Goal: Task Accomplishment & Management: Use online tool/utility

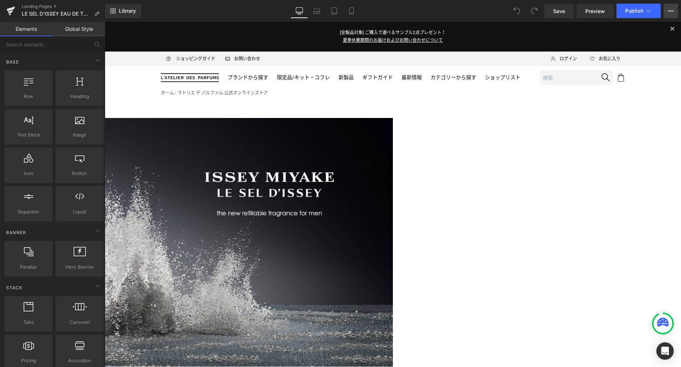
click icon
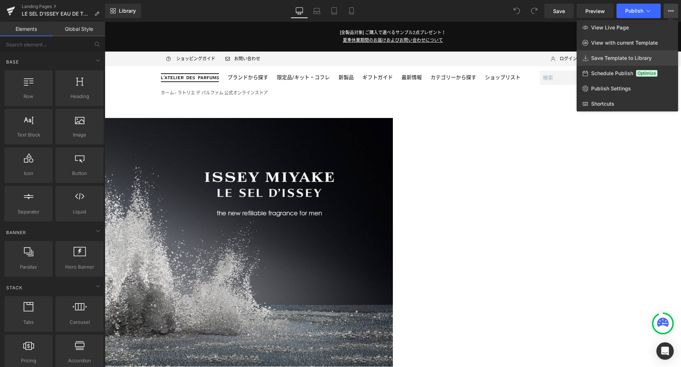
click span "Save Template to Library"
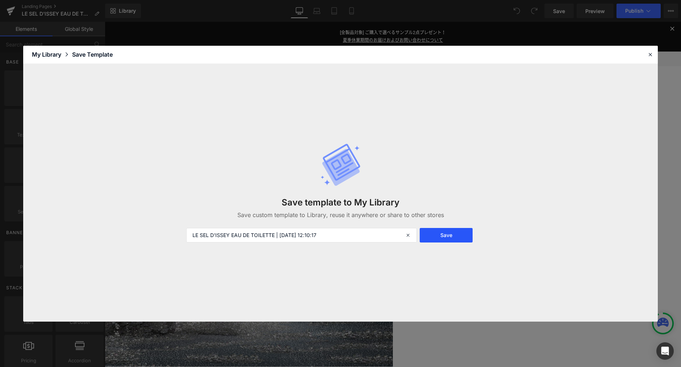
click button "Save"
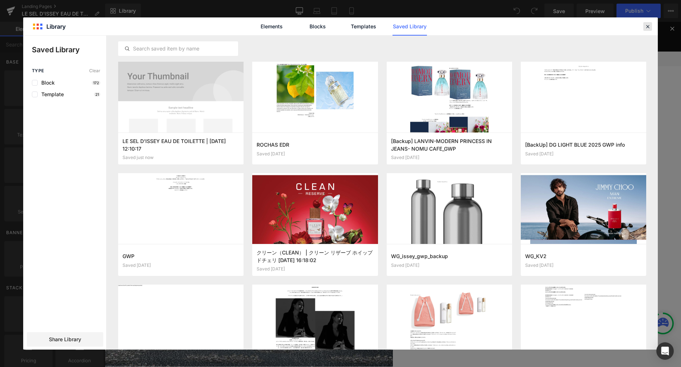
click icon
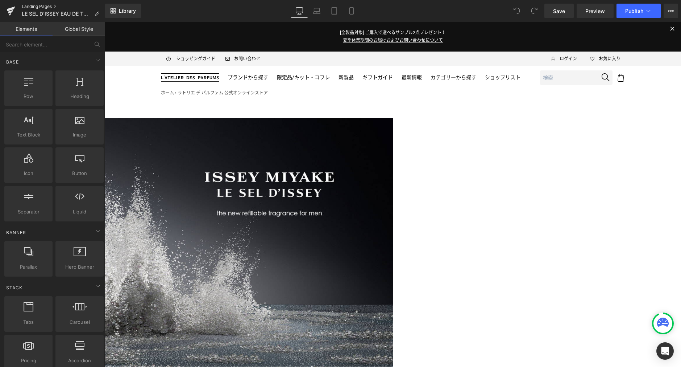
click link "Landing Pages"
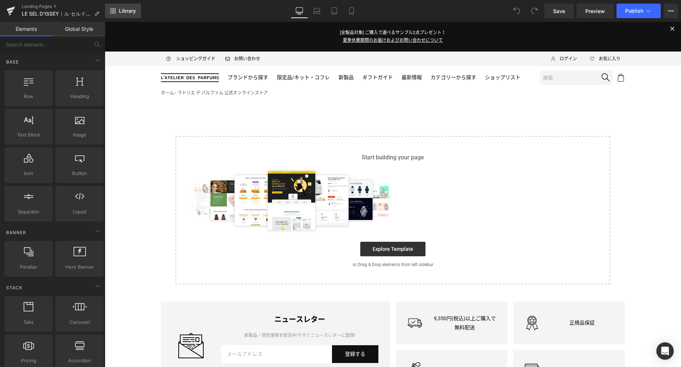
click at [131, 12] on span "Library" at bounding box center [127, 11] width 17 height 7
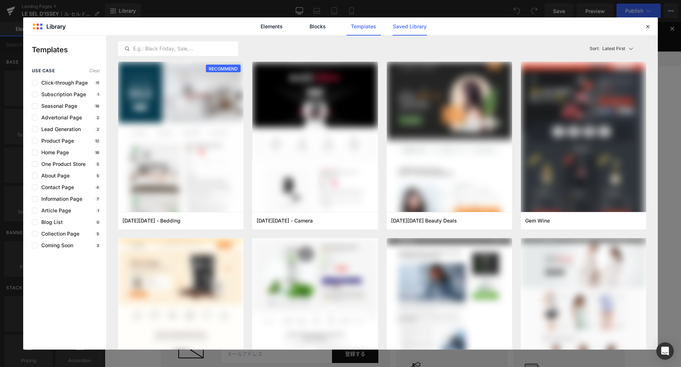
click at [409, 25] on link "Saved Library" at bounding box center [410, 26] width 34 height 18
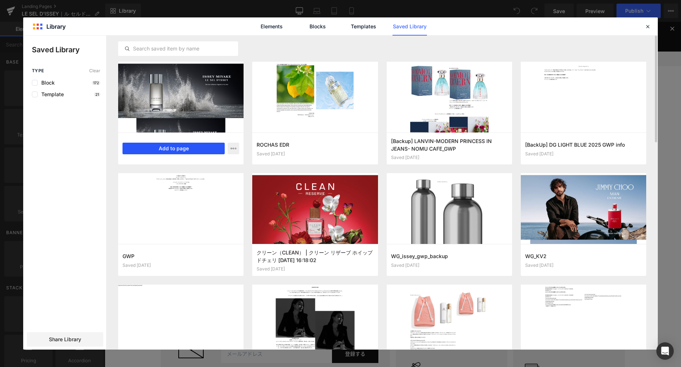
click at [186, 148] on button "Add to page" at bounding box center [174, 149] width 102 height 12
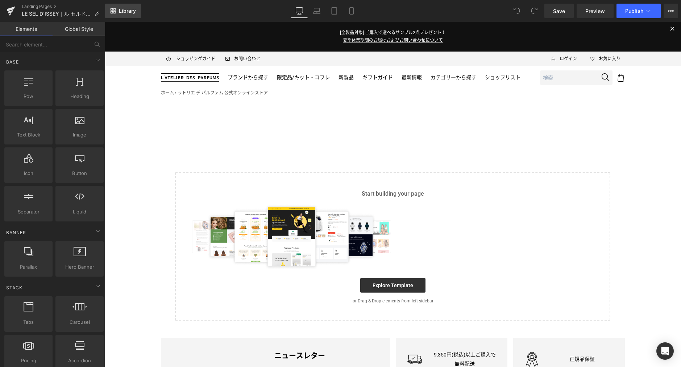
click at [130, 10] on span "Library" at bounding box center [127, 11] width 17 height 7
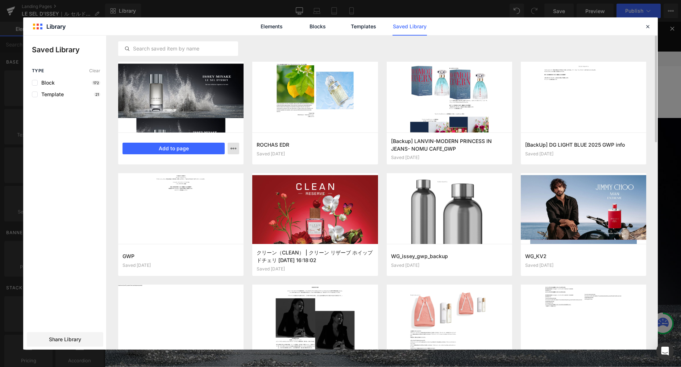
click at [0, 0] on icon "button" at bounding box center [0, 0] width 0 height 0
click at [195, 178] on div "Delete" at bounding box center [198, 179] width 83 height 15
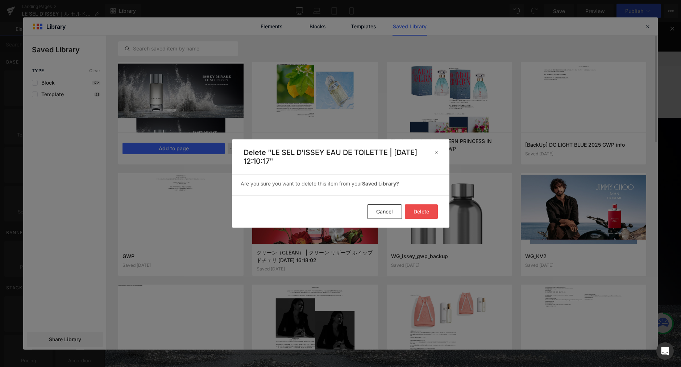
click at [0, 0] on button "Delete" at bounding box center [0, 0] width 0 height 0
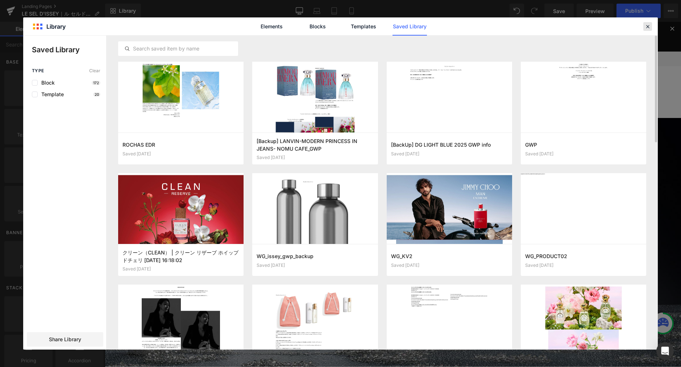
drag, startPoint x: 646, startPoint y: 26, endPoint x: 402, endPoint y: 154, distance: 275.6
click at [646, 26] on icon at bounding box center [648, 26] width 7 height 7
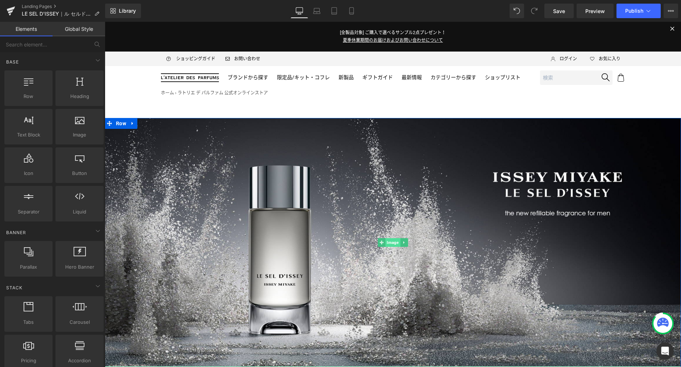
click at [391, 240] on span "Image" at bounding box center [393, 242] width 15 height 9
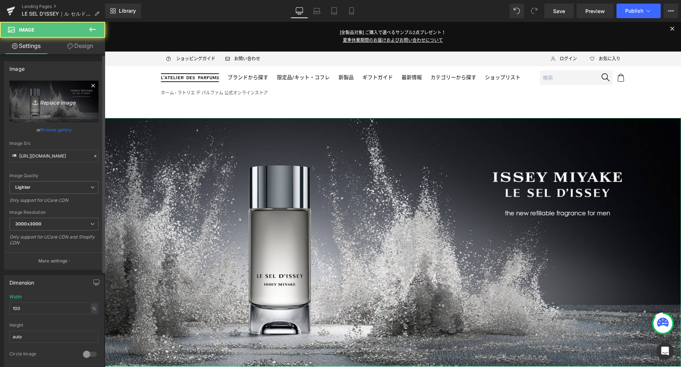
click at [77, 101] on icon "Replace Image" at bounding box center [54, 101] width 58 height 9
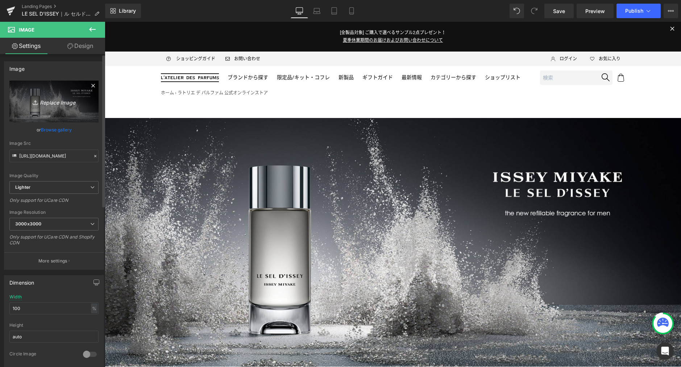
type input "C:\fakepath\kv.jpg"
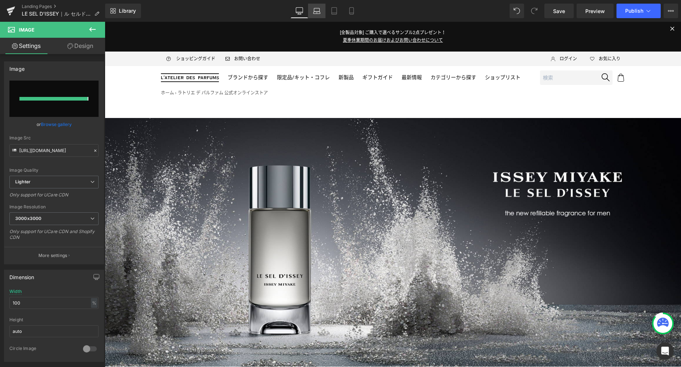
type input "[URL][DOMAIN_NAME]"
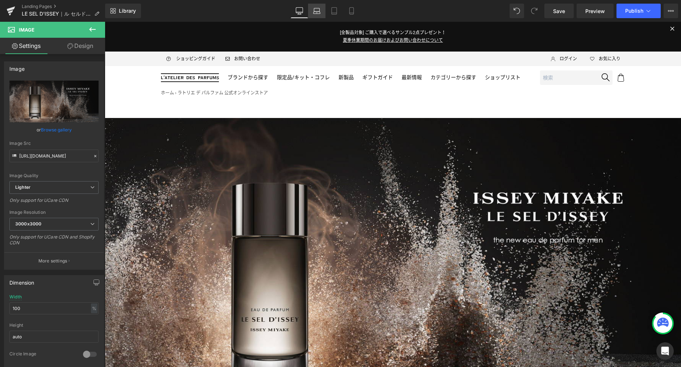
click at [316, 12] on icon at bounding box center [316, 13] width 7 height 2
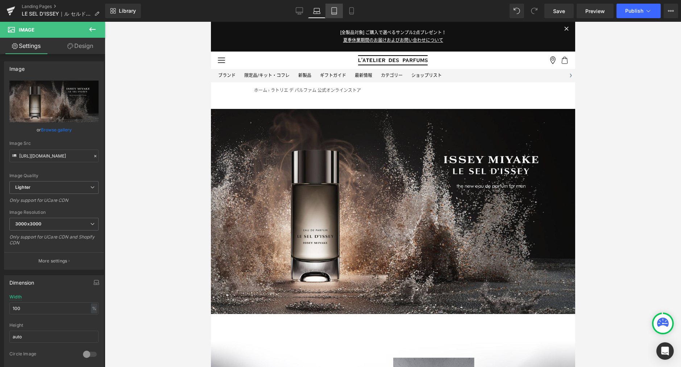
click at [335, 10] on icon at bounding box center [334, 10] width 7 height 7
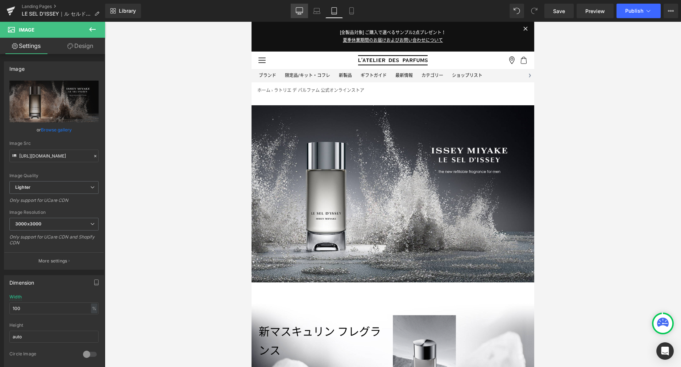
click at [300, 9] on icon at bounding box center [299, 10] width 7 height 7
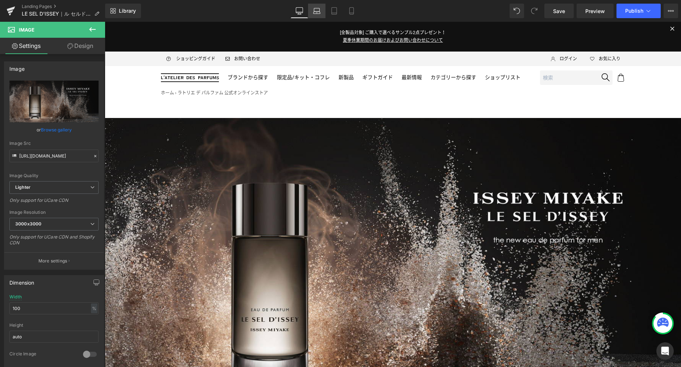
click at [316, 9] on icon at bounding box center [316, 10] width 7 height 7
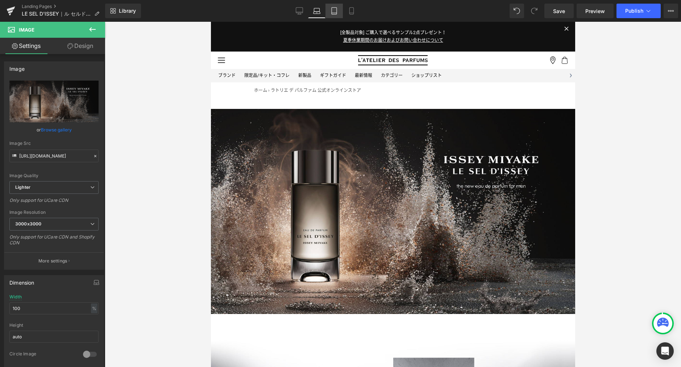
click at [333, 12] on icon at bounding box center [334, 10] width 7 height 7
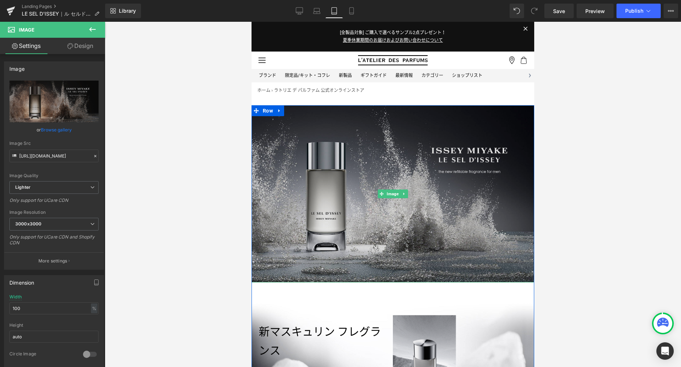
click at [386, 188] on img at bounding box center [393, 193] width 283 height 177
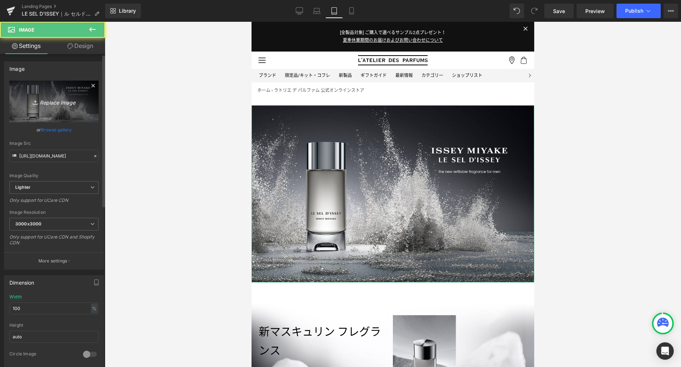
click at [52, 91] on link "Replace Image" at bounding box center [53, 102] width 89 height 42
type input "C:\fakepath\kv_md.jpg"
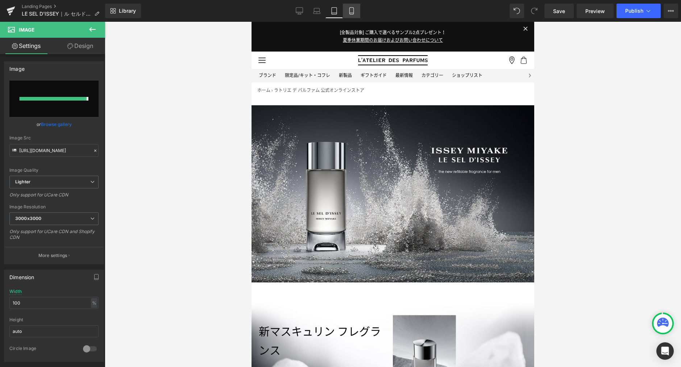
type input "[URL][DOMAIN_NAME]"
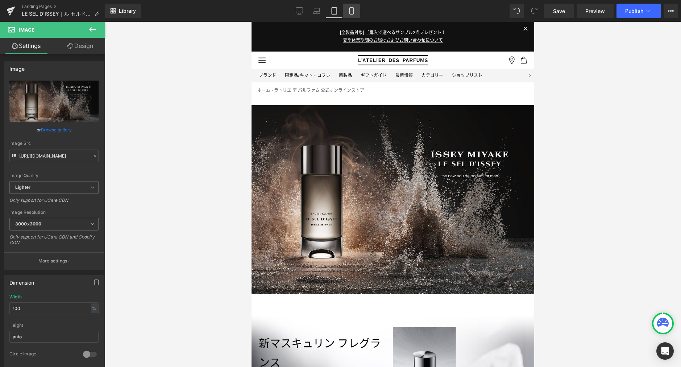
click at [353, 10] on icon at bounding box center [351, 10] width 7 height 7
type input "90"
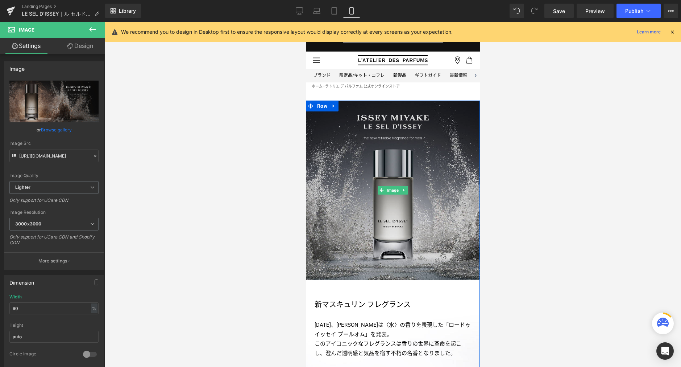
click at [364, 152] on img at bounding box center [393, 190] width 174 height 180
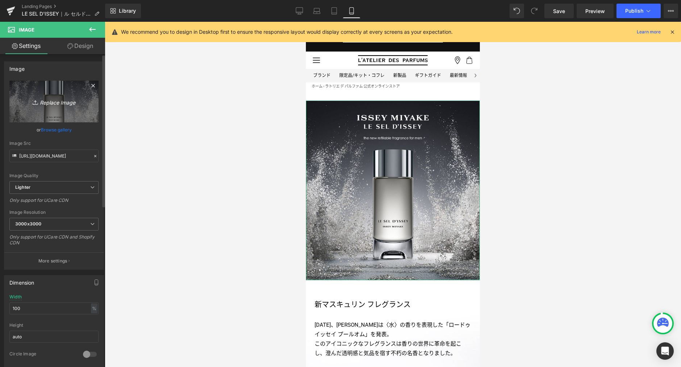
click at [65, 107] on link "Replace Image" at bounding box center [53, 102] width 89 height 42
type input "C:\fakepath\kv_sp.jpg"
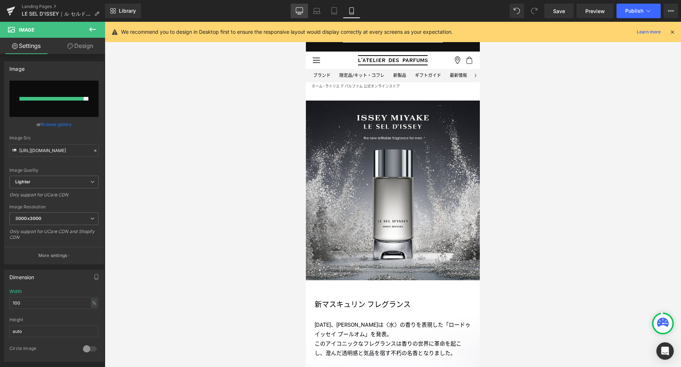
type input "[URL][DOMAIN_NAME]"
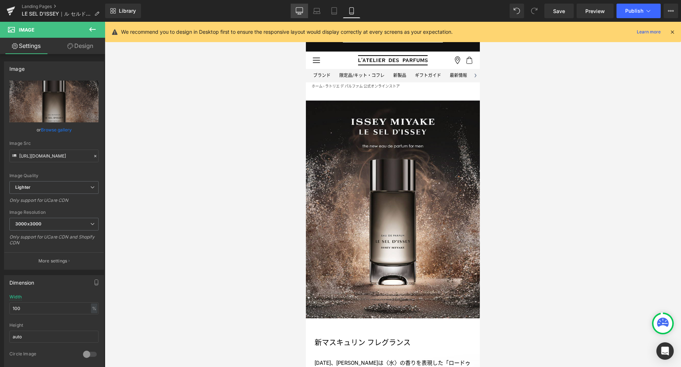
click at [300, 10] on icon at bounding box center [299, 10] width 7 height 7
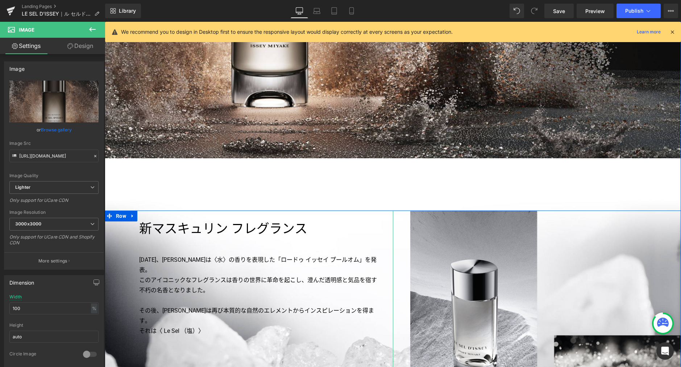
scroll to position [284, 0]
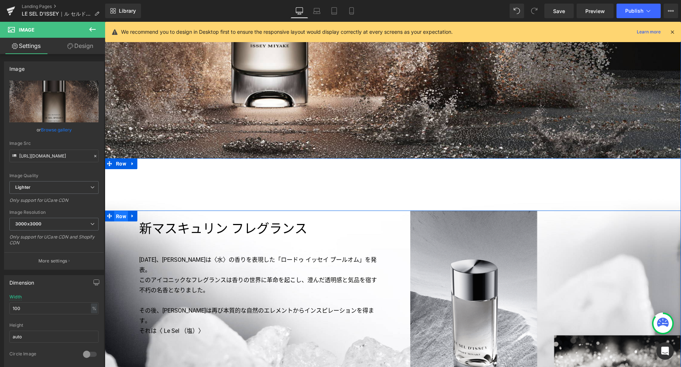
click at [120, 216] on span "Row" at bounding box center [121, 216] width 14 height 11
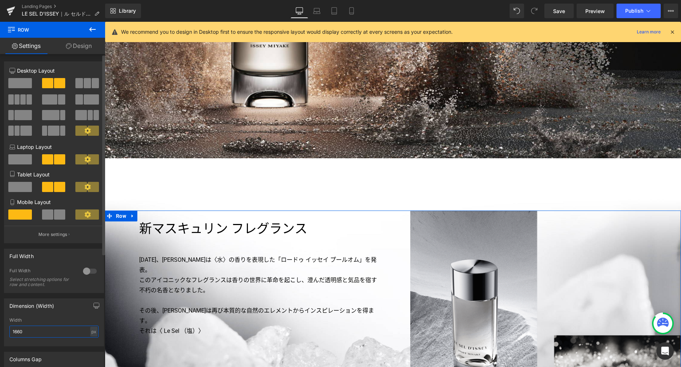
click at [44, 329] on input "1660" at bounding box center [53, 331] width 89 height 12
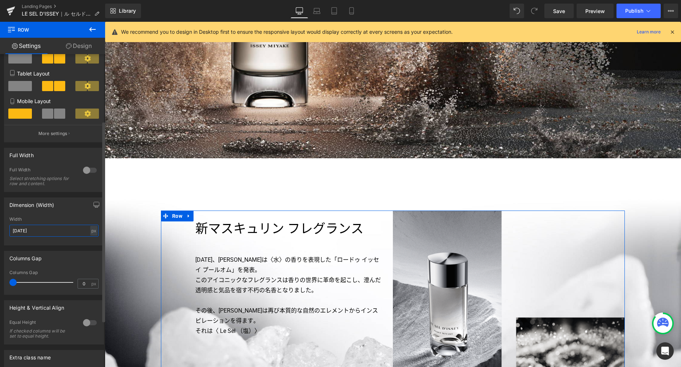
scroll to position [104, 0]
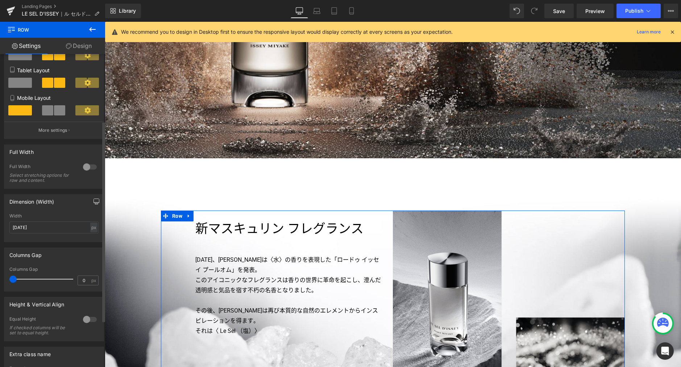
click at [94, 202] on icon "button" at bounding box center [97, 201] width 6 height 6
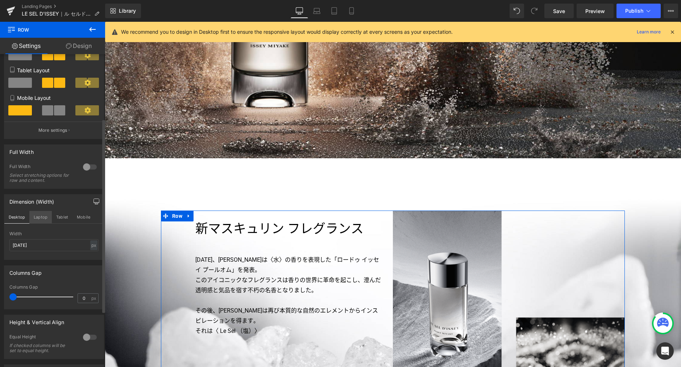
click at [41, 217] on button "Laptop" at bounding box center [40, 217] width 22 height 12
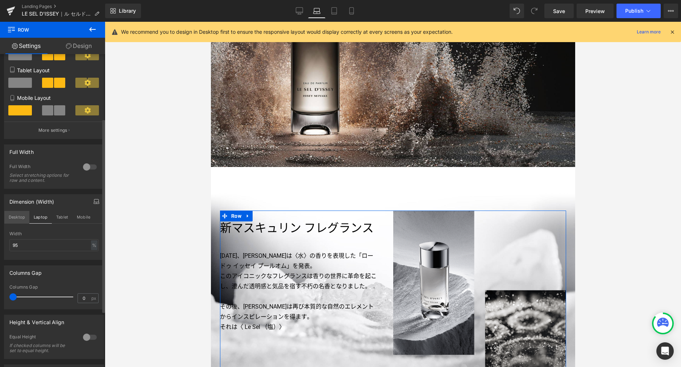
click at [24, 219] on button "Desktop" at bounding box center [16, 217] width 25 height 12
type input "1280"
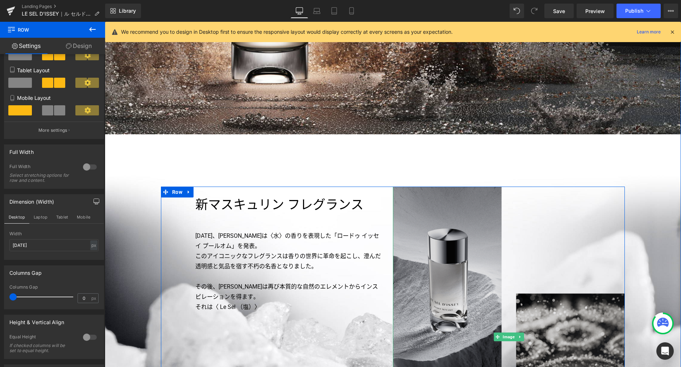
scroll to position [337, 0]
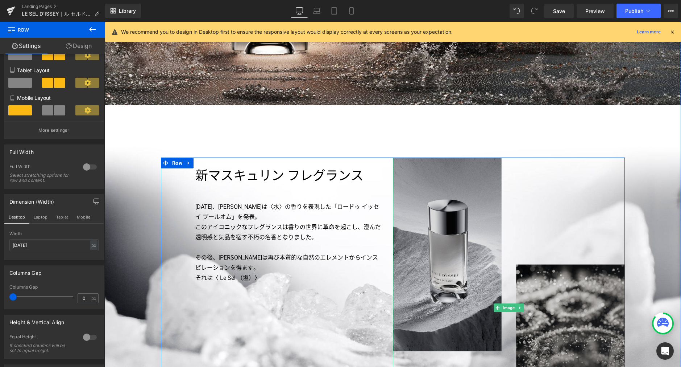
click at [492, 280] on img at bounding box center [509, 307] width 232 height 300
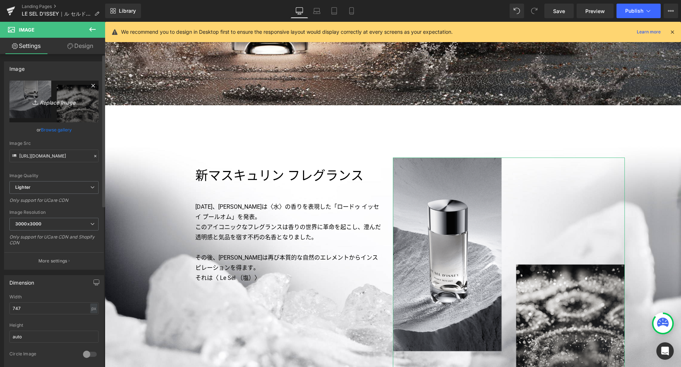
click at [62, 105] on icon "Replace Image" at bounding box center [54, 101] width 58 height 9
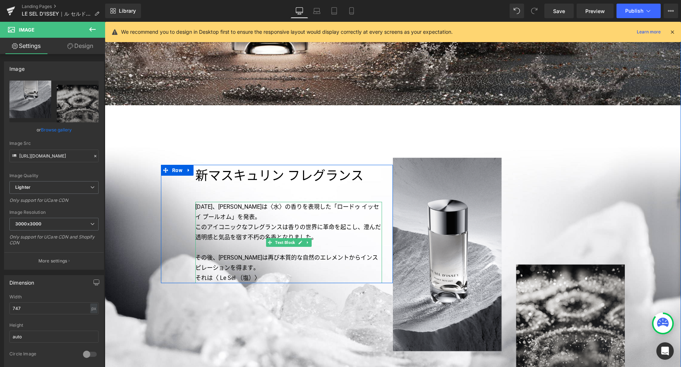
click at [366, 254] on p "その後、三宅は再び本質的な自然のエレメントからインスピレーションを得ます。" at bounding box center [288, 262] width 187 height 20
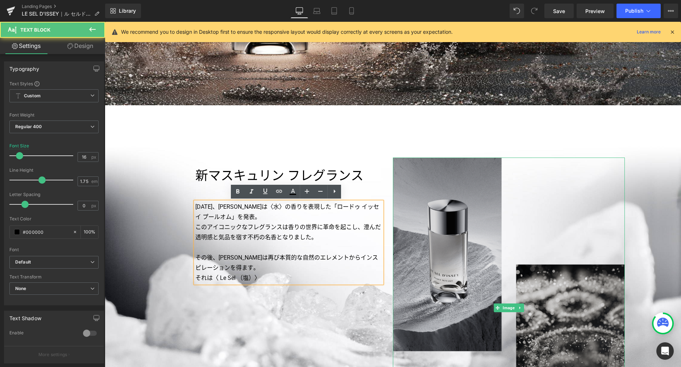
click at [424, 263] on img at bounding box center [509, 307] width 232 height 300
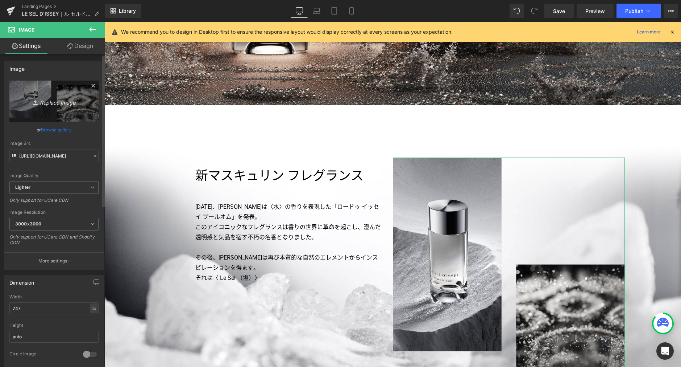
click at [73, 116] on link "Replace Image" at bounding box center [53, 102] width 89 height 42
type input "C:\fakepath\p01.jpg"
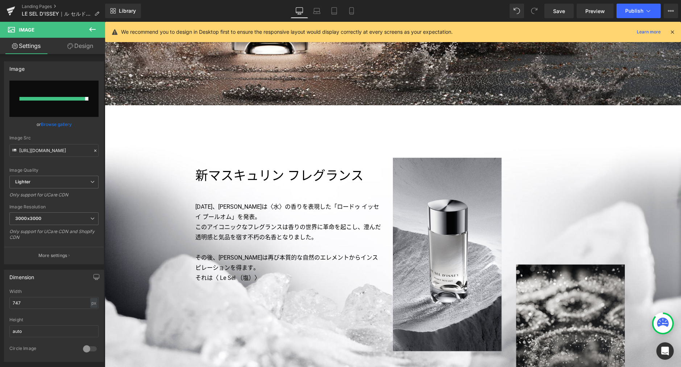
type input "https://ucarecdn.com/173a14a9-a842-4b8d-b73a-a881857d33cd/-/format/auto/-/previ…"
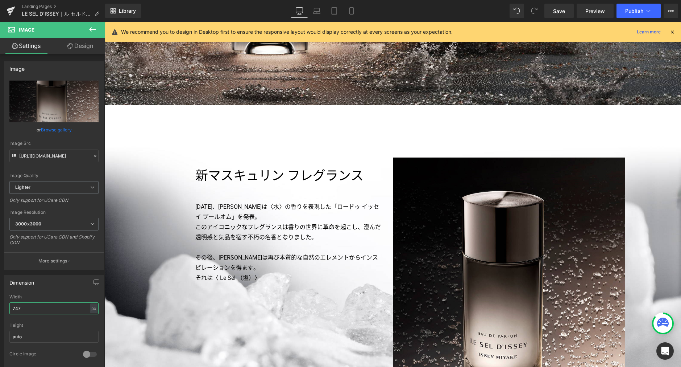
drag, startPoint x: 9, startPoint y: 300, endPoint x: -45, endPoint y: 298, distance: 54.4
click at [0, 298] on html "Row You are previewing how the will restyle your page. You can not edit Element…" at bounding box center [340, 183] width 681 height 367
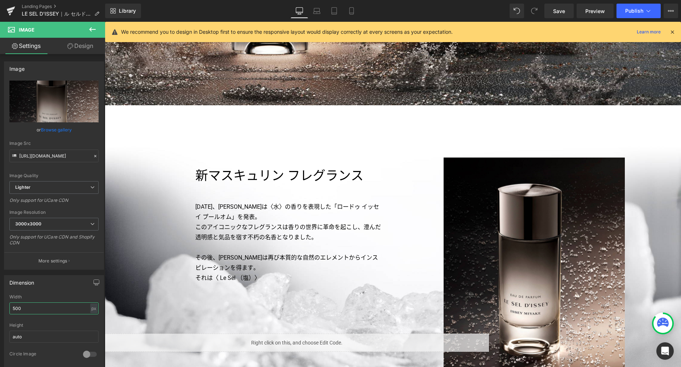
type input "500"
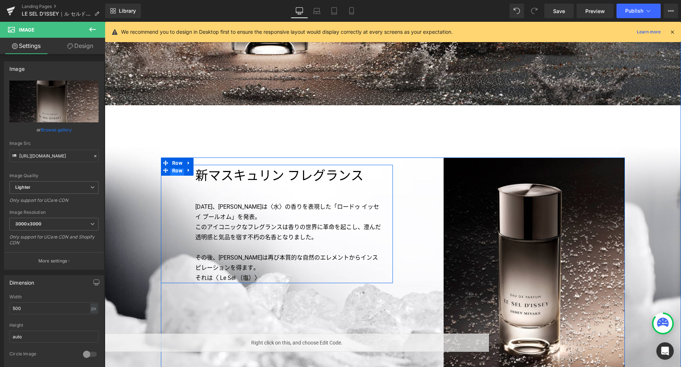
click at [174, 171] on span "Row" at bounding box center [177, 170] width 14 height 11
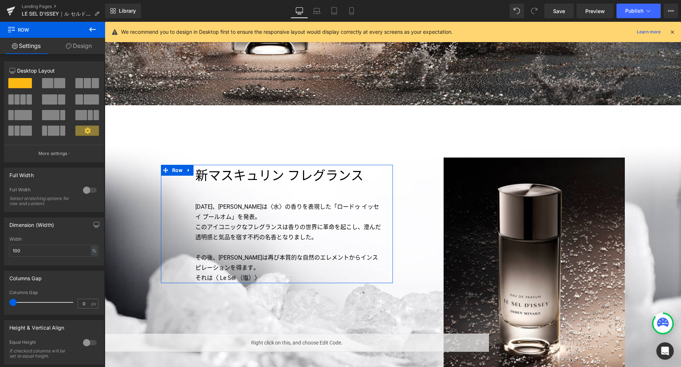
click at [87, 47] on link "Design" at bounding box center [79, 46] width 53 height 16
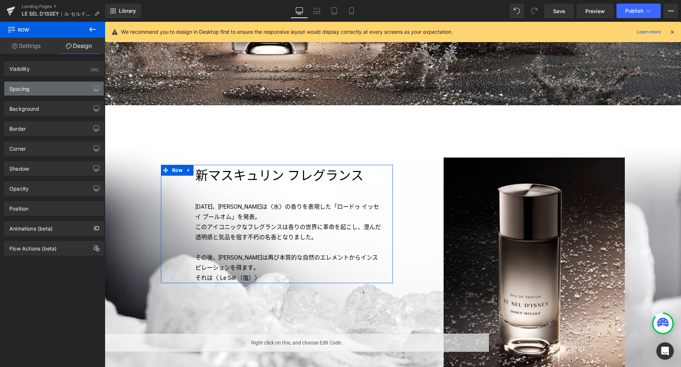
click at [56, 86] on div "Spacing" at bounding box center [53, 89] width 99 height 14
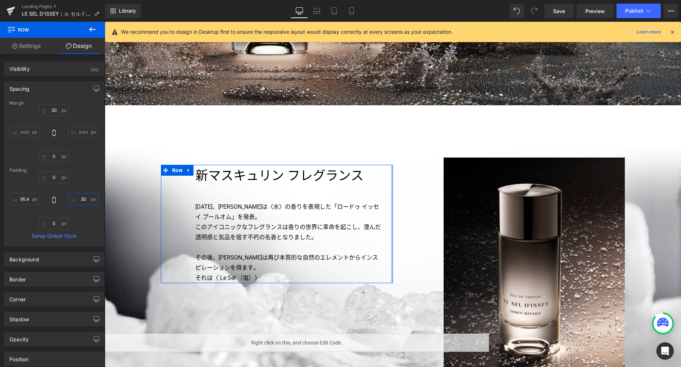
drag, startPoint x: 85, startPoint y: 199, endPoint x: 52, endPoint y: 169, distance: 45.2
click at [85, 199] on input "30" at bounding box center [83, 199] width 30 height 12
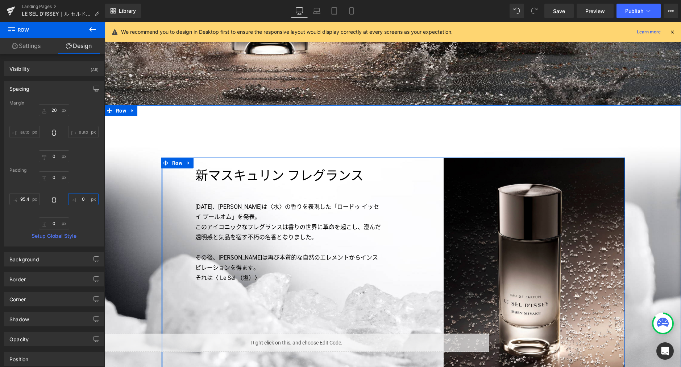
type input "0"
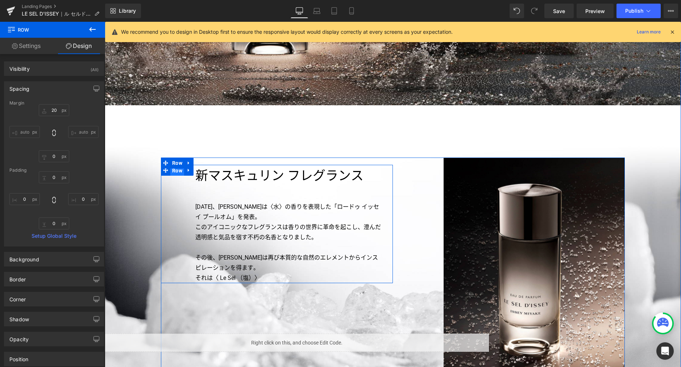
click at [177, 172] on span "Row" at bounding box center [177, 170] width 14 height 11
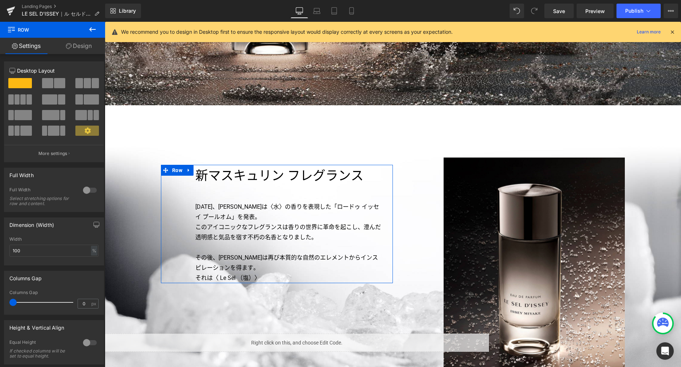
click at [77, 46] on link "Design" at bounding box center [79, 46] width 53 height 16
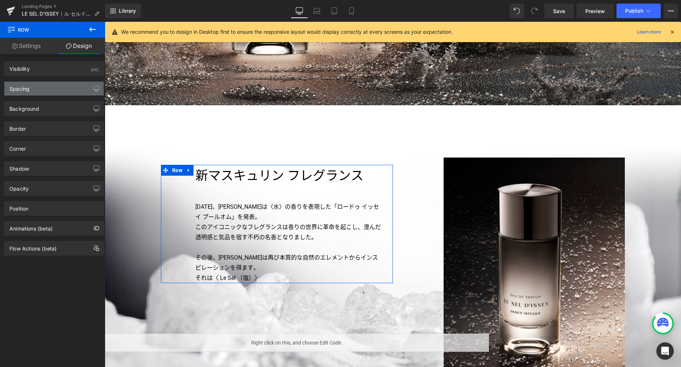
click at [44, 91] on div "Spacing" at bounding box center [53, 89] width 99 height 14
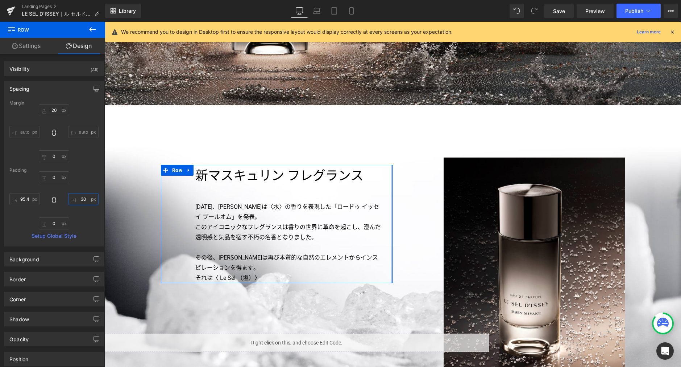
click at [83, 201] on input "30" at bounding box center [83, 199] width 30 height 12
type input "0"
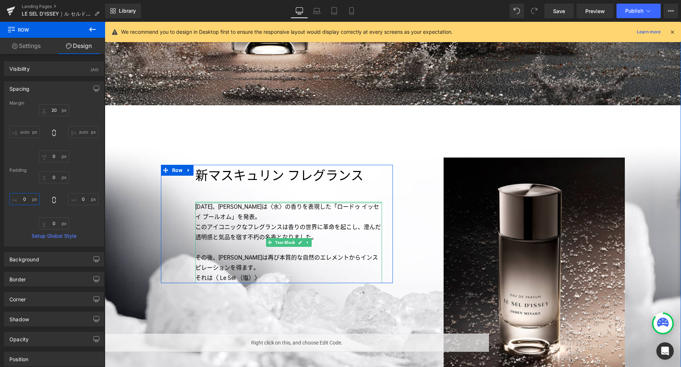
type input "0"
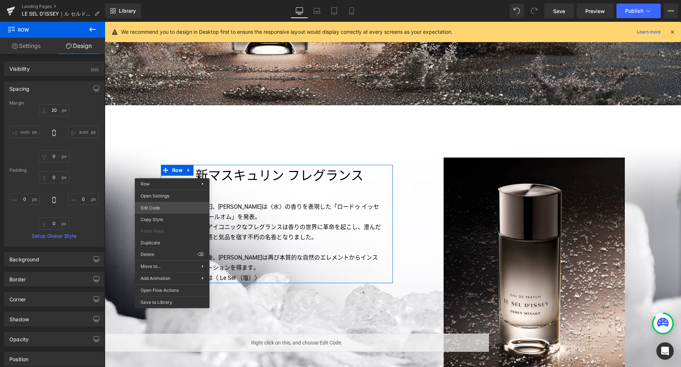
click at [172, 0] on div "Row You are previewing how the will restyle your page. You can not edit Element…" at bounding box center [340, 0] width 681 height 0
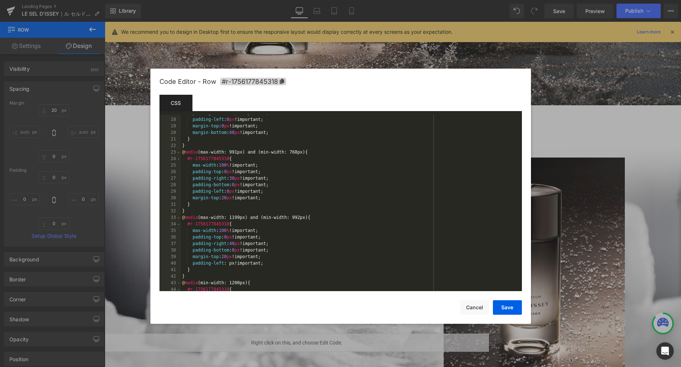
scroll to position [479, 0]
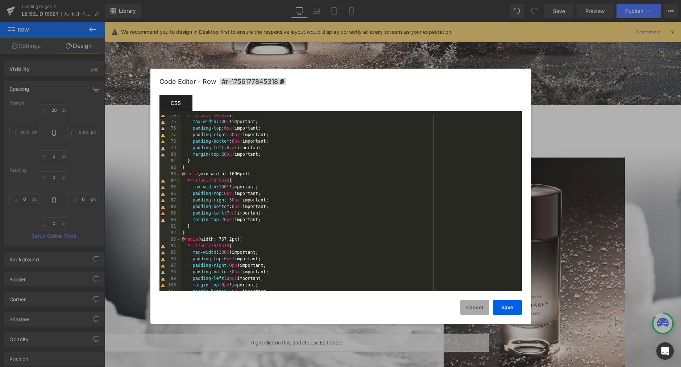
click at [473, 305] on button "Cancel" at bounding box center [475, 307] width 29 height 15
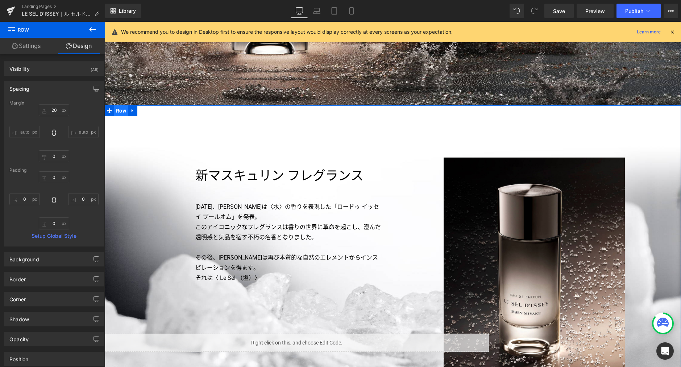
click at [118, 110] on span "Row" at bounding box center [121, 110] width 14 height 11
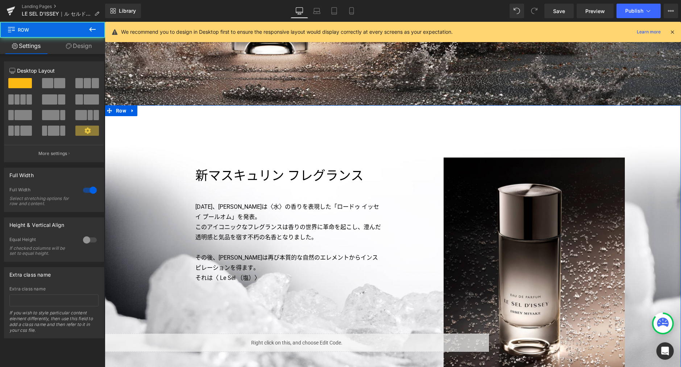
click at [74, 46] on link "Design" at bounding box center [79, 46] width 53 height 16
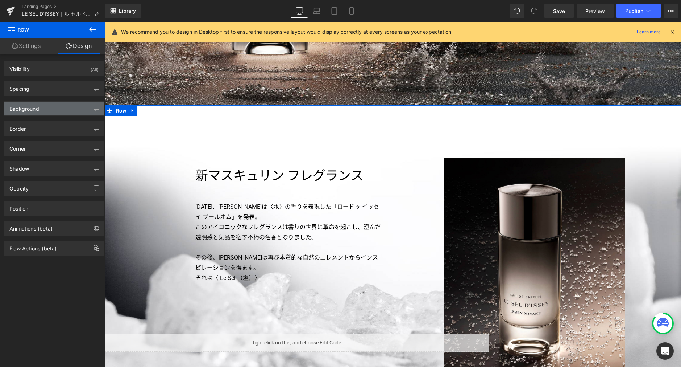
click at [42, 107] on div "Background" at bounding box center [53, 109] width 99 height 14
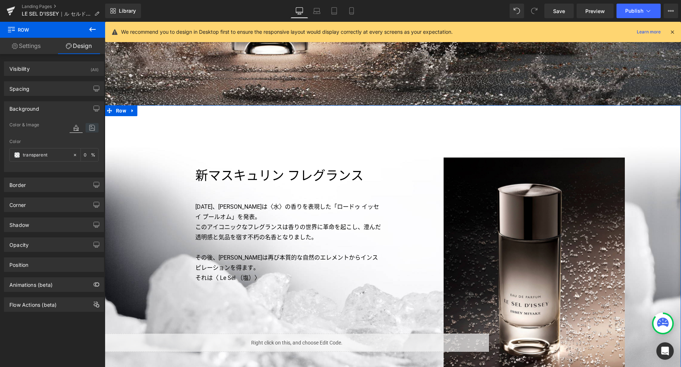
click at [92, 128] on icon at bounding box center [92, 127] width 13 height 9
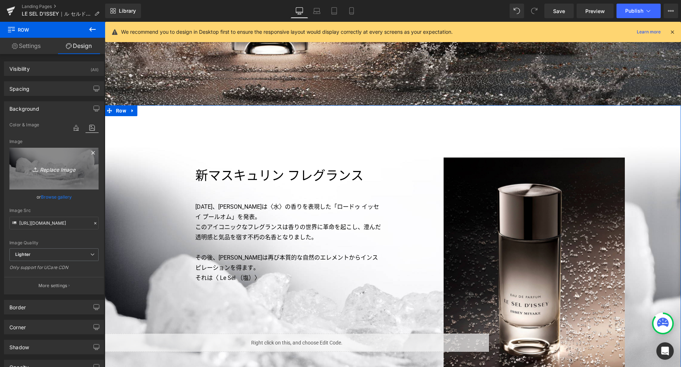
click at [61, 170] on icon "Replace Image" at bounding box center [54, 168] width 58 height 9
type input "C:\fakepath\bg1.jpg"
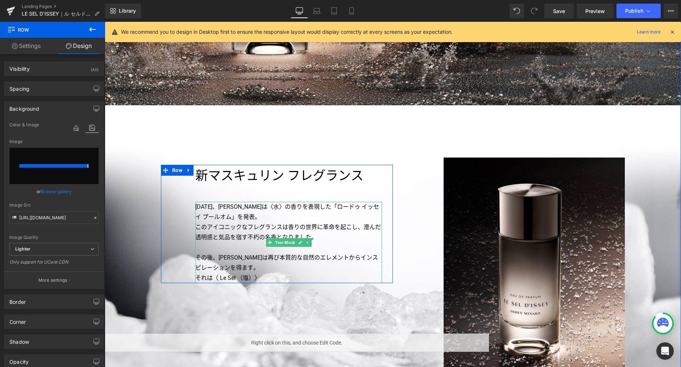
type input "https://ucarecdn.com/0a8bc6ad-a67b-429a-bff9-faa29c473e32/-/format/auto/-/previ…"
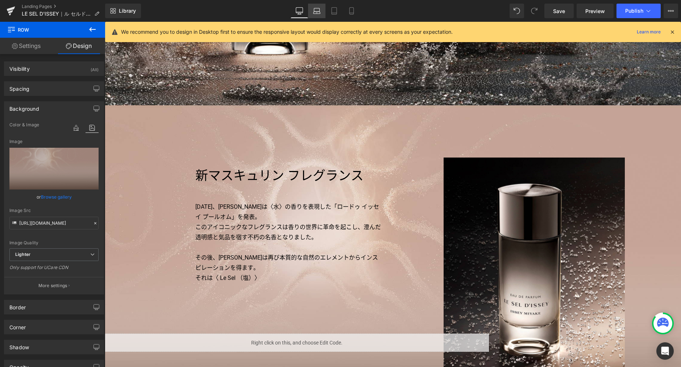
click at [317, 13] on icon at bounding box center [316, 13] width 1 height 0
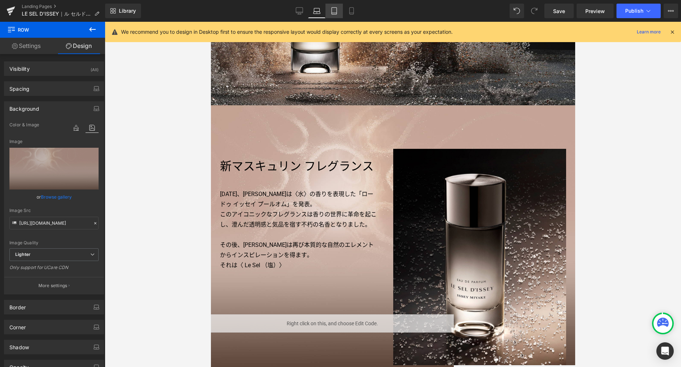
click at [330, 11] on link "Tablet" at bounding box center [334, 11] width 17 height 15
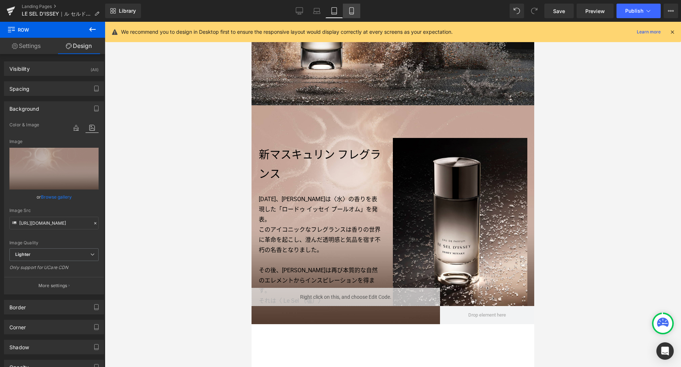
click at [347, 11] on link "Mobile" at bounding box center [351, 11] width 17 height 15
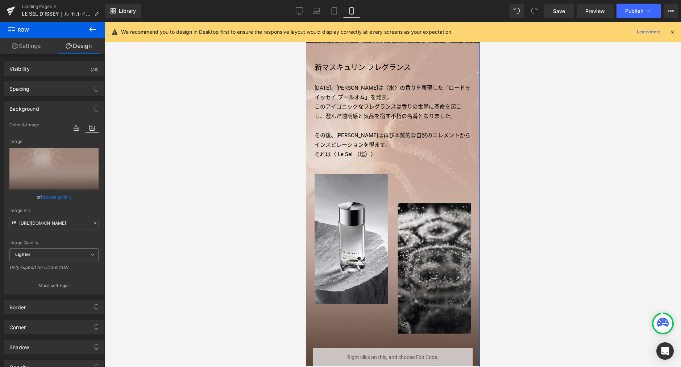
scroll to position [221, 0]
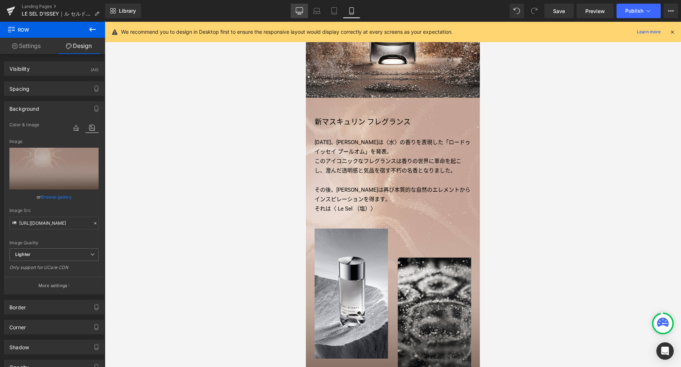
drag, startPoint x: 301, startPoint y: 10, endPoint x: 200, endPoint y: 49, distance: 108.0
click at [301, 10] on icon at bounding box center [299, 10] width 7 height 7
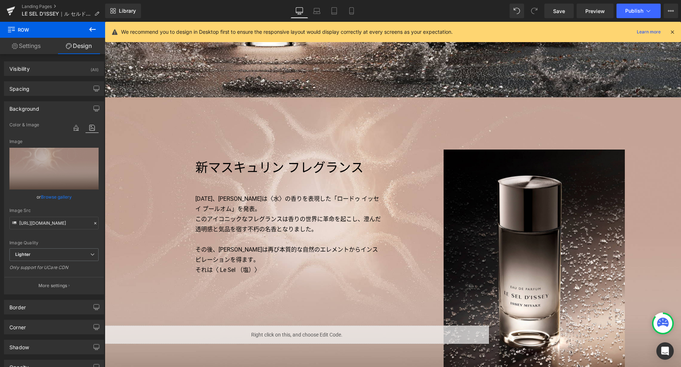
click at [237, 165] on h3 "新マスキュリン フレグランス" at bounding box center [288, 168] width 187 height 22
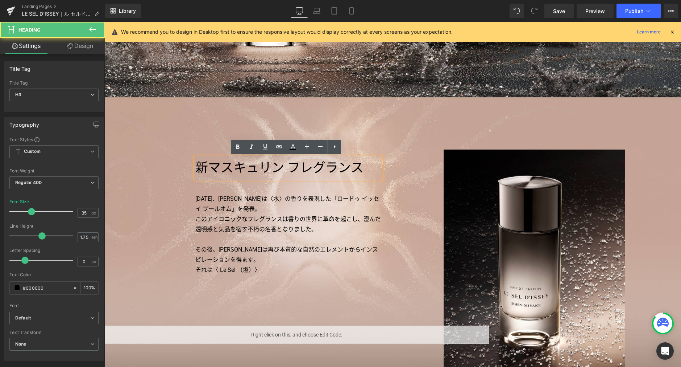
click at [165, 218] on div "新マスキュリン フレグランス Heading 1994年、三宅一生は〈水〉の香りを表現した「ロードゥ イッセイ プールオム」を発表。 このアイコニックなフレグ…" at bounding box center [277, 216] width 232 height 118
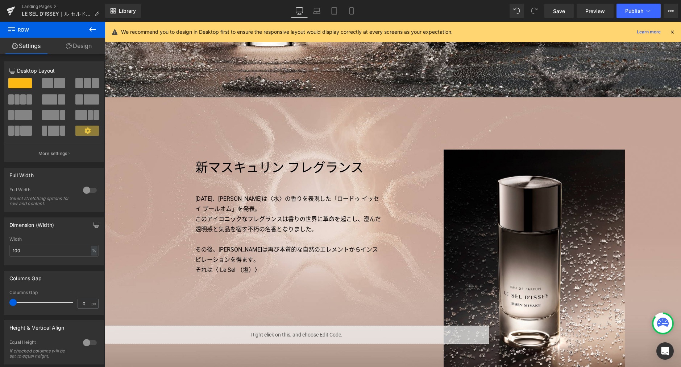
click at [91, 32] on icon at bounding box center [92, 29] width 9 height 9
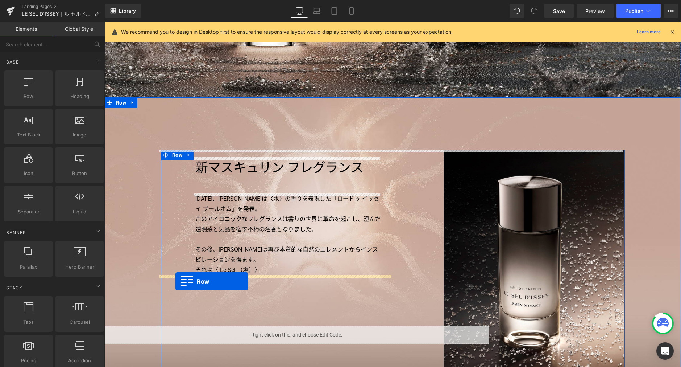
drag, startPoint x: 137, startPoint y: 100, endPoint x: 176, endPoint y: 281, distance: 185.4
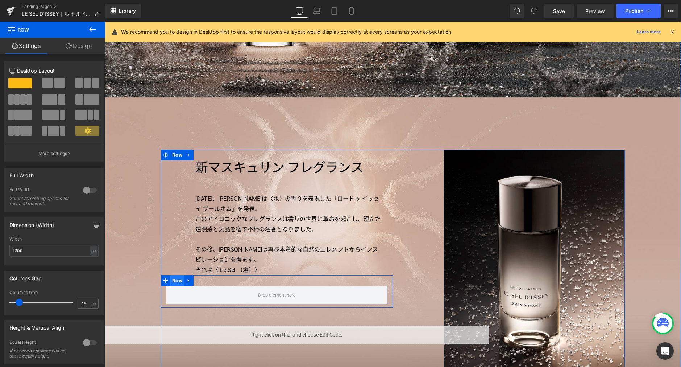
click at [176, 281] on span "Row" at bounding box center [177, 280] width 14 height 11
type input "0"
drag, startPoint x: 20, startPoint y: 302, endPoint x: -26, endPoint y: 301, distance: 46.5
click at [0, 301] on html "Row You are previewing how the will restyle your page. You can not edit Element…" at bounding box center [340, 183] width 681 height 367
click at [91, 250] on div "px" at bounding box center [93, 251] width 7 height 10
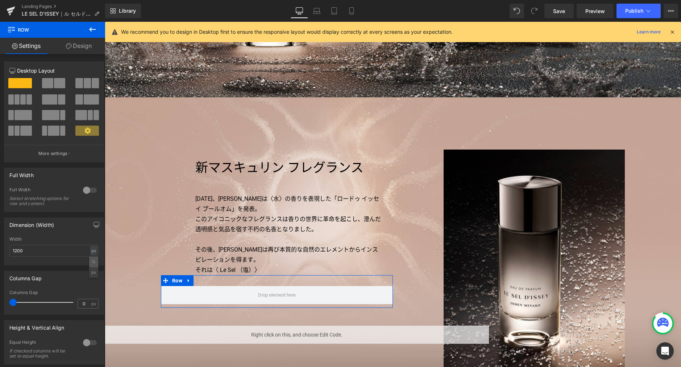
click at [90, 261] on li "%" at bounding box center [93, 261] width 9 height 11
type input "100"
click at [82, 46] on link "Design" at bounding box center [79, 46] width 53 height 16
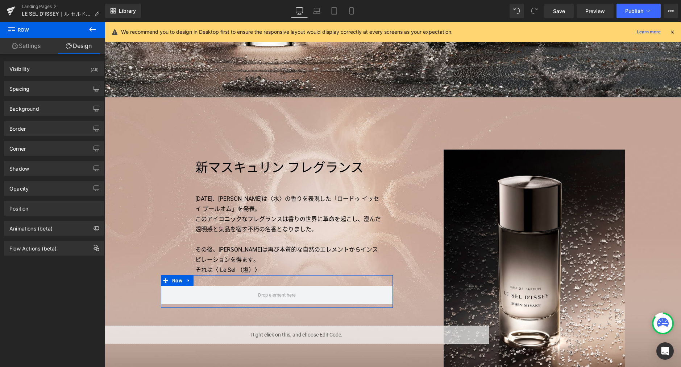
type input "0"
type input "30"
type input "0"
type input "10"
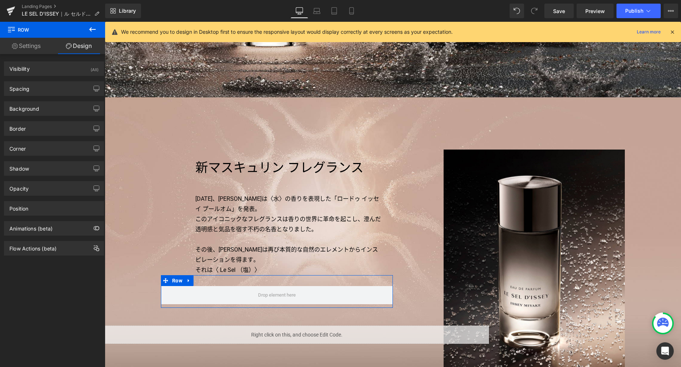
type input "0"
click at [55, 90] on div "Spacing" at bounding box center [53, 89] width 99 height 14
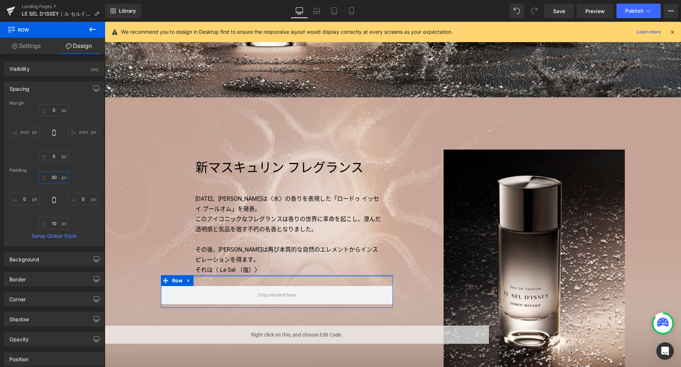
click at [59, 177] on input "30" at bounding box center [54, 177] width 30 height 12
type input "0"
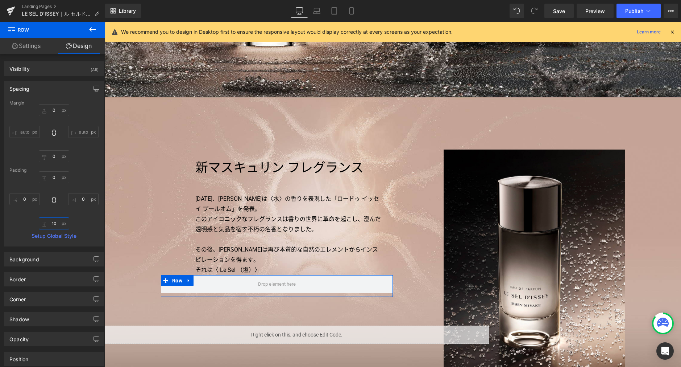
type input "0"
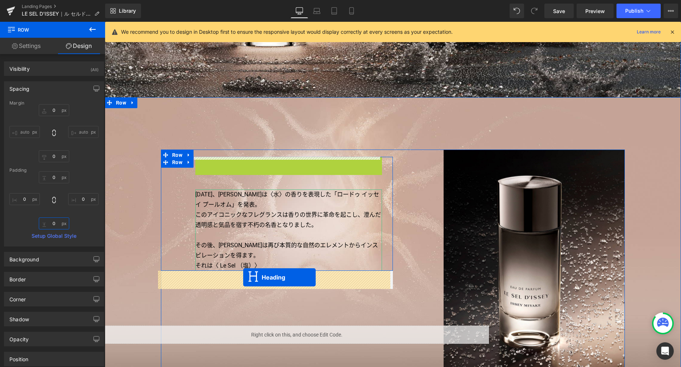
drag, startPoint x: 268, startPoint y: 168, endPoint x: 239, endPoint y: 276, distance: 111.6
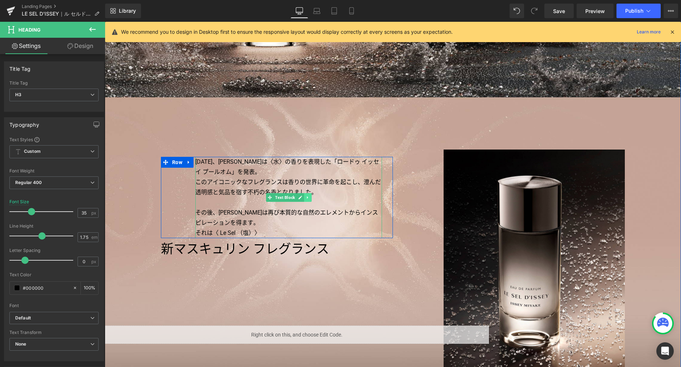
click at [304, 201] on link at bounding box center [308, 197] width 8 height 9
click at [302, 198] on icon at bounding box center [304, 197] width 4 height 4
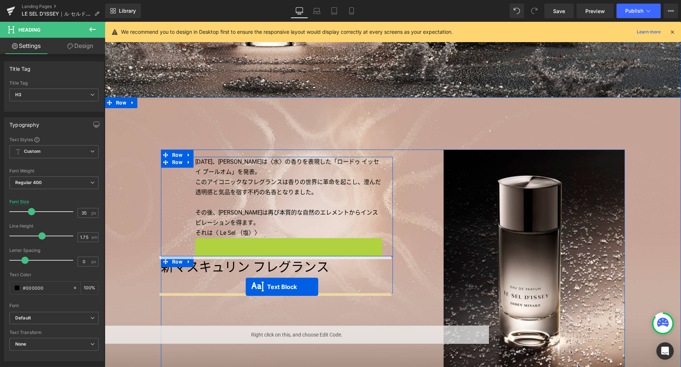
drag, startPoint x: 267, startPoint y: 279, endPoint x: 246, endPoint y: 286, distance: 21.7
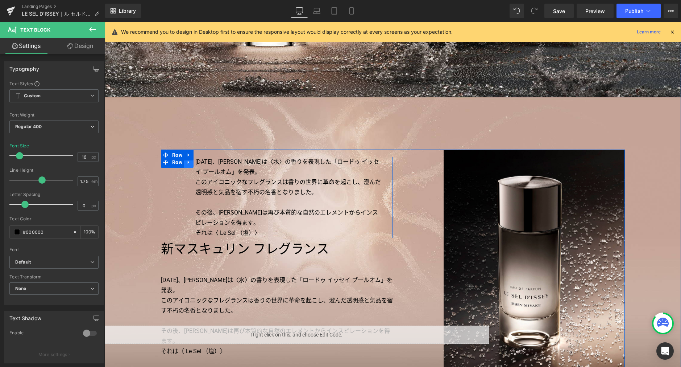
click at [187, 163] on icon at bounding box center [188, 162] width 5 height 5
click at [203, 164] on link at bounding box center [207, 162] width 9 height 11
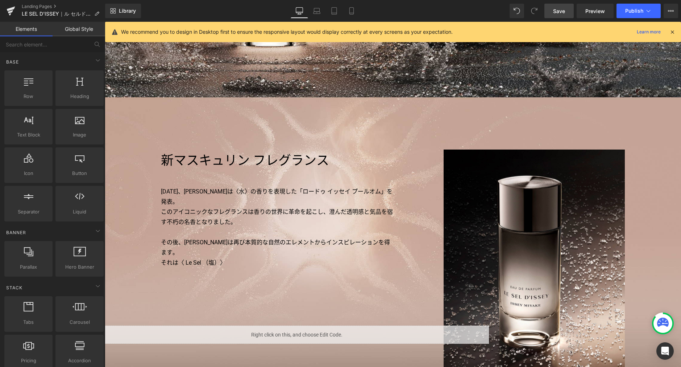
click at [555, 11] on span "Save" at bounding box center [559, 11] width 12 height 8
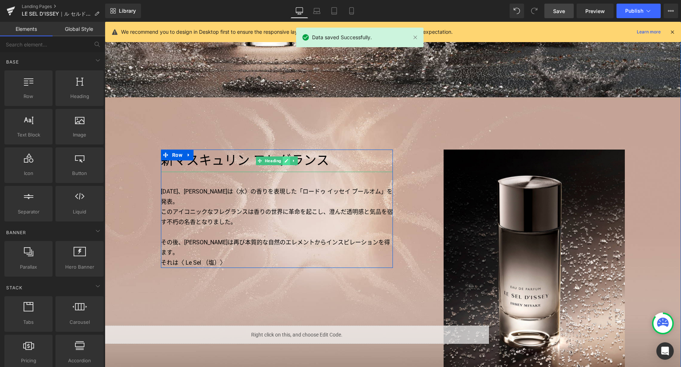
click at [285, 160] on icon at bounding box center [287, 161] width 4 height 4
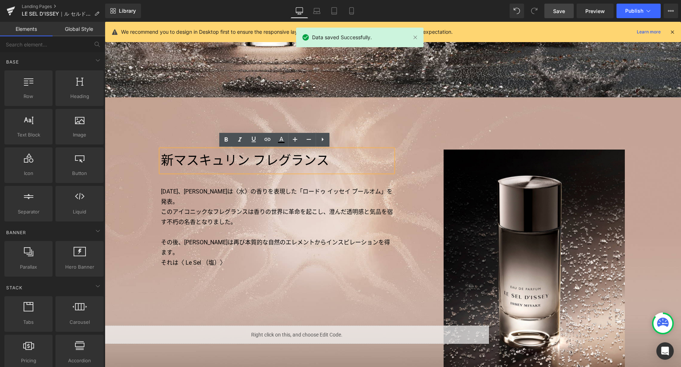
click at [283, 159] on h3 "新マスキュリン フレグランス" at bounding box center [277, 160] width 232 height 22
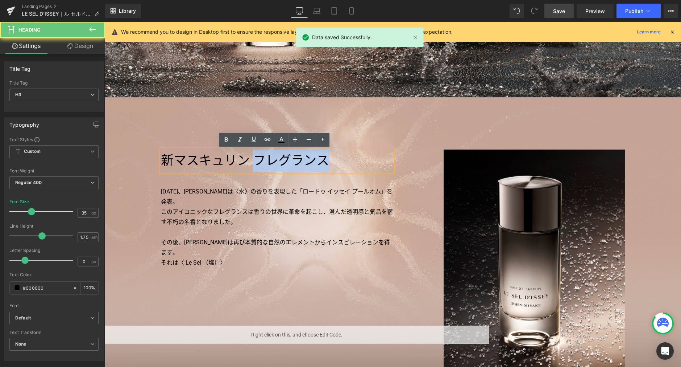
click at [283, 159] on h3 "新マスキュリン フレグランス" at bounding box center [277, 160] width 232 height 22
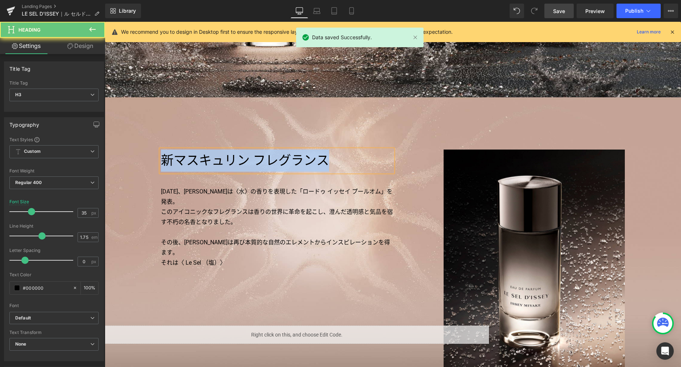
paste div
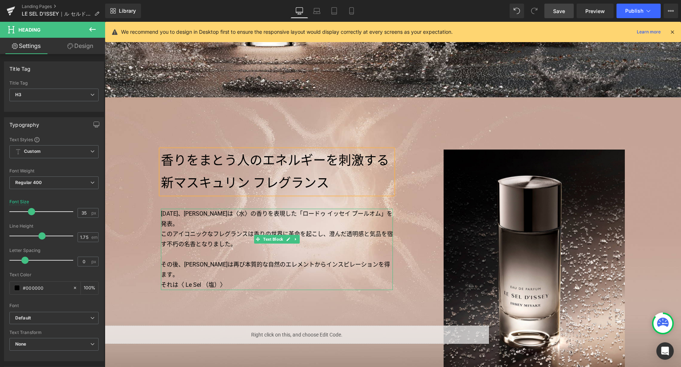
click at [234, 229] on p "このアイコニックなフレグランスは香りの世界に革命を起こし、澄んだ透明感と気品を宿す不朽の名香となりました。" at bounding box center [277, 239] width 232 height 20
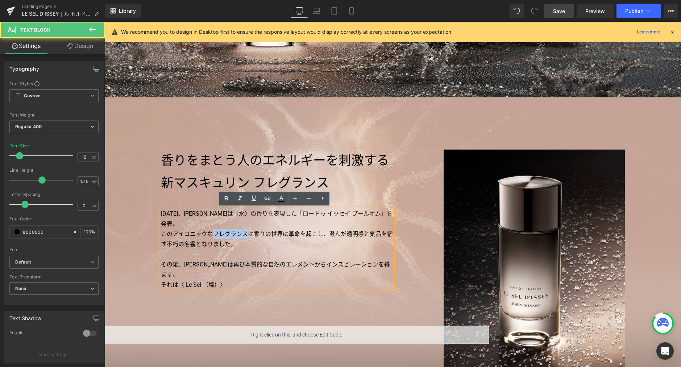
click at [233, 229] on p "このアイコニックなフレグランスは香りの世界に革命を起こし、澄んだ透明感と気品を宿す不朽の名香となりました。" at bounding box center [277, 239] width 232 height 20
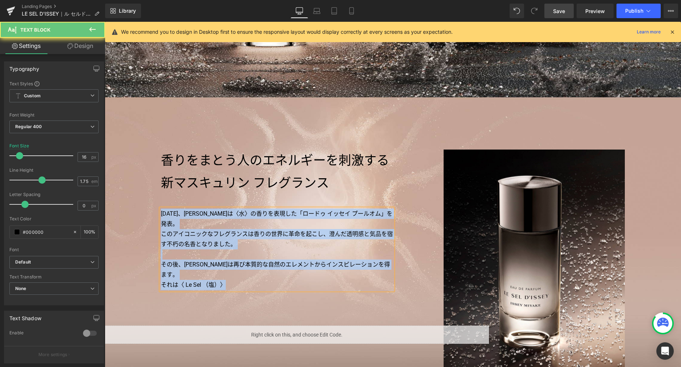
paste div
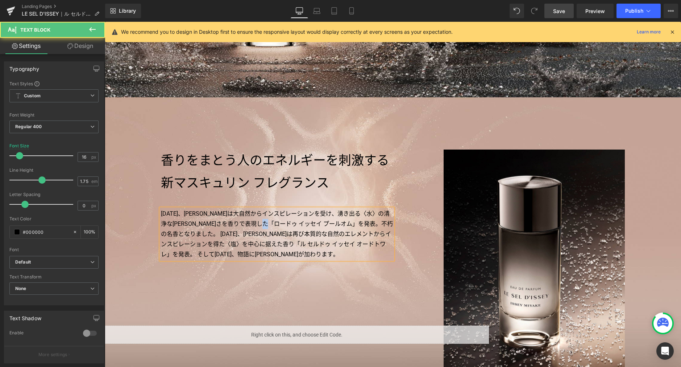
click at [326, 222] on p "1994年、三宅一生は大自然からインスピレーションを受け、湧き出る〈水〉の清浄な力強さを香りで表現した「ロードゥ イッセイ プールオム」を発表。不朽の名香とな…" at bounding box center [277, 234] width 232 height 51
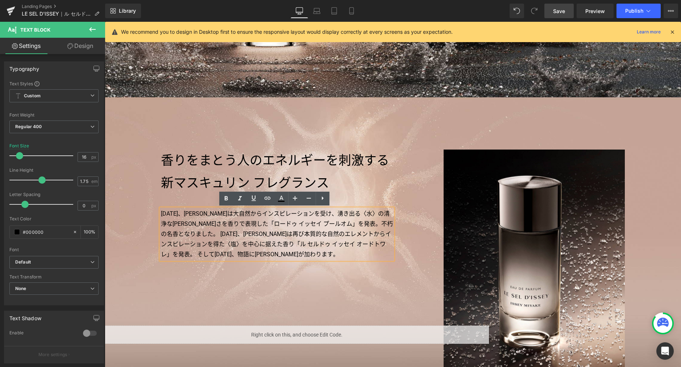
click at [173, 235] on p "1994年、三宅一生は大自然からインスピレーションを受け、湧き出る〈水〉の清浄な力強さを香りで表現した「ロードゥ イッセイ プールオム」を発表。不朽の名香とな…" at bounding box center [277, 234] width 232 height 51
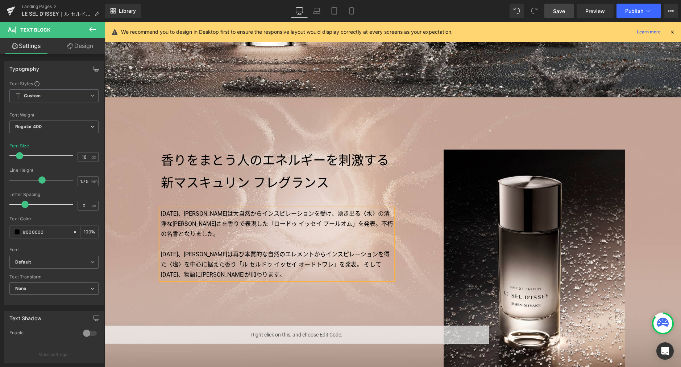
click at [335, 264] on p "2024年、三宅は再び本質的な自然のエレメントからインスピレーションを得た〈塩〉を中心に据えた香り「ル セルドゥ イッセイ オードトワレ」を発表。そして2…" at bounding box center [277, 264] width 232 height 30
click at [427, 299] on div at bounding box center [509, 262] width 232 height 227
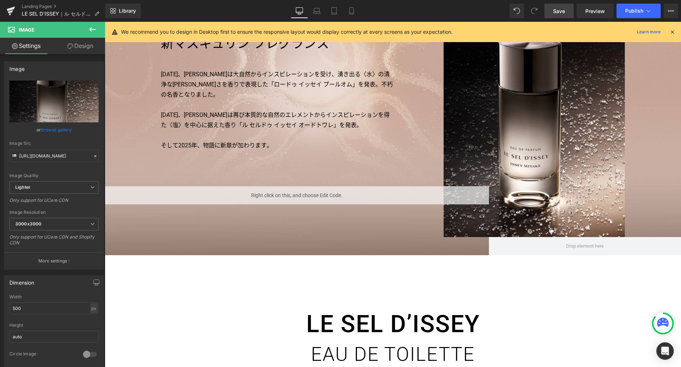
scroll to position [478, 0]
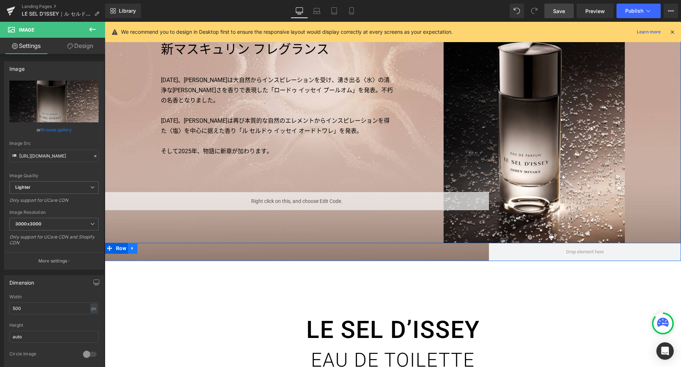
click at [130, 248] on icon at bounding box center [132, 248] width 5 height 5
click at [119, 250] on span "Row" at bounding box center [121, 248] width 14 height 11
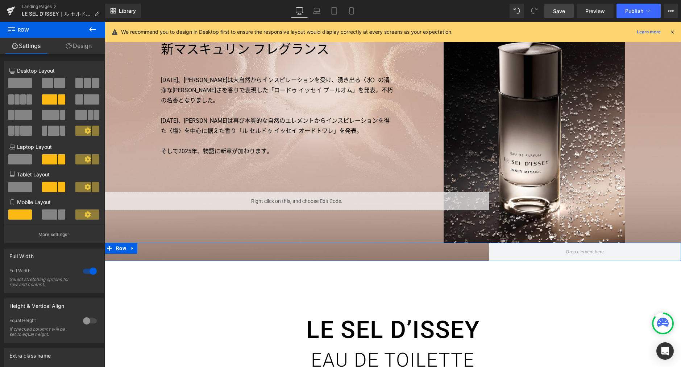
click at [23, 83] on span at bounding box center [20, 83] width 24 height 10
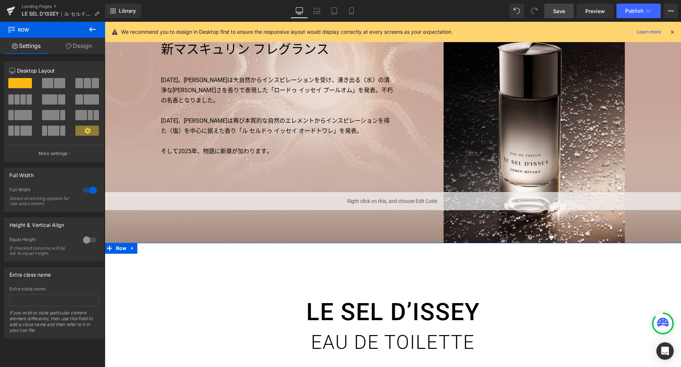
click at [92, 190] on div at bounding box center [89, 190] width 17 height 12
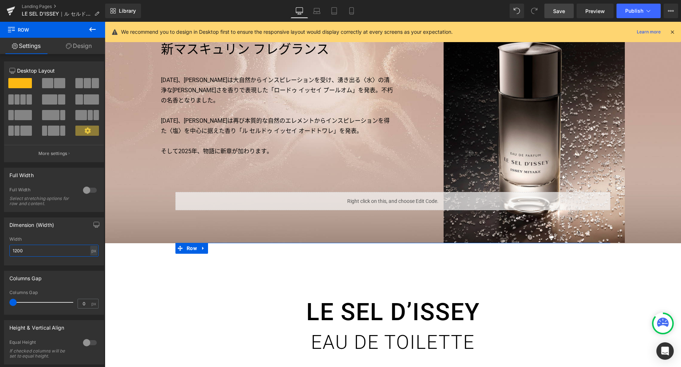
click at [47, 251] on input "1200" at bounding box center [53, 250] width 89 height 12
type input "1280"
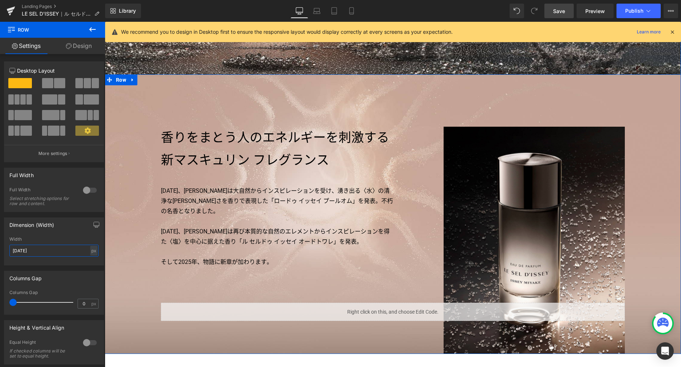
scroll to position [325, 0]
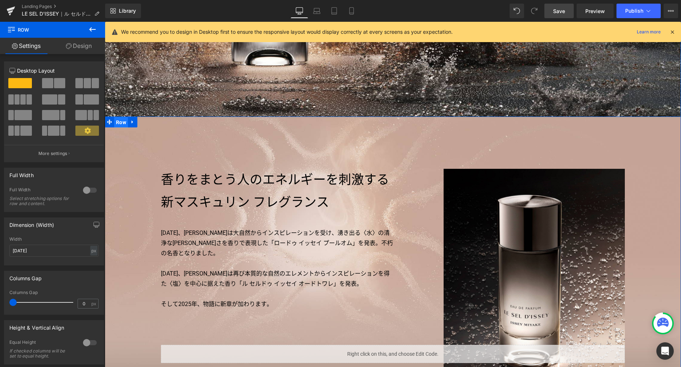
click at [120, 121] on span "Row" at bounding box center [121, 122] width 14 height 11
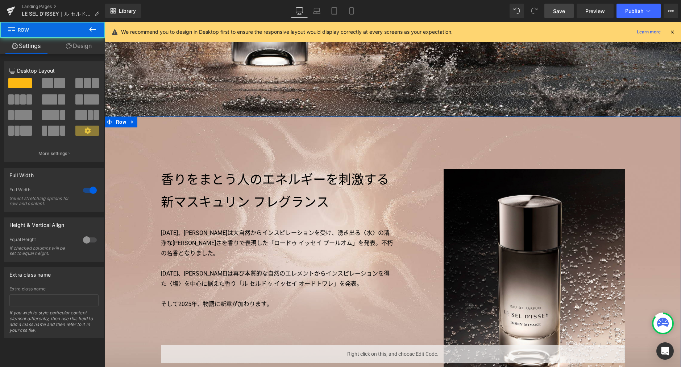
click at [81, 51] on link "Design" at bounding box center [79, 46] width 53 height 16
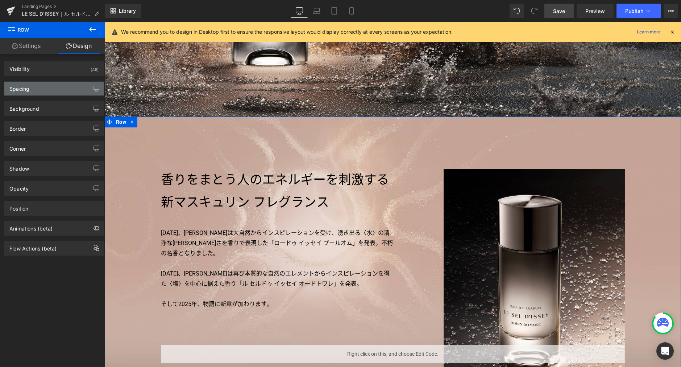
click at [42, 88] on div "Spacing" at bounding box center [53, 89] width 99 height 14
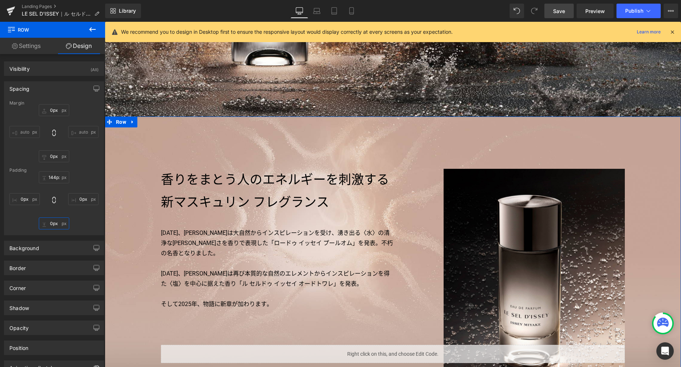
drag, startPoint x: 51, startPoint y: 224, endPoint x: 66, endPoint y: 224, distance: 15.2
click at [51, 224] on input "0px" at bounding box center [54, 223] width 30 height 12
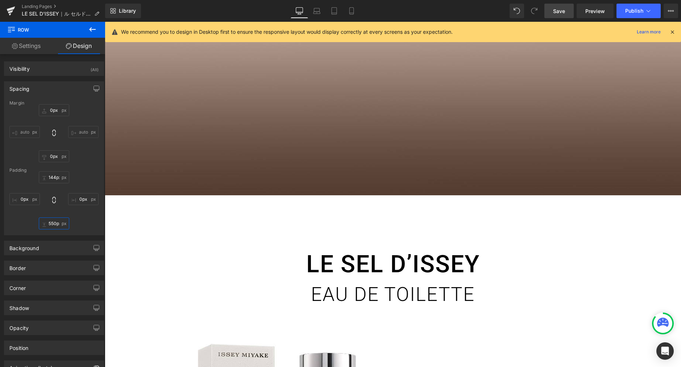
scroll to position [663, 0]
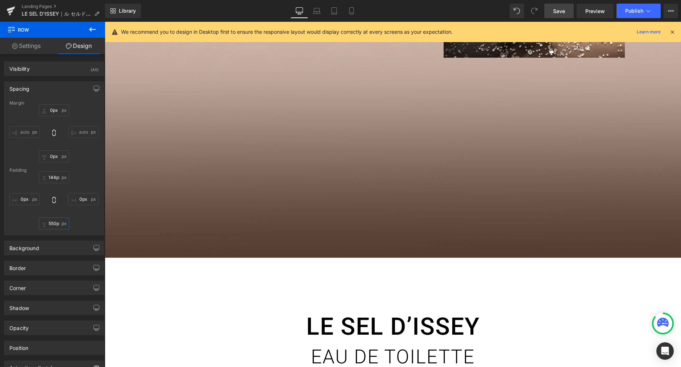
type input "550px"
click at [554, 13] on span "Save" at bounding box center [559, 11] width 12 height 8
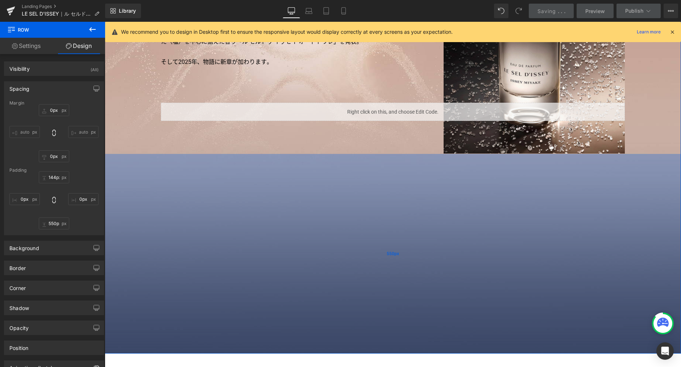
scroll to position [622, 0]
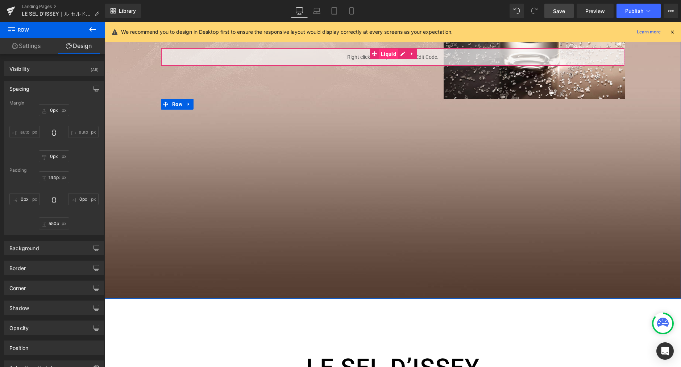
click at [387, 54] on span "Liquid" at bounding box center [388, 54] width 19 height 11
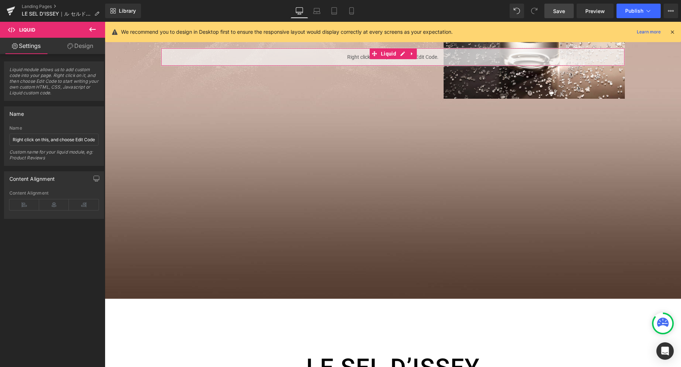
click at [81, 45] on link "Design" at bounding box center [80, 46] width 53 height 16
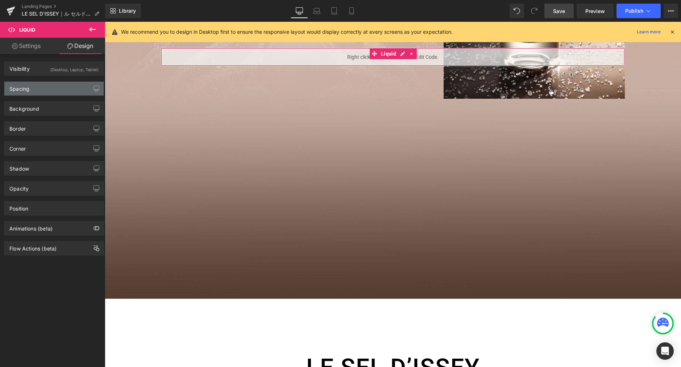
click at [58, 89] on div "Spacing" at bounding box center [53, 89] width 99 height 14
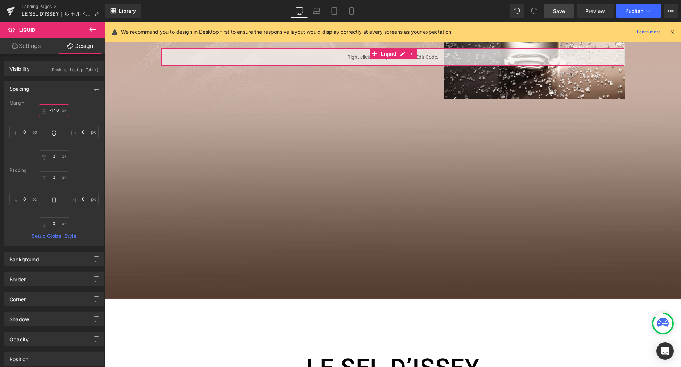
click at [58, 108] on input "-140" at bounding box center [54, 110] width 30 height 12
type input "0"
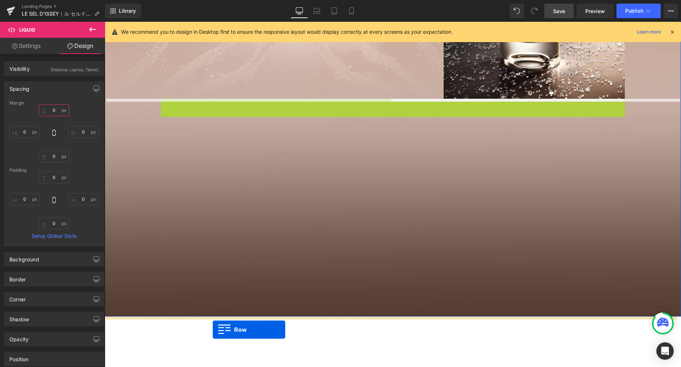
drag, startPoint x: 162, startPoint y: 103, endPoint x: 213, endPoint y: 329, distance: 232.2
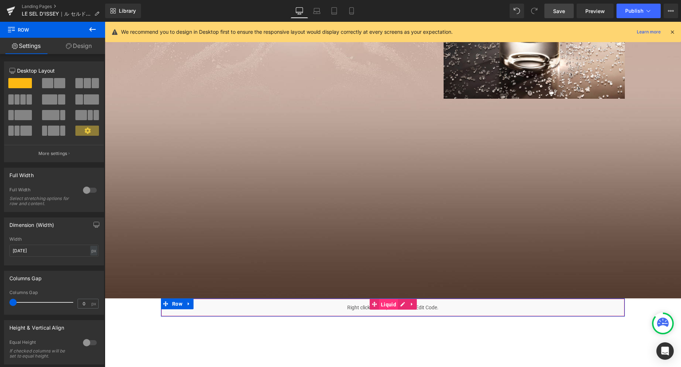
click at [388, 304] on span "Liquid" at bounding box center [388, 304] width 19 height 11
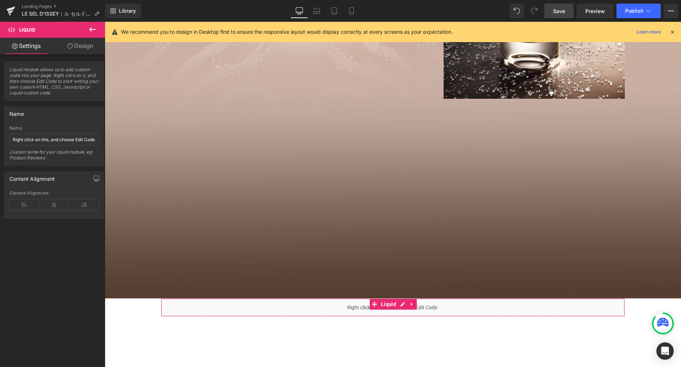
click at [86, 48] on link "Design" at bounding box center [80, 46] width 53 height 16
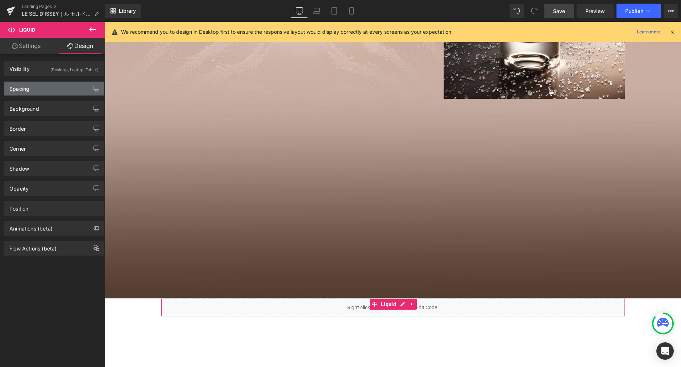
click at [61, 88] on div "Spacing" at bounding box center [53, 89] width 99 height 14
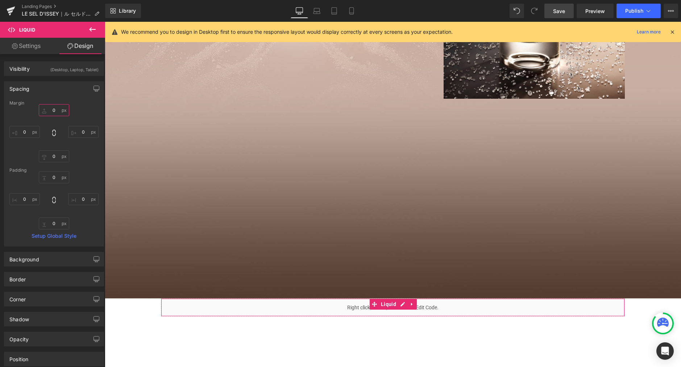
drag, startPoint x: 56, startPoint y: 110, endPoint x: 40, endPoint y: 95, distance: 21.6
click at [56, 110] on input "0" at bounding box center [54, 110] width 30 height 12
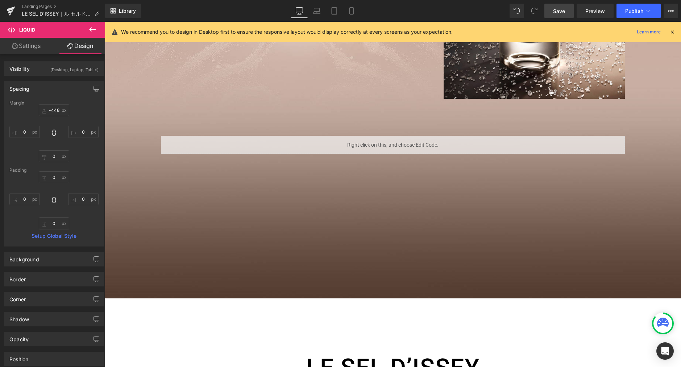
click at [563, 10] on span "Save" at bounding box center [559, 11] width 12 height 8
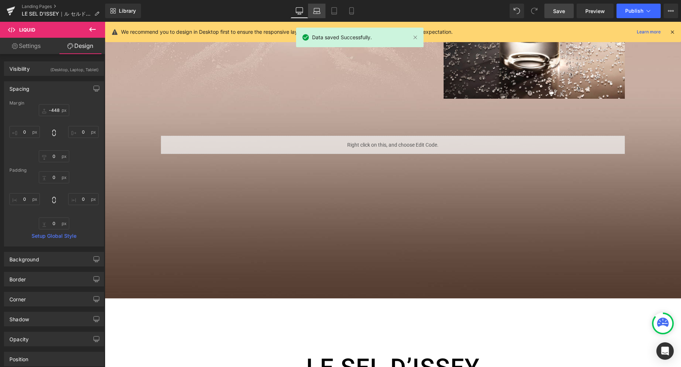
click at [320, 13] on icon at bounding box center [316, 10] width 7 height 7
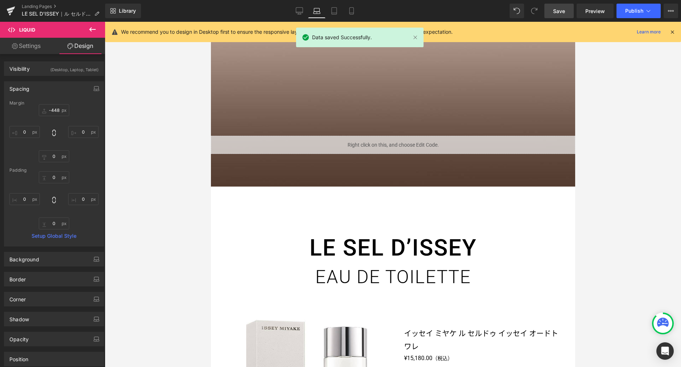
type input "-140"
type input "0"
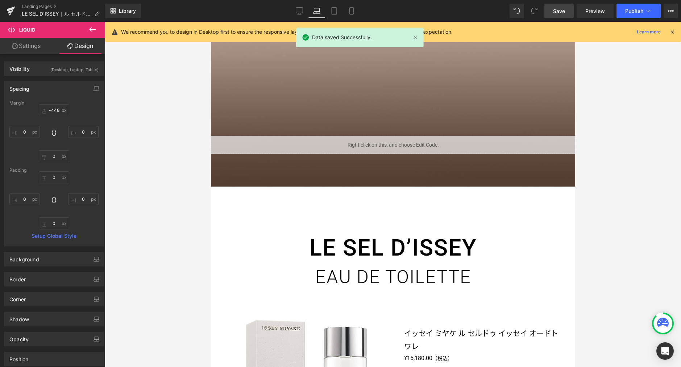
type input "0"
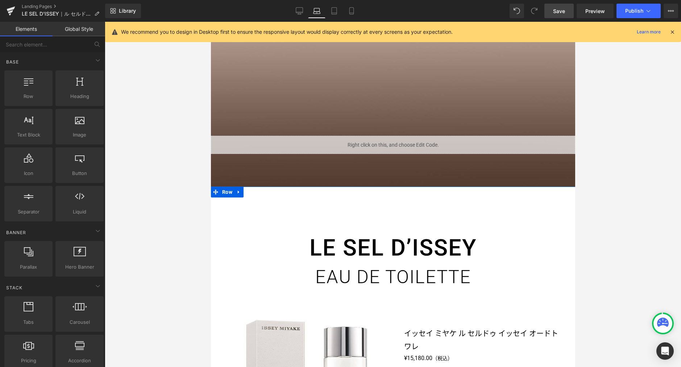
click at [225, 186] on link "Row" at bounding box center [222, 191] width 23 height 11
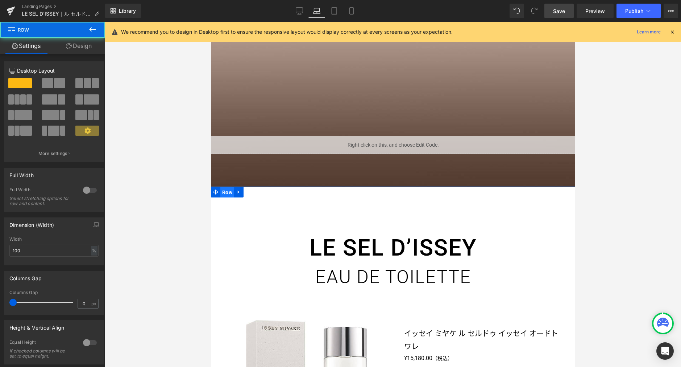
click at [225, 190] on span "Row" at bounding box center [227, 192] width 14 height 11
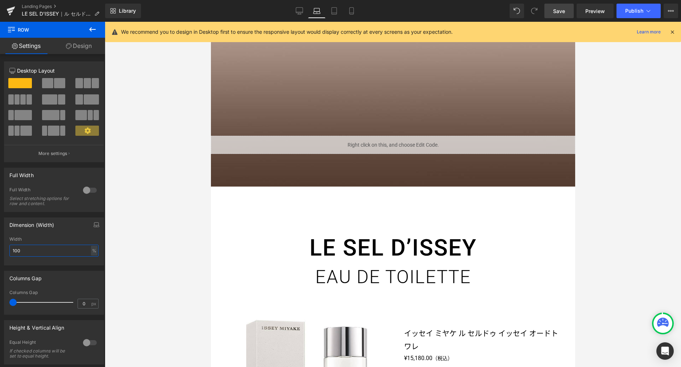
drag, startPoint x: 76, startPoint y: 251, endPoint x: -17, endPoint y: 246, distance: 93.3
click at [0, 246] on html "Row You are previewing how the will restyle your page. You can not edit Element…" at bounding box center [340, 183] width 681 height 367
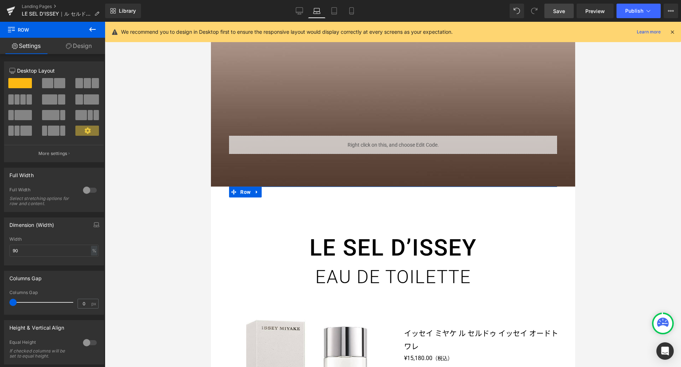
drag, startPoint x: 94, startPoint y: 223, endPoint x: 85, endPoint y: 232, distance: 12.8
click at [94, 223] on icon "button" at bounding box center [97, 225] width 6 height 6
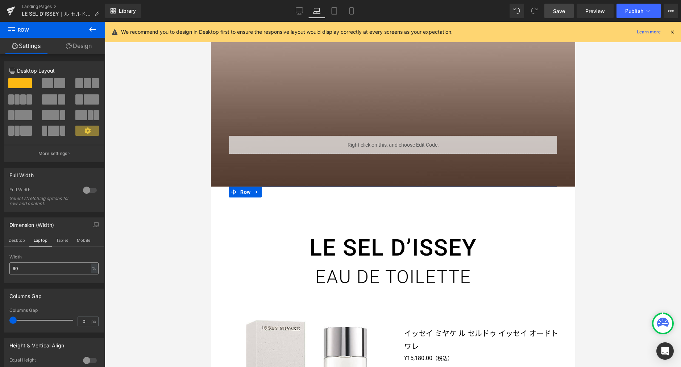
drag, startPoint x: 61, startPoint y: 240, endPoint x: 62, endPoint y: 263, distance: 22.5
click at [61, 240] on button "Tablet" at bounding box center [62, 240] width 21 height 12
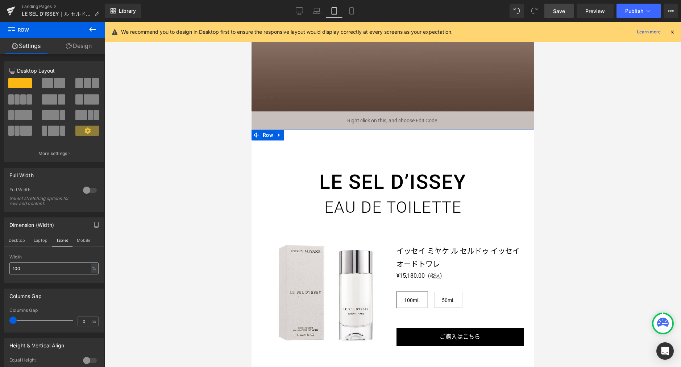
scroll to position [519, 0]
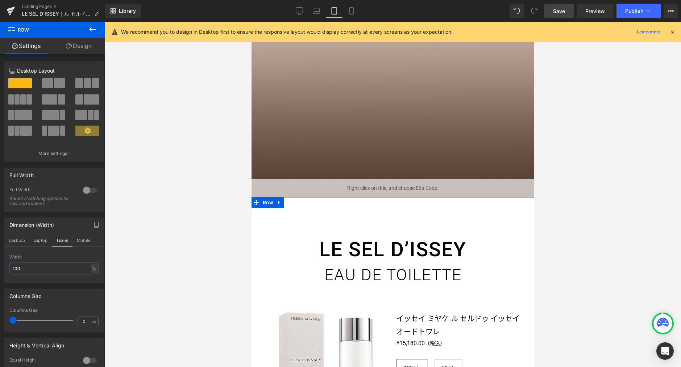
drag, startPoint x: 45, startPoint y: 268, endPoint x: -21, endPoint y: 267, distance: 66.0
click at [0, 267] on html "Row You are previewing how the will restyle your page. You can not edit Element…" at bounding box center [340, 183] width 681 height 367
click at [91, 240] on button "Mobile" at bounding box center [84, 240] width 22 height 12
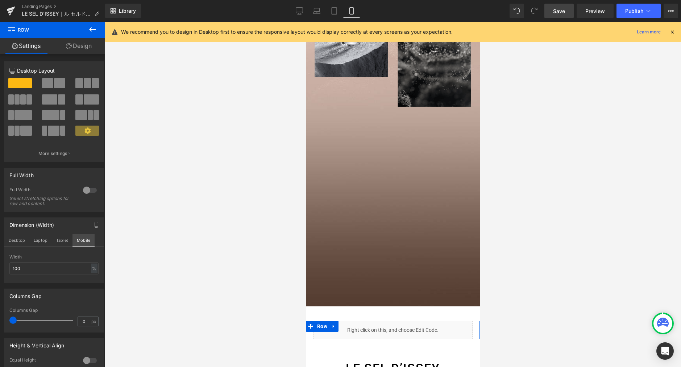
scroll to position [643, 0]
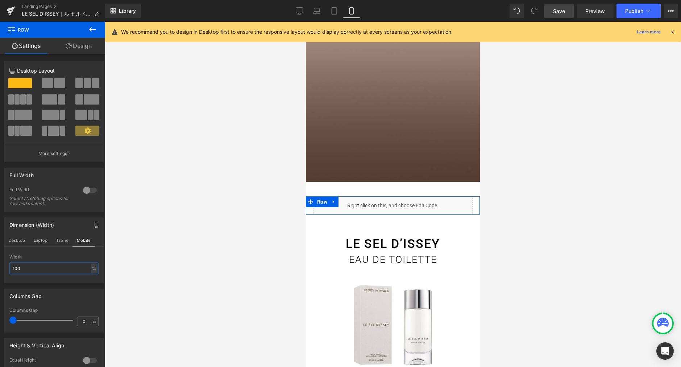
drag, startPoint x: 40, startPoint y: 269, endPoint x: -44, endPoint y: 261, distance: 84.5
click at [0, 261] on html "Row You are previewing how the will restyle your page. You can not edit Element…" at bounding box center [340, 183] width 681 height 367
type input "90"
click at [333, 196] on span "Row" at bounding box center [331, 201] width 14 height 11
click at [385, 197] on span "Liquid" at bounding box center [386, 202] width 19 height 11
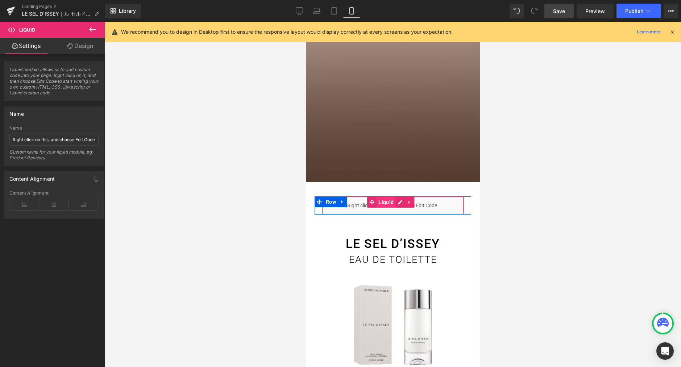
click at [385, 197] on span "Liquid" at bounding box center [386, 202] width 19 height 11
click at [81, 45] on link "Design" at bounding box center [80, 46] width 53 height 16
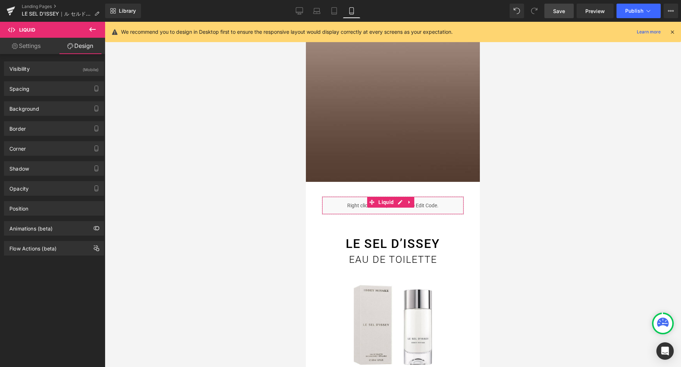
click at [23, 48] on link "Settings" at bounding box center [26, 46] width 53 height 16
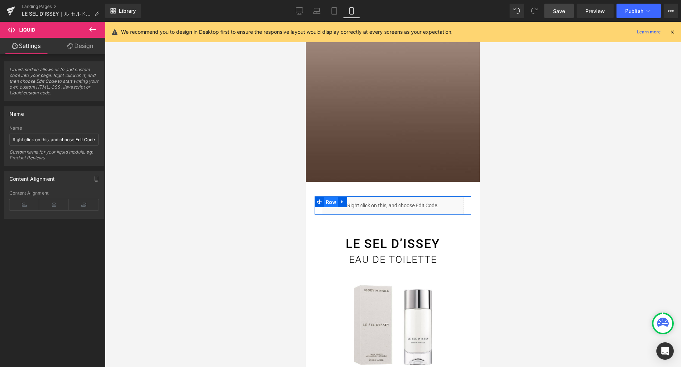
click at [328, 197] on span "Row" at bounding box center [331, 202] width 14 height 11
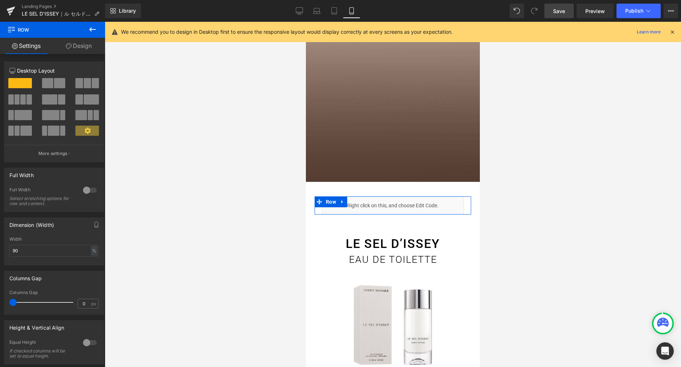
click at [83, 47] on link "Design" at bounding box center [79, 46] width 53 height 16
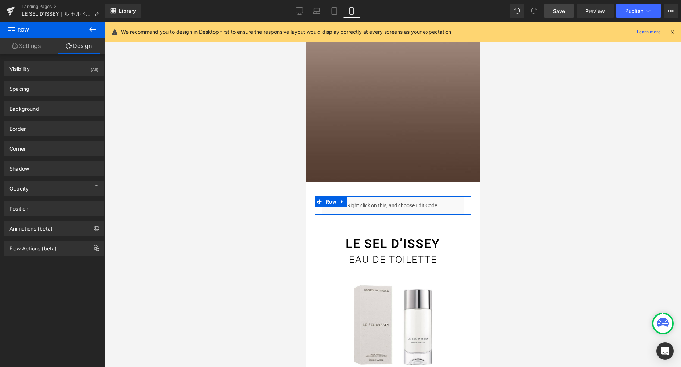
click at [26, 45] on link "Settings" at bounding box center [26, 46] width 53 height 16
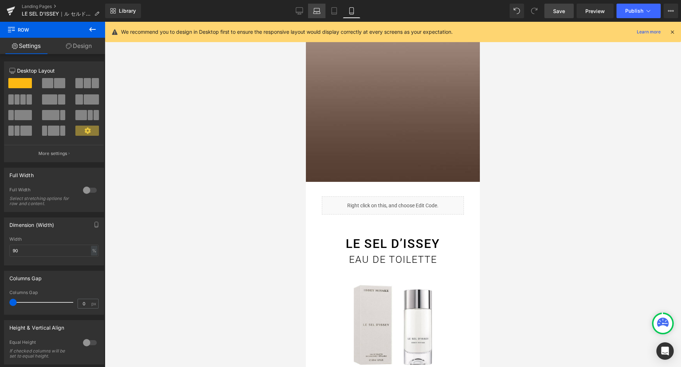
click at [323, 11] on link "Laptop" at bounding box center [316, 11] width 17 height 15
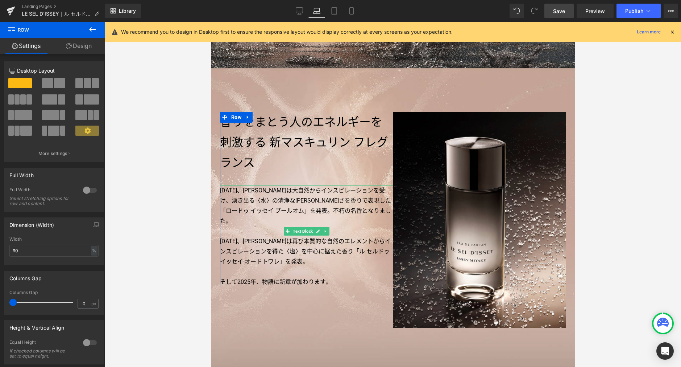
scroll to position [206, 0]
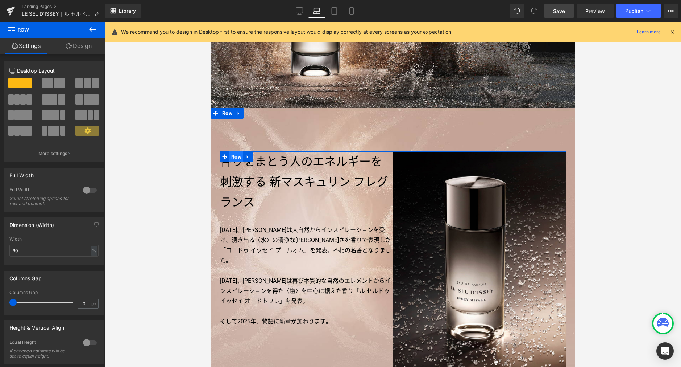
click at [232, 157] on span "Row" at bounding box center [236, 156] width 14 height 11
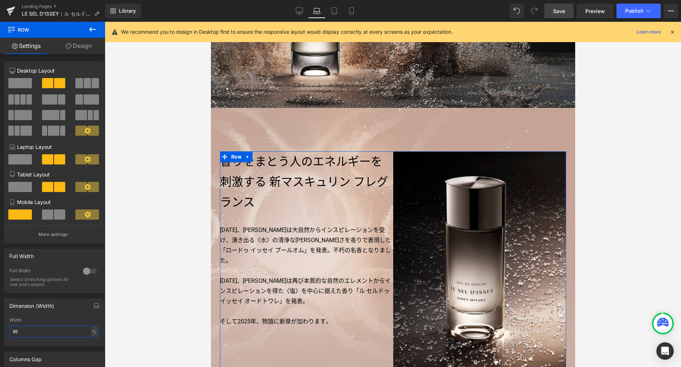
drag, startPoint x: 33, startPoint y: 334, endPoint x: 53, endPoint y: 324, distance: 22.7
click at [0, 327] on html "Row You are previewing how the will restyle your page. You can not edit Element…" at bounding box center [340, 183] width 681 height 367
type input "90"
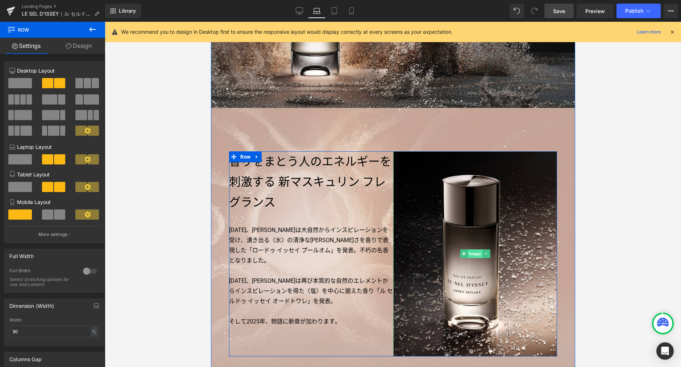
click at [473, 255] on span "Image" at bounding box center [474, 253] width 15 height 9
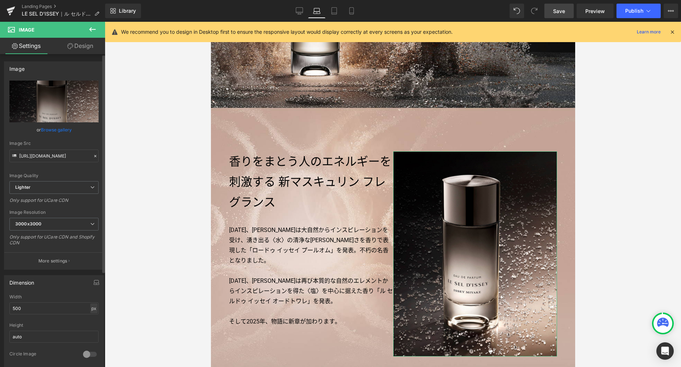
click at [92, 309] on div "px" at bounding box center [93, 308] width 7 height 10
click at [91, 318] on li "%" at bounding box center [93, 319] width 9 height 11
drag, startPoint x: 55, startPoint y: 309, endPoint x: -16, endPoint y: 306, distance: 71.1
click at [0, 306] on html "Image You are previewing how the will restyle your page. You can not edit Eleme…" at bounding box center [340, 183] width 681 height 367
type input "90"
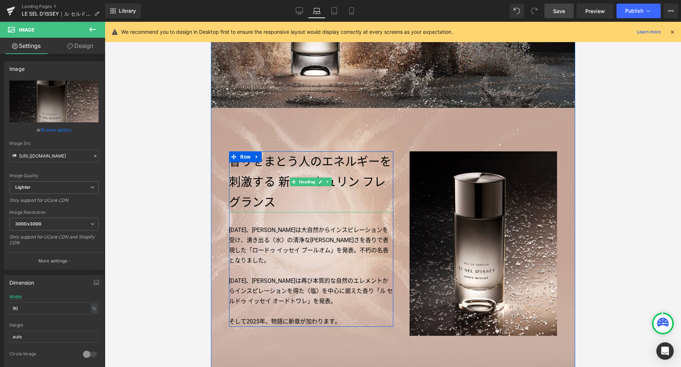
click at [265, 184] on h3 "香りをまとう人のエネルギーを刺激する新マスキュリン フレグランス" at bounding box center [311, 181] width 164 height 61
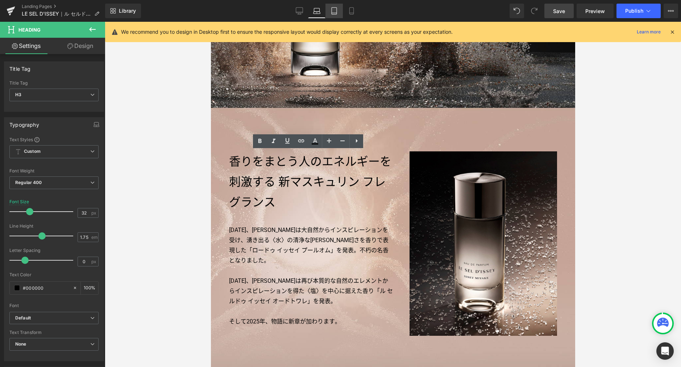
click at [337, 11] on icon at bounding box center [334, 11] width 5 height 7
type input "30"
type input "100"
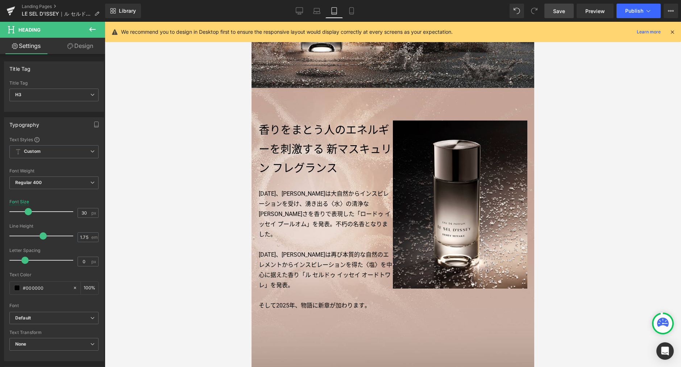
scroll to position [176, 0]
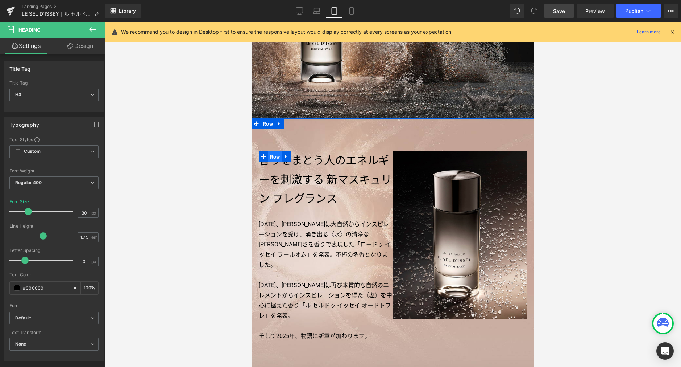
click at [273, 158] on span "Row" at bounding box center [275, 156] width 14 height 11
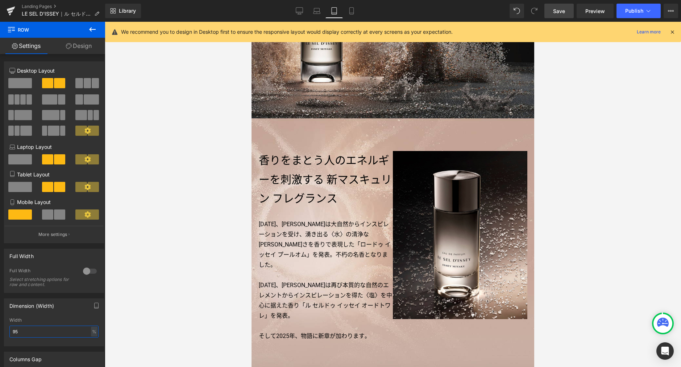
click at [0, 325] on html "Row You are previewing how the will restyle your page. You can not edit Element…" at bounding box center [340, 183] width 681 height 367
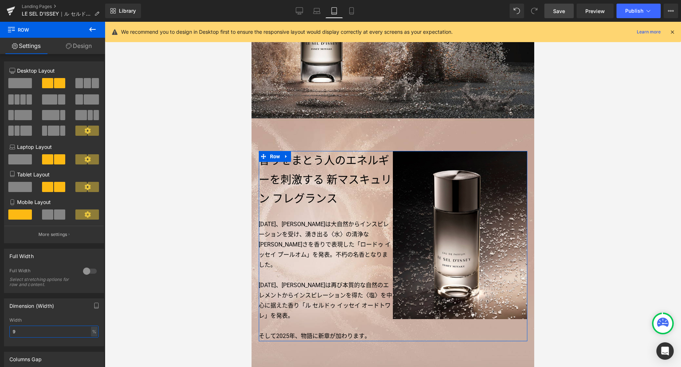
type input "90"
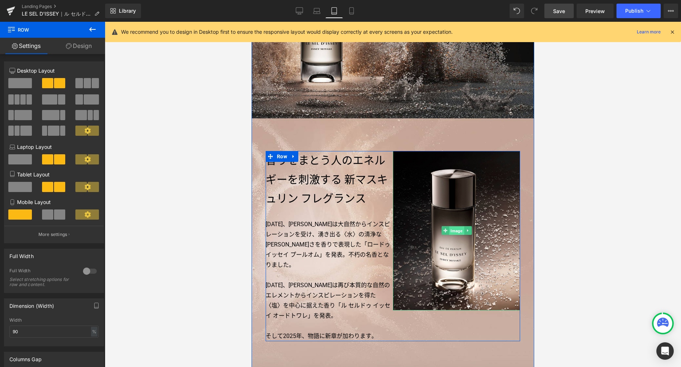
click at [457, 227] on span "Image" at bounding box center [456, 230] width 15 height 9
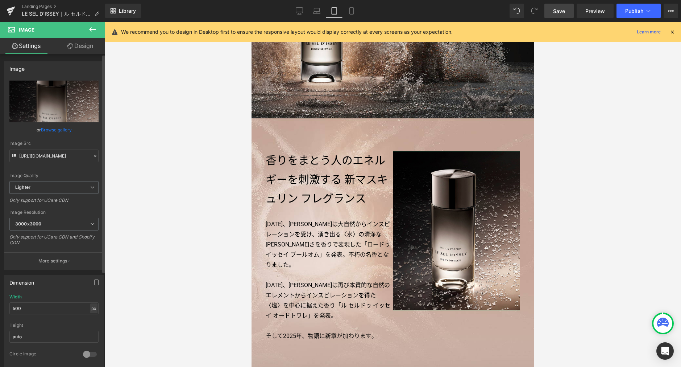
click at [91, 309] on div "px" at bounding box center [93, 308] width 7 height 10
click at [93, 320] on li "%" at bounding box center [93, 319] width 9 height 11
drag, startPoint x: 6, startPoint y: 305, endPoint x: -21, endPoint y: 302, distance: 27.4
click at [0, 302] on html "Image You are previewing how the will restyle your page. You can not edit Eleme…" at bounding box center [340, 183] width 681 height 367
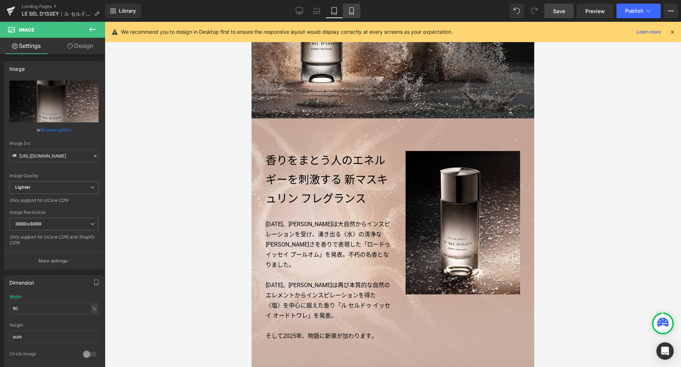
click at [354, 12] on icon at bounding box center [352, 11] width 4 height 7
type input "500"
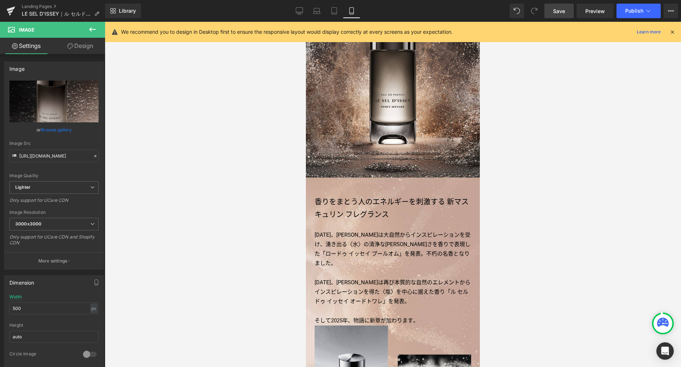
scroll to position [288, 0]
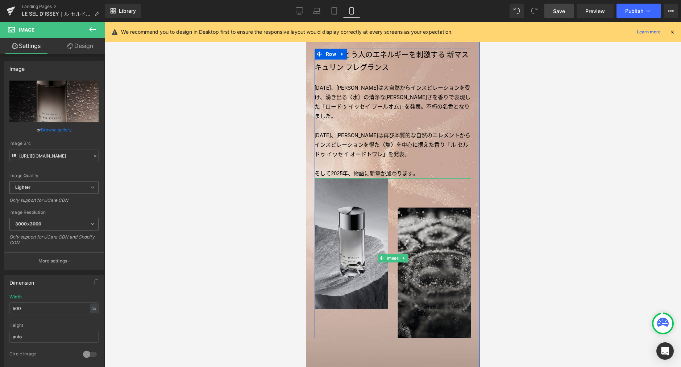
click at [387, 256] on img at bounding box center [393, 258] width 157 height 160
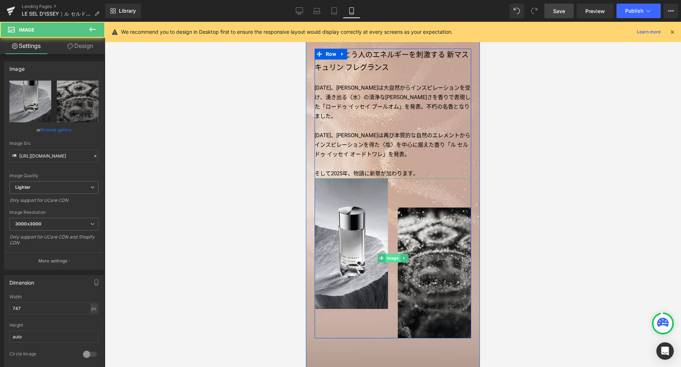
click at [392, 254] on span "Image" at bounding box center [393, 258] width 15 height 9
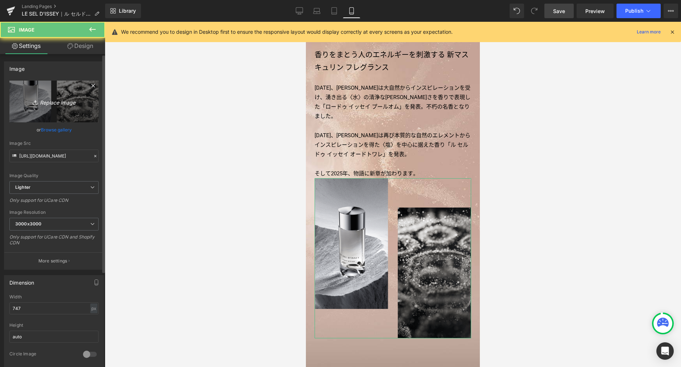
click at [81, 116] on link "Replace Image" at bounding box center [53, 102] width 89 height 42
type input "C:\fakepath\p01.jpg"
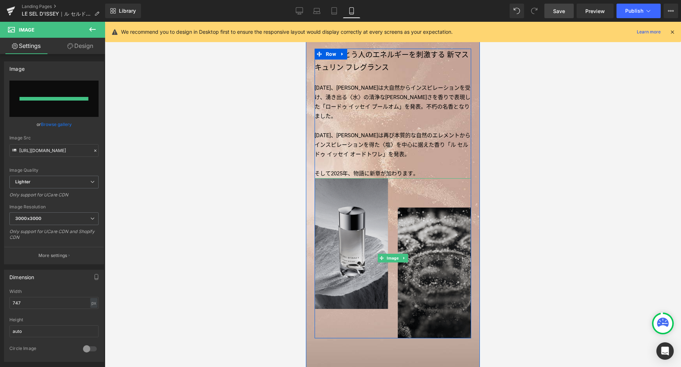
type input "https://ucarecdn.com/59208a9e-78cf-4594-a6c0-27739c21eaf8/-/format/auto/-/previ…"
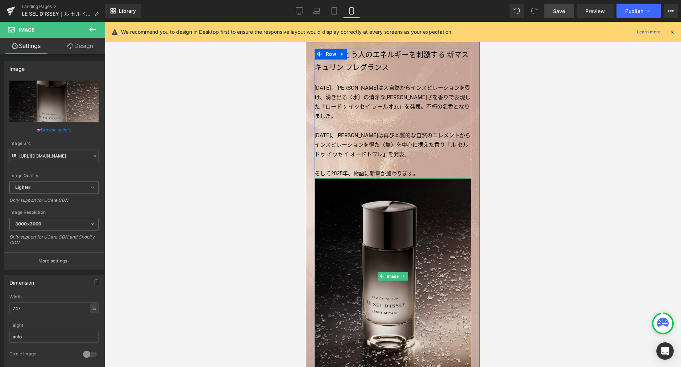
click at [421, 215] on img at bounding box center [393, 276] width 157 height 196
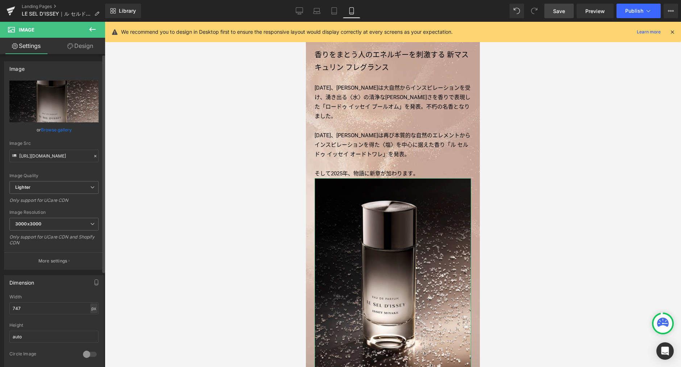
click at [91, 309] on div "px" at bounding box center [93, 308] width 7 height 10
drag, startPoint x: 91, startPoint y: 318, endPoint x: 62, endPoint y: 309, distance: 30.4
click at [90, 318] on li "%" at bounding box center [93, 319] width 9 height 11
drag, startPoint x: 42, startPoint y: 307, endPoint x: -14, endPoint y: 305, distance: 55.9
click at [0, 305] on html "Image You are previewing how the will restyle your page. You can not edit Eleme…" at bounding box center [340, 183] width 681 height 367
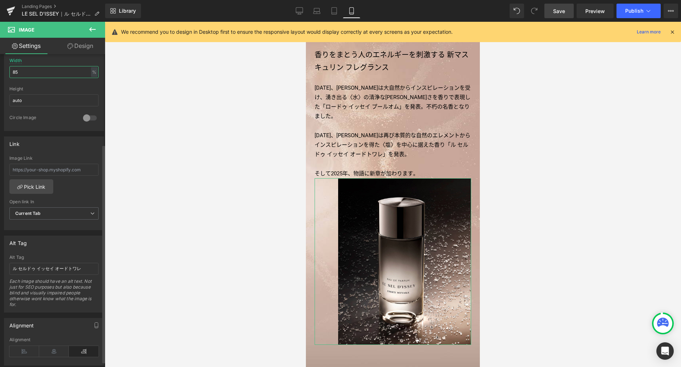
scroll to position [331, 0]
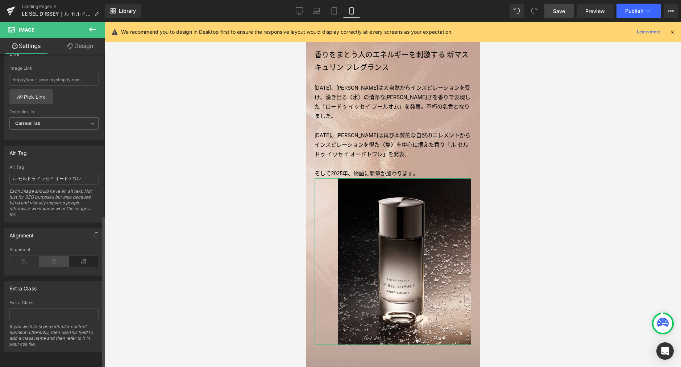
click at [52, 256] on icon at bounding box center [54, 261] width 30 height 11
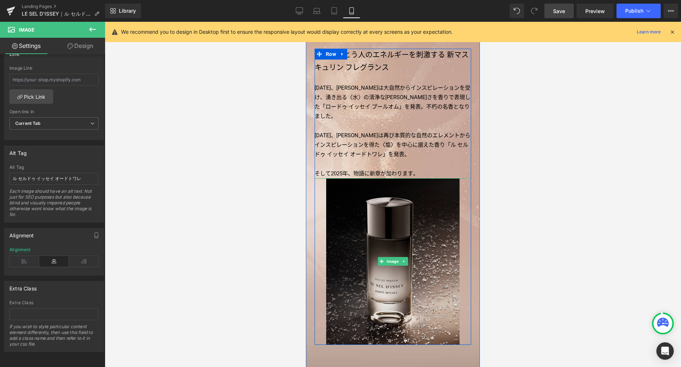
click at [379, 231] on img at bounding box center [392, 261] width 133 height 166
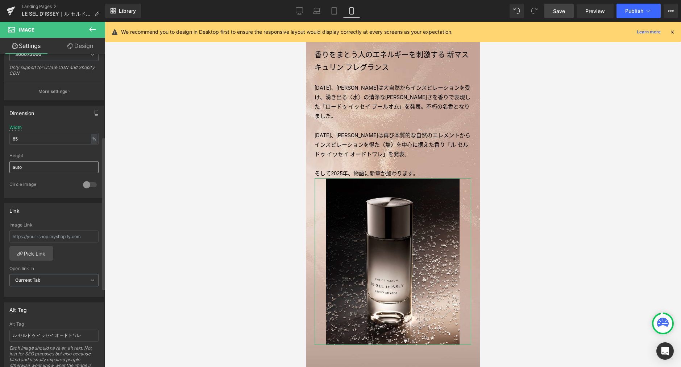
scroll to position [160, 0]
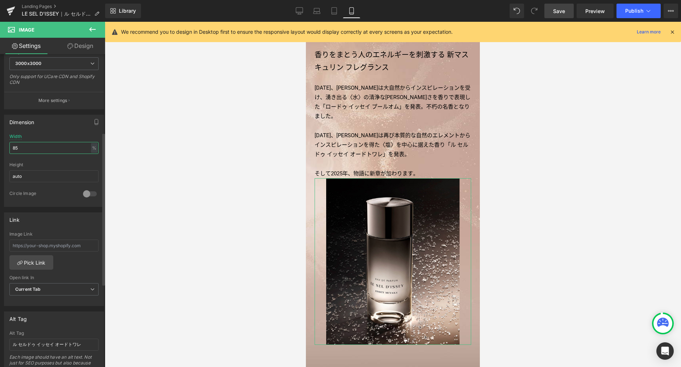
click at [38, 151] on input "85" at bounding box center [53, 148] width 89 height 12
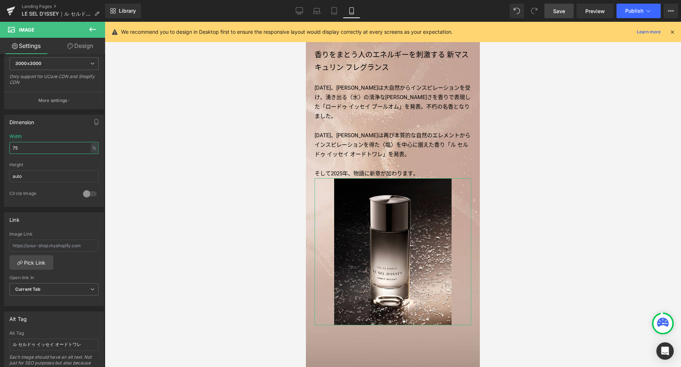
type input "75"
click at [80, 48] on link "Design" at bounding box center [80, 46] width 53 height 16
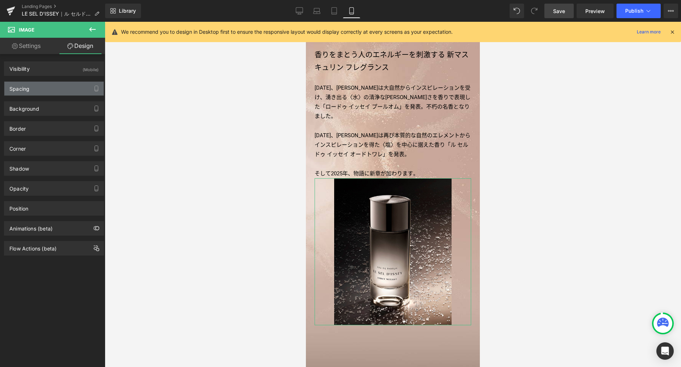
type input "0"
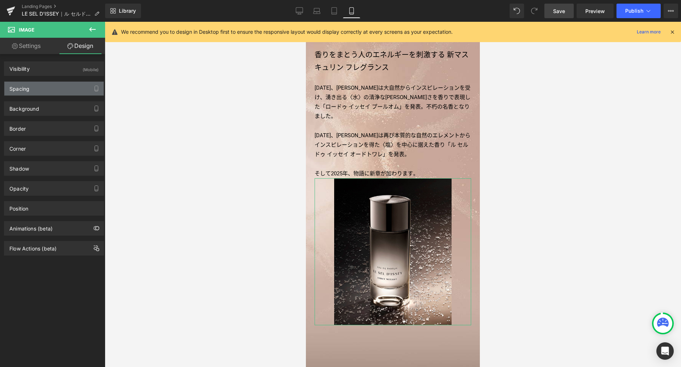
type input "0"
click at [61, 88] on div "Spacing" at bounding box center [53, 89] width 99 height 14
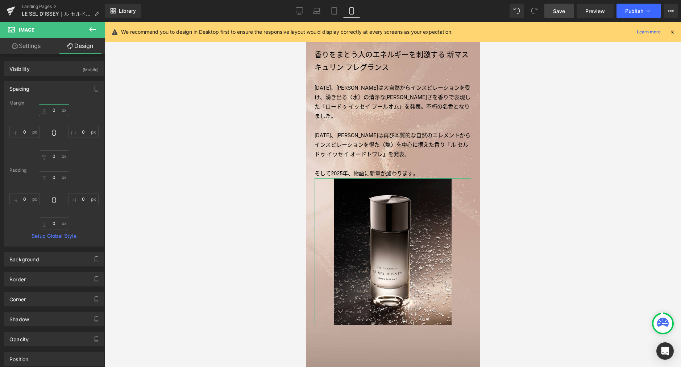
click at [55, 111] on input "0" at bounding box center [54, 110] width 30 height 12
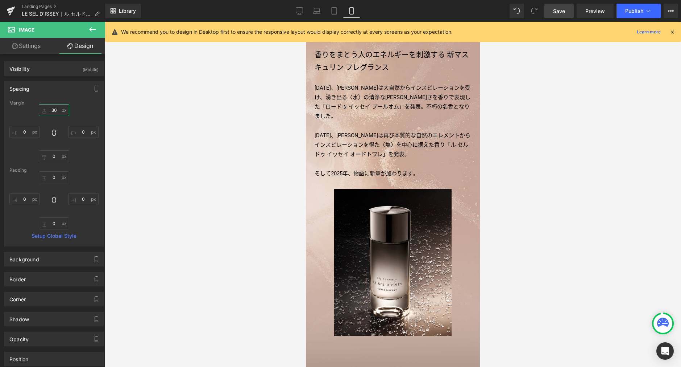
type input "40"
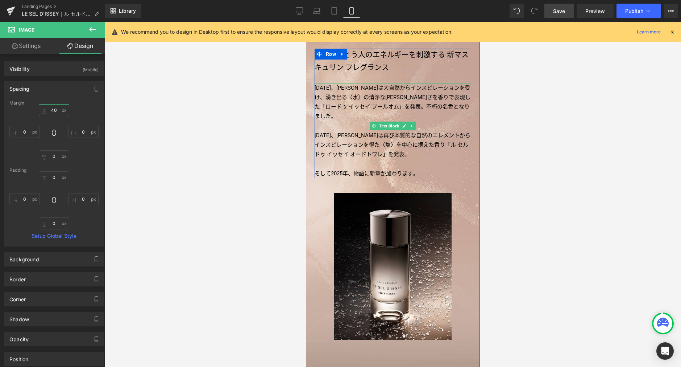
scroll to position [134, 0]
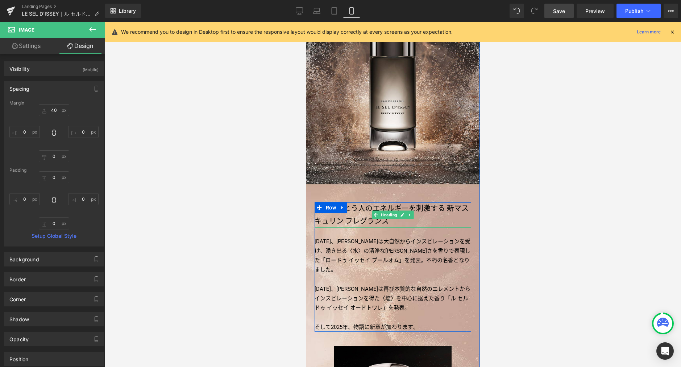
click at [429, 208] on h3 "香りをまとう人のエネルギーを刺激する新マスキュリン フレグランス" at bounding box center [393, 214] width 157 height 25
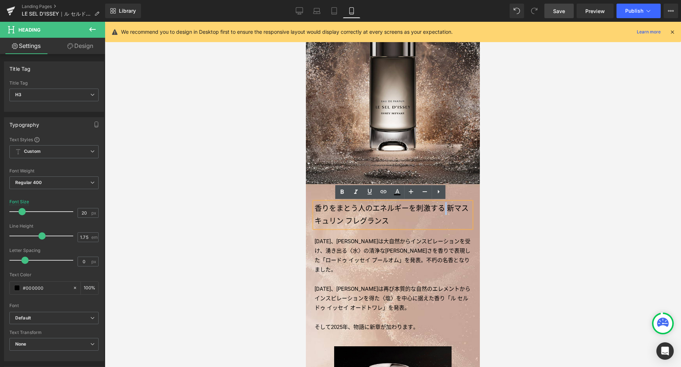
drag, startPoint x: 441, startPoint y: 207, endPoint x: 447, endPoint y: 207, distance: 6.2
click at [447, 207] on h3 "香りをまとう人のエネルギーを刺激する新マスキュリン フレグランス" at bounding box center [393, 214] width 157 height 25
click at [447, 209] on h3 "香りをまとう人のエネルギーを刺激する新マスキュリン フレグランス" at bounding box center [393, 214] width 157 height 25
click at [334, 5] on link "Tablet" at bounding box center [334, 11] width 17 height 15
type input "30"
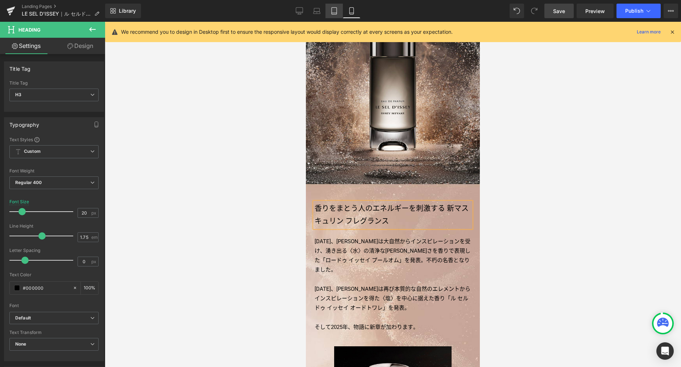
type input "100"
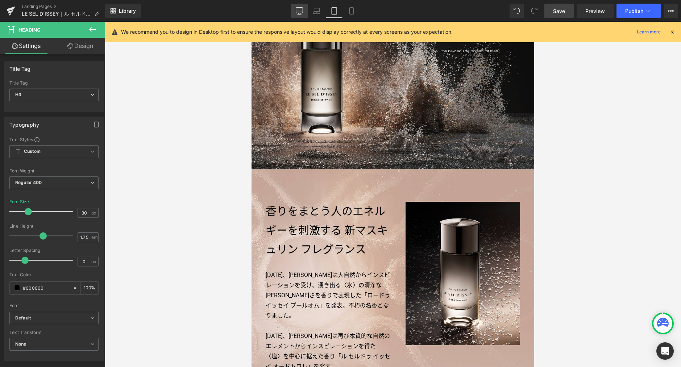
click at [304, 11] on link "Desktop" at bounding box center [299, 11] width 17 height 15
type input "35"
type input "100"
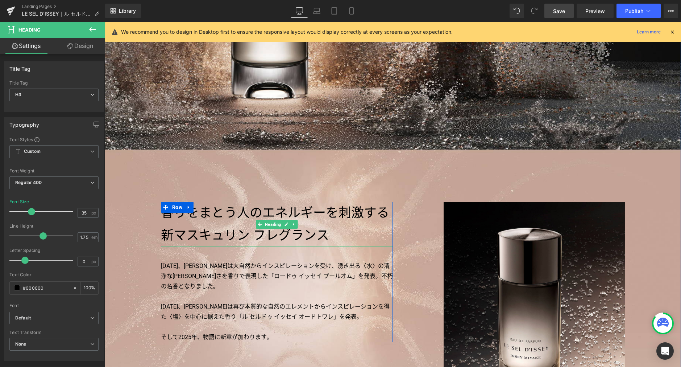
click at [379, 213] on h3 "香りをまとう人のエネルギーを刺激する新マスキュリン フレグランス" at bounding box center [277, 224] width 232 height 45
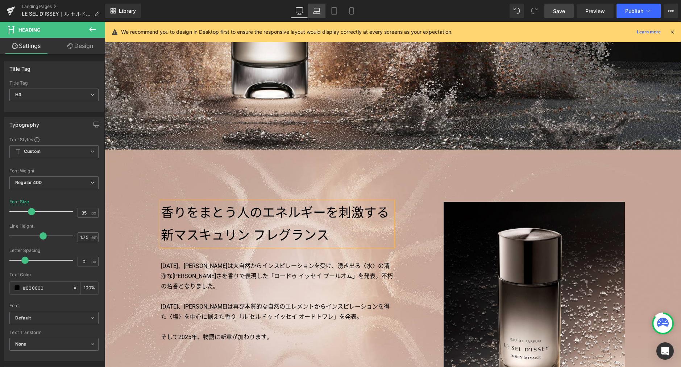
click at [318, 11] on icon at bounding box center [316, 10] width 7 height 7
type input "32"
type input "100"
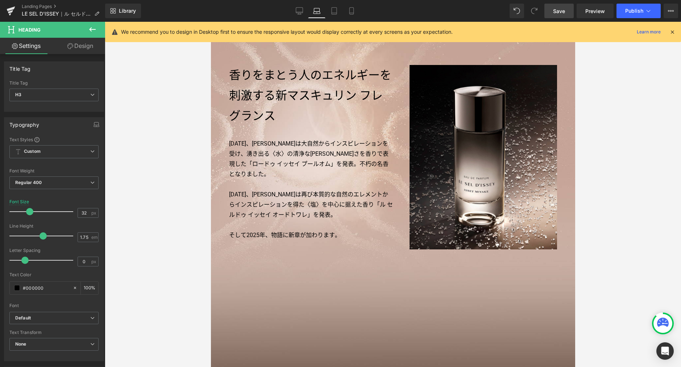
scroll to position [156, 0]
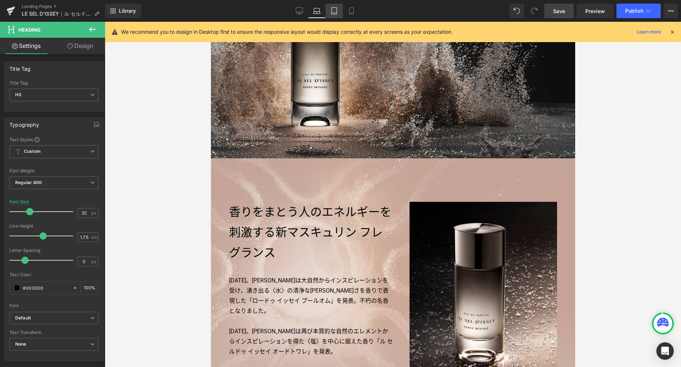
click at [335, 11] on icon at bounding box center [334, 10] width 7 height 7
type input "30"
type input "100"
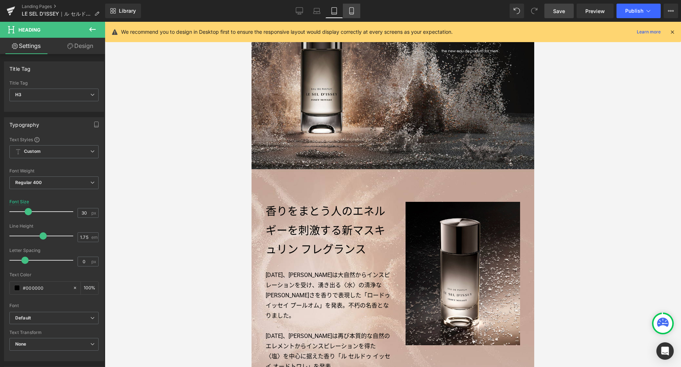
click at [353, 14] on icon at bounding box center [351, 10] width 7 height 7
type input "20"
type input "100"
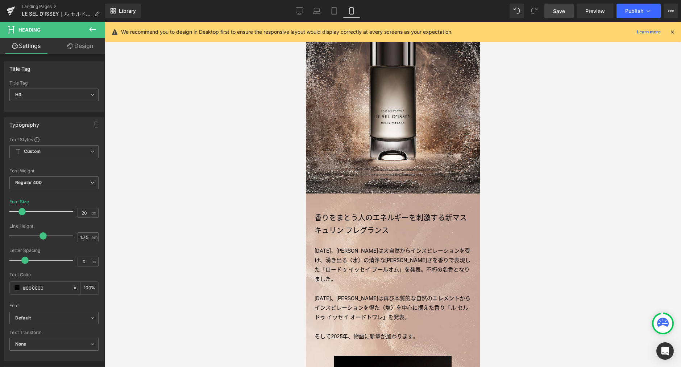
scroll to position [135, 0]
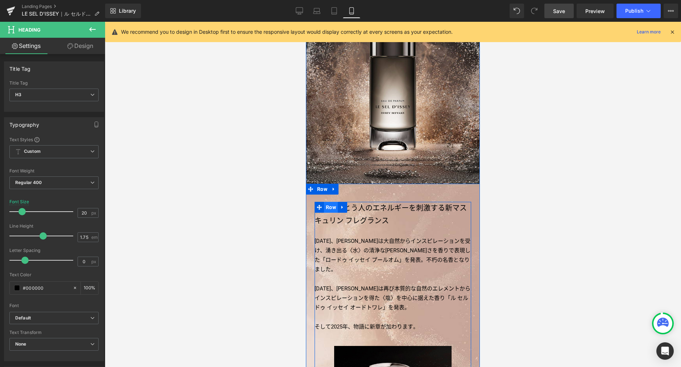
click at [331, 208] on span "Row" at bounding box center [331, 207] width 14 height 11
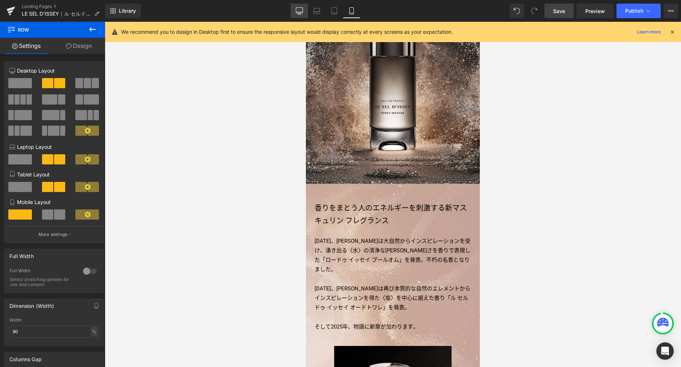
click at [296, 10] on link "Desktop" at bounding box center [299, 11] width 17 height 15
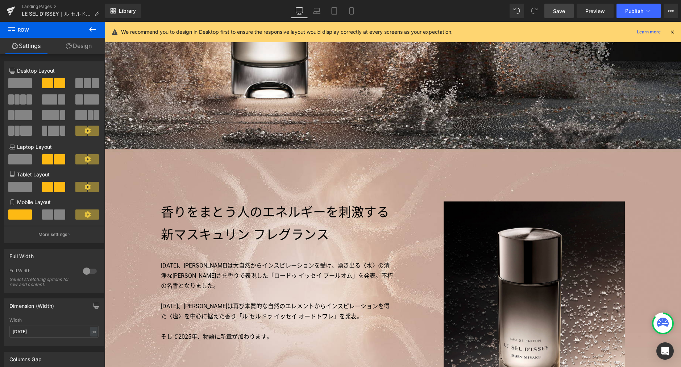
click at [555, 14] on span "Save" at bounding box center [559, 11] width 12 height 8
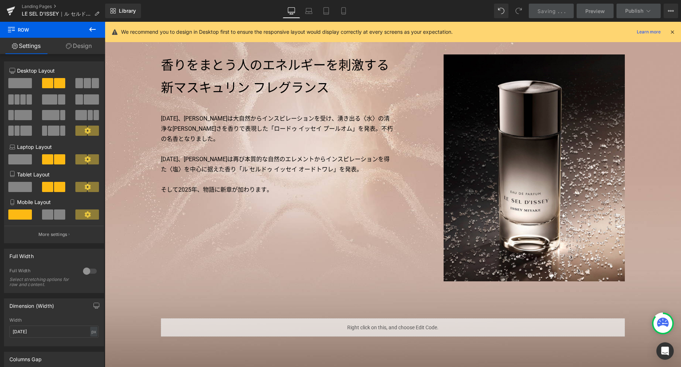
scroll to position [535, 0]
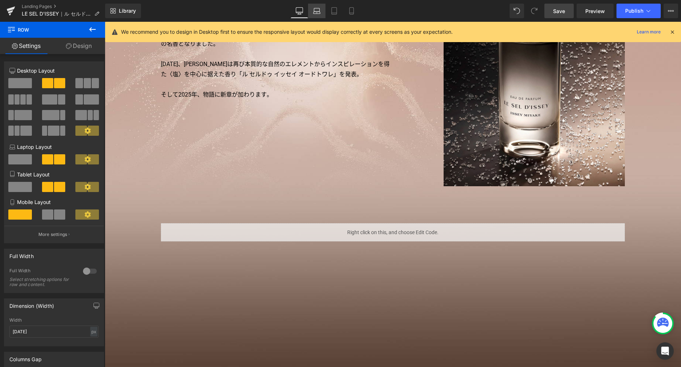
click at [322, 10] on link "Laptop" at bounding box center [316, 11] width 17 height 15
type input "90"
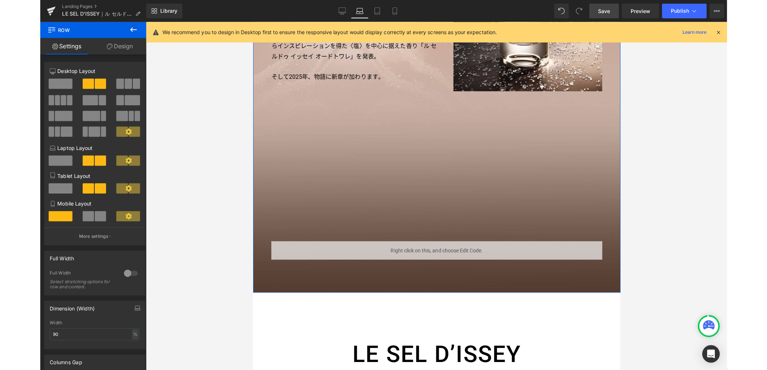
scroll to position [511, 0]
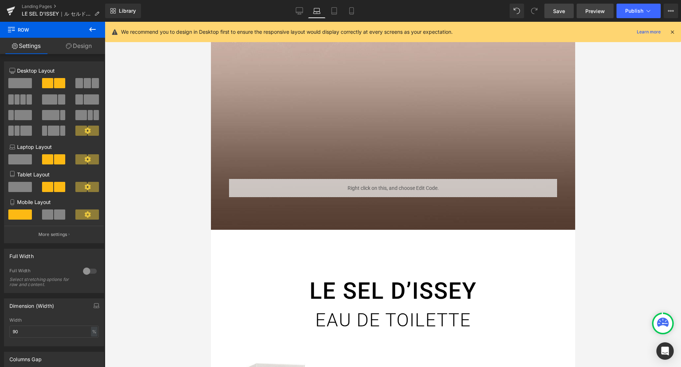
click at [605, 12] on span "Preview" at bounding box center [596, 11] width 20 height 8
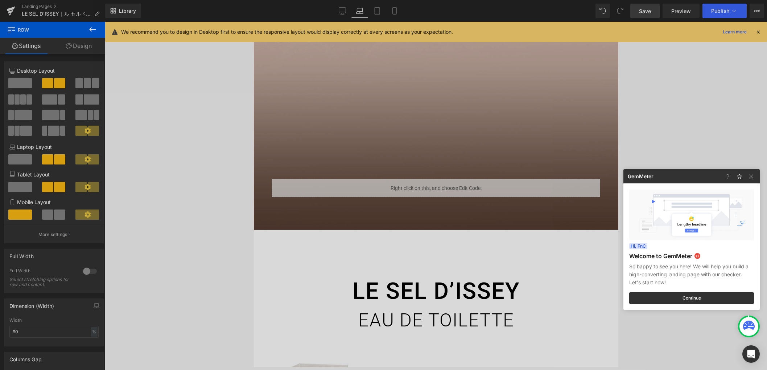
click at [305, 158] on div at bounding box center [383, 185] width 767 height 370
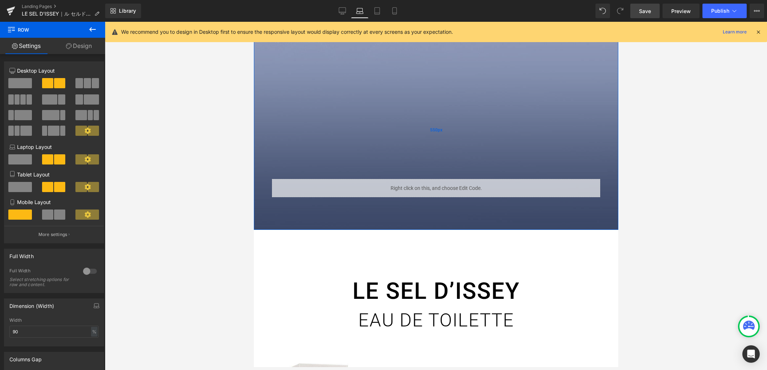
click at [283, 143] on div "550px" at bounding box center [436, 129] width 364 height 199
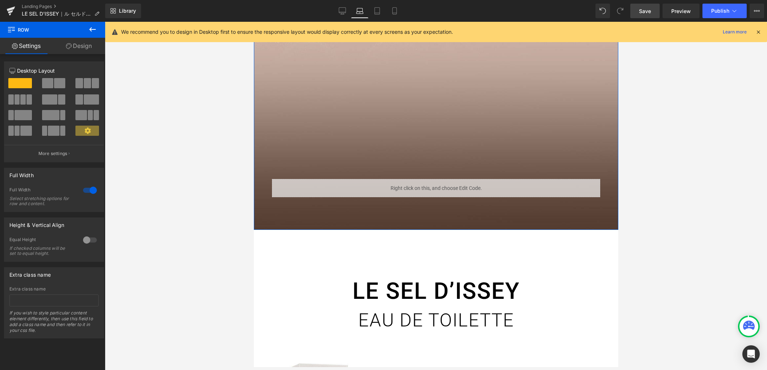
click at [78, 48] on link "Design" at bounding box center [79, 46] width 53 height 16
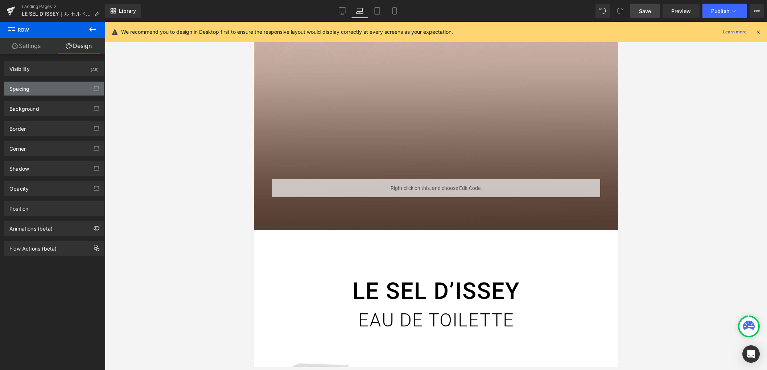
type input "0px"
type input "120px"
type input "0px"
type input "550px"
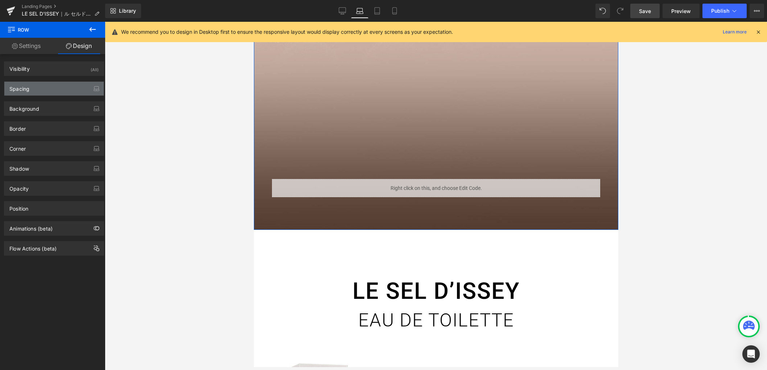
type input "0px"
click at [50, 94] on div "Spacing" at bounding box center [53, 89] width 99 height 14
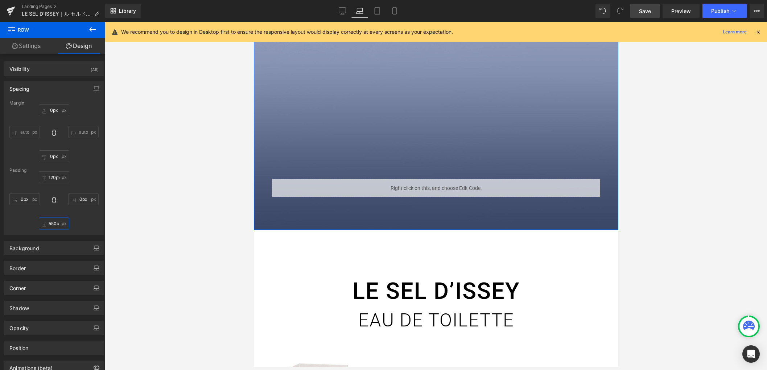
click at [50, 222] on input "550px" at bounding box center [54, 223] width 30 height 12
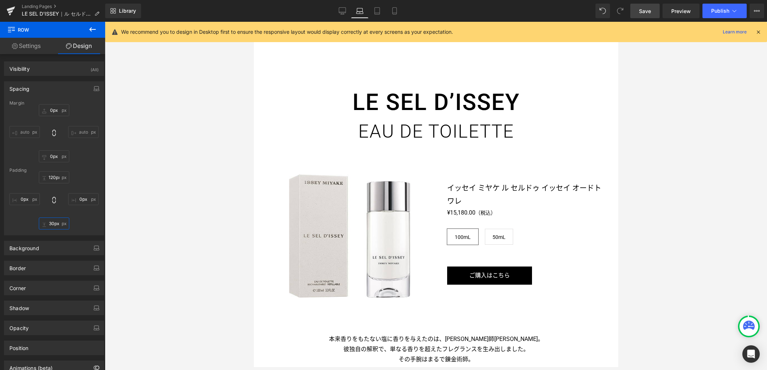
type input "300px"
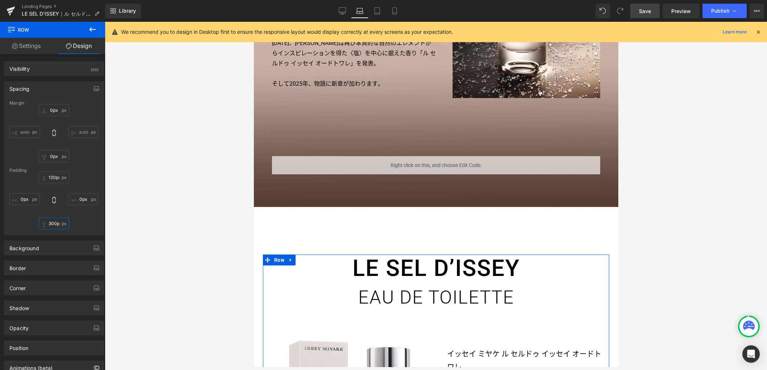
scroll to position [433, 0]
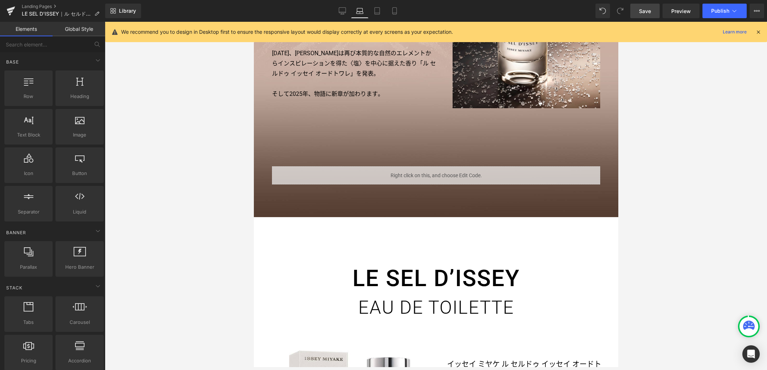
click at [288, 175] on div "Liquid" at bounding box center [436, 175] width 328 height 18
click at [431, 172] on span "Liquid" at bounding box center [429, 172] width 19 height 11
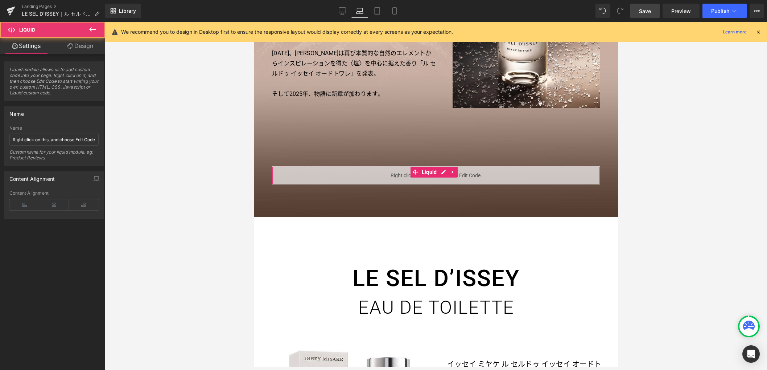
click at [90, 47] on link "Design" at bounding box center [80, 46] width 53 height 16
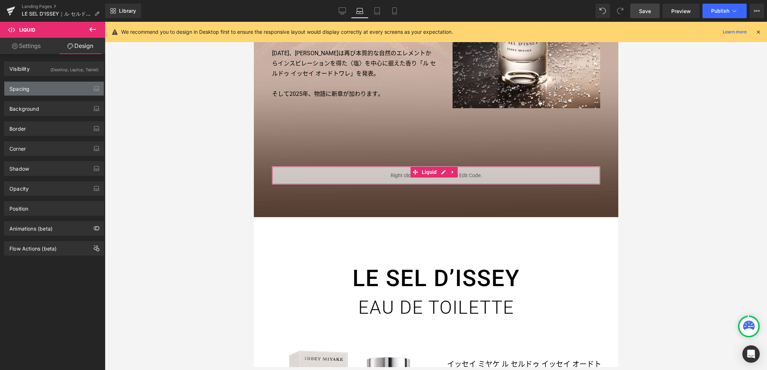
click at [58, 89] on div "Spacing" at bounding box center [53, 89] width 99 height 14
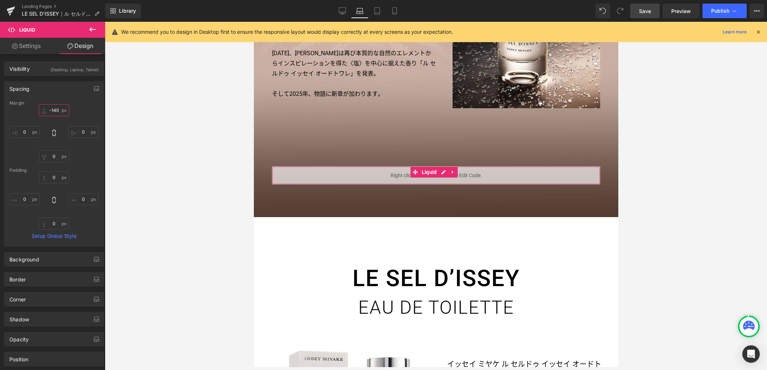
click at [56, 110] on input "-140" at bounding box center [54, 110] width 30 height 12
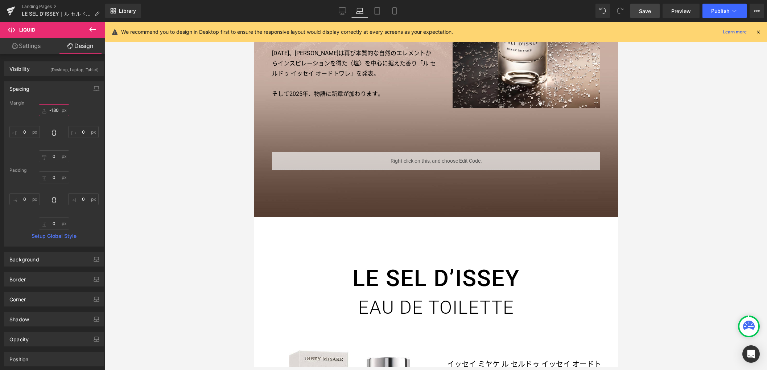
type input "-180"
click at [652, 7] on link "Save" at bounding box center [644, 11] width 29 height 15
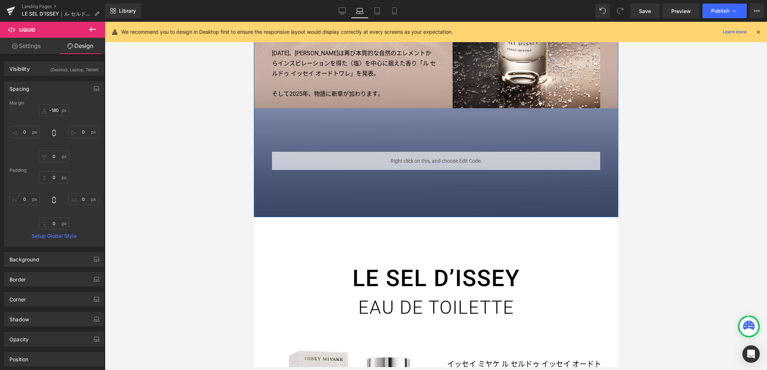
click at [277, 117] on div "300px" at bounding box center [436, 162] width 364 height 109
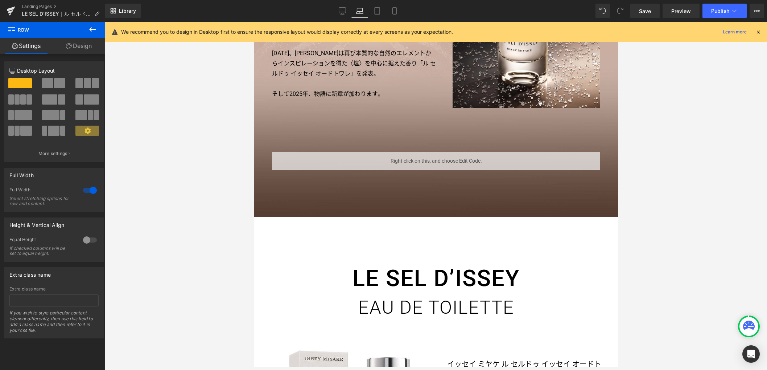
click at [75, 43] on link "Design" at bounding box center [79, 46] width 53 height 16
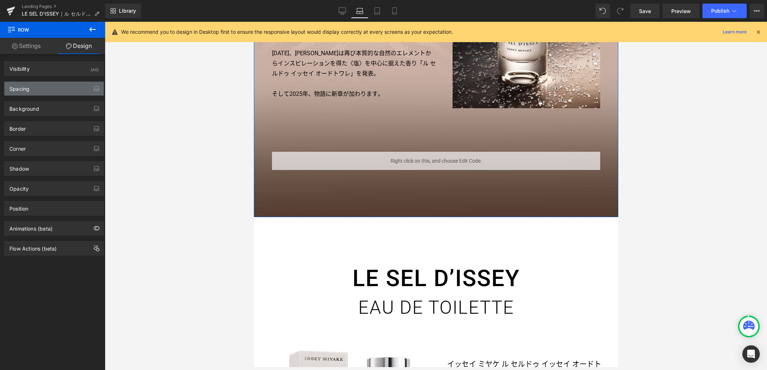
click at [55, 89] on div "Spacing" at bounding box center [53, 89] width 99 height 14
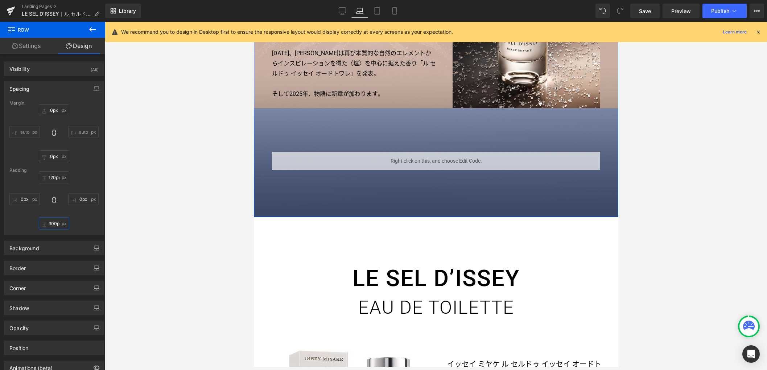
click at [53, 224] on input "300px" at bounding box center [54, 223] width 30 height 12
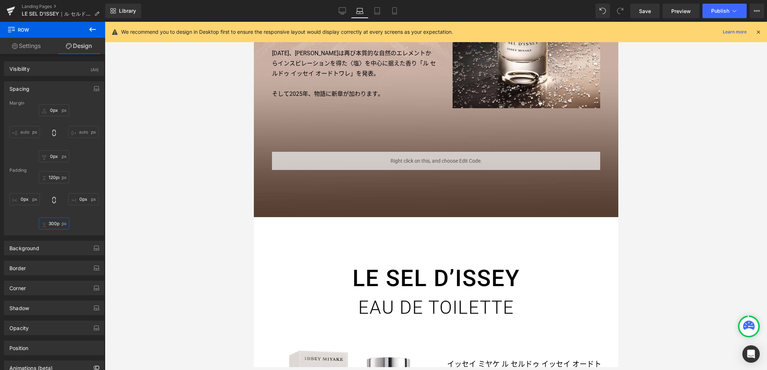
type input "360px"
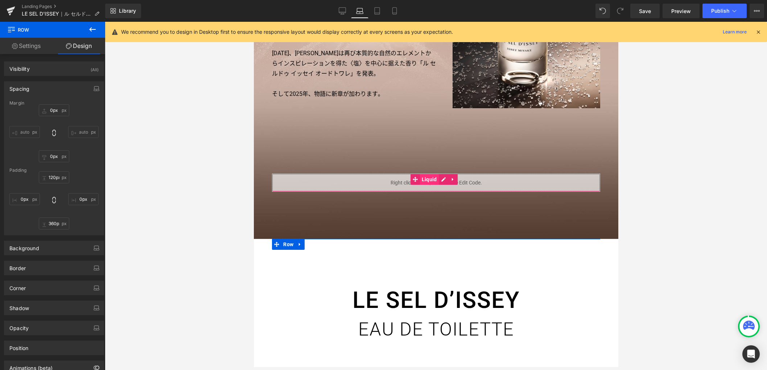
click at [432, 180] on span "Liquid" at bounding box center [429, 179] width 19 height 11
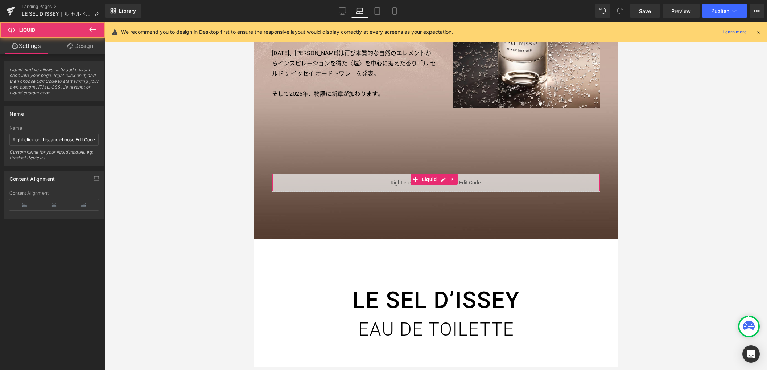
click at [85, 48] on link "Design" at bounding box center [80, 46] width 53 height 16
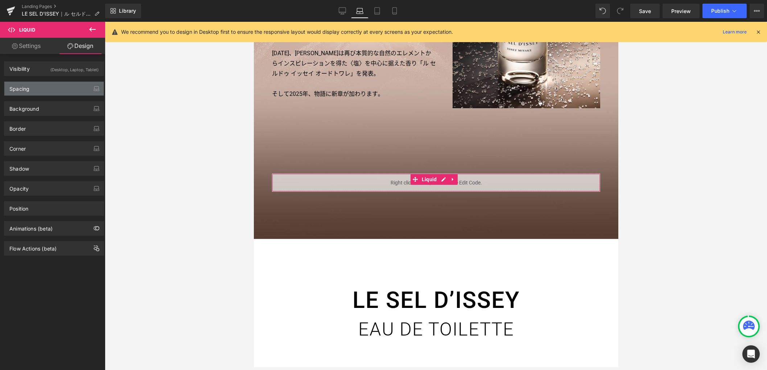
type input "-180"
type input "0"
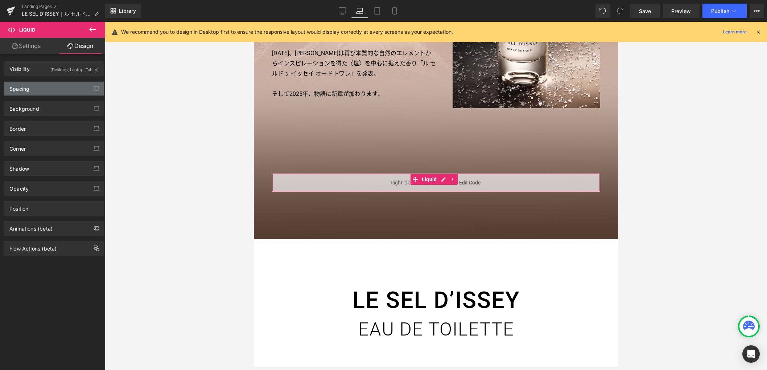
type input "0"
click at [33, 90] on div "Spacing" at bounding box center [53, 89] width 99 height 14
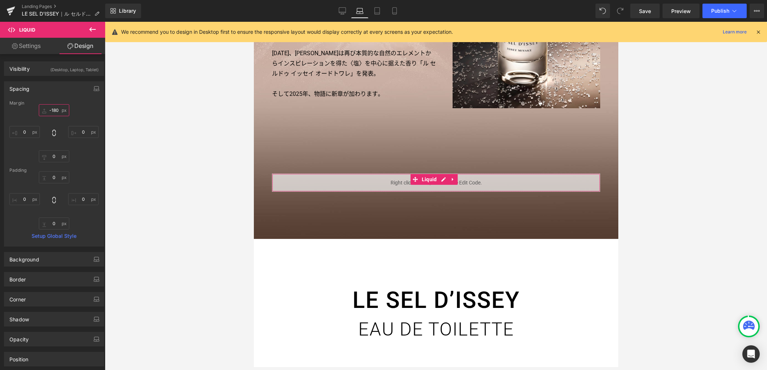
click at [53, 108] on input "-180" at bounding box center [54, 110] width 30 height 12
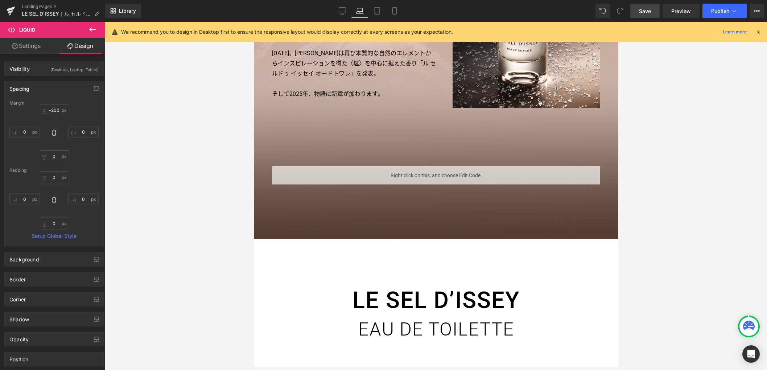
click at [646, 13] on span "Save" at bounding box center [645, 11] width 12 height 8
click at [56, 112] on input "-200" at bounding box center [54, 110] width 30 height 12
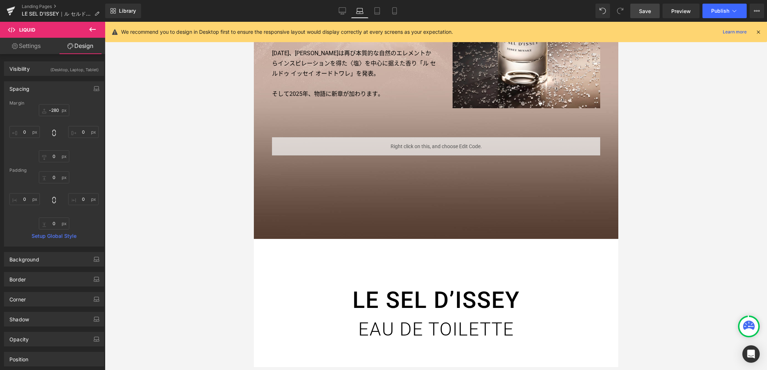
click at [646, 5] on link "Save" at bounding box center [644, 11] width 29 height 15
drag, startPoint x: 379, startPoint y: 11, endPoint x: 28, endPoint y: 28, distance: 351.5
click at [379, 11] on icon at bounding box center [377, 10] width 7 height 7
type input "-50"
type input "0"
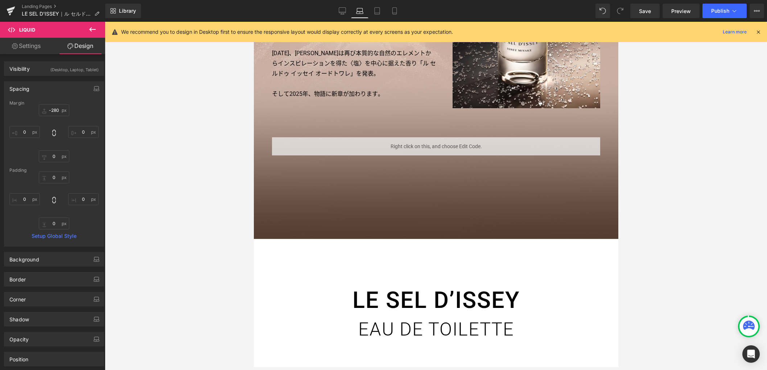
type input "0"
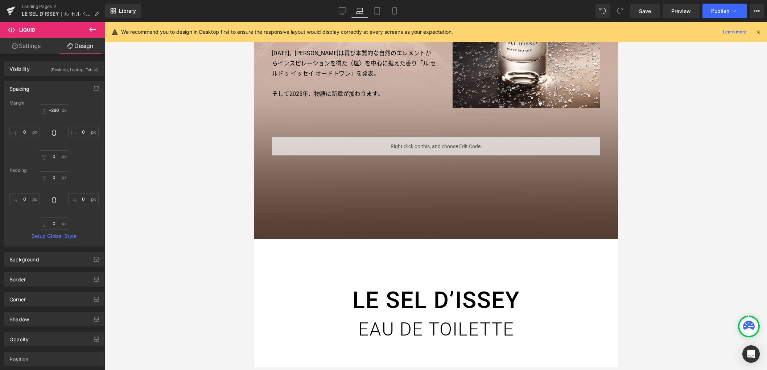
type input "0"
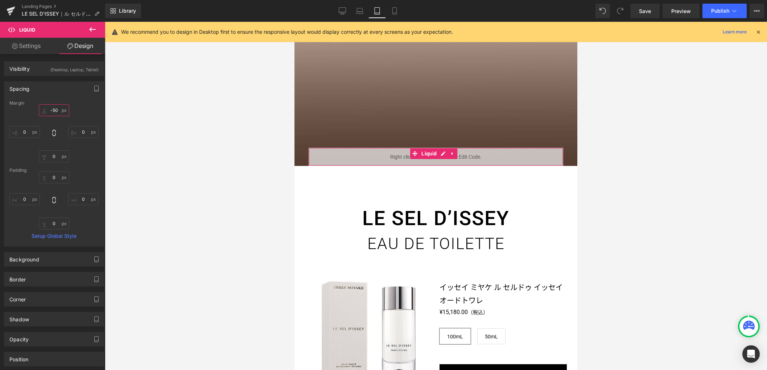
click at [58, 111] on input "-50" at bounding box center [54, 110] width 30 height 12
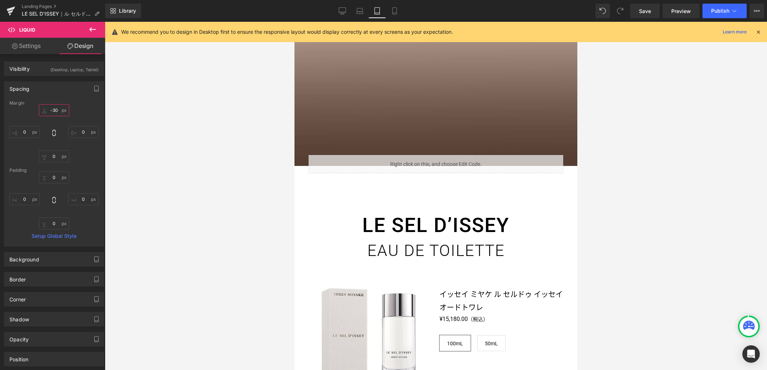
type input "-300"
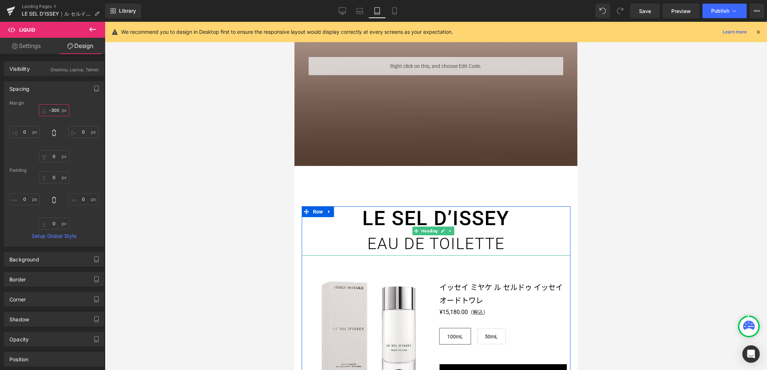
scroll to position [404, 0]
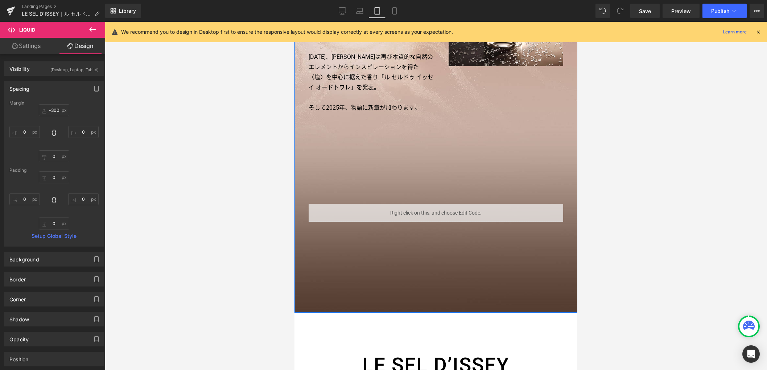
click at [306, 118] on div "香りをまとう人のエネルギーを刺激する新マスキュリン フレグランス Heading 1994年、三宅一生は大自然からインスピレーションを受け、湧き出る〈水〉の…" at bounding box center [435, 101] width 283 height 422
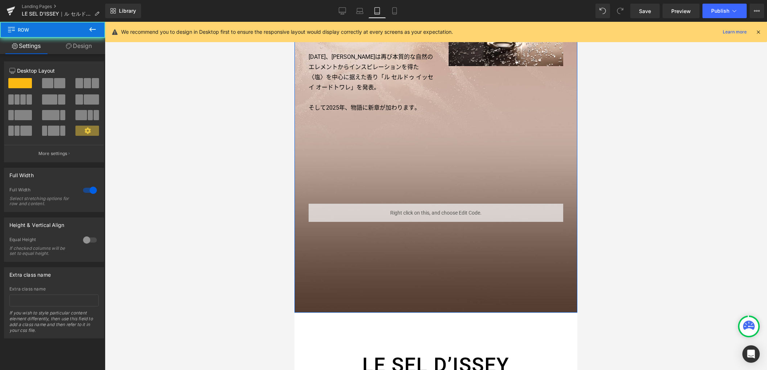
click at [312, 125] on div "香りをまとう人のエネルギーを刺激する新マスキュリン フレグランス Heading 1994年、三宅一生は大自然からインスピレーションを受け、湧き出る〈水〉の…" at bounding box center [435, 101] width 283 height 422
click at [317, 132] on div "香りをまとう人のエネルギーを刺激する新マスキュリン フレグランス Heading 1994年、三宅一生は大自然からインスピレーションを受け、湧き出る〈水〉の…" at bounding box center [435, 101] width 283 height 422
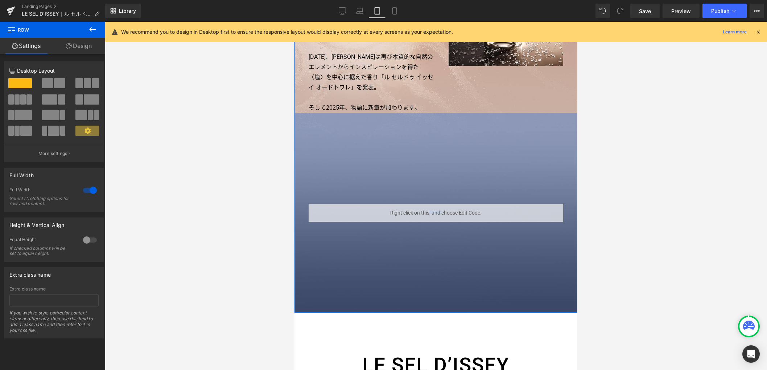
click at [309, 239] on div "550px" at bounding box center [435, 212] width 283 height 199
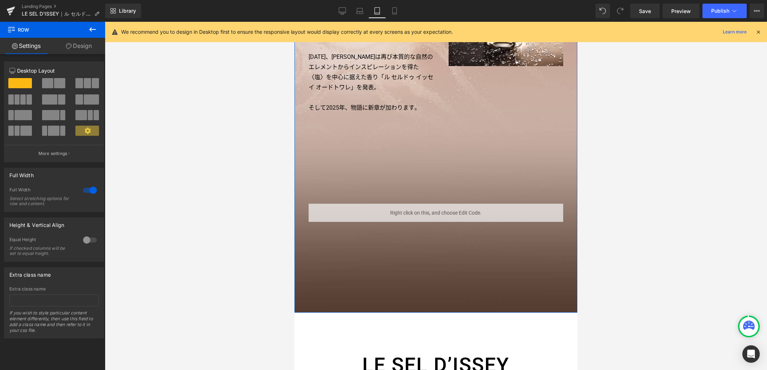
click at [86, 46] on link "Design" at bounding box center [79, 46] width 53 height 16
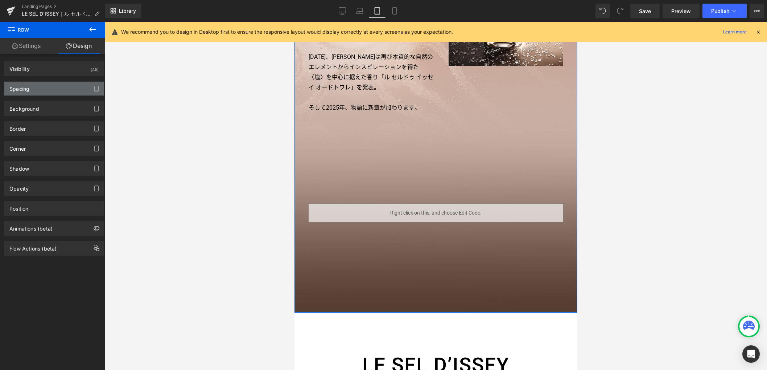
click at [55, 93] on div "Spacing" at bounding box center [53, 89] width 99 height 14
type input "0px"
type input "90px"
type input "0px"
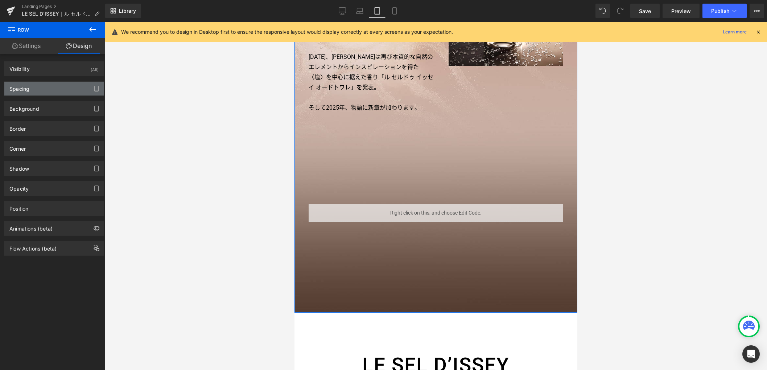
type input "550px"
type input "0px"
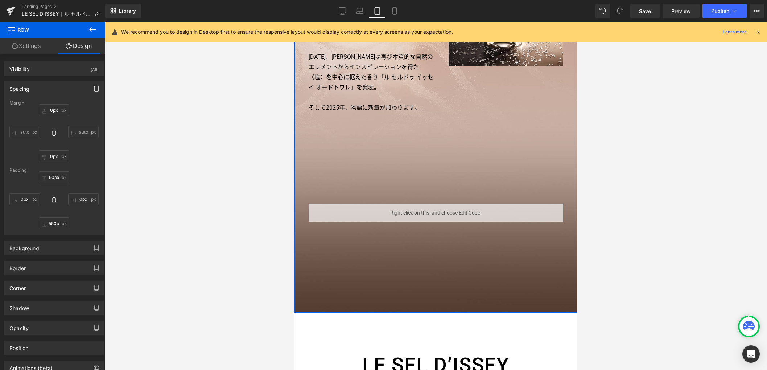
click at [94, 89] on icon "button" at bounding box center [97, 89] width 6 height 6
click at [18, 105] on button "Desktop" at bounding box center [16, 104] width 25 height 12
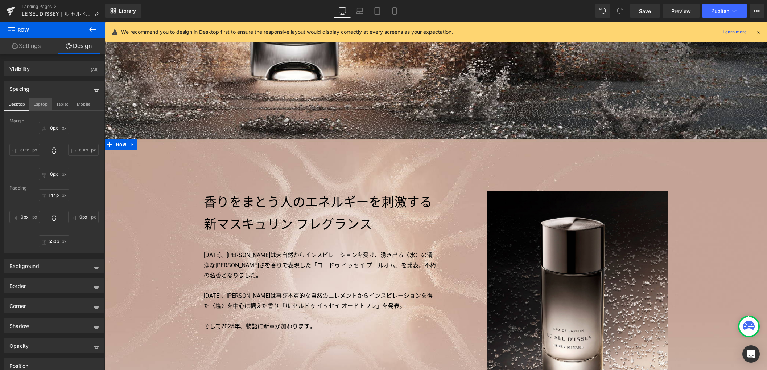
click at [42, 105] on button "Laptop" at bounding box center [40, 104] width 22 height 12
type input "120px"
type input "360px"
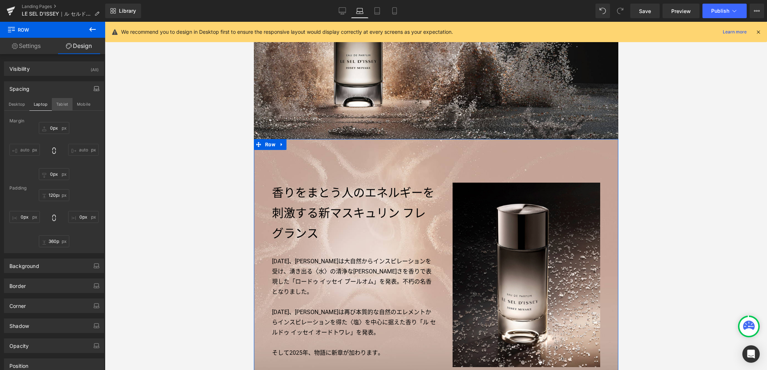
click at [61, 106] on button "Tablet" at bounding box center [62, 104] width 21 height 12
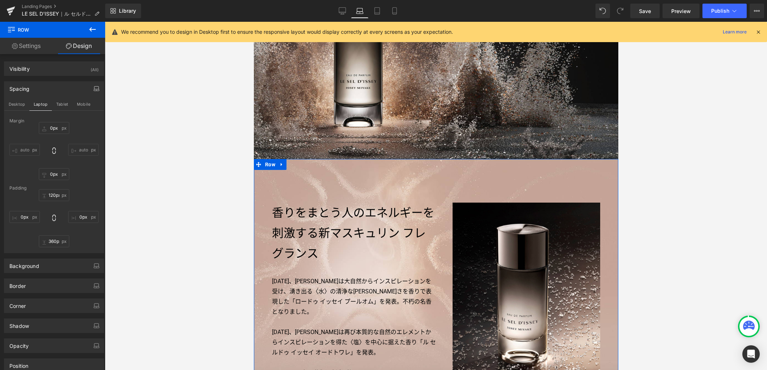
type input "90px"
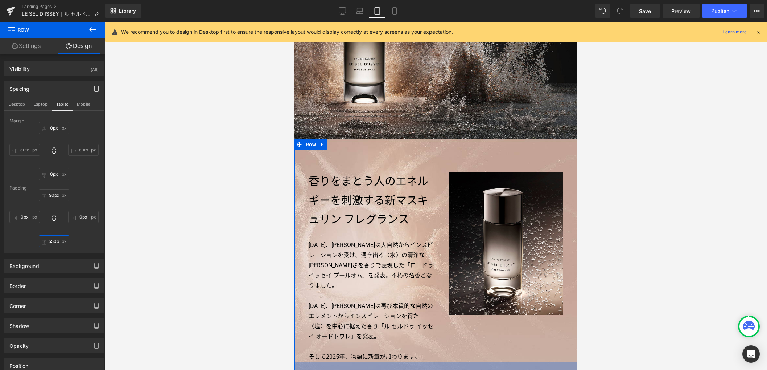
click at [55, 240] on input "550px" at bounding box center [54, 241] width 30 height 12
type input "300px"
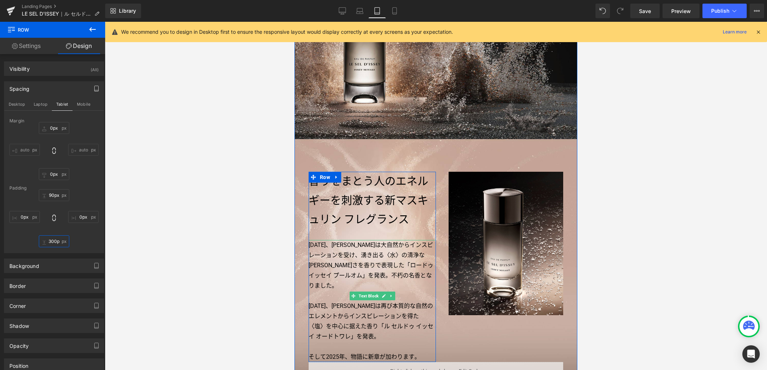
scroll to position [284, 0]
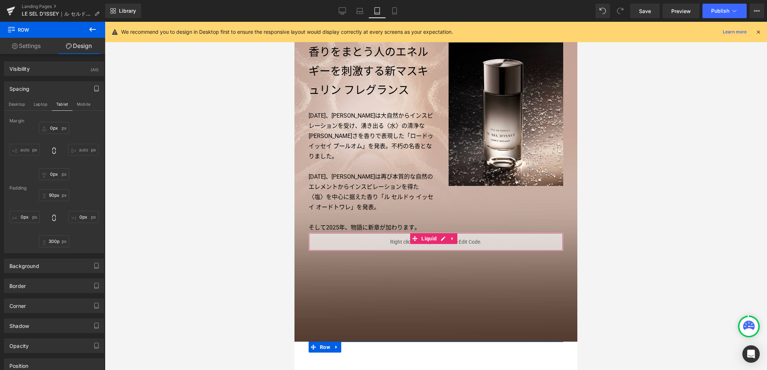
click at [431, 234] on div "Liquid" at bounding box center [436, 241] width 255 height 18
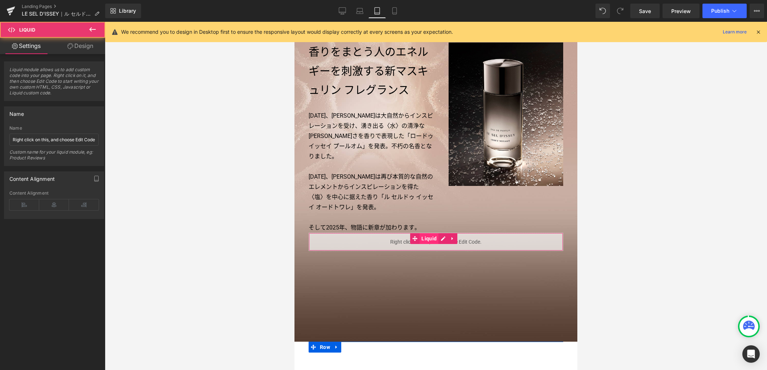
click at [432, 233] on span "Liquid" at bounding box center [429, 238] width 19 height 11
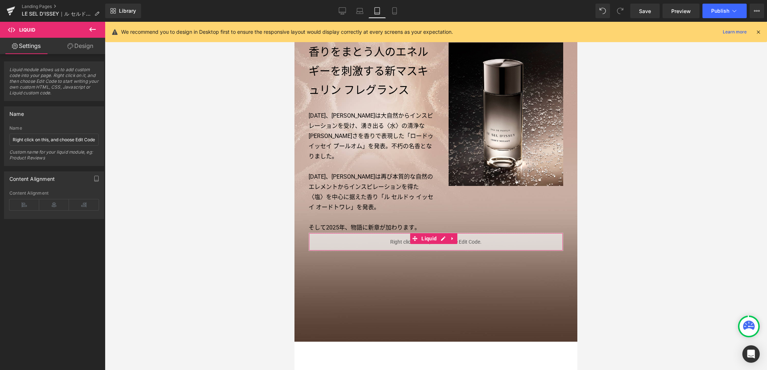
click at [90, 46] on link "Design" at bounding box center [80, 46] width 53 height 16
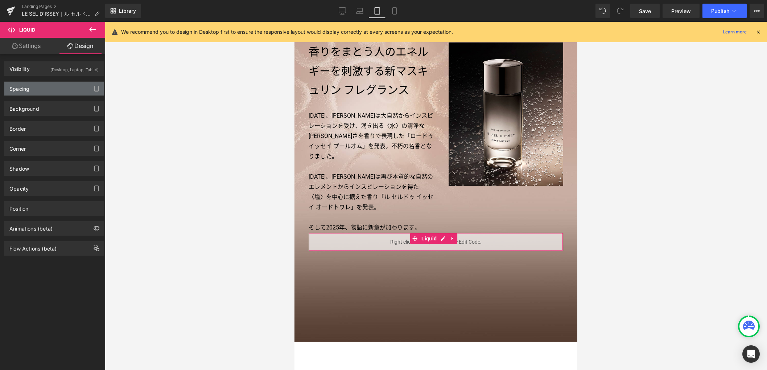
click at [53, 87] on div "Spacing" at bounding box center [53, 89] width 99 height 14
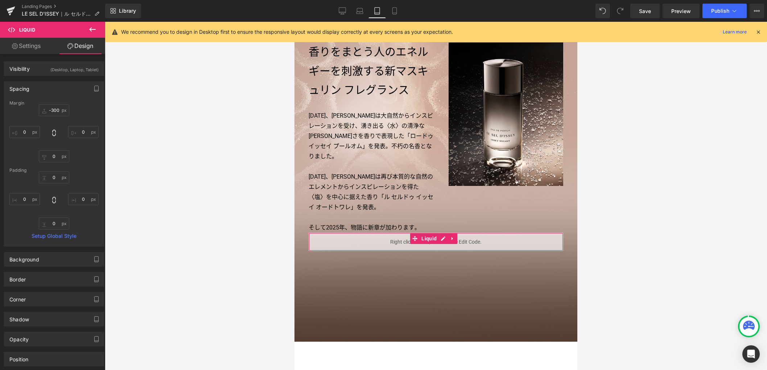
type input "-300"
type input "0"
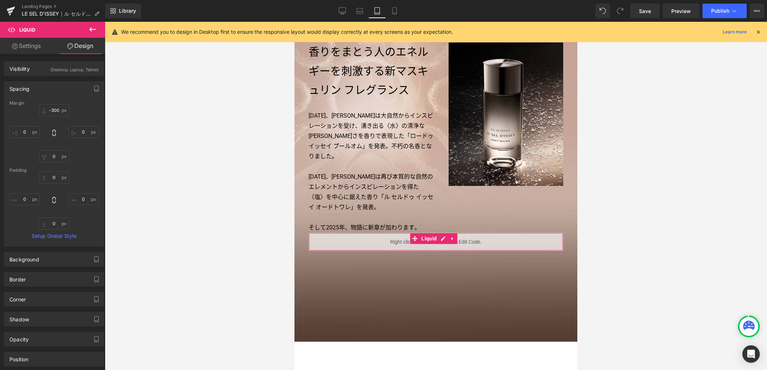
type input "0"
click at [56, 113] on input "-300" at bounding box center [54, 110] width 30 height 12
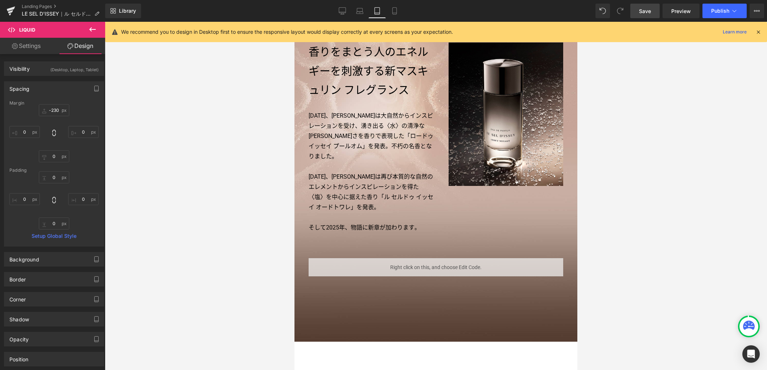
click at [636, 15] on link "Save" at bounding box center [644, 11] width 29 height 15
click at [393, 13] on icon at bounding box center [394, 10] width 7 height 7
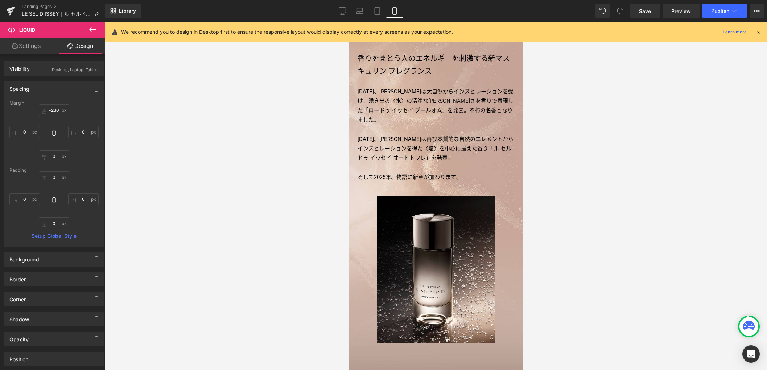
type input "0"
type input "20"
type input "0"
type input "20"
type input "0"
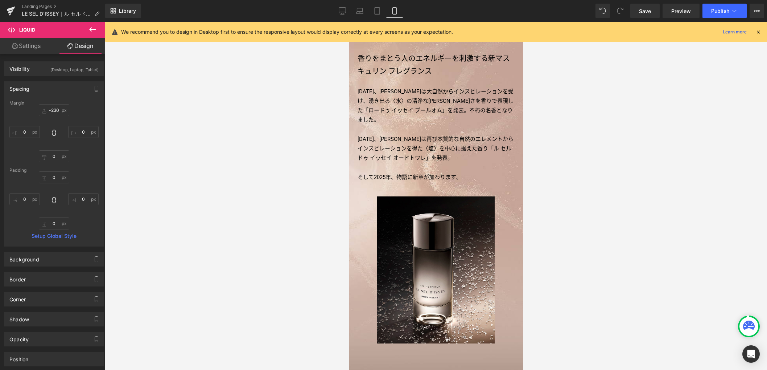
type input "0"
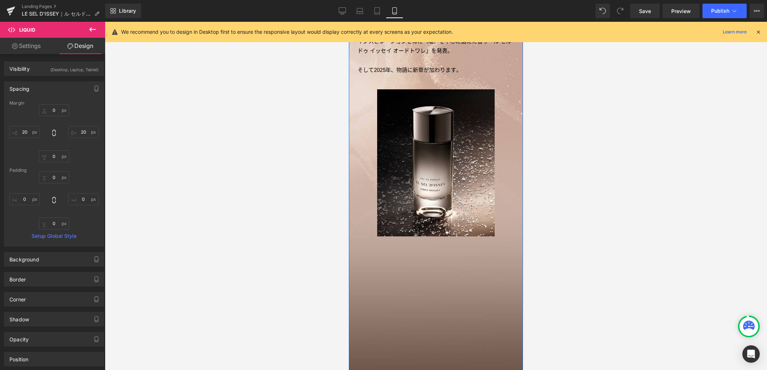
scroll to position [538, 0]
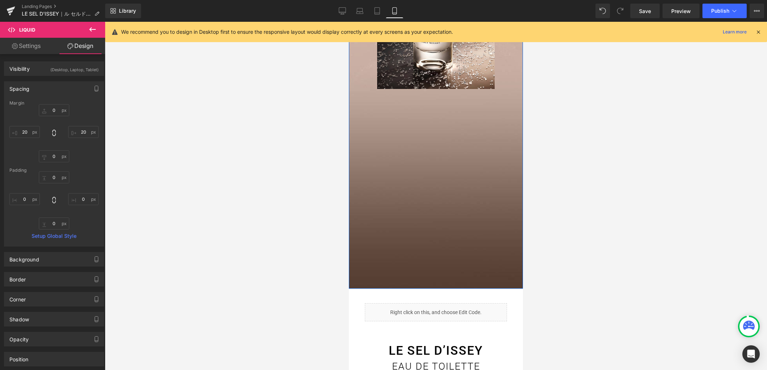
click at [365, 250] on div "香りをまとう人のエネルギーを刺激する新マスキュリン フレグランス Heading 1994年、三宅一生は大自然からインスピレーションを受け、湧き出る〈水〉の…" at bounding box center [436, 34] width 174 height 509
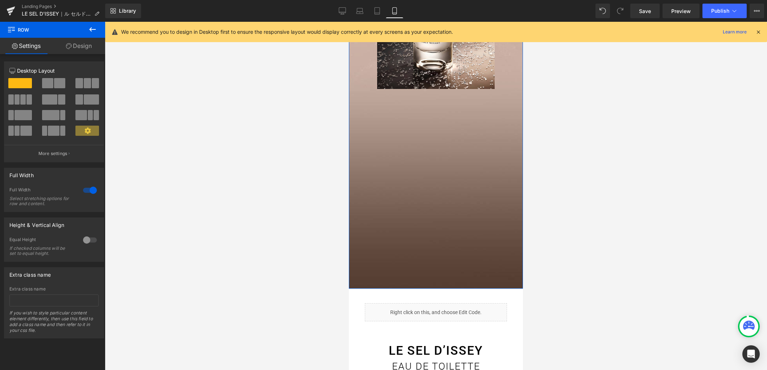
click at [89, 45] on link "Design" at bounding box center [79, 46] width 53 height 16
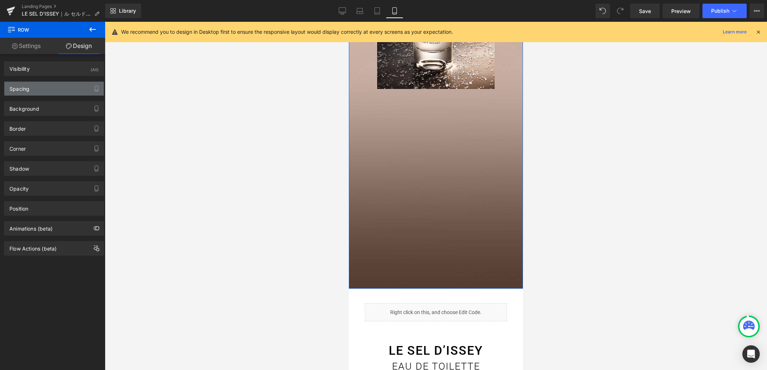
click at [49, 86] on div "Spacing" at bounding box center [53, 89] width 99 height 14
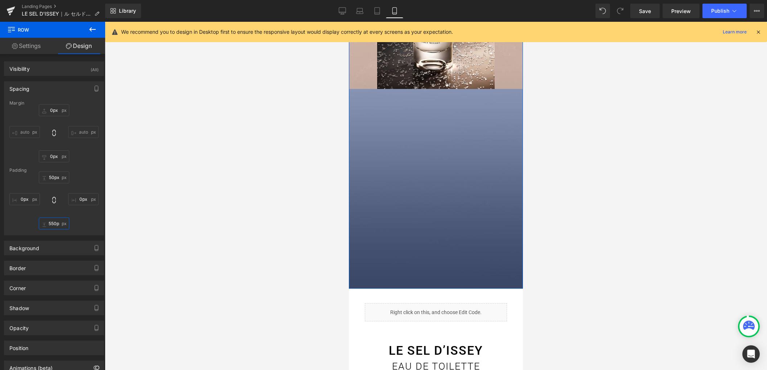
drag, startPoint x: 56, startPoint y: 226, endPoint x: 67, endPoint y: 226, distance: 11.2
click at [56, 226] on input "550px" at bounding box center [54, 223] width 30 height 12
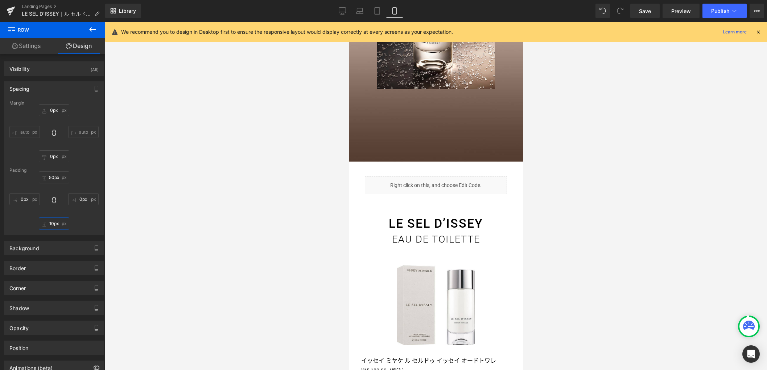
type input "150px"
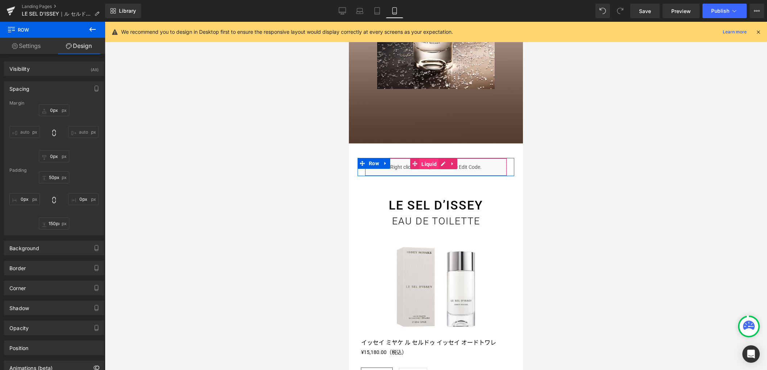
click at [429, 158] on span "Liquid" at bounding box center [429, 163] width 19 height 11
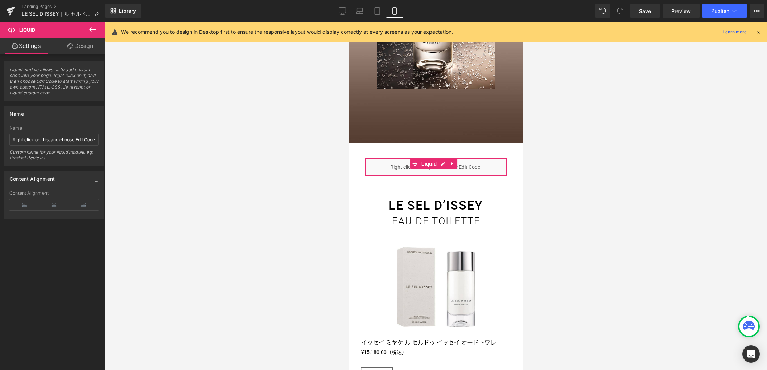
click at [83, 46] on link "Design" at bounding box center [80, 46] width 53 height 16
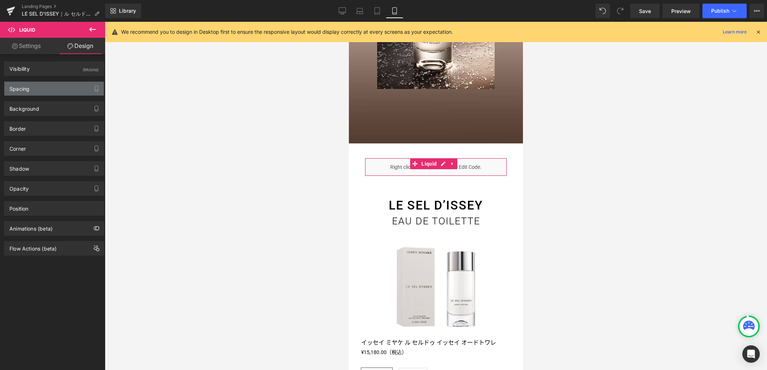
click at [57, 88] on div "Spacing" at bounding box center [53, 89] width 99 height 14
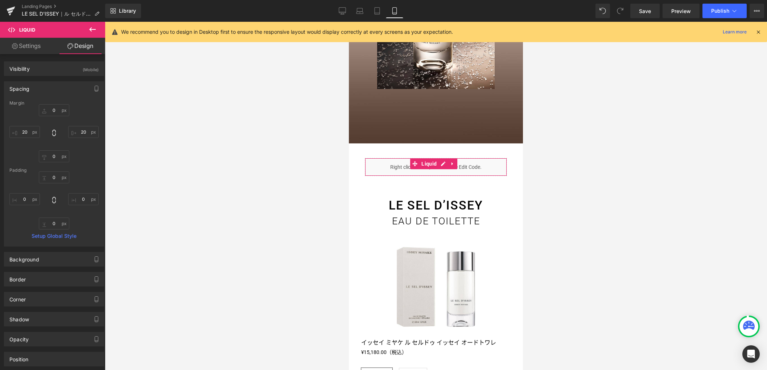
type input "0"
type input "20"
type input "0"
type input "20"
type input "0"
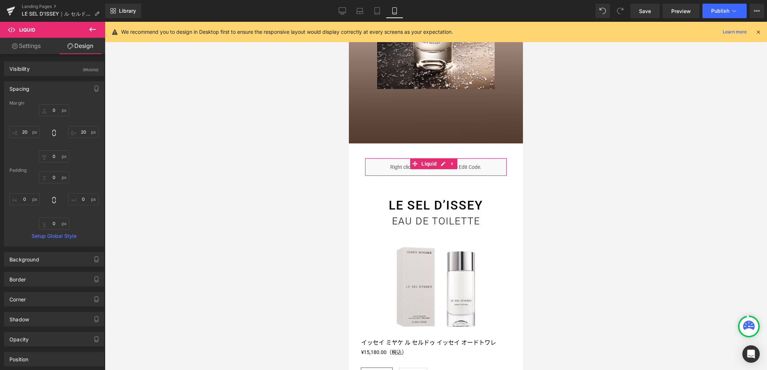
type input "0"
click at [54, 110] on input "0" at bounding box center [54, 110] width 30 height 12
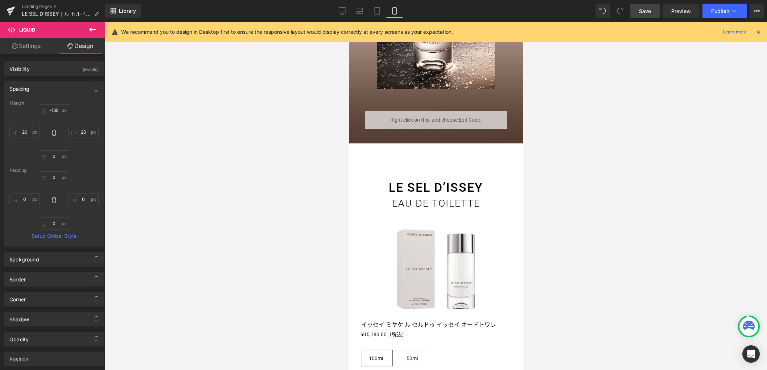
click at [641, 14] on span "Save" at bounding box center [645, 11] width 12 height 8
click at [55, 113] on input "-130" at bounding box center [54, 110] width 30 height 12
click at [638, 10] on link "Save" at bounding box center [644, 11] width 29 height 15
drag, startPoint x: 345, startPoint y: 13, endPoint x: 349, endPoint y: 22, distance: 9.6
click at [345, 13] on icon at bounding box center [342, 10] width 7 height 7
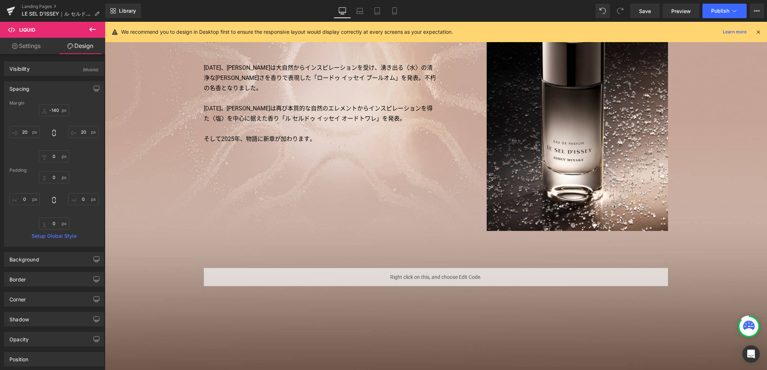
type input "-140"
type input "0"
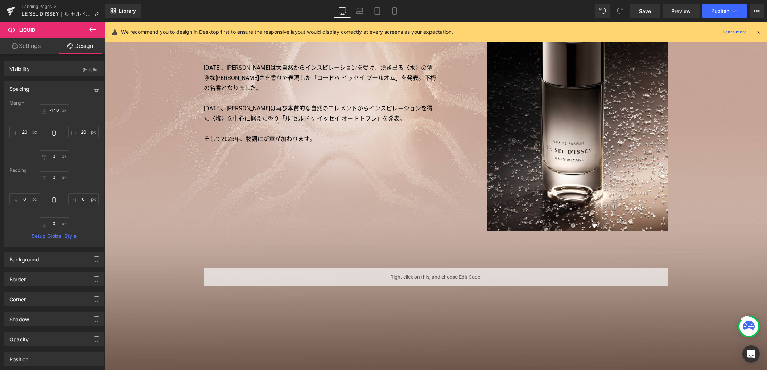
type input "0"
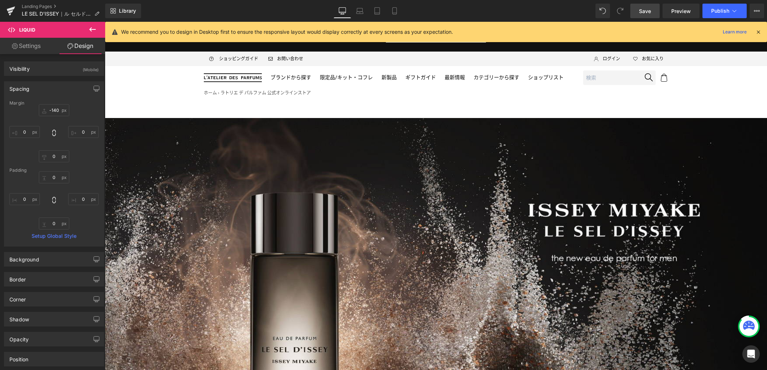
click at [643, 12] on span "Save" at bounding box center [645, 11] width 12 height 8
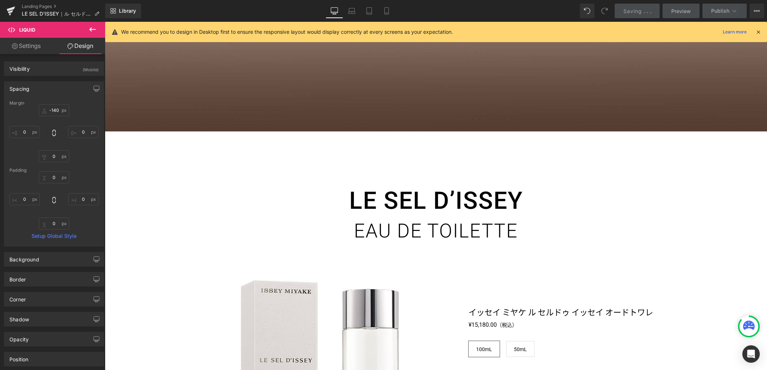
scroll to position [953, 0]
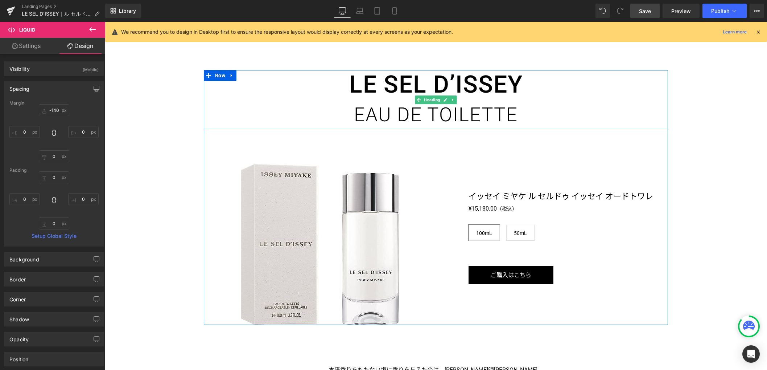
click at [413, 93] on h3 "LE SEL D’ISSEY EAU DE TOILETTE" at bounding box center [436, 99] width 464 height 59
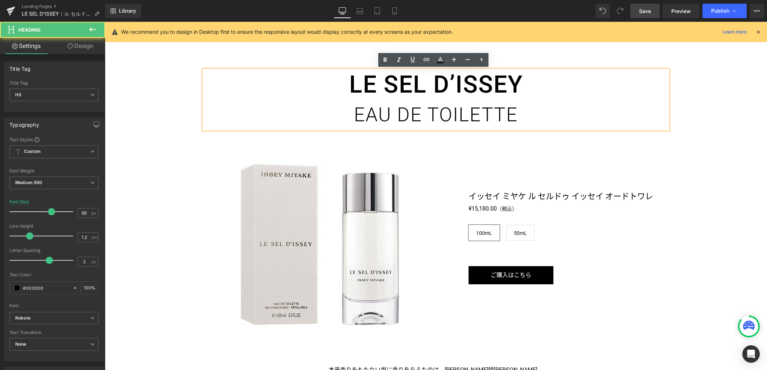
click at [409, 88] on h3 "LE SEL D’ISSEY EAU DE TOILETTE" at bounding box center [436, 99] width 464 height 59
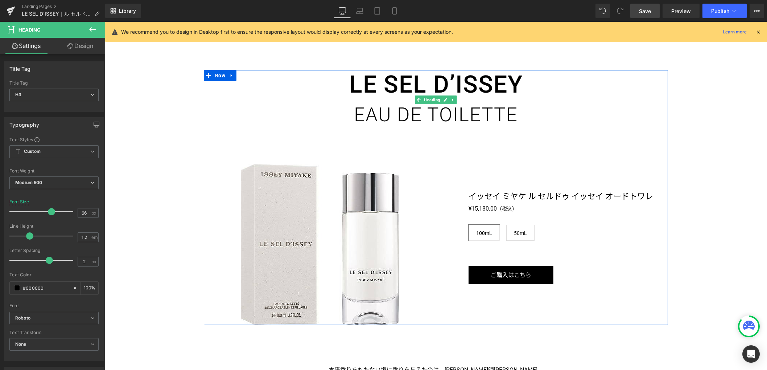
click at [411, 110] on span "EAU DE TOILETTE" at bounding box center [436, 114] width 164 height 22
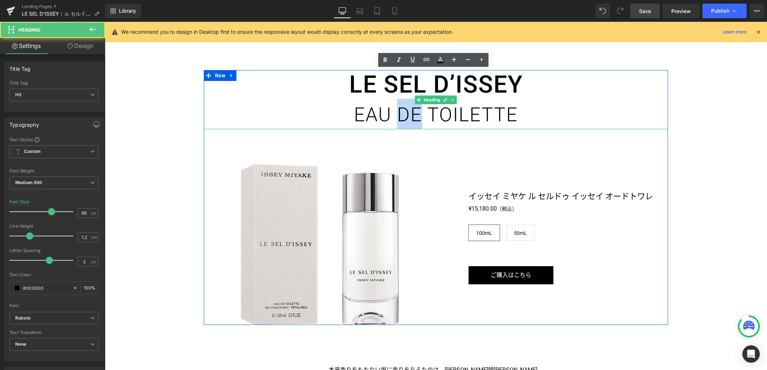
click at [411, 110] on span "EAU DE TOILETTE" at bounding box center [436, 114] width 164 height 22
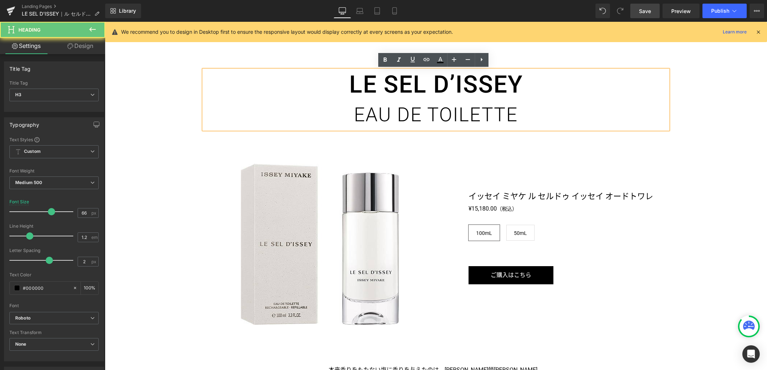
click at [357, 116] on span "EAU DE TOILETTE" at bounding box center [436, 114] width 164 height 22
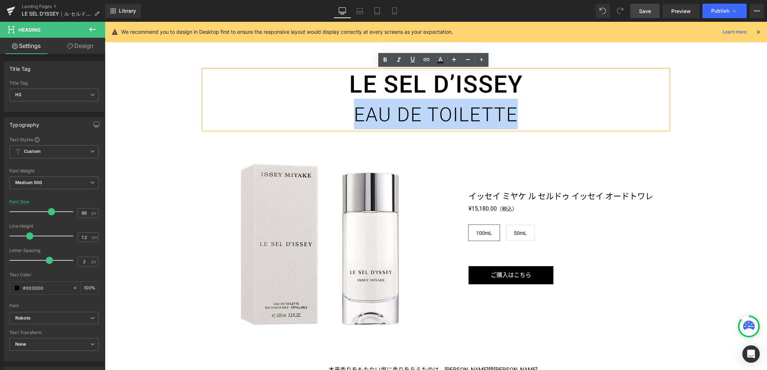
drag, startPoint x: 355, startPoint y: 116, endPoint x: 512, endPoint y: 120, distance: 156.4
click at [512, 120] on span "EAU DE TOILETTE" at bounding box center [436, 114] width 164 height 22
paste div
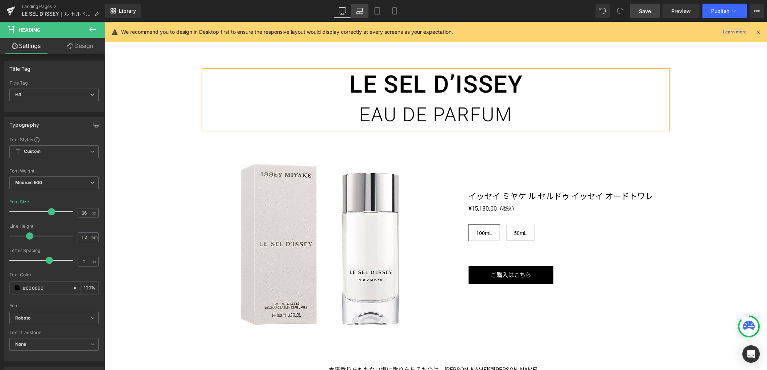
click at [362, 13] on icon at bounding box center [359, 13] width 7 height 2
type input "63"
type input "100"
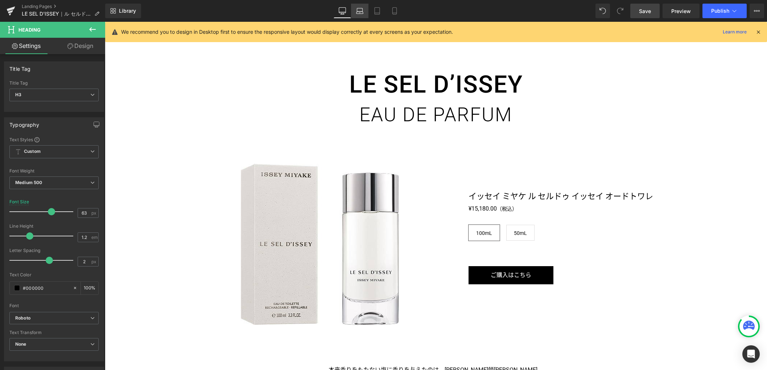
scroll to position [670, 0]
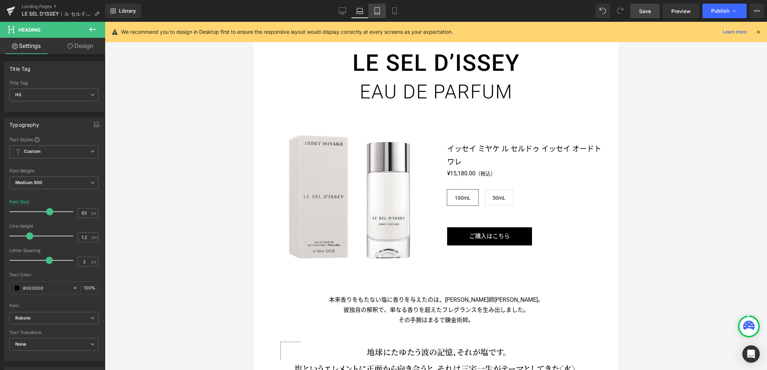
click at [378, 13] on icon at bounding box center [377, 10] width 7 height 7
type input "55"
type input "100"
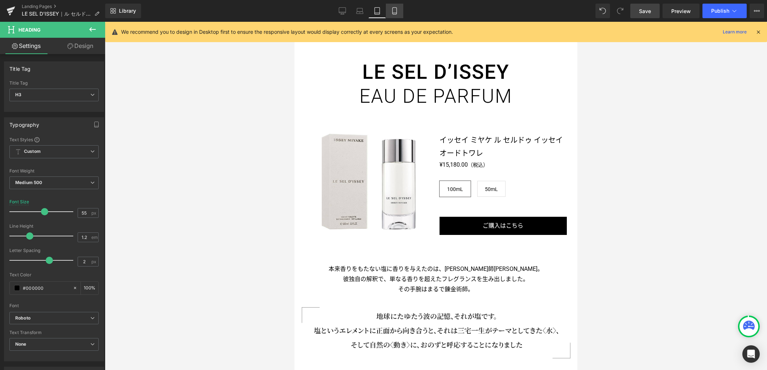
click at [397, 12] on icon at bounding box center [394, 10] width 7 height 7
type input "34"
type input "100"
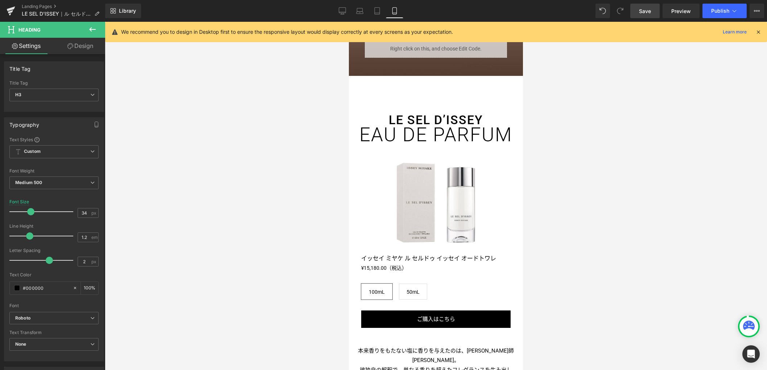
scroll to position [659, 0]
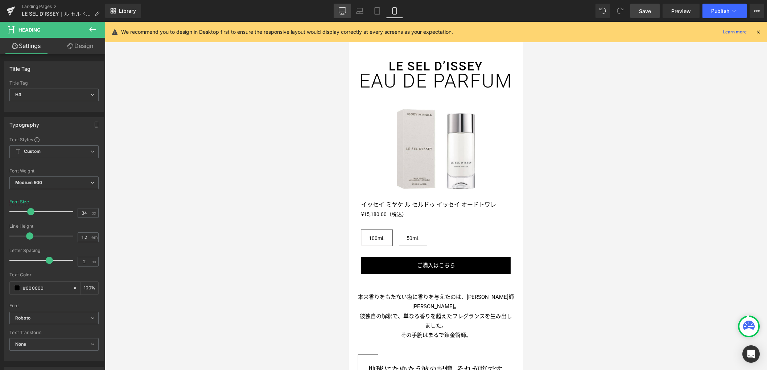
click at [339, 10] on icon at bounding box center [342, 10] width 7 height 7
type input "66"
type input "100"
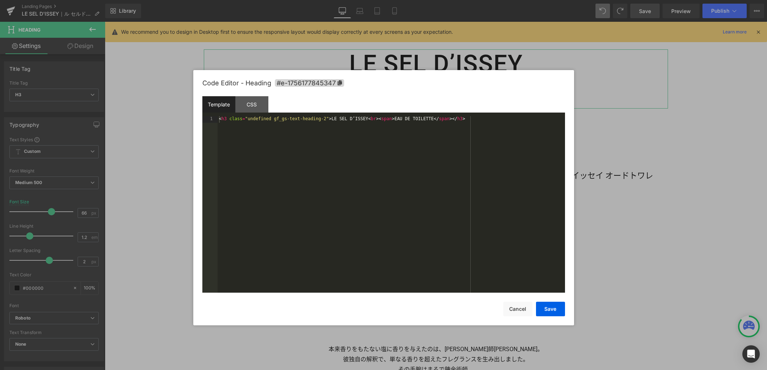
click at [425, 0] on div "Liquid You are previewing how the will restyle your page. You can not edit Elem…" at bounding box center [383, 0] width 767 height 0
click at [395, 139] on div "< h3 class = "undefined gf_gs-text-heading-2" > LE SEL D’ISSEY < br > < span > …" at bounding box center [391, 210] width 347 height 189
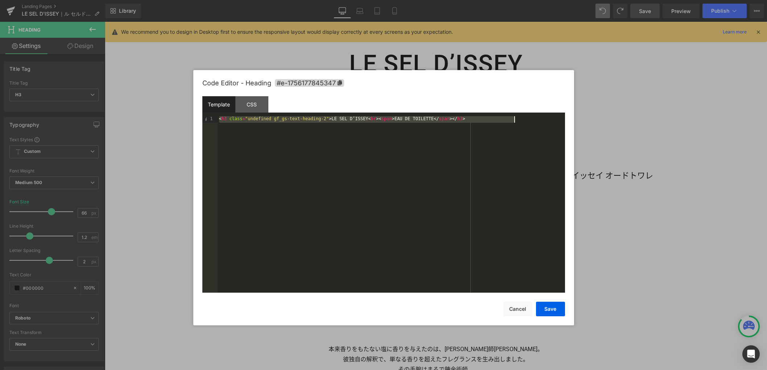
click at [327, 208] on div "< h3 class = "undefined gf_gs-text-heading-2" > LE SEL D’ISSEY < br > < span > …" at bounding box center [391, 210] width 347 height 189
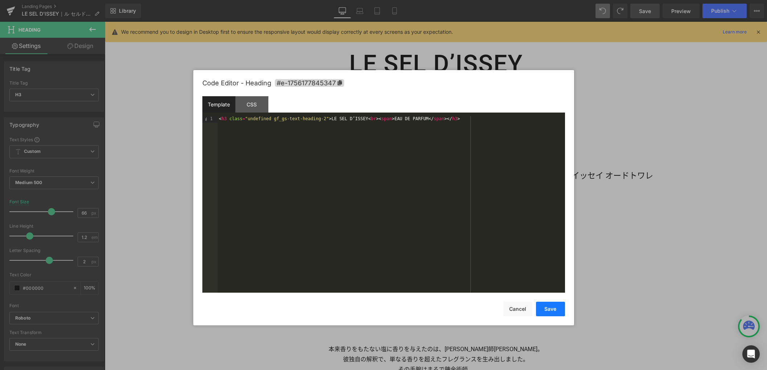
click at [545, 311] on button "Save" at bounding box center [550, 308] width 29 height 15
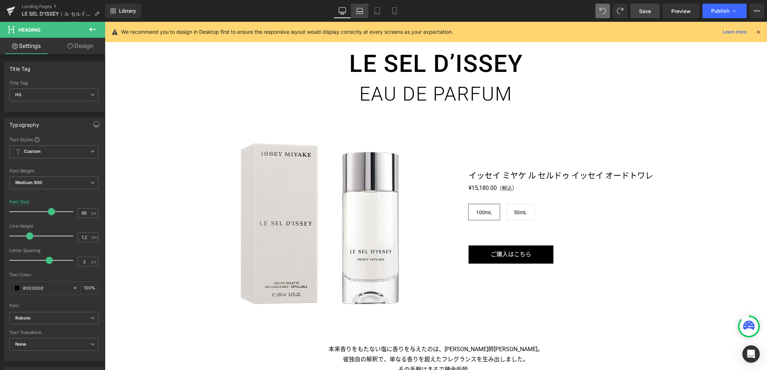
click at [362, 9] on icon at bounding box center [359, 10] width 7 height 7
type input "63"
type input "100"
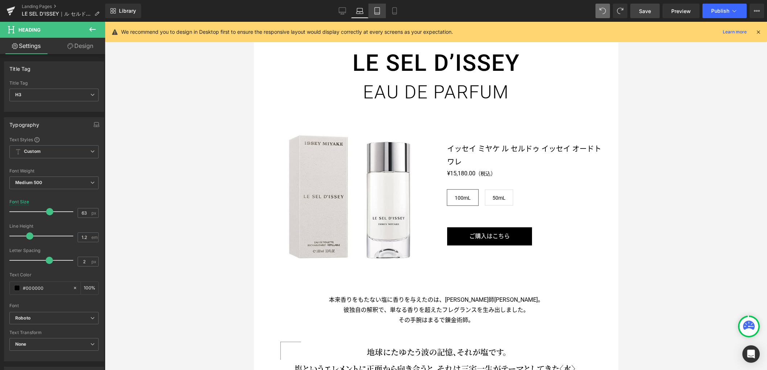
click at [380, 12] on icon at bounding box center [377, 10] width 7 height 7
type input "55"
type input "100"
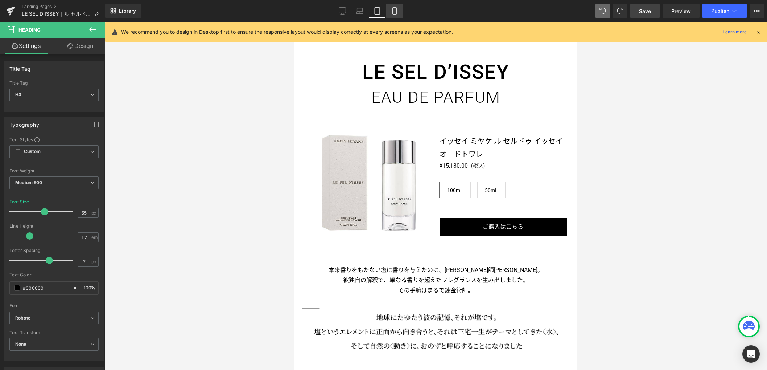
click at [392, 12] on icon at bounding box center [394, 10] width 7 height 7
type input "34"
type input "100"
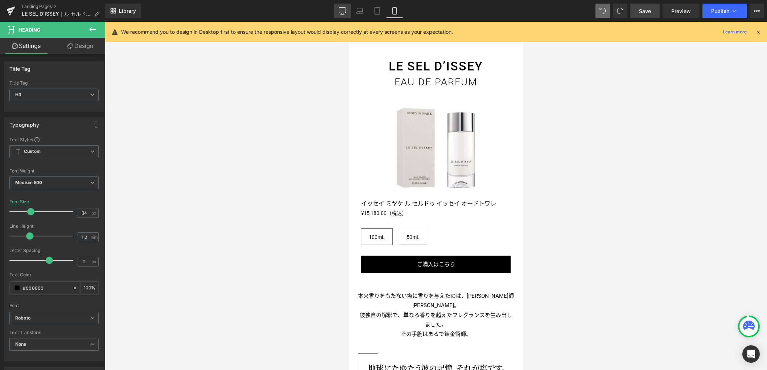
click at [342, 12] on icon at bounding box center [342, 12] width 7 height 0
type input "66"
type input "100"
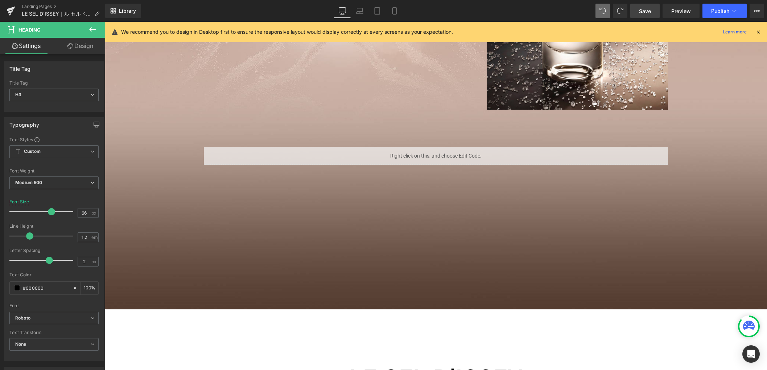
scroll to position [974, 0]
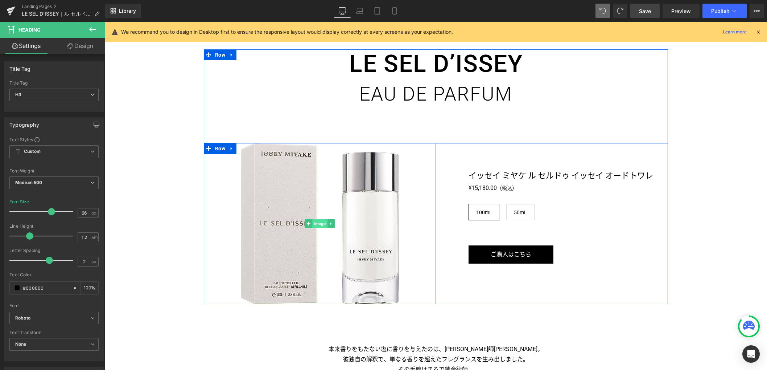
click at [315, 224] on span "Image" at bounding box center [319, 223] width 15 height 9
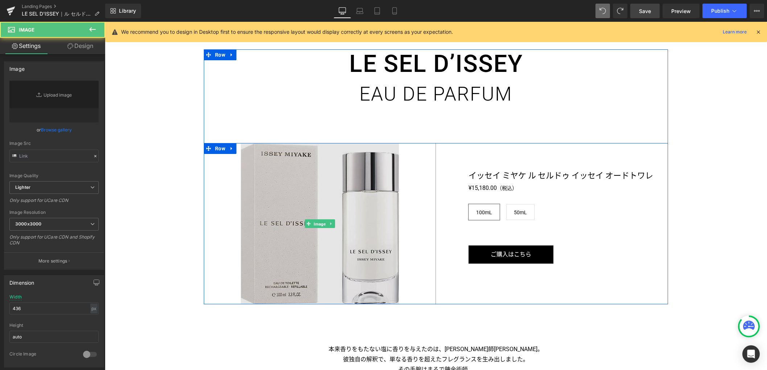
type input "https://ucarecdn.com/c099d626-c931-4039-9ee6-5f9cf05cd886/-/format/auto/-/previ…"
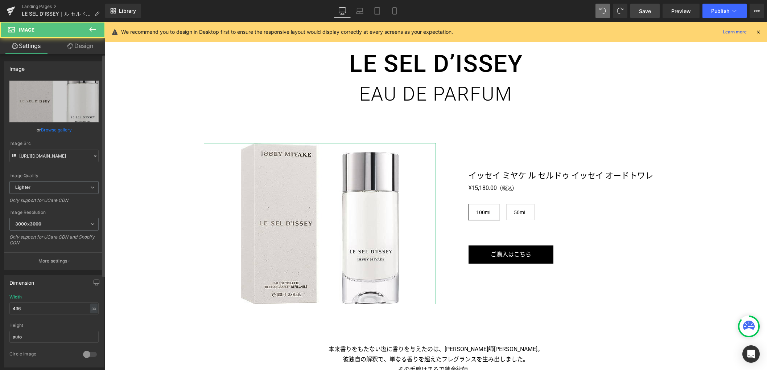
click at [50, 130] on link "Browse gallery" at bounding box center [56, 129] width 31 height 13
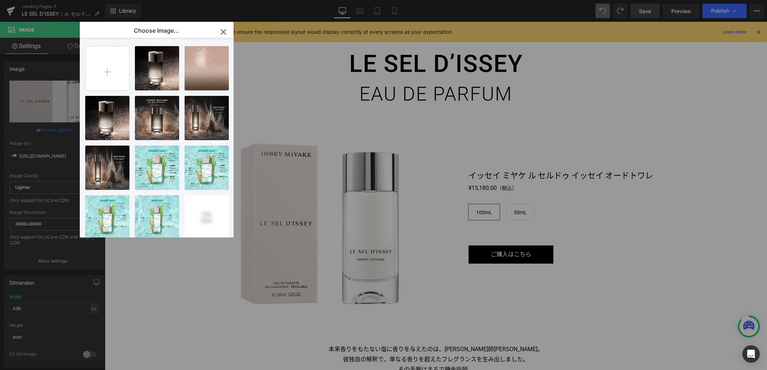
click at [223, 27] on icon "button" at bounding box center [224, 32] width 12 height 12
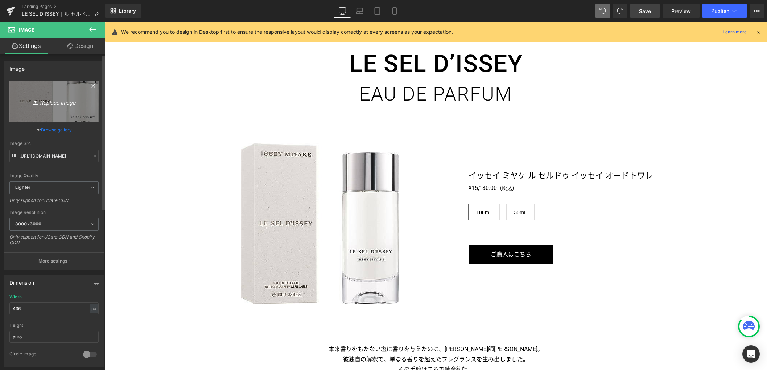
click at [33, 101] on icon at bounding box center [36, 102] width 7 height 7
type input "C:\fakepath\btl.jpg"
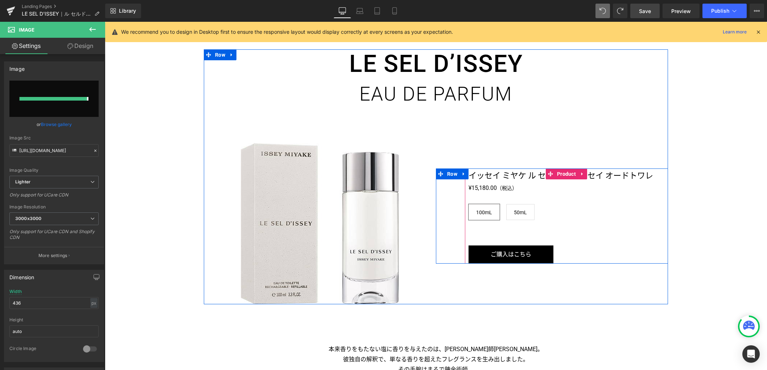
type input "https://ucarecdn.com/f04b3359-2b26-4bee-a830-1bbbbdc5394c/-/format/auto/-/previ…"
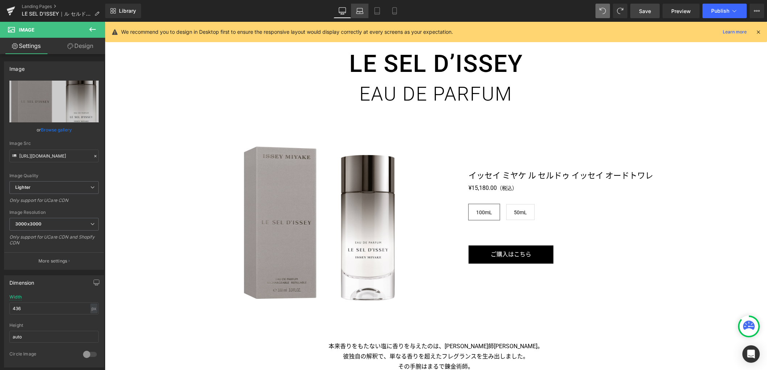
click at [362, 11] on icon at bounding box center [359, 9] width 5 height 3
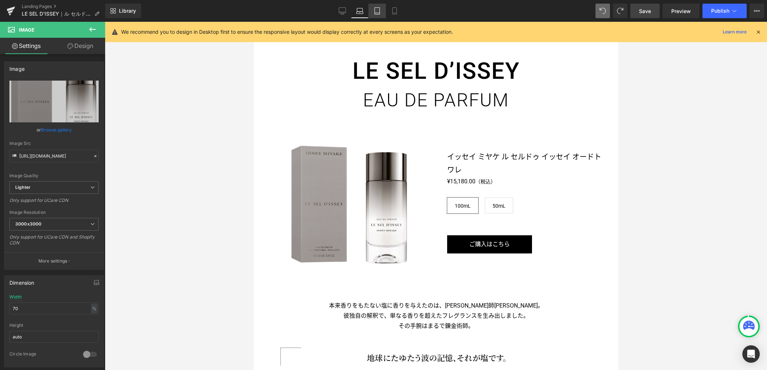
click at [379, 11] on icon at bounding box center [377, 10] width 7 height 7
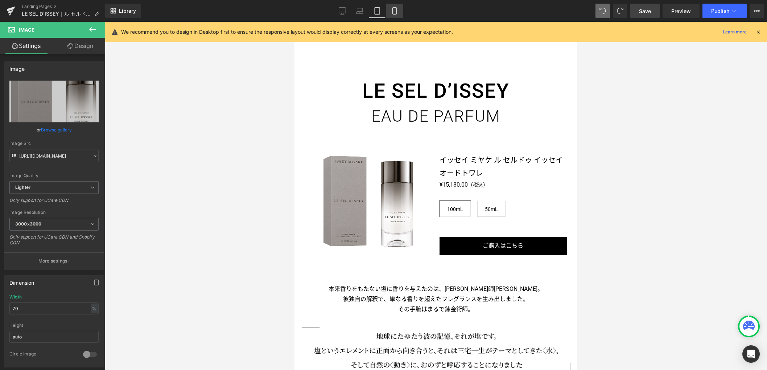
click at [393, 11] on icon at bounding box center [394, 11] width 4 height 7
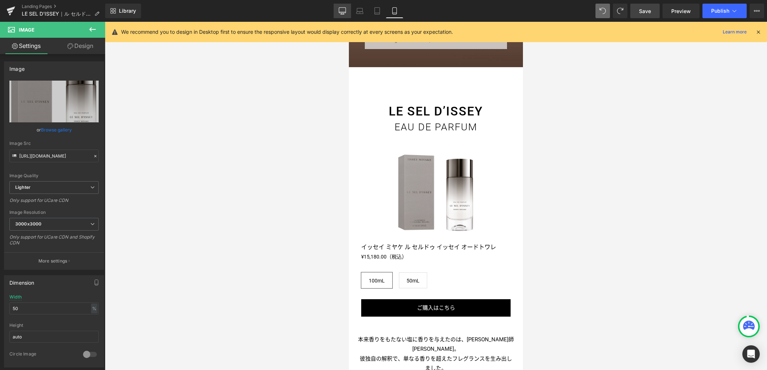
click at [343, 12] on icon at bounding box center [342, 10] width 7 height 7
type input "436"
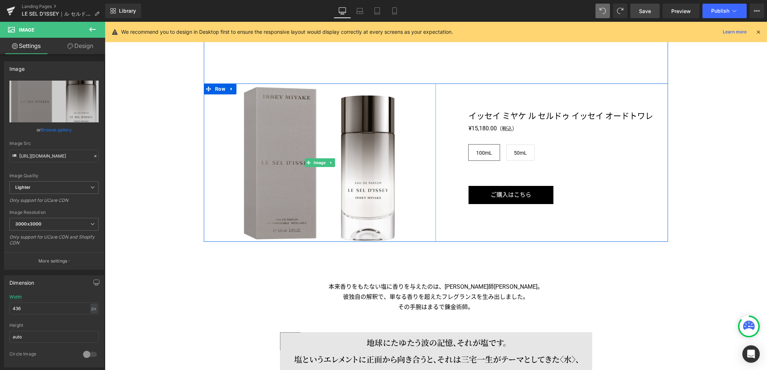
scroll to position [1114, 0]
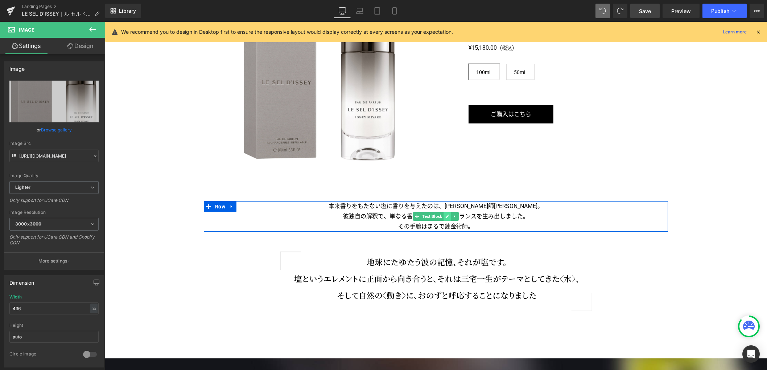
click at [444, 218] on link at bounding box center [448, 216] width 8 height 9
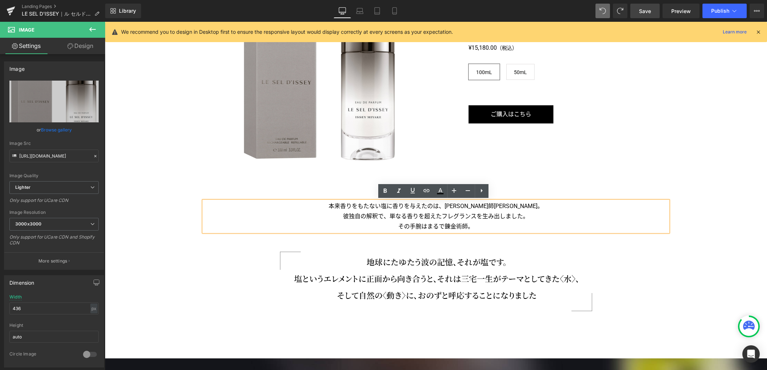
click at [437, 216] on p "彼独自の解釈で、単なる香りを超えたフレグランスを生み出しました。" at bounding box center [436, 216] width 464 height 10
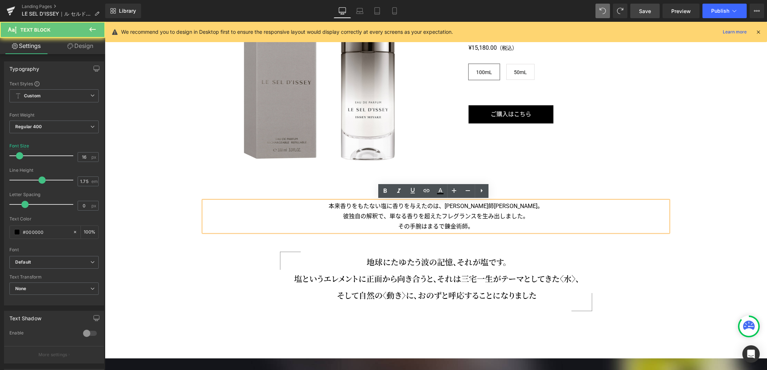
click at [437, 216] on p "彼独自の解釈で、単なる香りを超えたフレグランスを生み出しました。" at bounding box center [436, 216] width 464 height 10
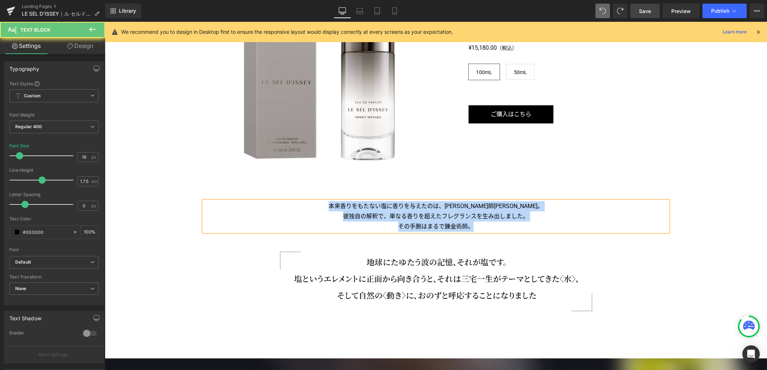
paste div
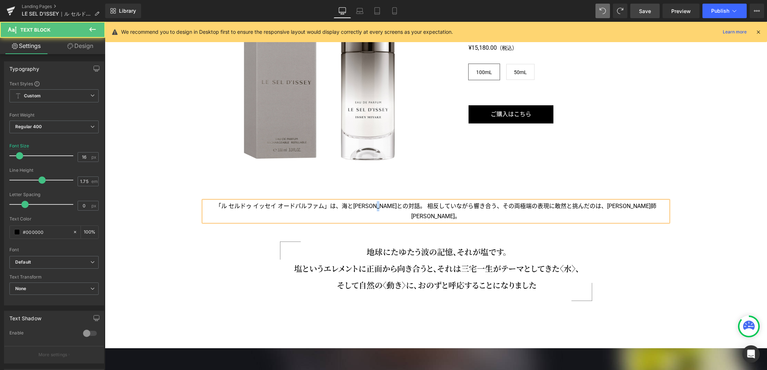
drag, startPoint x: 399, startPoint y: 205, endPoint x: 394, endPoint y: 205, distance: 5.1
click at [394, 205] on p "「ル セルドゥ イッセイ オードパルファム」は、海と大地との対話。相反していながら響き合う、その両極端の表現に敢然と挑んだのは、調香師カンタン・ビシュ。" at bounding box center [436, 211] width 464 height 20
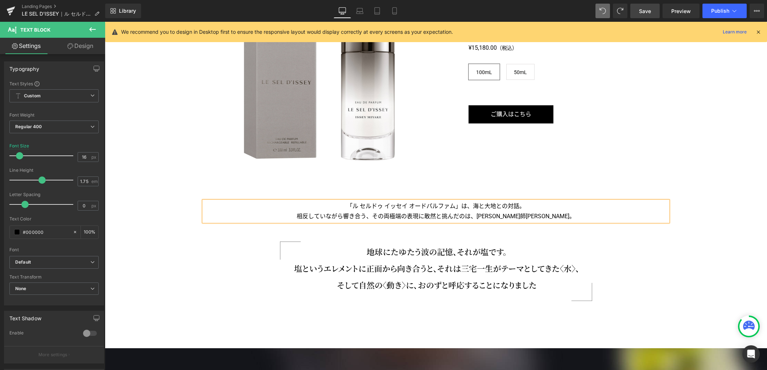
click at [587, 218] on p "相反していながら響き合う、その両極端の表現に敢然と挑んだのは、[PERSON_NAME]師[PERSON_NAME]。" at bounding box center [436, 216] width 464 height 10
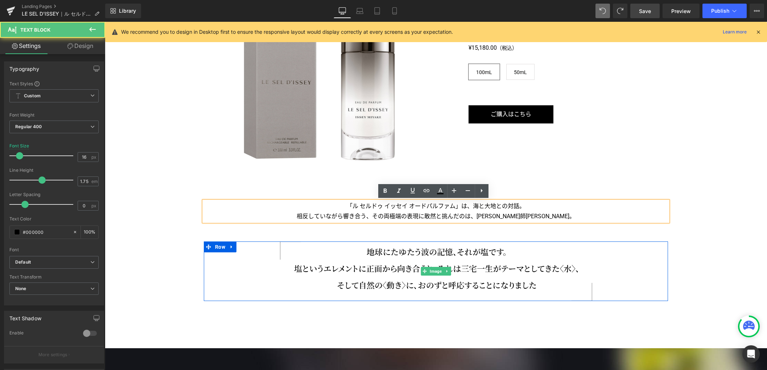
click at [618, 262] on div at bounding box center [436, 270] width 464 height 59
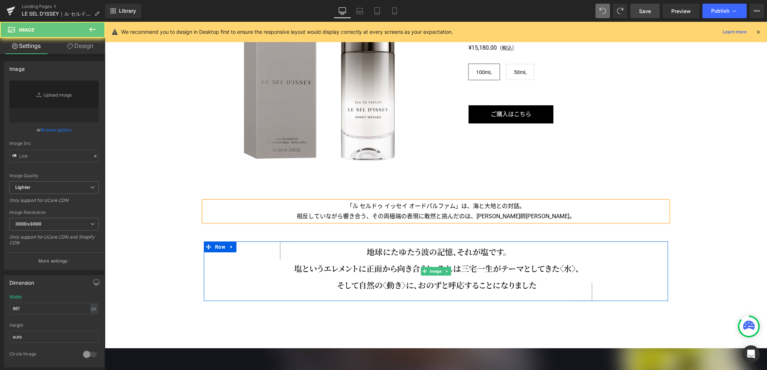
type input "https://ucarecdn.com/04816654-e8a9-4245-a09d-5d5e92ba9c7f/-/format/auto/-/previ…"
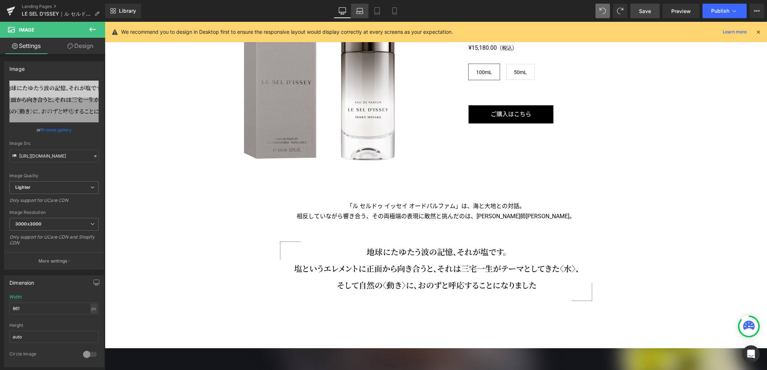
click at [362, 13] on icon at bounding box center [359, 10] width 7 height 7
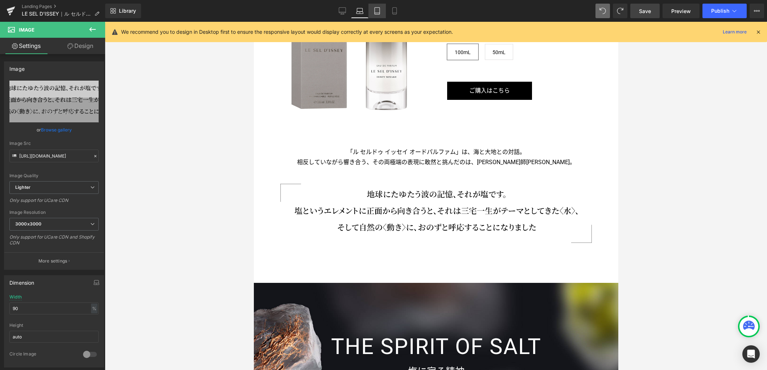
click at [375, 12] on icon at bounding box center [377, 10] width 7 height 7
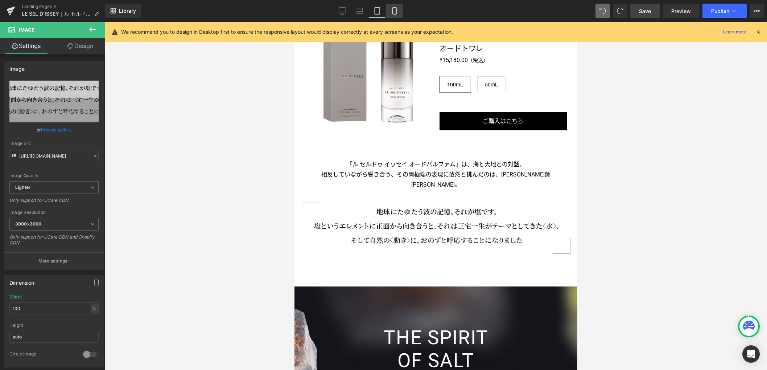
click at [392, 12] on icon at bounding box center [394, 10] width 7 height 7
type input "861"
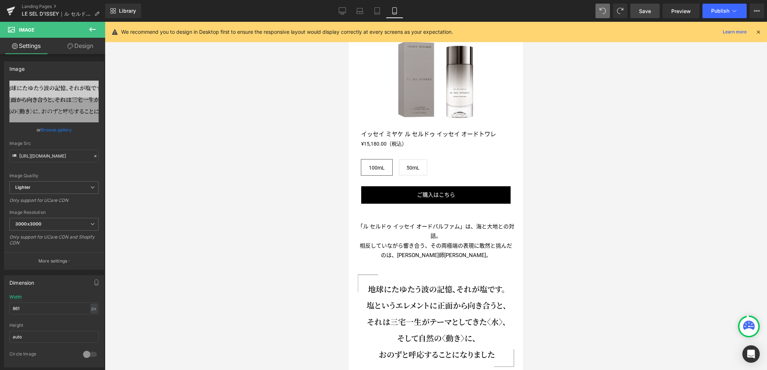
scroll to position [760, 0]
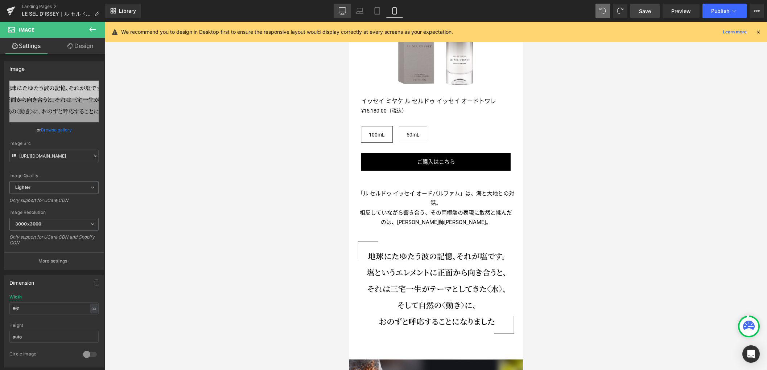
click at [341, 11] on icon at bounding box center [342, 10] width 7 height 7
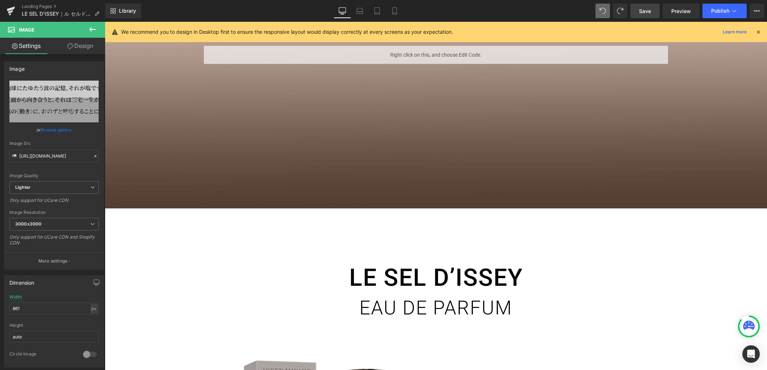
scroll to position [1178, 0]
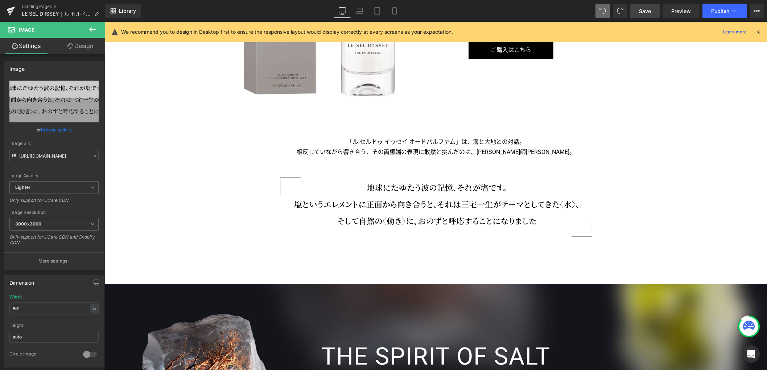
click at [648, 12] on span "Save" at bounding box center [645, 11] width 12 height 8
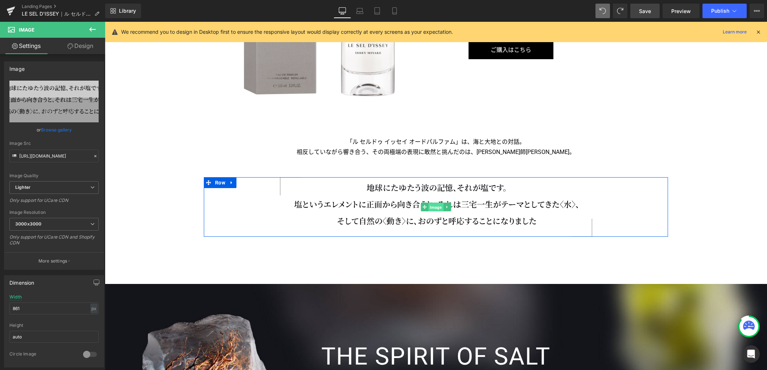
click at [429, 208] on span "Image" at bounding box center [435, 207] width 15 height 9
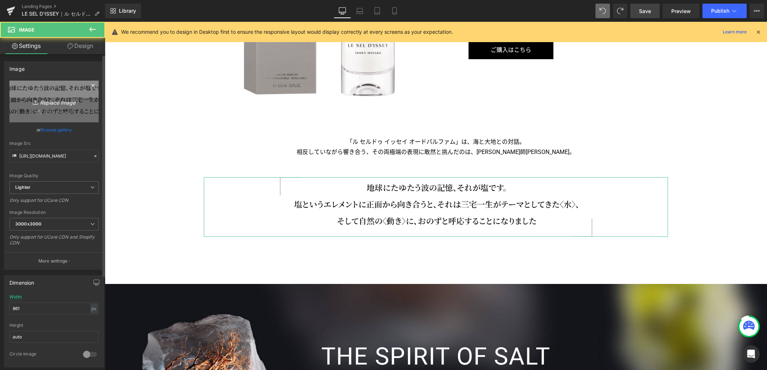
click at [62, 102] on icon "Replace Image" at bounding box center [54, 101] width 58 height 9
type input "C:\fakepath\txt.png"
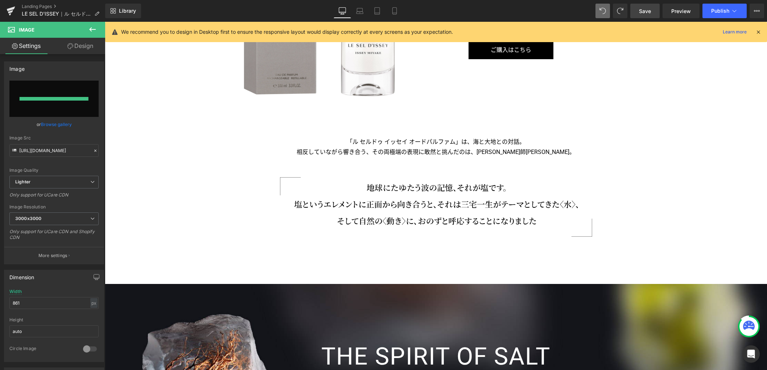
type input "https://ucarecdn.com/a38413ed-15d5-450d-b4be-eb0baac7485c/-/format/auto/-/previ…"
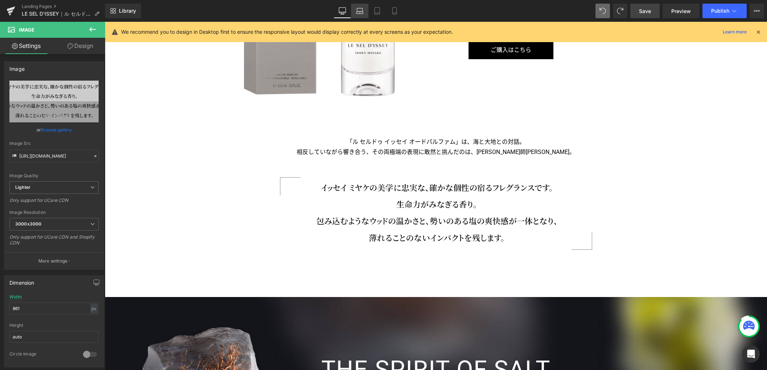
click at [361, 14] on icon at bounding box center [359, 13] width 7 height 2
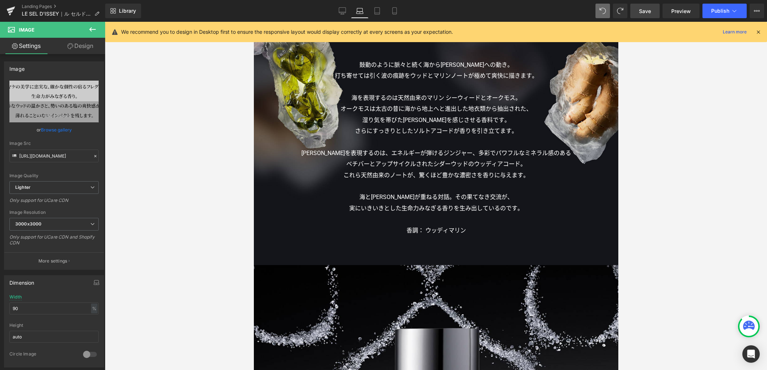
scroll to position [880, 0]
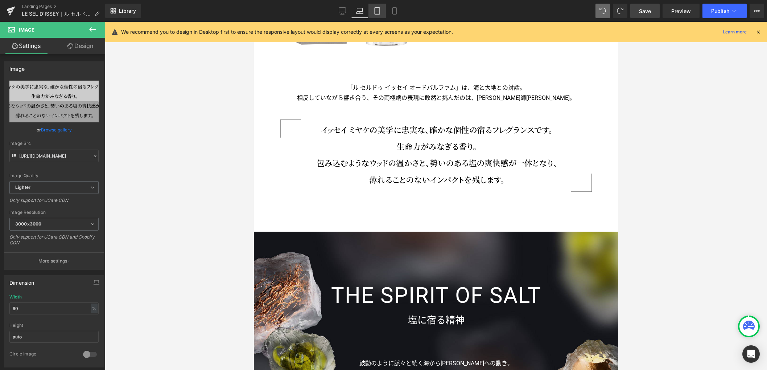
click at [376, 12] on icon at bounding box center [377, 10] width 7 height 7
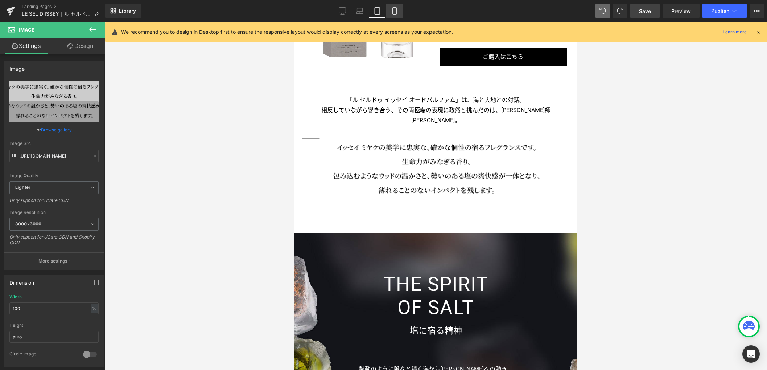
click at [395, 12] on icon at bounding box center [394, 10] width 7 height 7
type input "861"
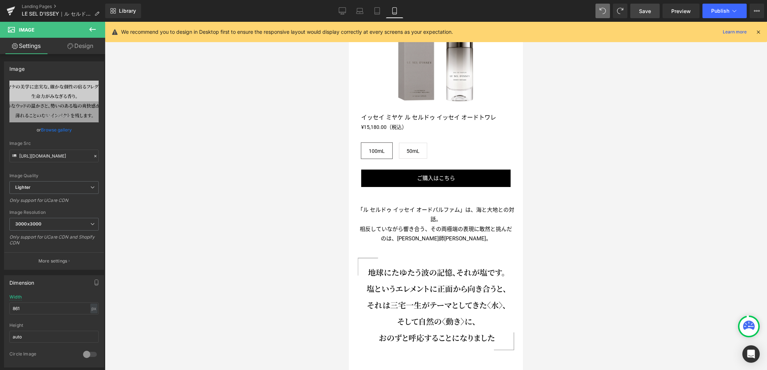
scroll to position [877, 0]
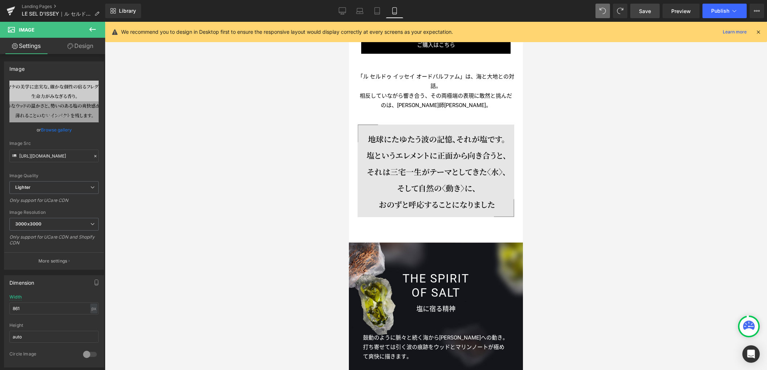
click at [431, 168] on img at bounding box center [436, 170] width 157 height 92
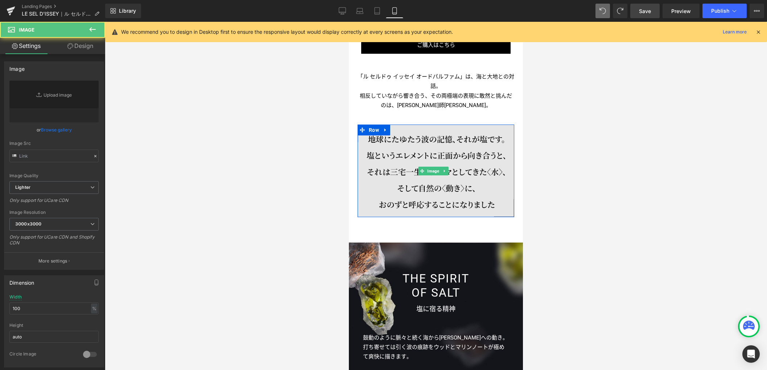
type input "https://ucarecdn.com/6ac52bc3-9d99-43f2-a42f-eb87801df22f/-/format/auto/-/previ…"
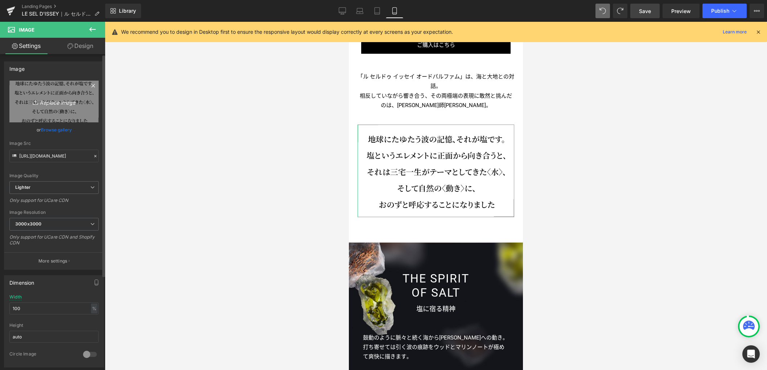
click at [63, 102] on icon "Replace Image" at bounding box center [54, 101] width 58 height 9
type input "C:\fakepath\txt_sp.png"
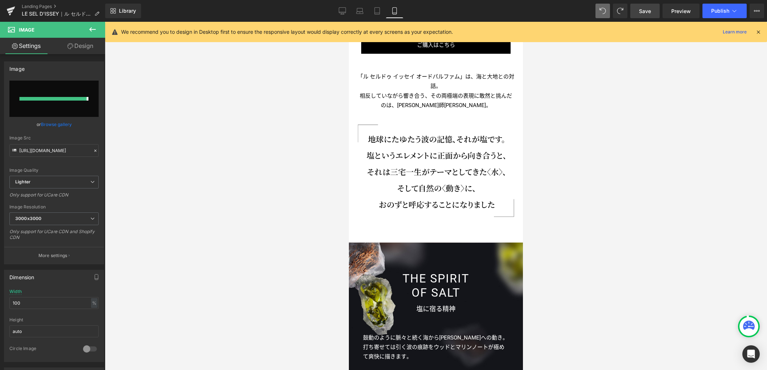
type input "https://ucarecdn.com/896a599b-21fa-47db-a266-39318a70e6c0/-/format/auto/-/previ…"
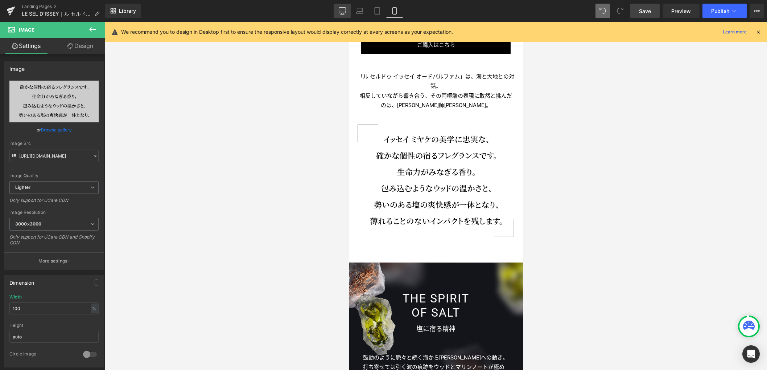
click at [341, 11] on icon at bounding box center [342, 10] width 7 height 7
type input "861"
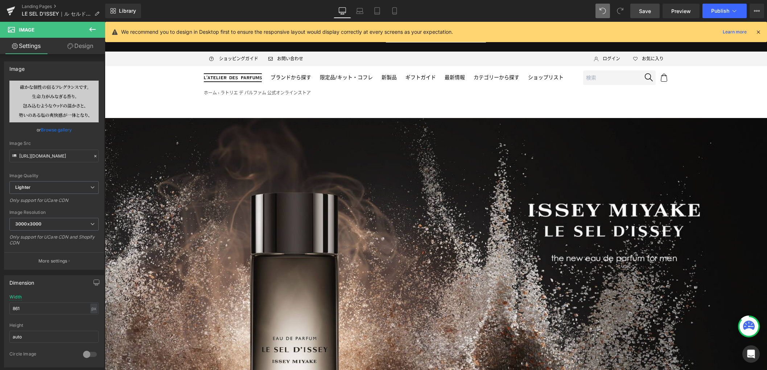
click at [648, 11] on span "Save" at bounding box center [645, 11] width 12 height 8
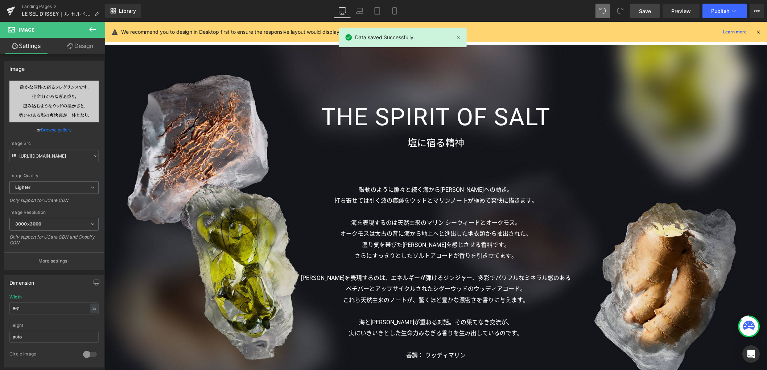
scroll to position [1433, 0]
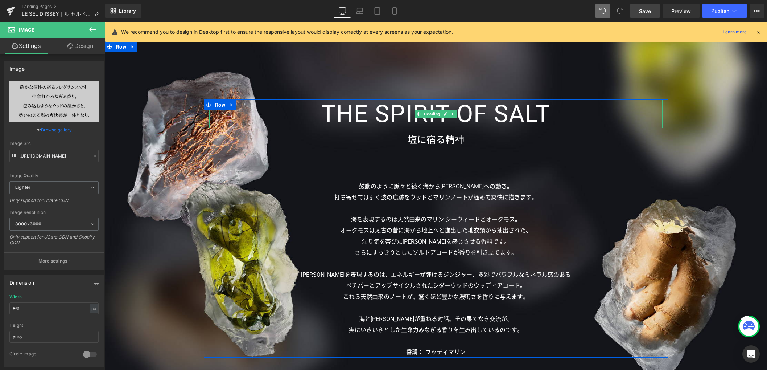
click at [404, 111] on h3 "THE SPIRIT OF SALT" at bounding box center [435, 113] width 453 height 29
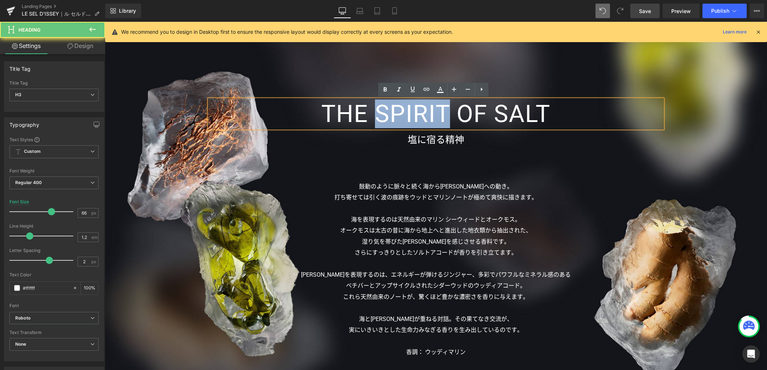
click at [400, 111] on h3 "THE SPIRIT OF SALT" at bounding box center [435, 113] width 453 height 29
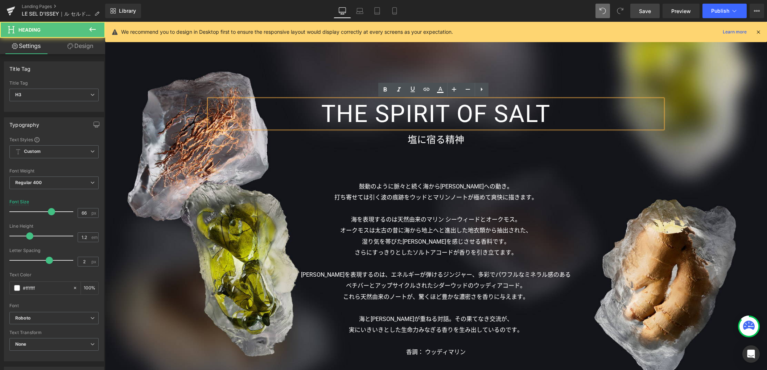
click at [390, 112] on h3 "THE SPIRIT OF SALT" at bounding box center [435, 113] width 453 height 29
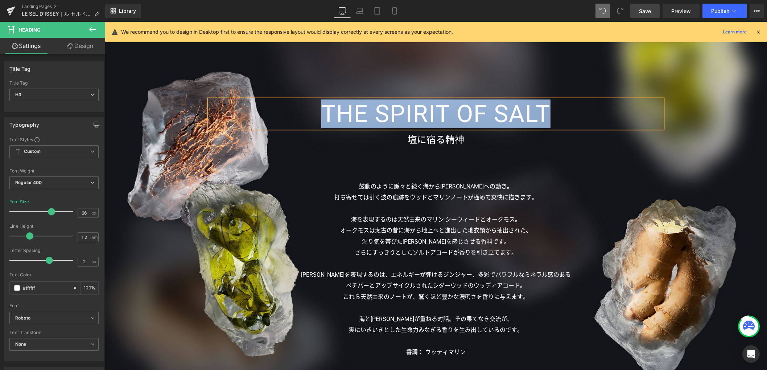
paste div
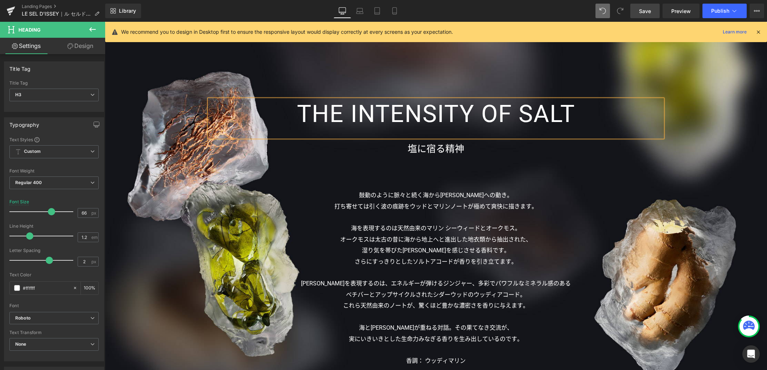
click at [601, 110] on h3 "THE INTENSITY OF SALT" at bounding box center [435, 113] width 453 height 29
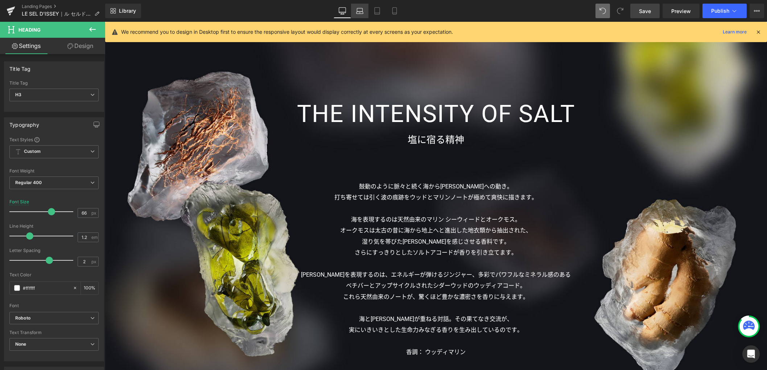
click at [358, 13] on icon at bounding box center [359, 10] width 7 height 7
type input "60"
type input "100"
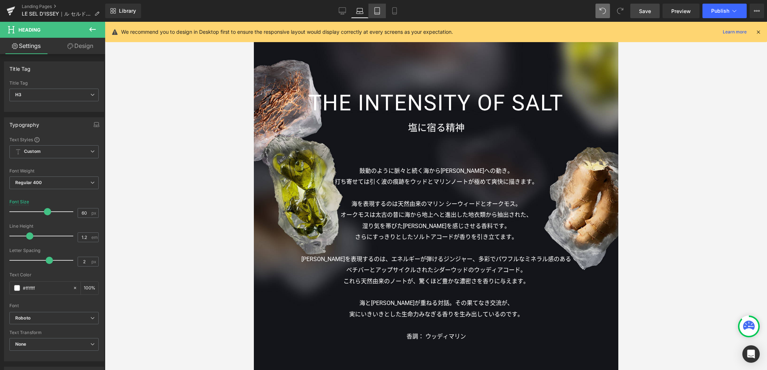
scroll to position [1060, 0]
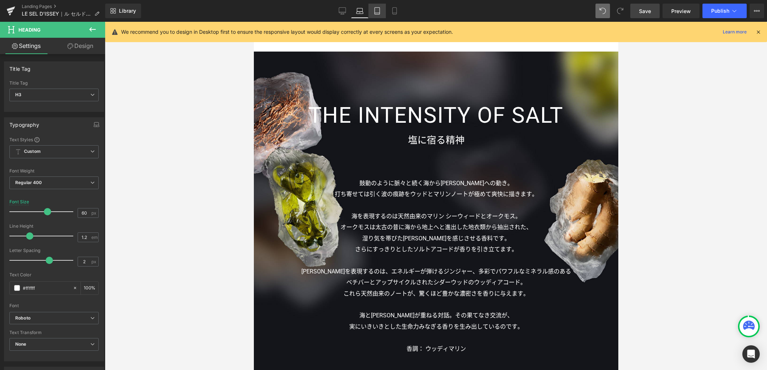
click at [380, 13] on icon at bounding box center [377, 10] width 7 height 7
type input "53"
type input "100"
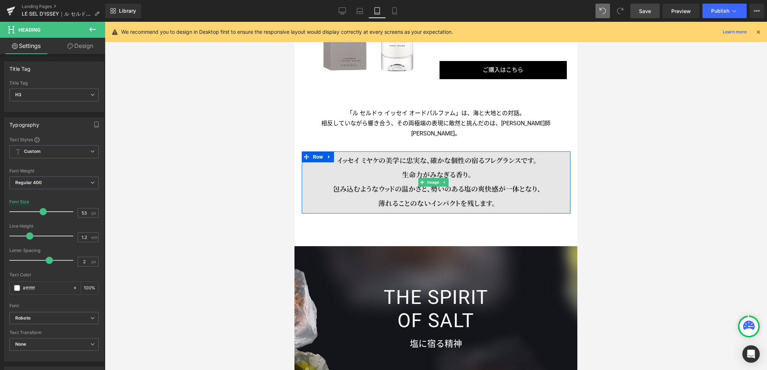
scroll to position [902, 0]
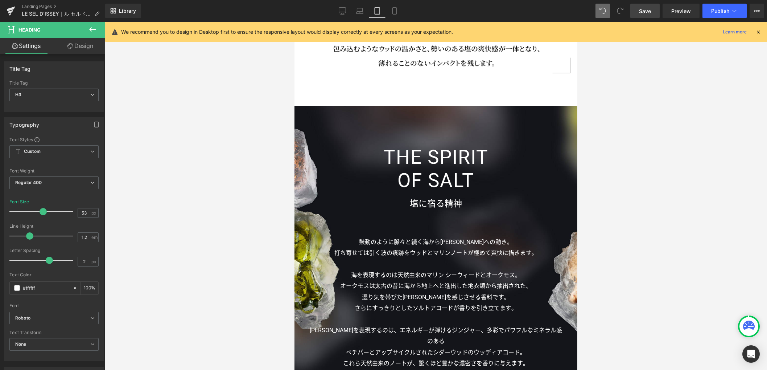
click at [442, 158] on h3 "THE SPIRIT OF SALT" at bounding box center [436, 169] width 258 height 46
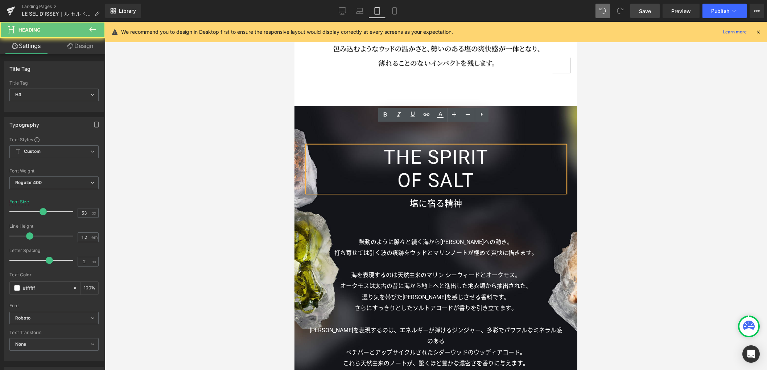
click at [439, 157] on h3 "THE SPIRIT OF SALT" at bounding box center [436, 169] width 258 height 46
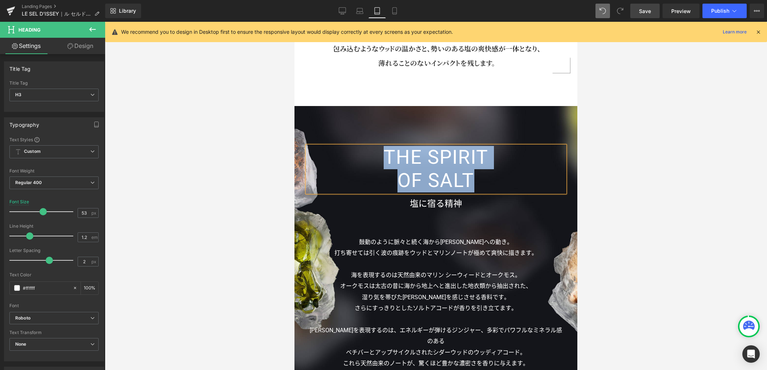
paste div
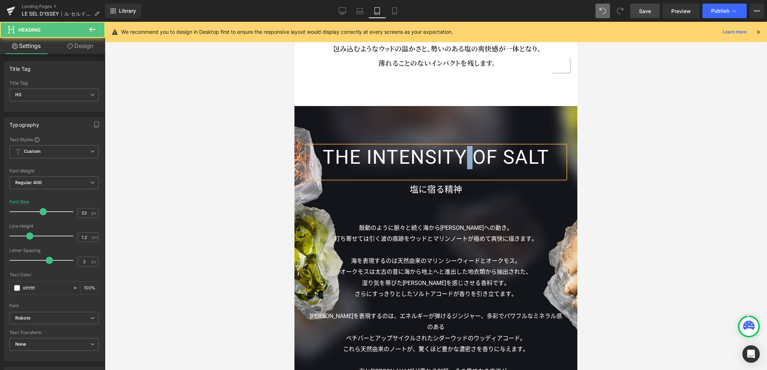
drag, startPoint x: 461, startPoint y: 137, endPoint x: 469, endPoint y: 137, distance: 8.3
click at [469, 146] on h3 "THE INTENSITY OF SALT" at bounding box center [436, 157] width 258 height 23
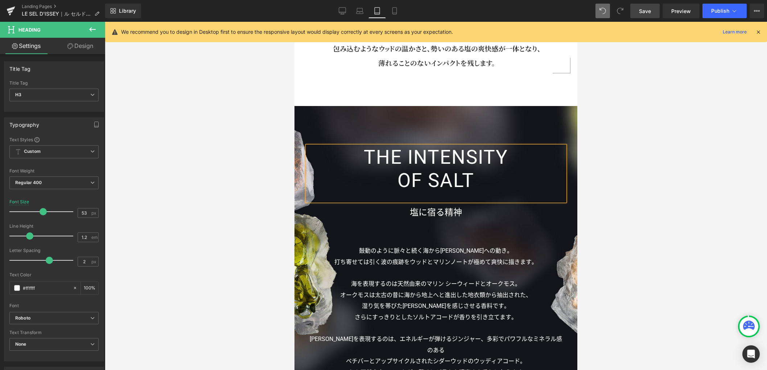
drag, startPoint x: 488, startPoint y: 160, endPoint x: 498, endPoint y: 163, distance: 10.1
click at [488, 169] on h3 "OF SALT" at bounding box center [436, 180] width 258 height 23
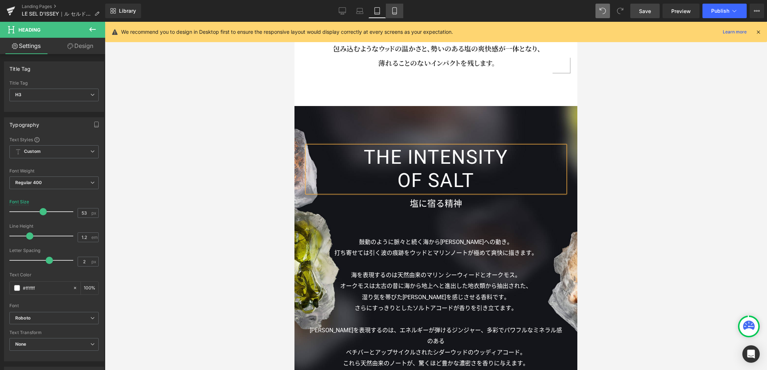
click at [394, 11] on icon at bounding box center [394, 10] width 7 height 7
type input "32"
type input "100"
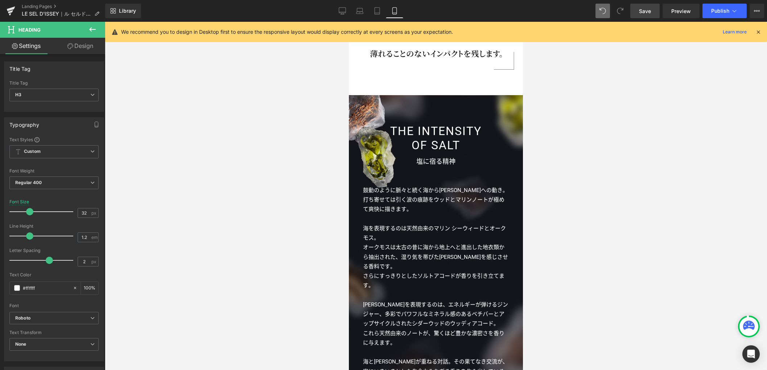
scroll to position [1028, 0]
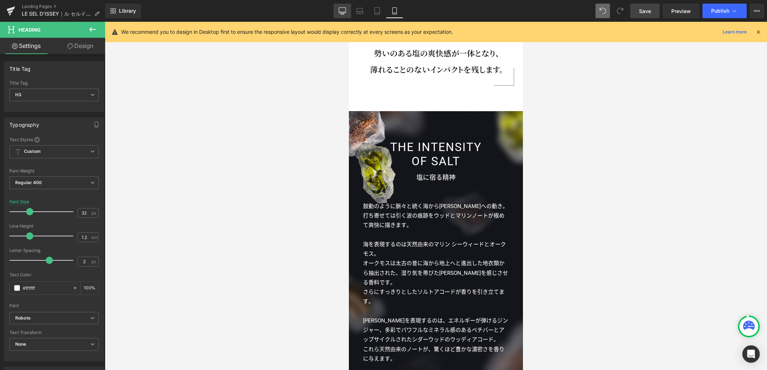
drag, startPoint x: 348, startPoint y: 10, endPoint x: 247, endPoint y: 22, distance: 101.9
click at [348, 10] on link "Desktop" at bounding box center [342, 11] width 17 height 15
type input "66"
type input "100"
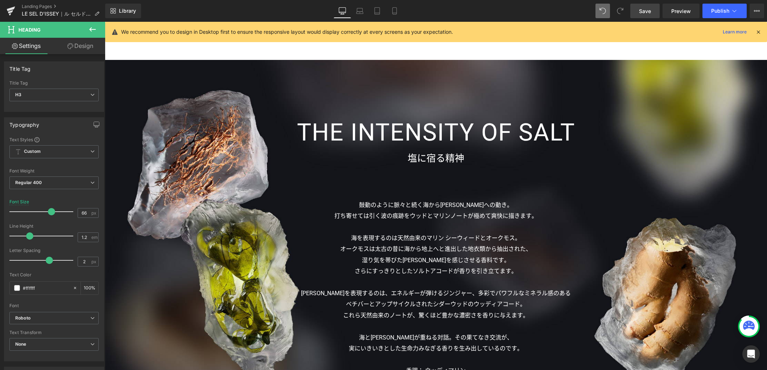
scroll to position [1415, 0]
click at [433, 157] on div "塩に宿る精神 Text Block" at bounding box center [435, 158] width 453 height 17
click at [433, 157] on p "塩に宿る精神" at bounding box center [435, 158] width 453 height 17
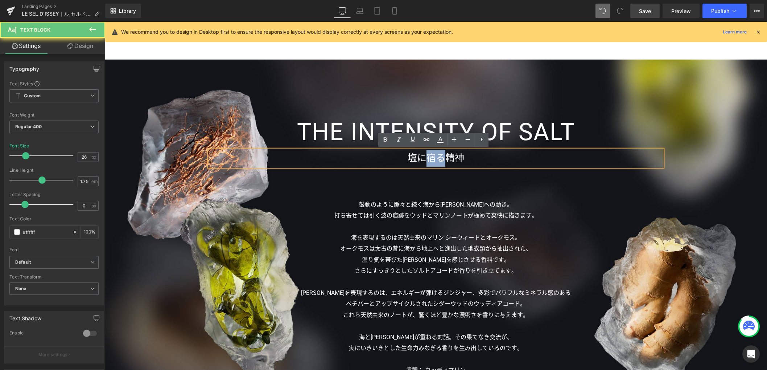
click at [422, 158] on p "塩に宿る精神" at bounding box center [435, 158] width 453 height 17
click at [421, 157] on p "塩に宿る精神" at bounding box center [435, 158] width 453 height 17
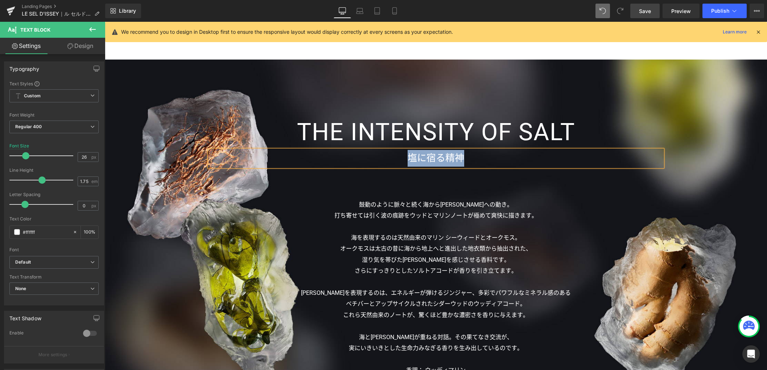
paste div
click at [394, 15] on link "Mobile" at bounding box center [394, 11] width 17 height 15
type input "18"
type input "100"
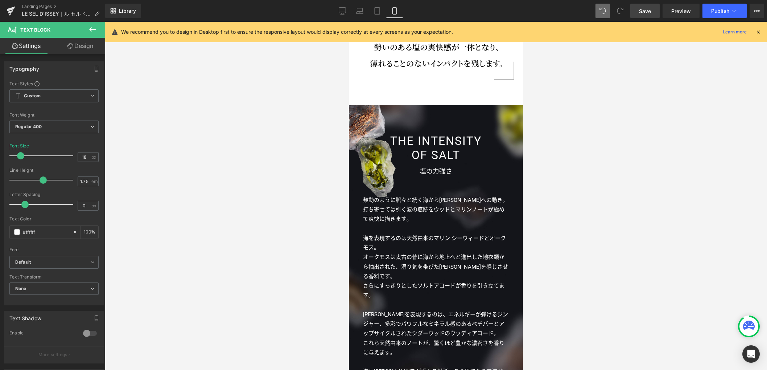
scroll to position [1034, 0]
click at [345, 12] on icon at bounding box center [342, 12] width 7 height 0
type input "26"
type input "100"
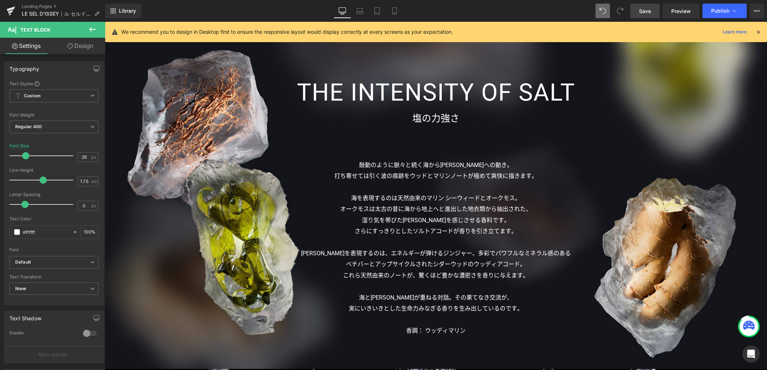
scroll to position [1550, 0]
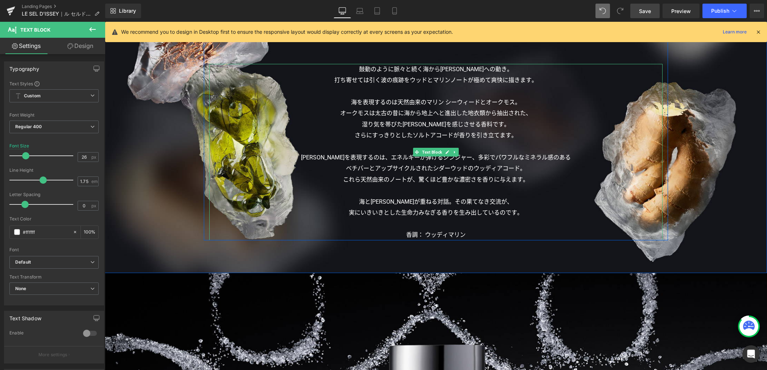
click at [413, 172] on p "ベチバーとアップサイクルされたシダーウッドのウッディアコード。" at bounding box center [435, 168] width 453 height 11
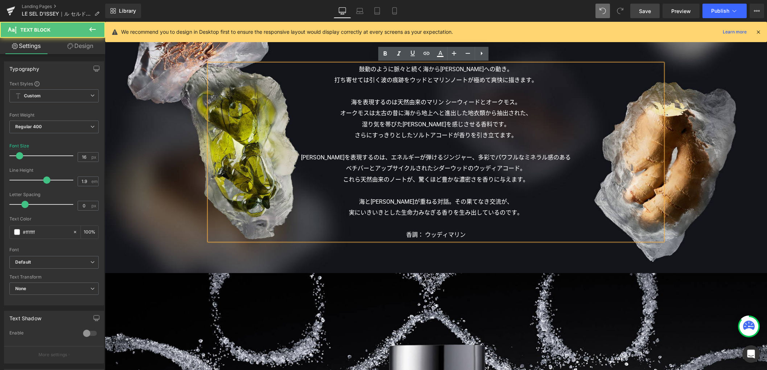
click at [408, 168] on p "ベチバーとアップサイクルされたシダーウッドのウッディアコード。" at bounding box center [435, 168] width 453 height 11
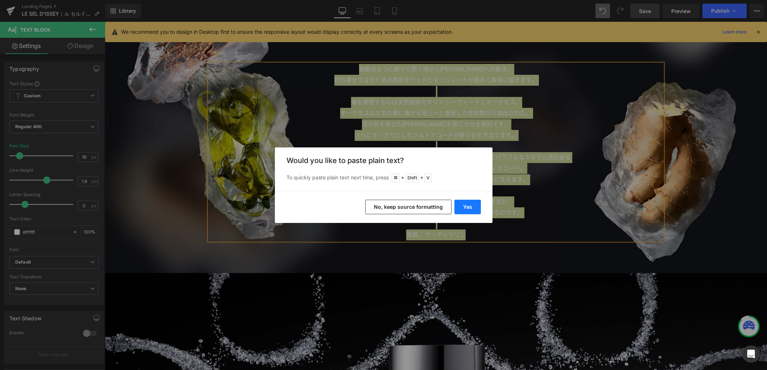
click at [463, 209] on button "Yes" at bounding box center [467, 206] width 26 height 15
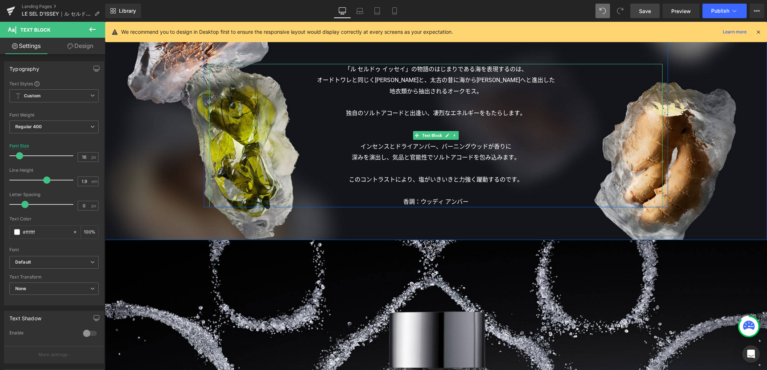
click at [474, 200] on p "香調：ウッディ アンバー" at bounding box center [435, 201] width 453 height 11
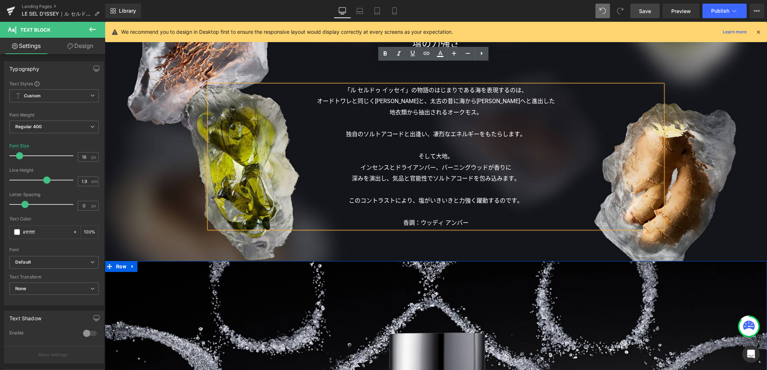
scroll to position [1487, 0]
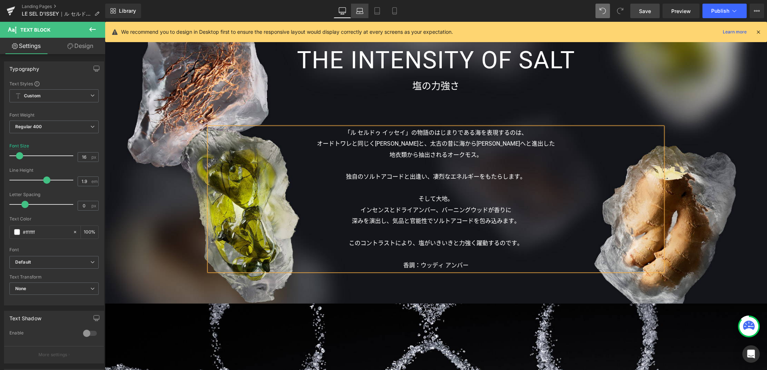
click at [359, 7] on icon at bounding box center [359, 10] width 7 height 7
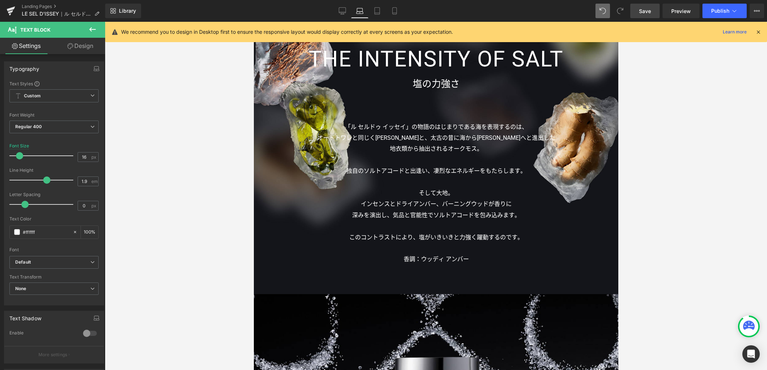
scroll to position [1107, 0]
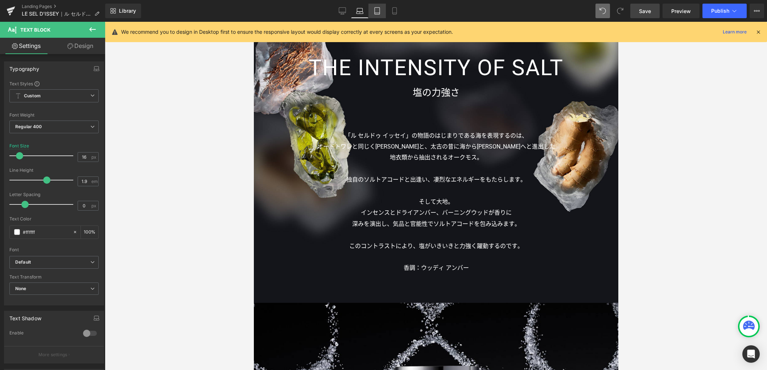
click at [377, 13] on icon at bounding box center [377, 10] width 7 height 7
type input "100"
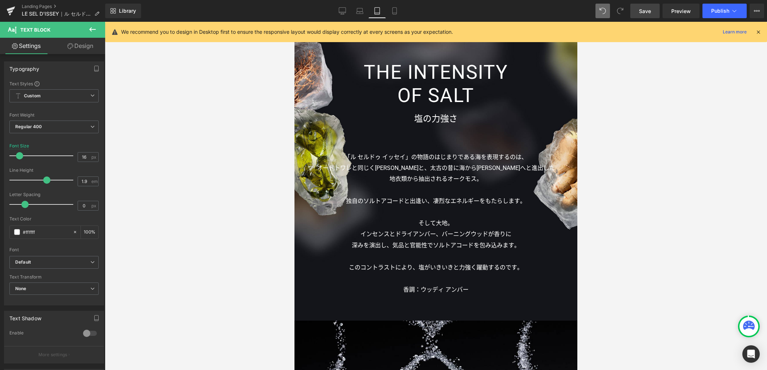
scroll to position [990, 0]
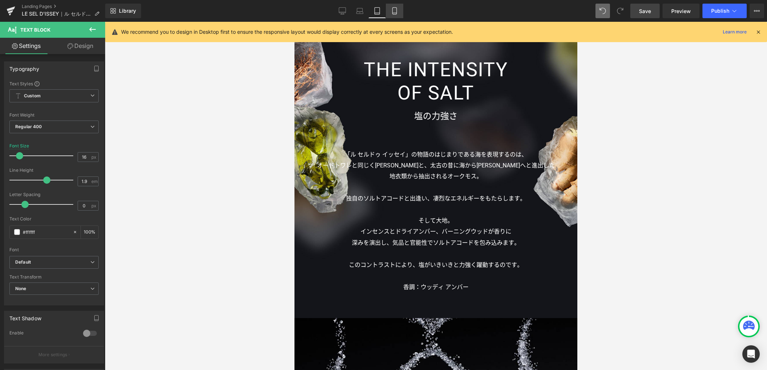
click at [391, 13] on icon at bounding box center [394, 10] width 7 height 7
type input "15"
type input "100"
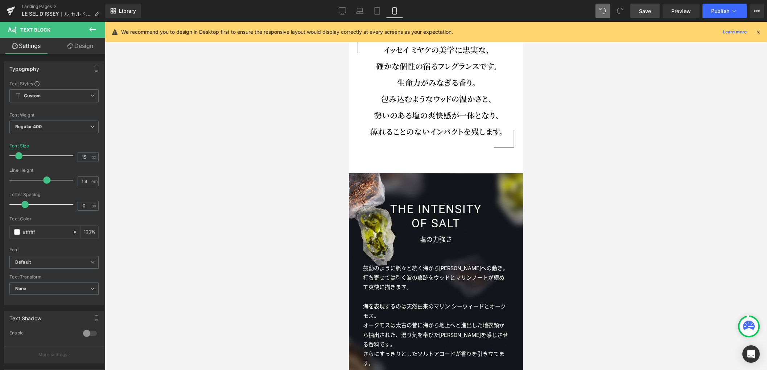
scroll to position [1119, 0]
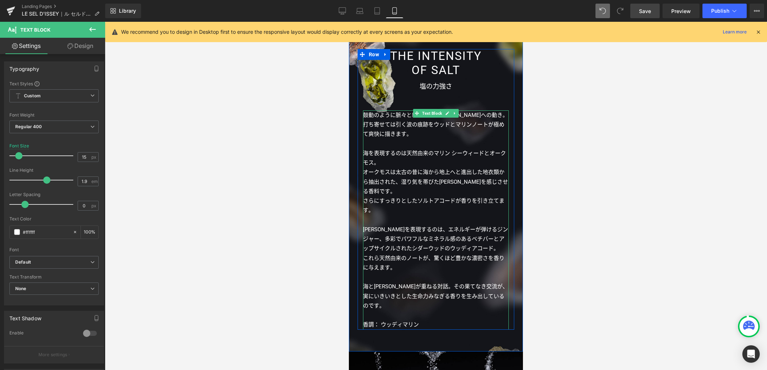
click at [400, 148] on p "海を表現するのは天然由来のマリン シーウィードとオークモス。" at bounding box center [436, 157] width 146 height 19
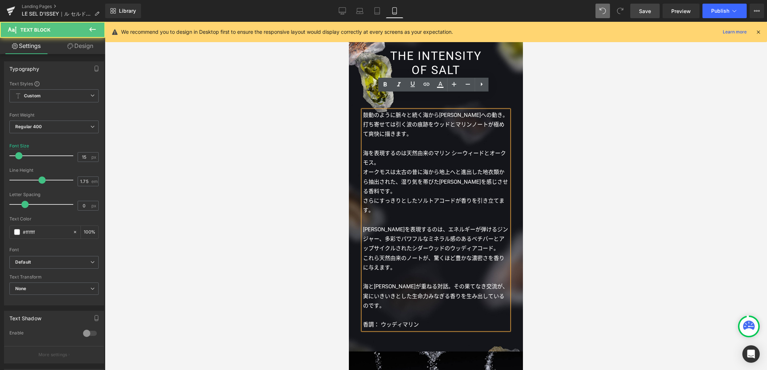
click at [396, 167] on p "オークモスは太古の昔に海から地上へと進出した地衣類から抽出された、 湿り気を帯びた土や木を感じさせる香料です。" at bounding box center [436, 181] width 146 height 29
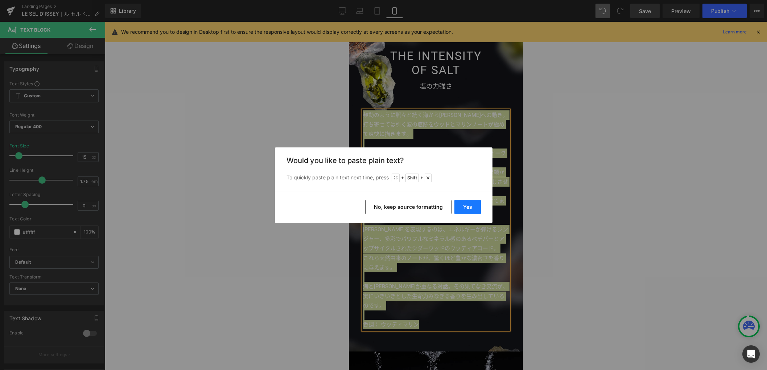
click at [469, 205] on button "Yes" at bounding box center [467, 206] width 26 height 15
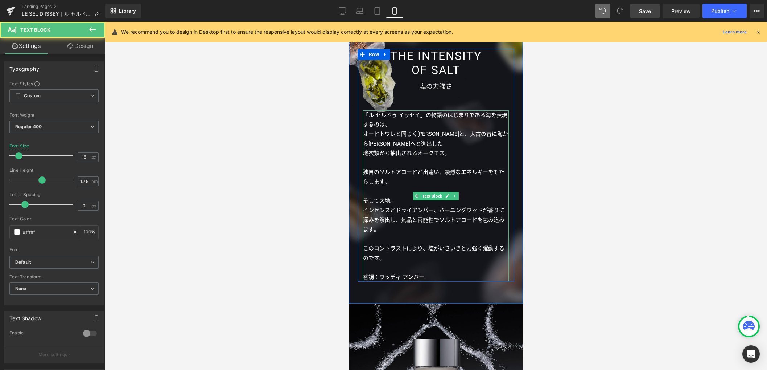
click at [411, 110] on p "「ル セルドゥ イッセイ」の物語のはじまりである海を表現するのは、" at bounding box center [436, 119] width 146 height 19
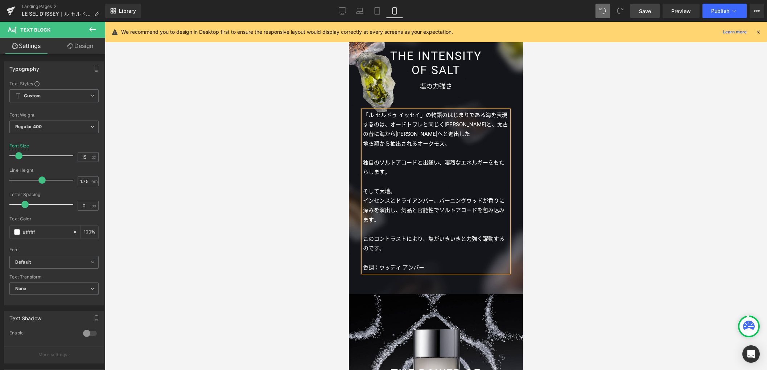
click at [458, 119] on p "「ル セルドゥ イッセイ」の物語のはじまりである海を表現するのは、 オードトワレと同じくマリン シーウィードと、太古の昔に海から大地へと進出した" at bounding box center [436, 124] width 146 height 29
click at [585, 205] on div at bounding box center [436, 196] width 662 height 348
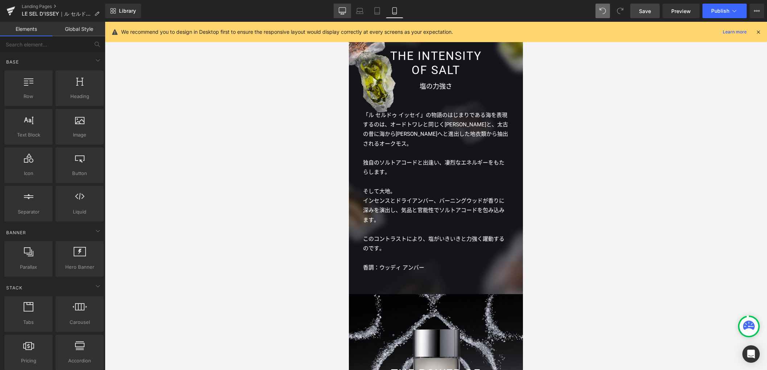
click at [346, 13] on icon at bounding box center [342, 10] width 7 height 7
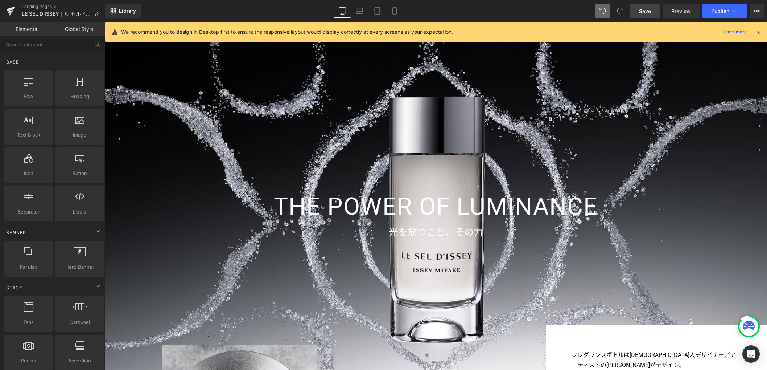
scroll to position [1768, 0]
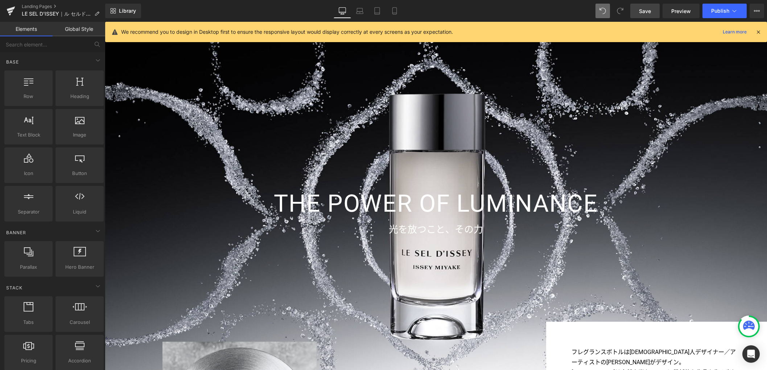
click at [641, 10] on span "Save" at bounding box center [645, 11] width 12 height 8
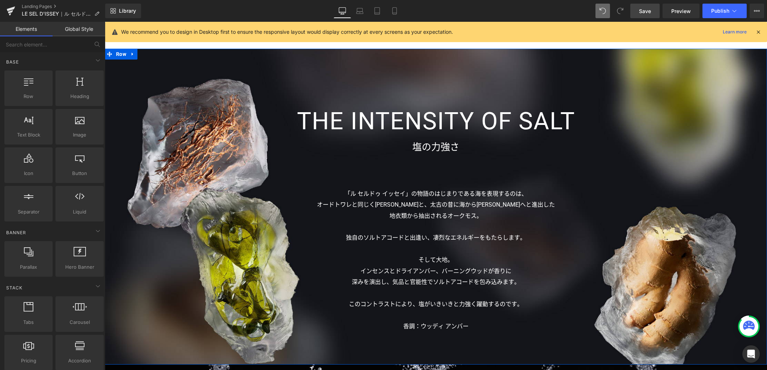
scroll to position [1354, 0]
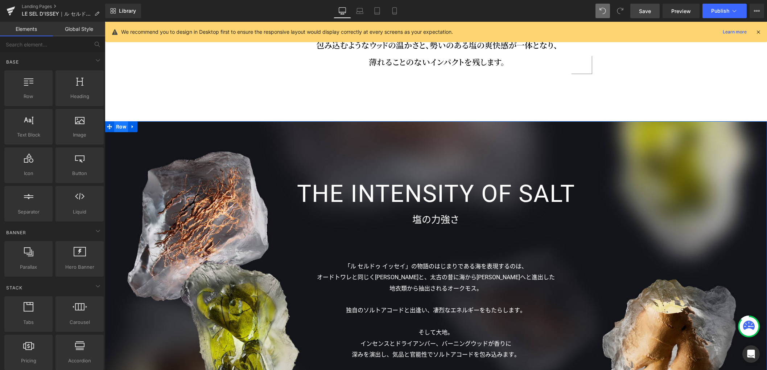
click at [120, 128] on span "Row" at bounding box center [121, 126] width 14 height 11
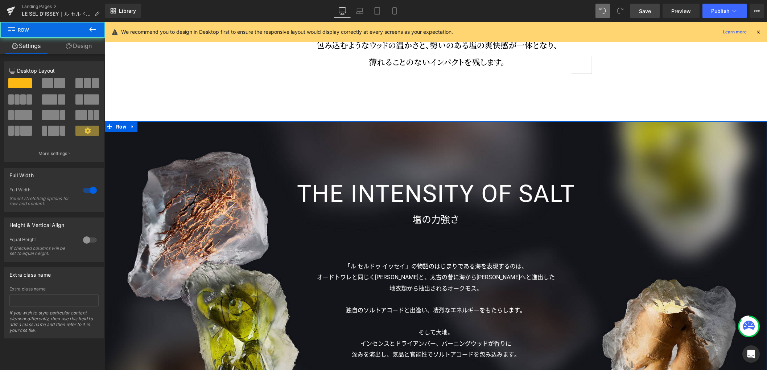
click at [80, 43] on link "Design" at bounding box center [79, 46] width 53 height 16
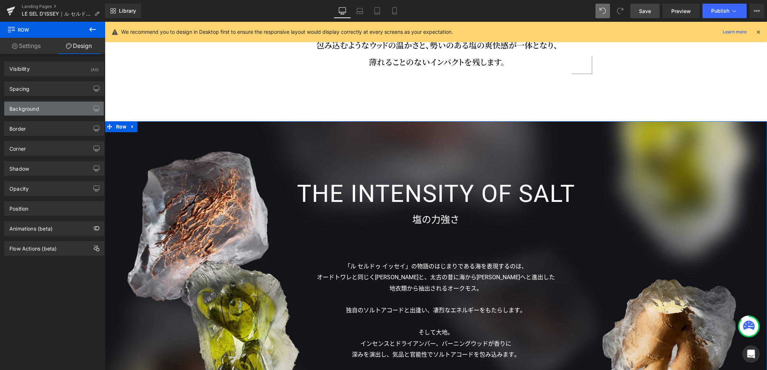
click at [35, 107] on div "Background" at bounding box center [24, 107] width 30 height 10
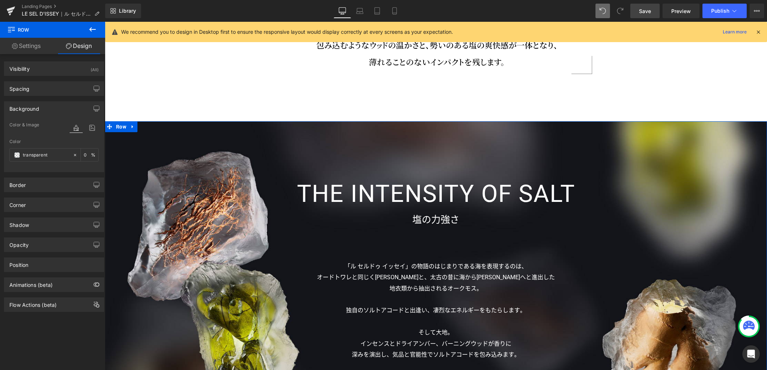
type input "transparent"
click at [88, 127] on icon at bounding box center [92, 127] width 13 height 9
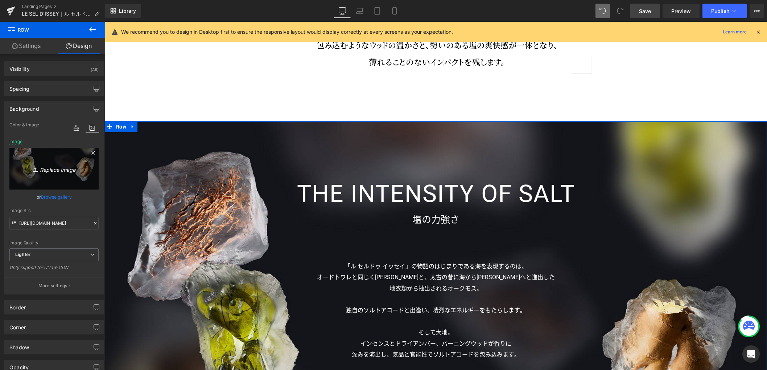
click at [49, 166] on icon "Replace Image" at bounding box center [54, 168] width 58 height 9
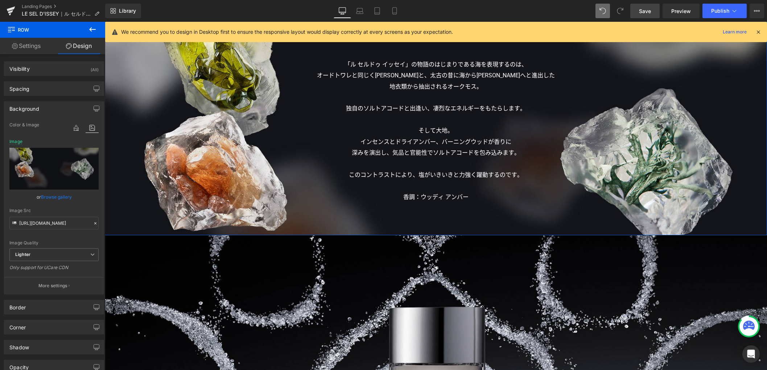
scroll to position [1557, 0]
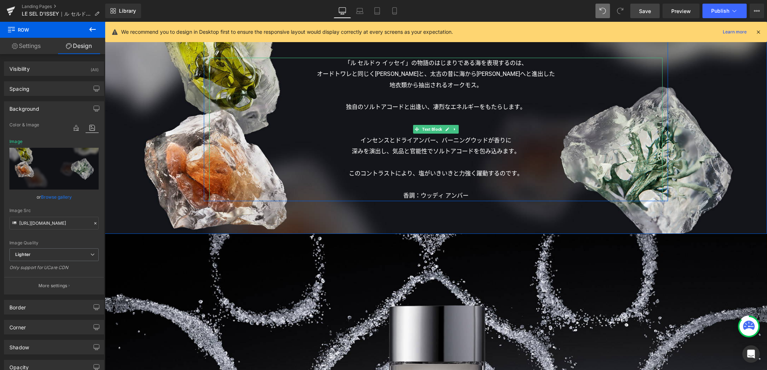
click at [402, 152] on p "深みを演出し、気品と官能性でソルトアコードを包み込みます。" at bounding box center [435, 151] width 453 height 11
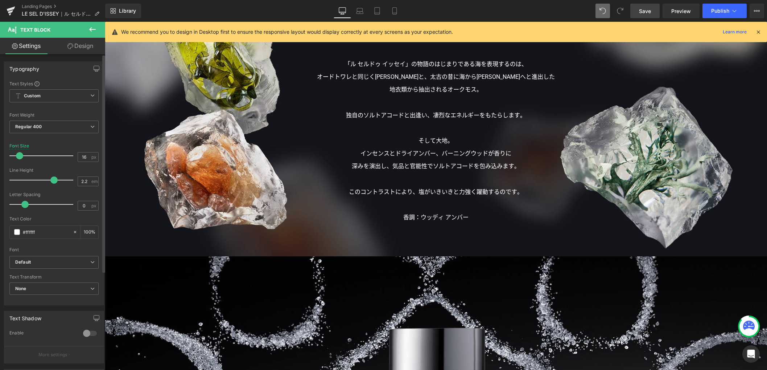
drag, startPoint x: 45, startPoint y: 180, endPoint x: 51, endPoint y: 180, distance: 6.5
click at [51, 180] on span at bounding box center [53, 179] width 7 height 7
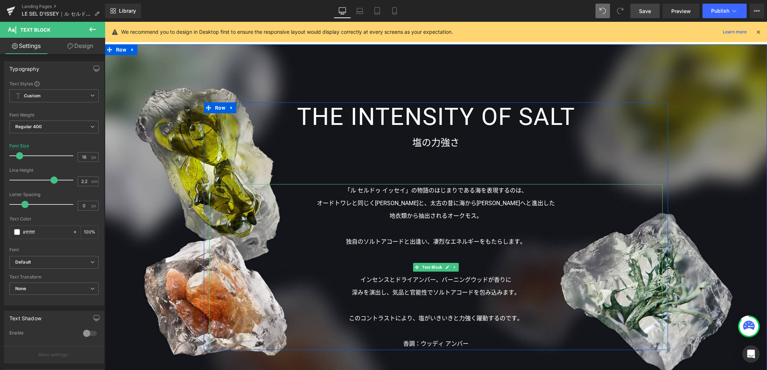
scroll to position [1458, 0]
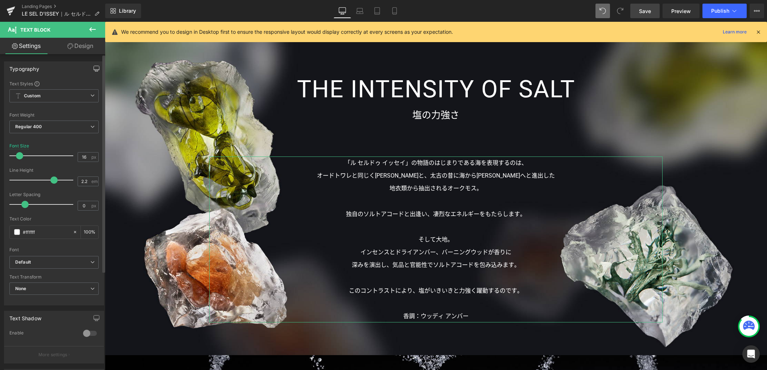
click at [94, 68] on icon "button" at bounding box center [97, 69] width 6 height 6
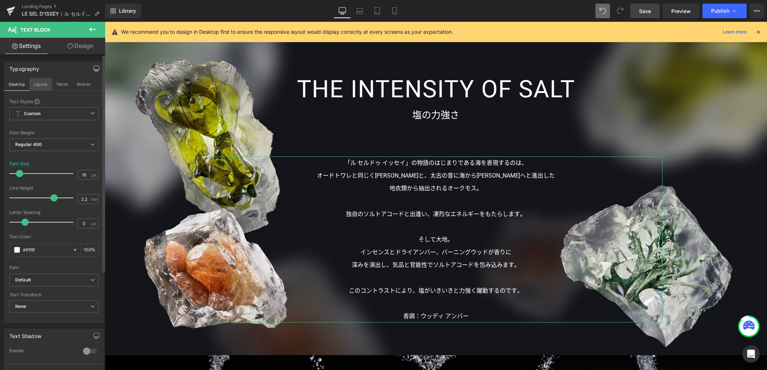
click at [34, 86] on button "Laptop" at bounding box center [40, 84] width 22 height 12
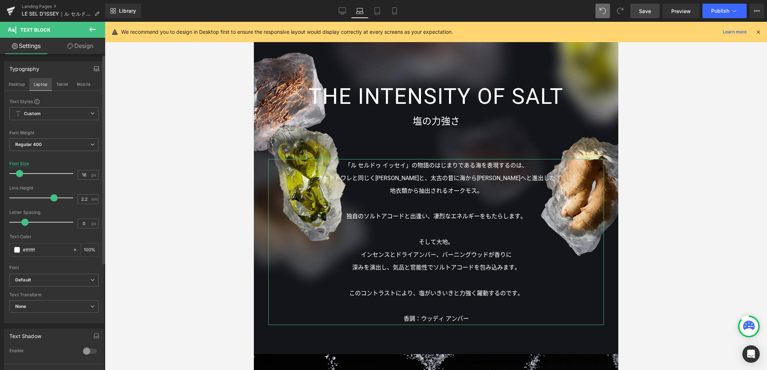
scroll to position [1078, 0]
click at [60, 85] on button "Tablet" at bounding box center [62, 84] width 21 height 12
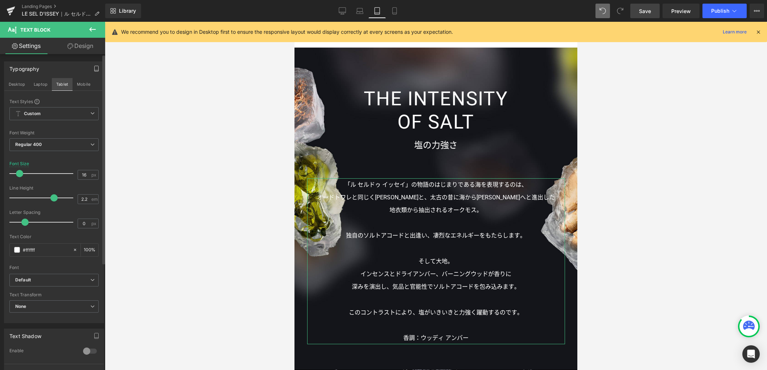
scroll to position [961, 0]
click at [75, 87] on button "Mobile" at bounding box center [84, 84] width 22 height 12
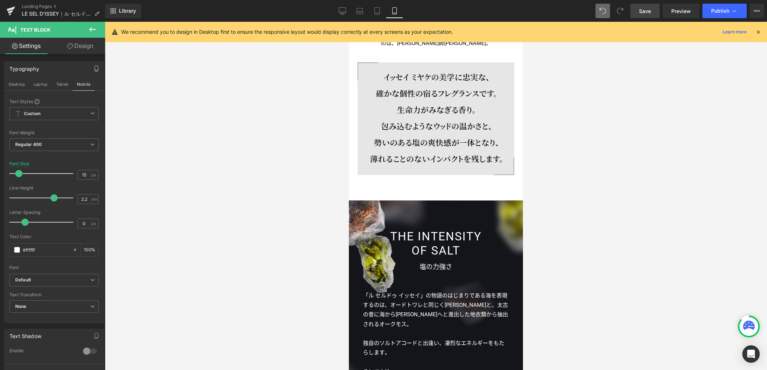
scroll to position [1070, 0]
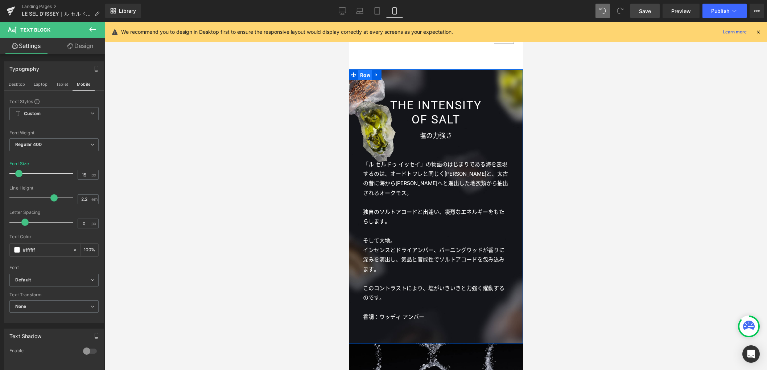
click at [363, 70] on span "Row" at bounding box center [365, 75] width 14 height 11
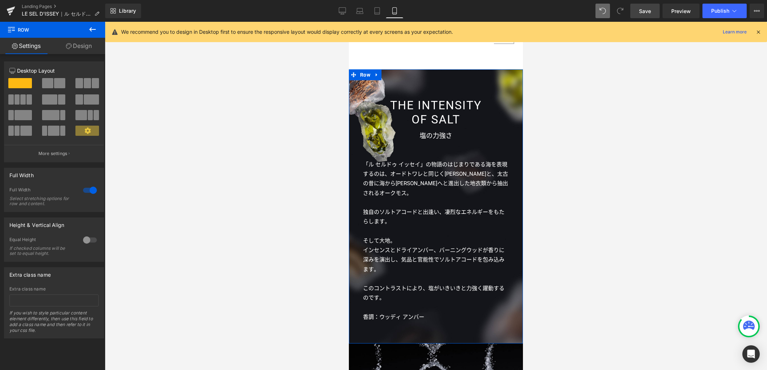
click at [82, 48] on link "Design" at bounding box center [79, 46] width 53 height 16
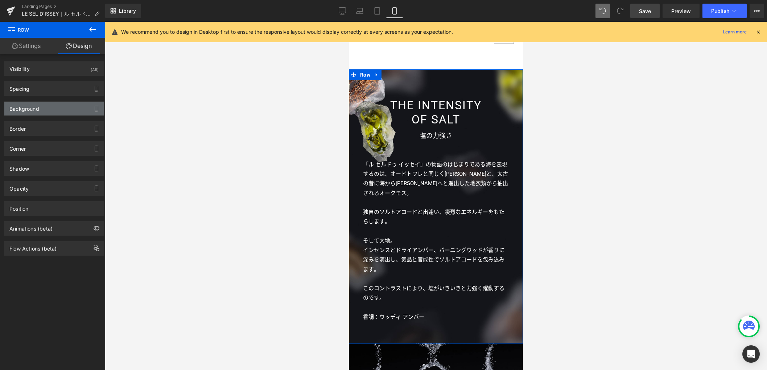
click at [40, 104] on div "Background" at bounding box center [53, 109] width 99 height 14
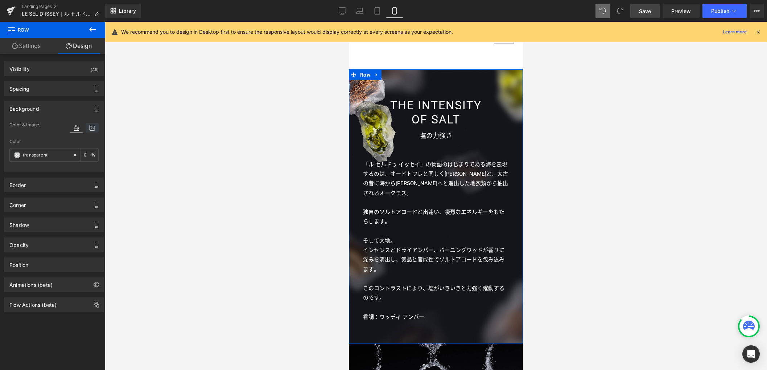
click at [89, 127] on icon at bounding box center [92, 127] width 13 height 9
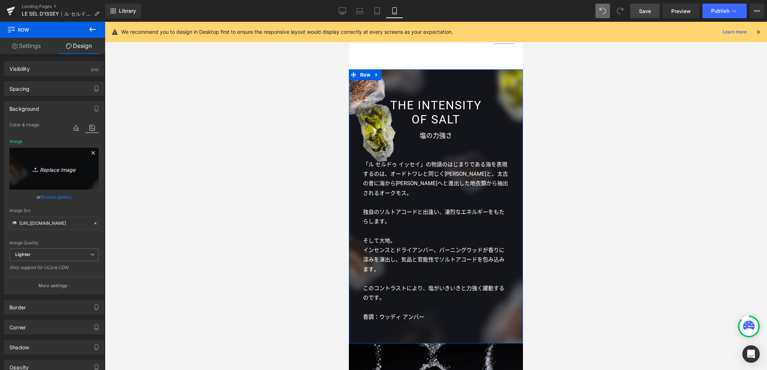
click at [58, 170] on icon "Replace Image" at bounding box center [54, 168] width 58 height 9
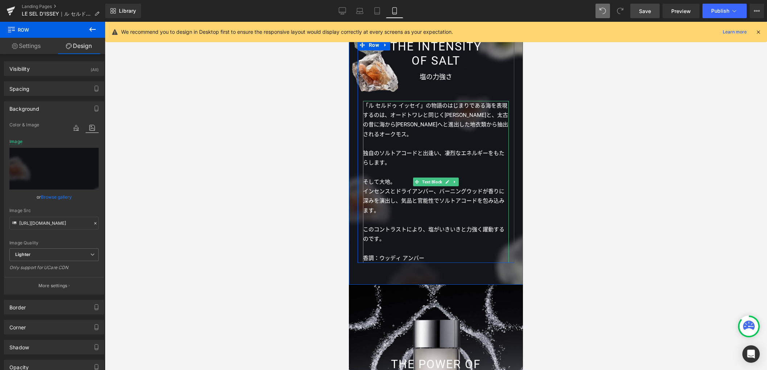
scroll to position [1063, 0]
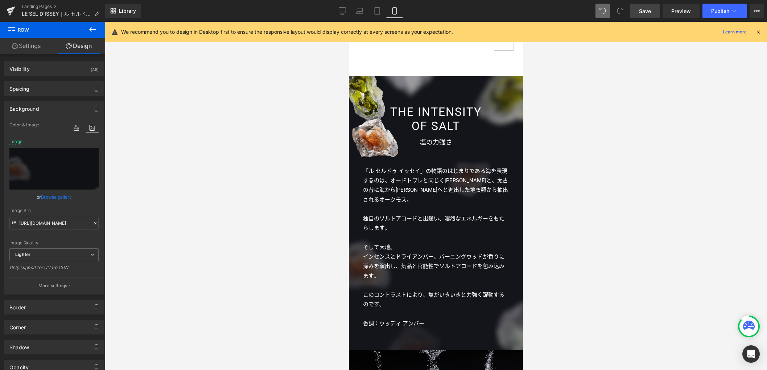
click at [640, 11] on span "Save" at bounding box center [645, 11] width 12 height 8
click at [344, 11] on icon at bounding box center [342, 10] width 7 height 7
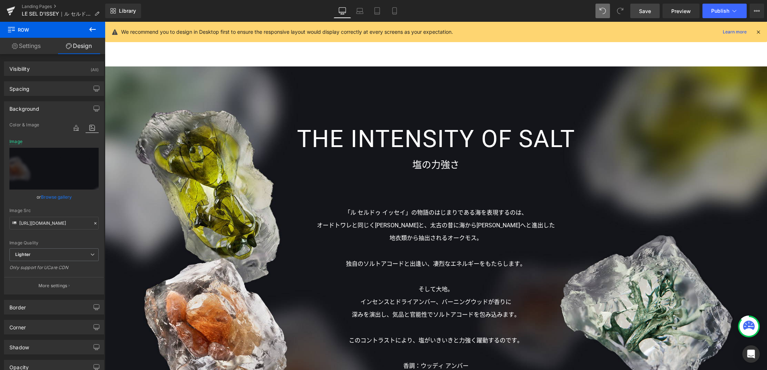
scroll to position [1414, 0]
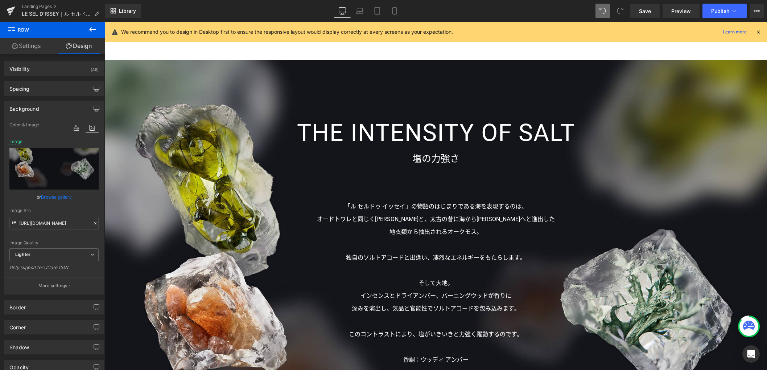
drag, startPoint x: 641, startPoint y: 13, endPoint x: 614, endPoint y: 29, distance: 31.1
click at [641, 13] on span "Save" at bounding box center [645, 11] width 12 height 8
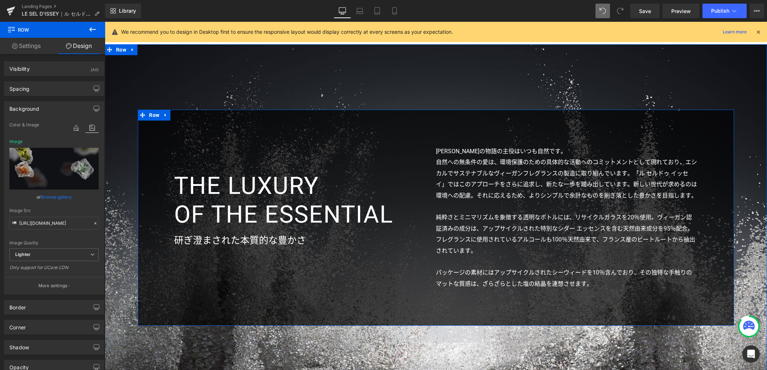
scroll to position [2300, 0]
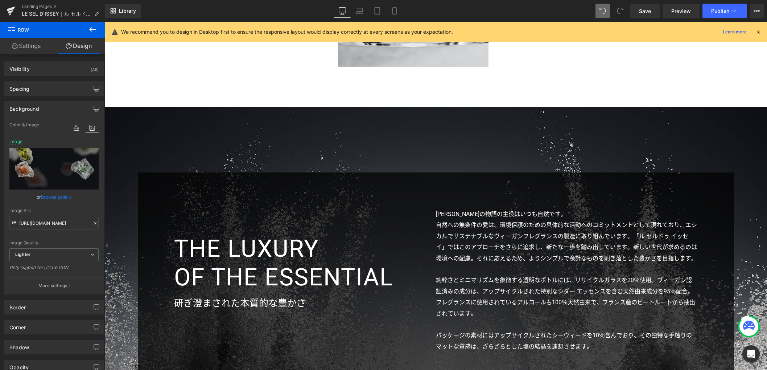
click at [655, 298] on p "純粋さとミニマリズムを象徴する透明なボトルには、リサイクルガラスを20％使用。ヴィーガン認証済みの成分は、アップサイクルされた特別なシダー エッセンスを含む天…" at bounding box center [567, 297] width 262 height 44
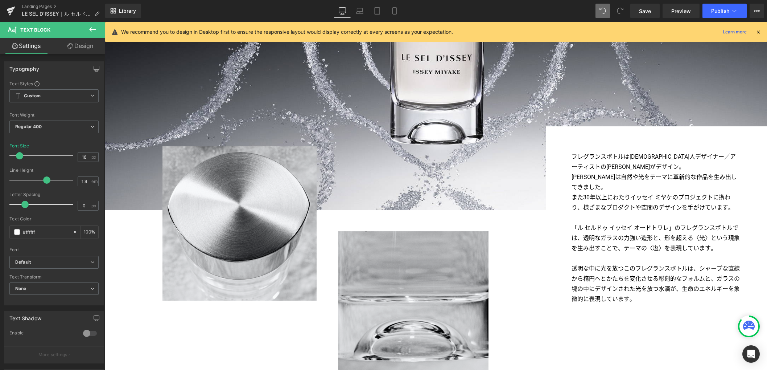
scroll to position [1937, 0]
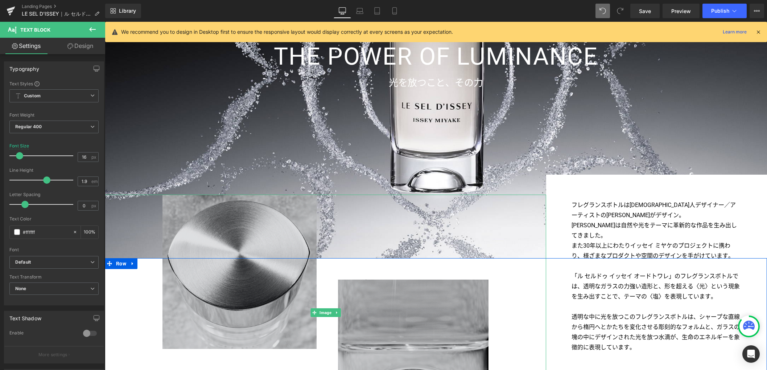
click at [259, 230] on img at bounding box center [325, 311] width 326 height 235
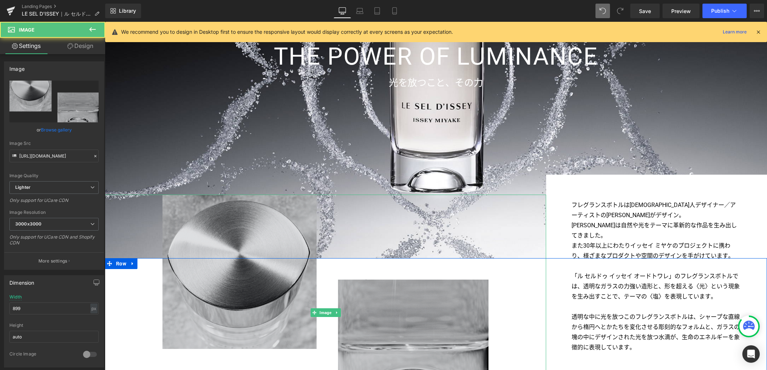
click at [266, 293] on img at bounding box center [325, 311] width 326 height 235
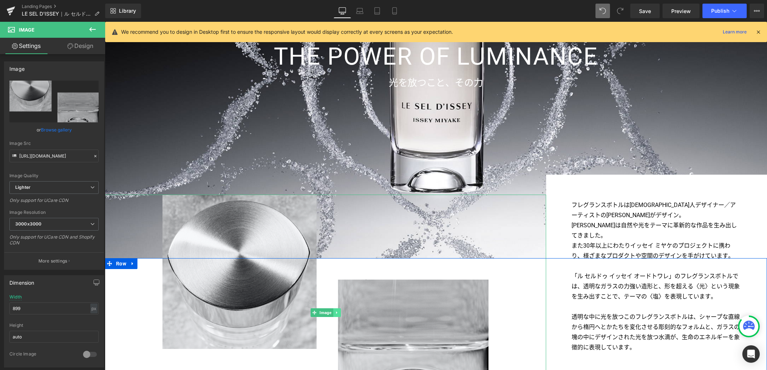
click at [333, 314] on link at bounding box center [337, 312] width 8 height 9
click at [338, 312] on icon at bounding box center [340, 312] width 4 height 4
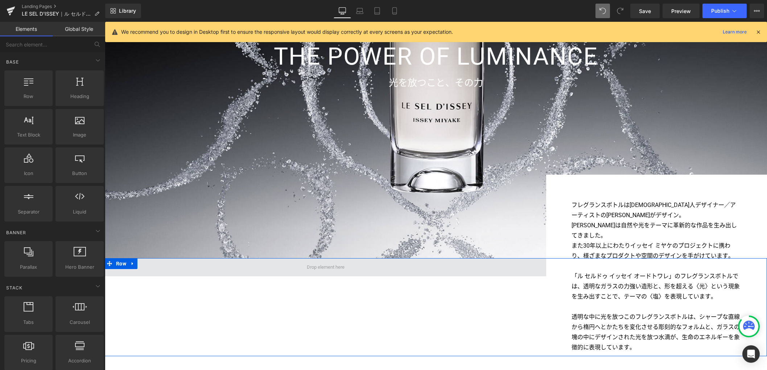
scroll to position [1791, 0]
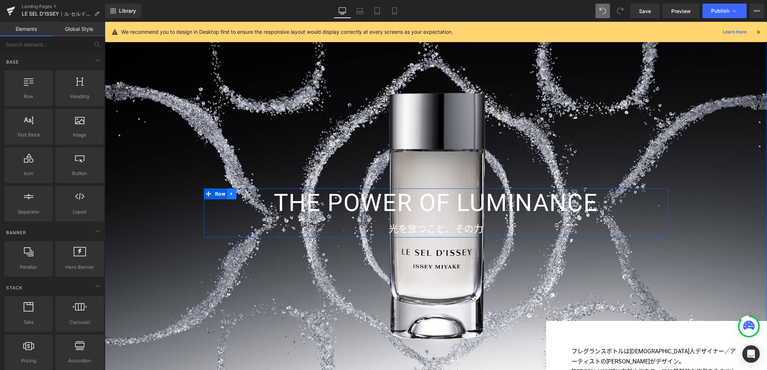
click at [229, 193] on icon at bounding box center [231, 193] width 5 height 5
click at [248, 195] on icon at bounding box center [250, 193] width 5 height 5
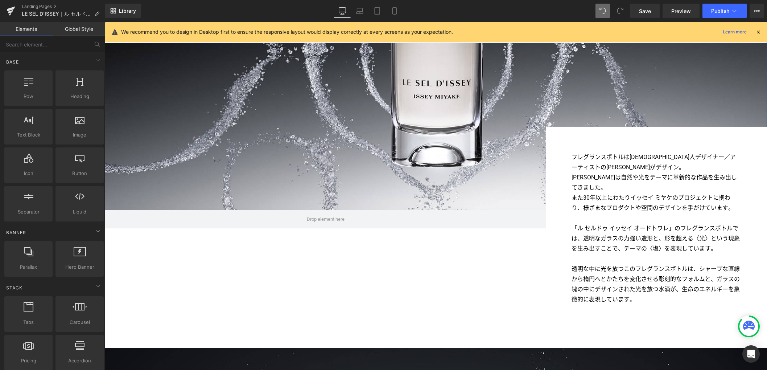
scroll to position [2003, 0]
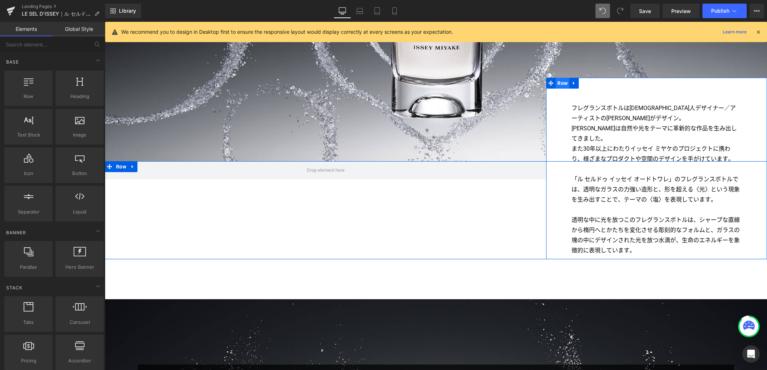
click at [559, 83] on span "Row" at bounding box center [563, 83] width 14 height 11
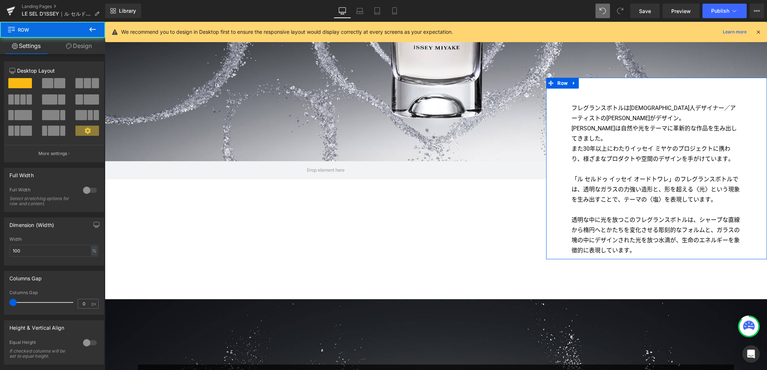
click at [86, 50] on link "Design" at bounding box center [79, 46] width 53 height 16
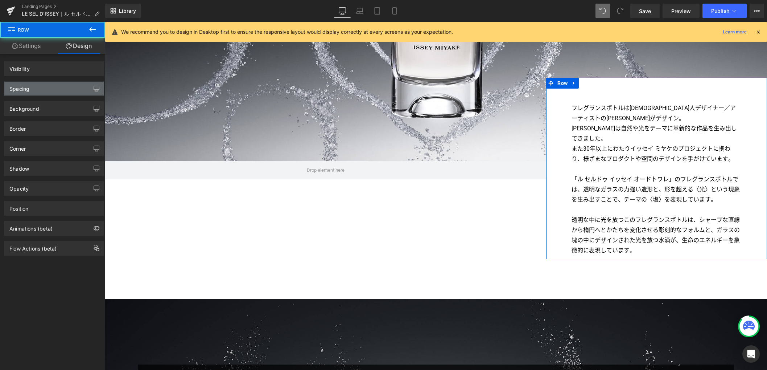
click at [56, 84] on div "Spacing" at bounding box center [53, 89] width 99 height 14
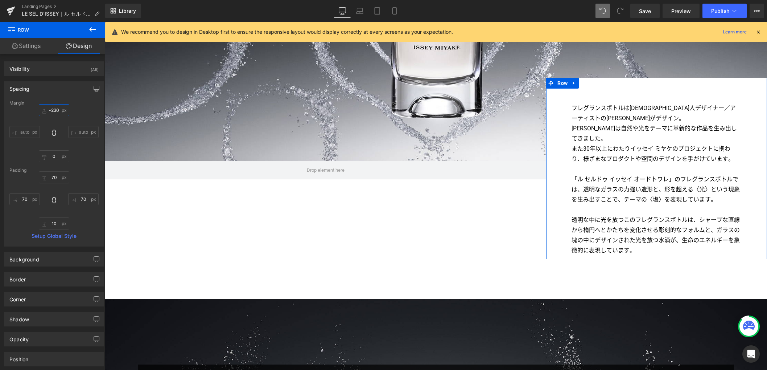
click at [56, 109] on input "-230" at bounding box center [54, 110] width 30 height 12
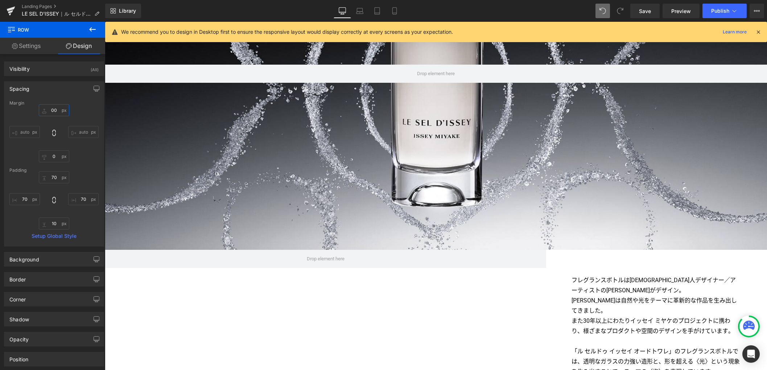
scroll to position [1894, 0]
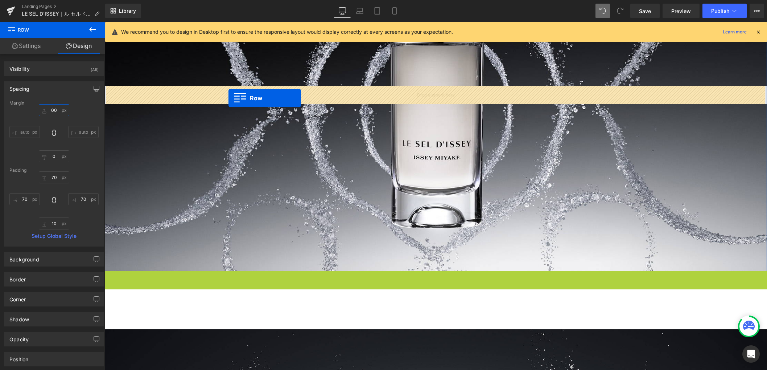
drag, startPoint x: 108, startPoint y: 278, endPoint x: 229, endPoint y: 98, distance: 217.2
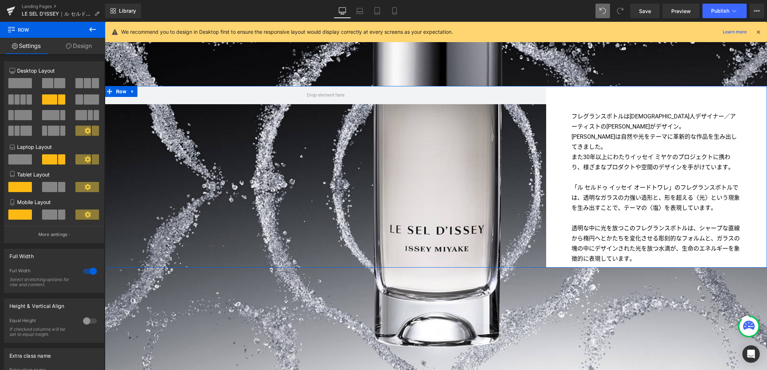
click at [59, 84] on span at bounding box center [59, 83] width 11 height 10
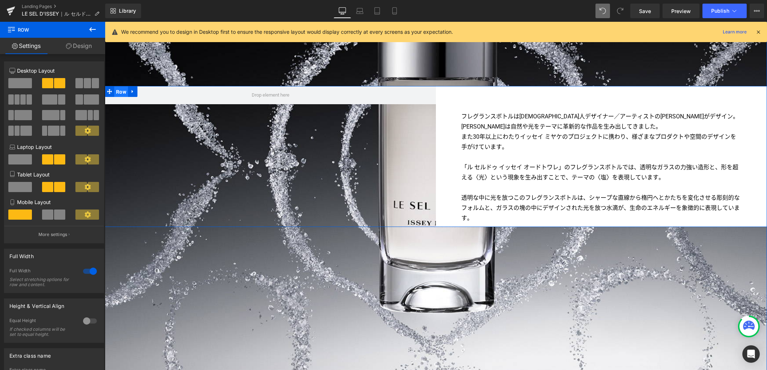
click at [116, 92] on span "Row" at bounding box center [121, 91] width 14 height 11
click at [91, 272] on div at bounding box center [89, 271] width 17 height 12
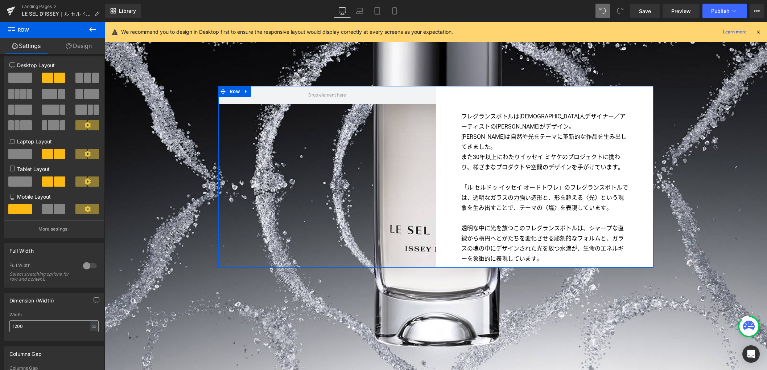
scroll to position [11, 0]
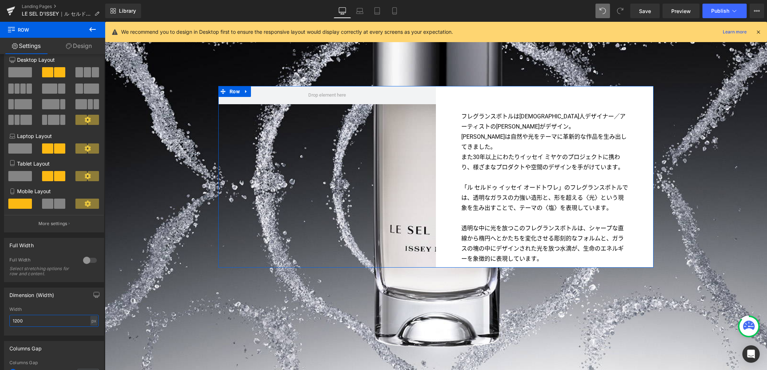
click at [43, 324] on input "1200" at bounding box center [53, 320] width 89 height 12
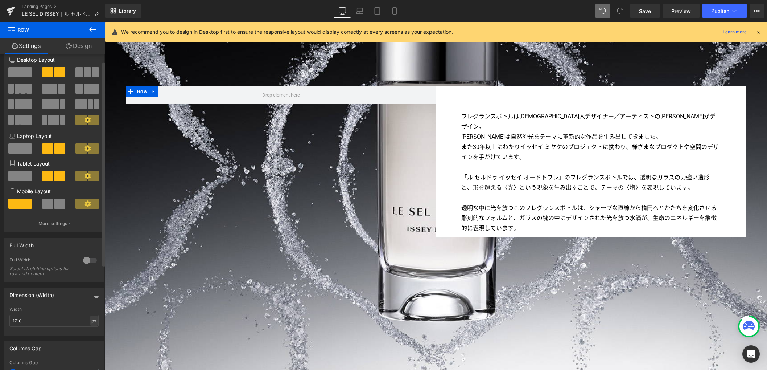
click at [90, 322] on div "px" at bounding box center [93, 321] width 7 height 10
click at [92, 331] on li "%" at bounding box center [93, 331] width 9 height 11
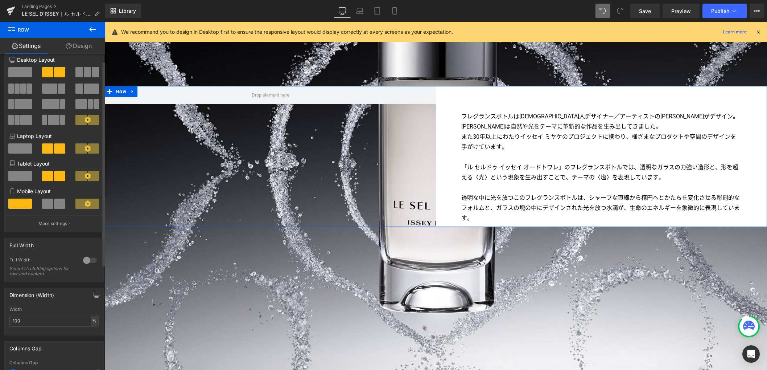
click at [91, 322] on div "%" at bounding box center [94, 321] width 7 height 10
click at [92, 343] on li "px" at bounding box center [93, 342] width 9 height 11
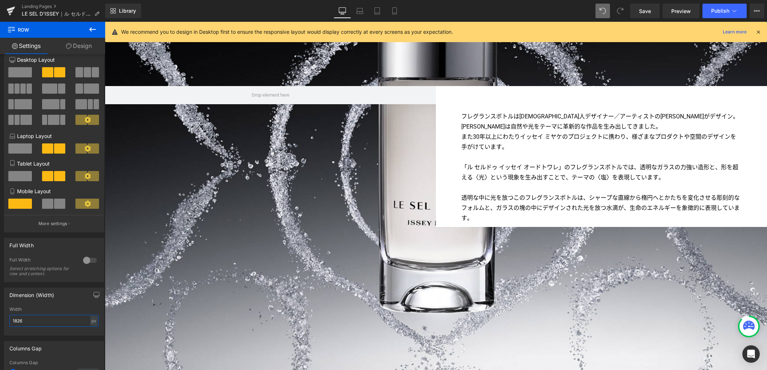
drag, startPoint x: 49, startPoint y: 322, endPoint x: -12, endPoint y: 314, distance: 62.1
click at [0, 314] on html "Row You are previewing how the will restyle your page. You can not edit Element…" at bounding box center [383, 185] width 767 height 370
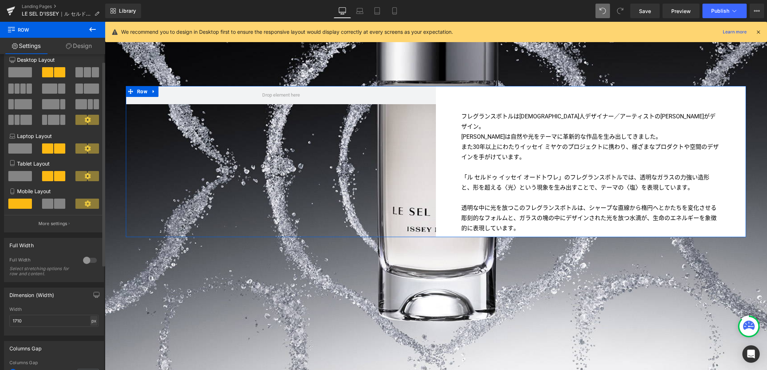
click at [90, 322] on div "px" at bounding box center [93, 321] width 7 height 10
click at [91, 332] on li "%" at bounding box center [93, 331] width 9 height 11
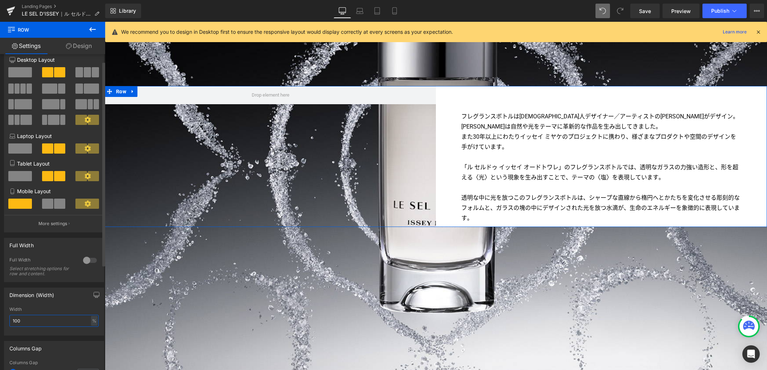
click at [70, 320] on input "100" at bounding box center [53, 320] width 89 height 12
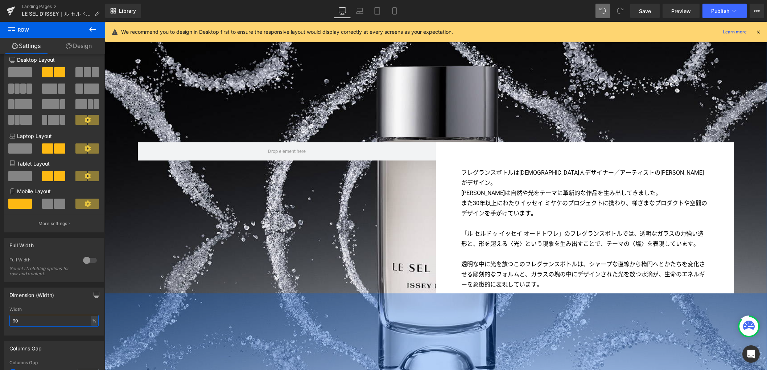
scroll to position [1773, 0]
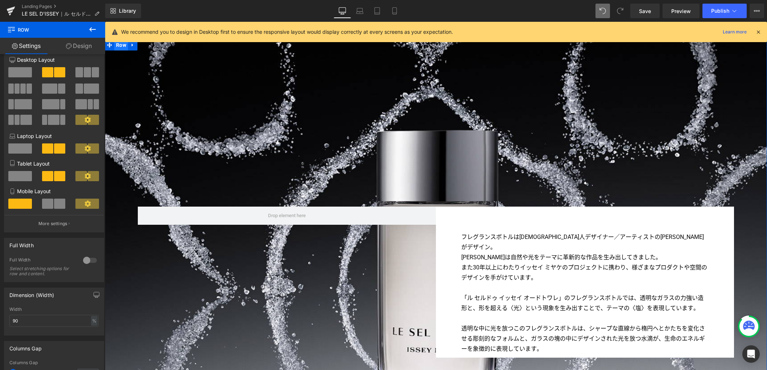
click at [118, 48] on span "Row" at bounding box center [121, 45] width 14 height 11
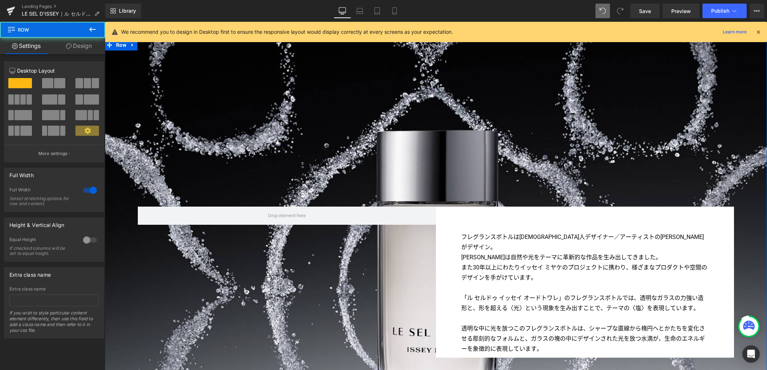
click at [84, 48] on link "Design" at bounding box center [79, 46] width 53 height 16
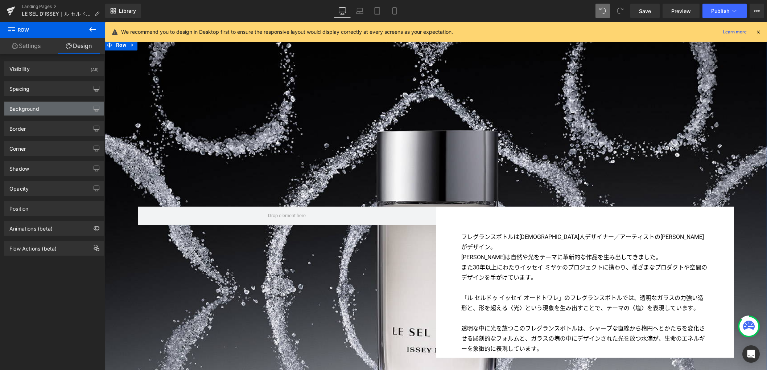
click at [61, 113] on div "Background" at bounding box center [53, 109] width 99 height 14
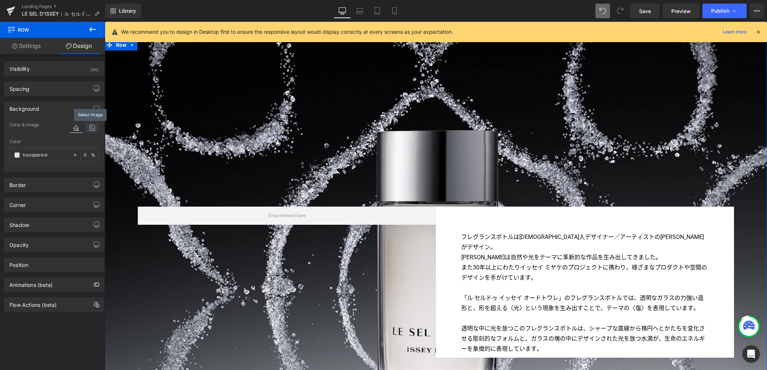
click at [90, 126] on icon at bounding box center [92, 127] width 13 height 9
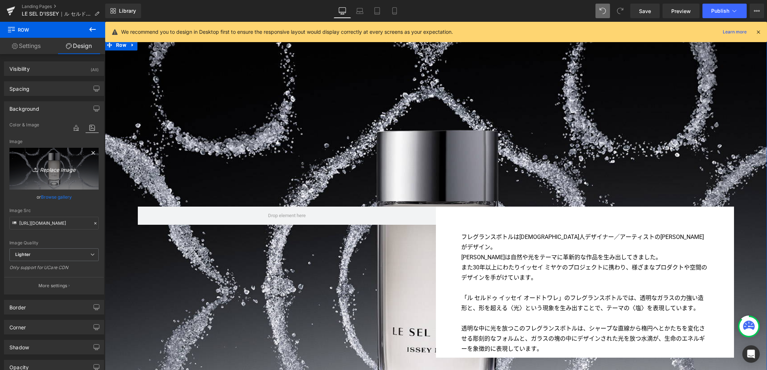
click at [63, 163] on link "Replace Image" at bounding box center [53, 169] width 89 height 42
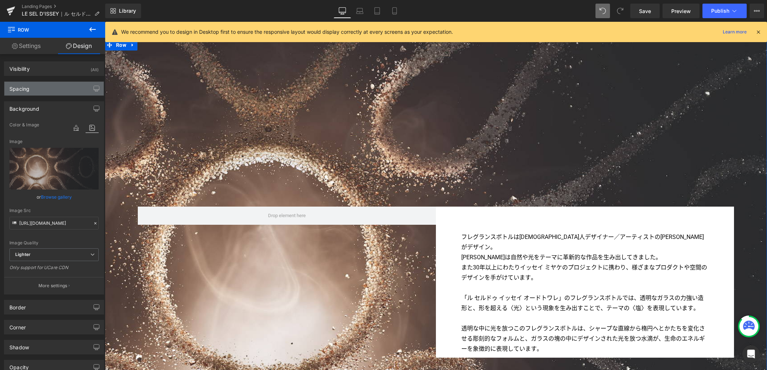
click at [55, 91] on div "Spacing" at bounding box center [53, 89] width 99 height 14
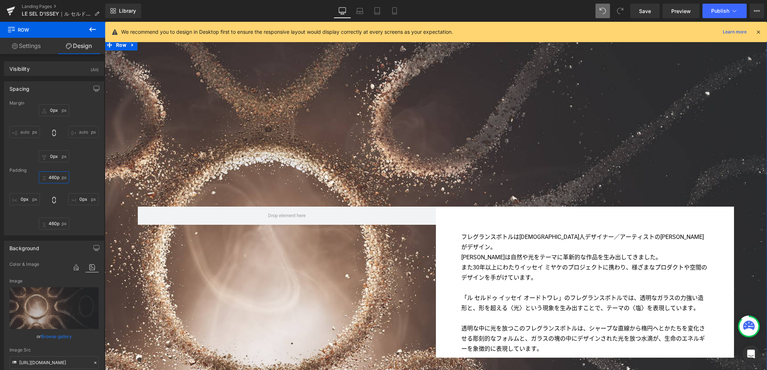
click at [55, 177] on input "460px" at bounding box center [54, 177] width 30 height 12
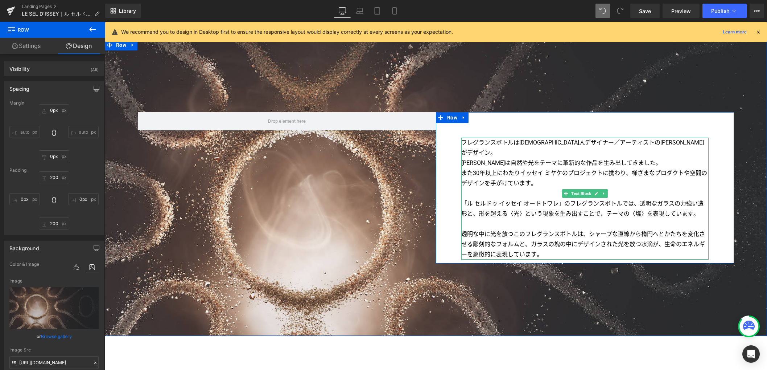
click at [585, 158] on p "吉岡は自然や光をテーマに革新的な作品を生み出してきました。" at bounding box center [584, 163] width 247 height 10
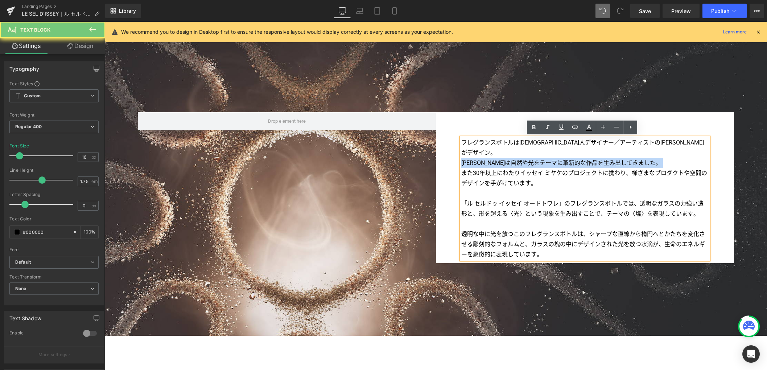
click at [585, 158] on p "吉岡は自然や光をテーマに革新的な作品を生み出してきました。" at bounding box center [584, 163] width 247 height 10
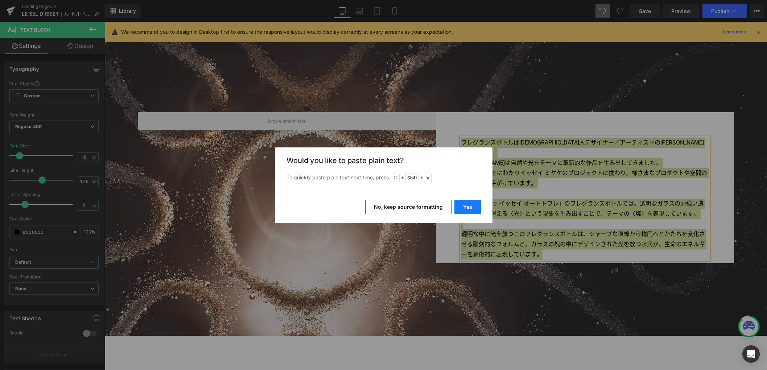
click at [475, 207] on button "Yes" at bounding box center [467, 206] width 26 height 15
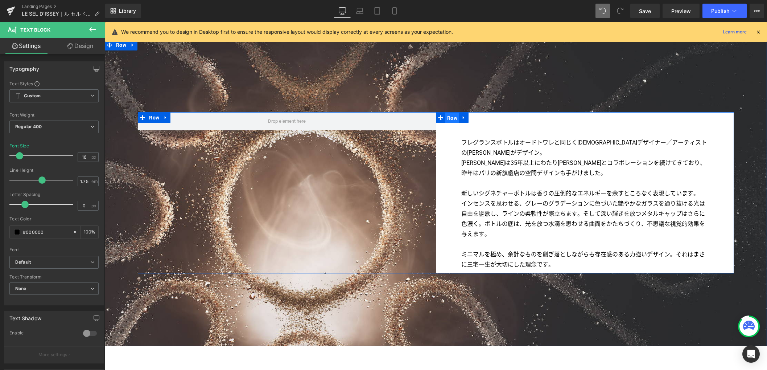
click at [448, 119] on span "Row" at bounding box center [452, 117] width 14 height 11
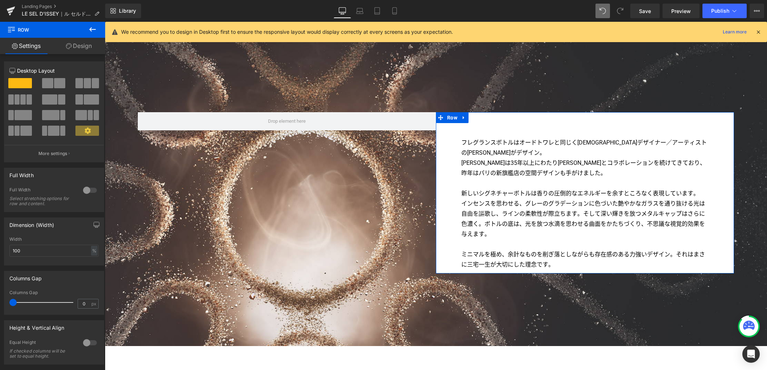
click at [83, 46] on link "Design" at bounding box center [79, 46] width 53 height 16
click at [0, 0] on div "Spacing" at bounding box center [0, 0] width 0 height 0
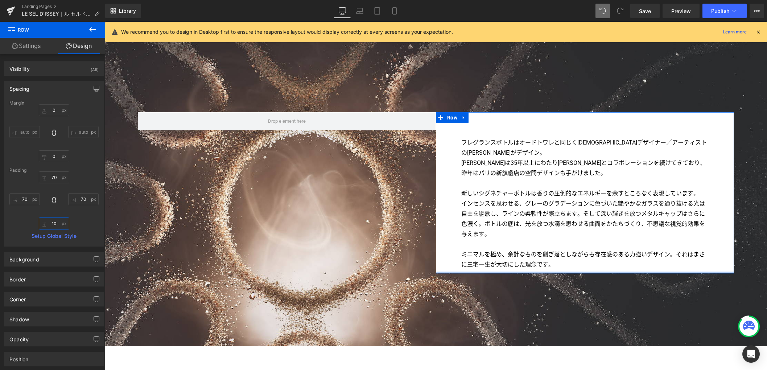
click at [58, 223] on input "10" at bounding box center [54, 223] width 30 height 12
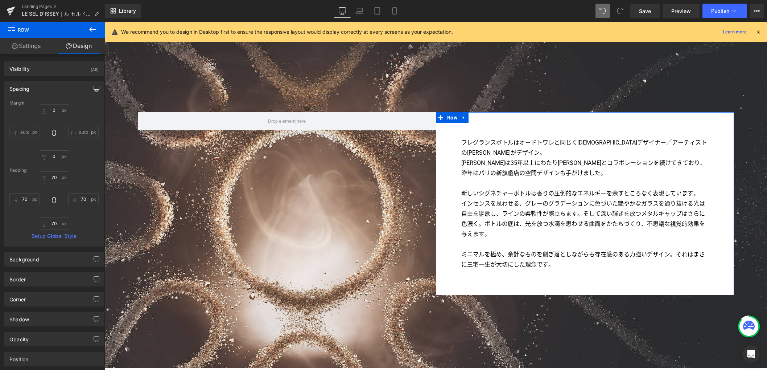
click at [91, 87] on button "button" at bounding box center [97, 89] width 12 height 14
click at [43, 104] on button "Laptop" at bounding box center [40, 104] width 22 height 12
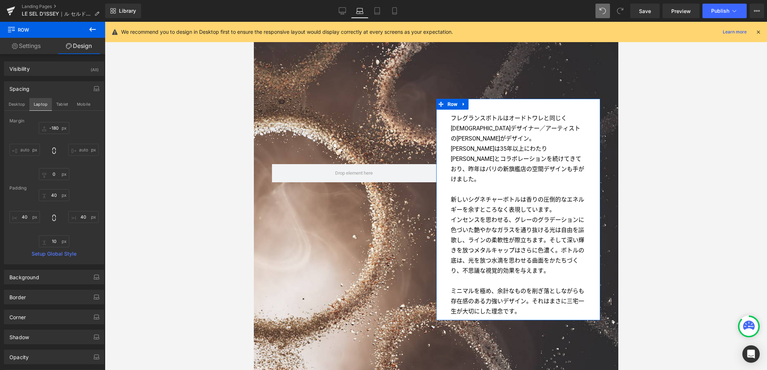
scroll to position [1397, 0]
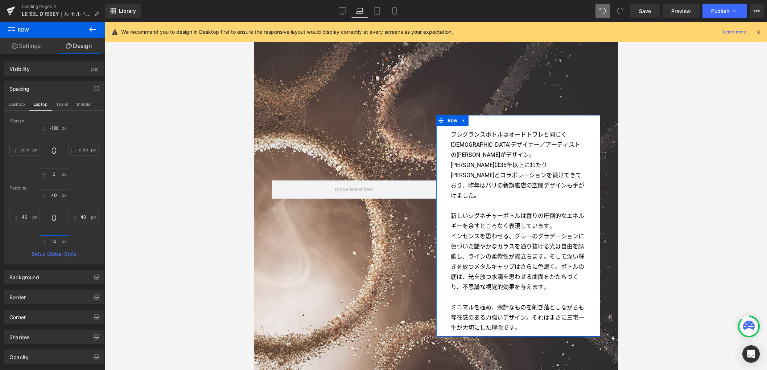
click at [55, 242] on input "10" at bounding box center [54, 241] width 30 height 12
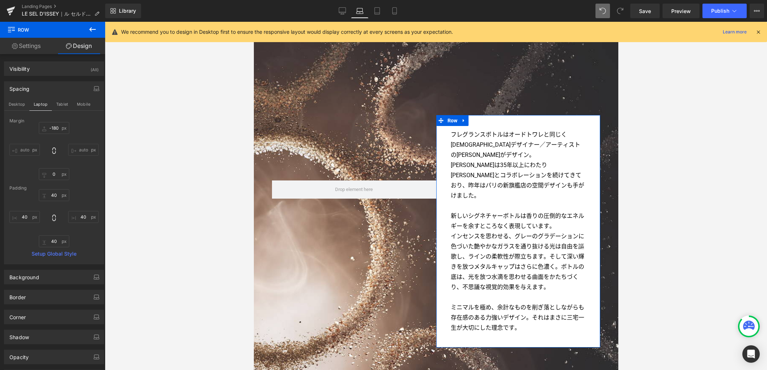
click at [66, 103] on button "Tablet" at bounding box center [62, 104] width 21 height 12
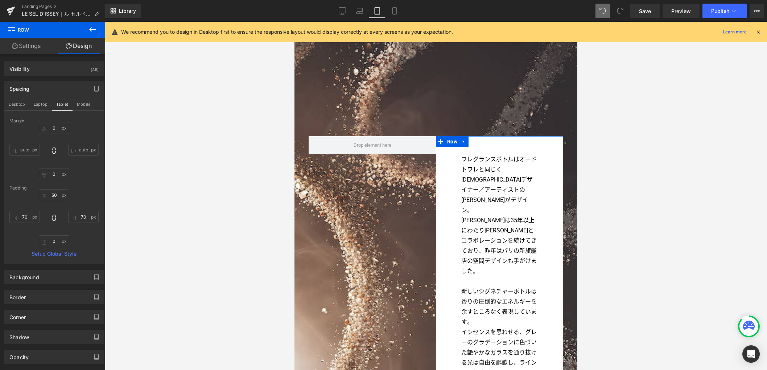
scroll to position [1320, 0]
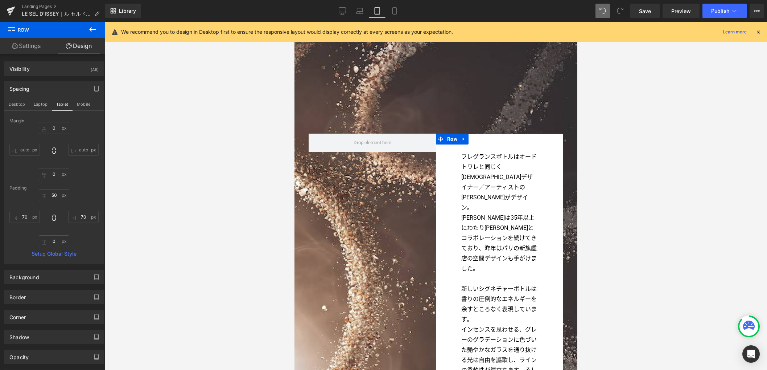
click at [57, 242] on input "0" at bounding box center [54, 241] width 30 height 12
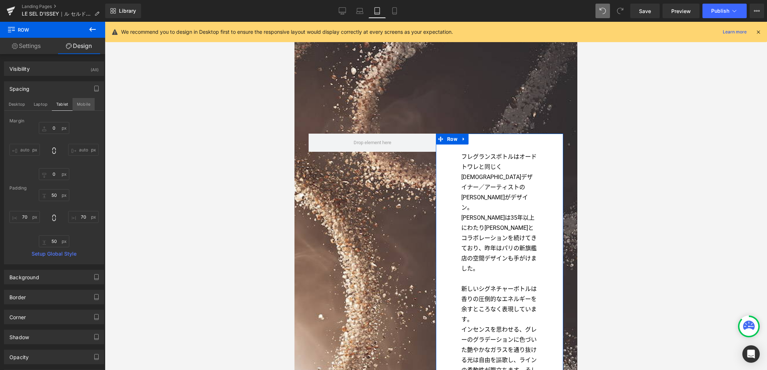
click at [85, 104] on button "Mobile" at bounding box center [84, 104] width 22 height 12
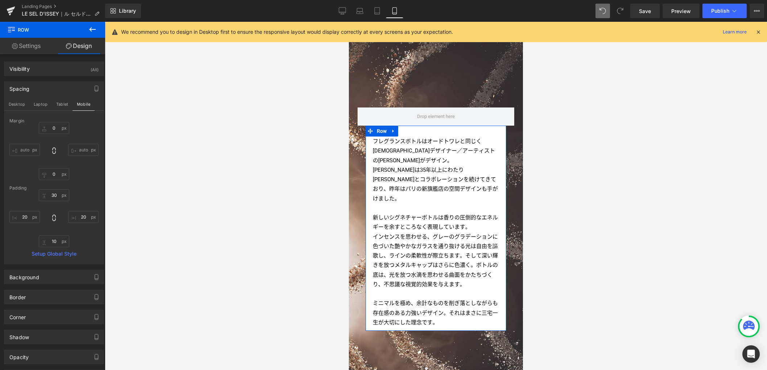
scroll to position [1376, 0]
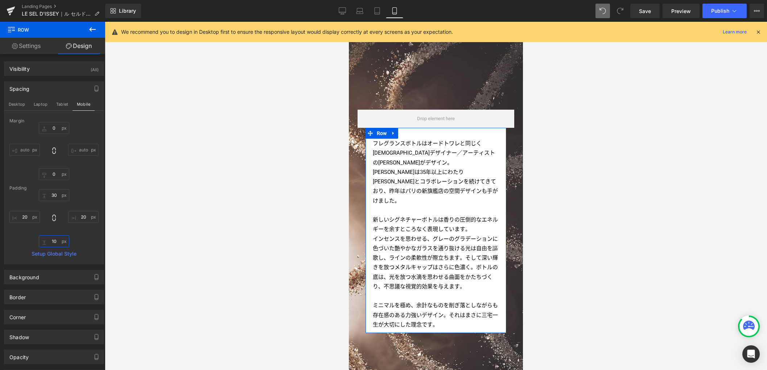
click at [51, 247] on input "10" at bounding box center [54, 241] width 30 height 12
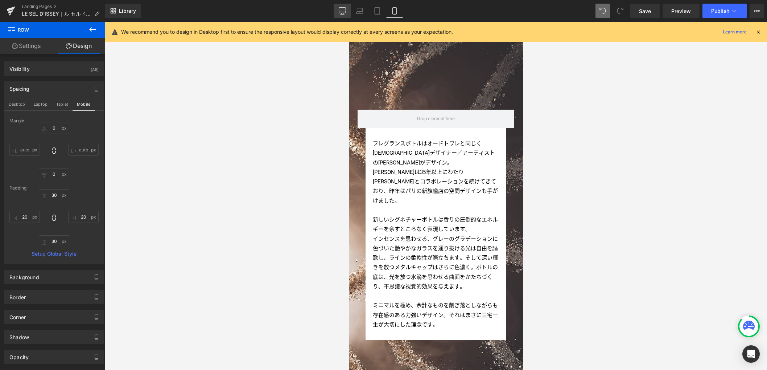
click at [347, 11] on link "Desktop" at bounding box center [342, 11] width 17 height 15
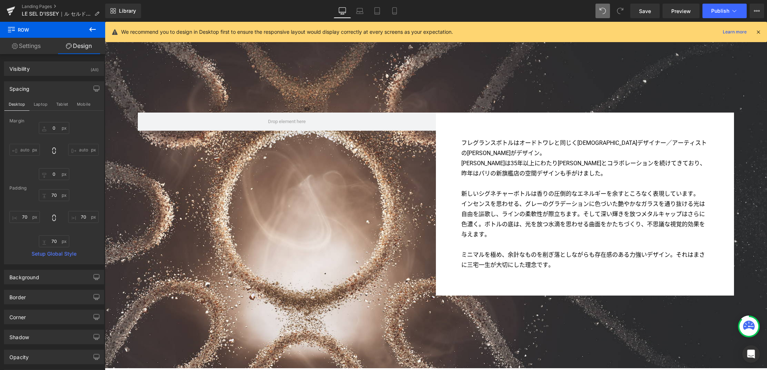
scroll to position [1773, 0]
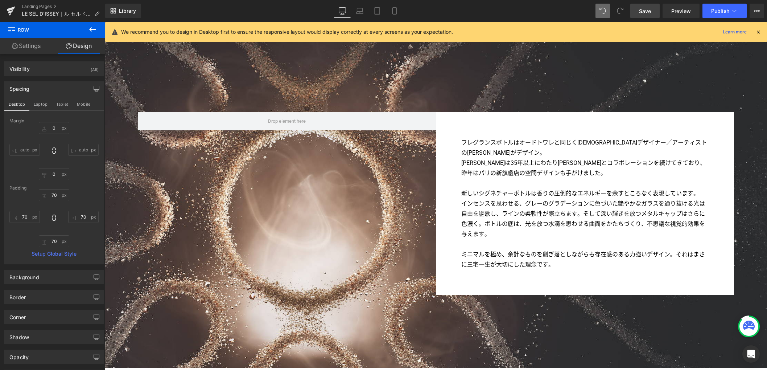
click at [649, 12] on span "Save" at bounding box center [645, 11] width 12 height 8
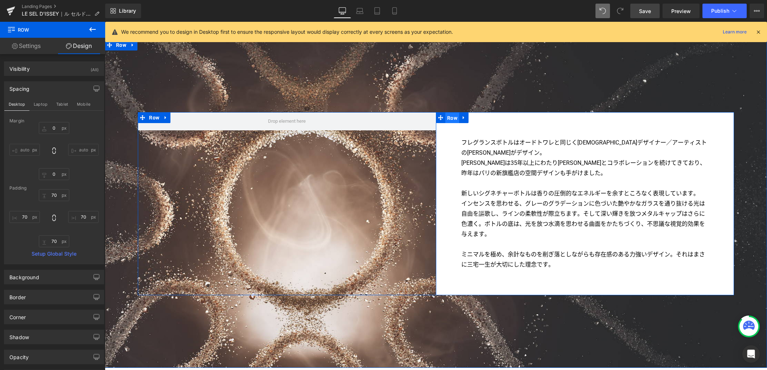
click at [450, 116] on span "Row" at bounding box center [452, 117] width 14 height 11
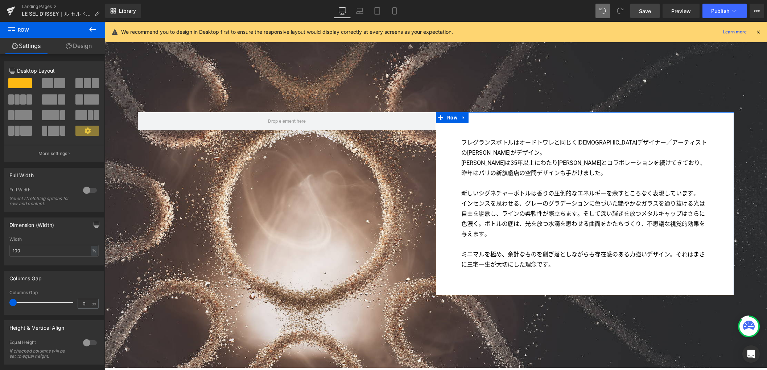
click at [80, 49] on link "Design" at bounding box center [79, 46] width 53 height 16
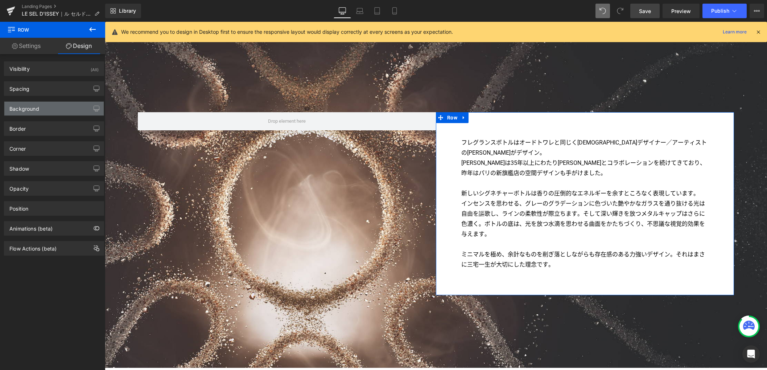
click at [53, 107] on div "Background" at bounding box center [53, 109] width 99 height 14
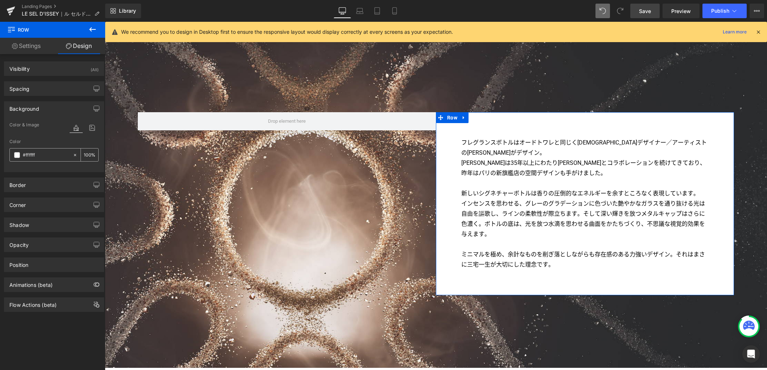
click at [84, 156] on input "100" at bounding box center [87, 155] width 7 height 8
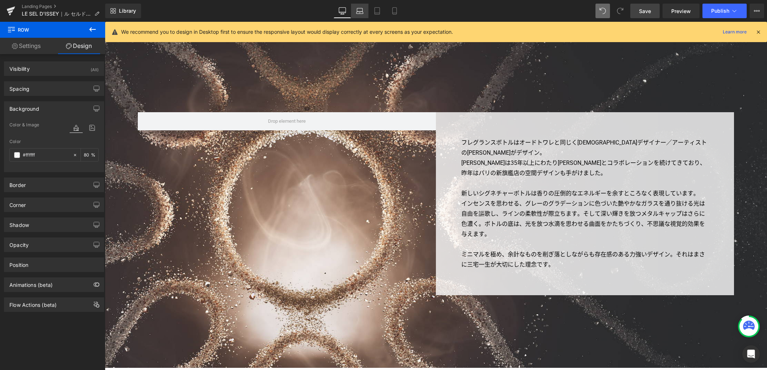
click at [362, 14] on icon at bounding box center [359, 10] width 7 height 7
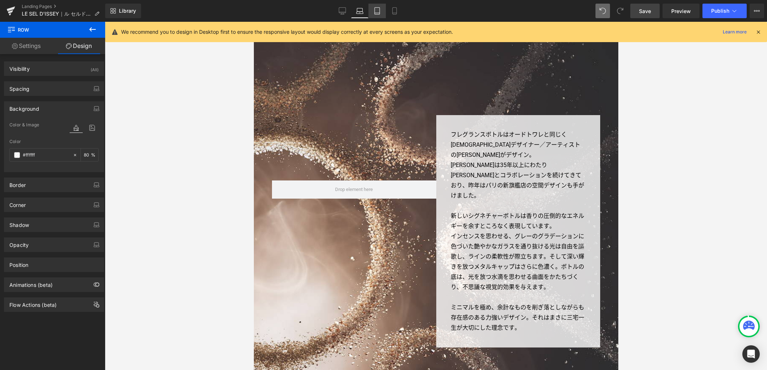
click at [375, 12] on icon at bounding box center [377, 11] width 5 height 7
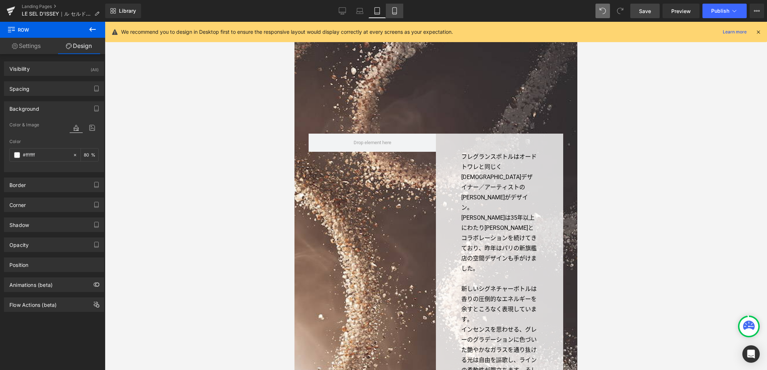
click at [386, 12] on link "Mobile" at bounding box center [394, 11] width 17 height 15
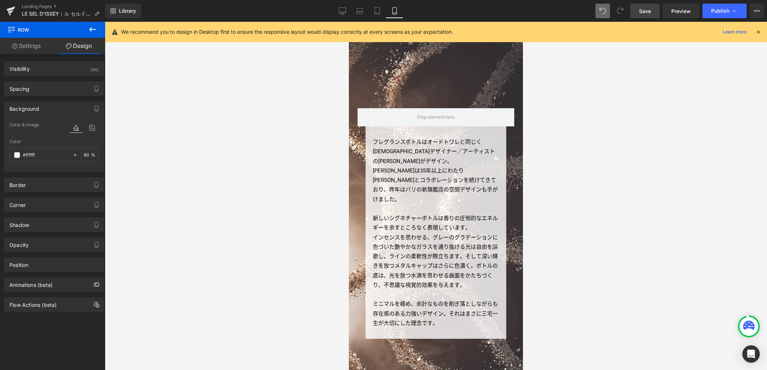
scroll to position [1376, 0]
click at [374, 12] on icon at bounding box center [377, 10] width 7 height 7
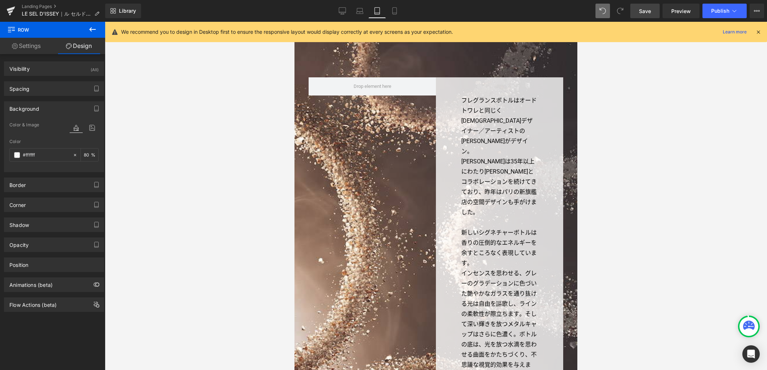
scroll to position [1320, 0]
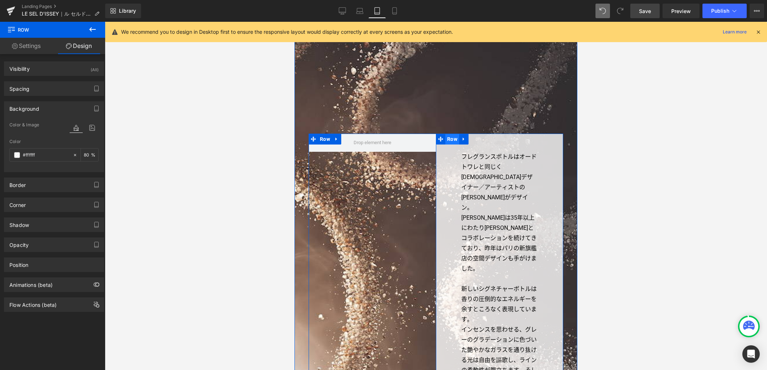
click at [446, 133] on span "Row" at bounding box center [452, 138] width 14 height 11
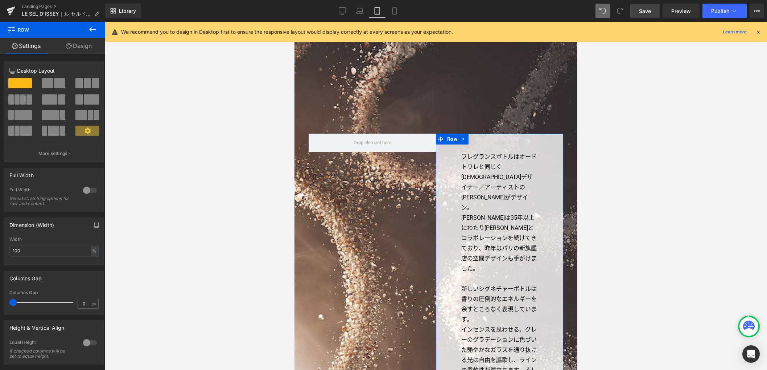
click at [88, 49] on link "Design" at bounding box center [79, 46] width 53 height 16
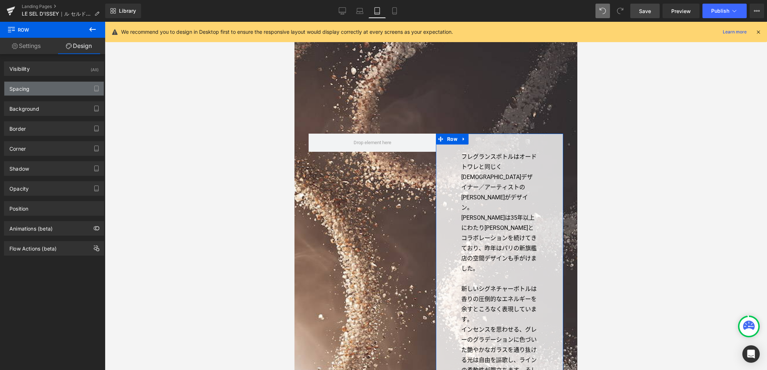
click at [56, 90] on div "Spacing" at bounding box center [53, 89] width 99 height 14
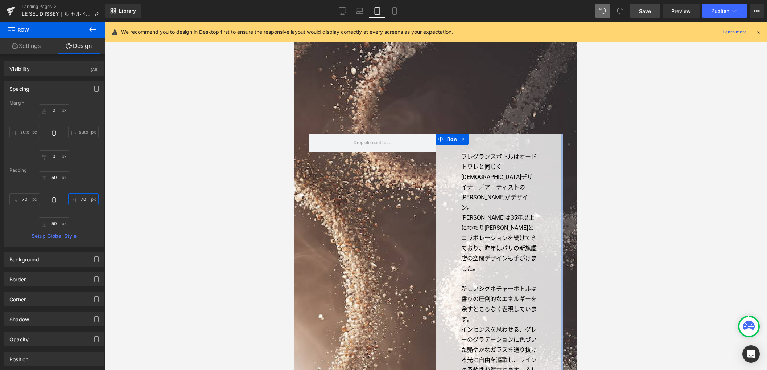
click at [85, 199] on input "70" at bounding box center [83, 199] width 30 height 12
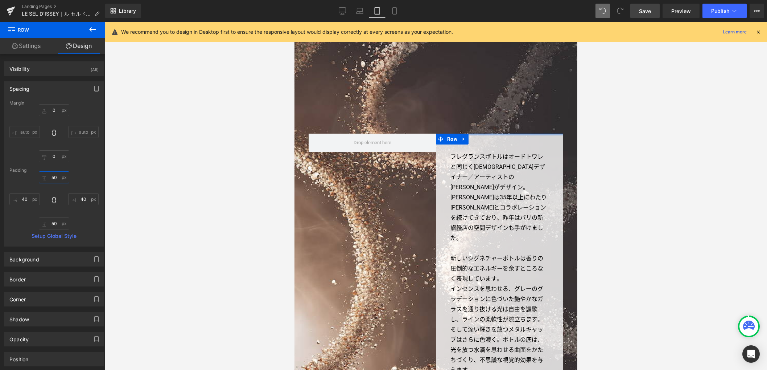
click at [59, 173] on input "50" at bounding box center [54, 177] width 30 height 12
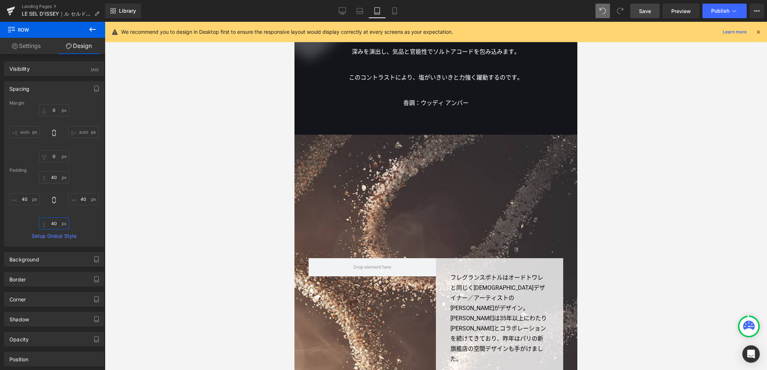
scroll to position [1254, 0]
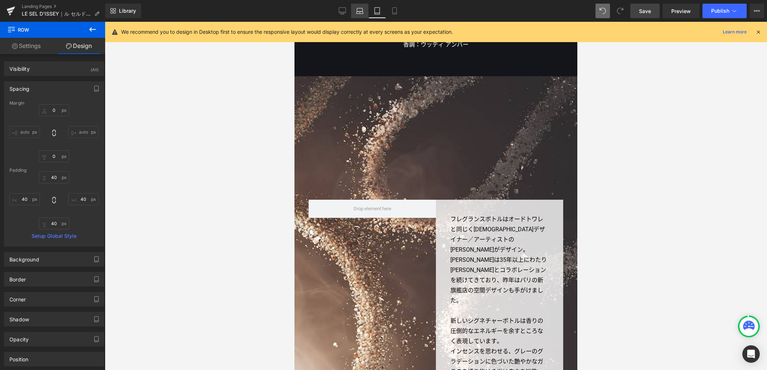
click at [363, 12] on icon at bounding box center [359, 10] width 7 height 7
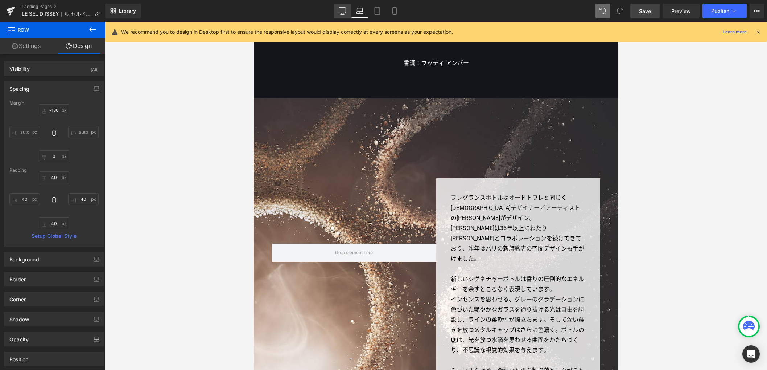
scroll to position [1331, 0]
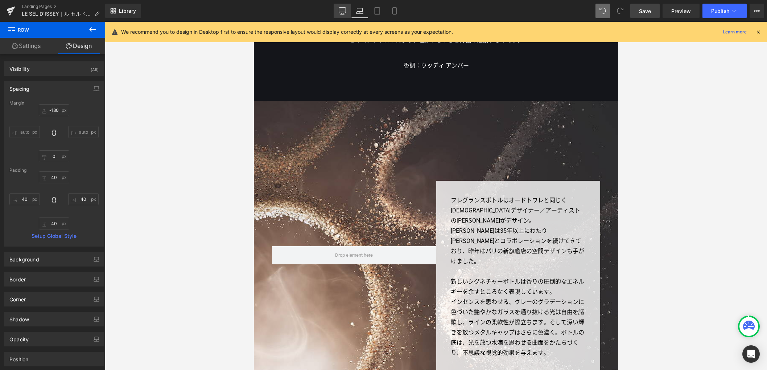
click at [342, 12] on icon at bounding box center [342, 12] width 7 height 0
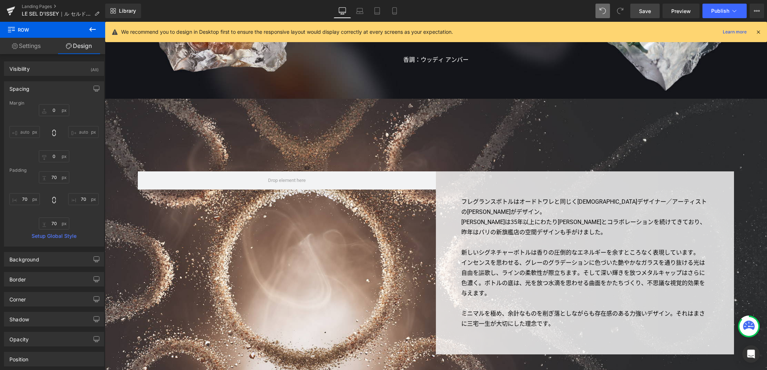
scroll to position [1707, 0]
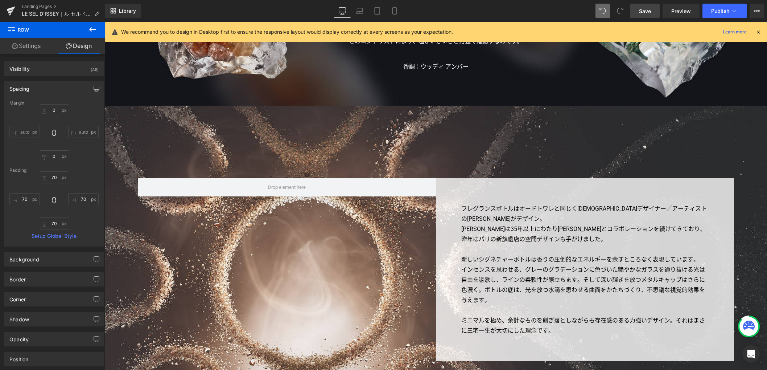
click at [644, 11] on span "Save" at bounding box center [645, 11] width 12 height 8
click at [94, 28] on icon at bounding box center [92, 29] width 9 height 9
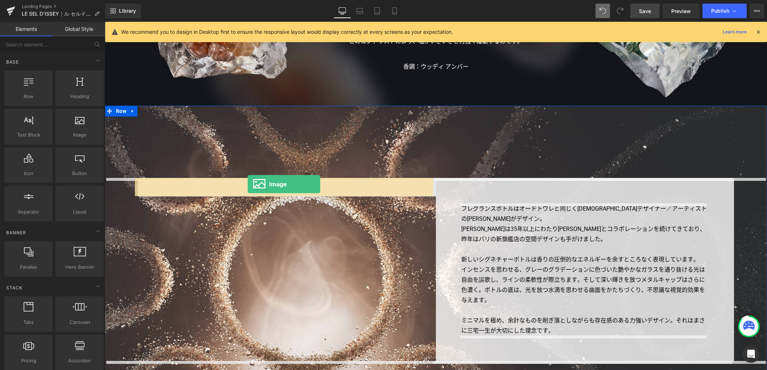
drag, startPoint x: 181, startPoint y: 156, endPoint x: 248, endPoint y: 184, distance: 72.7
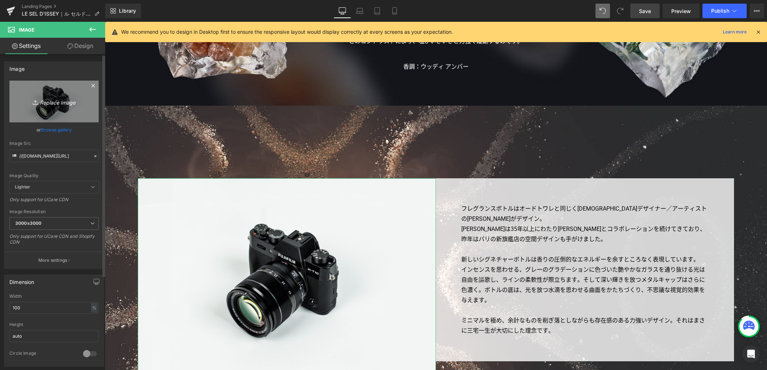
click at [66, 105] on icon "Replace Image" at bounding box center [54, 101] width 58 height 9
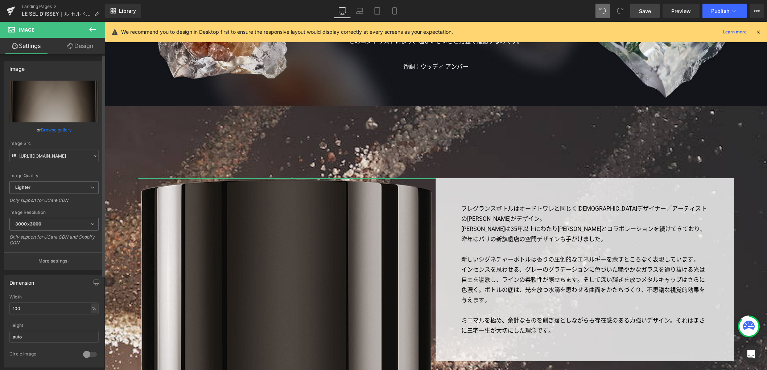
click at [91, 308] on div "%" at bounding box center [94, 308] width 7 height 10
click at [91, 328] on li "px" at bounding box center [93, 330] width 9 height 11
click at [53, 306] on input "821.7" at bounding box center [53, 308] width 89 height 12
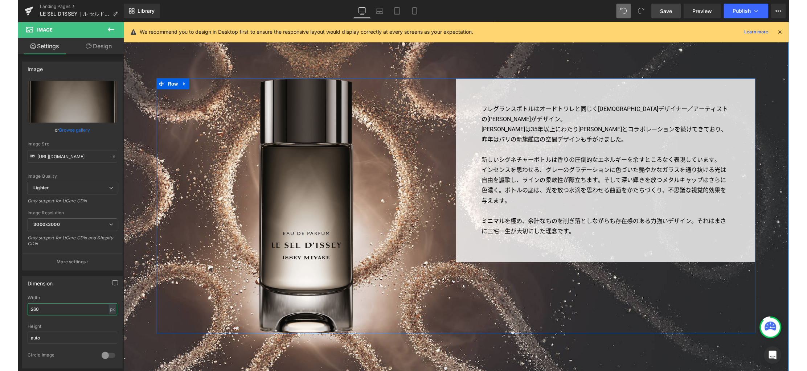
scroll to position [1801, 0]
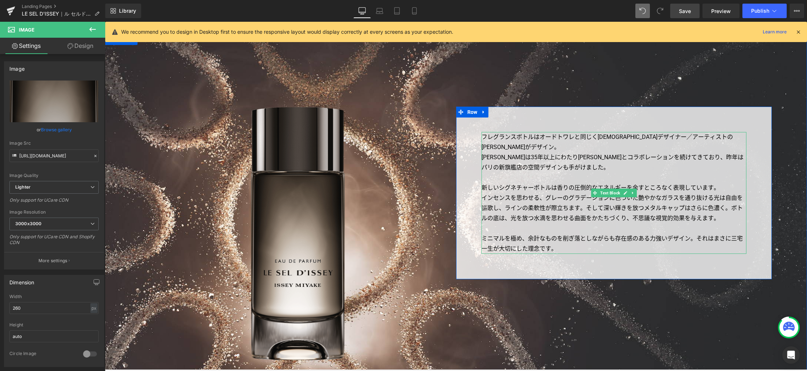
click at [525, 208] on p "インセンスを思わせる、グレーのグラデーションに色づいた艶やかなガラスを通り抜ける光は自由を謳歌し、ラインの柔軟性が際立ちます。そして深い輝きを放つメタルキャッ…" at bounding box center [613, 208] width 265 height 30
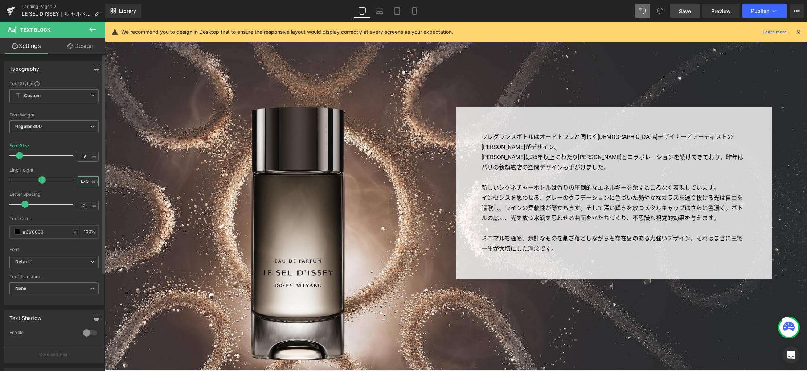
drag, startPoint x: 86, startPoint y: 180, endPoint x: 70, endPoint y: 181, distance: 15.2
click at [70, 181] on div "Line Height 1.75 em" at bounding box center [53, 180] width 89 height 24
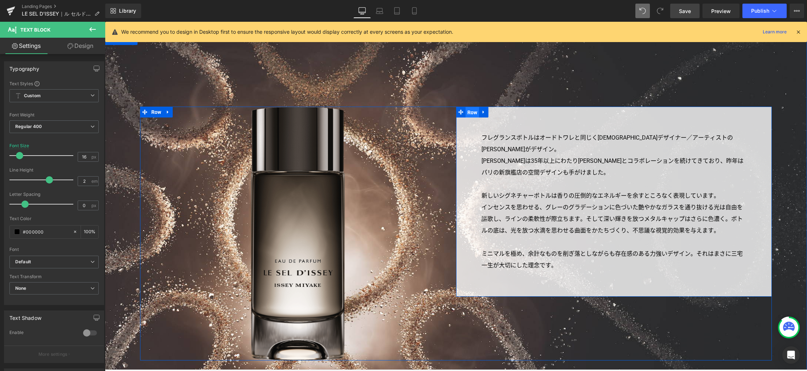
click at [471, 113] on span "Row" at bounding box center [472, 112] width 14 height 11
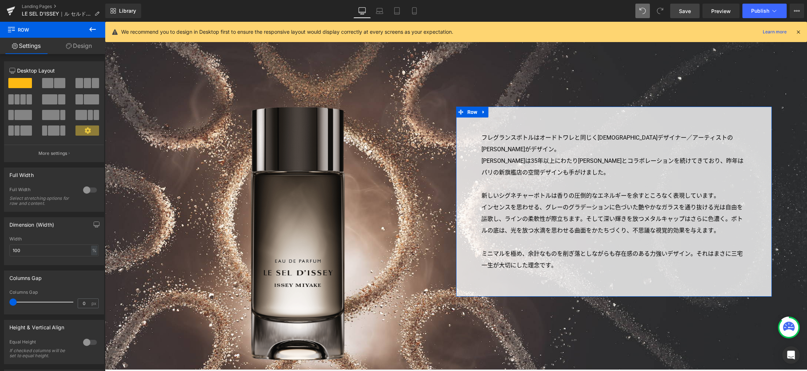
click at [87, 49] on link "Design" at bounding box center [79, 46] width 53 height 16
click at [0, 0] on div "Spacing" at bounding box center [0, 0] width 0 height 0
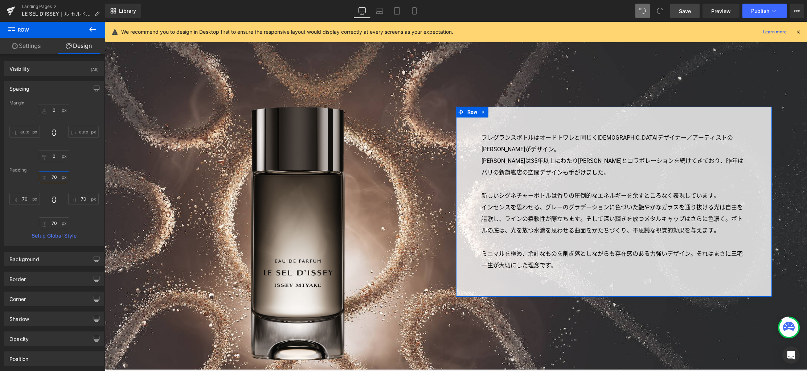
click at [57, 176] on input "70" at bounding box center [54, 177] width 30 height 12
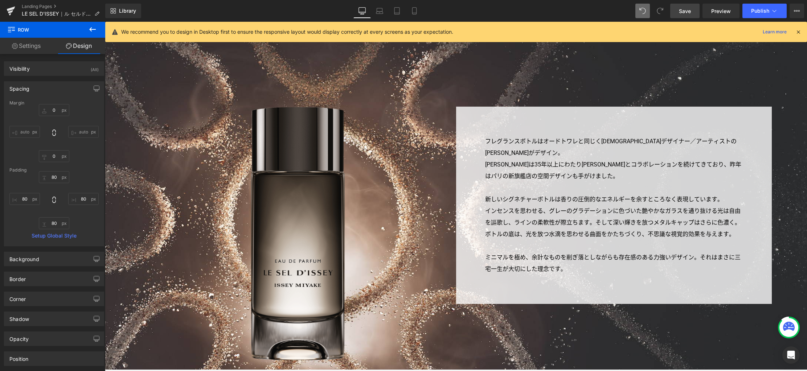
click at [681, 10] on span "Save" at bounding box center [685, 11] width 12 height 8
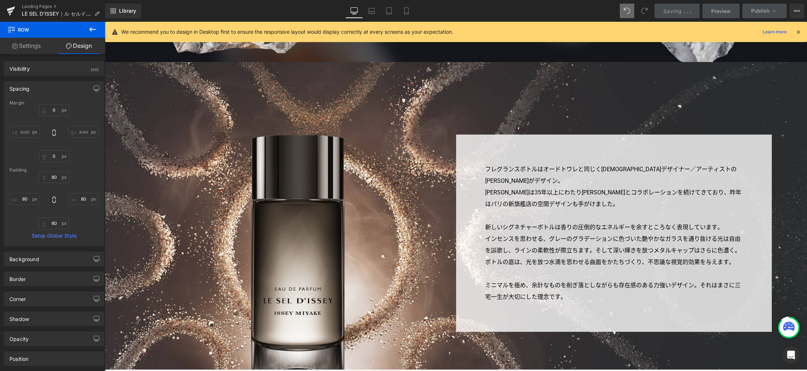
scroll to position [1760, 0]
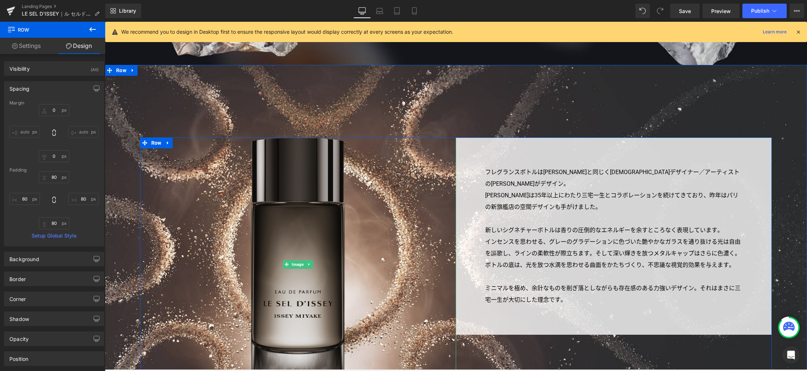
scroll to position [1776, 0]
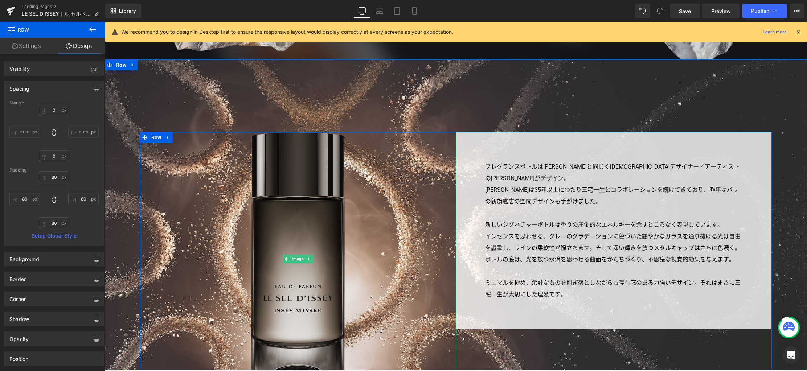
click at [316, 214] on img at bounding box center [298, 259] width 94 height 254
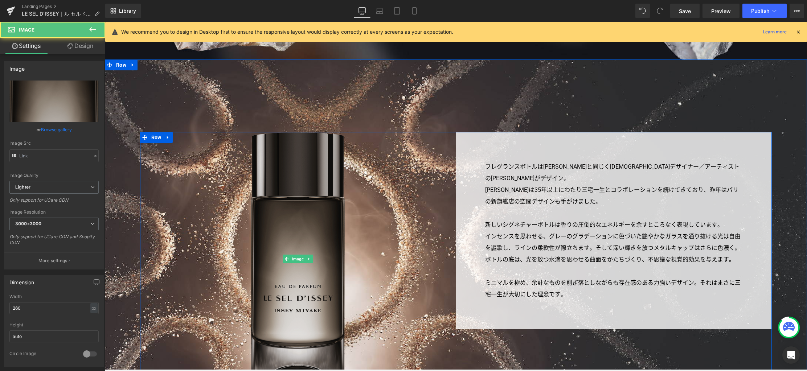
type input "[URL][DOMAIN_NAME]"
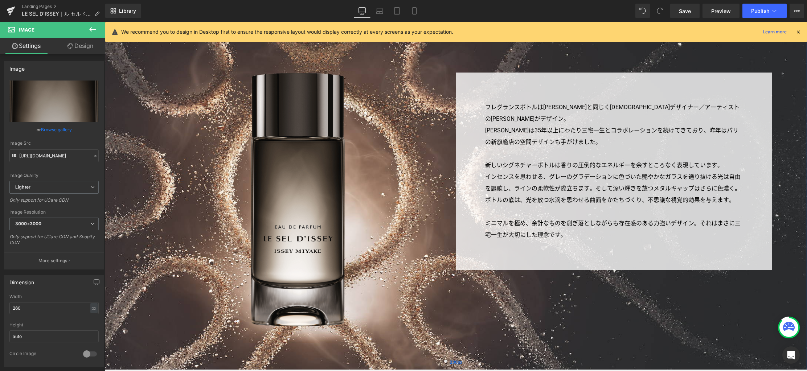
scroll to position [1824, 0]
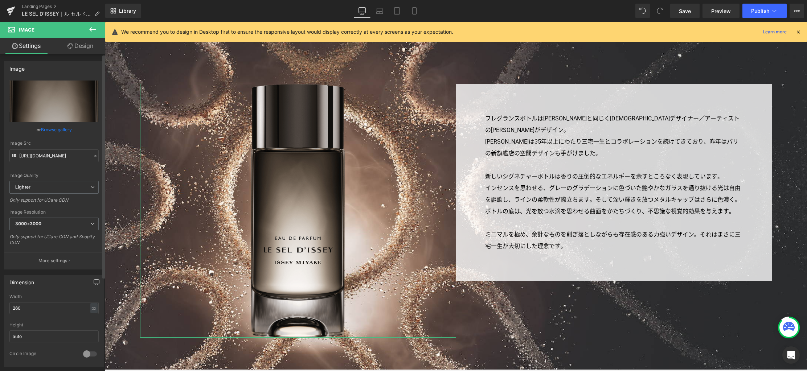
click at [94, 280] on icon "button" at bounding box center [97, 282] width 6 height 6
click at [43, 297] on button "Laptop" at bounding box center [40, 298] width 22 height 12
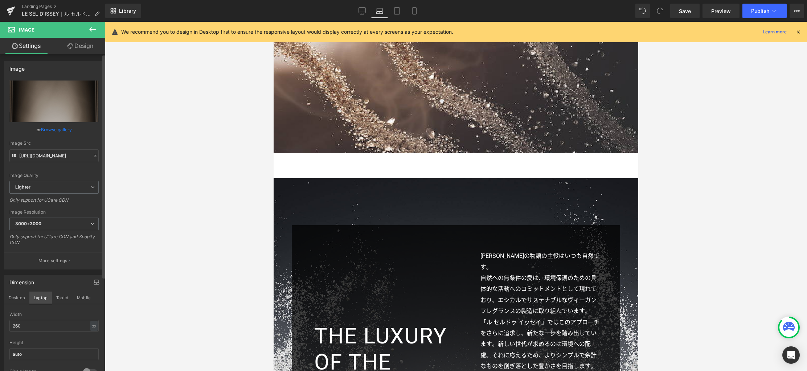
scroll to position [1491, 0]
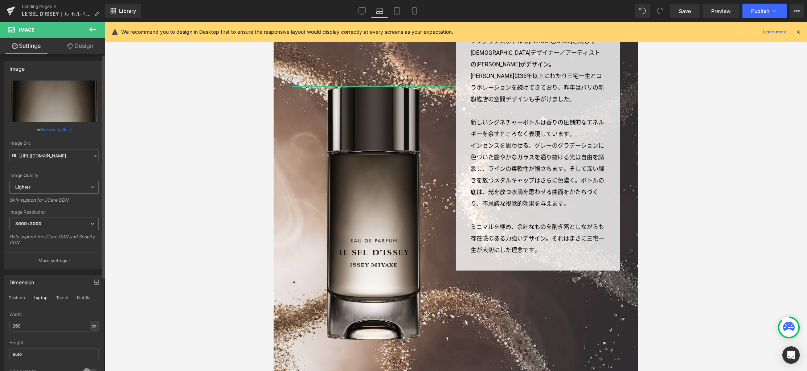
click at [90, 325] on div "px" at bounding box center [93, 326] width 7 height 10
click at [91, 335] on li "%" at bounding box center [93, 337] width 9 height 11
drag, startPoint x: 49, startPoint y: 328, endPoint x: -6, endPoint y: 324, distance: 55.0
click at [0, 324] on html "Row You are previewing how the will restyle your page. You can not edit Element…" at bounding box center [403, 185] width 807 height 371
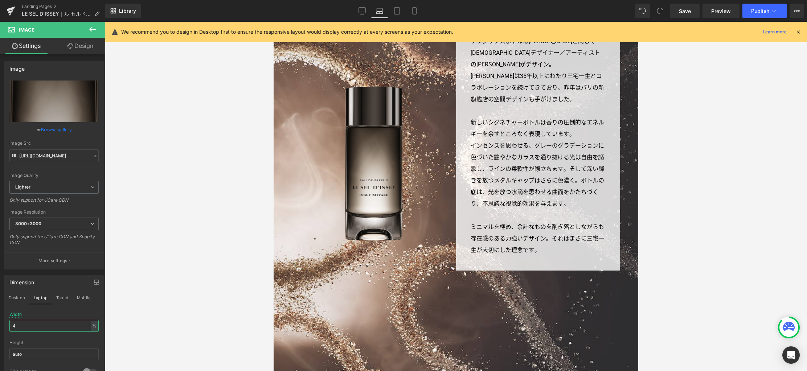
type input "40"
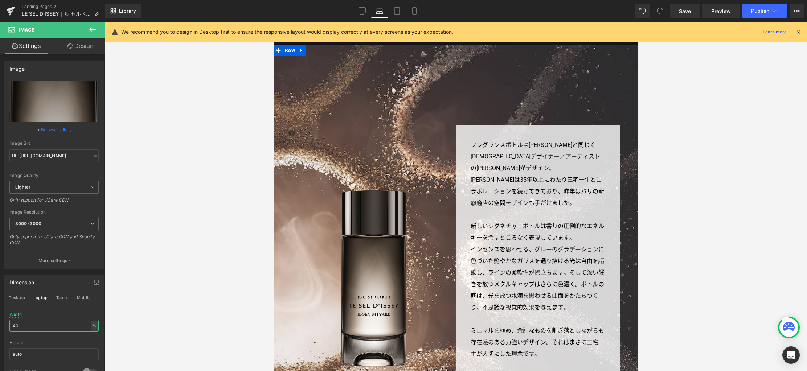
scroll to position [1335, 0]
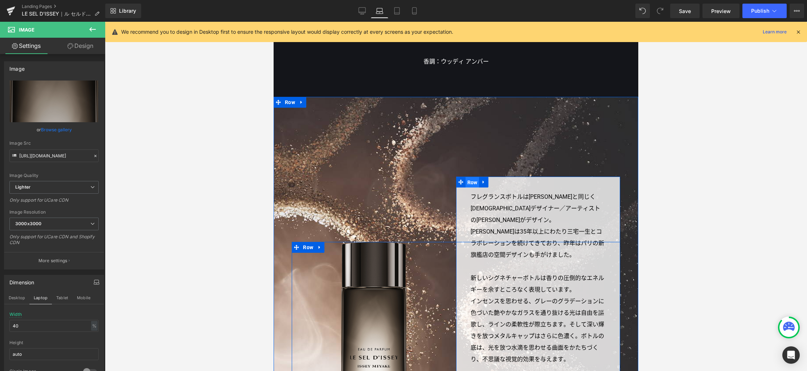
click at [469, 180] on span "Row" at bounding box center [472, 182] width 14 height 11
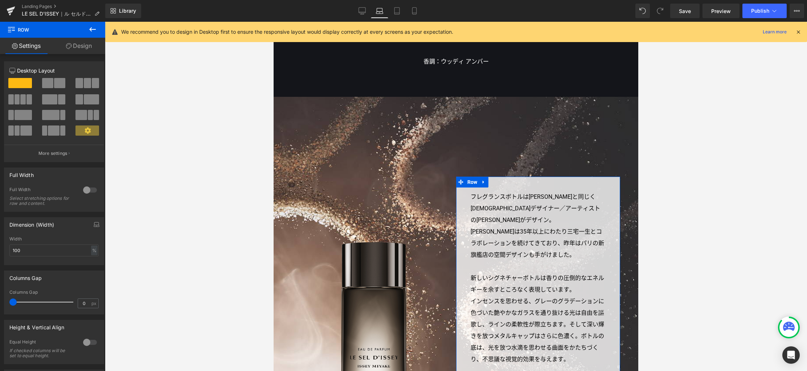
click at [84, 48] on link "Design" at bounding box center [79, 46] width 53 height 16
click at [0, 0] on div "Spacing" at bounding box center [0, 0] width 0 height 0
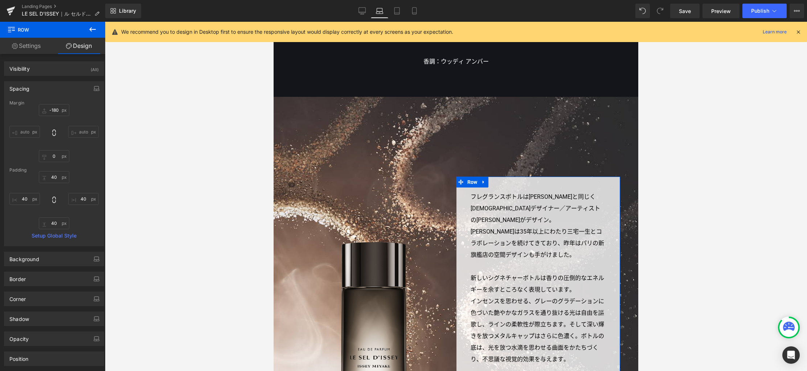
type input "-180"
type input "0"
type input "40"
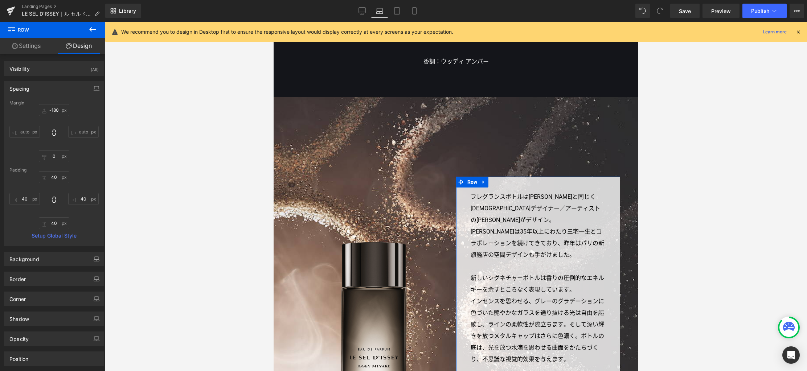
type input "40"
click at [58, 111] on input "-180" at bounding box center [54, 110] width 30 height 12
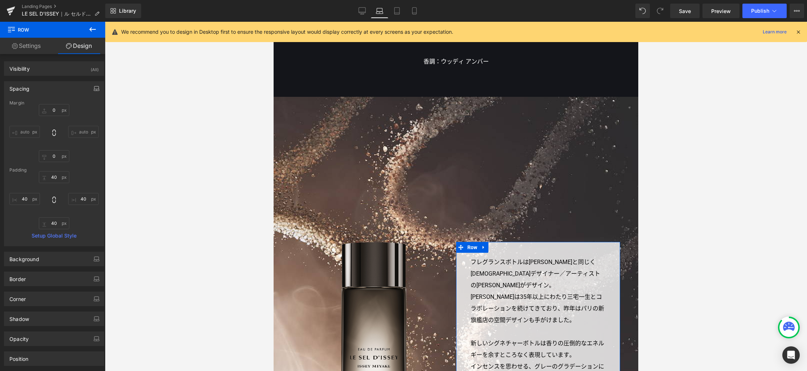
click at [94, 87] on icon "button" at bounding box center [97, 89] width 6 height 6
click at [63, 104] on button "Tablet" at bounding box center [62, 104] width 21 height 12
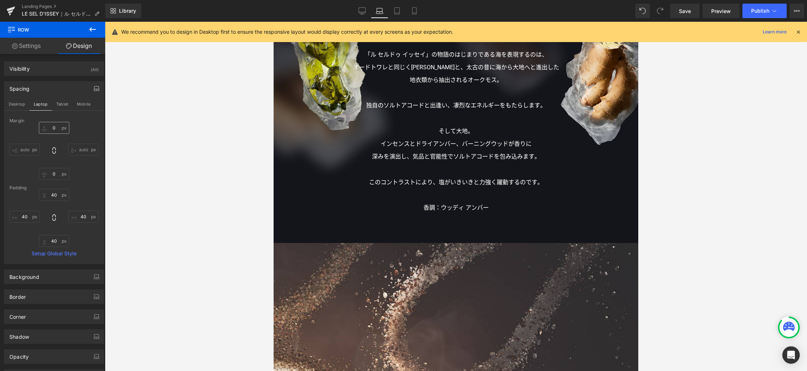
type input "0"
type input "40"
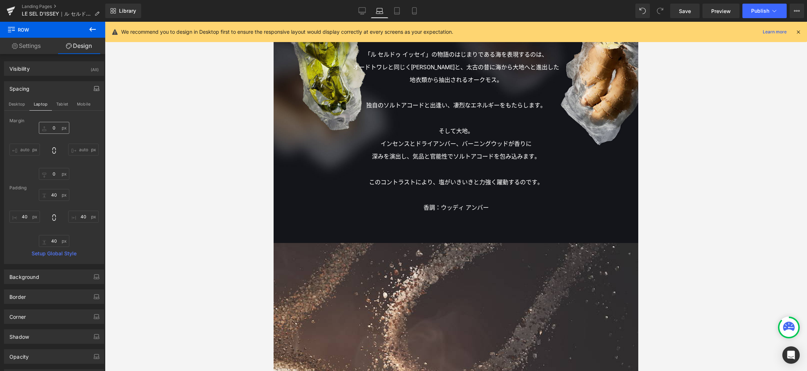
type input "40"
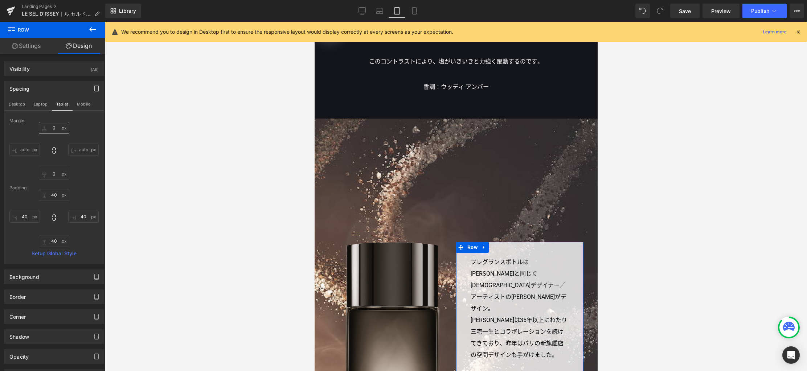
scroll to position [1193, 0]
click at [37, 104] on button "Laptop" at bounding box center [40, 104] width 22 height 12
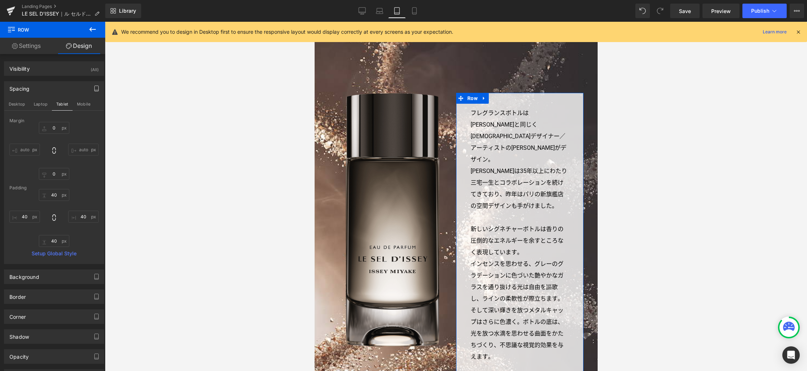
type input "0"
type input "40"
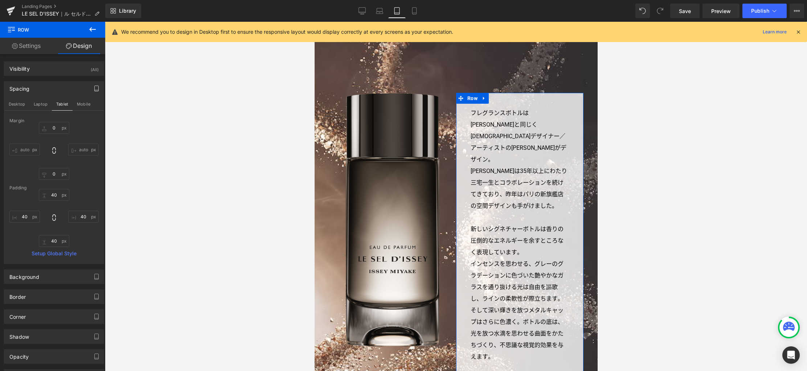
type input "40"
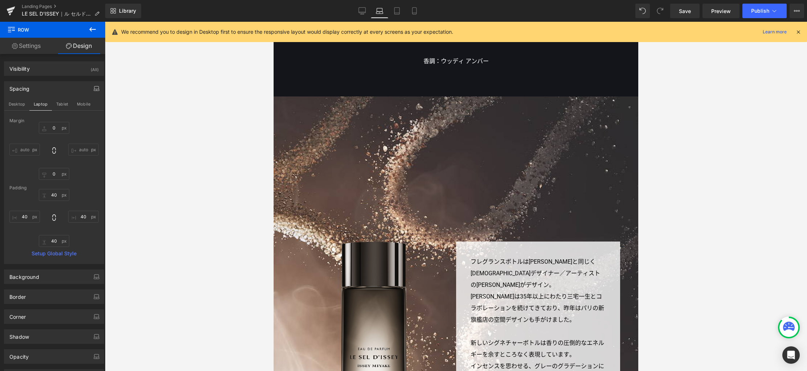
scroll to position [1335, 0]
click at [306, 246] on span "Row" at bounding box center [308, 247] width 14 height 11
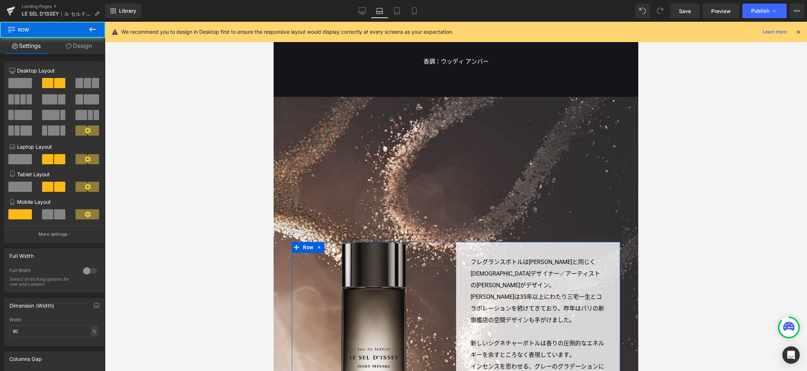
click at [83, 48] on link "Design" at bounding box center [79, 46] width 53 height 16
click at [0, 0] on div "Spacing" at bounding box center [0, 0] width 0 height 0
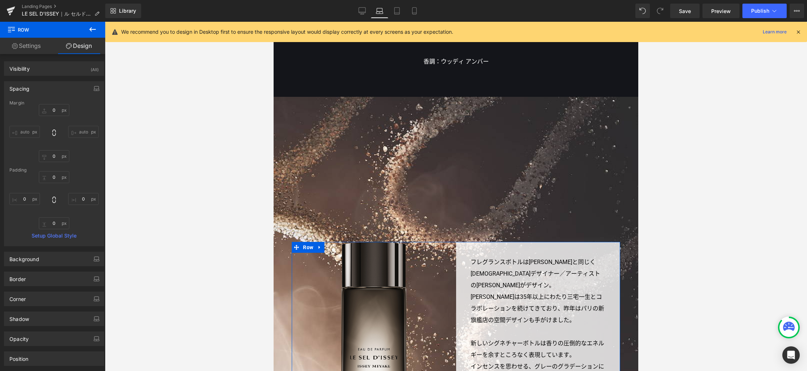
type input "0"
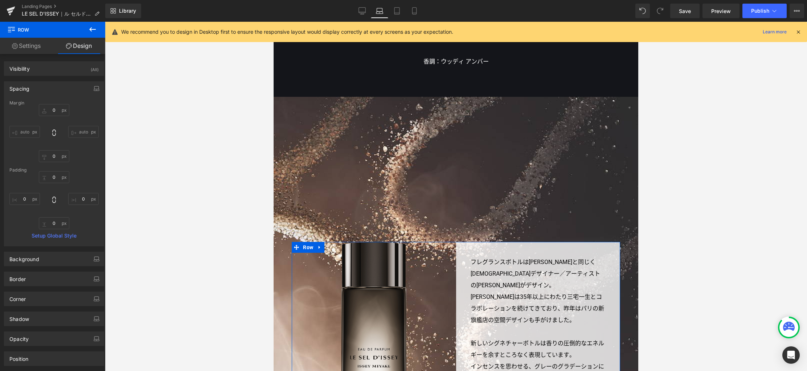
type input "0"
click at [364, 9] on icon at bounding box center [361, 10] width 7 height 7
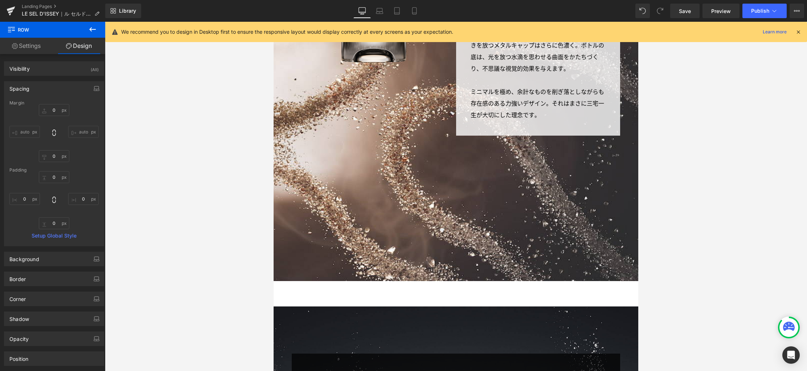
type input "0"
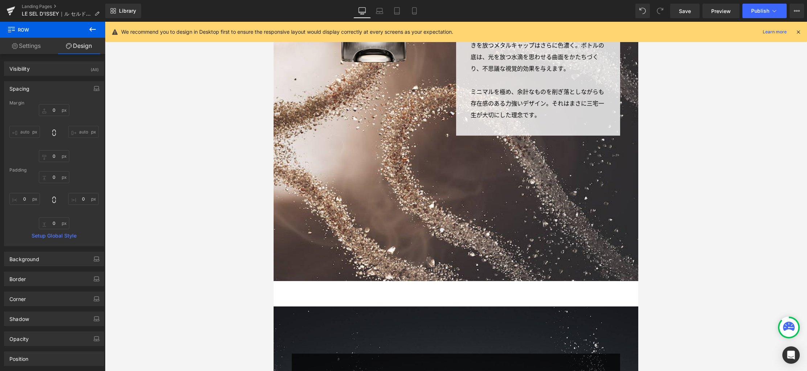
type input "0"
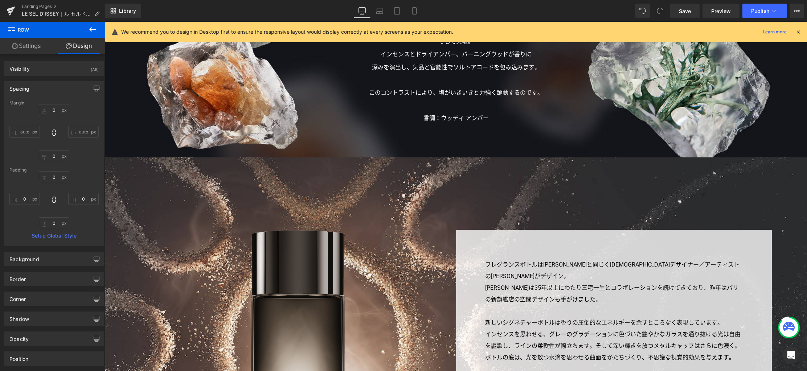
scroll to position [1668, 0]
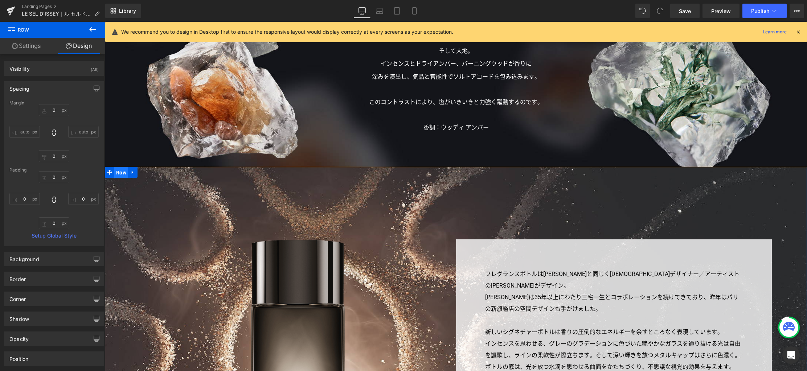
click at [117, 171] on span "Row" at bounding box center [121, 172] width 14 height 11
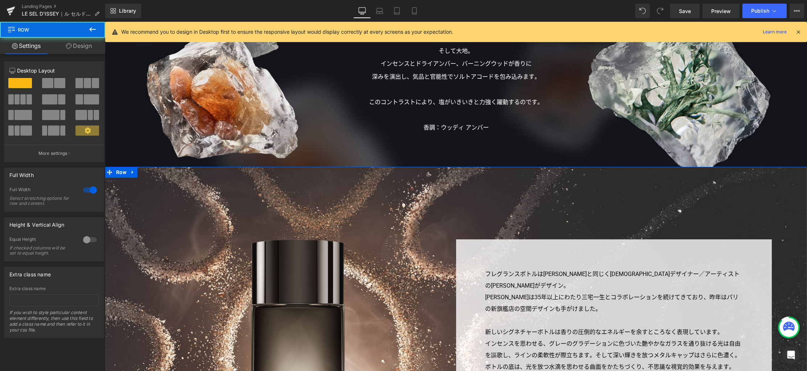
click at [75, 48] on link "Design" at bounding box center [79, 46] width 53 height 16
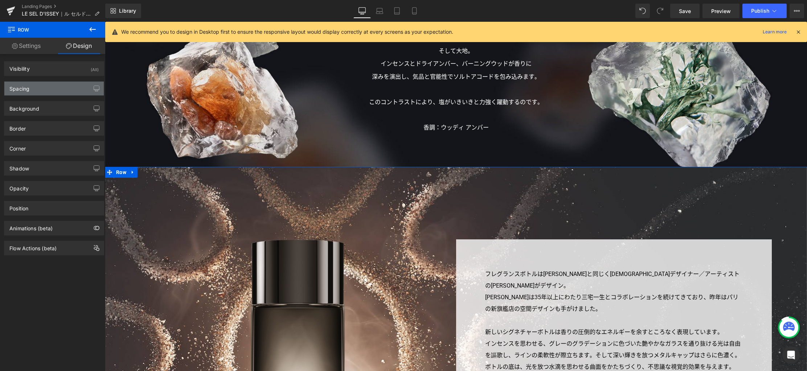
click at [54, 86] on div "Spacing" at bounding box center [53, 89] width 99 height 14
type input "0px"
type input "200px"
type input "0px"
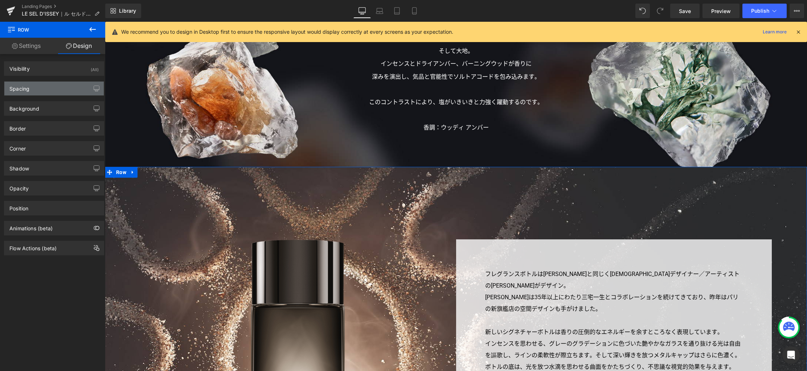
type input "200px"
type input "0px"
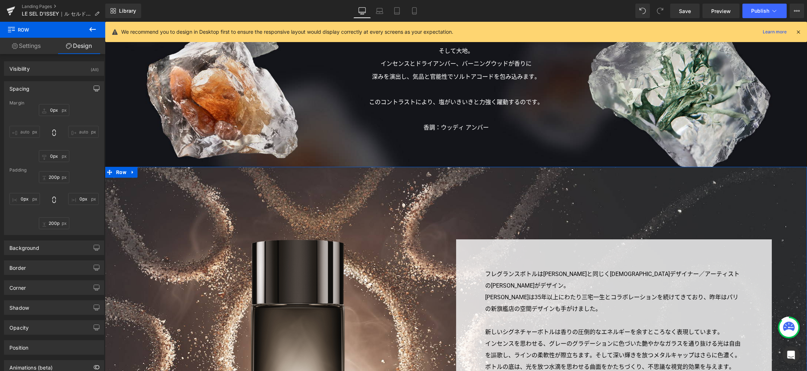
click at [94, 92] on button "button" at bounding box center [97, 89] width 12 height 14
click at [41, 103] on button "Laptop" at bounding box center [40, 104] width 22 height 12
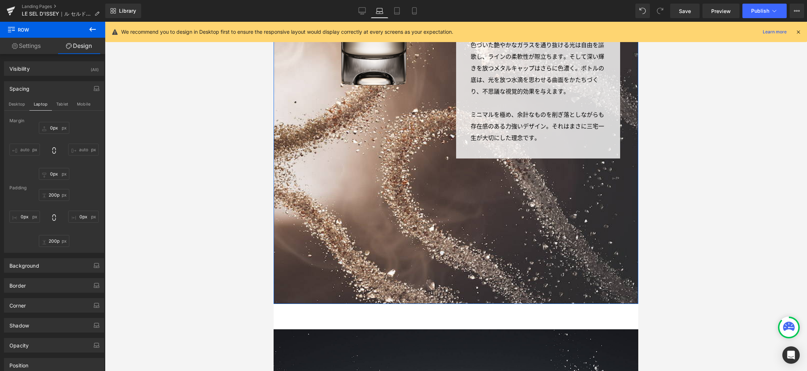
type input "400px"
type input "401px"
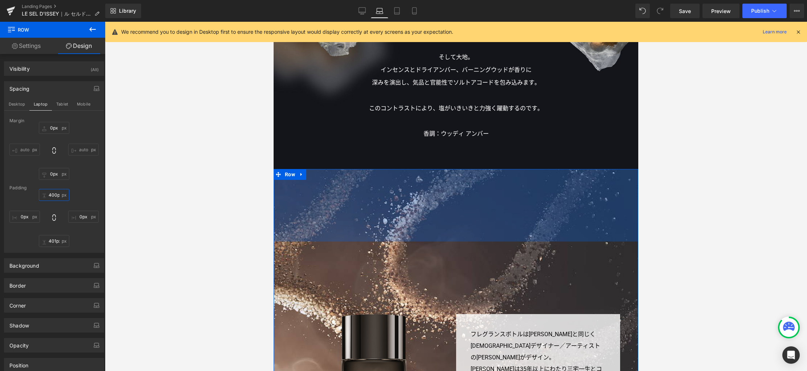
click at [57, 195] on input "400px" at bounding box center [54, 195] width 30 height 12
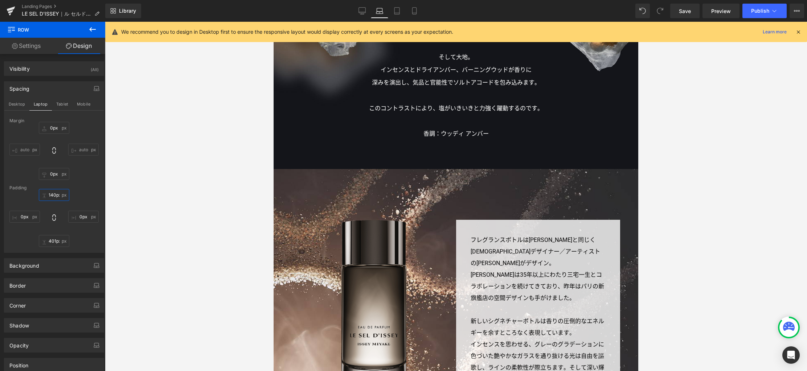
type input "140px"
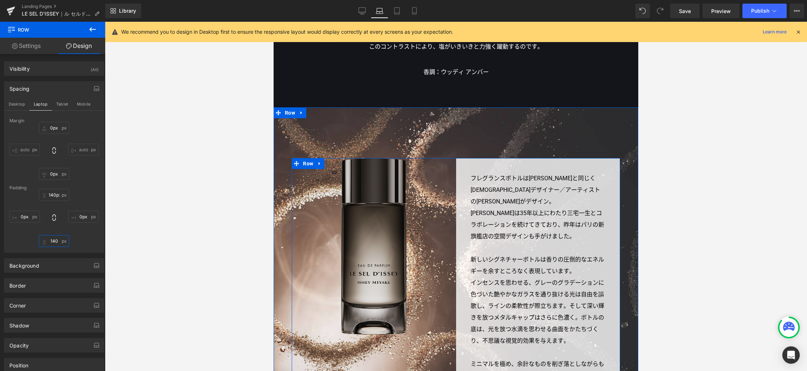
scroll to position [1321, 0]
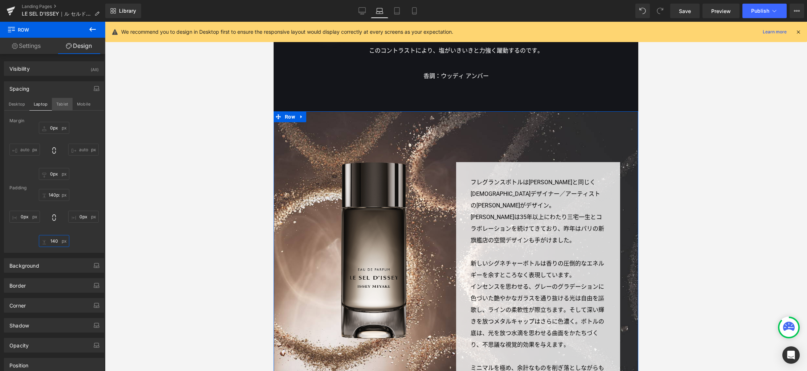
type input "140"
click at [66, 106] on button "Tablet" at bounding box center [62, 104] width 21 height 12
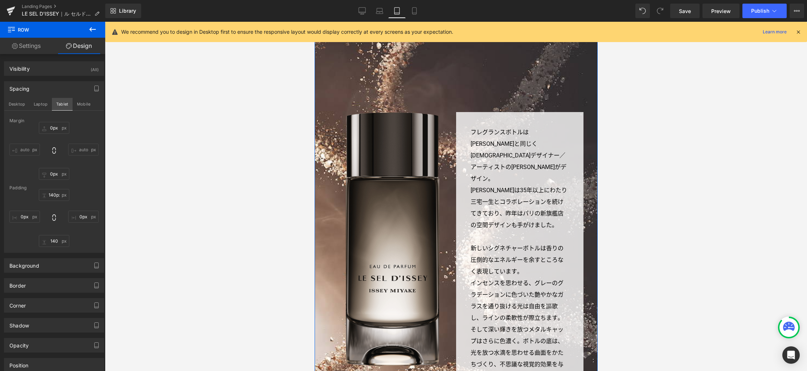
type input "340px"
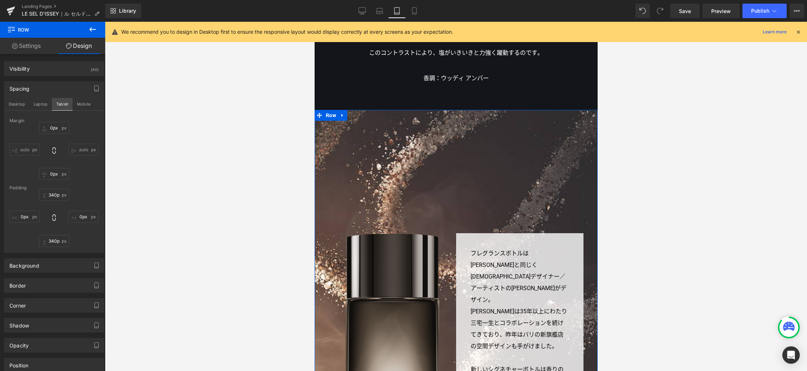
scroll to position [1200, 0]
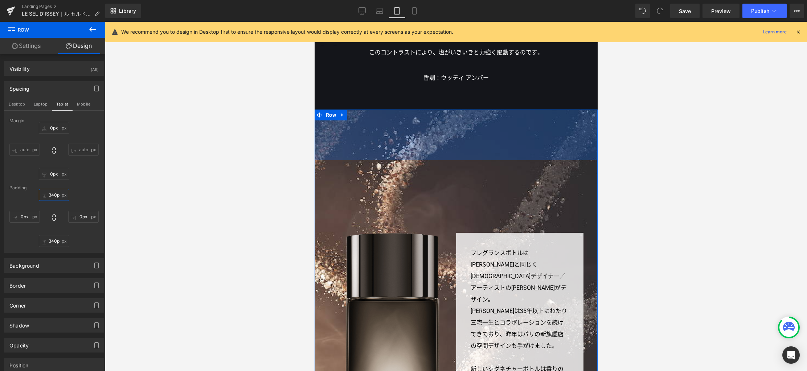
click at [57, 198] on input "340px" at bounding box center [54, 195] width 30 height 12
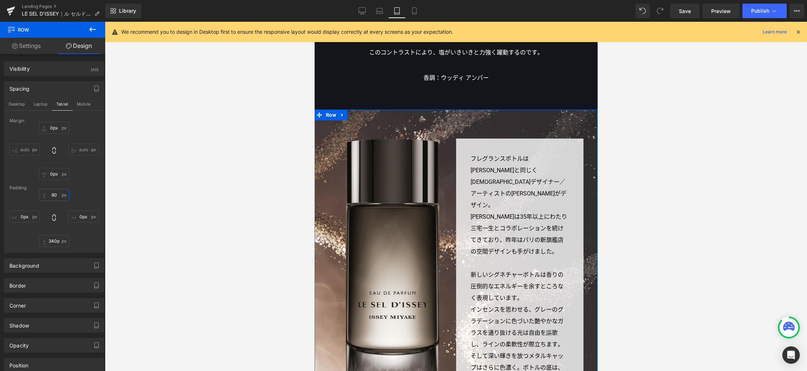
type input "80"
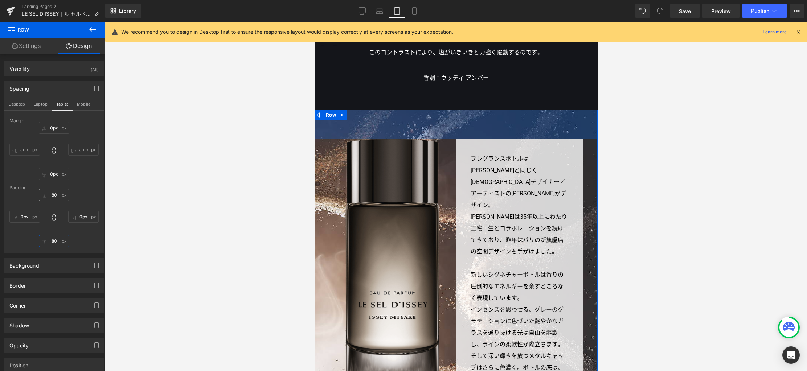
type input "80"
click at [56, 195] on input "80" at bounding box center [54, 195] width 30 height 12
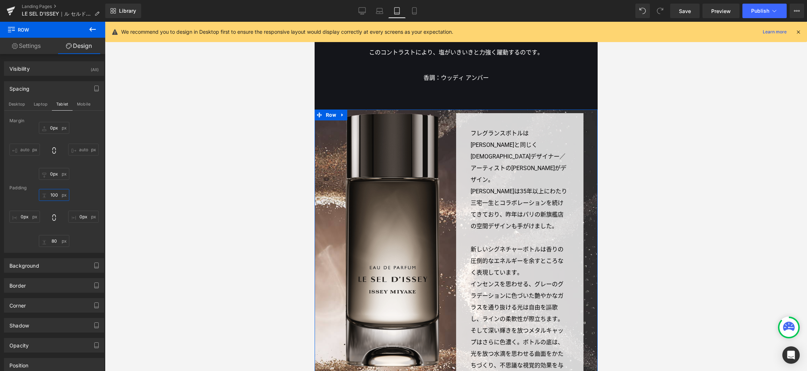
type input "100"
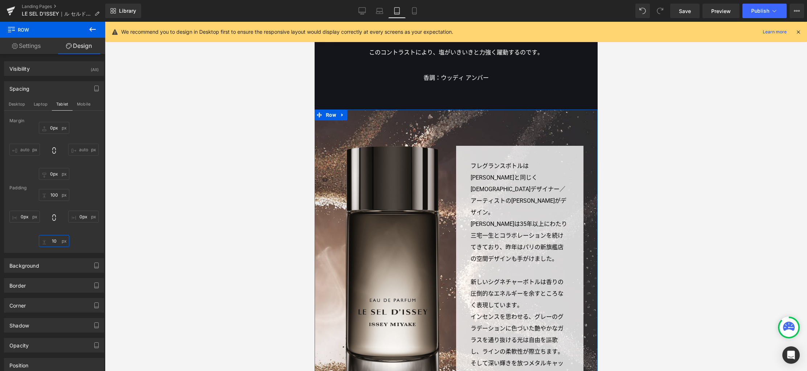
type input "100"
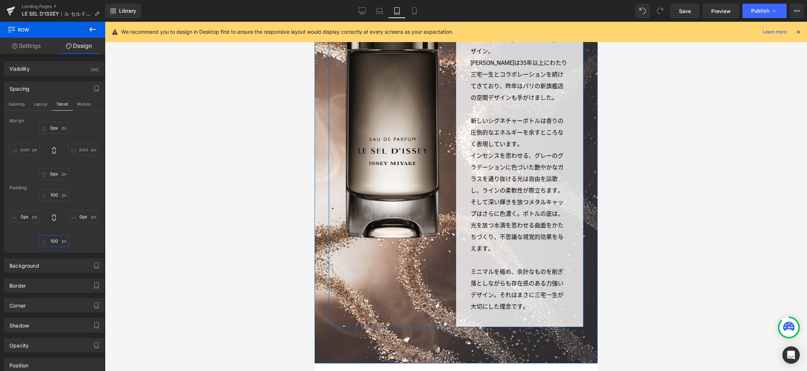
scroll to position [1211, 0]
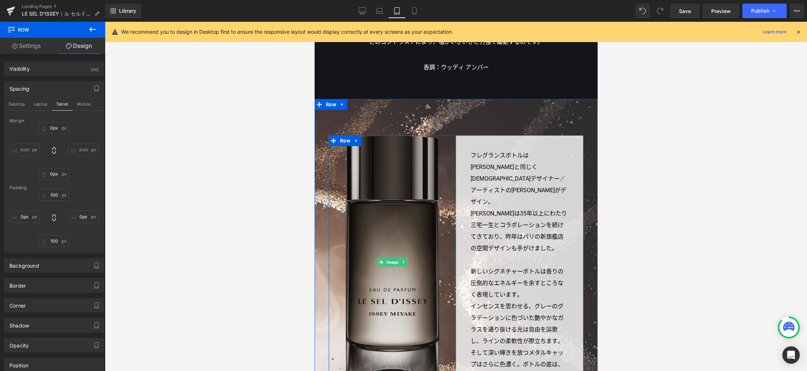
click at [392, 182] on img at bounding box center [392, 283] width 94 height 254
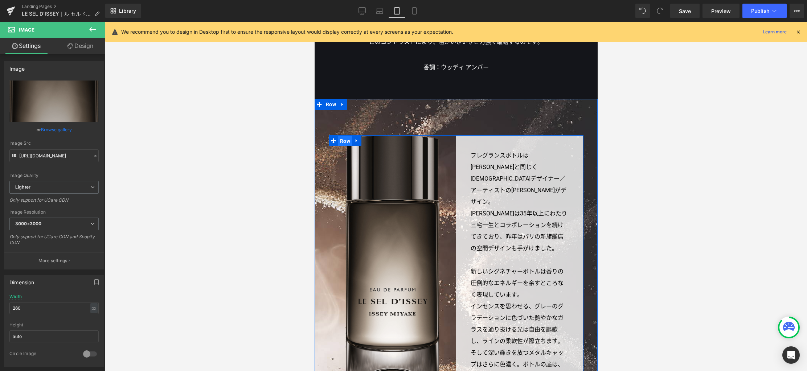
click at [343, 156] on span "Row" at bounding box center [345, 161] width 14 height 11
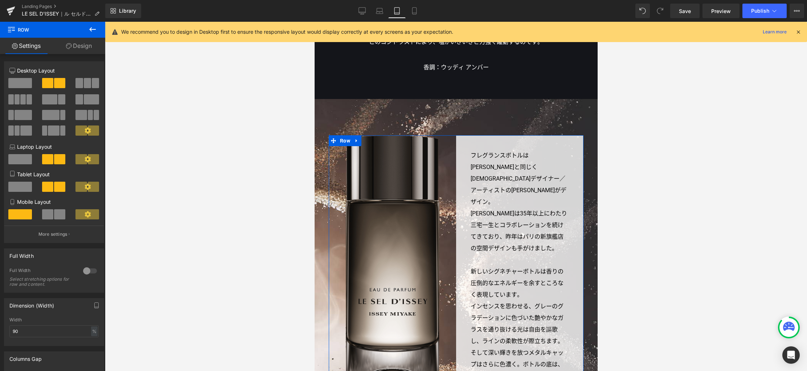
click at [92, 187] on span at bounding box center [93, 187] width 11 height 10
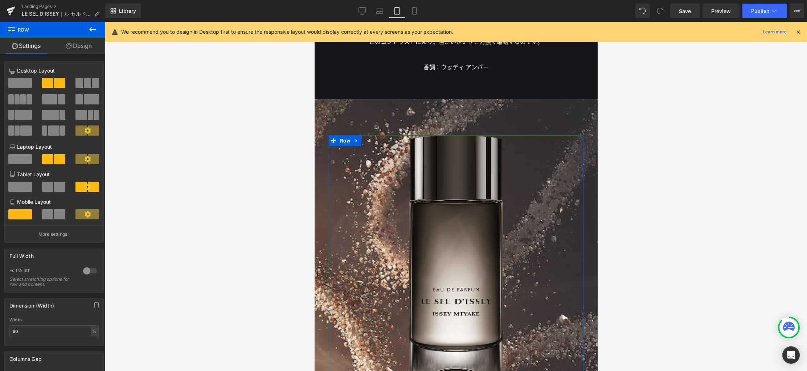
click at [85, 187] on icon at bounding box center [88, 187] width 7 height 7
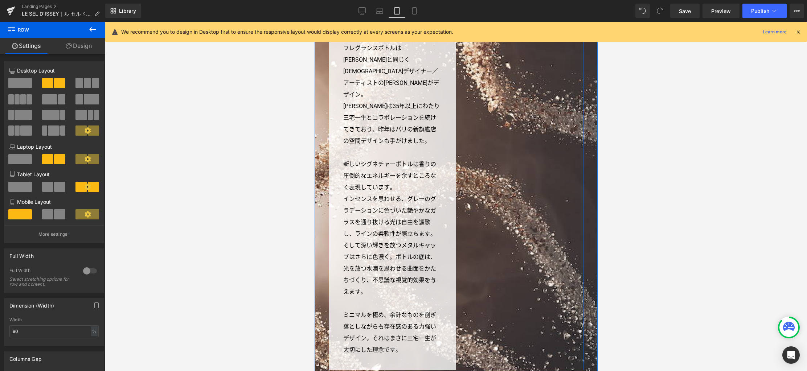
scroll to position [1314, 0]
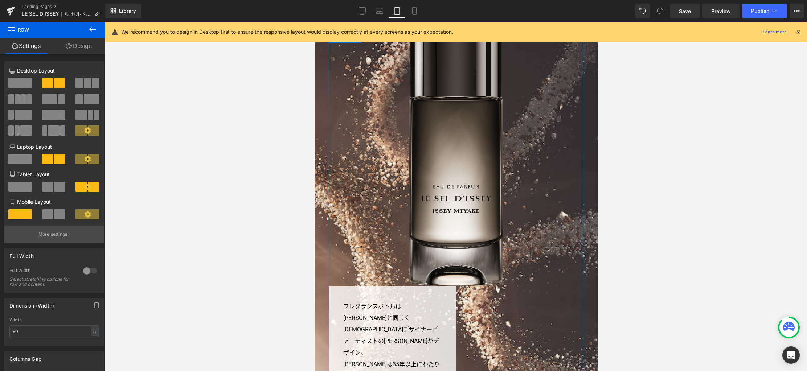
click at [61, 235] on p "More settings" at bounding box center [52, 234] width 29 height 7
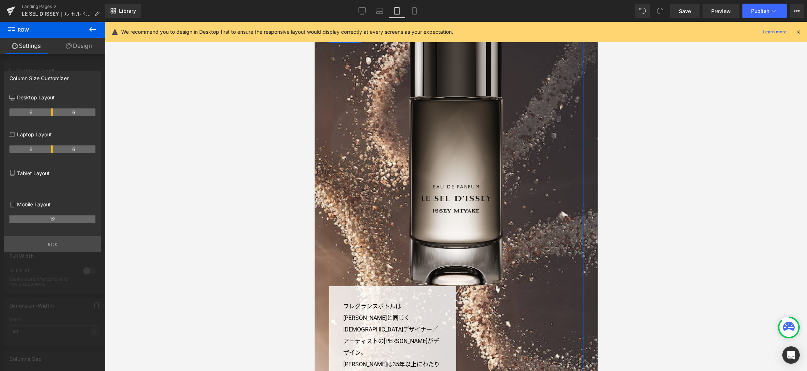
click at [52, 247] on p "Back" at bounding box center [52, 244] width 9 height 5
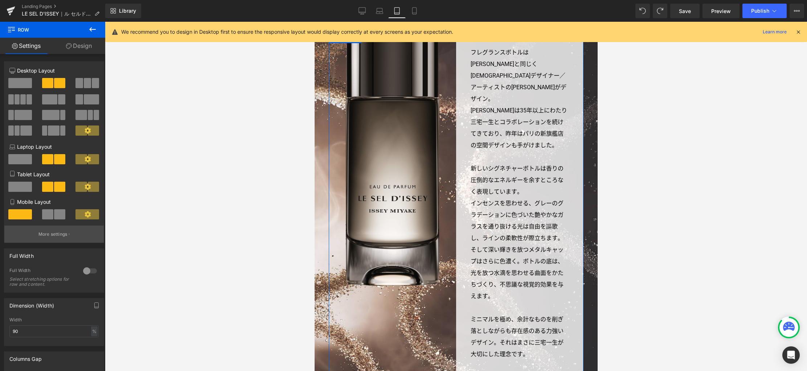
click at [66, 232] on button "More settings" at bounding box center [53, 234] width 99 height 17
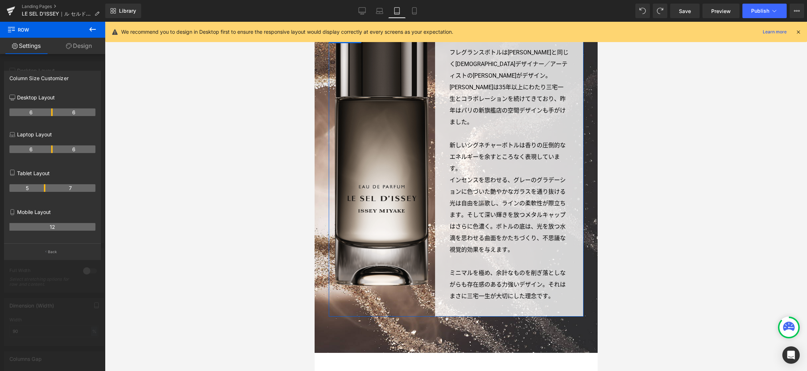
drag, startPoint x: 50, startPoint y: 187, endPoint x: 41, endPoint y: 186, distance: 9.1
click at [41, 186] on th "5" at bounding box center [27, 188] width 36 height 8
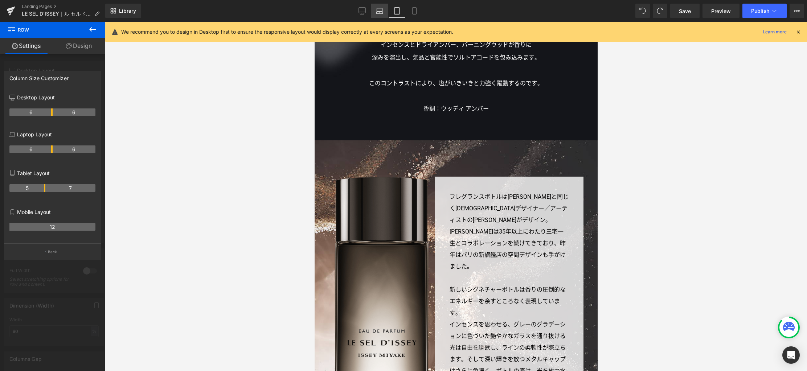
click at [382, 6] on link "Laptop" at bounding box center [379, 11] width 17 height 15
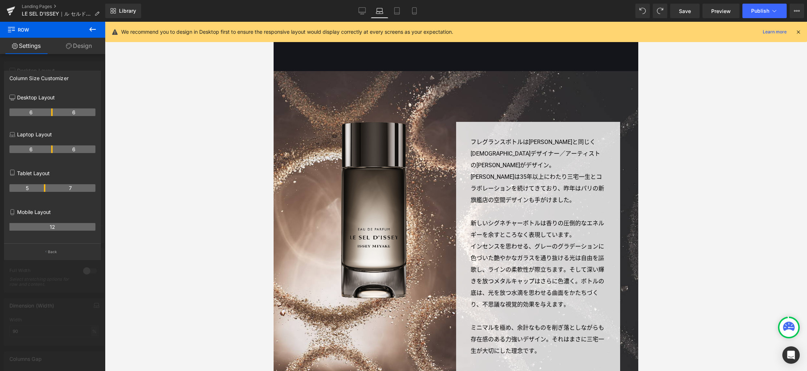
scroll to position [1362, 0]
click at [401, 14] on link "Tablet" at bounding box center [396, 11] width 17 height 15
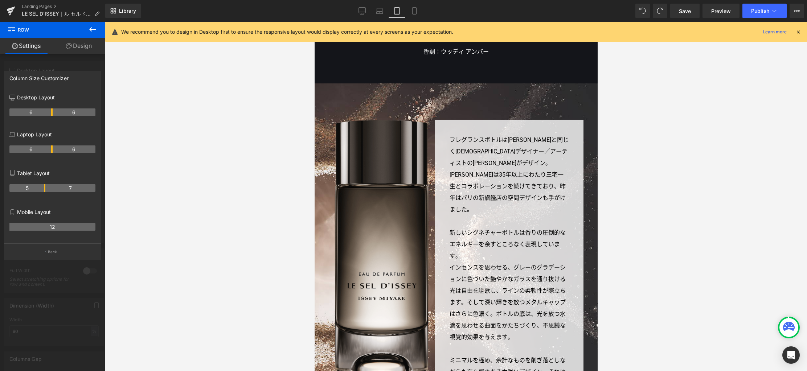
scroll to position [1227, 0]
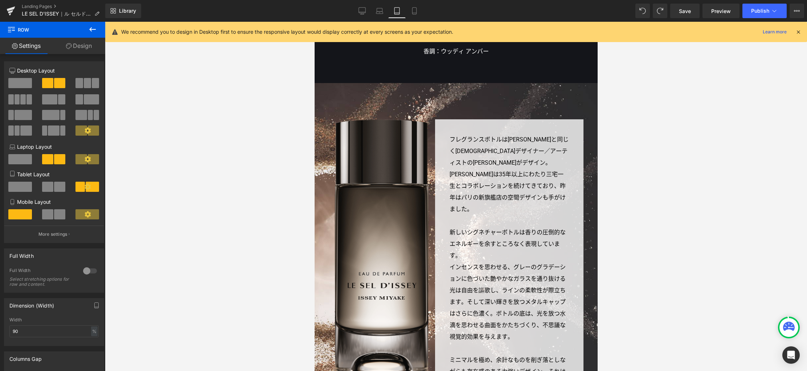
drag, startPoint x: 65, startPoint y: 335, endPoint x: -6, endPoint y: 329, distance: 71.0
click at [0, 329] on html "Row You are previewing how the will restyle your page. You can not edit Element…" at bounding box center [403, 185] width 807 height 371
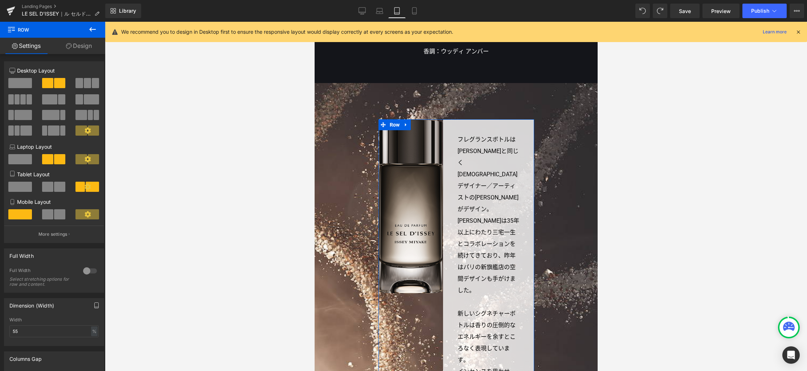
click at [94, 305] on icon "button" at bounding box center [97, 305] width 6 height 6
click at [42, 321] on button "Laptop" at bounding box center [40, 321] width 22 height 12
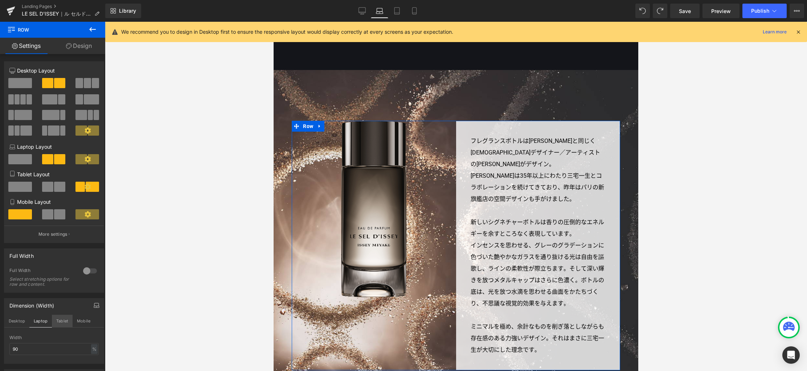
click at [59, 322] on button "Tablet" at bounding box center [62, 321] width 21 height 12
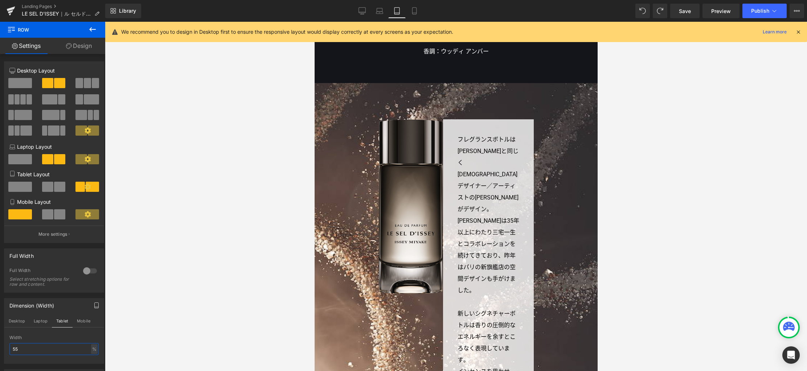
drag, startPoint x: 33, startPoint y: 349, endPoint x: -6, endPoint y: 347, distance: 39.2
click at [0, 347] on html "Row You are previewing how the will restyle your page. You can not edit Element…" at bounding box center [403, 185] width 807 height 371
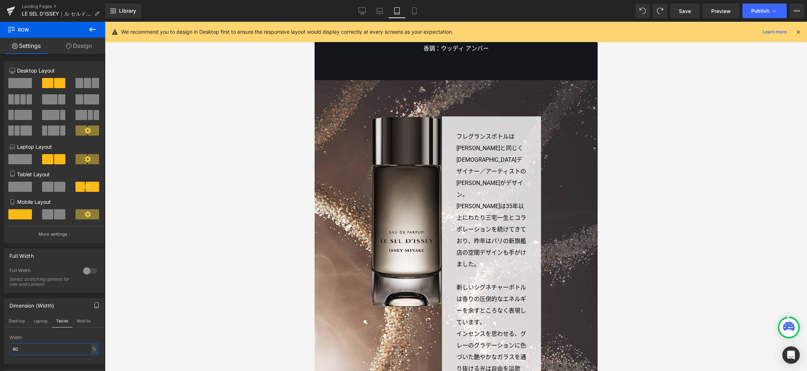
scroll to position [1269, 0]
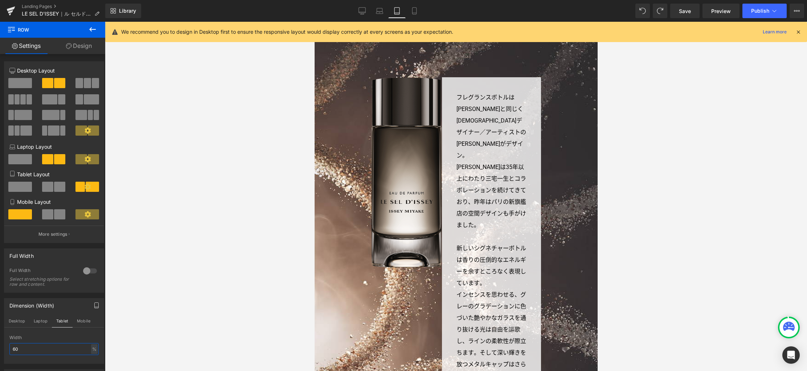
drag, startPoint x: 21, startPoint y: 350, endPoint x: -6, endPoint y: 349, distance: 26.5
click at [0, 349] on html "Row You are previewing how the will restyle your page. You can not edit Element…" at bounding box center [403, 185] width 807 height 371
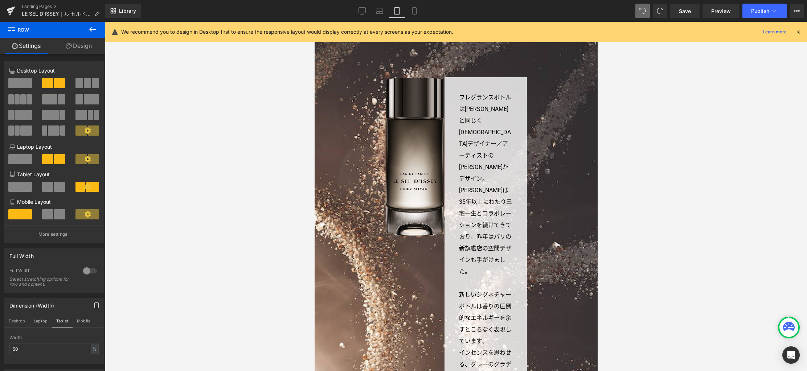
click at [639, 14] on span at bounding box center [642, 11] width 15 height 15
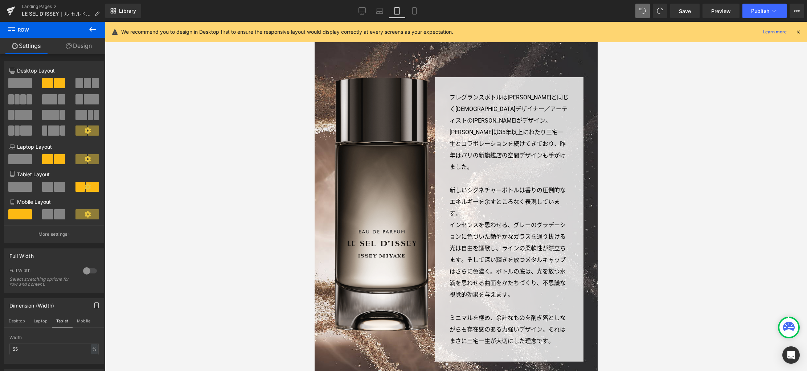
type input "90"
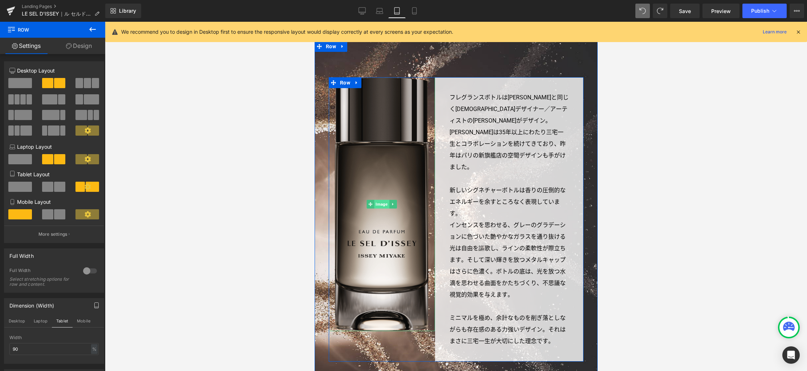
click at [376, 220] on span "Image" at bounding box center [381, 224] width 15 height 9
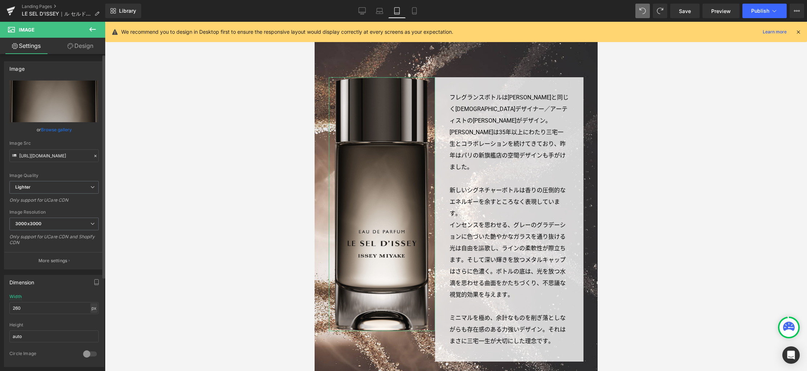
click at [92, 309] on div "px" at bounding box center [93, 308] width 7 height 10
click at [93, 318] on li "%" at bounding box center [93, 319] width 9 height 11
drag, startPoint x: 45, startPoint y: 306, endPoint x: -6, endPoint y: 306, distance: 51.1
click at [0, 306] on html "Image You are previewing how the will restyle your page. You can not edit Eleme…" at bounding box center [403, 185] width 807 height 371
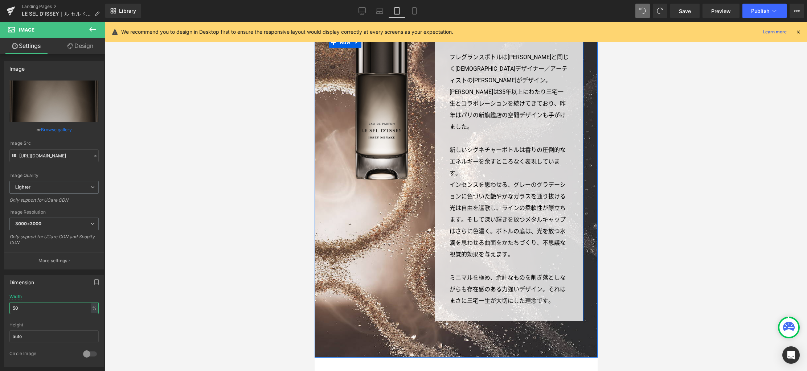
scroll to position [1236, 0]
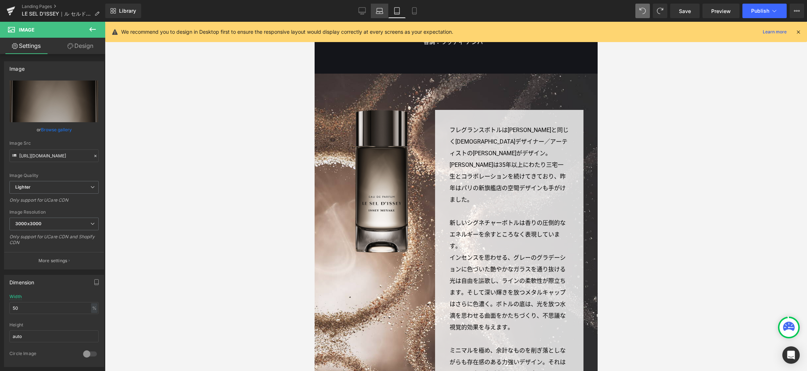
click at [379, 13] on icon at bounding box center [379, 13] width 7 height 2
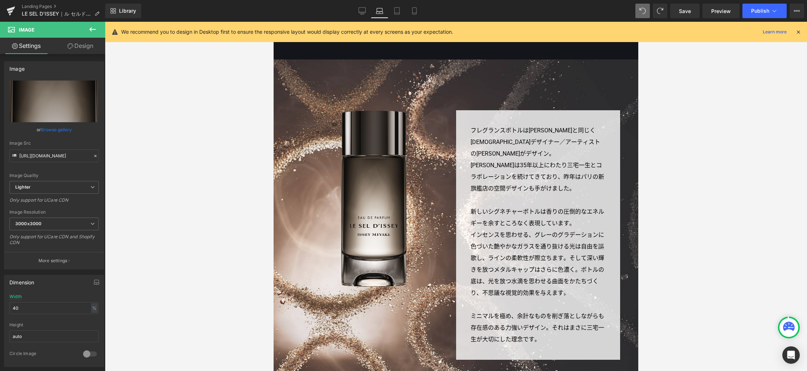
scroll to position [1371, 0]
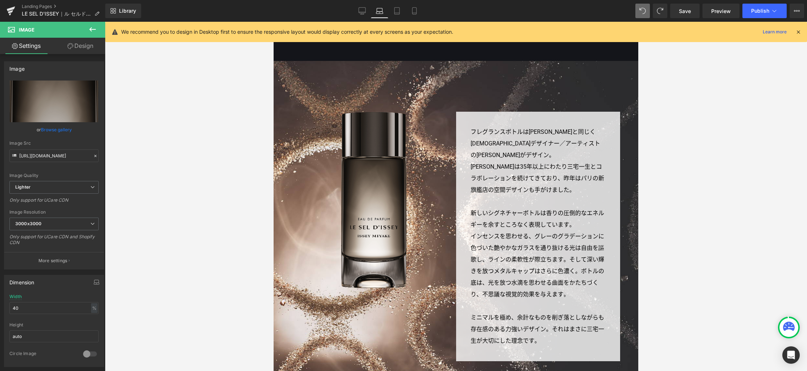
click at [358, 13] on link "Desktop" at bounding box center [361, 11] width 17 height 15
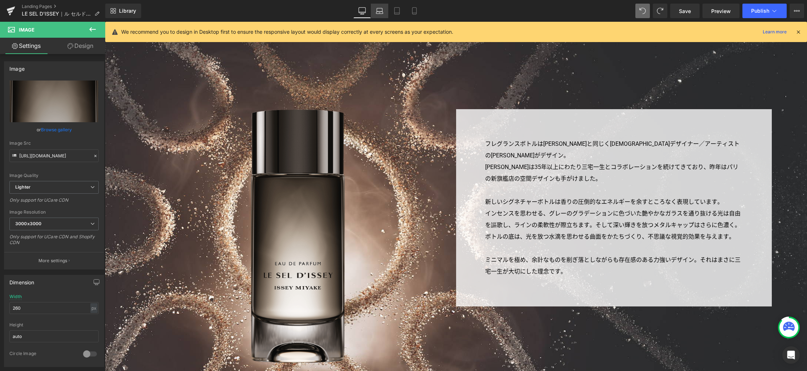
click at [382, 14] on icon at bounding box center [379, 10] width 7 height 7
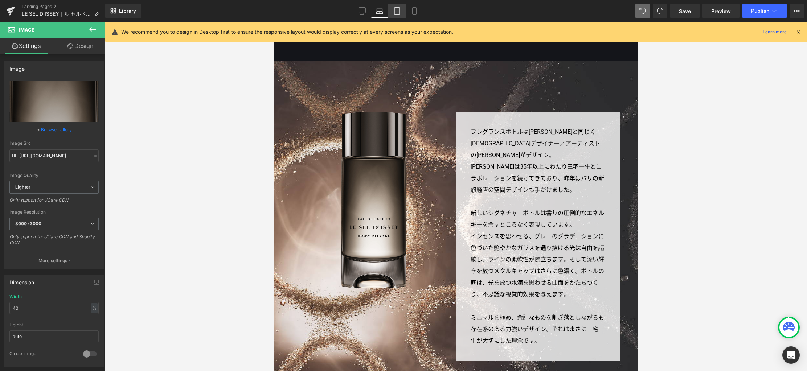
click at [394, 14] on icon at bounding box center [396, 10] width 7 height 7
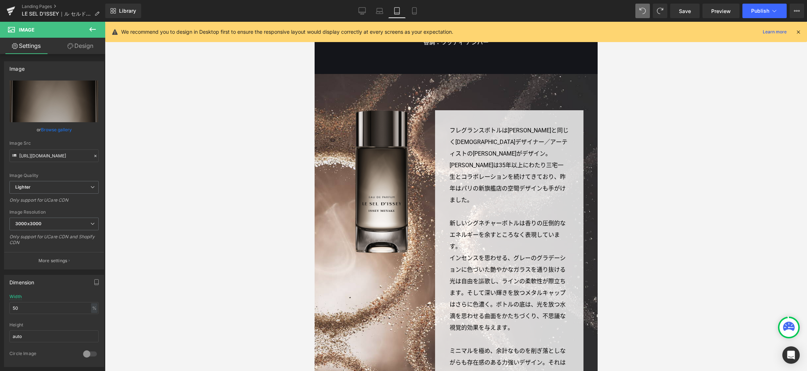
scroll to position [1236, 0]
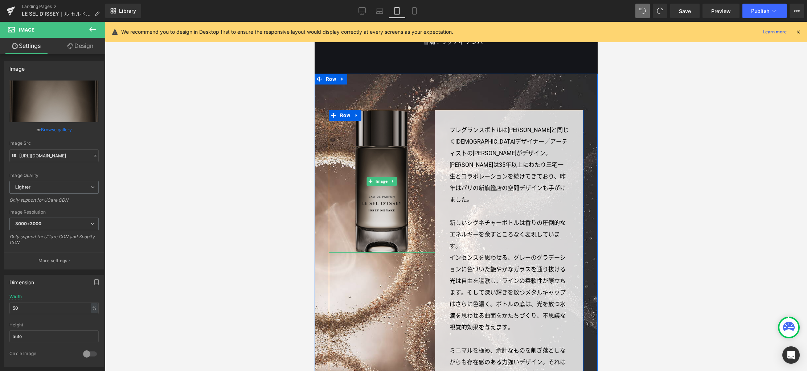
click at [388, 162] on img at bounding box center [381, 201] width 53 height 143
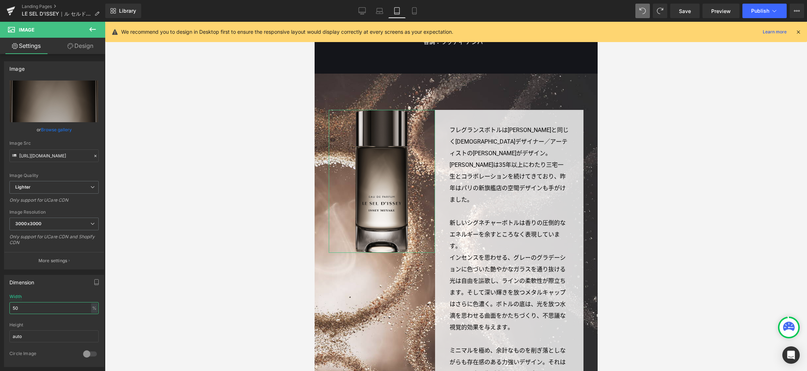
drag, startPoint x: 27, startPoint y: 308, endPoint x: -2, endPoint y: 305, distance: 29.1
click at [0, 305] on html "Image You are previewing how the will restyle your page. You can not edit Eleme…" at bounding box center [403, 185] width 807 height 371
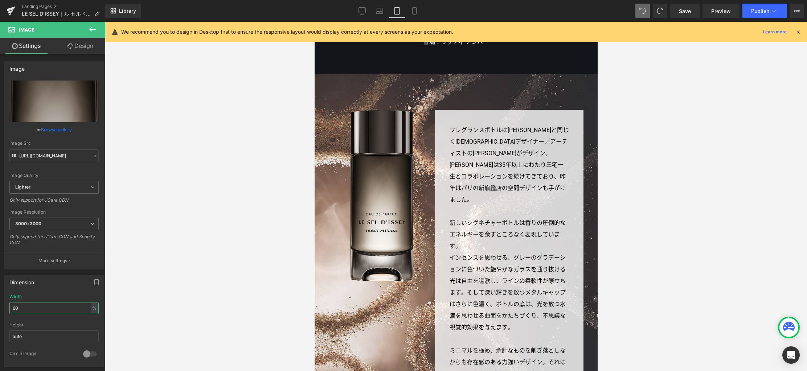
click at [0, 307] on html "Image You are previewing how the will restyle your page. You can not edit Eleme…" at bounding box center [403, 185] width 807 height 371
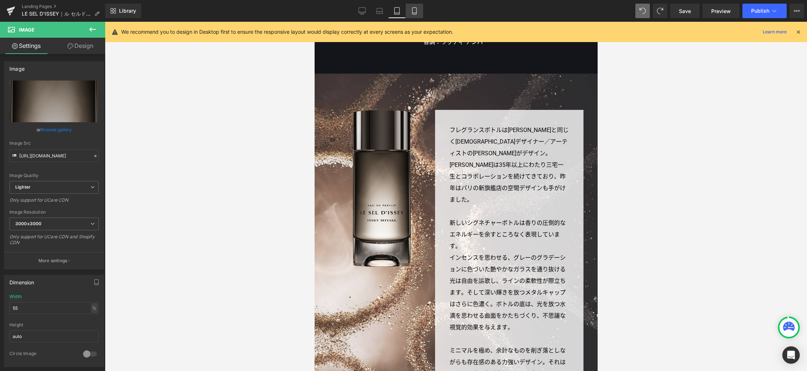
click at [412, 16] on link "Mobile" at bounding box center [413, 11] width 17 height 15
type input "260"
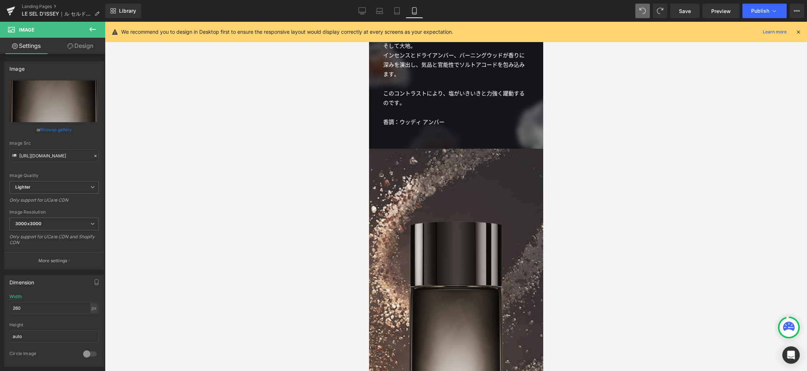
scroll to position [1209, 0]
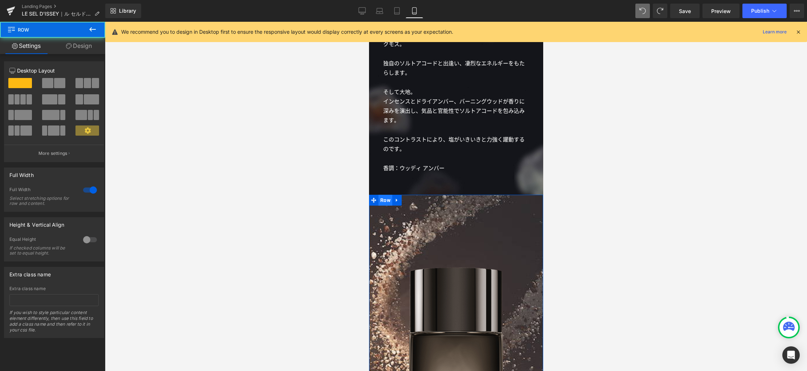
click at [385, 204] on span "Row" at bounding box center [385, 209] width 14 height 11
click at [79, 46] on link "Design" at bounding box center [79, 46] width 53 height 16
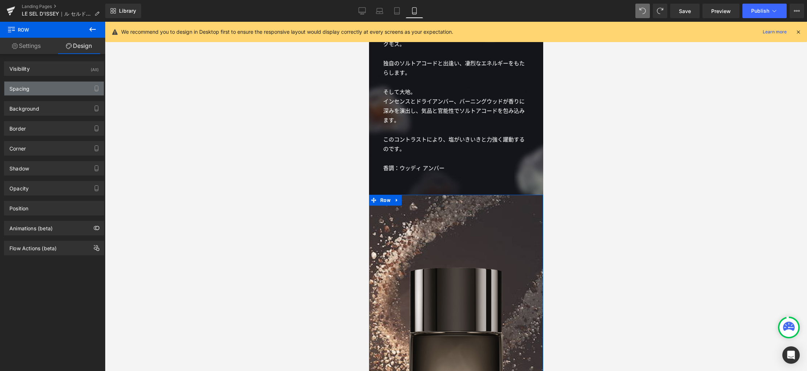
type input "0px"
type input "200px"
type input "0px"
type input "200px"
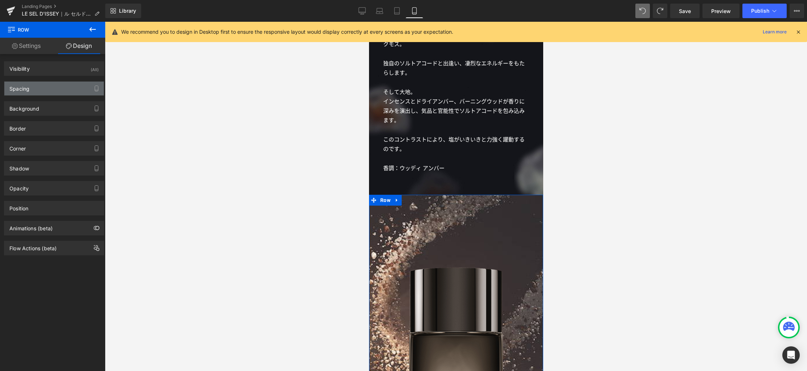
type input "0px"
click at [59, 90] on div "Spacing" at bounding box center [53, 89] width 99 height 14
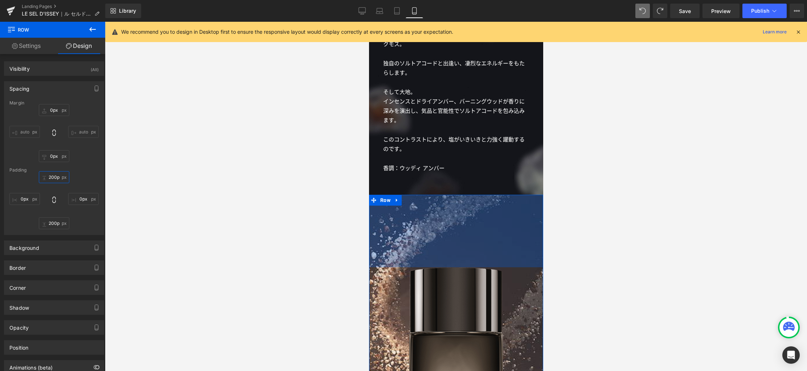
click at [58, 180] on input "200px" at bounding box center [54, 177] width 30 height 12
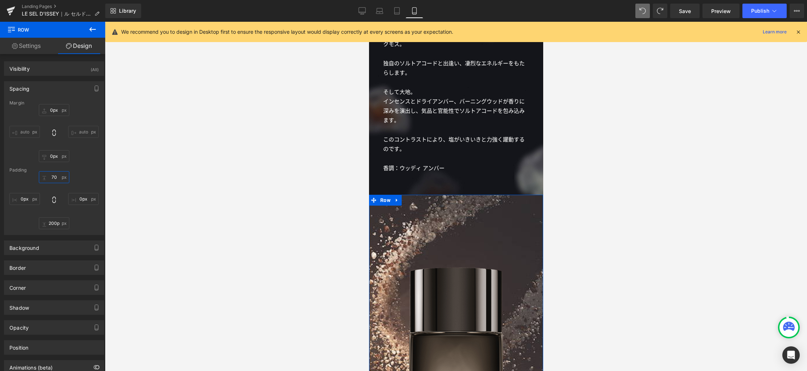
scroll to position [0, 0]
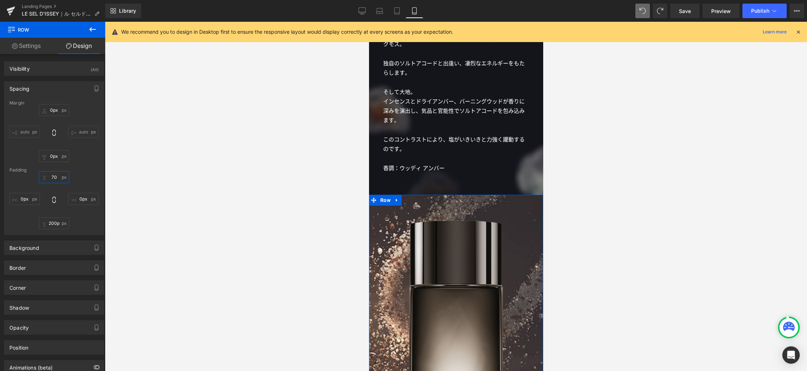
type input "70"
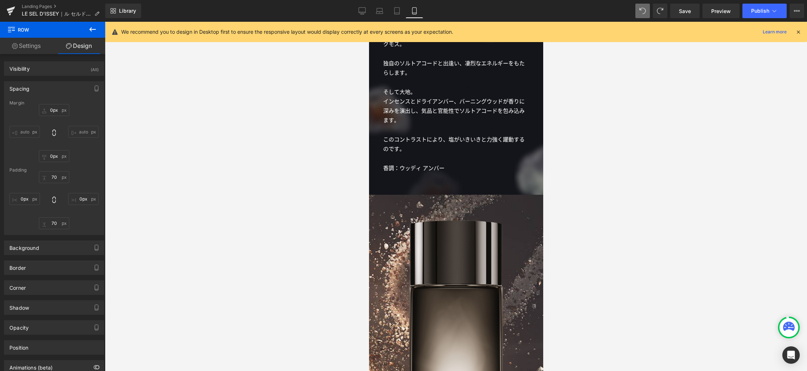
click at [444, 246] on img at bounding box center [455, 357] width 94 height 254
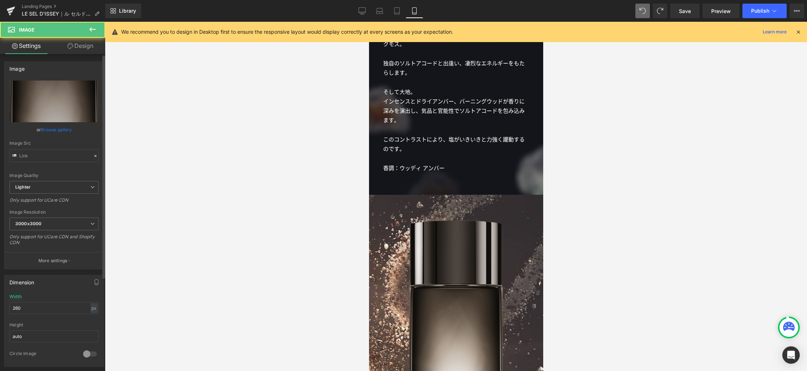
type input "[URL][DOMAIN_NAME]"
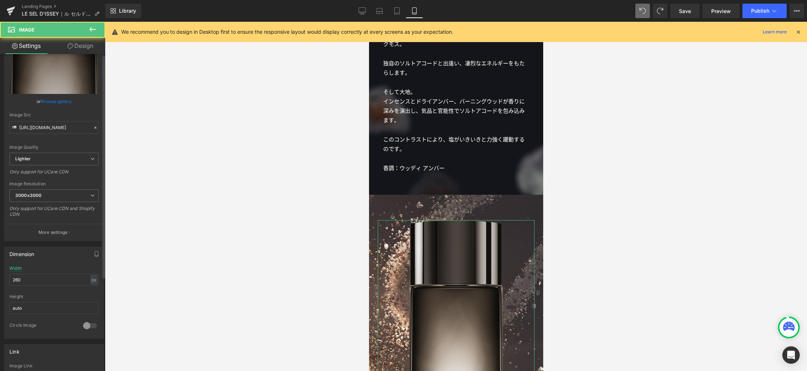
scroll to position [57, 0]
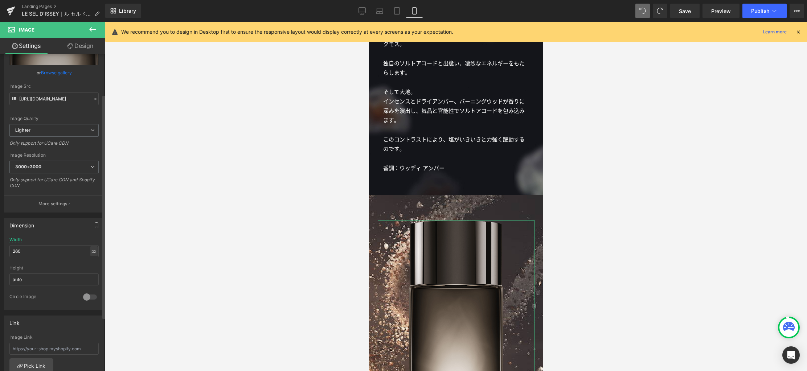
click at [91, 252] on div "px" at bounding box center [93, 251] width 7 height 10
click at [90, 263] on li "%" at bounding box center [93, 262] width 9 height 11
drag, startPoint x: 58, startPoint y: 251, endPoint x: -6, endPoint y: 252, distance: 63.5
click at [0, 252] on html "Row You are previewing how the will restyle your page. You can not edit Element…" at bounding box center [403, 185] width 807 height 371
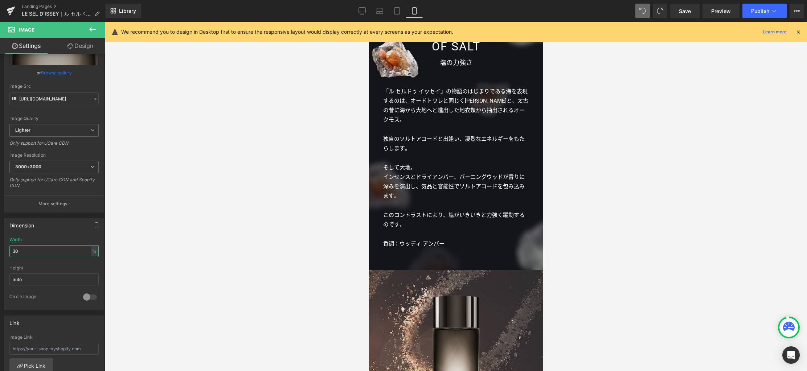
scroll to position [1221, 0]
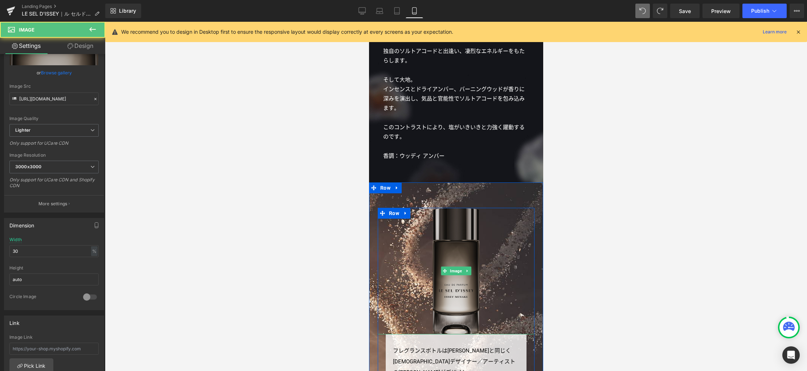
click at [457, 255] on img at bounding box center [455, 280] width 47 height 127
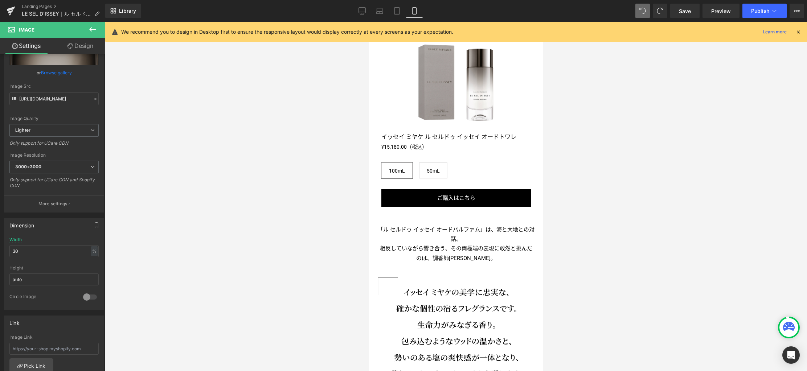
scroll to position [1194, 0]
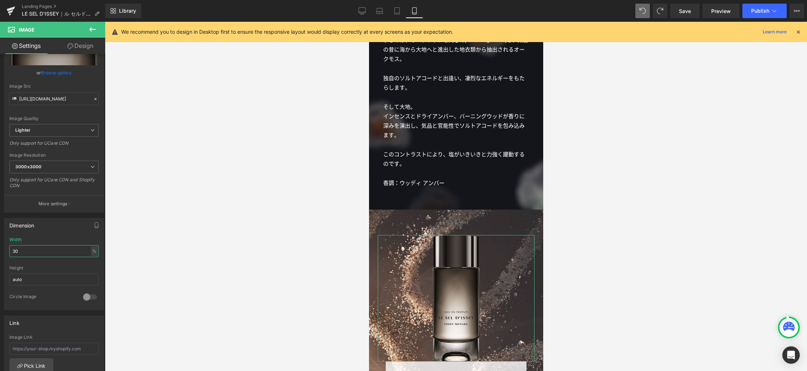
drag, startPoint x: 38, startPoint y: 253, endPoint x: -6, endPoint y: 248, distance: 44.2
click at [0, 248] on html "Row You are previewing how the will restyle your page. You can not edit Element…" at bounding box center [403, 185] width 807 height 371
type input "27"
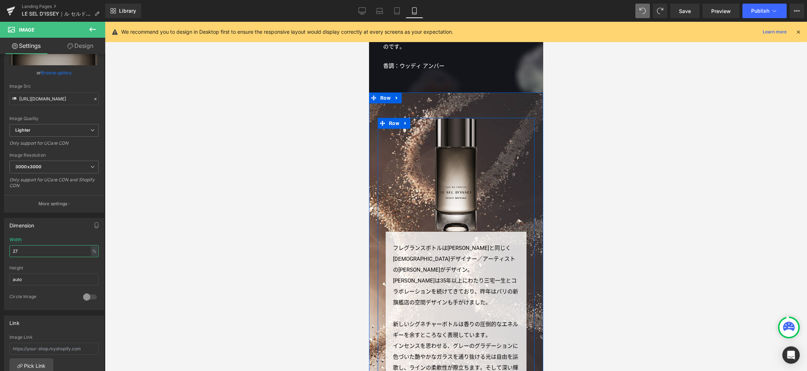
scroll to position [1340, 0]
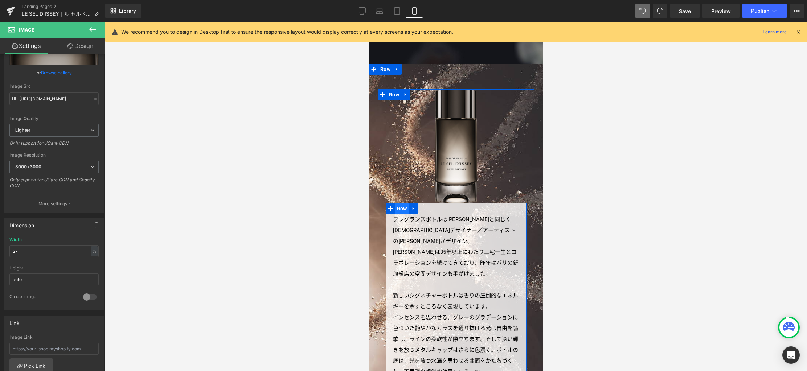
click at [398, 213] on span "Row" at bounding box center [402, 218] width 14 height 11
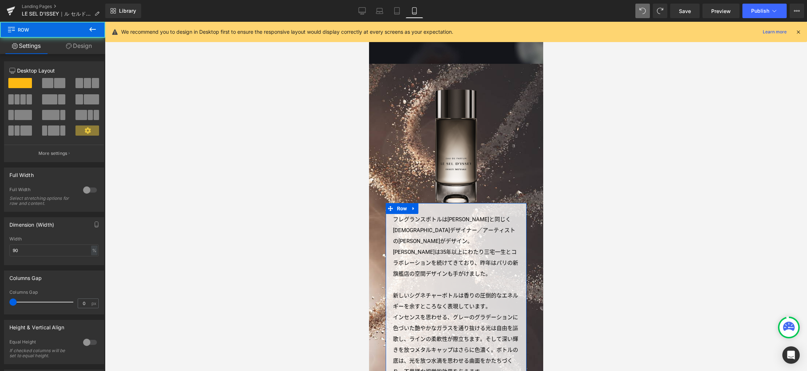
click at [83, 48] on link "Design" at bounding box center [79, 46] width 53 height 16
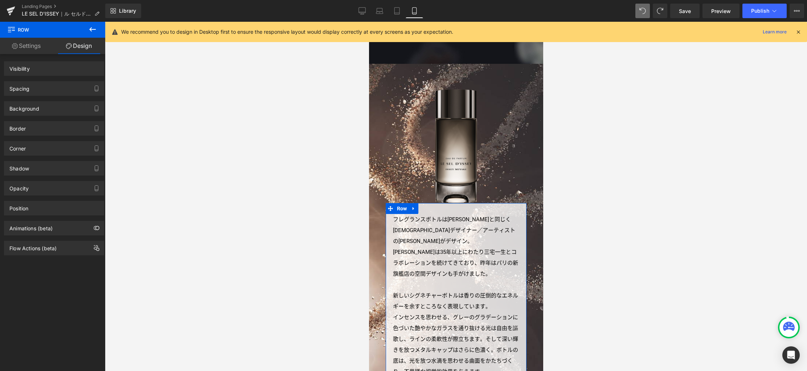
click at [63, 91] on div "Spacing" at bounding box center [53, 89] width 99 height 14
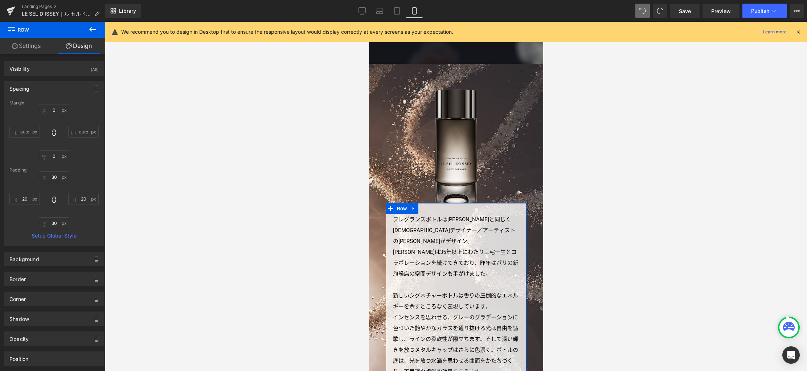
type input "0"
type input "30"
type input "20"
type input "30"
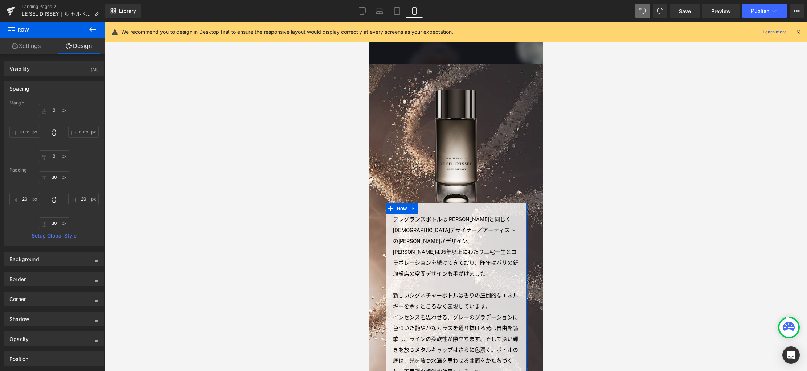
type input "20"
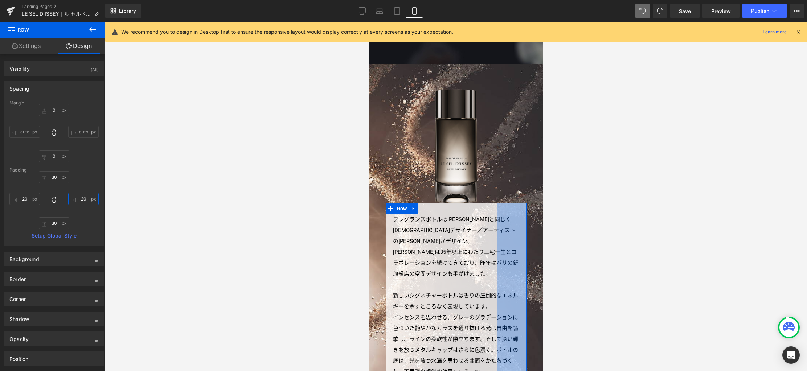
click at [85, 198] on input "20" at bounding box center [83, 199] width 30 height 12
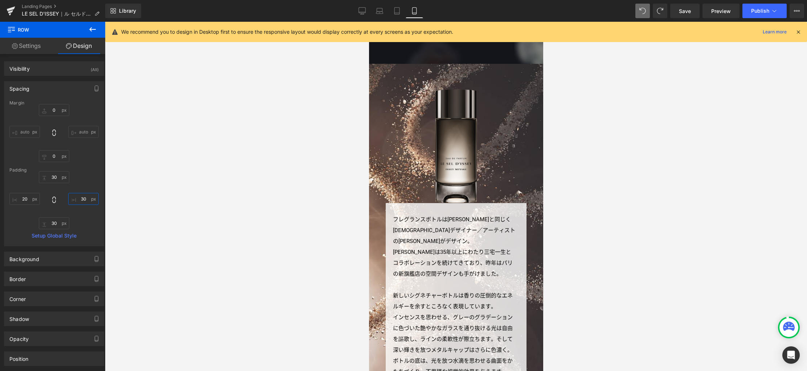
type input "30"
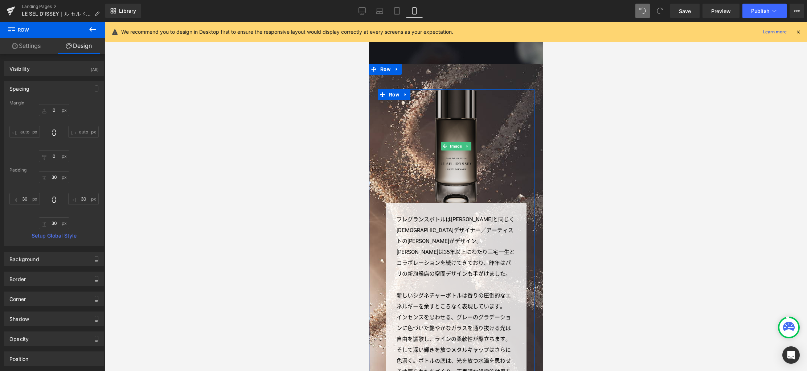
click at [448, 180] on img at bounding box center [455, 156] width 42 height 114
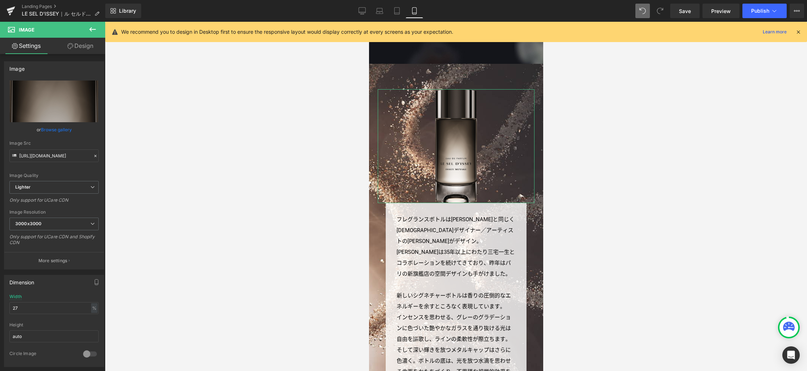
click at [78, 49] on link "Design" at bounding box center [80, 46] width 53 height 16
click at [0, 0] on div "Spacing" at bounding box center [0, 0] width 0 height 0
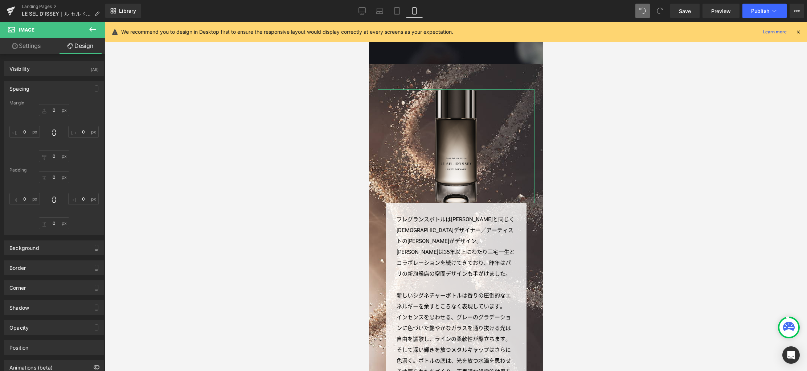
type input "0"
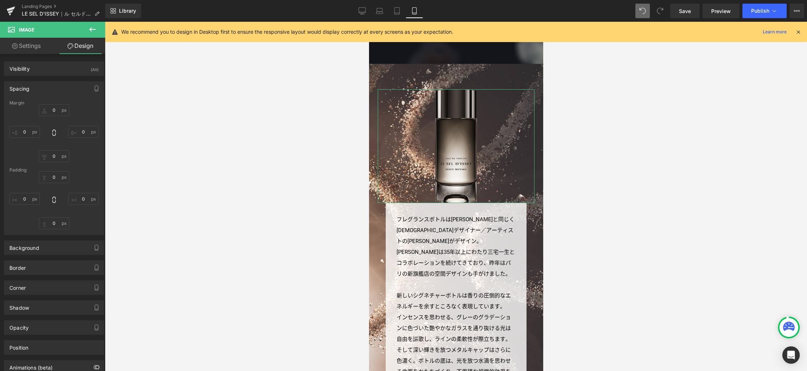
type input "0"
click at [57, 157] on input "0" at bounding box center [54, 156] width 30 height 12
type input "40"
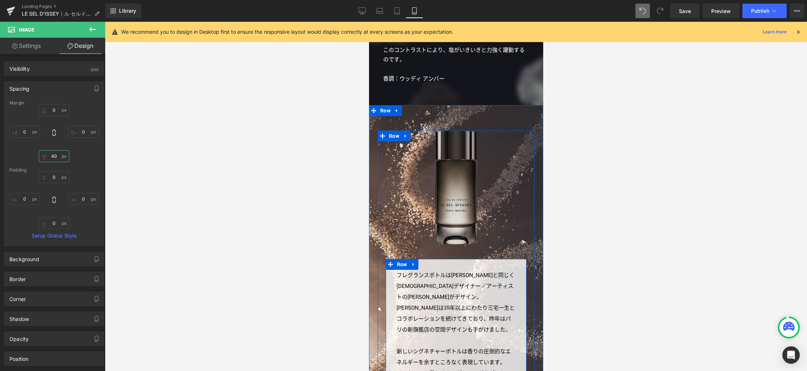
scroll to position [1297, 0]
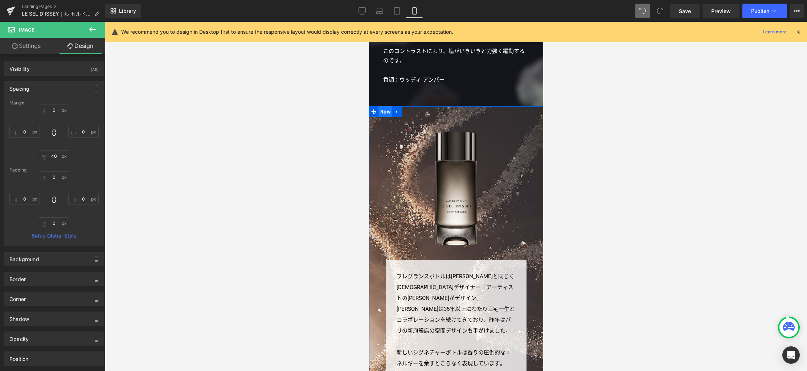
click at [382, 116] on span "Row" at bounding box center [385, 121] width 14 height 11
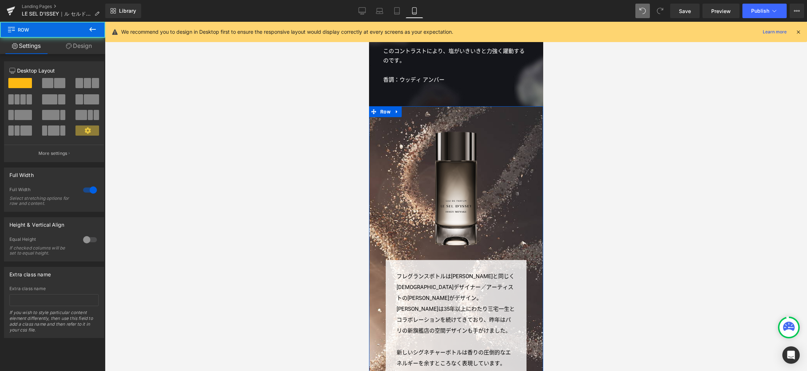
click at [90, 47] on link "Design" at bounding box center [79, 46] width 53 height 16
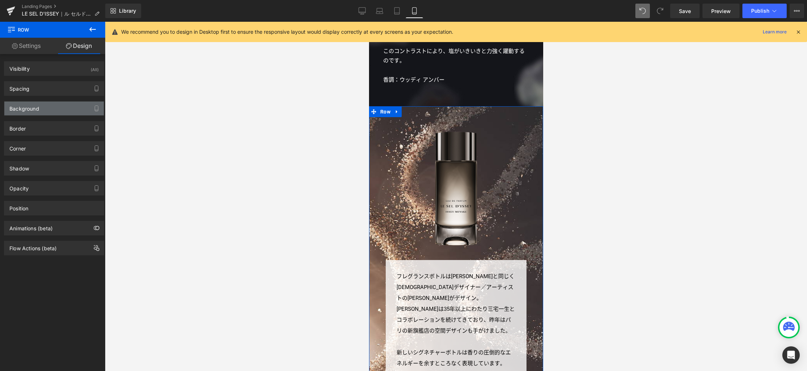
type input "transparent"
type input "0"
click at [69, 109] on div "Background" at bounding box center [53, 109] width 99 height 14
type input "[URL][DOMAIN_NAME]"
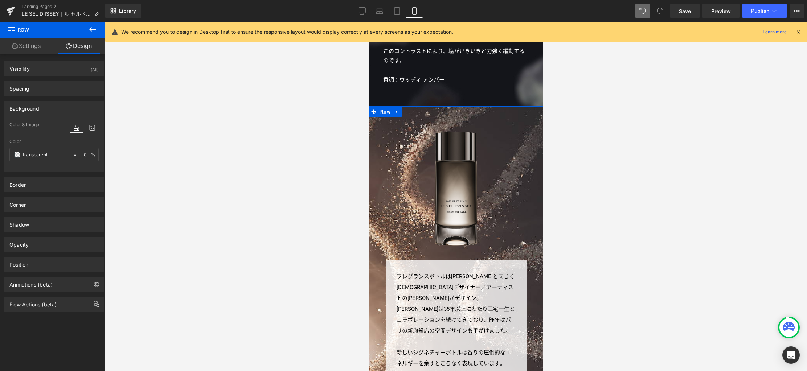
click at [94, 108] on icon "button" at bounding box center [97, 109] width 6 height 6
click at [90, 146] on icon at bounding box center [92, 145] width 13 height 9
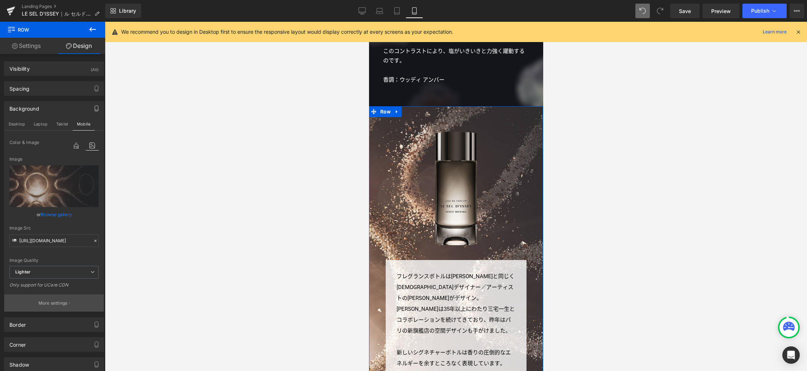
click at [60, 304] on p "More settings" at bounding box center [52, 303] width 29 height 7
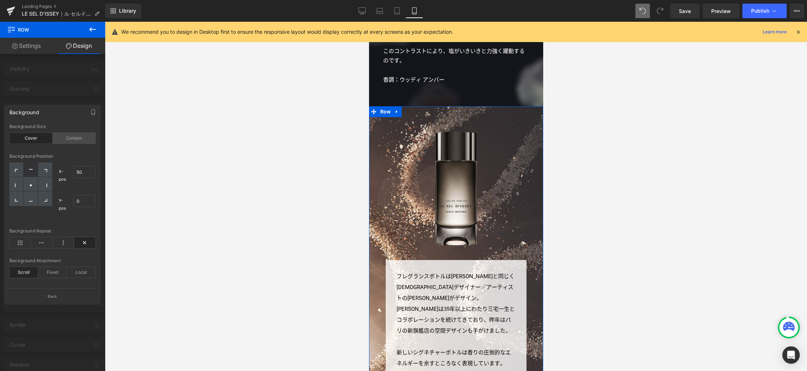
click at [78, 138] on div "Contain" at bounding box center [74, 138] width 43 height 11
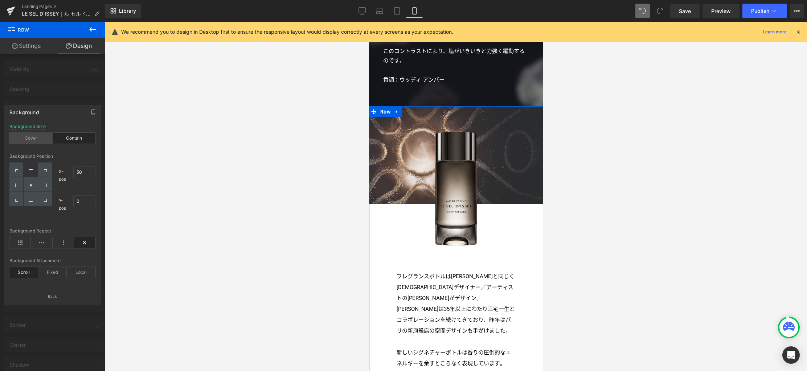
click at [39, 137] on div "Cover" at bounding box center [30, 138] width 43 height 11
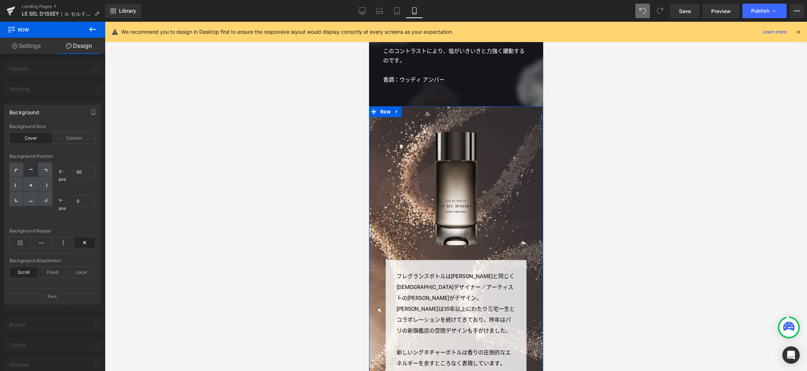
click at [39, 137] on div "Cover" at bounding box center [30, 138] width 43 height 11
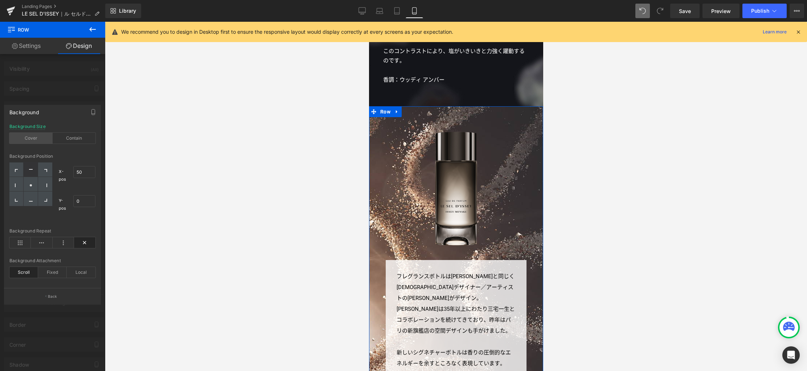
click at [39, 137] on div "Cover" at bounding box center [30, 138] width 43 height 11
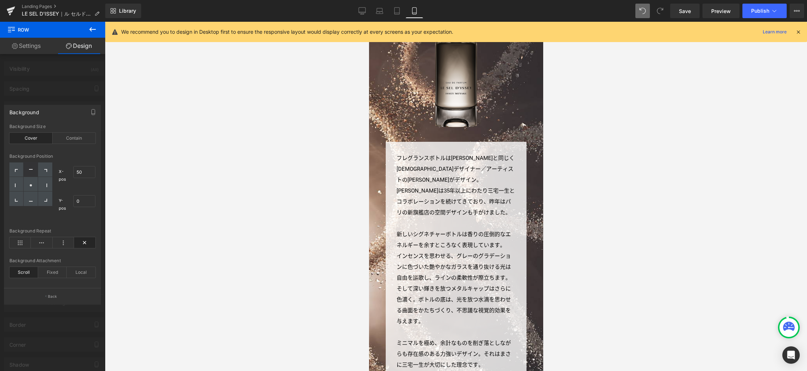
scroll to position [1412, 0]
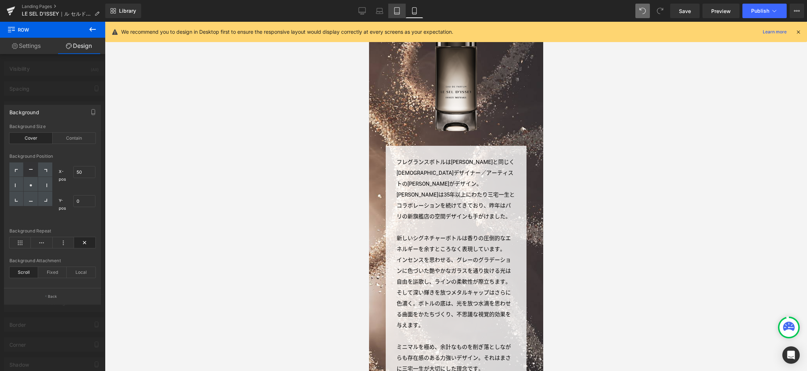
click at [395, 13] on icon at bounding box center [396, 10] width 7 height 7
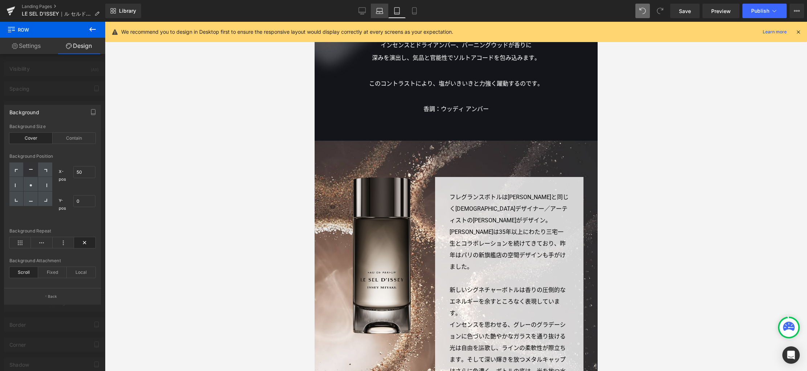
click at [380, 13] on icon at bounding box center [379, 13] width 7 height 2
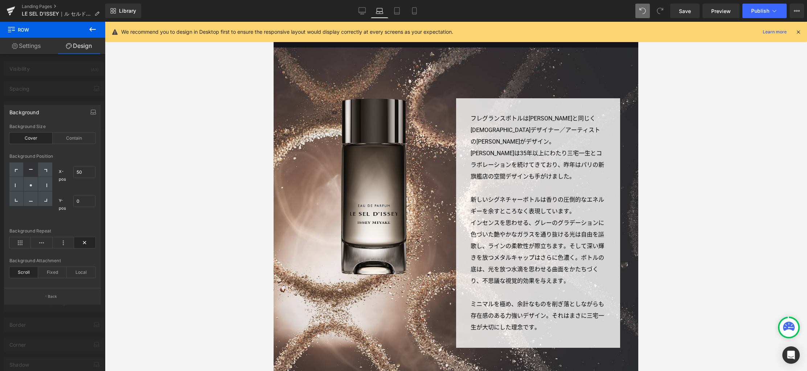
scroll to position [1442, 0]
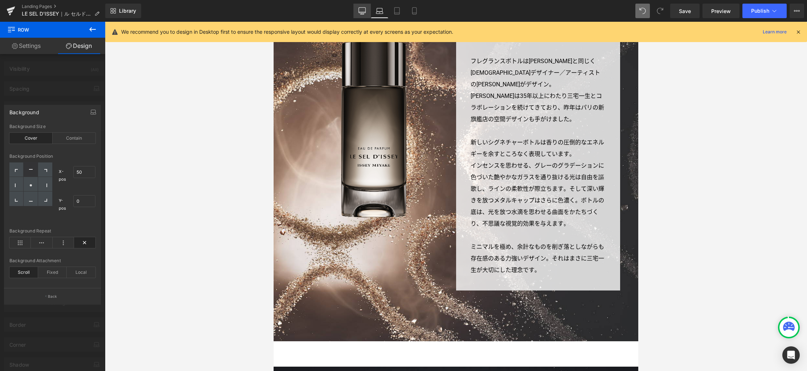
click at [363, 12] on icon at bounding box center [361, 10] width 7 height 7
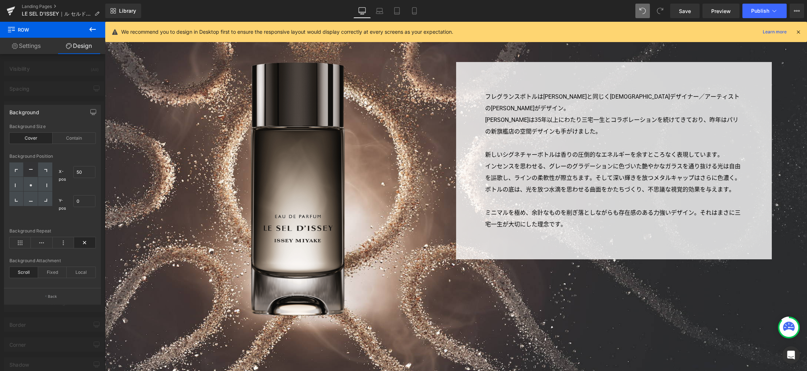
scroll to position [1845, 0]
click at [378, 16] on link "Laptop" at bounding box center [379, 11] width 17 height 15
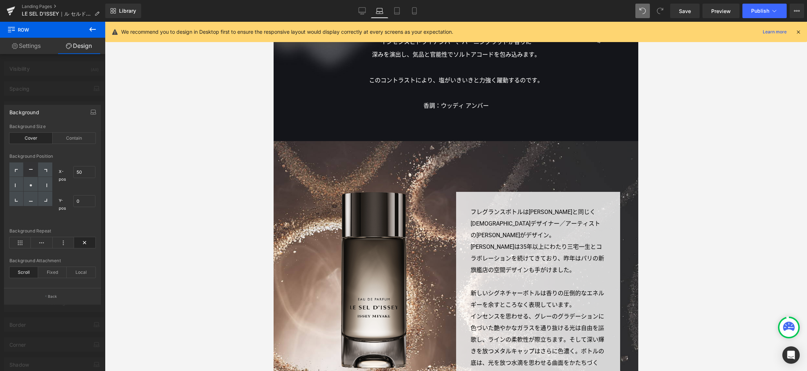
scroll to position [1290, 0]
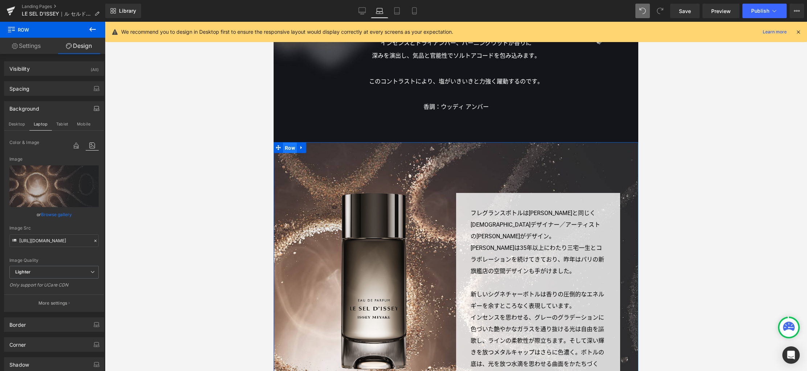
click at [288, 147] on span "Row" at bounding box center [290, 148] width 14 height 11
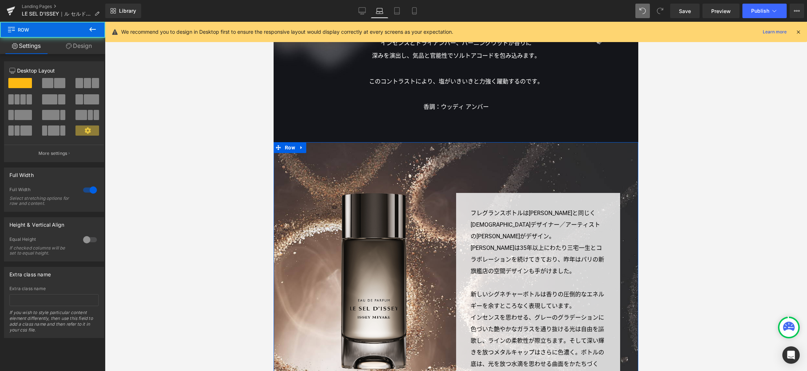
click at [88, 44] on link "Design" at bounding box center [79, 46] width 53 height 16
click at [0, 0] on div "Background" at bounding box center [0, 0] width 0 height 0
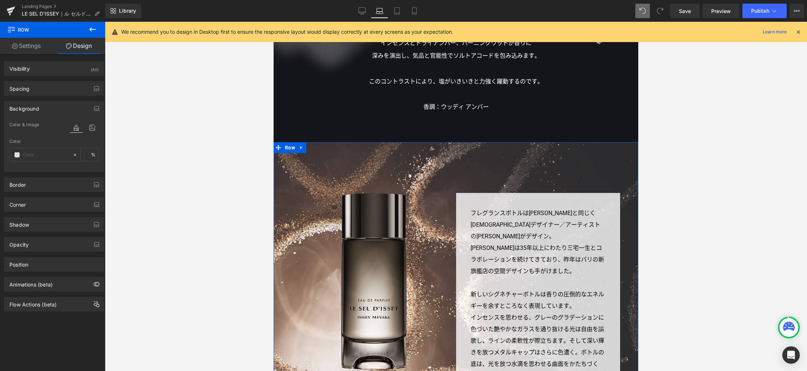
type input "transparent"
type input "0"
click at [94, 110] on icon "button" at bounding box center [97, 109] width 6 height 6
click at [91, 144] on icon at bounding box center [92, 145] width 13 height 9
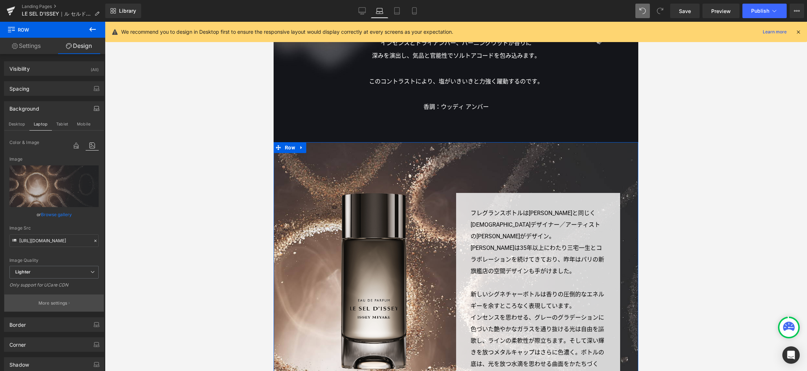
click at [59, 303] on p "More settings" at bounding box center [52, 303] width 29 height 7
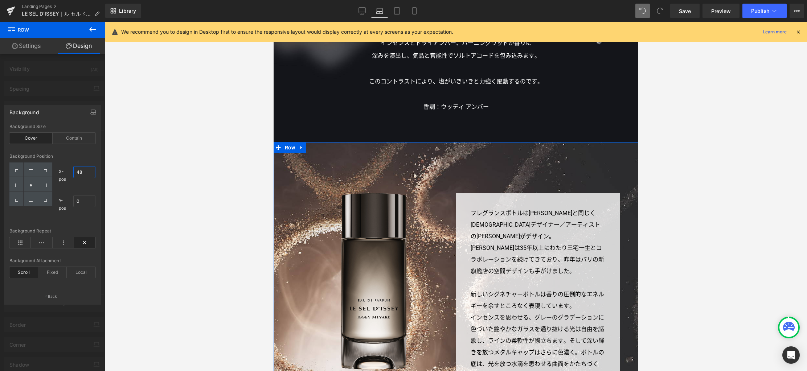
drag, startPoint x: 83, startPoint y: 173, endPoint x: 55, endPoint y: 174, distance: 28.3
click at [55, 174] on div "X-pos 48% 48 Y-pos 0% 0" at bounding box center [74, 189] width 43 height 55
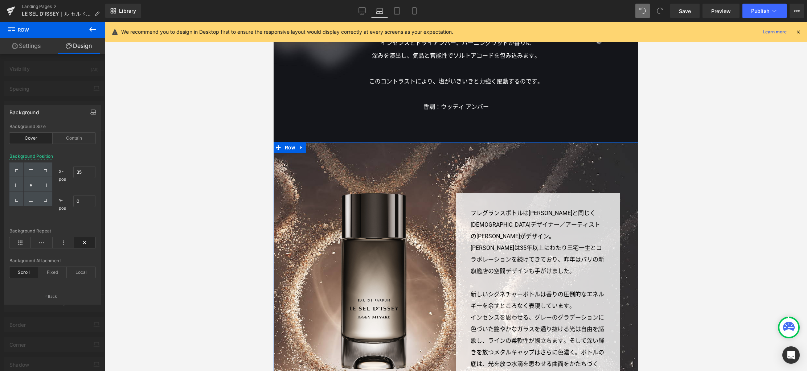
click at [91, 113] on icon "button" at bounding box center [92, 114] width 5 height 2
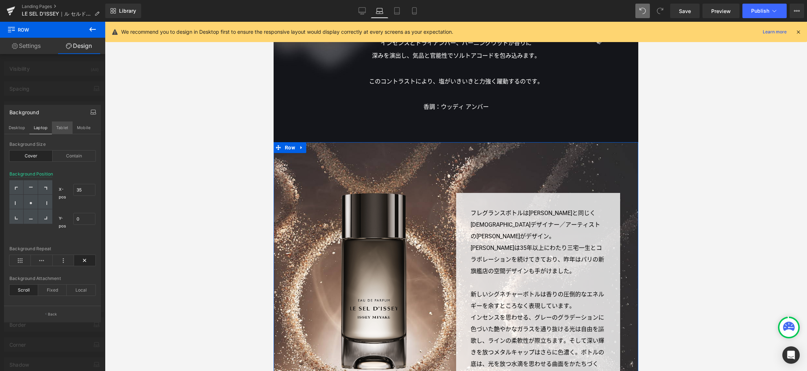
click at [65, 128] on button "Tablet" at bounding box center [62, 127] width 21 height 12
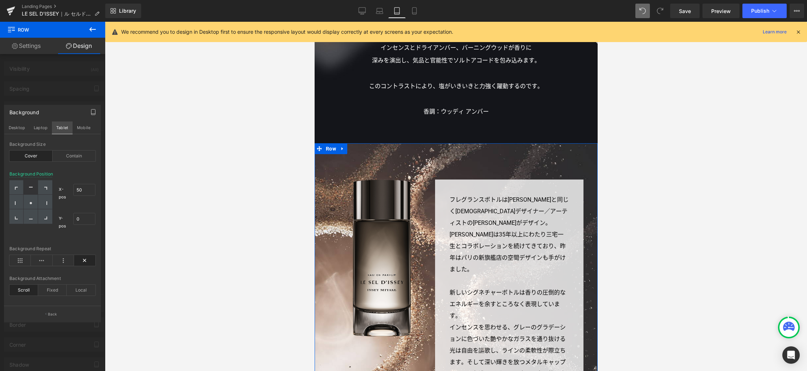
scroll to position [1169, 0]
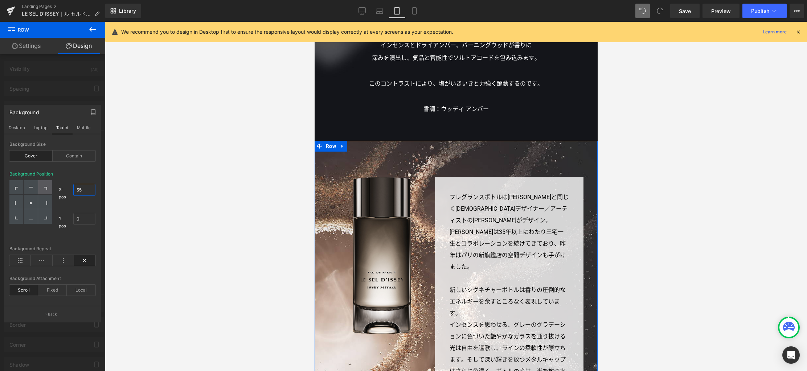
click at [41, 185] on div "X-pos 55% 55 Y-pos 0% 0" at bounding box center [52, 207] width 86 height 55
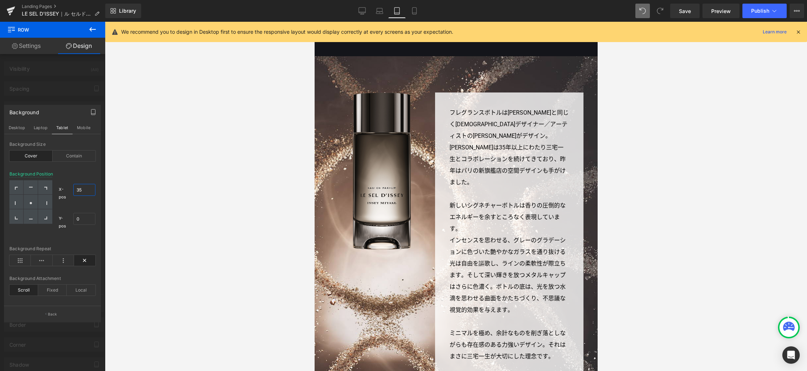
scroll to position [1256, 0]
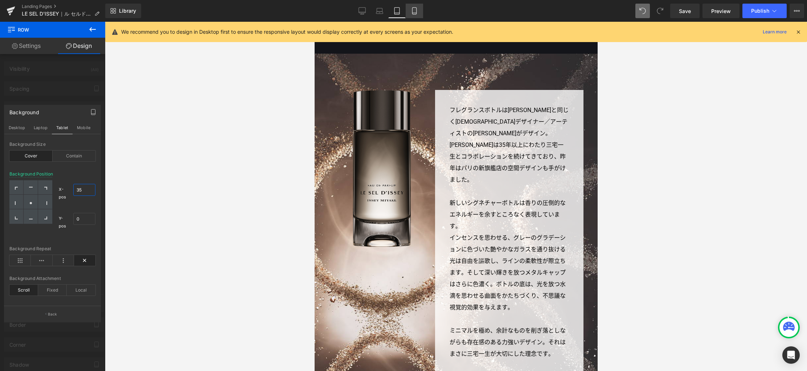
type input "35"
drag, startPoint x: 413, startPoint y: 12, endPoint x: 414, endPoint y: 15, distance: 3.6
click at [413, 12] on icon at bounding box center [414, 10] width 7 height 7
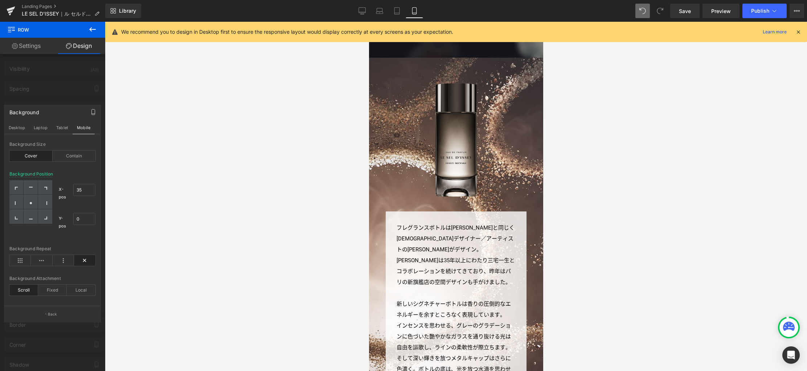
scroll to position [1345, 0]
drag, startPoint x: 686, startPoint y: 5, endPoint x: 685, endPoint y: 16, distance: 10.3
click at [686, 5] on link "Save" at bounding box center [684, 11] width 29 height 15
click at [81, 128] on button "Mobile" at bounding box center [84, 127] width 22 height 12
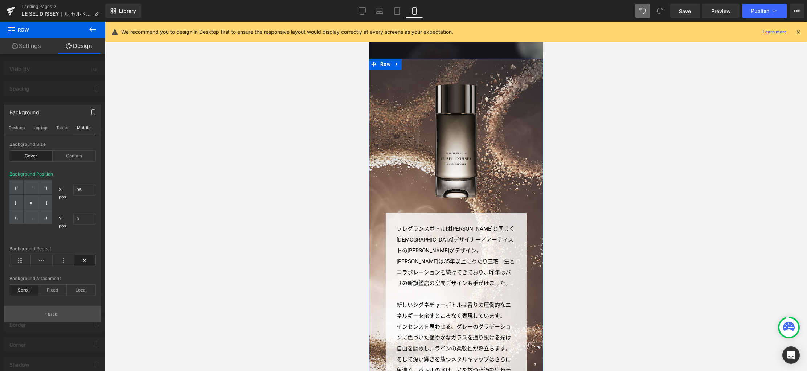
click at [60, 308] on button "Back" at bounding box center [52, 314] width 97 height 16
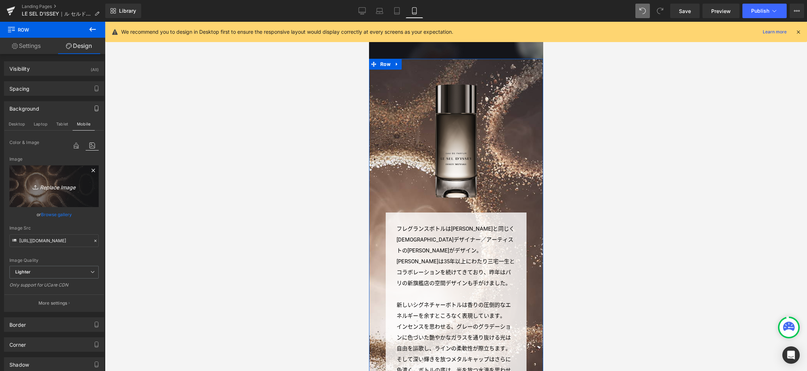
click at [59, 189] on icon "Replace Image" at bounding box center [54, 186] width 58 height 9
type input "C:\fakepath\bg3_sp.jpg"
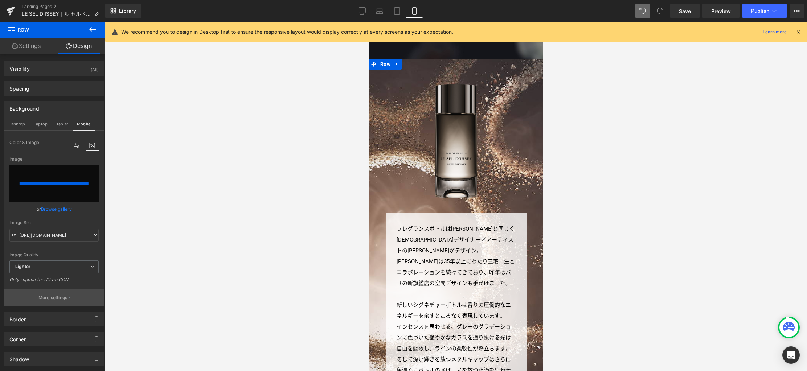
type input "[URL][DOMAIN_NAME]"
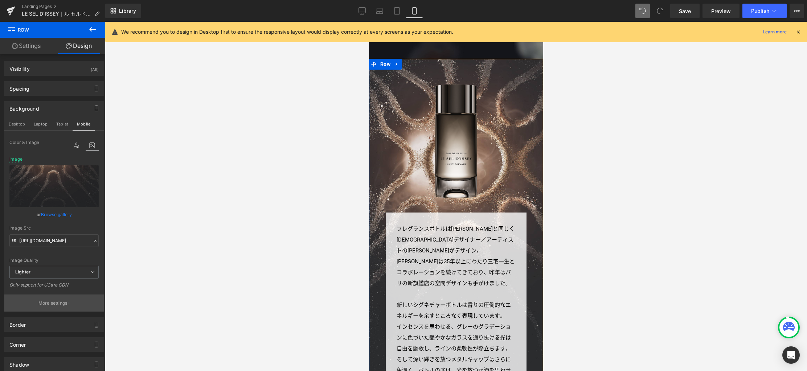
click at [56, 301] on p "More settings" at bounding box center [52, 303] width 29 height 7
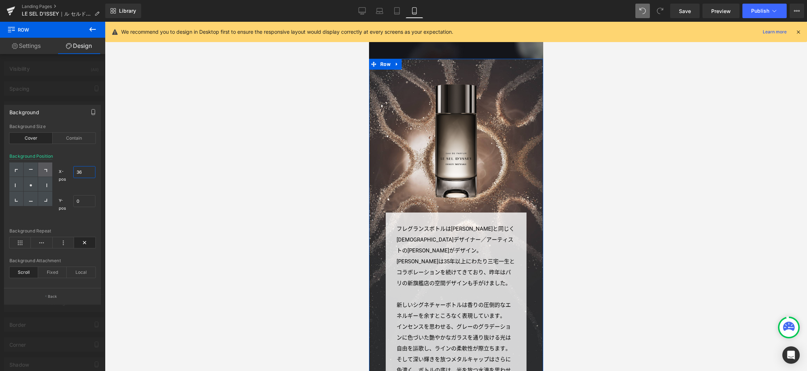
drag, startPoint x: 87, startPoint y: 172, endPoint x: 48, endPoint y: 171, distance: 39.5
click at [48, 171] on div "X-pos 36% 36 Y-pos 0% 0" at bounding box center [52, 189] width 86 height 55
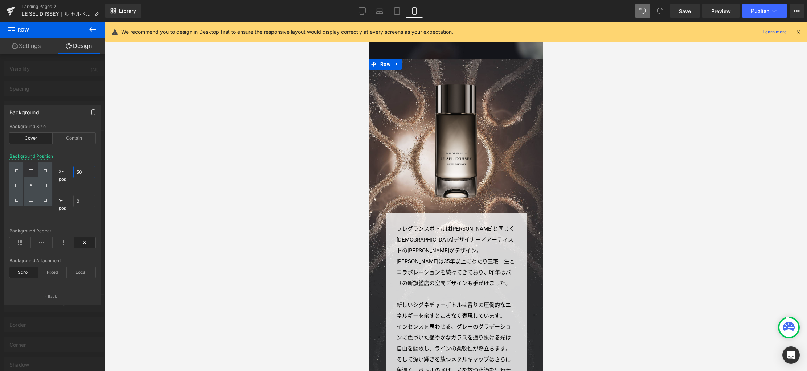
type input "50"
drag, startPoint x: 58, startPoint y: 200, endPoint x: 41, endPoint y: 199, distance: 16.7
click at [41, 199] on div "X-pos 50% 50 Y-pos 5% 5" at bounding box center [52, 189] width 86 height 55
type input "0"
click at [79, 140] on div "Contain" at bounding box center [74, 138] width 43 height 11
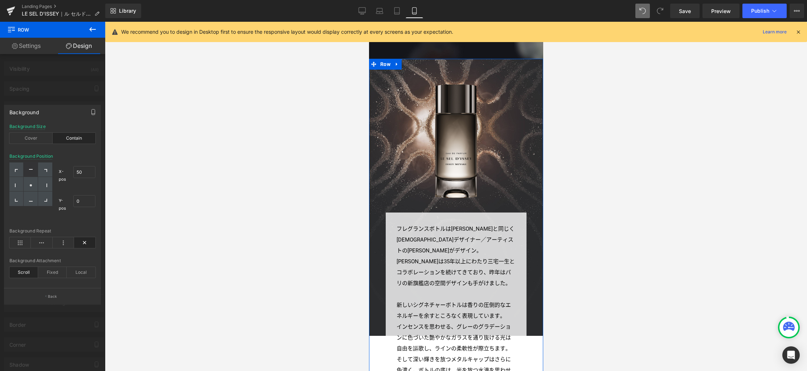
click at [79, 139] on div "Contain" at bounding box center [74, 138] width 43 height 11
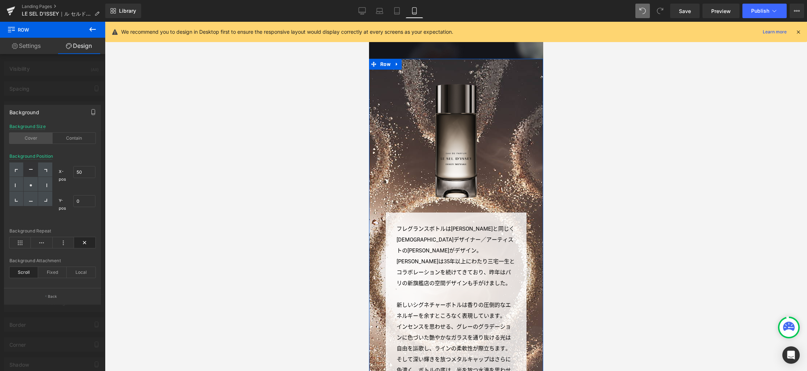
click at [36, 136] on div "Cover" at bounding box center [30, 138] width 43 height 11
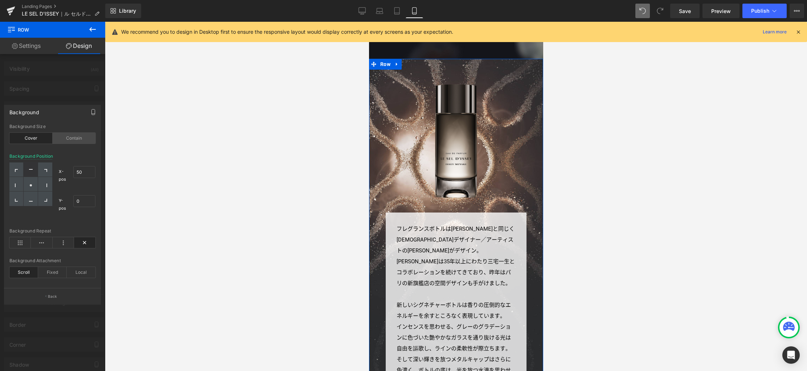
click at [71, 136] on div "Contain" at bounding box center [74, 138] width 43 height 11
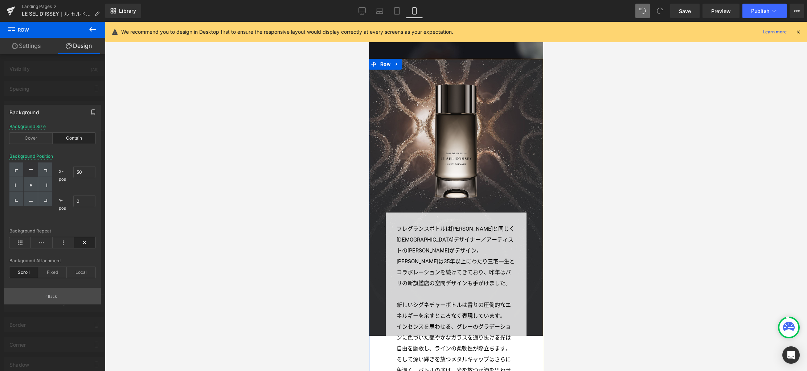
click at [66, 294] on button "Back" at bounding box center [52, 296] width 97 height 16
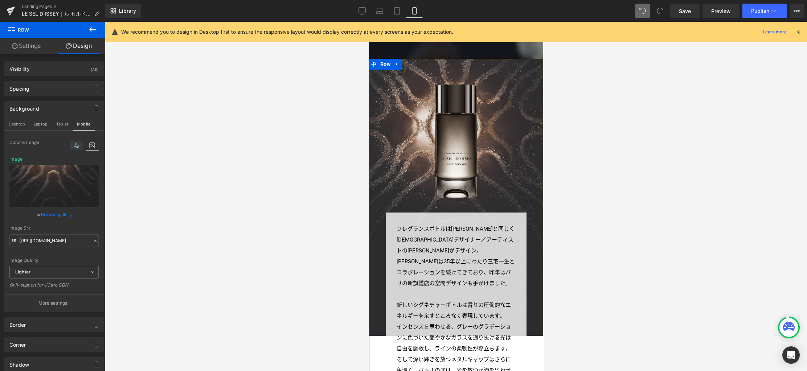
click at [73, 145] on icon at bounding box center [76, 145] width 13 height 9
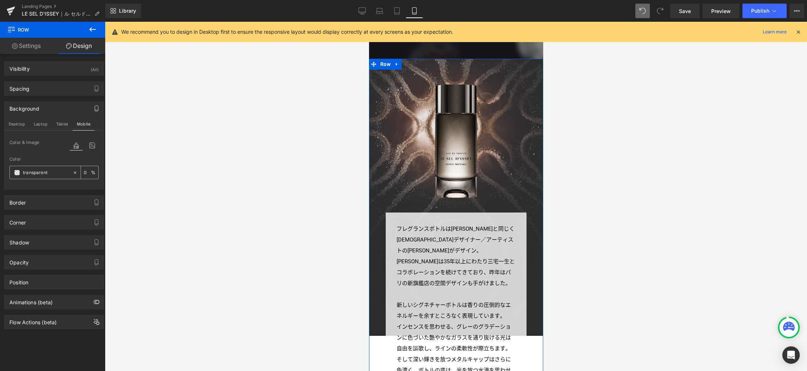
click at [18, 173] on span at bounding box center [17, 173] width 6 height 6
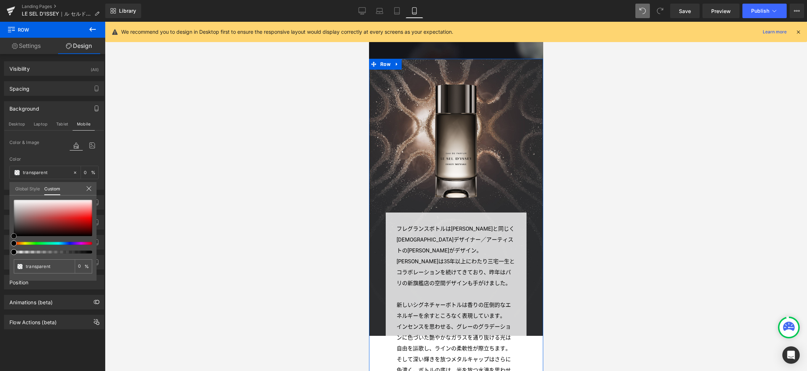
type input "#d2a2a2"
type input "100"
type input "#d2a2a2"
type input "100"
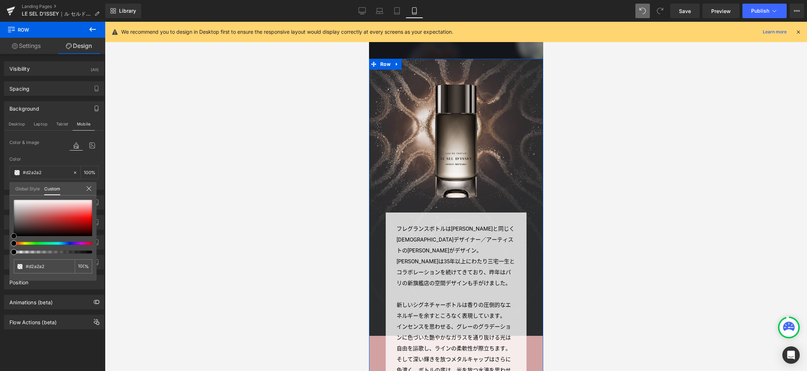
click at [41, 210] on div at bounding box center [53, 218] width 78 height 36
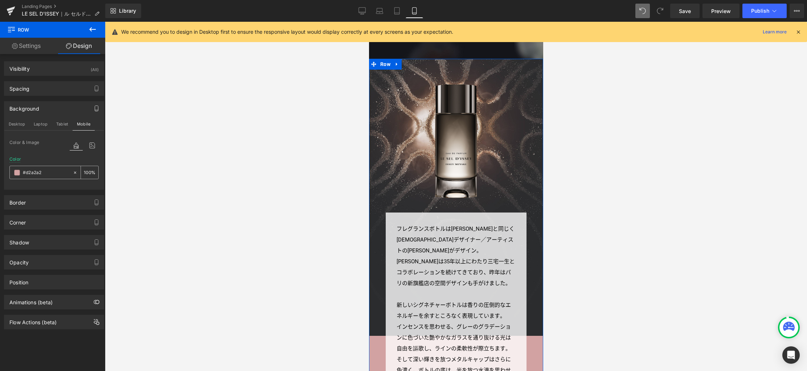
click at [37, 172] on input "#d2a2a2" at bounding box center [46, 173] width 46 height 8
paste input "2a2d2e"
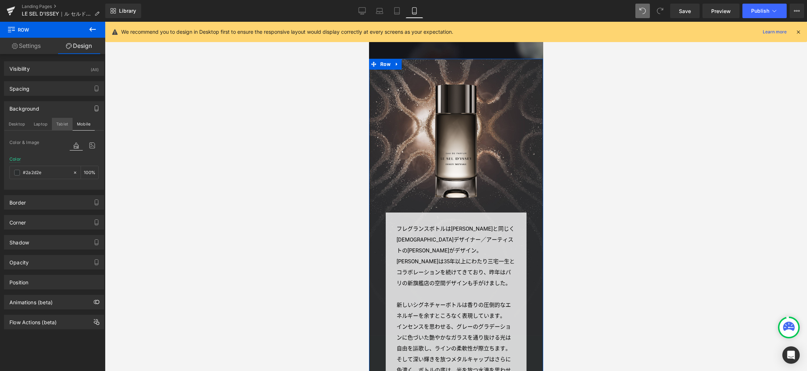
click at [65, 124] on button "Tablet" at bounding box center [62, 124] width 21 height 12
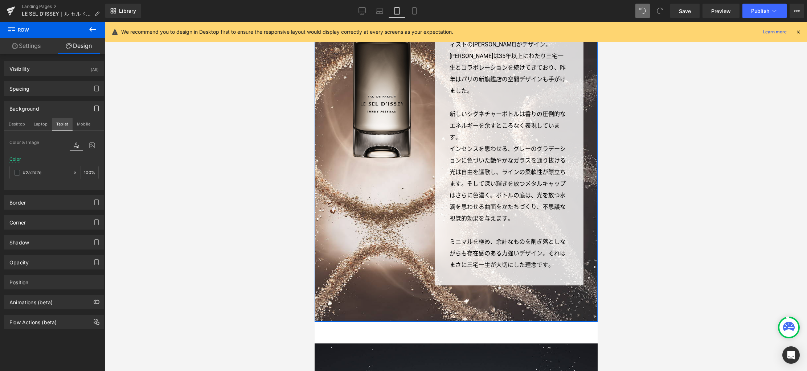
type input "transparent"
type input "0"
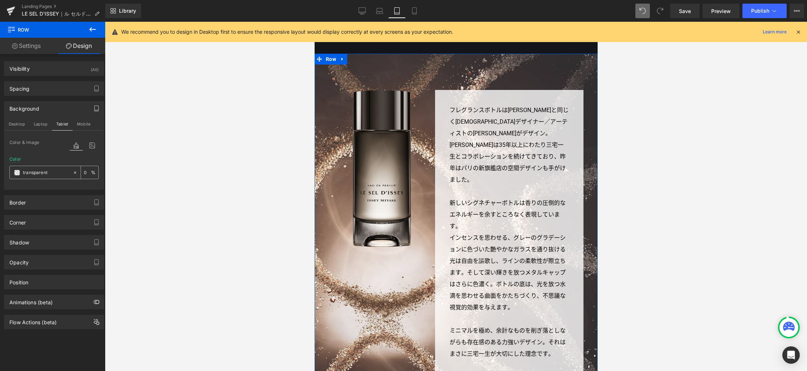
click at [18, 173] on span at bounding box center [17, 173] width 6 height 6
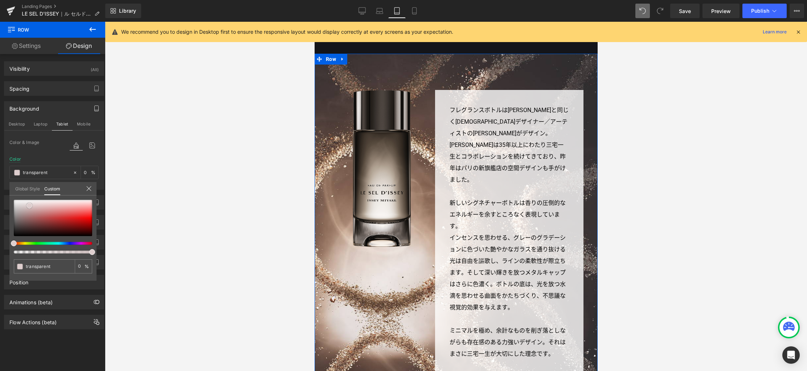
type input "#decece"
type input "100"
type input "#decece"
type input "100"
click at [29, 206] on div at bounding box center [53, 218] width 78 height 36
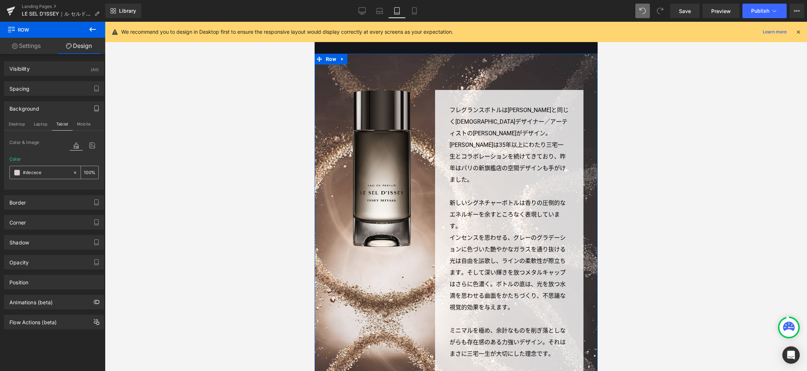
click at [36, 173] on input "#decece" at bounding box center [46, 173] width 46 height 8
paste input "2a2d2"
click at [46, 124] on button "Laptop" at bounding box center [40, 124] width 22 height 12
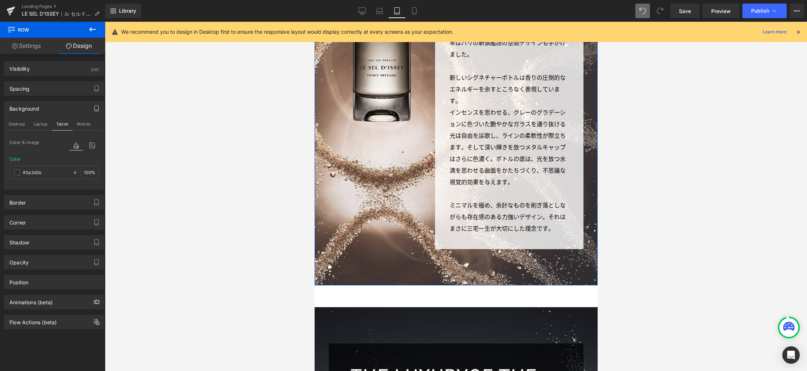
type input "transparent"
type input "0"
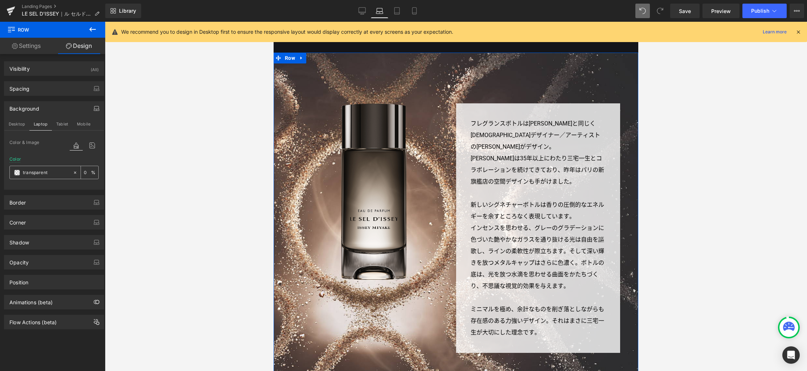
scroll to position [1377, 0]
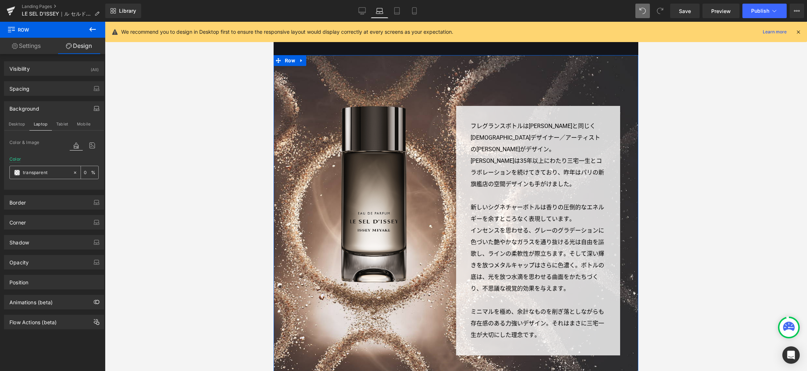
click at [18, 172] on span at bounding box center [17, 173] width 6 height 6
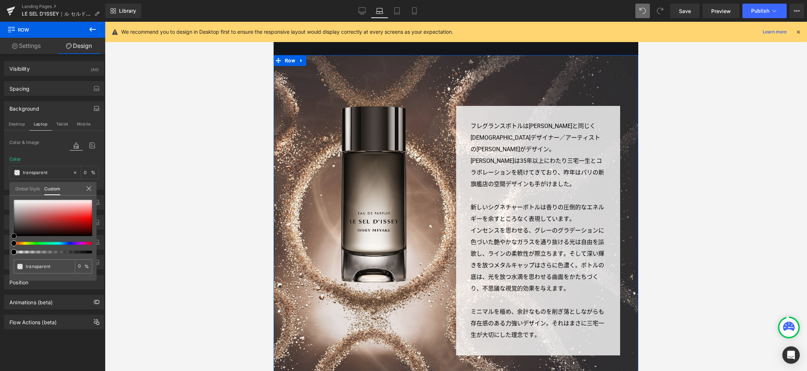
type input "#cd9c9c"
type input "100"
type input "#cd9c9c"
type input "100"
click at [40, 210] on div at bounding box center [53, 218] width 78 height 36
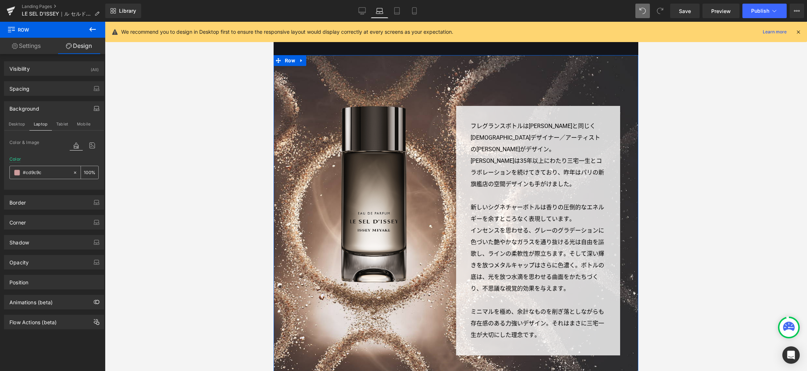
click at [34, 173] on input "#cd9c9c" at bounding box center [46, 173] width 46 height 8
click at [39, 173] on input "#cd9c9c" at bounding box center [46, 173] width 46 height 8
paste input "2a2d2e"
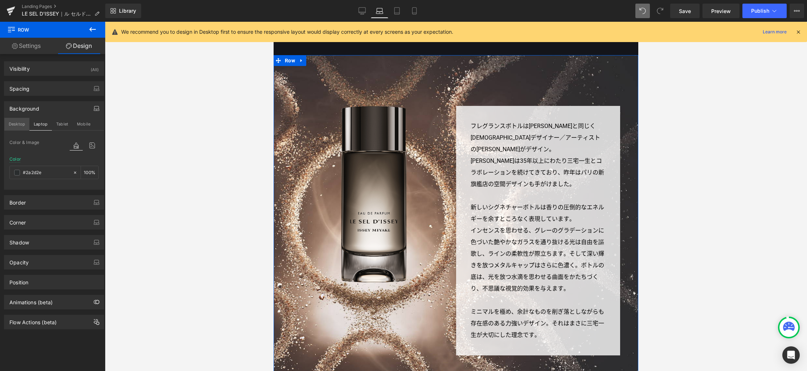
click at [21, 125] on button "Desktop" at bounding box center [16, 124] width 25 height 12
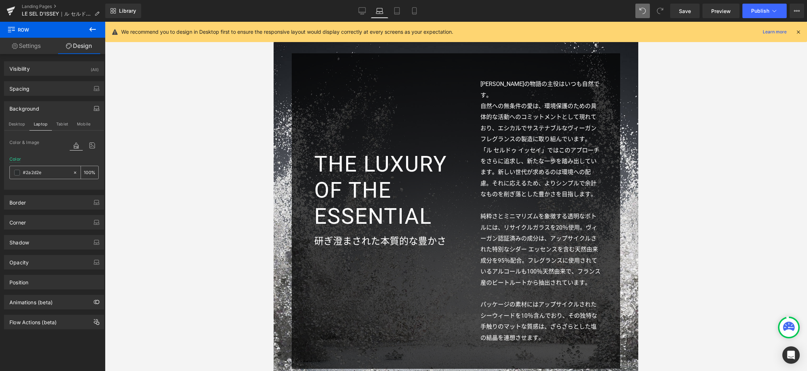
type input "transparent"
type input "0"
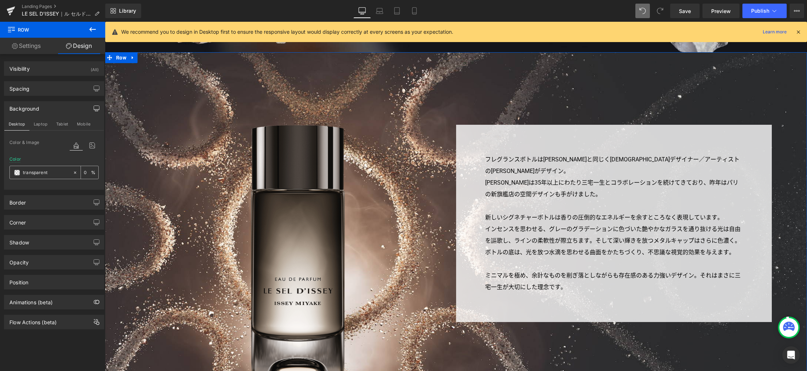
scroll to position [1783, 0]
click at [16, 172] on span at bounding box center [17, 173] width 6 height 6
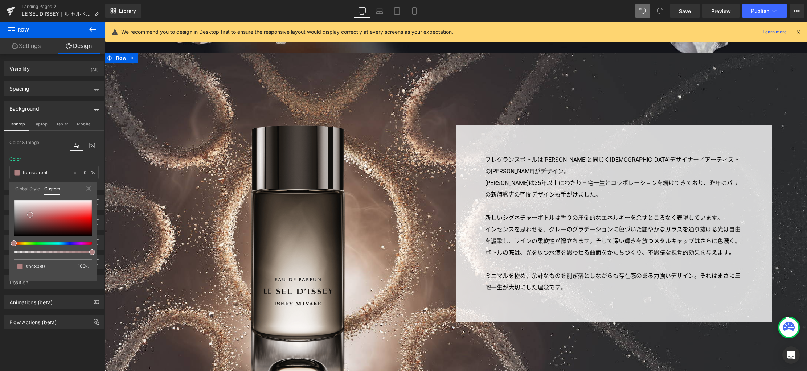
type input "#ac8080"
type input "100"
type input "#ac8080"
type input "100"
click at [30, 215] on div at bounding box center [53, 218] width 78 height 36
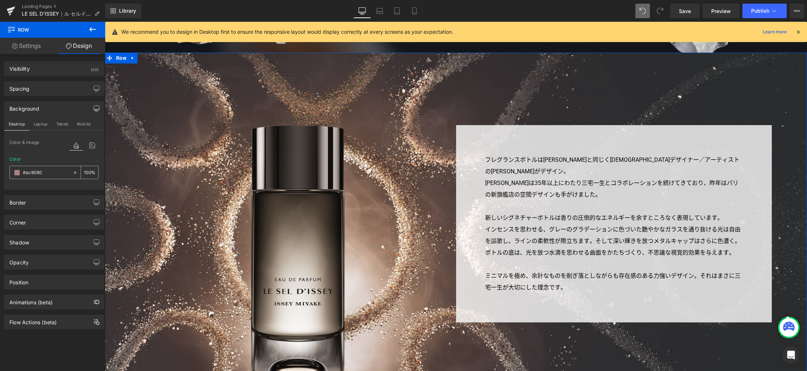
click at [39, 172] on input "#ac8080" at bounding box center [46, 173] width 46 height 8
click at [33, 173] on input "#ac8080" at bounding box center [46, 173] width 46 height 8
paste input "2a2d2e"
type input "#2a2d2e"
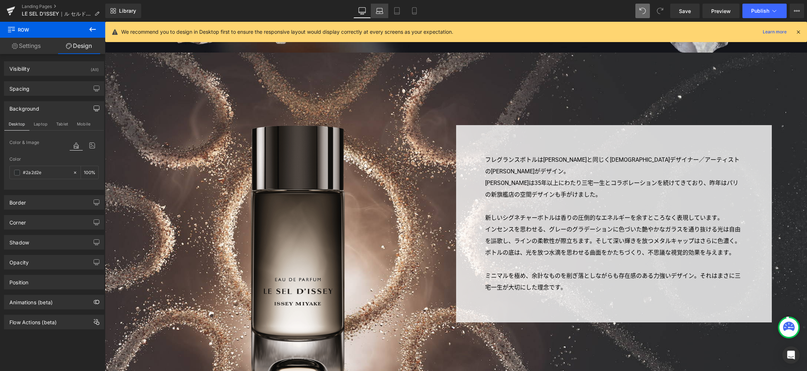
click at [382, 6] on link "Laptop" at bounding box center [379, 11] width 17 height 15
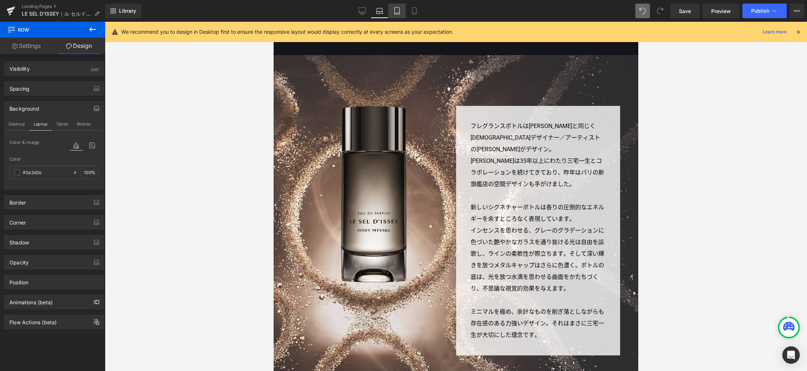
click at [395, 8] on icon at bounding box center [396, 10] width 7 height 7
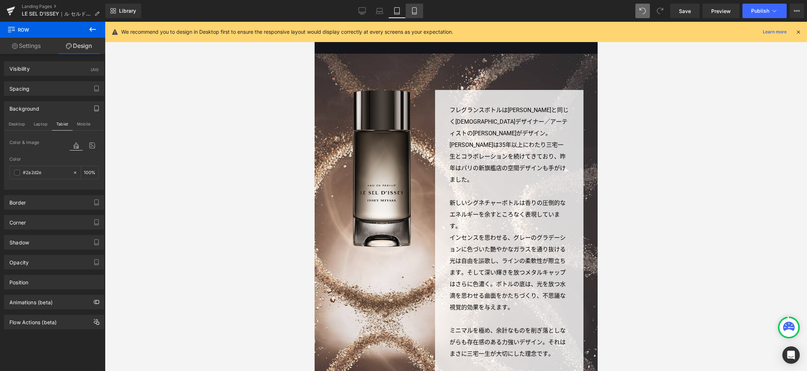
click at [416, 10] on icon at bounding box center [414, 10] width 7 height 7
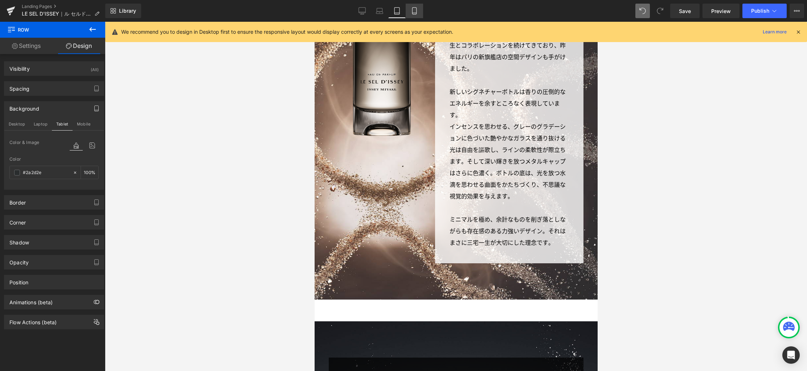
type input "100"
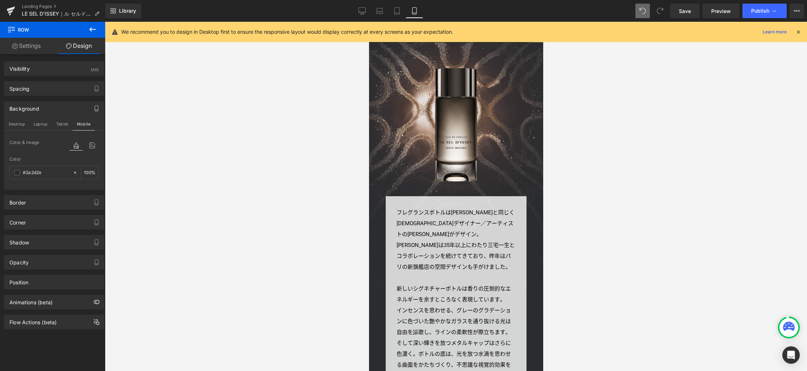
scroll to position [1345, 0]
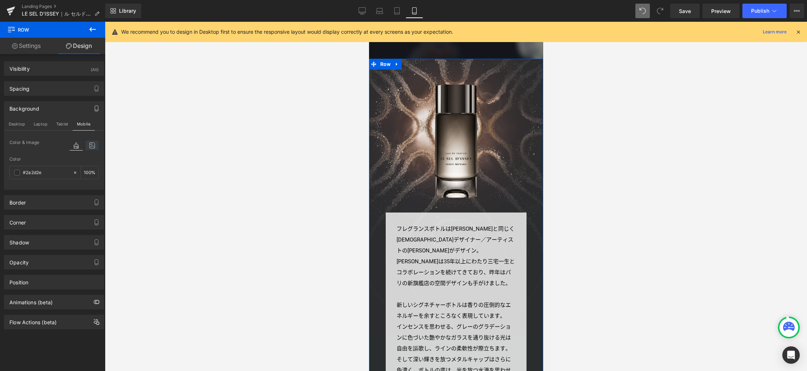
click at [88, 148] on icon at bounding box center [92, 145] width 13 height 9
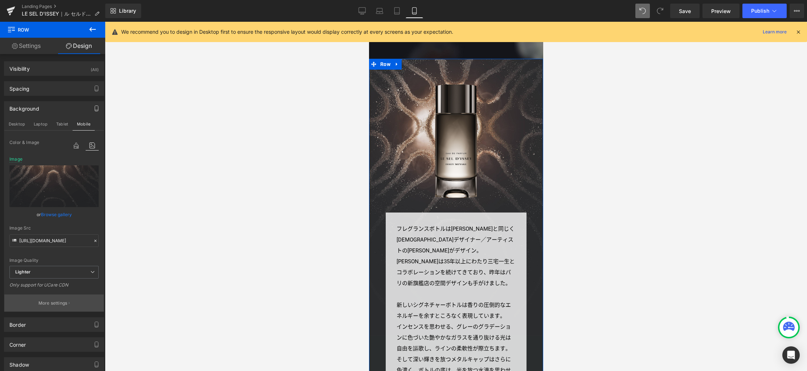
click at [67, 302] on button "More settings" at bounding box center [53, 302] width 99 height 17
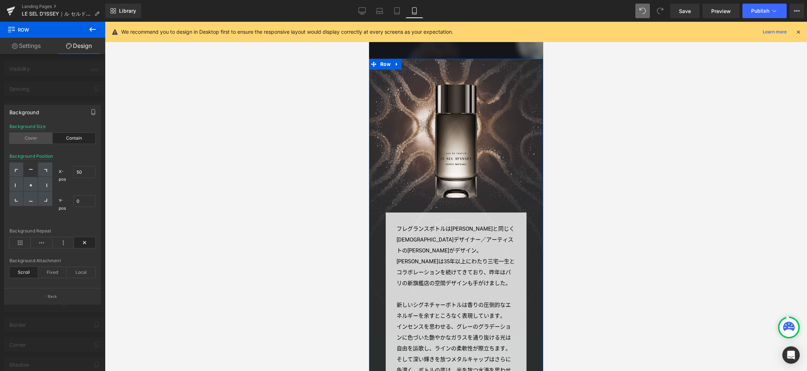
click at [47, 139] on div "Cover" at bounding box center [30, 138] width 43 height 11
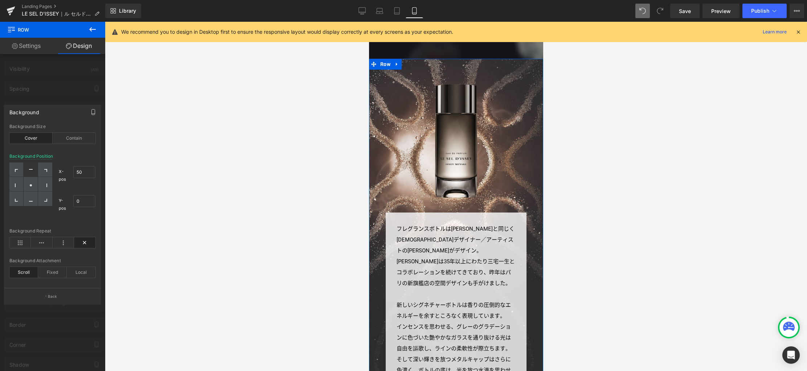
click at [47, 139] on div "Cover" at bounding box center [30, 138] width 43 height 11
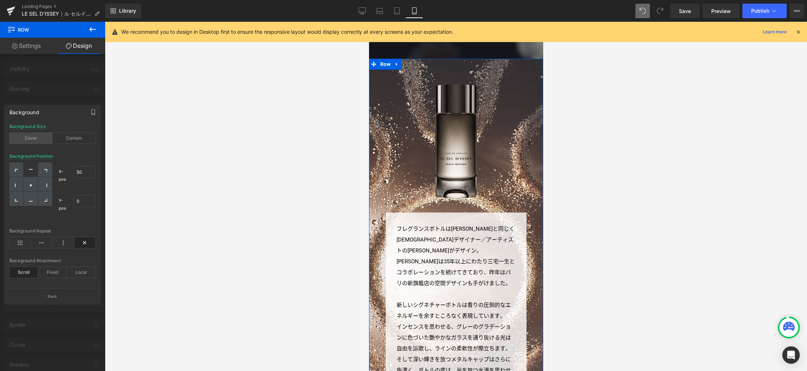
click at [44, 137] on div "Cover" at bounding box center [30, 138] width 43 height 11
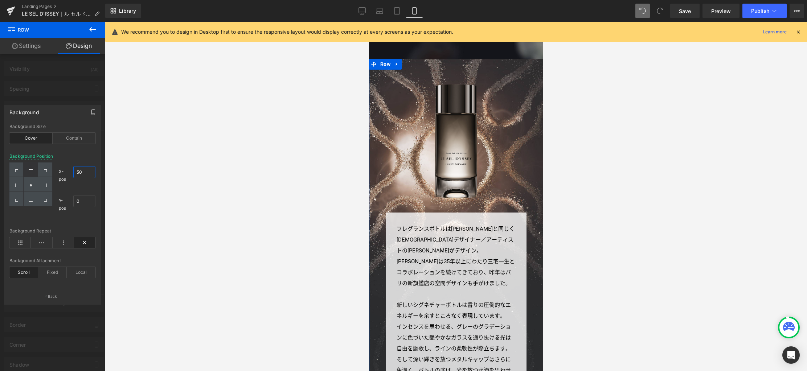
drag, startPoint x: 88, startPoint y: 170, endPoint x: 60, endPoint y: 170, distance: 27.9
click at [60, 170] on div "X-pos 50% 50" at bounding box center [77, 175] width 37 height 26
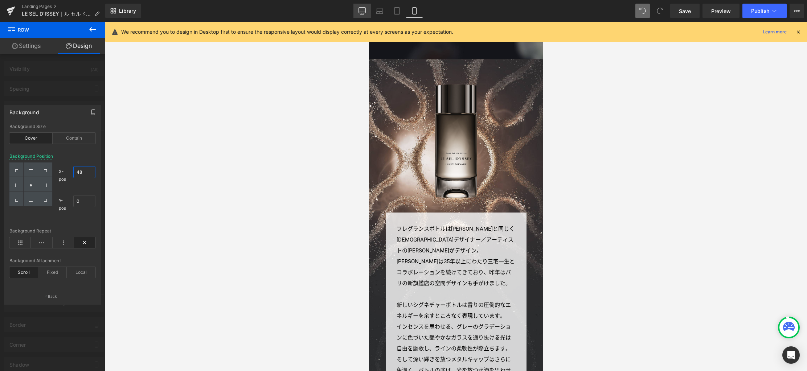
type input "48"
click at [361, 12] on icon at bounding box center [361, 10] width 7 height 7
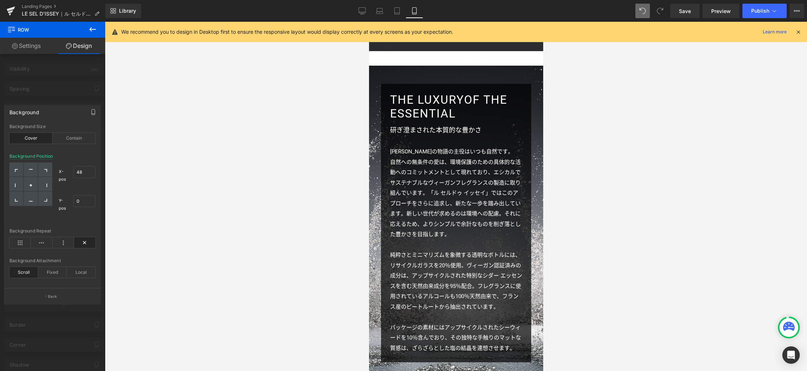
type input "[URL][DOMAIN_NAME]"
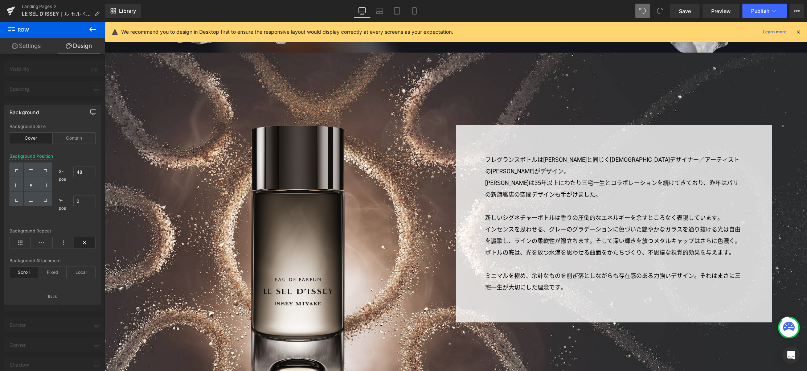
scroll to position [1783, 0]
drag, startPoint x: 680, startPoint y: 12, endPoint x: 296, endPoint y: 194, distance: 424.7
click at [680, 12] on span "Save" at bounding box center [685, 11] width 12 height 8
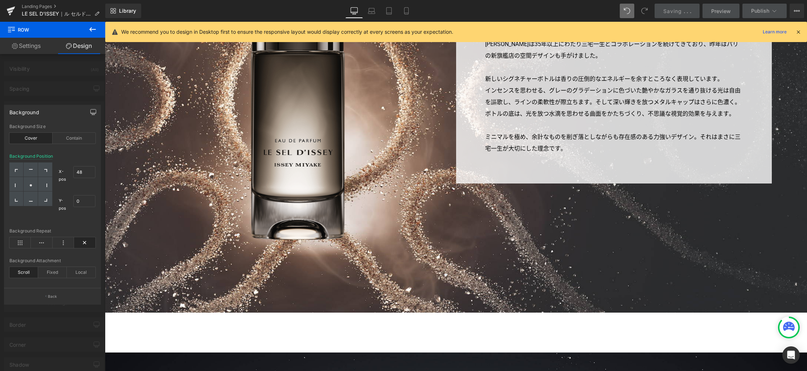
scroll to position [1770, 0]
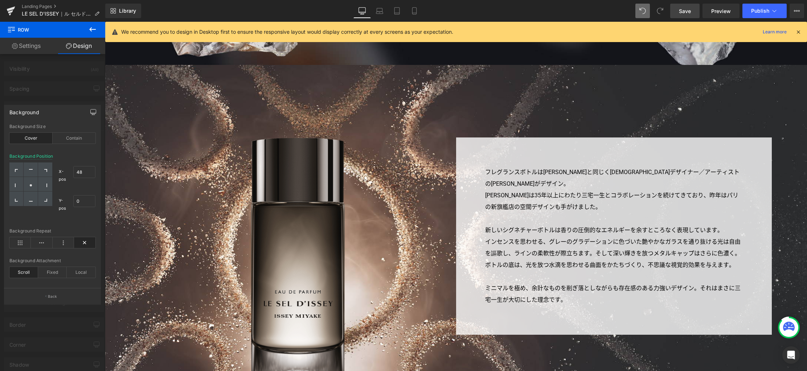
click at [476, 146] on body "[全製品対象] ご購入で選べるサンプル2点プレゼント！ [PERSON_NAME]休業期間のお届けおよびお問い合わせについて ショッピングガイド お問い合わせ…" at bounding box center [456, 202] width 702 height 3900
click at [371, 156] on body "[全製品対象] ご購入で選べるサンプル2点プレゼント！ [PERSON_NAME]休業期間のお届けおよびお問い合わせについて ショッピングガイド お問い合わせ…" at bounding box center [456, 202] width 702 height 3900
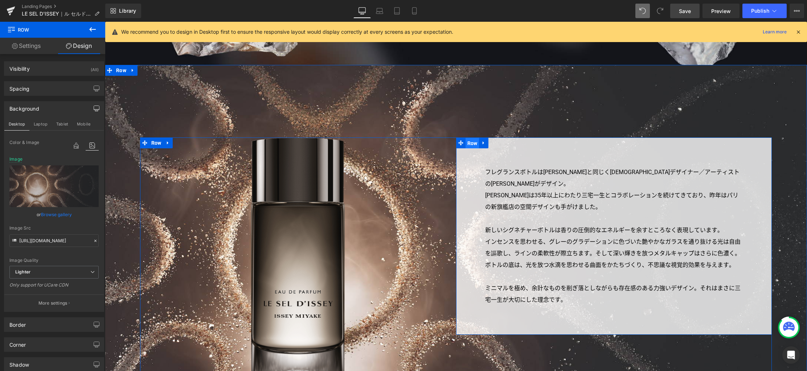
click at [470, 143] on span "Row" at bounding box center [472, 143] width 14 height 11
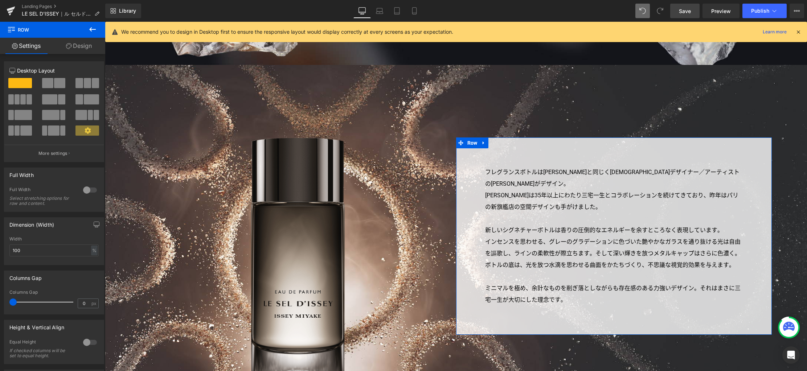
click at [87, 44] on link "Design" at bounding box center [79, 46] width 53 height 16
click at [0, 0] on div "Spacing" at bounding box center [0, 0] width 0 height 0
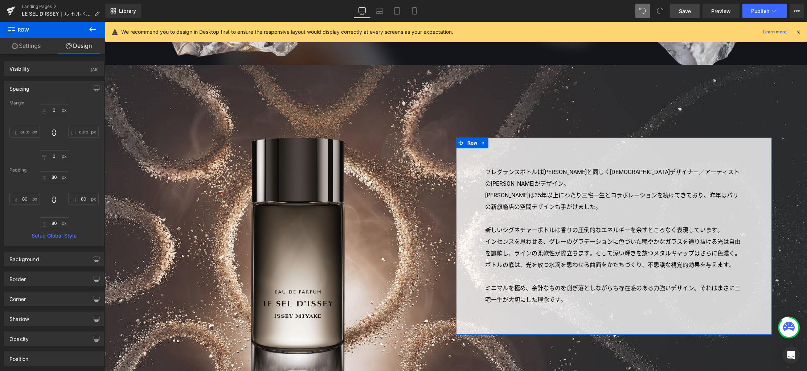
type input "0"
type input "80"
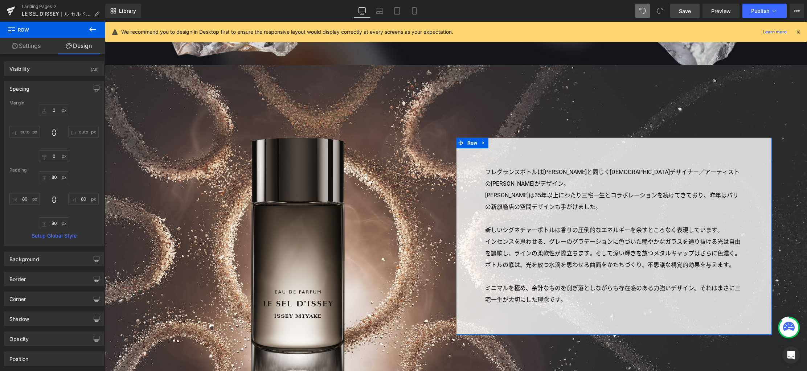
type input "80"
click at [51, 114] on input "0" at bounding box center [54, 110] width 30 height 12
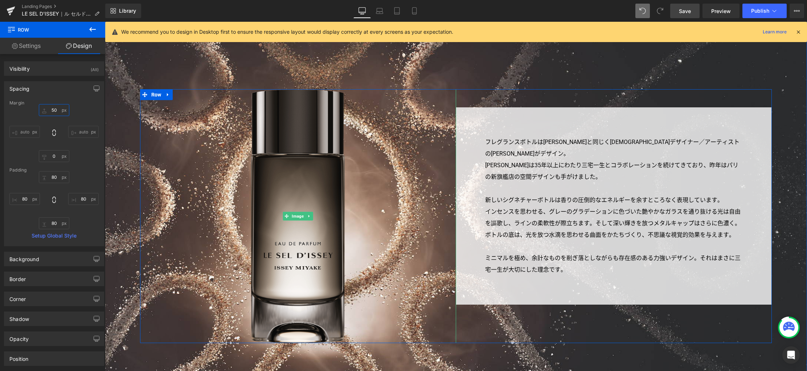
scroll to position [1810, 0]
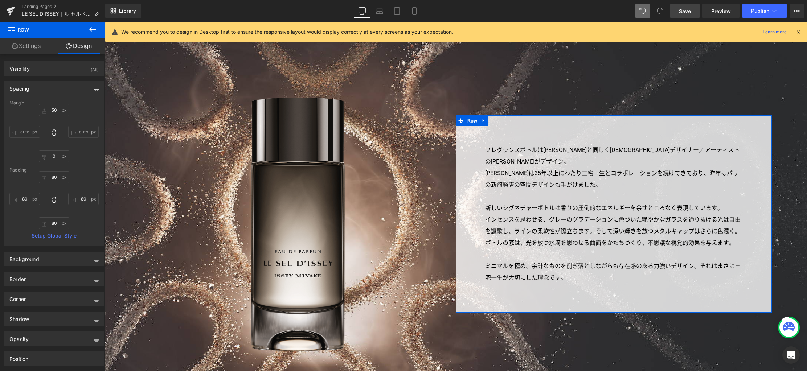
click at [96, 90] on icon "button" at bounding box center [97, 89] width 6 height 6
click at [44, 105] on button "Laptop" at bounding box center [40, 104] width 22 height 12
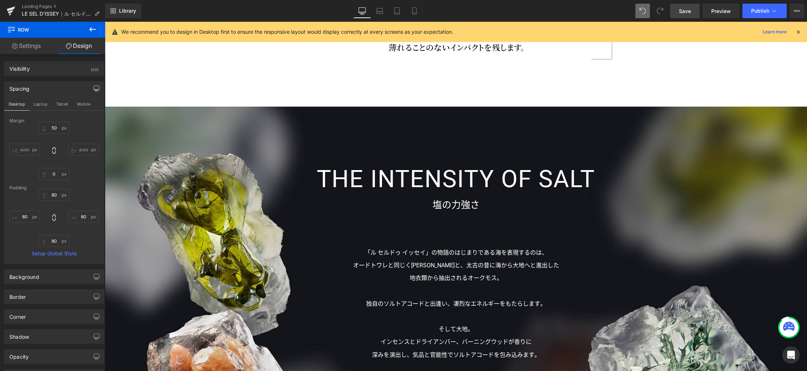
type input "0"
type input "40"
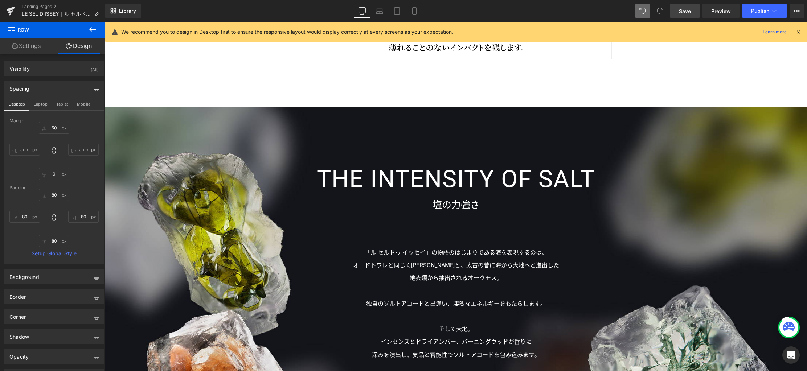
type input "40"
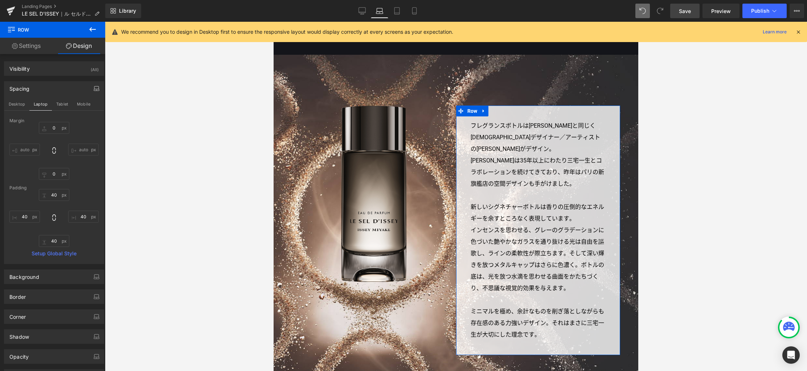
scroll to position [1365, 0]
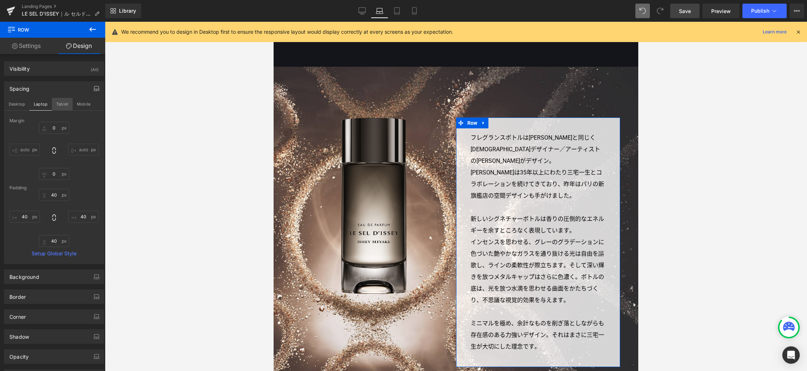
click at [65, 103] on button "Tablet" at bounding box center [62, 104] width 21 height 12
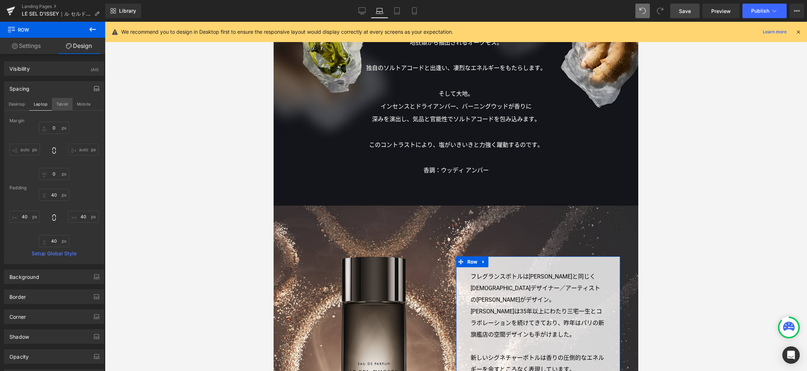
type input "0"
type input "40"
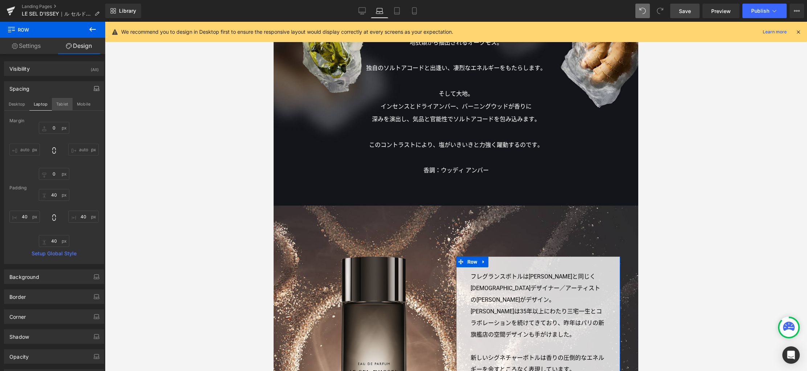
type input "40"
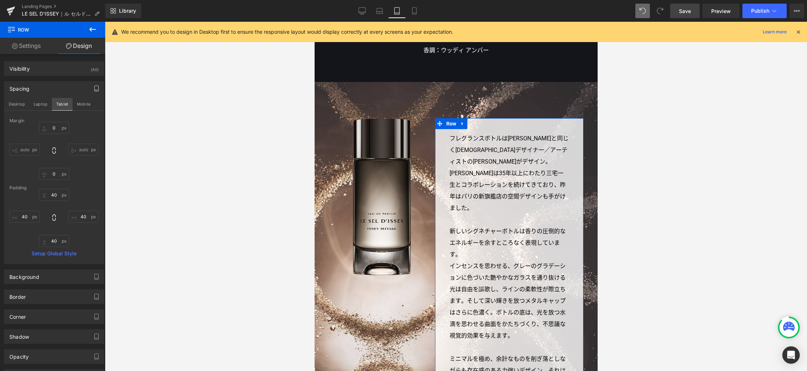
scroll to position [1230, 0]
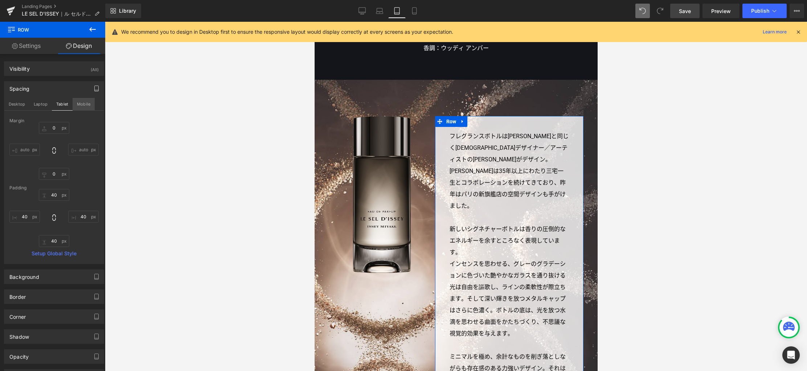
click at [78, 105] on button "Mobile" at bounding box center [84, 104] width 22 height 12
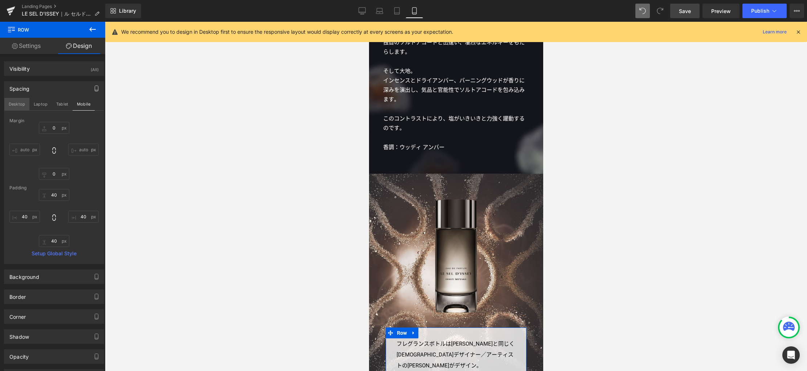
type input "0"
type input "30"
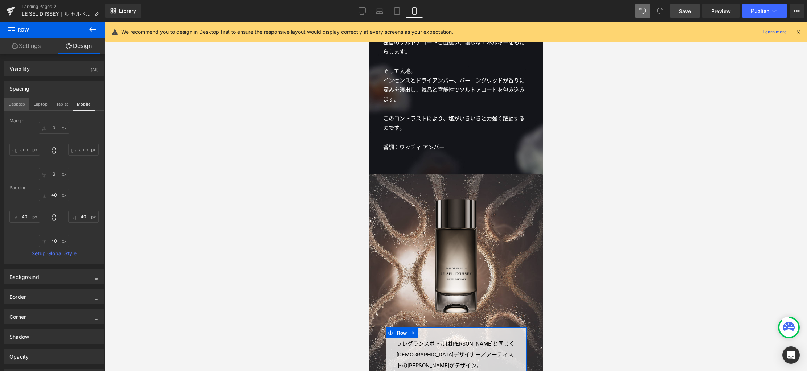
type input "30"
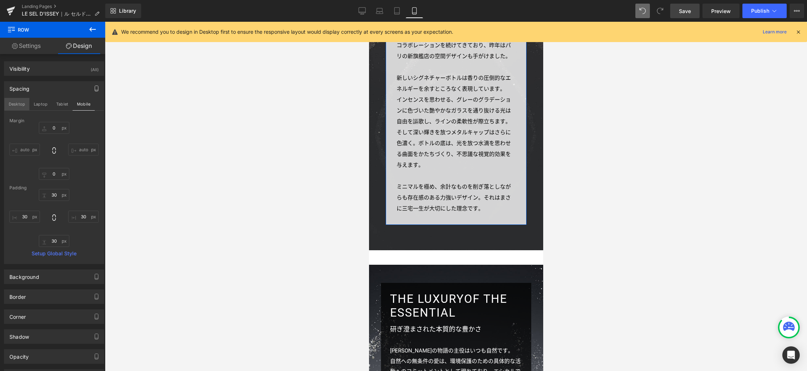
click at [14, 104] on button "Desktop" at bounding box center [16, 104] width 25 height 12
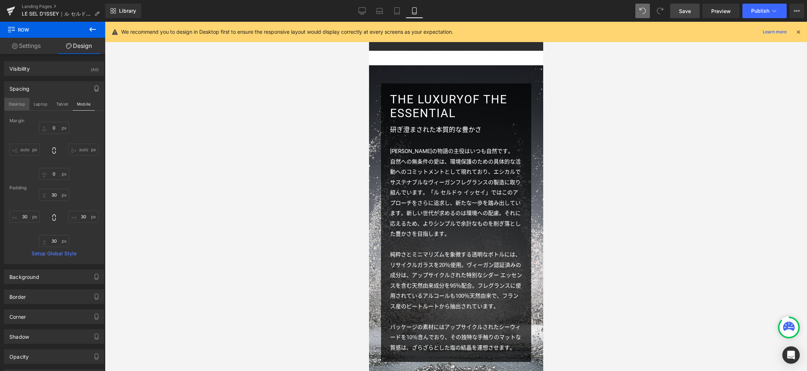
type input "50"
type input "0"
type input "80"
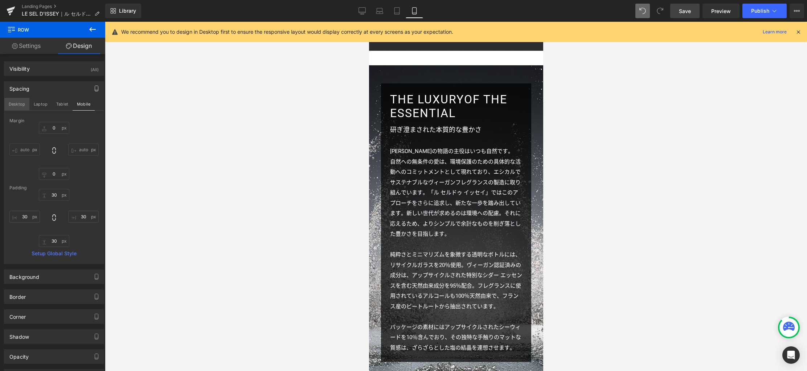
type input "80"
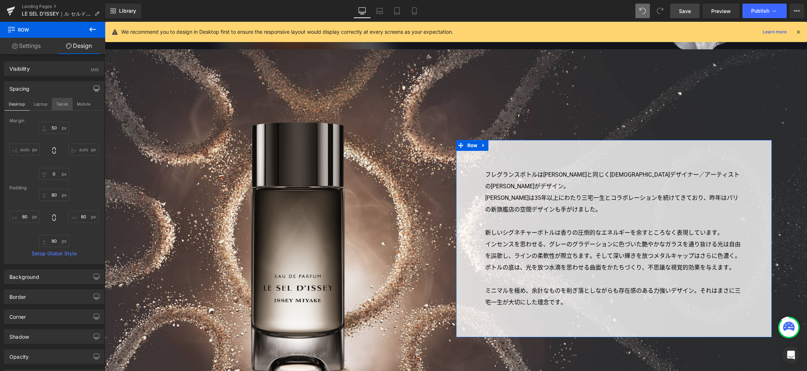
scroll to position [1786, 0]
click at [689, 15] on span "Save" at bounding box center [685, 11] width 12 height 8
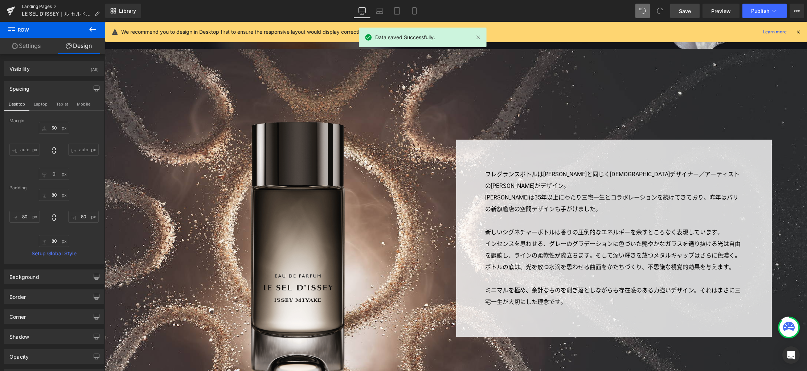
click at [46, 6] on link "Landing Pages" at bounding box center [63, 7] width 83 height 6
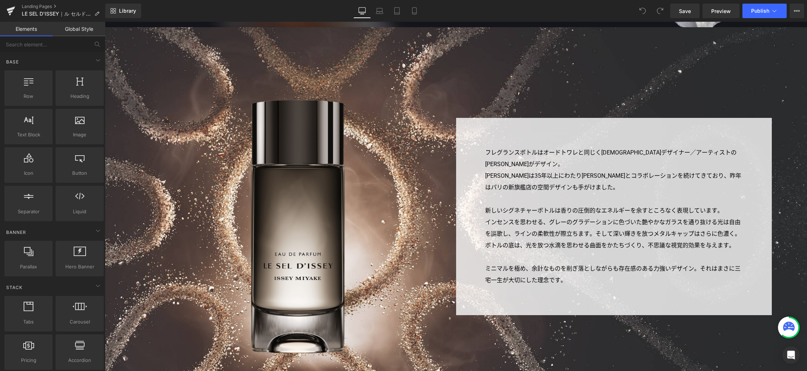
scroll to position [1780, 0]
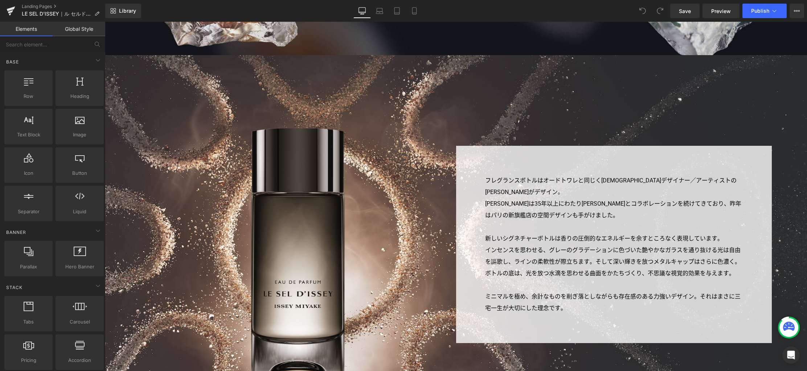
click at [470, 168] on div "フレグランスボトルはオードトワレと同じく日本人デザイナー／アーティストの吉岡徳仁がデザイン。 吉岡は35年以上にわたり三宅一生とコラボレーションを続けてきてお…" at bounding box center [614, 244] width 316 height 197
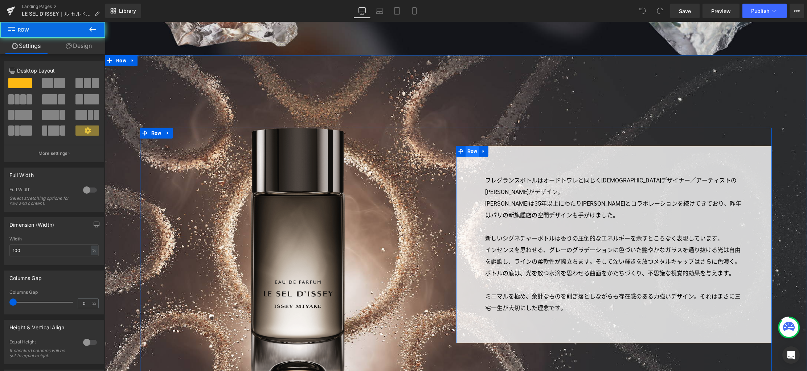
click at [470, 153] on span "Row" at bounding box center [472, 151] width 14 height 11
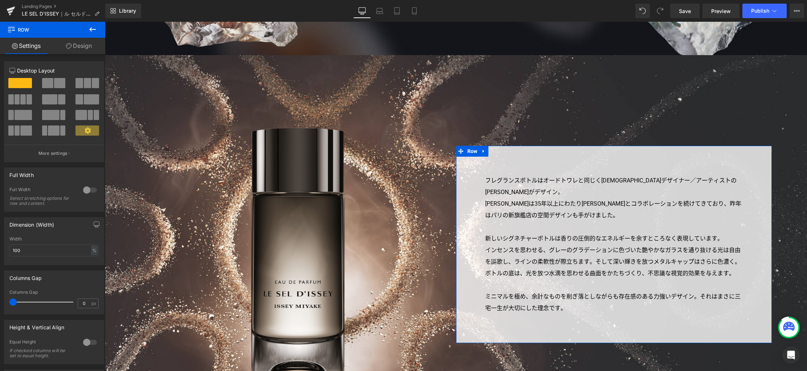
click at [81, 49] on link "Design" at bounding box center [79, 46] width 53 height 16
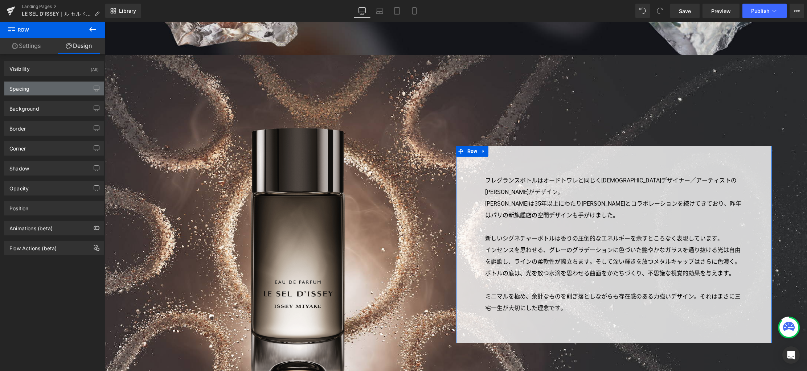
click at [52, 92] on div "Spacing" at bounding box center [53, 89] width 99 height 14
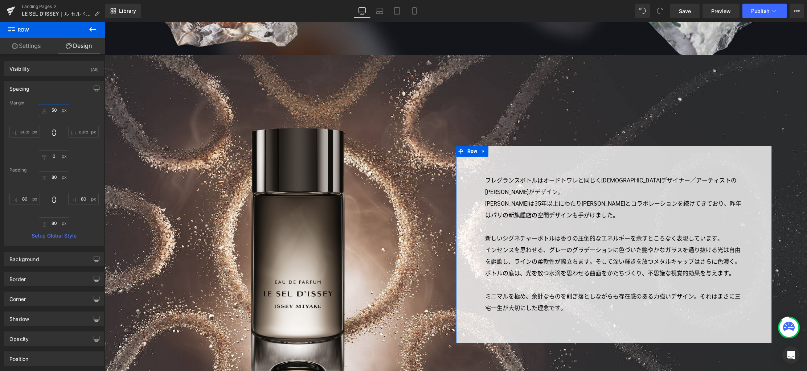
click at [57, 112] on input "50" at bounding box center [54, 110] width 30 height 12
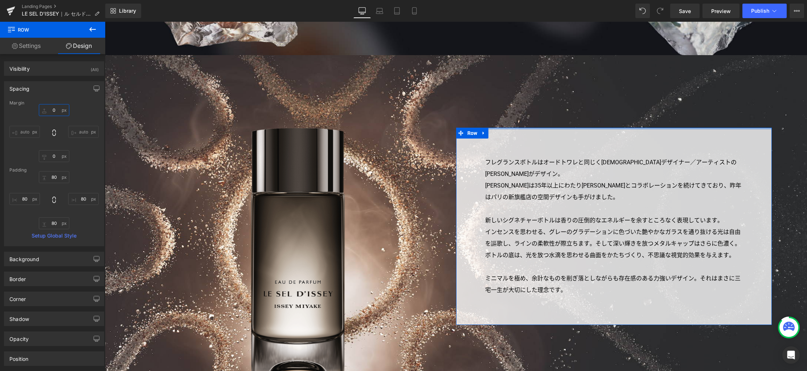
type input "0"
click at [55, 178] on input "80" at bounding box center [54, 177] width 30 height 12
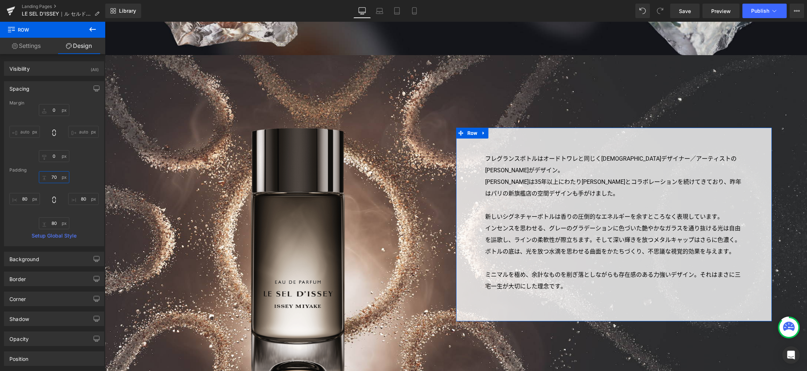
type input "70"
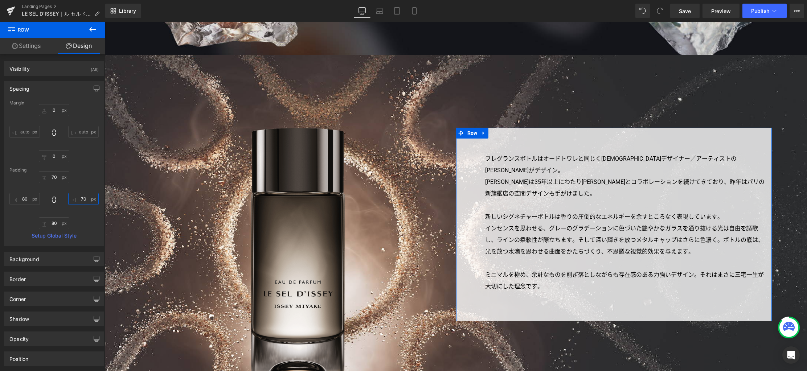
type input "70"
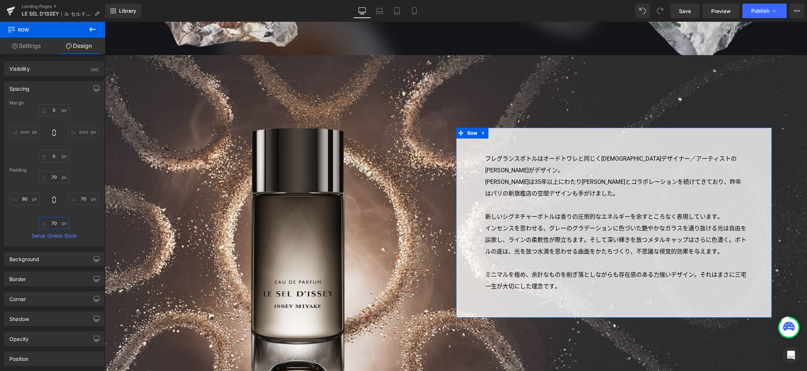
type input "70"
click at [684, 10] on span "Save" at bounding box center [685, 11] width 12 height 8
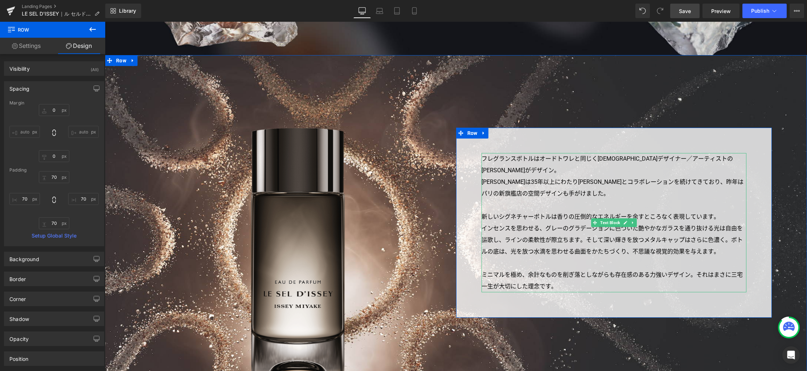
click at [507, 182] on p "[PERSON_NAME]は35年以上にわたり[PERSON_NAME]とコラボレーションを続けてきており、昨年はパリの新旗艦店の空間デザインも手がけました。" at bounding box center [613, 187] width 265 height 23
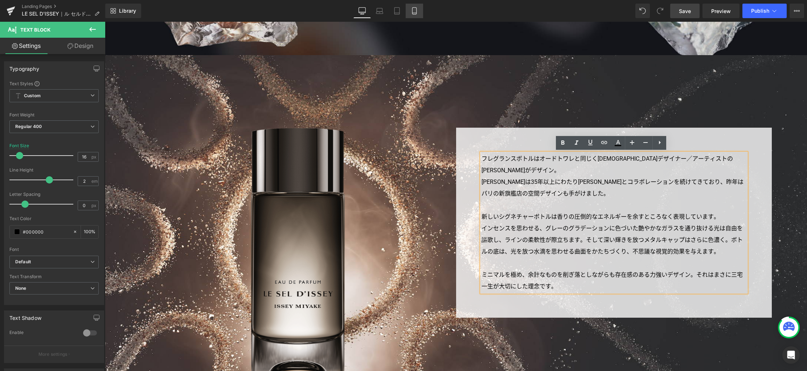
click at [417, 9] on icon at bounding box center [414, 10] width 7 height 7
type input "15"
type input "100"
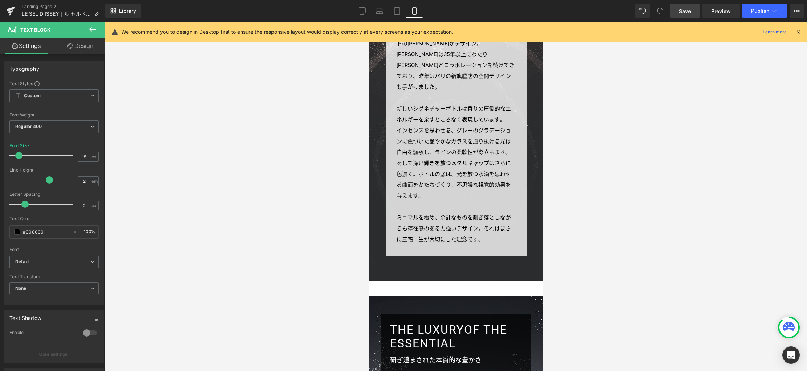
scroll to position [1545, 0]
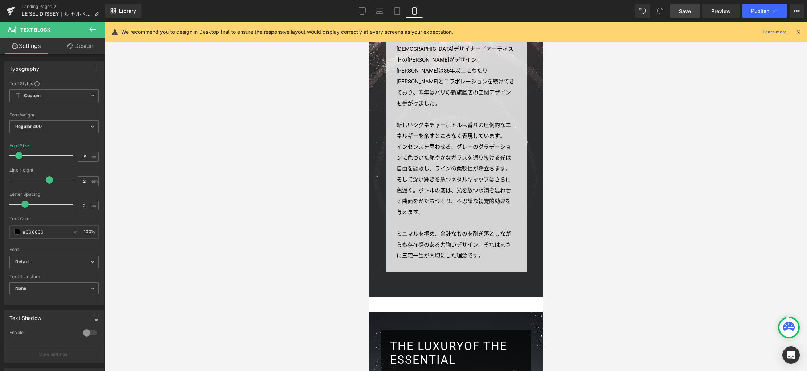
click at [467, 166] on p "インセンスを思わせる、グレーのグラデーションに色づいた艶やかなガラスを通り抜ける光は自由を謳歌し、ラインの柔軟性が際立ちます。そして深い輝きを放つメタルキャッ…" at bounding box center [455, 179] width 119 height 76
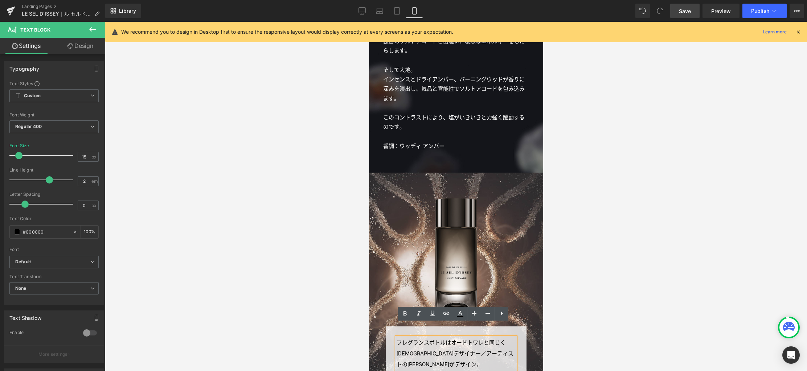
scroll to position [1085, 0]
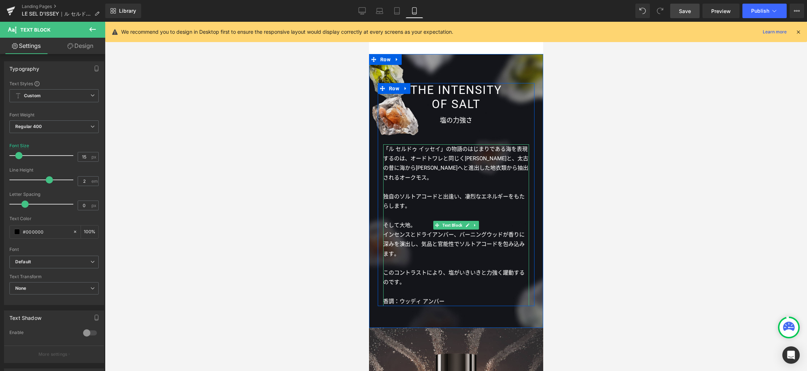
click at [440, 146] on p "「ル セルドゥ イッセイ」の物語のはじまりである海を表現するのは、 オードトワレと同じくマリン シーウィードと、太古の昔に海から大地へと進出した 地衣類から抽…" at bounding box center [456, 163] width 146 height 38
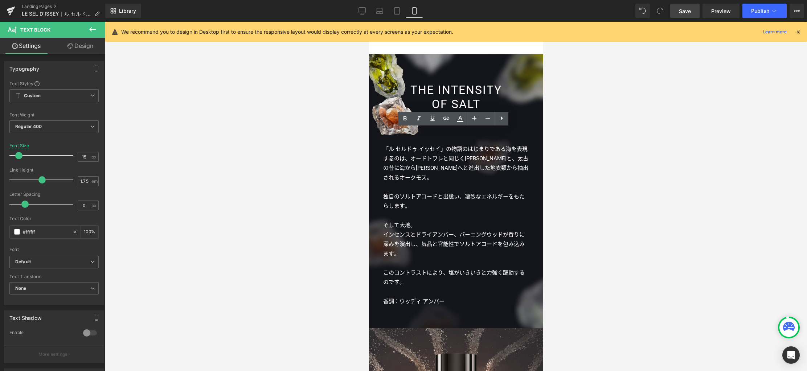
drag, startPoint x: 365, startPoint y: 10, endPoint x: 364, endPoint y: 18, distance: 8.4
click at [364, 10] on icon at bounding box center [361, 10] width 7 height 7
type input "16"
type input "100"
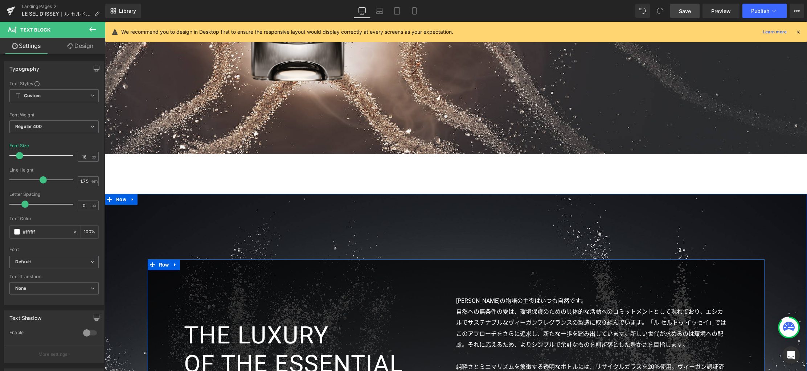
scroll to position [2024, 0]
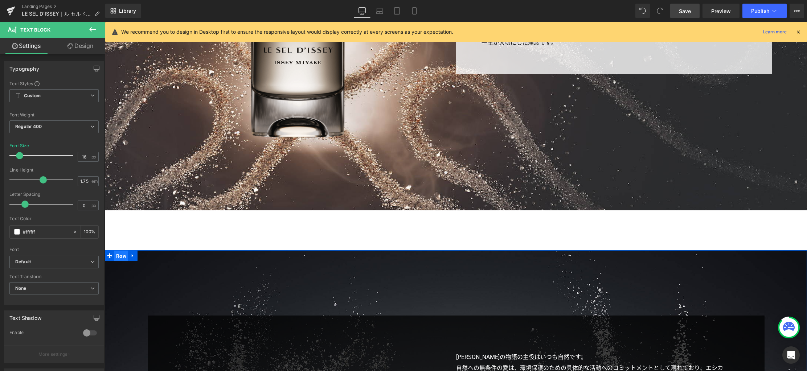
click at [119, 257] on span "Row" at bounding box center [121, 256] width 14 height 11
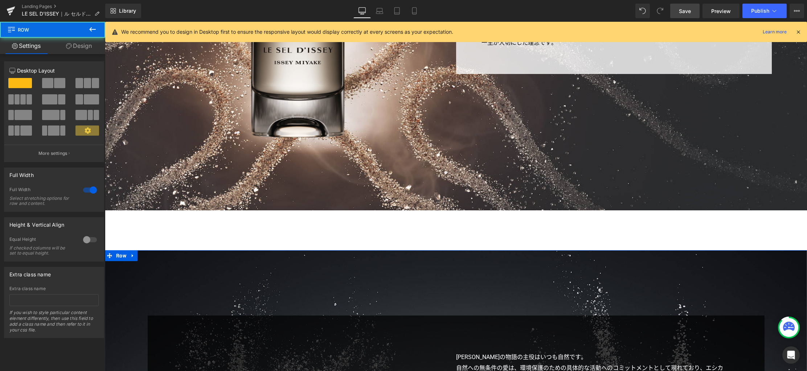
click at [81, 47] on link "Design" at bounding box center [79, 46] width 53 height 16
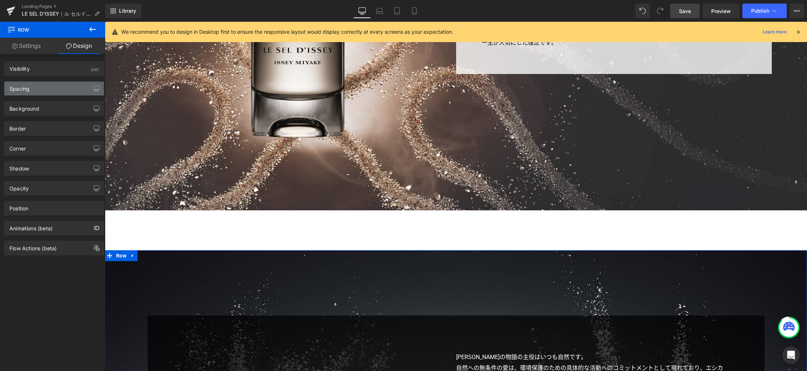
type input "110px"
type input "0px"
type input "180px"
type input "0px"
type input "180px"
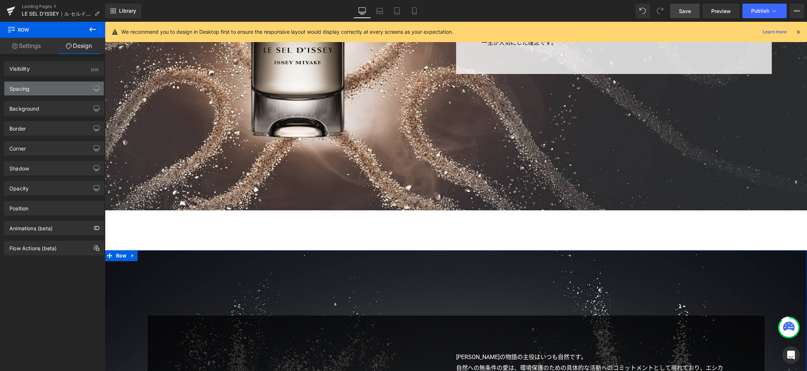
type input "0px"
click at [52, 88] on div "Spacing" at bounding box center [53, 89] width 99 height 14
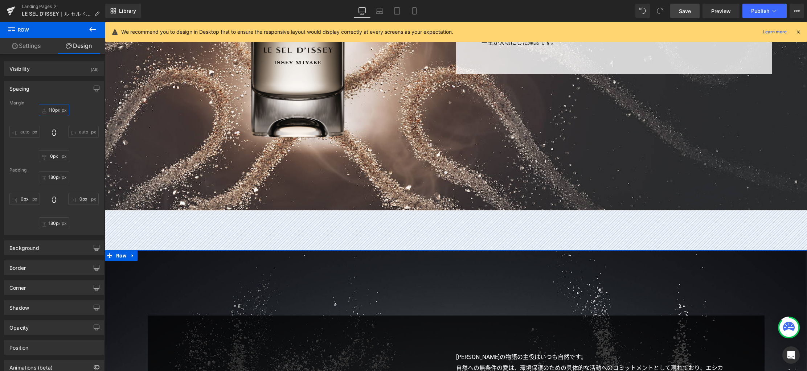
click at [59, 111] on input "110px" at bounding box center [54, 110] width 30 height 12
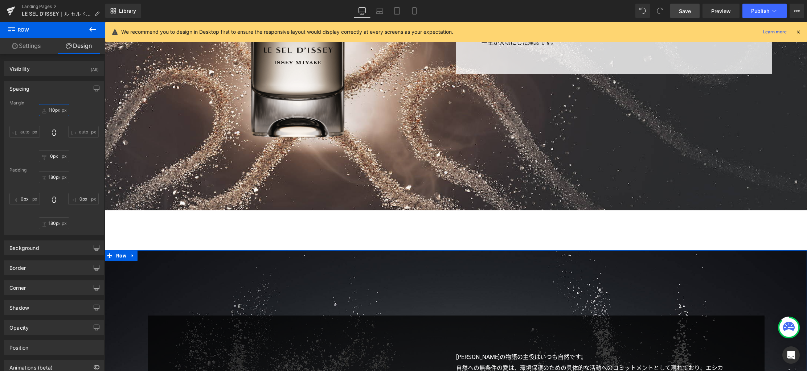
click at [52, 110] on input "110px" at bounding box center [54, 110] width 30 height 12
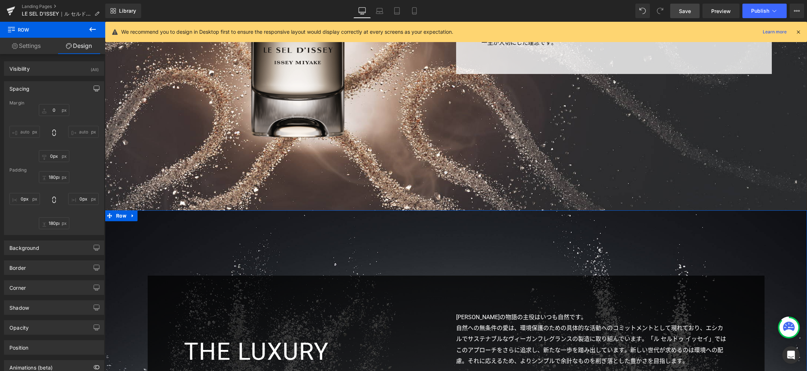
click at [94, 91] on icon "button" at bounding box center [97, 89] width 6 height 6
click at [37, 104] on button "Laptop" at bounding box center [40, 104] width 22 height 12
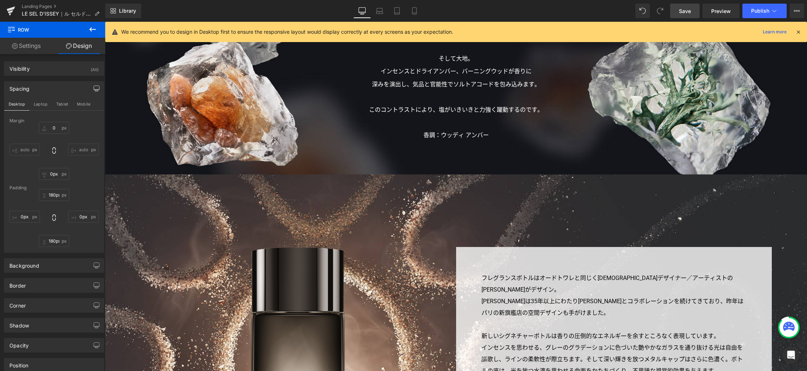
type input "70px"
type input "130px"
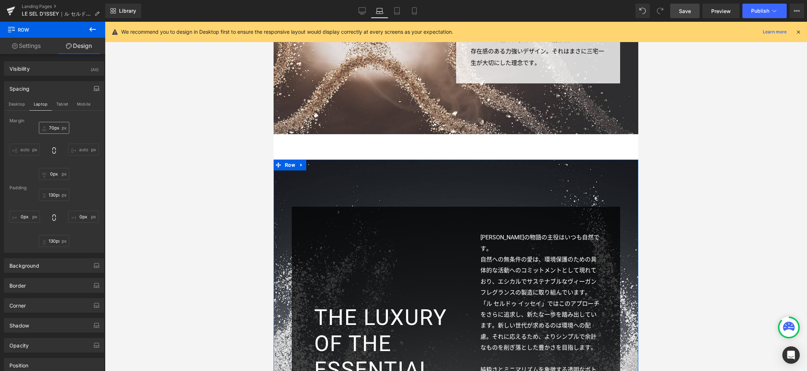
scroll to position [1649, 0]
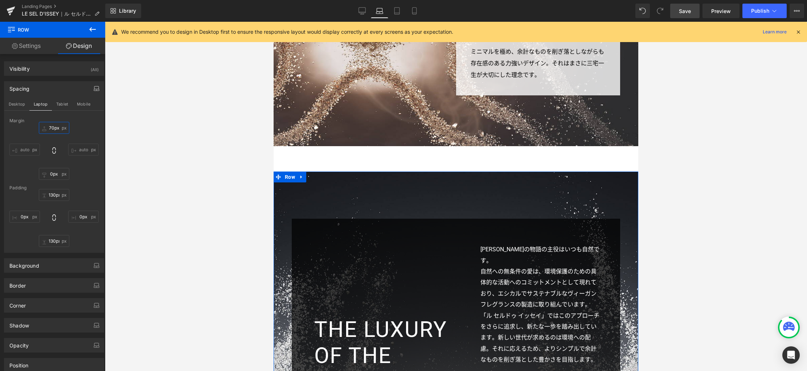
drag, startPoint x: 54, startPoint y: 127, endPoint x: 83, endPoint y: 129, distance: 29.5
click at [54, 127] on input "70px" at bounding box center [54, 128] width 30 height 12
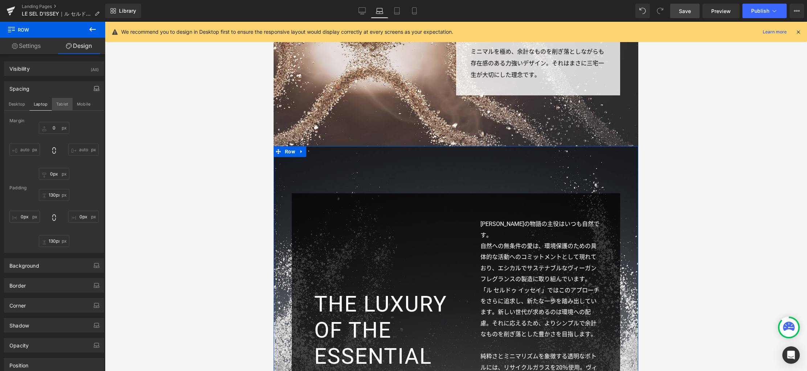
click at [67, 103] on button "Tablet" at bounding box center [62, 104] width 21 height 12
type input "60px"
type input "100px"
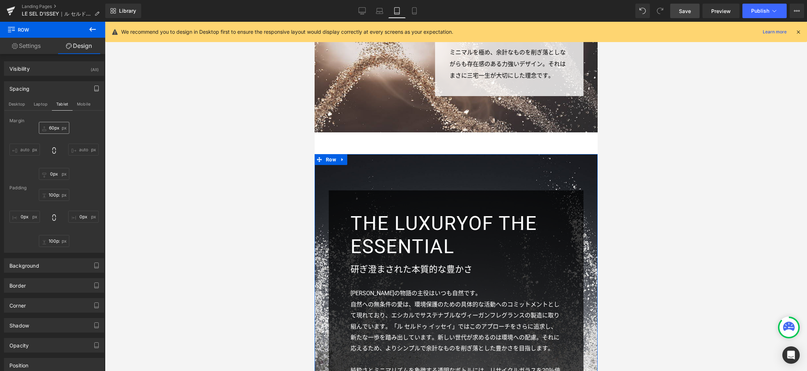
scroll to position [1555, 0]
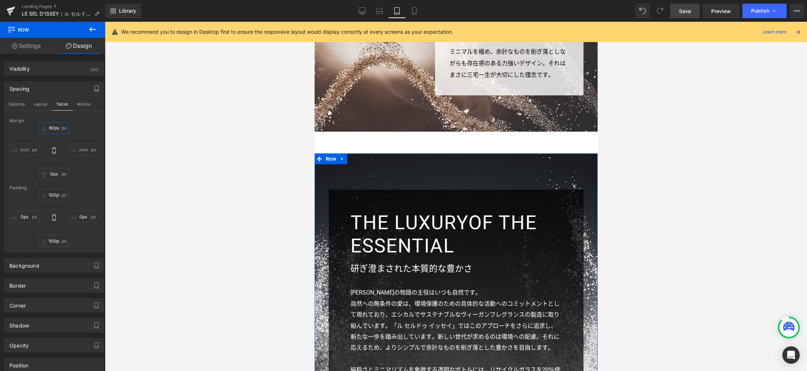
click at [55, 128] on input "60px" at bounding box center [54, 128] width 30 height 12
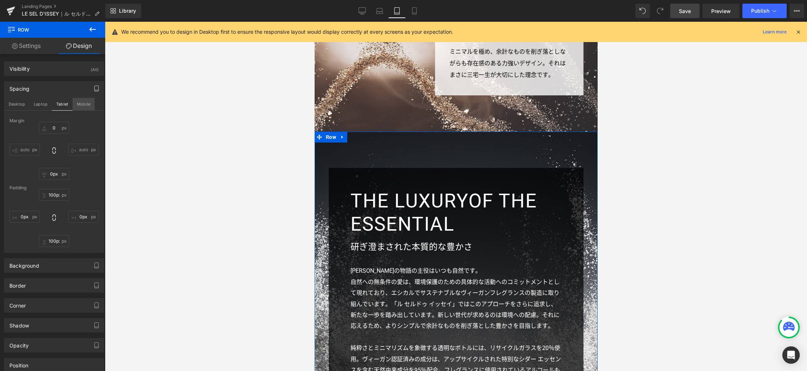
click at [85, 101] on button "Mobile" at bounding box center [84, 104] width 22 height 12
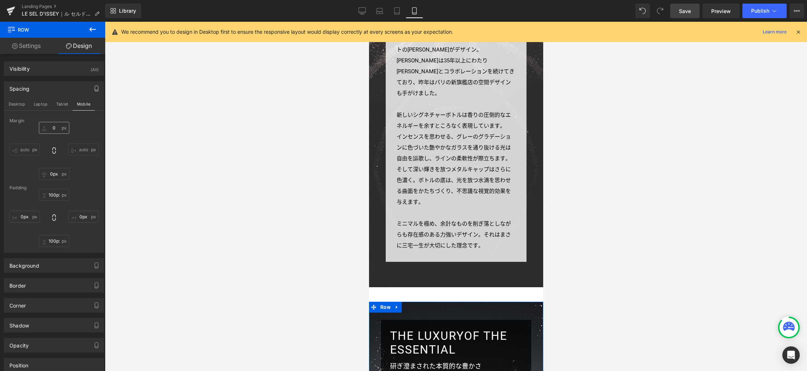
type input "40px"
type input "50px"
type input "10px"
type input "50px"
type input "10px"
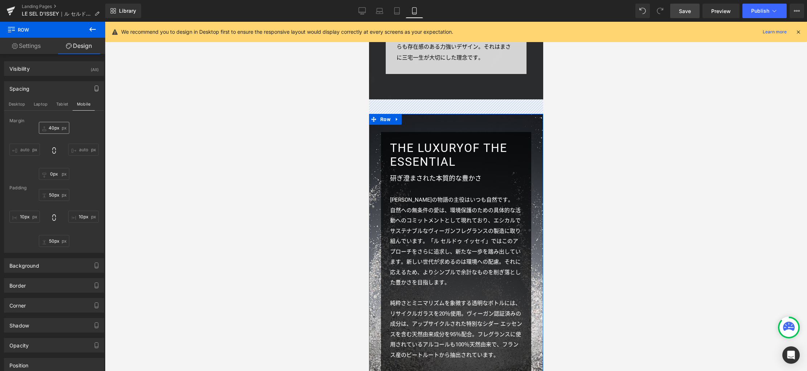
scroll to position [1732, 0]
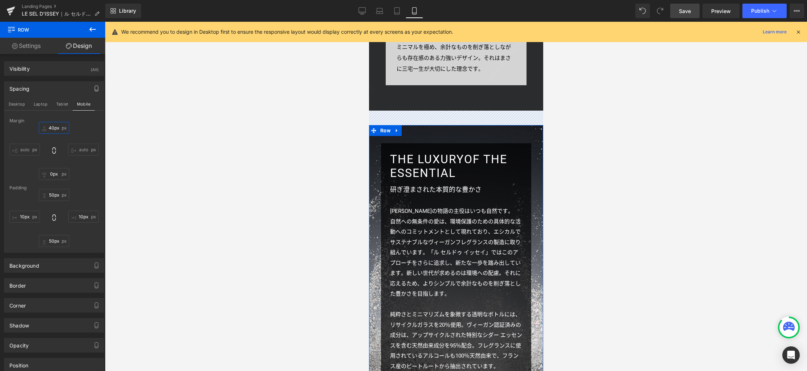
click at [52, 130] on input "40px" at bounding box center [54, 128] width 30 height 12
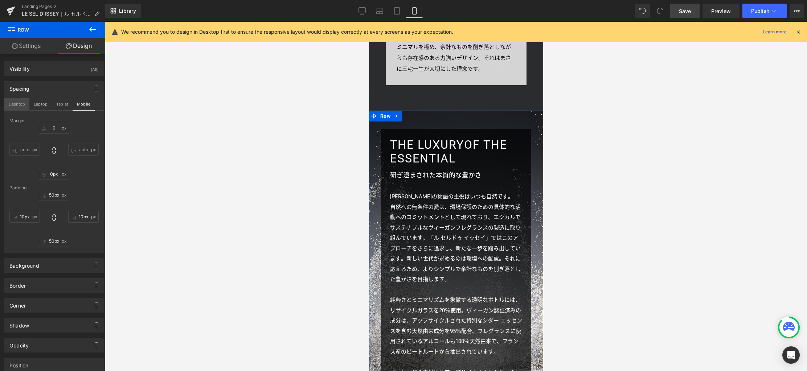
click at [20, 106] on button "Desktop" at bounding box center [16, 104] width 25 height 12
type input "0px"
type input "180px"
type input "0px"
type input "180px"
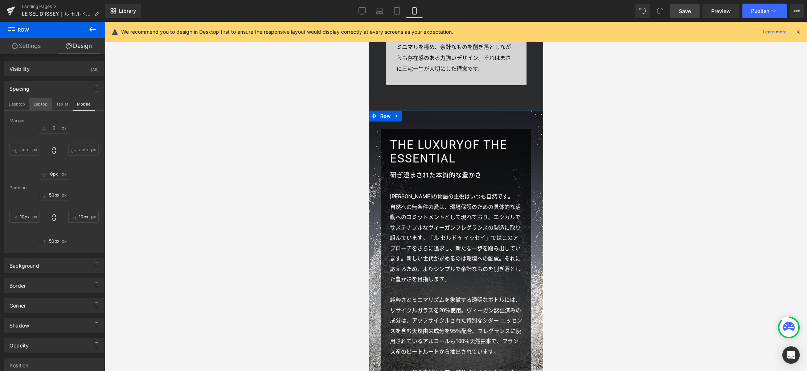
type input "0px"
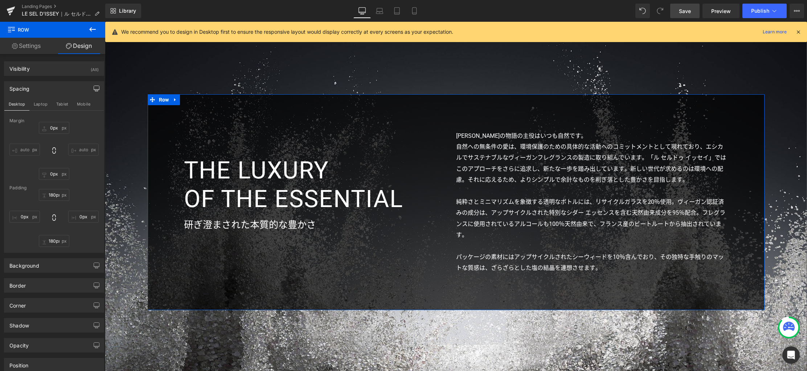
scroll to position [2184, 0]
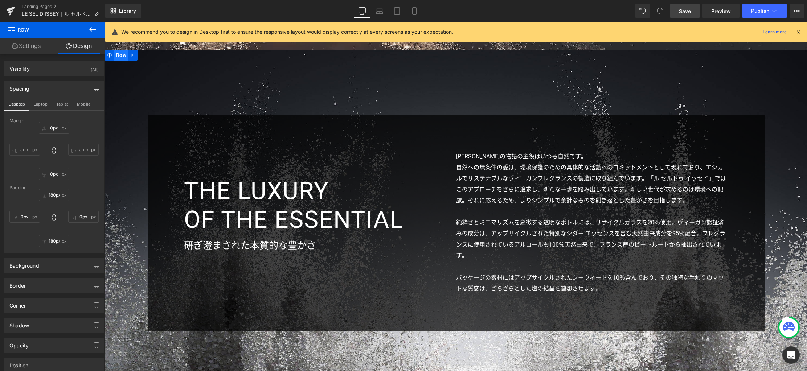
click at [116, 57] on span "Row" at bounding box center [121, 55] width 14 height 11
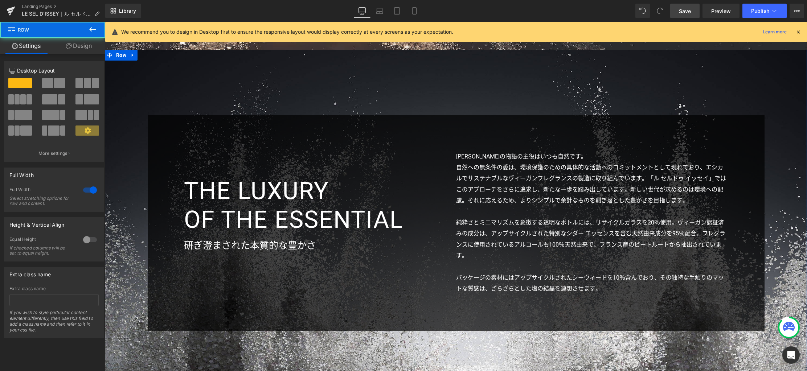
click at [80, 48] on link "Design" at bounding box center [79, 46] width 53 height 16
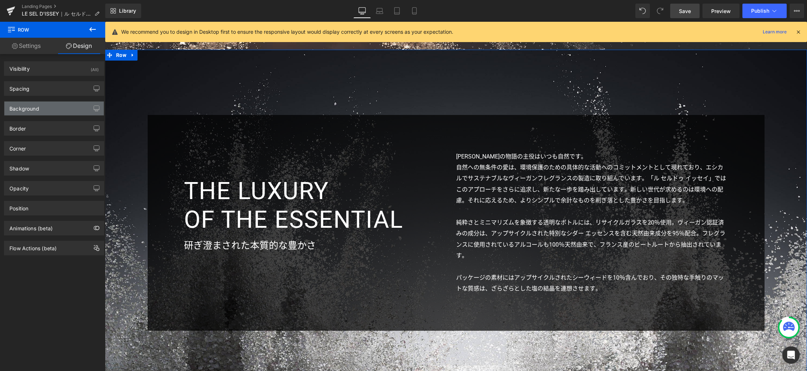
click at [67, 108] on div "Background" at bounding box center [53, 109] width 99 height 14
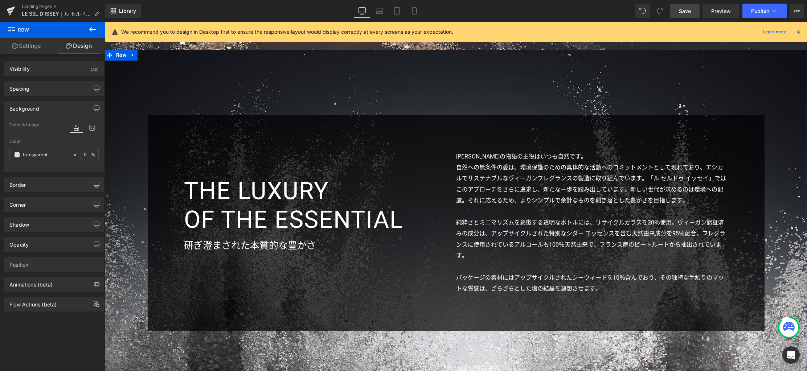
click at [94, 110] on icon "button" at bounding box center [96, 108] width 5 height 4
drag, startPoint x: 89, startPoint y: 145, endPoint x: 86, endPoint y: 150, distance: 5.4
click at [89, 145] on icon at bounding box center [92, 145] width 13 height 9
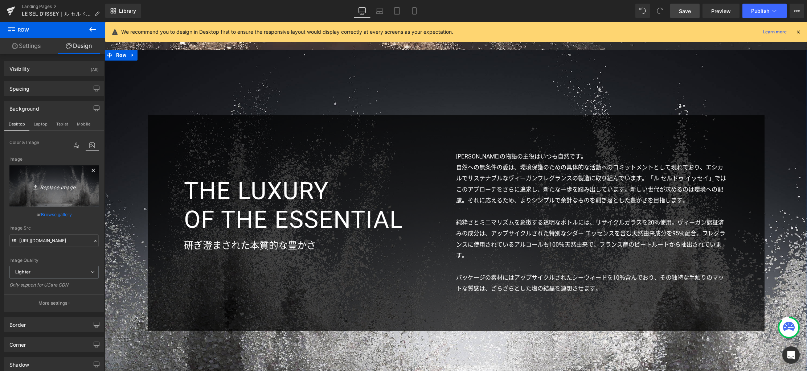
click at [63, 183] on icon "Replace Image" at bounding box center [54, 186] width 58 height 9
type input "C:\fakepath\bg4.jpg"
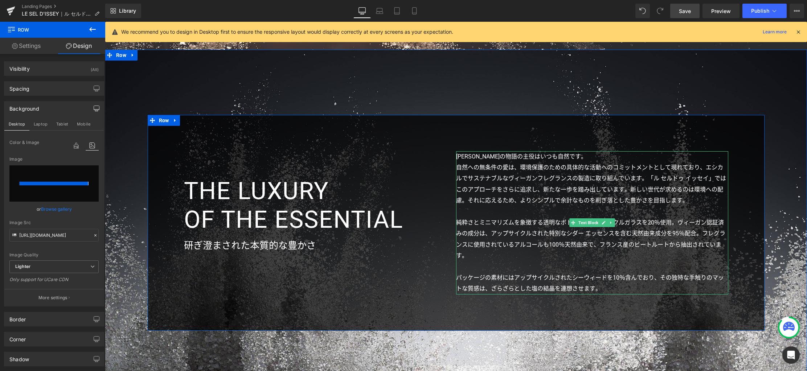
type input "https://ucarecdn.com/80ba40d5-09da-4d69-a20d-87bc1760add6/-/format/auto/-/previ…"
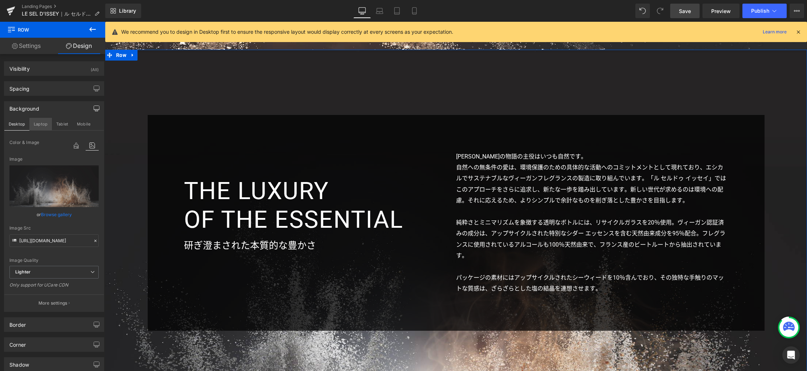
click at [33, 126] on button "Laptop" at bounding box center [40, 124] width 22 height 12
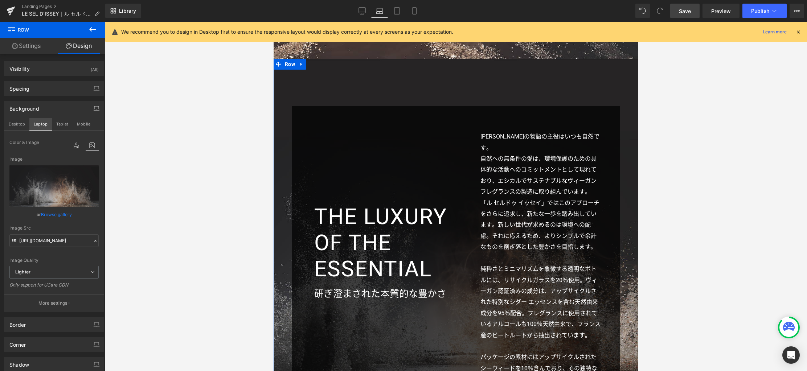
scroll to position [1735, 0]
click at [59, 124] on button "Tablet" at bounding box center [62, 124] width 21 height 12
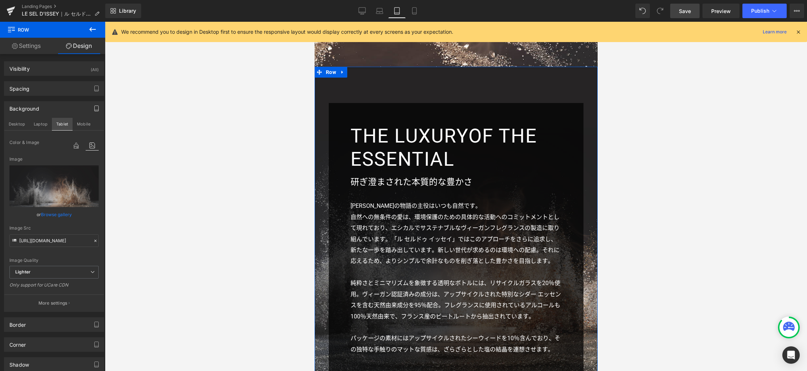
scroll to position [1620, 0]
click at [80, 124] on button "Mobile" at bounding box center [84, 124] width 22 height 12
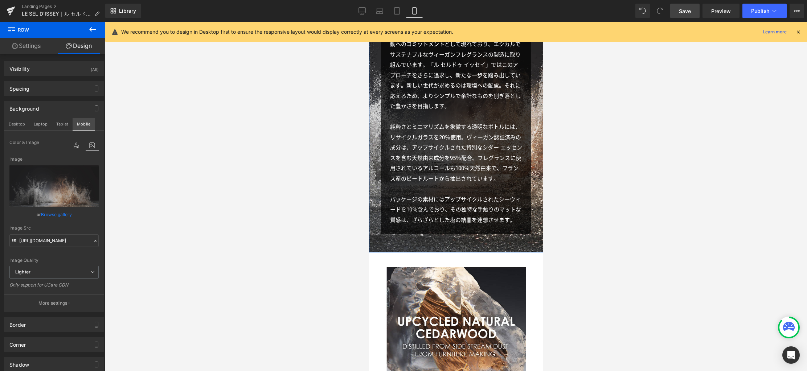
scroll to position [1900, 0]
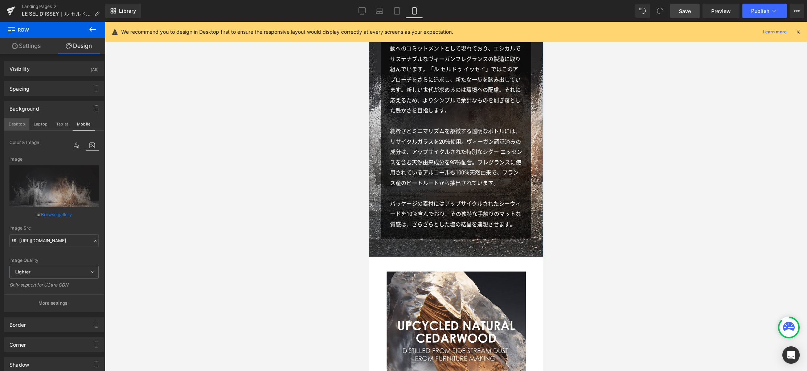
click at [17, 124] on button "Desktop" at bounding box center [16, 124] width 25 height 12
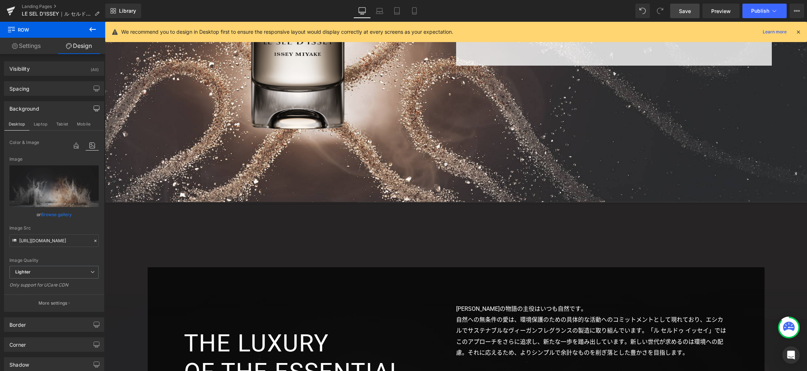
scroll to position [2191, 0]
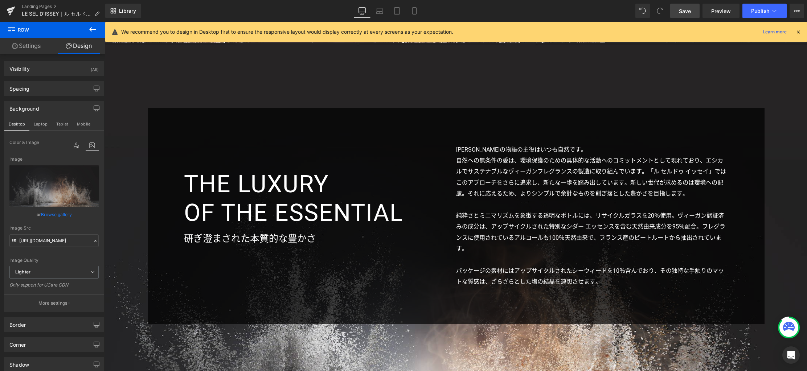
click at [685, 13] on span "Save" at bounding box center [685, 11] width 12 height 8
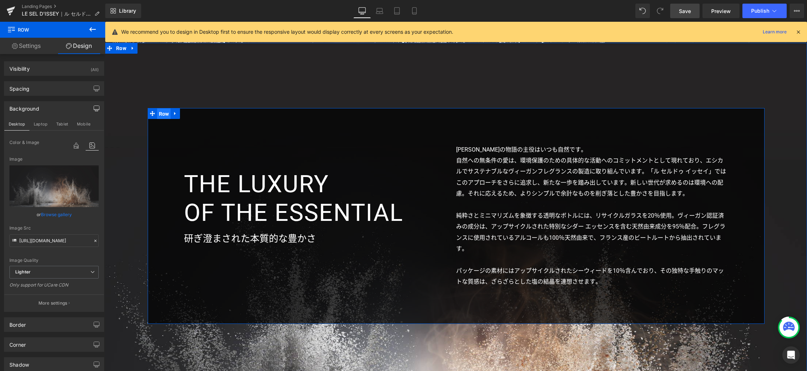
click at [161, 114] on span "Row" at bounding box center [164, 113] width 14 height 11
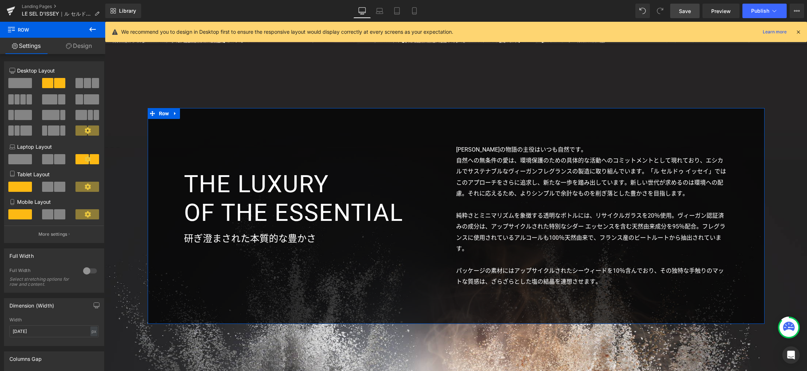
click at [23, 86] on span at bounding box center [20, 83] width 24 height 10
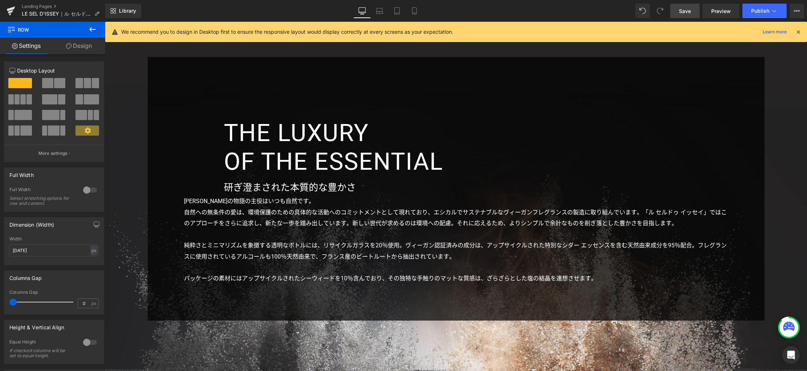
scroll to position [2186, 0]
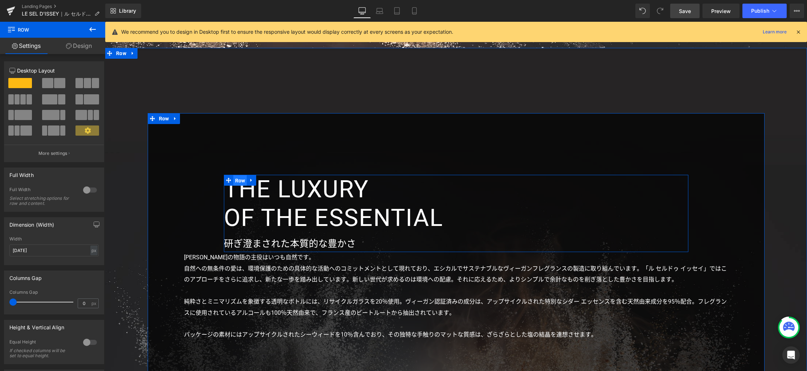
click at [238, 180] on span "Row" at bounding box center [240, 180] width 14 height 11
click at [237, 180] on span "Row" at bounding box center [240, 180] width 14 height 11
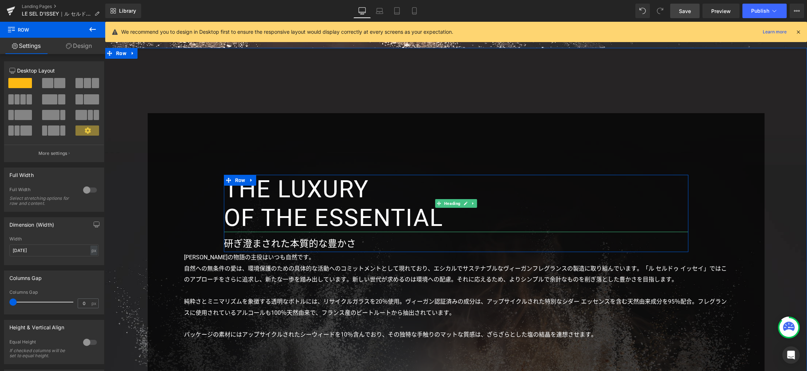
click at [346, 194] on h3 "THE LUXURY OF THE ESSENTIAL" at bounding box center [456, 203] width 464 height 57
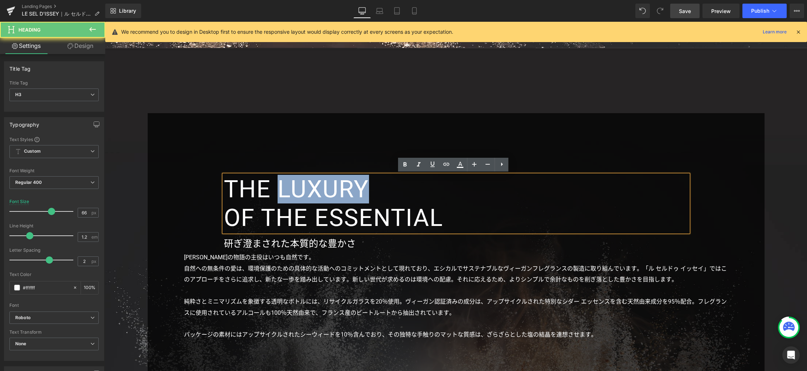
click at [346, 193] on h3 "THE LUXURY OF THE ESSENTIAL" at bounding box center [456, 203] width 464 height 57
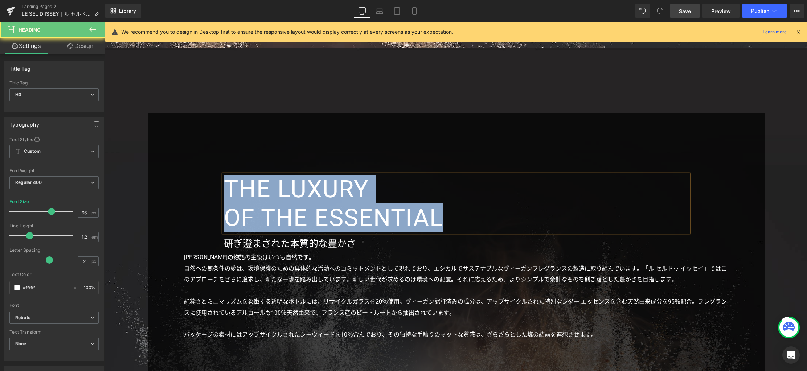
paste div
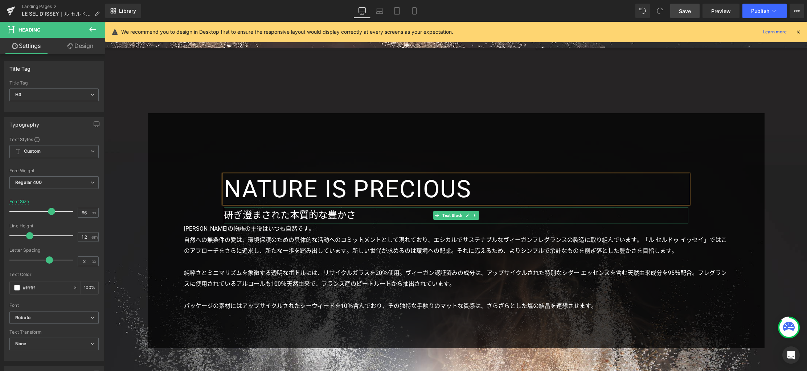
click at [337, 213] on p "研ぎ澄まされた本質的な豊かさ" at bounding box center [456, 215] width 464 height 17
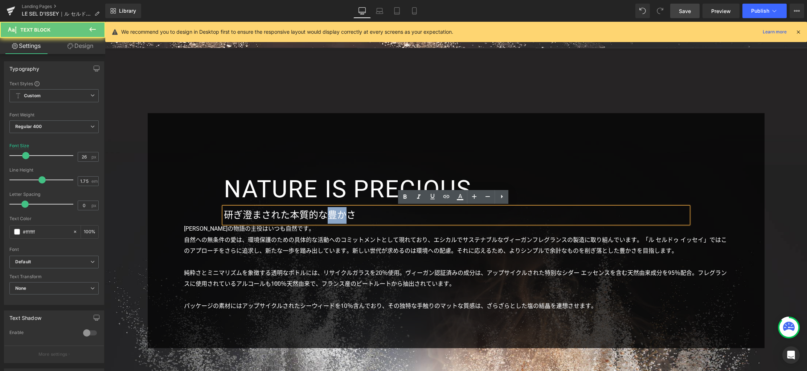
click at [337, 213] on p "研ぎ澄まされた本質的な豊かさ" at bounding box center [456, 215] width 464 height 17
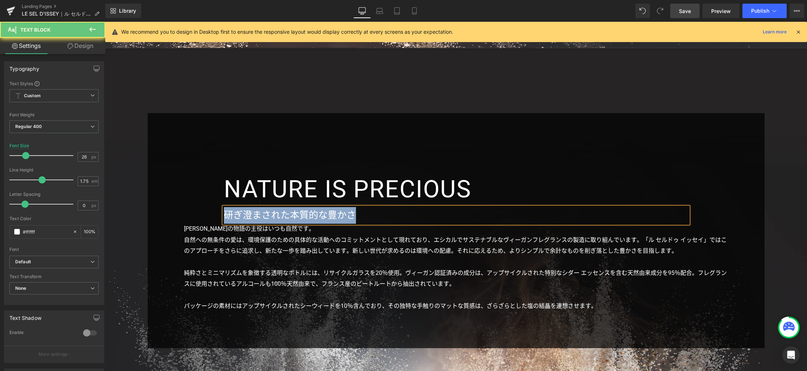
paste div
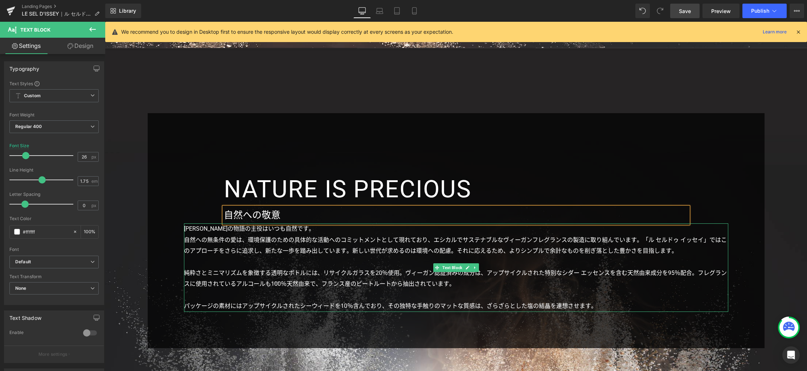
click at [323, 239] on p "自然への無条件の愛は、環境保護のための具体的な活動へのコミットメントとして現れており、エシカルでサステナブルなヴィーガンフレグランスの製造に取り組んでいます。…" at bounding box center [456, 246] width 544 height 22
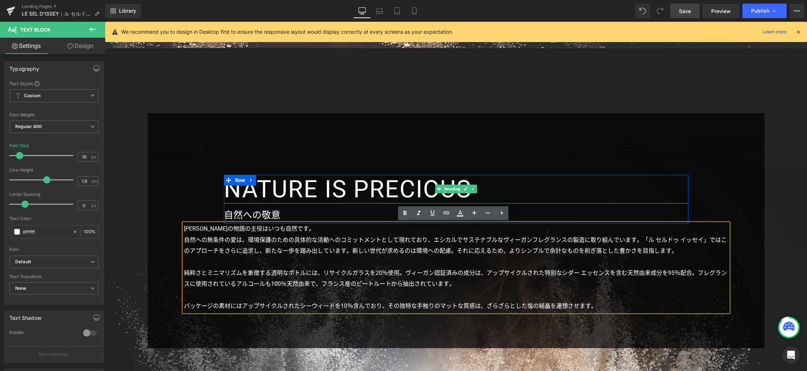
click at [349, 187] on h3 "NATURE IS PRECIOUS" at bounding box center [456, 189] width 464 height 29
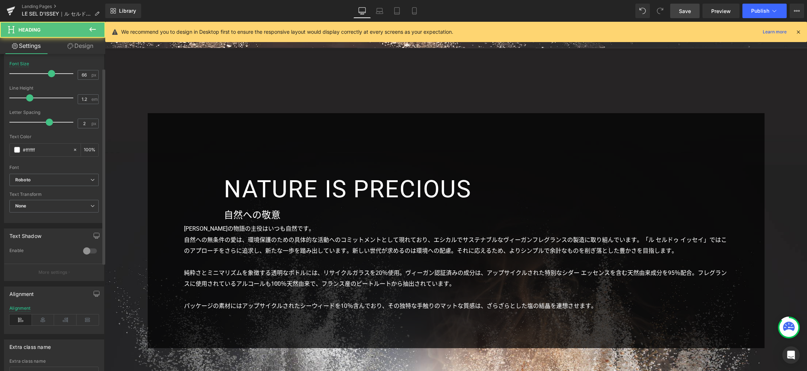
scroll to position [197, 0]
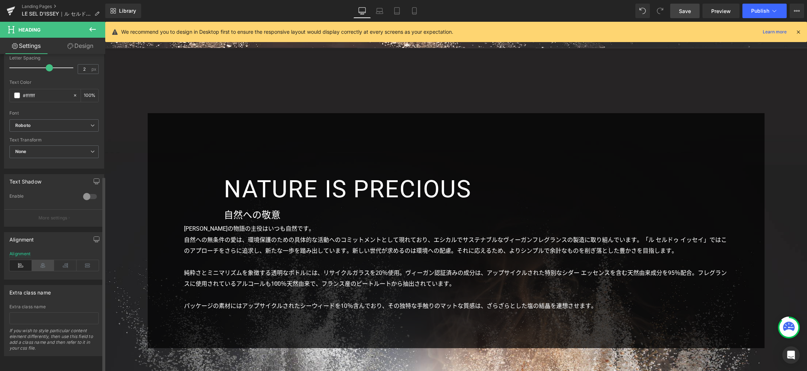
click at [42, 260] on icon at bounding box center [43, 265] width 22 height 11
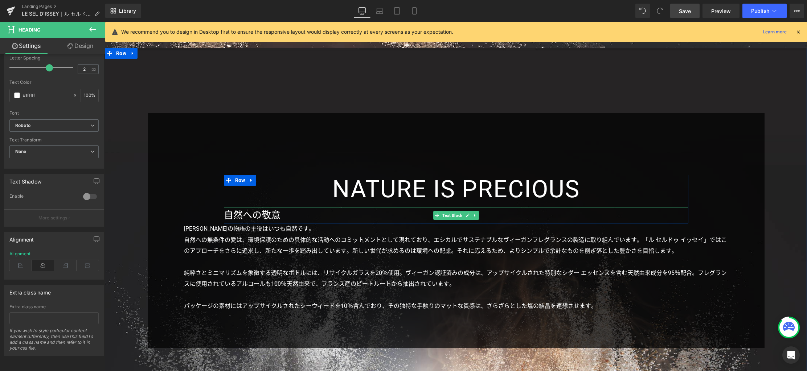
click at [256, 216] on p "自然への敬意" at bounding box center [456, 215] width 464 height 17
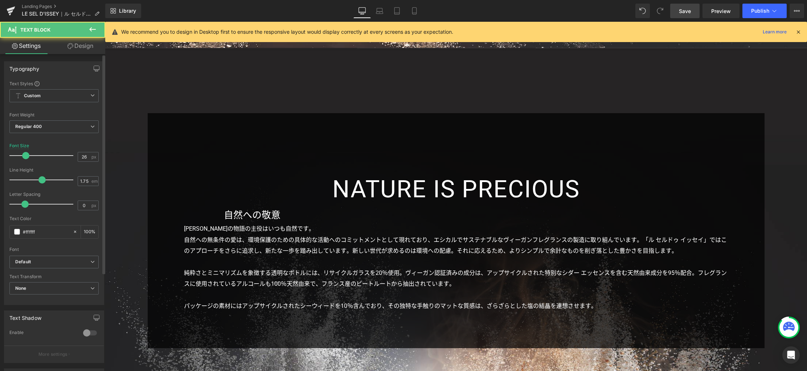
scroll to position [142, 0]
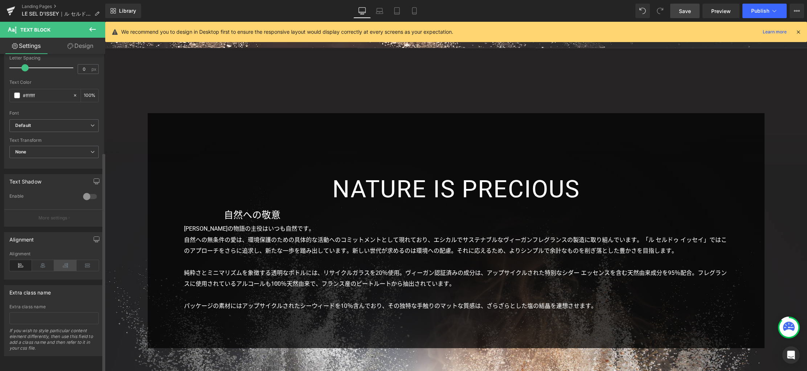
drag, startPoint x: 42, startPoint y: 257, endPoint x: 61, endPoint y: 257, distance: 18.9
click at [42, 260] on icon at bounding box center [43, 265] width 22 height 11
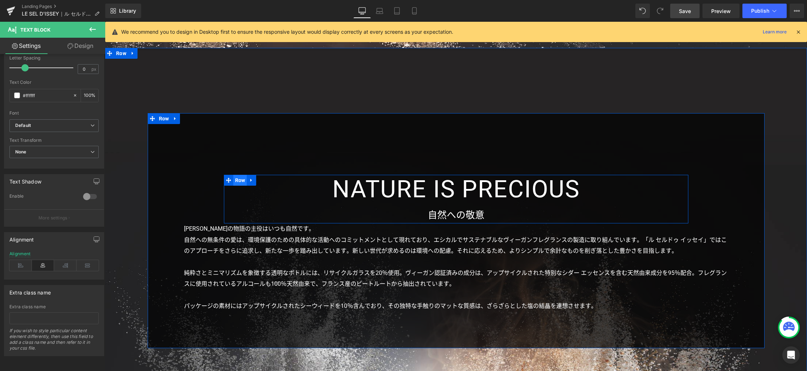
click at [239, 180] on span "Row" at bounding box center [240, 180] width 14 height 11
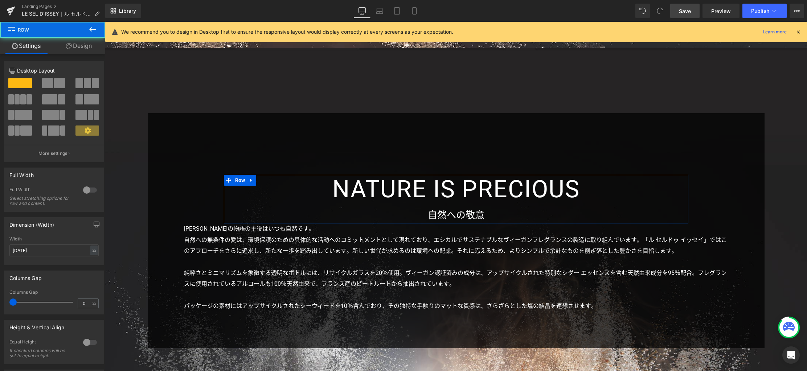
click at [88, 47] on link "Design" at bounding box center [79, 46] width 53 height 16
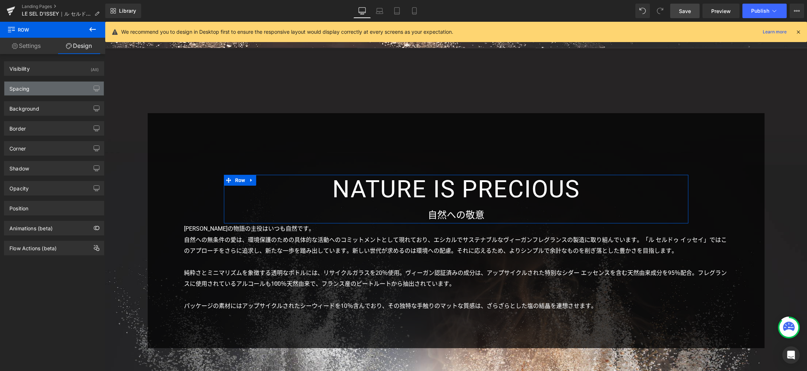
click at [50, 91] on div "Spacing" at bounding box center [53, 89] width 99 height 14
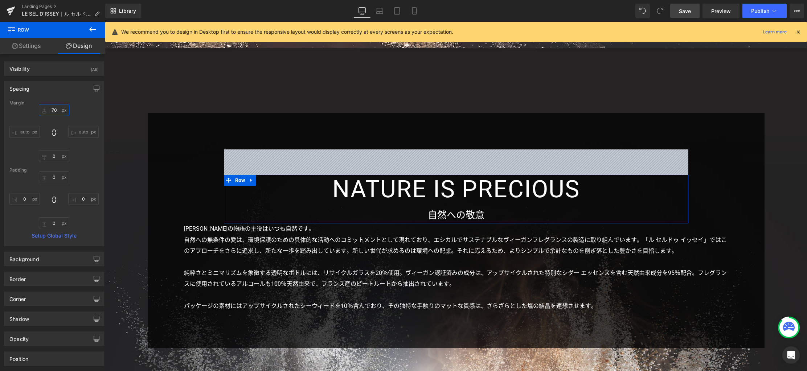
click at [57, 111] on input "70" at bounding box center [54, 110] width 30 height 12
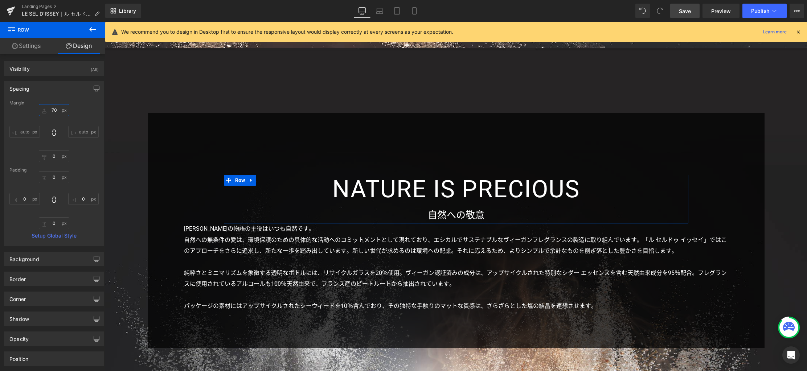
type input "0"
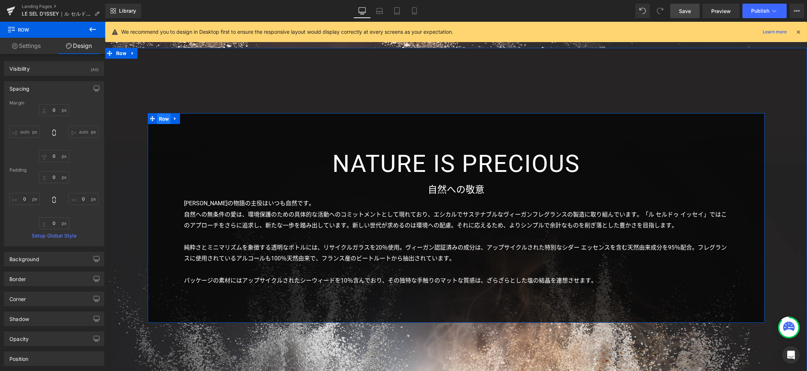
click at [164, 119] on span "Row" at bounding box center [164, 119] width 14 height 11
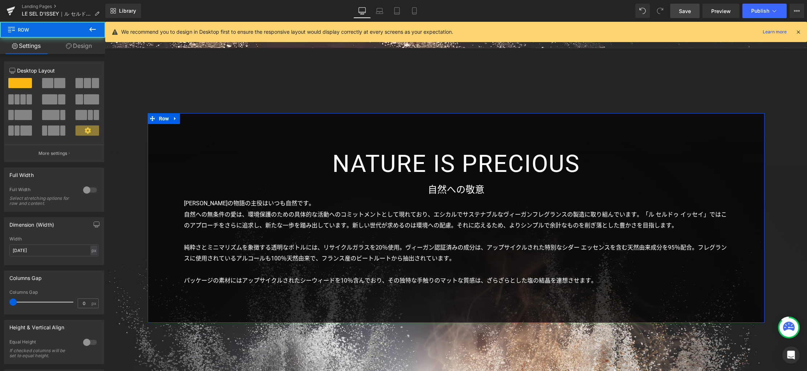
click at [74, 48] on link "Design" at bounding box center [79, 46] width 53 height 16
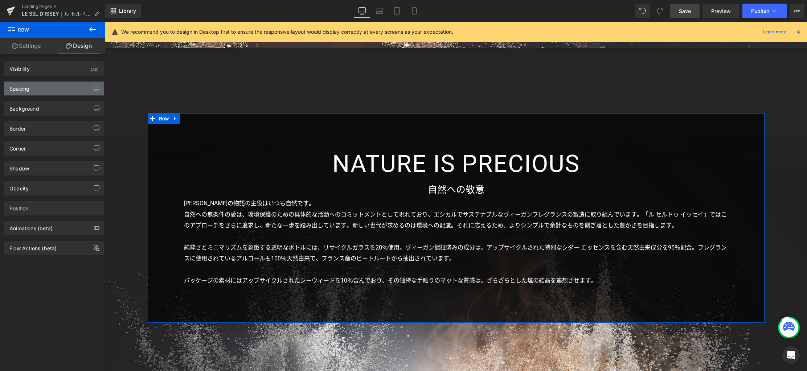
click at [52, 91] on div "Spacing" at bounding box center [53, 89] width 99 height 14
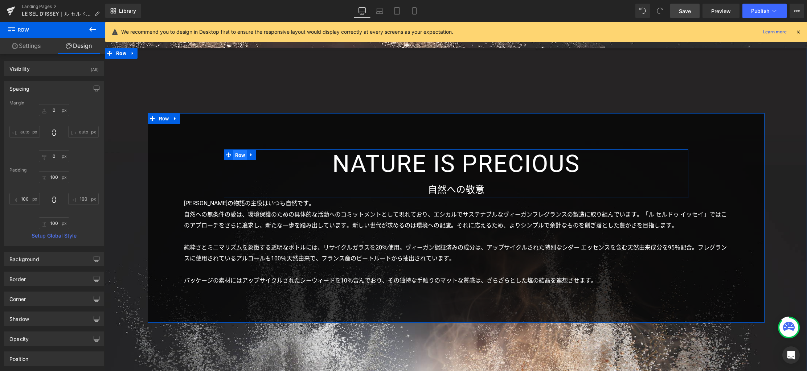
click at [236, 155] on span "Row" at bounding box center [240, 155] width 14 height 11
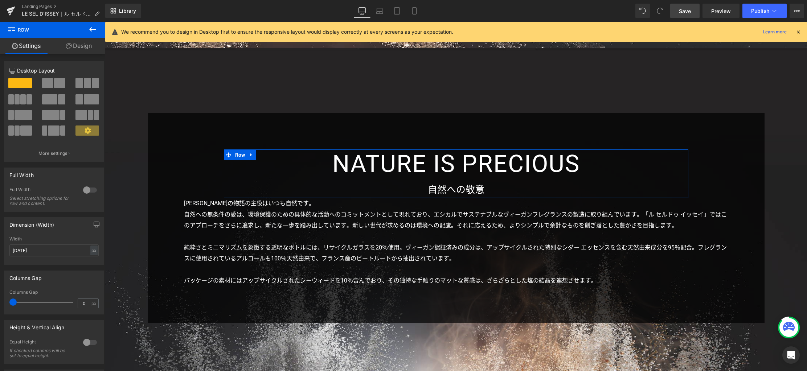
drag, startPoint x: 81, startPoint y: 42, endPoint x: 75, endPoint y: 52, distance: 10.9
click at [80, 42] on link "Design" at bounding box center [79, 46] width 53 height 16
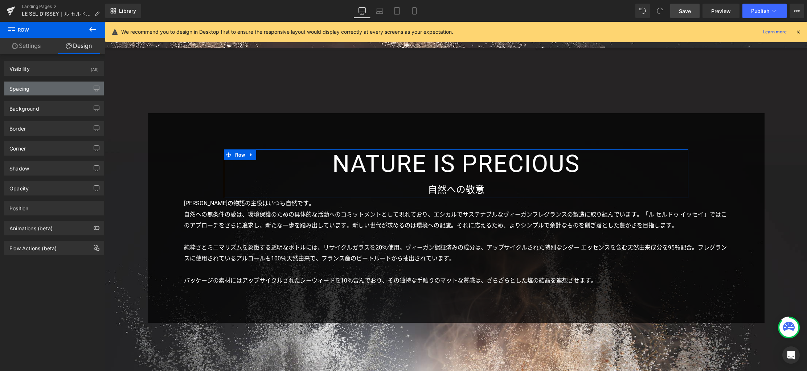
click at [52, 89] on div "Spacing" at bounding box center [53, 89] width 99 height 14
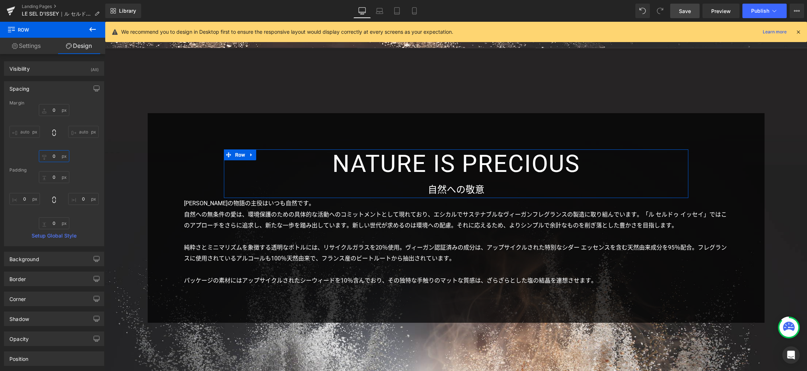
click at [54, 155] on input "0" at bounding box center [54, 156] width 30 height 12
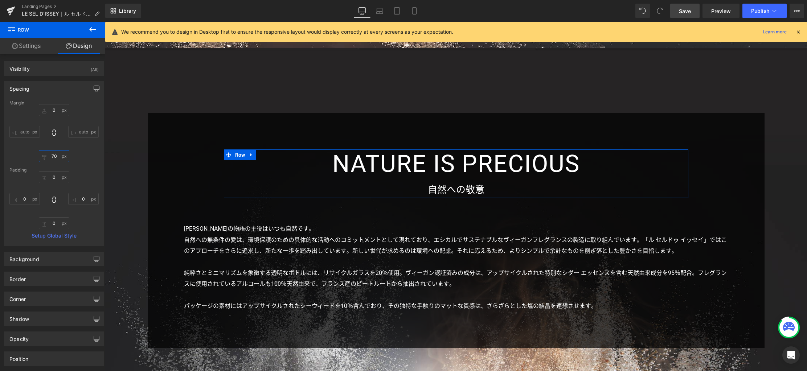
type input "70"
click at [94, 86] on icon "button" at bounding box center [96, 88] width 5 height 4
click at [40, 106] on button "Laptop" at bounding box center [40, 104] width 22 height 12
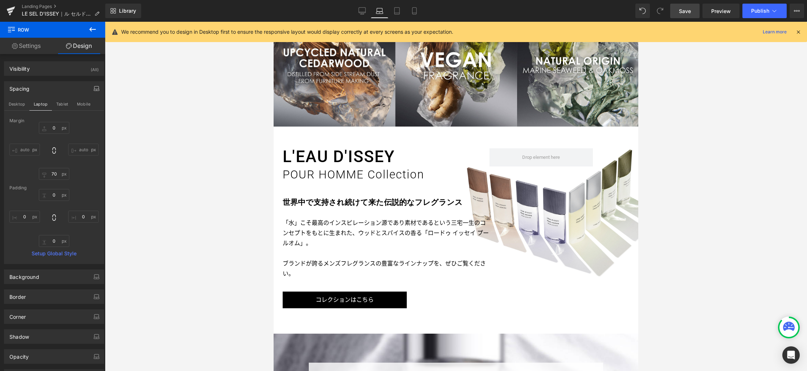
type input "200"
type input "0"
type input "30"
type input "0"
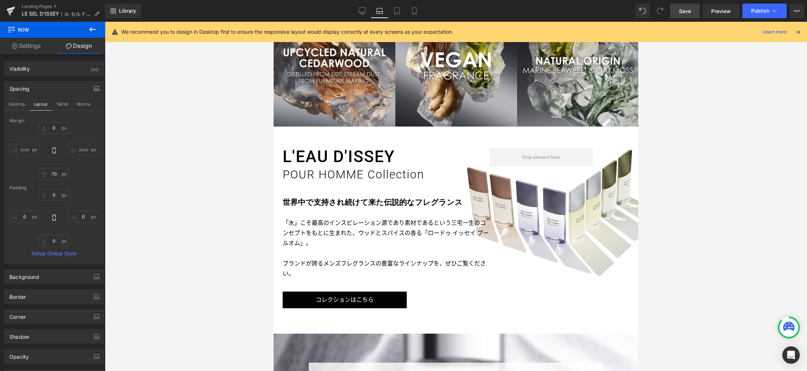
type input "0"
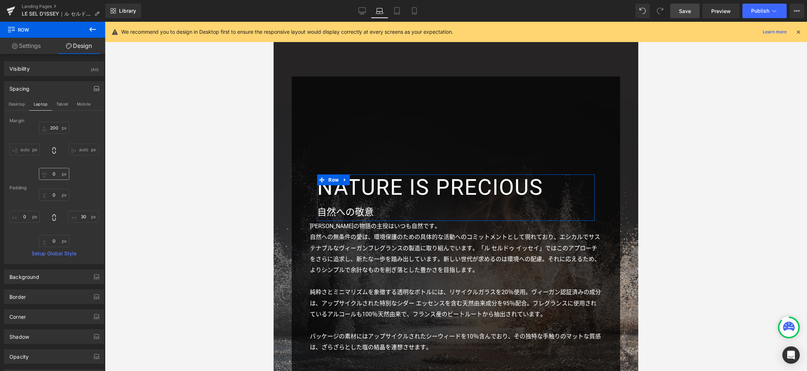
scroll to position [1765, 0]
click at [56, 176] on input "0" at bounding box center [54, 174] width 30 height 12
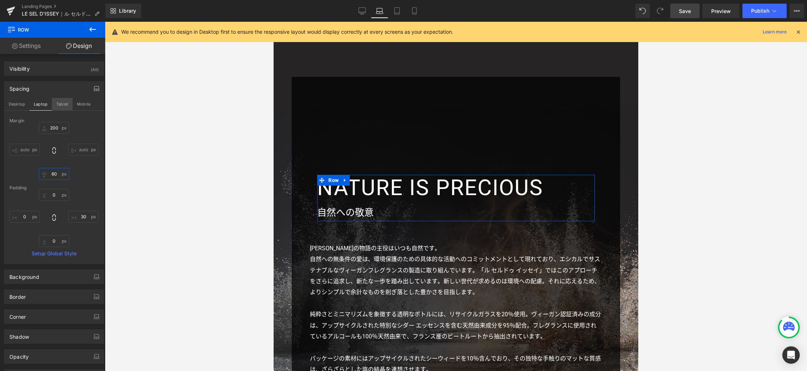
type input "60"
click at [63, 106] on button "Tablet" at bounding box center [62, 104] width 21 height 12
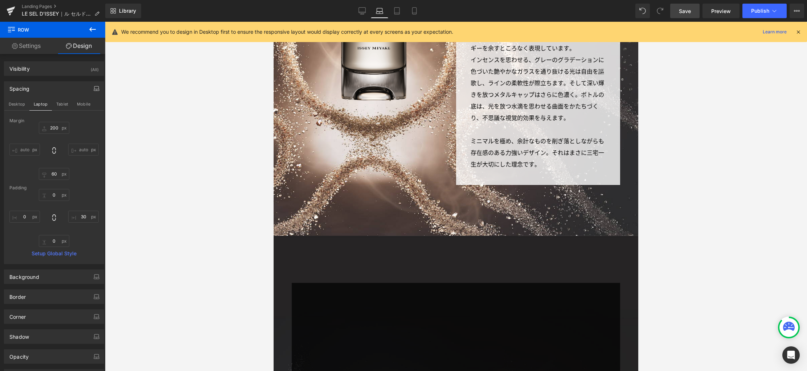
type input "0"
type input "30"
type input "0"
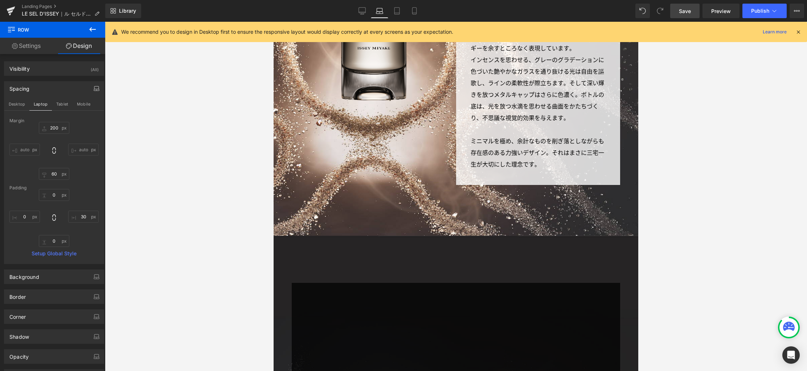
type input "0"
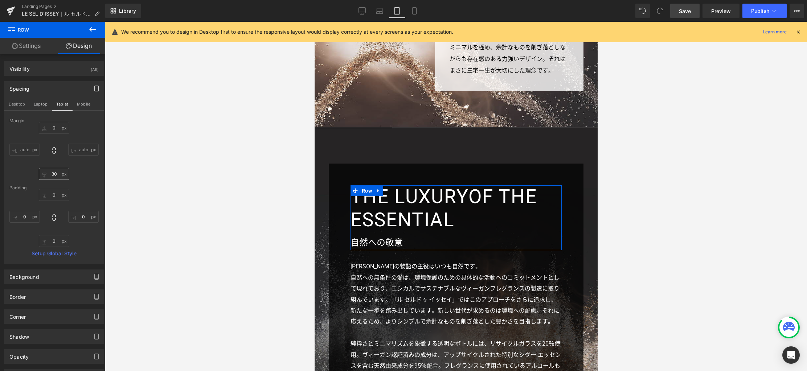
scroll to position [1563, 0]
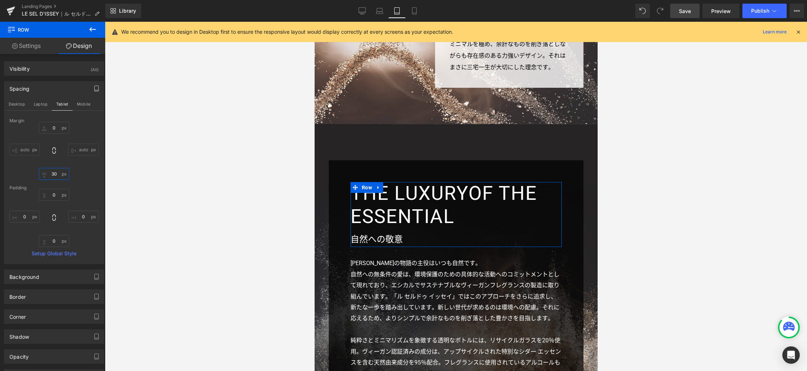
click at [56, 176] on input "30" at bounding box center [54, 174] width 30 height 12
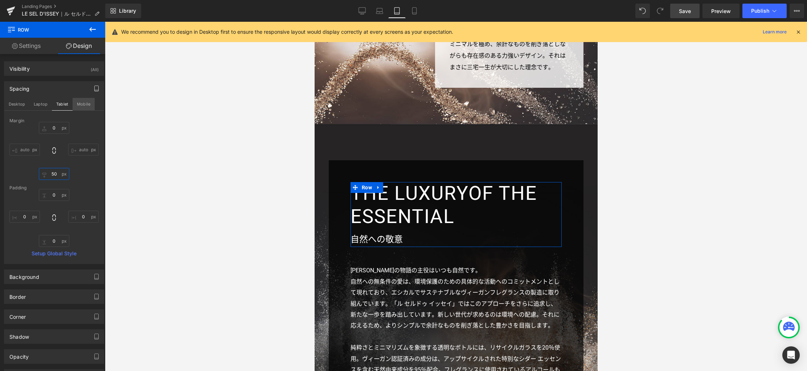
type input "50"
click at [84, 103] on button "Mobile" at bounding box center [84, 104] width 22 height 12
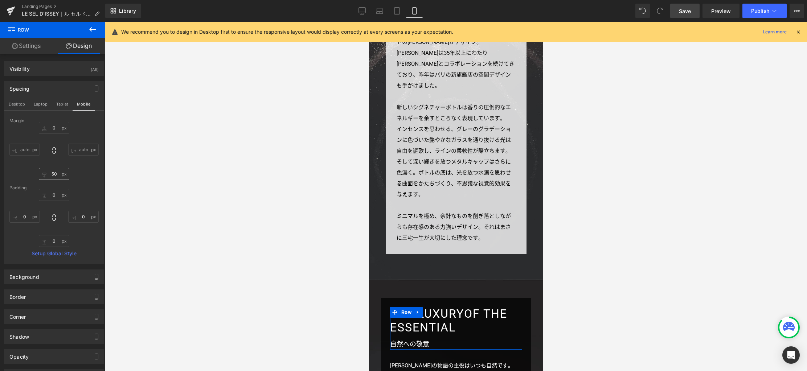
type input "0"
type input "30"
type input "0"
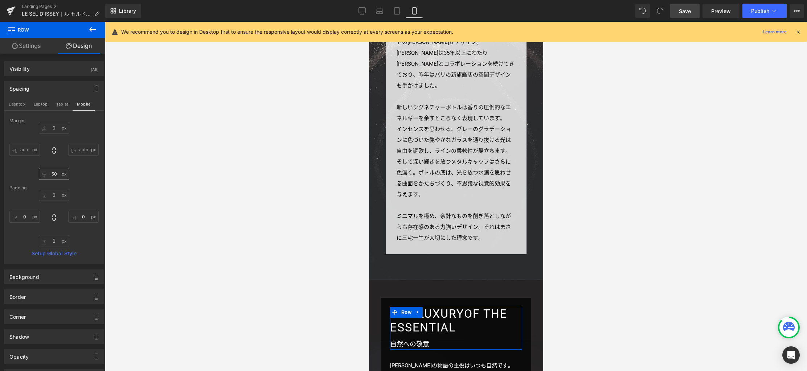
type input "0"
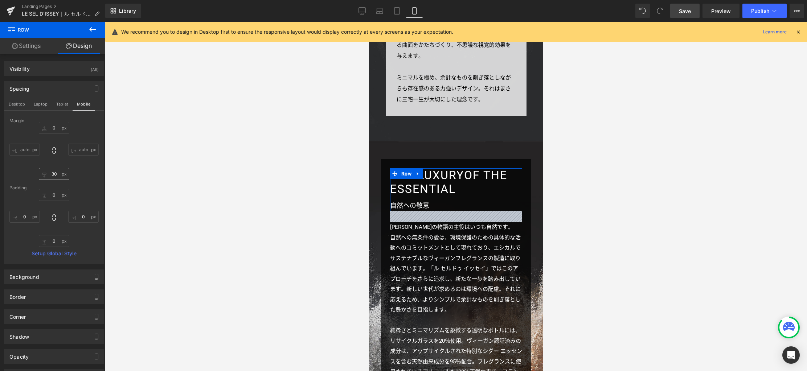
scroll to position [1694, 0]
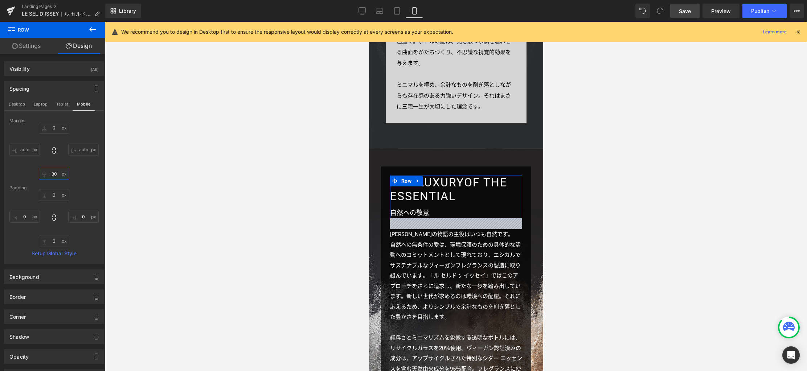
click at [57, 177] on input "30" at bounding box center [54, 174] width 30 height 12
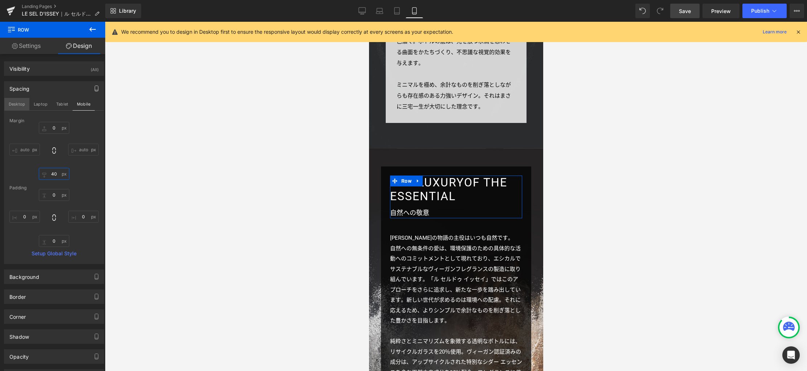
type input "40"
click at [16, 104] on button "Desktop" at bounding box center [16, 104] width 25 height 12
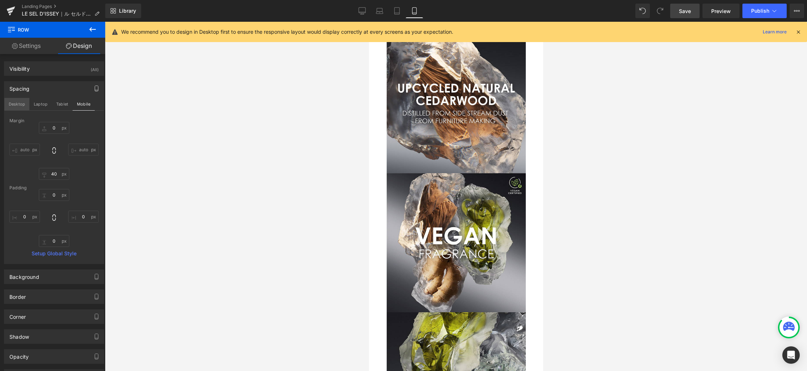
type input "0"
type input "70"
type input "0"
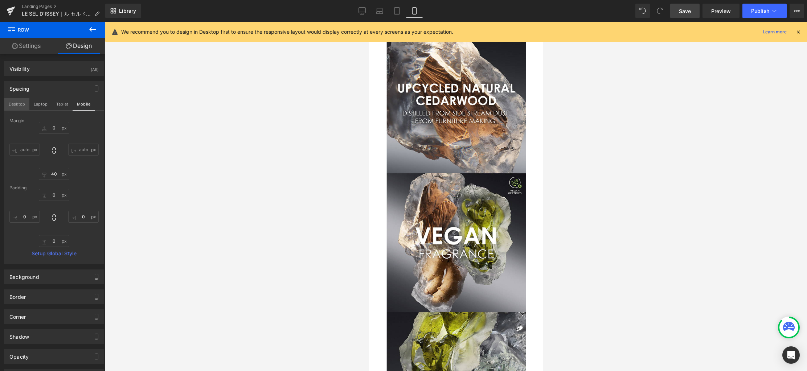
type input "0"
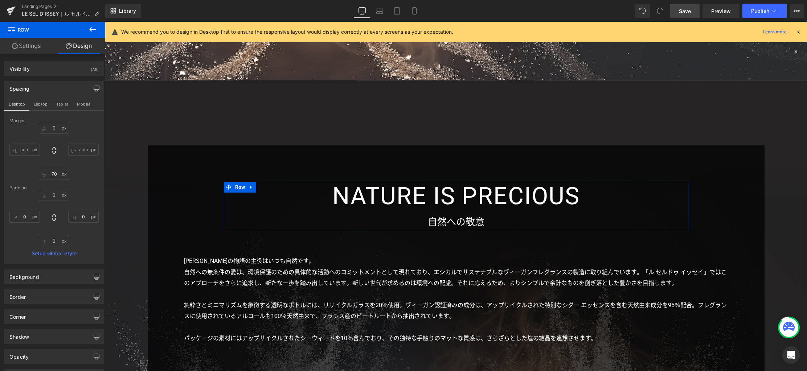
scroll to position [2162, 0]
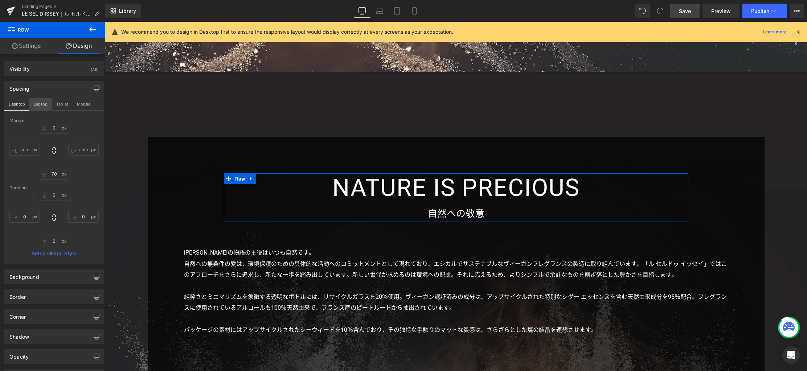
click at [46, 104] on button "Laptop" at bounding box center [40, 104] width 22 height 12
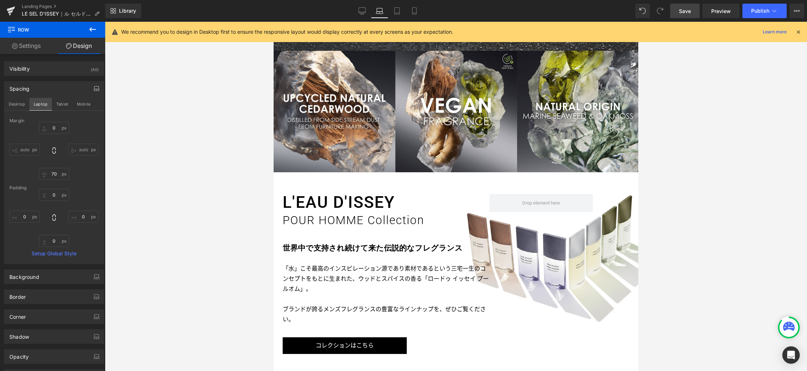
type input "200"
type input "60"
type input "0"
type input "30"
type input "0"
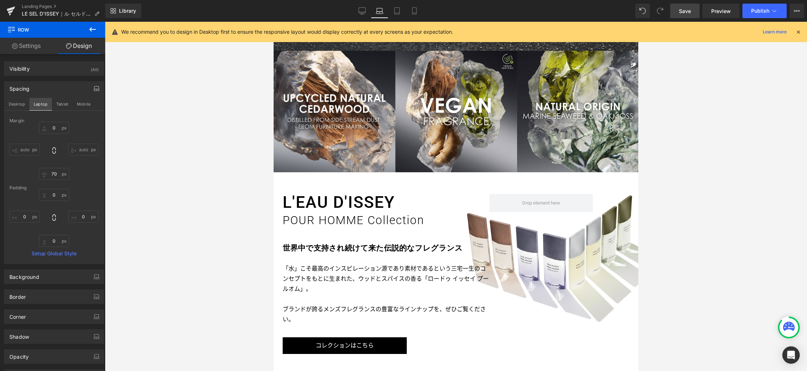
type input "0"
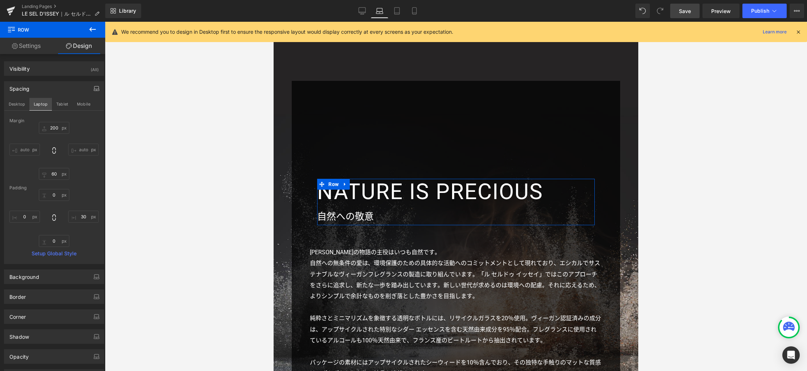
scroll to position [1757, 0]
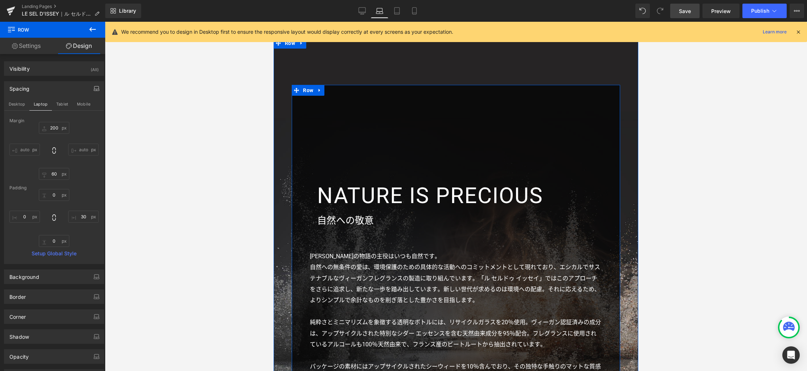
click at [322, 110] on div "NATURE IS PRECIOUS Heading THE LUXURYOF THE ESSENTIAL Heading 自然への敬意 Text Bloc…" at bounding box center [456, 246] width 292 height 273
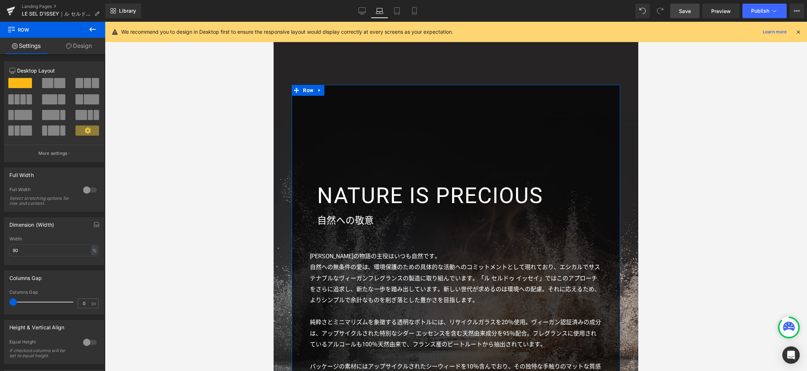
click at [83, 48] on link "Design" at bounding box center [79, 46] width 53 height 16
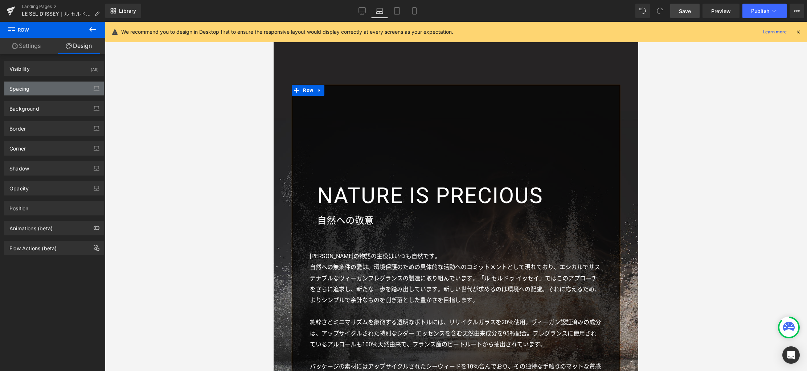
click at [63, 89] on div "Spacing" at bounding box center [53, 89] width 99 height 14
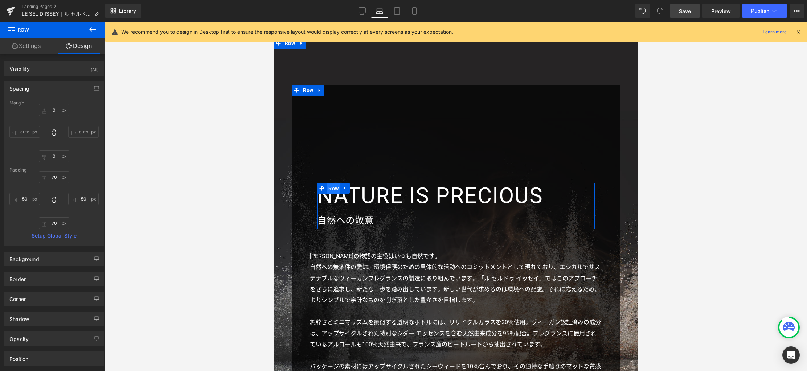
click at [333, 183] on span "Row" at bounding box center [333, 188] width 14 height 11
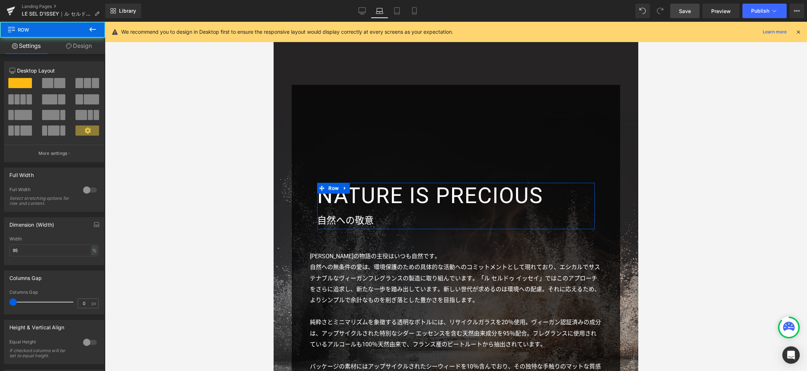
click at [86, 45] on link "Design" at bounding box center [79, 46] width 53 height 16
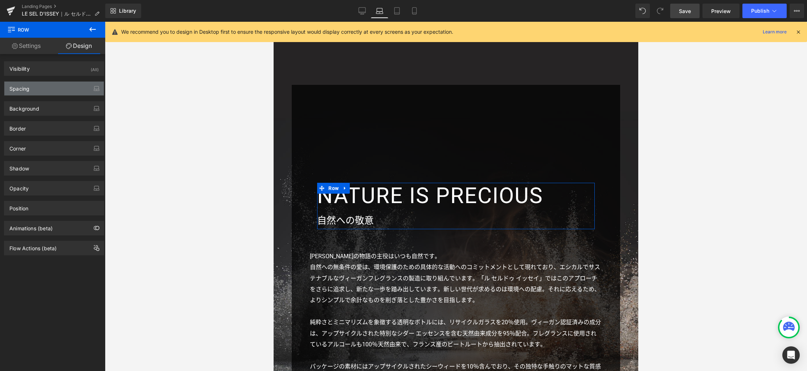
type input "200"
type input "60"
type input "0"
type input "30"
type input "0"
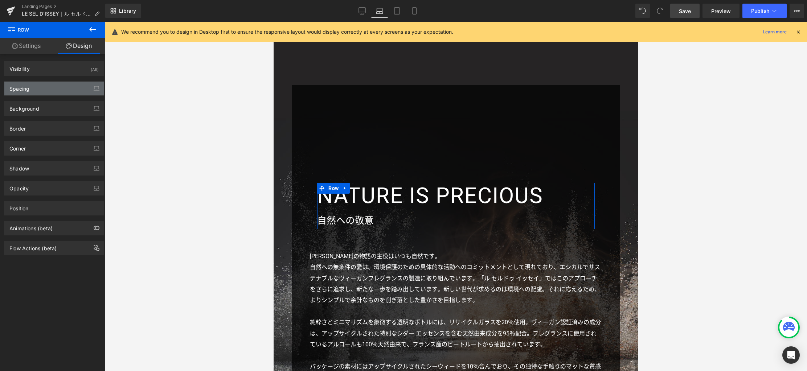
type input "0"
click at [36, 94] on div "Spacing" at bounding box center [53, 89] width 99 height 14
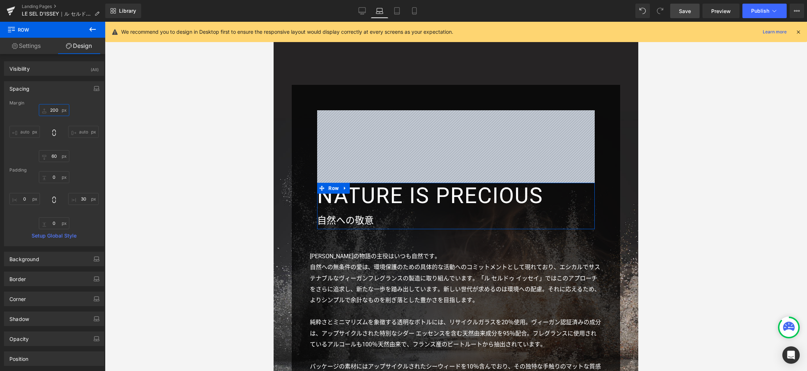
click at [58, 111] on input "200" at bounding box center [54, 110] width 30 height 12
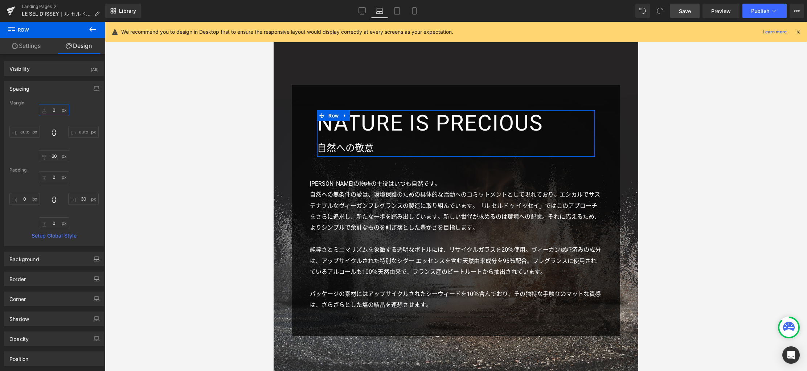
type input "0"
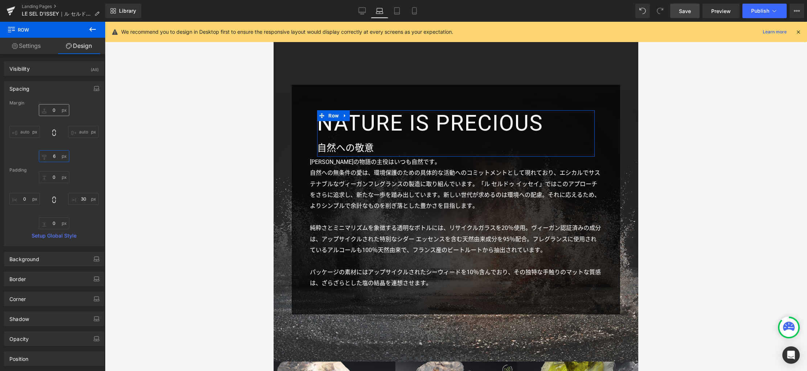
type input "60"
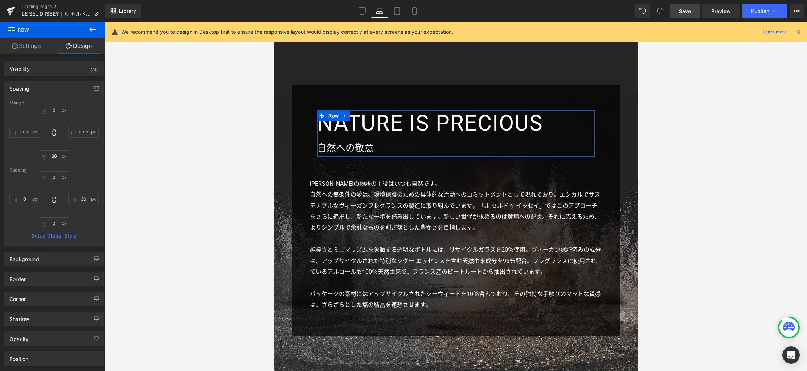
click at [93, 93] on button "button" at bounding box center [97, 89] width 12 height 14
drag, startPoint x: 60, startPoint y: 104, endPoint x: 64, endPoint y: 125, distance: 22.1
click at [60, 104] on button "Tablet" at bounding box center [62, 104] width 21 height 12
type input "0"
type input "50"
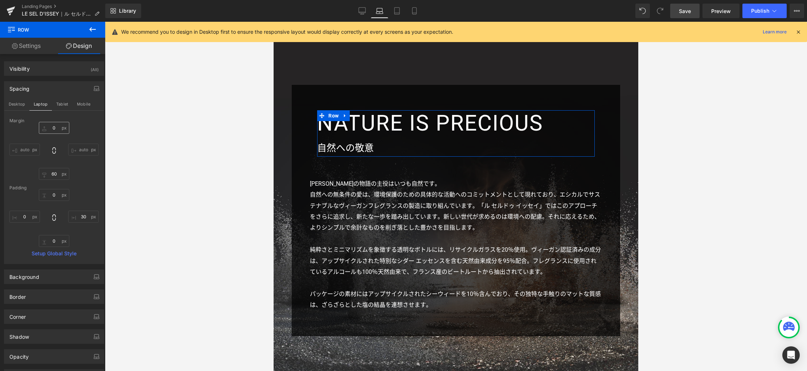
type input "0"
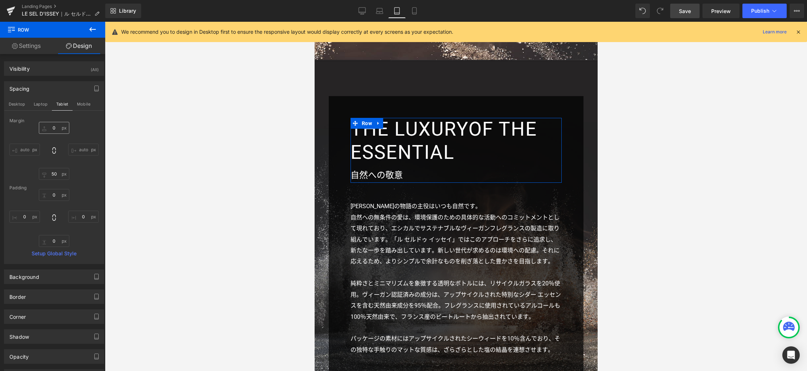
scroll to position [1627, 0]
click at [20, 104] on button "Desktop" at bounding box center [16, 104] width 25 height 12
type input "0"
type input "70"
type input "0"
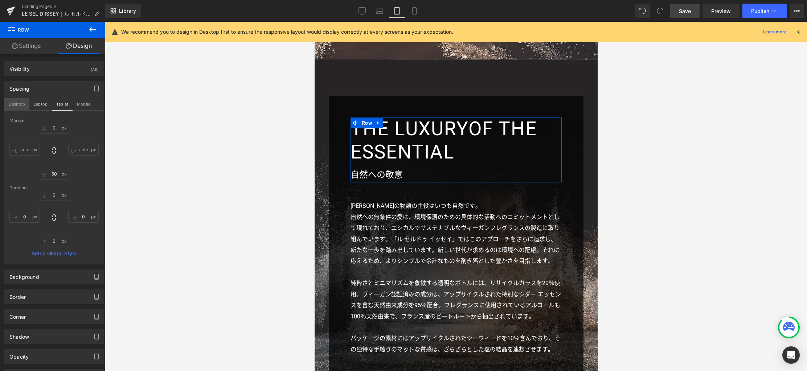
type input "0"
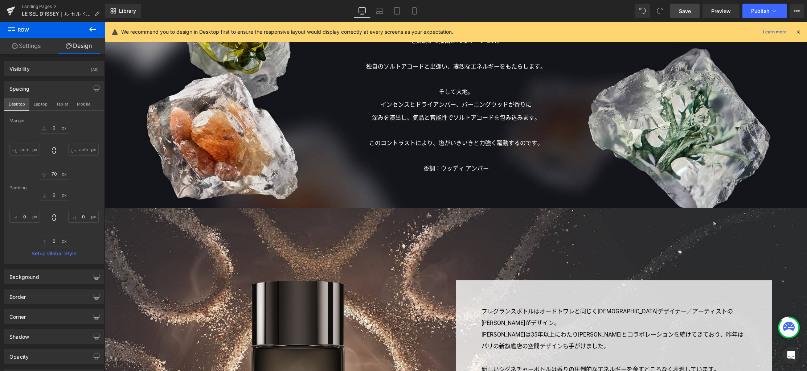
scroll to position [2251, 0]
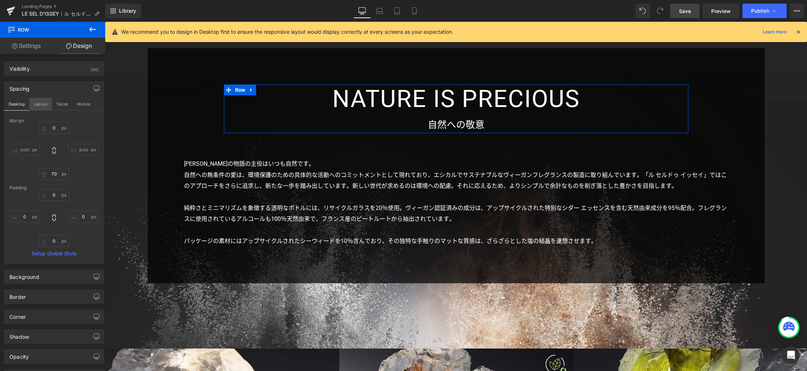
click at [44, 103] on button "Laptop" at bounding box center [40, 104] width 22 height 12
type input "0"
type input "60"
type input "0"
type input "30"
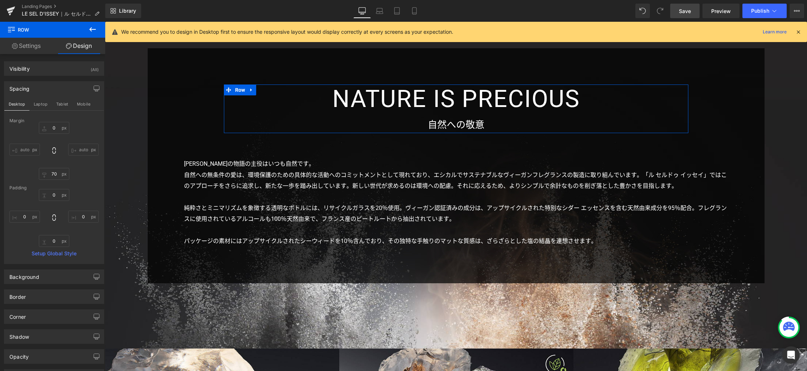
type input "0"
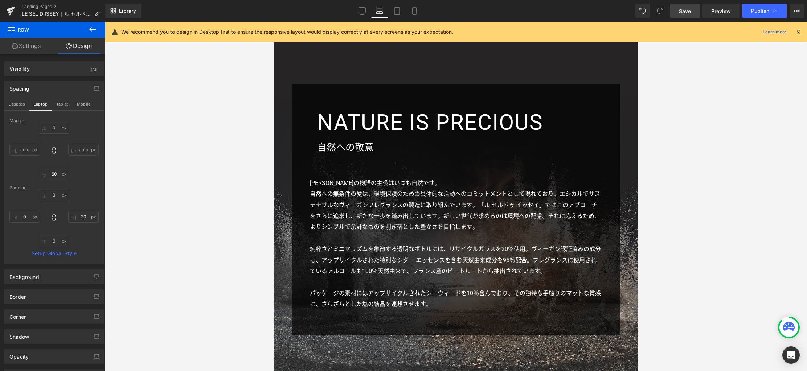
scroll to position [1757, 0]
click at [347, 110] on h3 "NATURE IS PRECIOUS" at bounding box center [450, 123] width 266 height 26
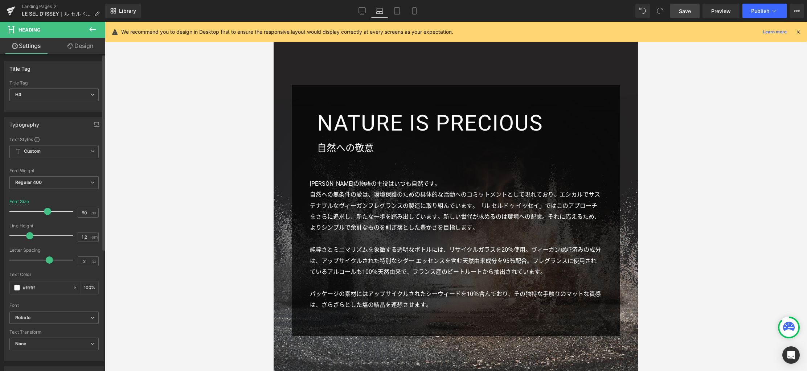
click at [94, 124] on icon "button" at bounding box center [97, 124] width 6 height 6
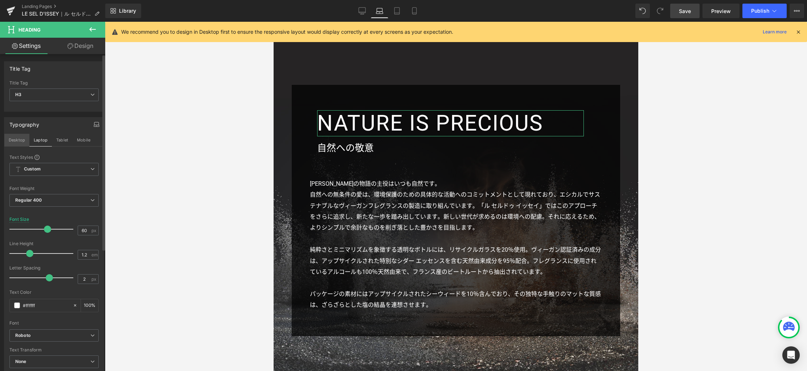
click at [18, 139] on button "Desktop" at bounding box center [16, 140] width 25 height 12
type input "66"
type input "100"
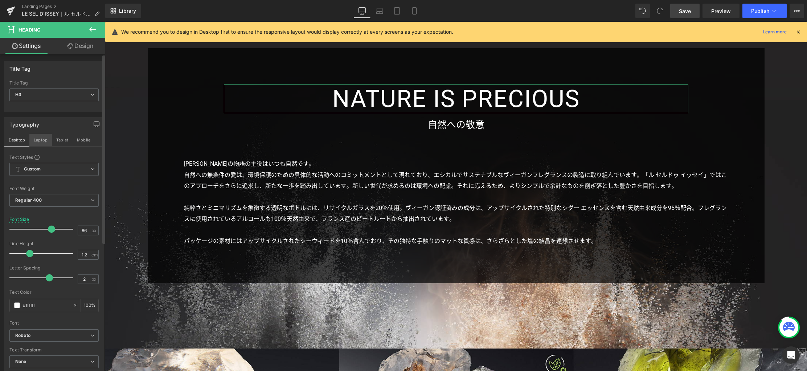
click at [37, 139] on button "Laptop" at bounding box center [40, 140] width 22 height 12
type input "60"
type input "100"
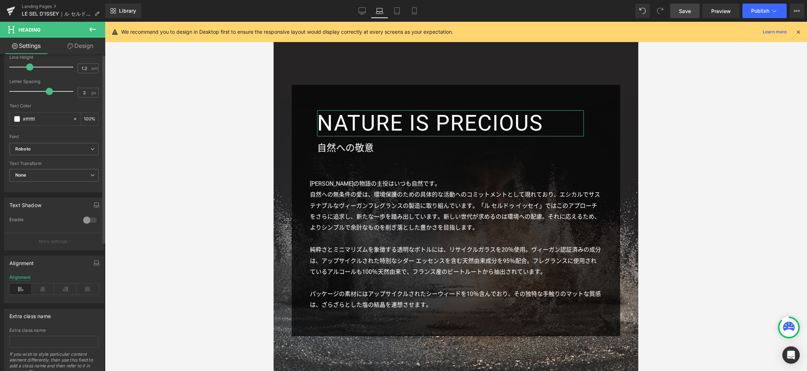
scroll to position [215, 0]
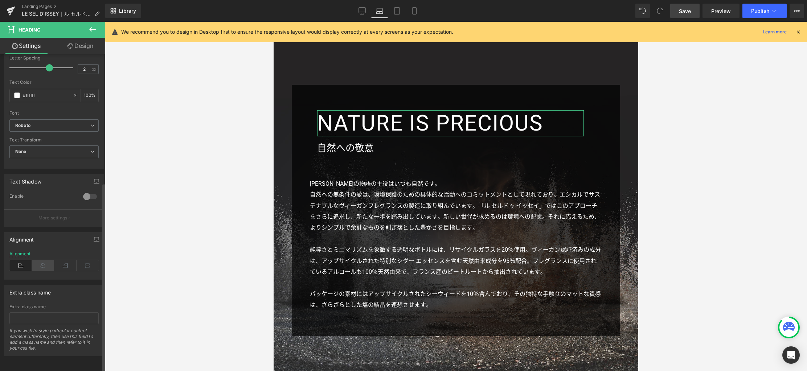
click at [47, 261] on icon at bounding box center [43, 265] width 22 height 11
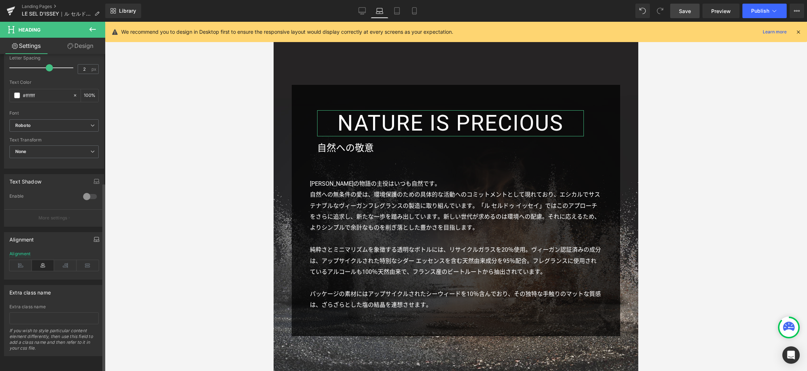
click at [94, 236] on icon "button" at bounding box center [97, 239] width 6 height 6
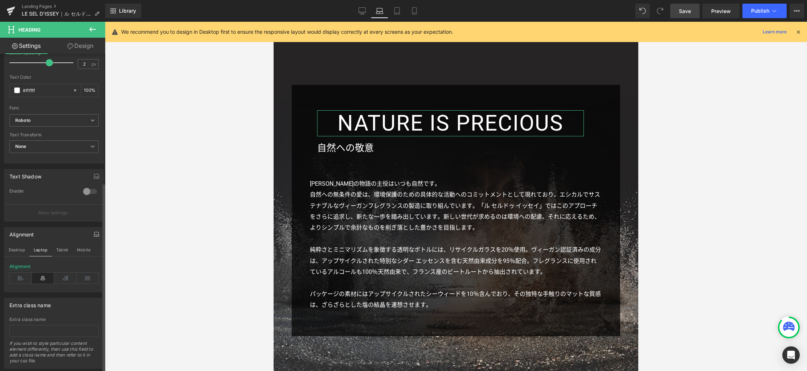
drag, startPoint x: 58, startPoint y: 252, endPoint x: 62, endPoint y: 269, distance: 17.0
click at [59, 252] on button "Tablet" at bounding box center [62, 250] width 21 height 12
type input "53"
type input "100"
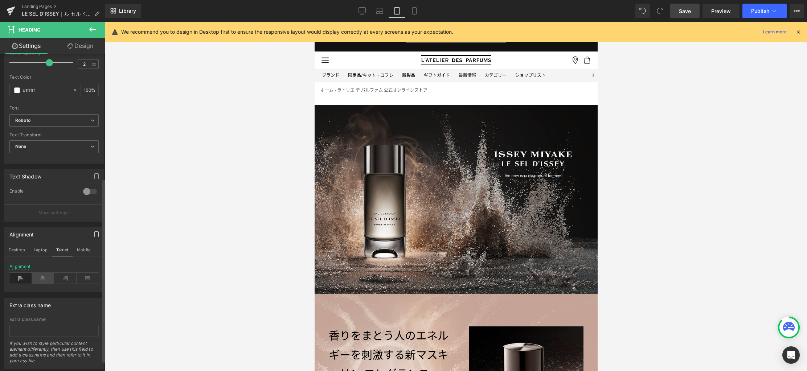
click at [44, 278] on icon at bounding box center [43, 278] width 22 height 11
click at [80, 252] on button "Mobile" at bounding box center [84, 250] width 22 height 12
type input "32"
type input "100"
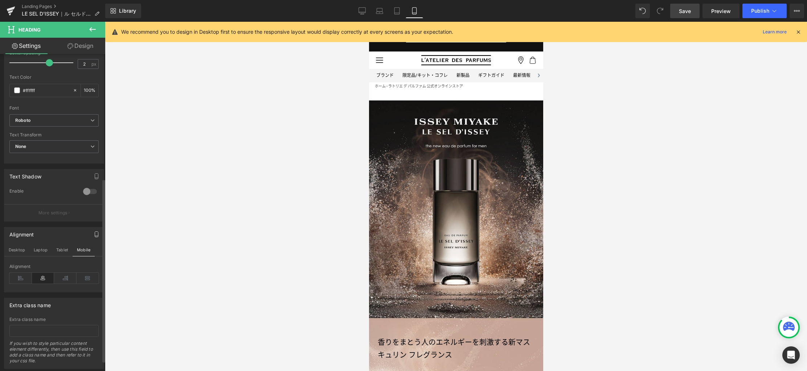
click at [45, 280] on icon at bounding box center [43, 278] width 22 height 11
click at [21, 248] on button "Desktop" at bounding box center [16, 250] width 25 height 12
type input "66"
type input "100"
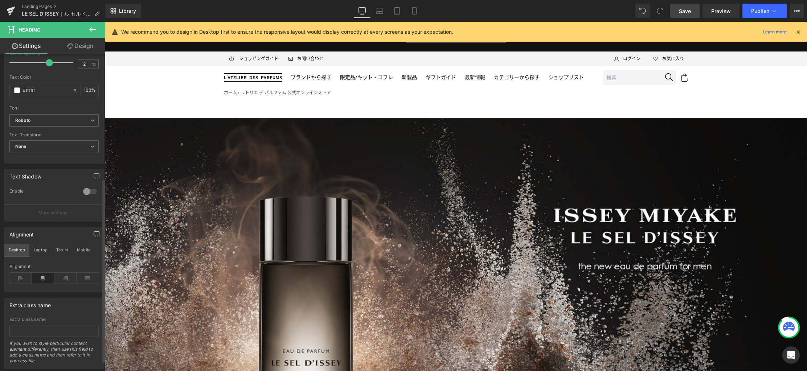
scroll to position [2172, 0]
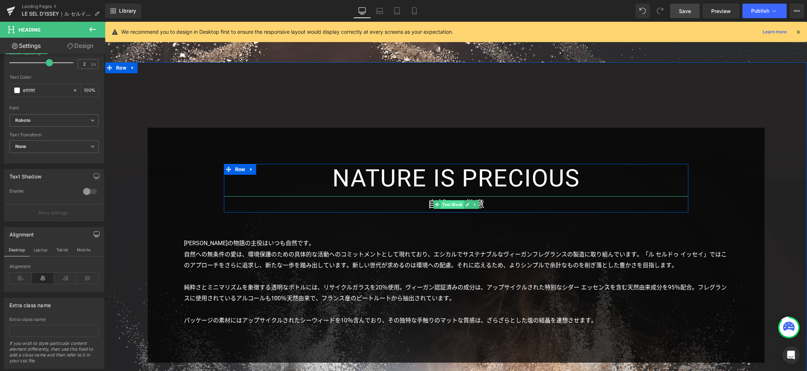
click at [450, 205] on span "Text Block" at bounding box center [452, 204] width 23 height 9
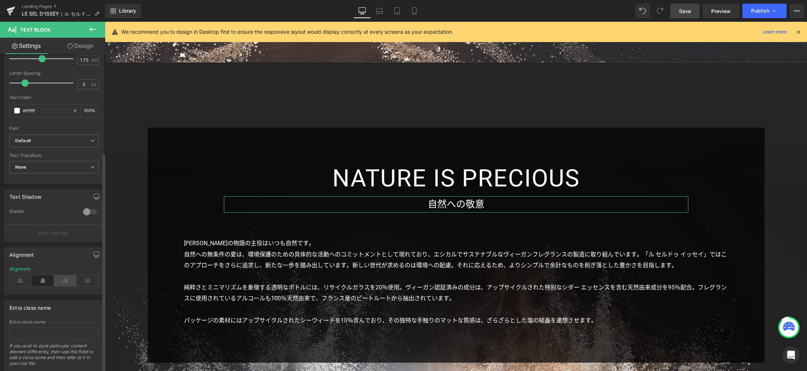
scroll to position [142, 0]
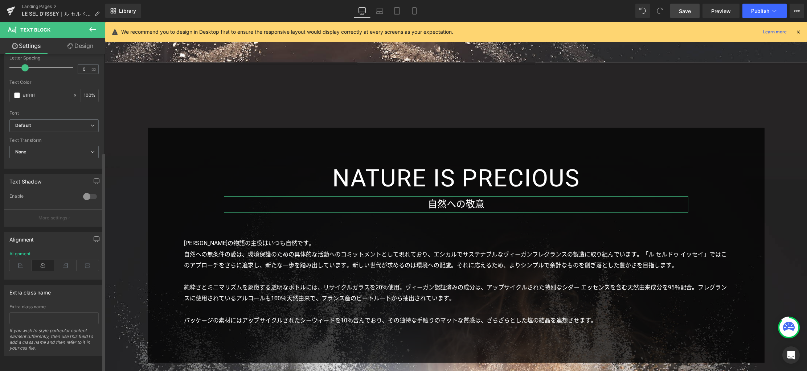
click at [94, 236] on icon "button" at bounding box center [97, 239] width 6 height 6
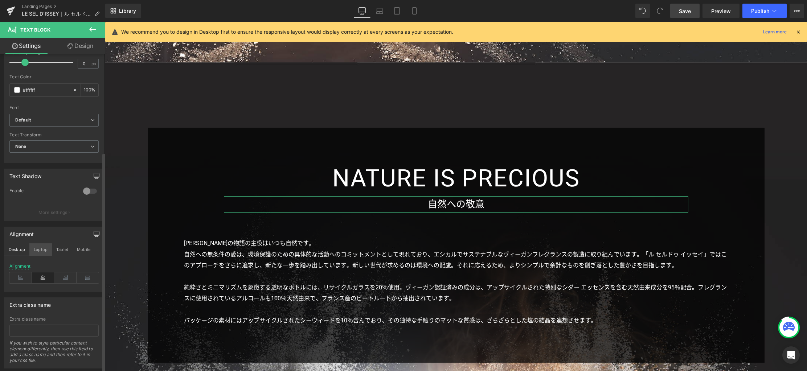
click at [45, 250] on button "Laptop" at bounding box center [40, 249] width 22 height 12
type input "100"
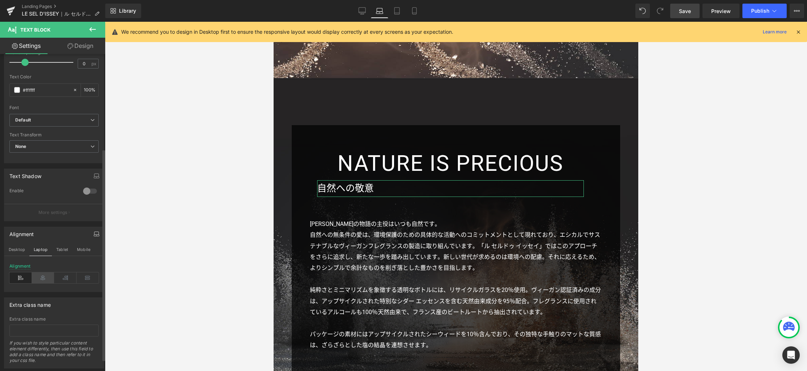
scroll to position [1705, 0]
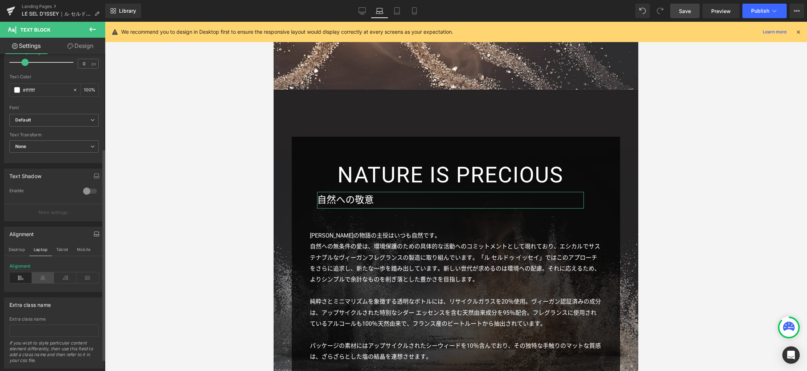
click at [41, 279] on icon at bounding box center [43, 277] width 22 height 11
click at [66, 251] on button "Tablet" at bounding box center [62, 249] width 21 height 12
type input "24"
type input "100"
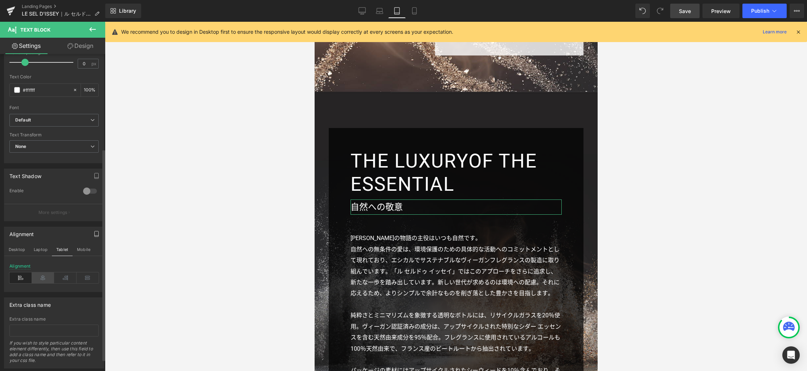
scroll to position [1595, 0]
click at [45, 279] on icon at bounding box center [43, 277] width 22 height 11
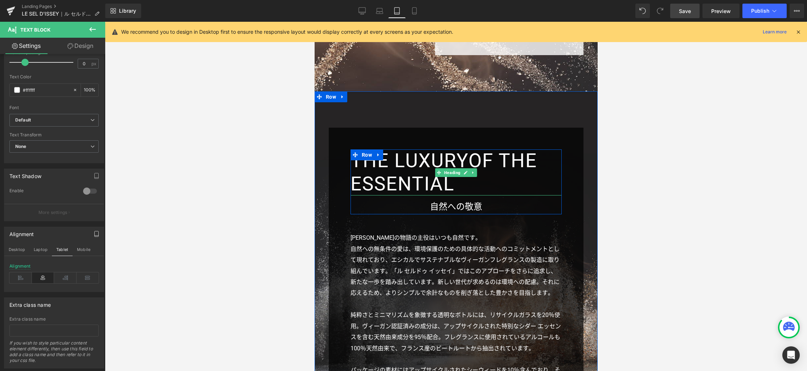
click at [401, 149] on h3 "THE LUXURYOF THE ESSENTIAL" at bounding box center [455, 172] width 211 height 46
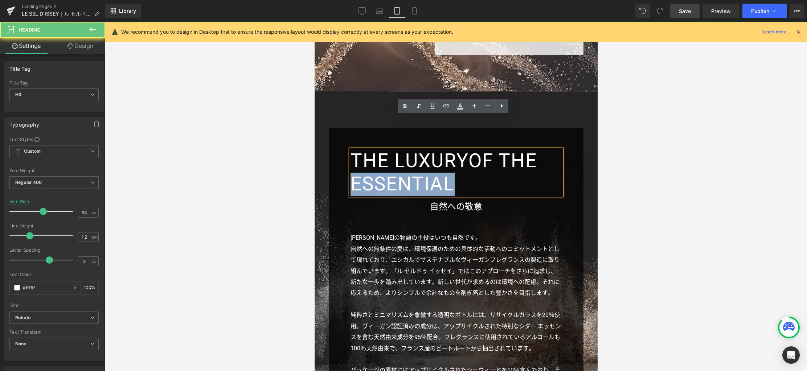
click at [401, 149] on h3 "THE LUXURYOF THE ESSENTIAL" at bounding box center [455, 172] width 211 height 46
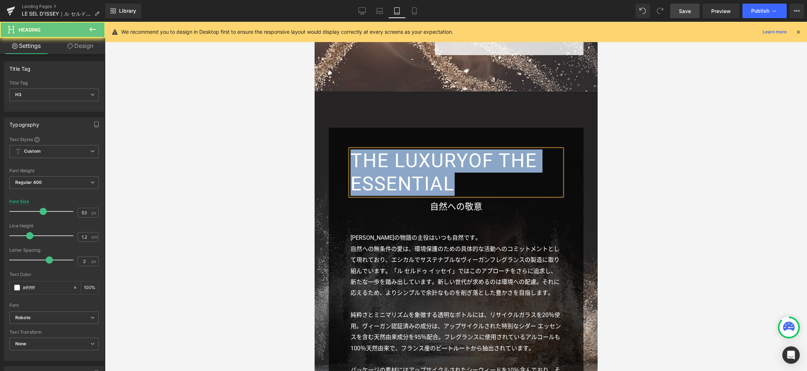
paste div
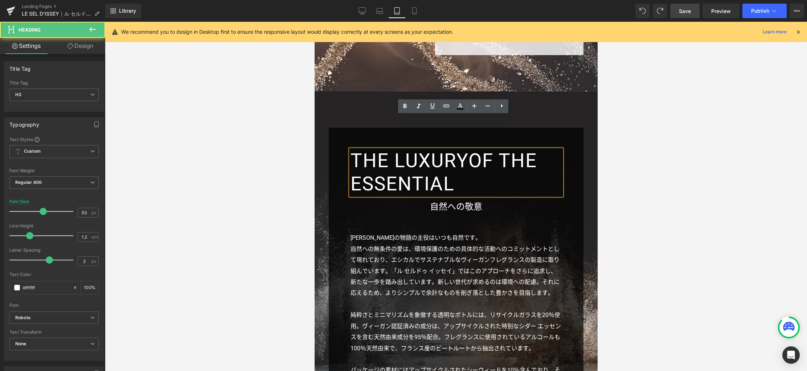
click at [507, 149] on h3 "THE LUXURYOF THE ESSENTIAL" at bounding box center [455, 172] width 211 height 46
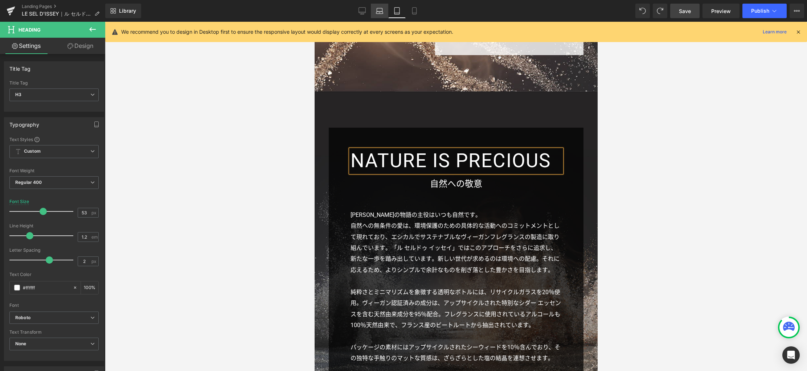
click at [377, 16] on link "Laptop" at bounding box center [379, 11] width 17 height 15
type input "60"
type input "100"
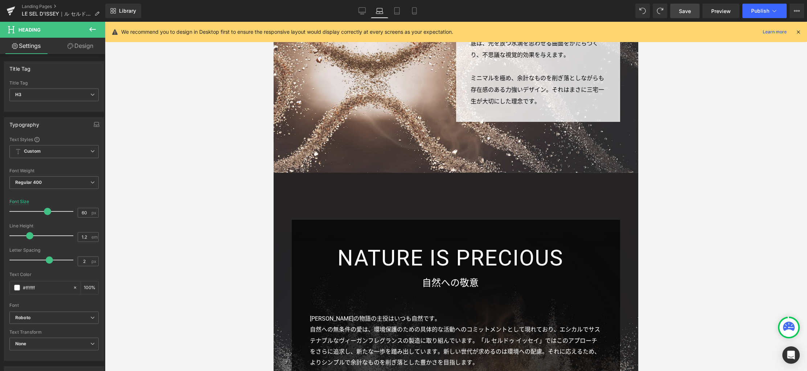
scroll to position [1683, 0]
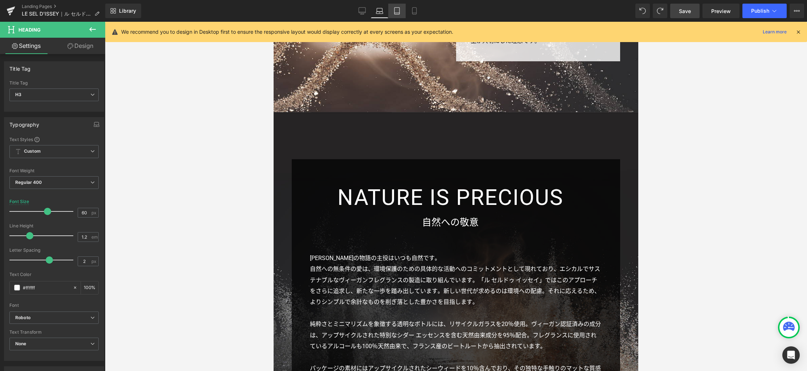
click at [396, 8] on icon at bounding box center [396, 10] width 7 height 7
type input "53"
type input "100"
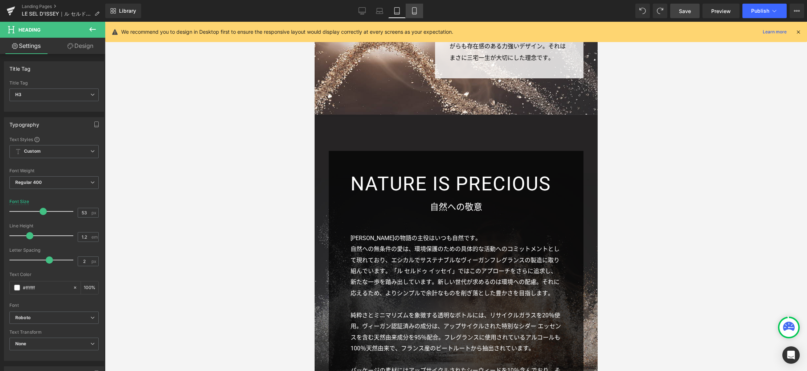
click at [416, 11] on icon at bounding box center [414, 10] width 7 height 7
type input "32"
type input "100"
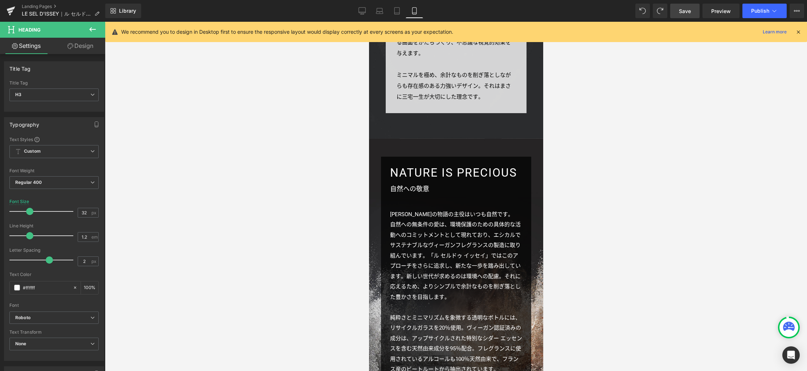
scroll to position [1704, 0]
click at [452, 145] on div "NATURE IS PRECIOUS Heading NATURE IS PRECIOUS Heading 自然への敬意 Text Block Row I…" at bounding box center [455, 291] width 174 height 305
click at [80, 42] on link "Design" at bounding box center [80, 46] width 53 height 16
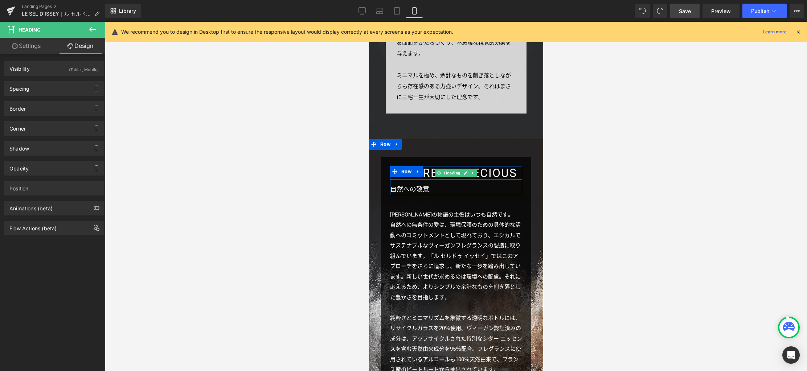
click at [507, 166] on h3 "NATURE IS PRECIOUS" at bounding box center [456, 173] width 132 height 14
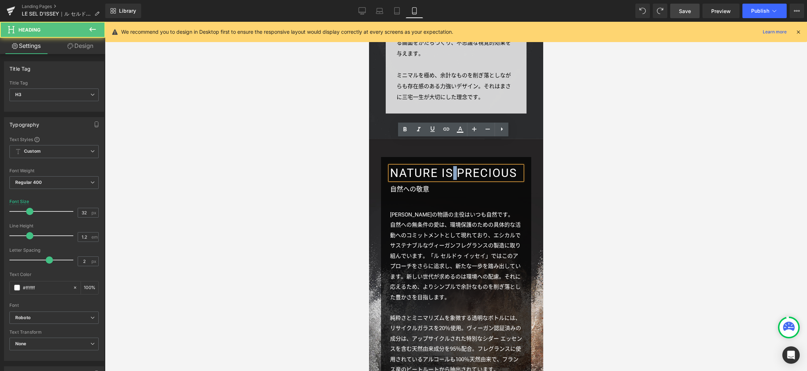
drag, startPoint x: 448, startPoint y: 146, endPoint x: 454, endPoint y: 146, distance: 5.4
click at [454, 166] on h3 "NATURE IS PRECIOUS" at bounding box center [456, 173] width 132 height 14
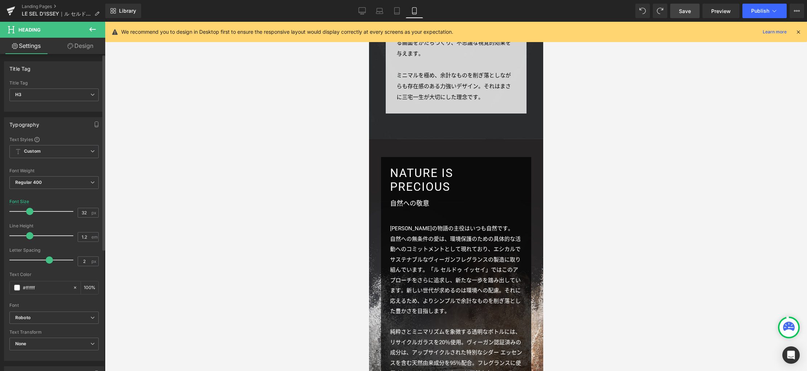
scroll to position [197, 0]
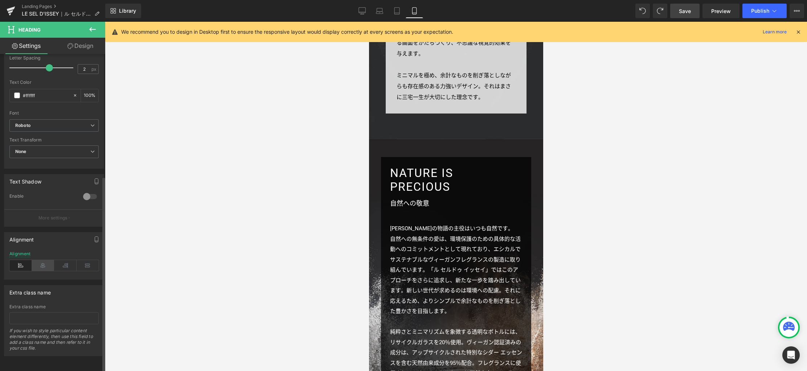
click at [44, 260] on icon at bounding box center [43, 265] width 22 height 11
click at [96, 236] on icon "button" at bounding box center [97, 239] width 6 height 6
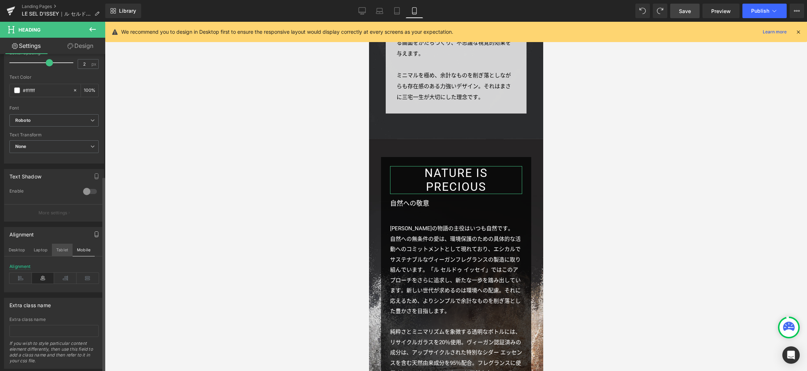
click at [69, 247] on button "Tablet" at bounding box center [62, 250] width 21 height 12
type input "53"
type input "100"
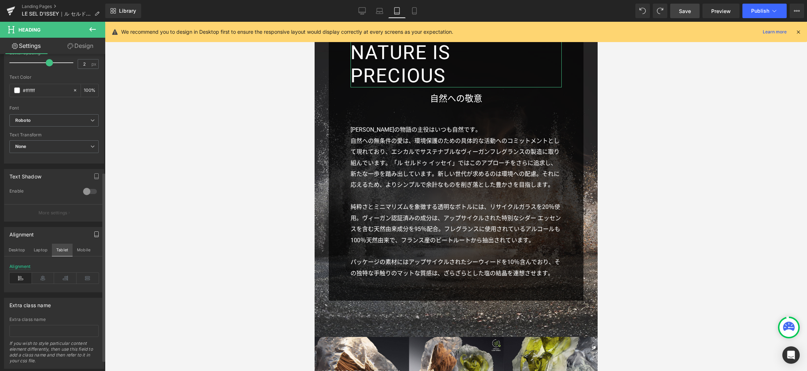
scroll to position [1572, 0]
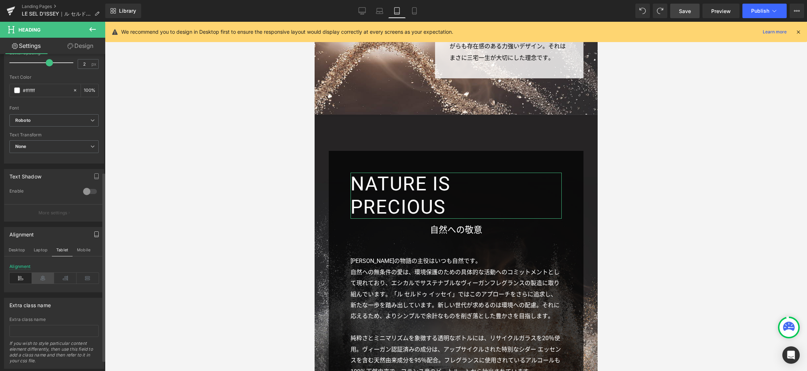
click at [40, 277] on icon at bounding box center [43, 278] width 22 height 11
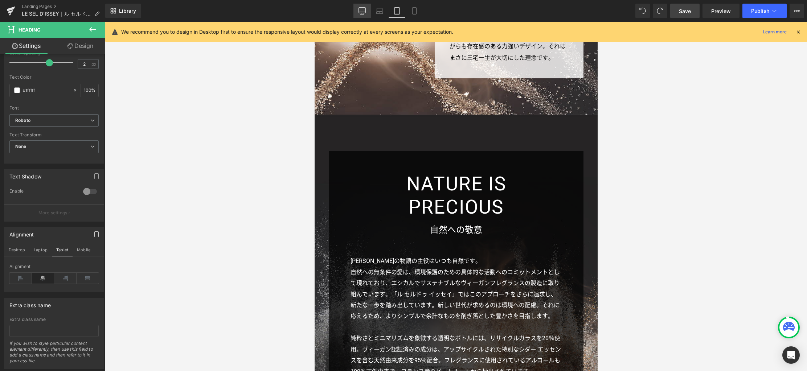
click at [365, 14] on icon at bounding box center [361, 10] width 7 height 7
type input "66"
type input "100"
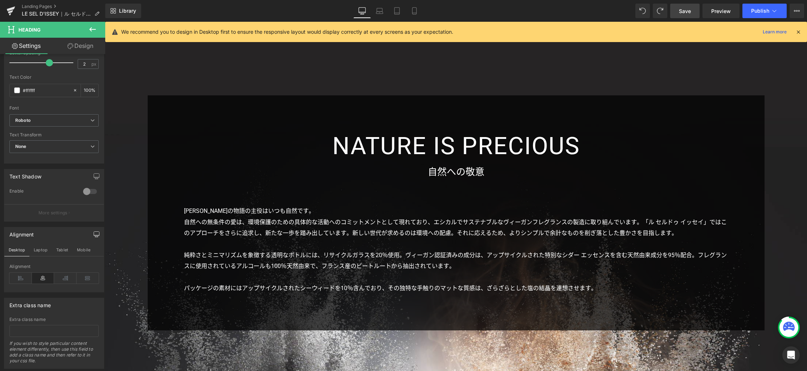
scroll to position [2191, 0]
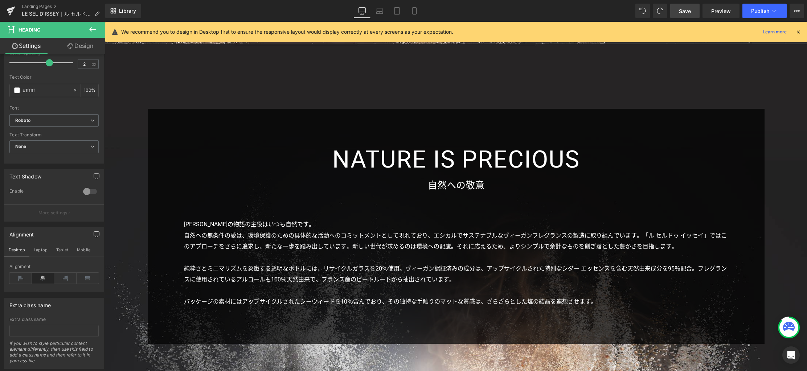
drag, startPoint x: 679, startPoint y: 12, endPoint x: 678, endPoint y: 19, distance: 7.0
click at [679, 12] on link "Save" at bounding box center [684, 11] width 29 height 15
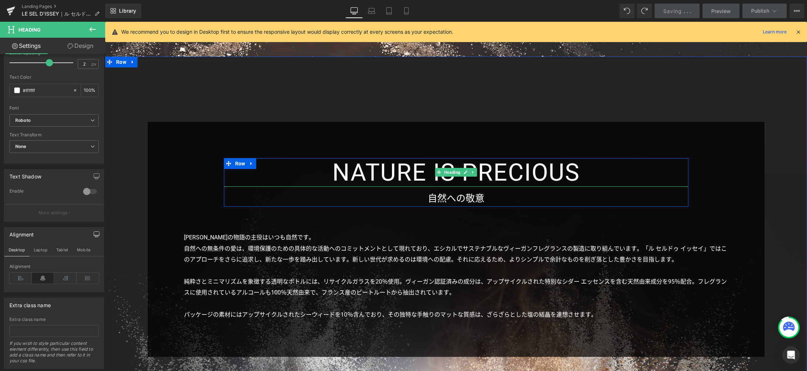
scroll to position [2128, 0]
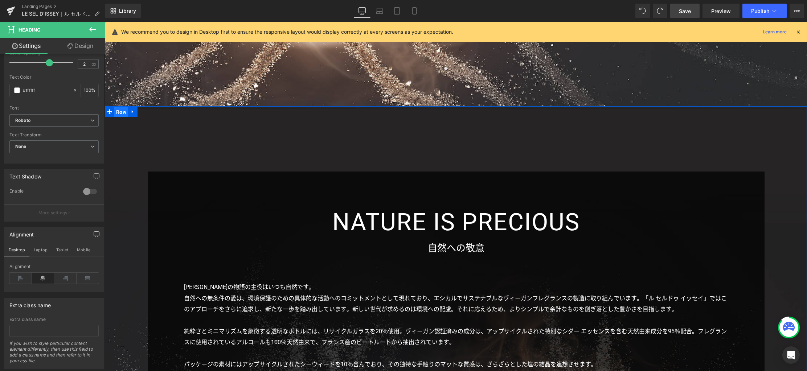
click at [118, 114] on span "Row" at bounding box center [121, 112] width 14 height 11
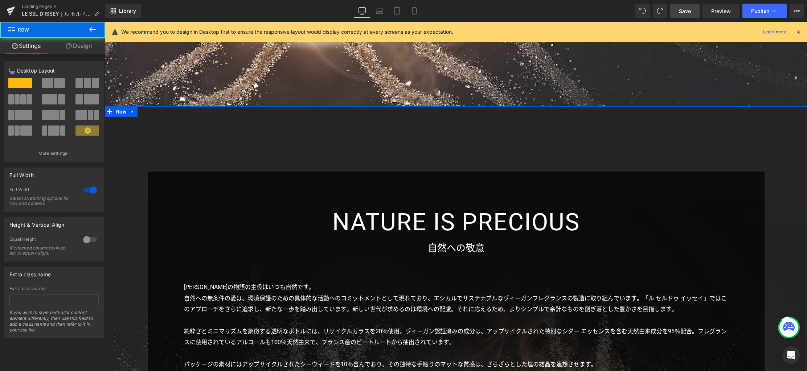
click at [75, 47] on link "Design" at bounding box center [79, 46] width 53 height 16
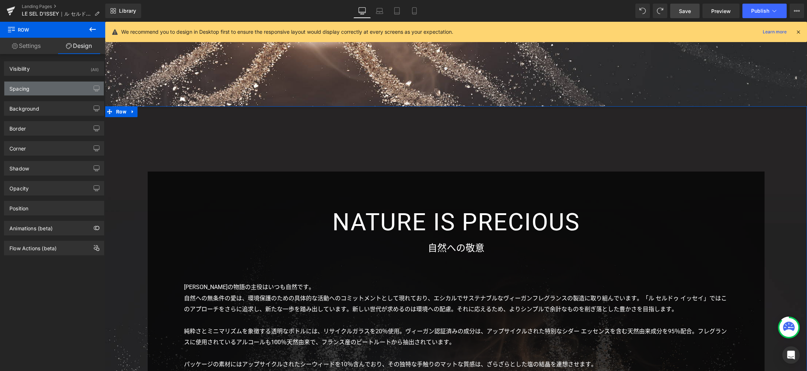
click at [46, 91] on div "Spacing" at bounding box center [53, 89] width 99 height 14
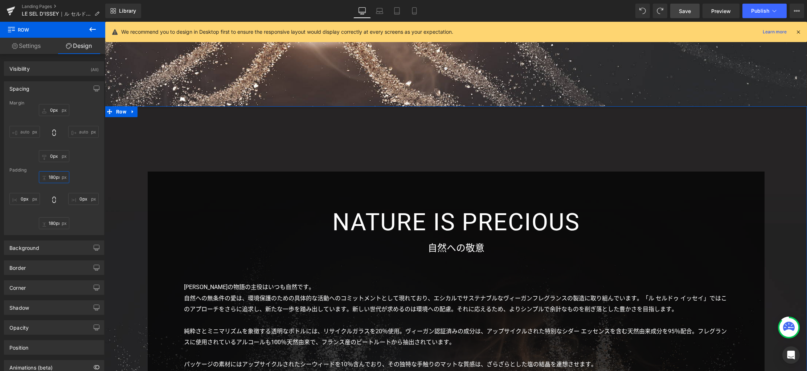
click at [59, 177] on input "180px" at bounding box center [54, 177] width 30 height 12
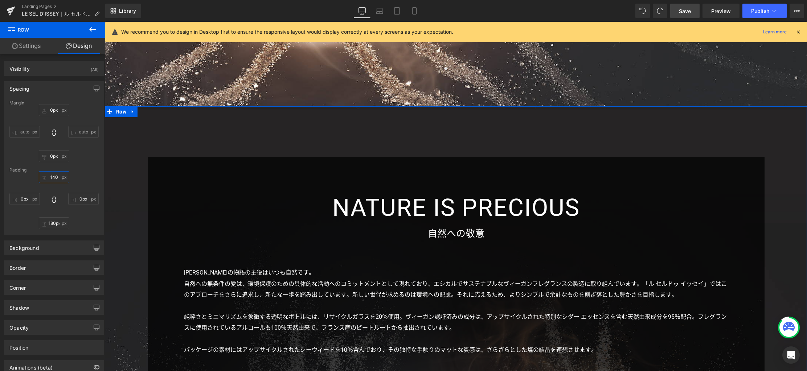
type input "140"
click at [95, 93] on button "button" at bounding box center [97, 89] width 12 height 14
click at [45, 104] on button "Laptop" at bounding box center [40, 104] width 22 height 12
type input "130px"
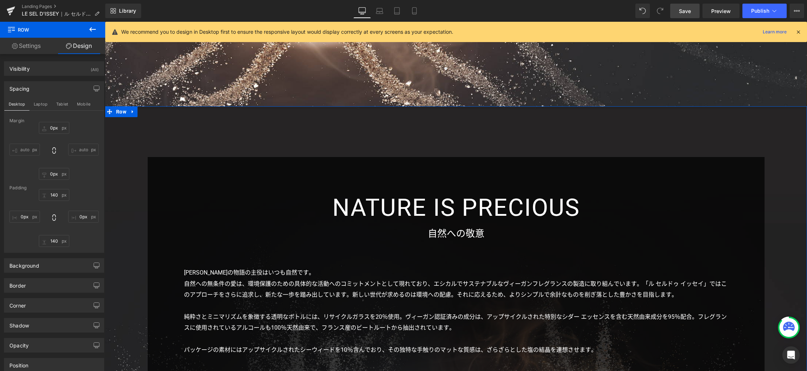
type input "130px"
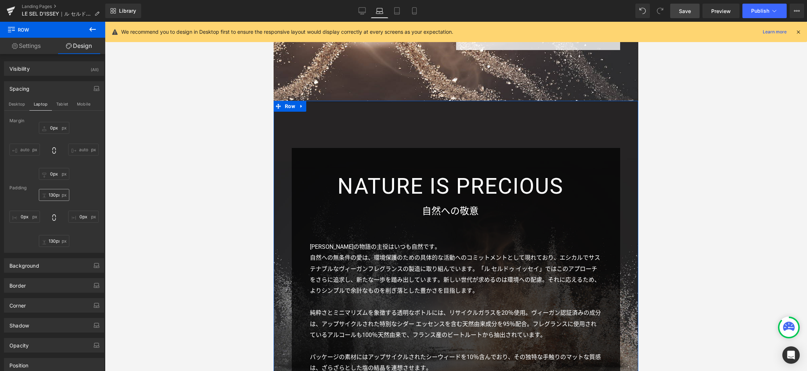
scroll to position [1693, 0]
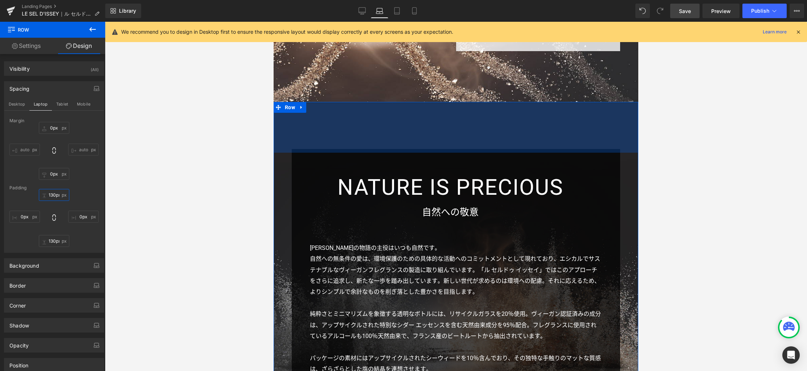
click at [55, 196] on input "130px" at bounding box center [54, 195] width 30 height 12
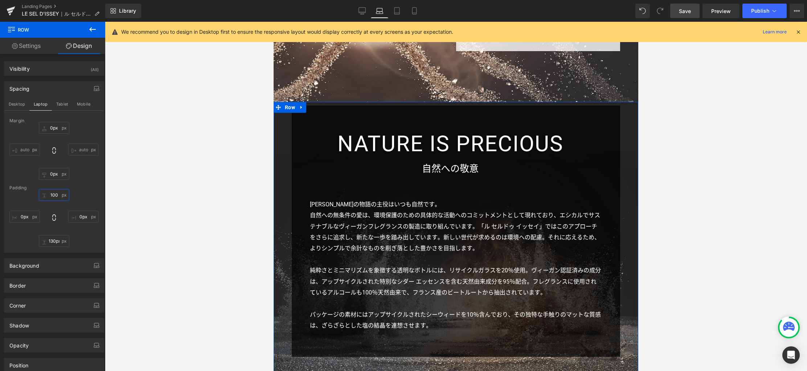
type input "100"
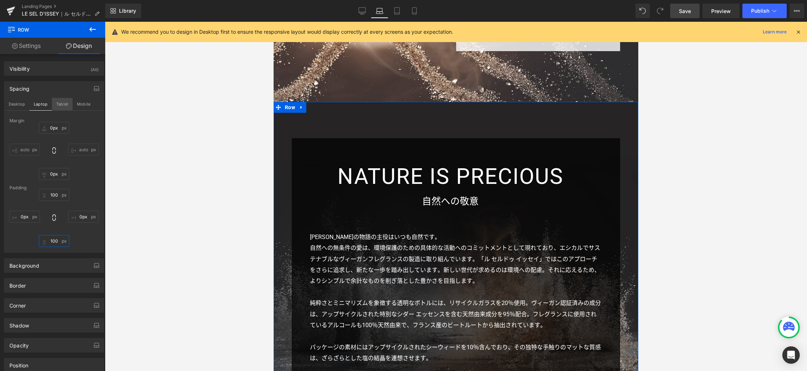
type input "100"
click at [64, 108] on button "Tablet" at bounding box center [62, 104] width 21 height 12
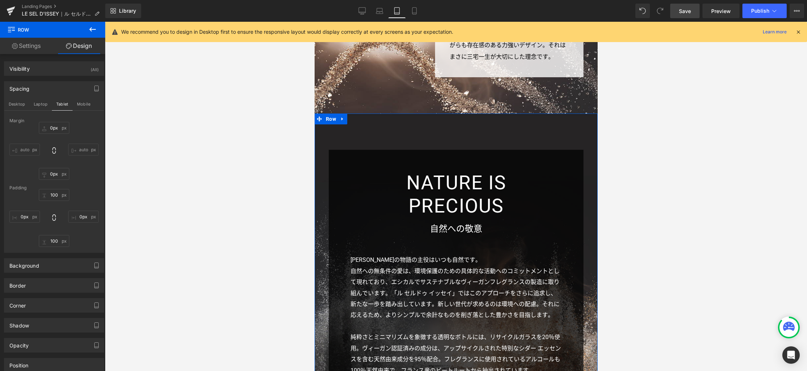
type input "100px"
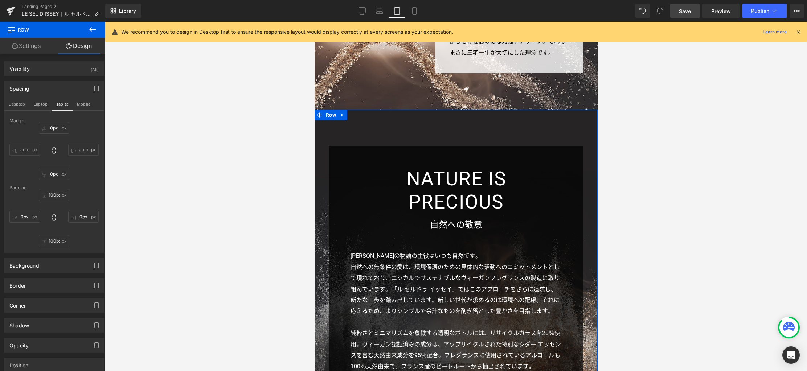
scroll to position [1578, 0]
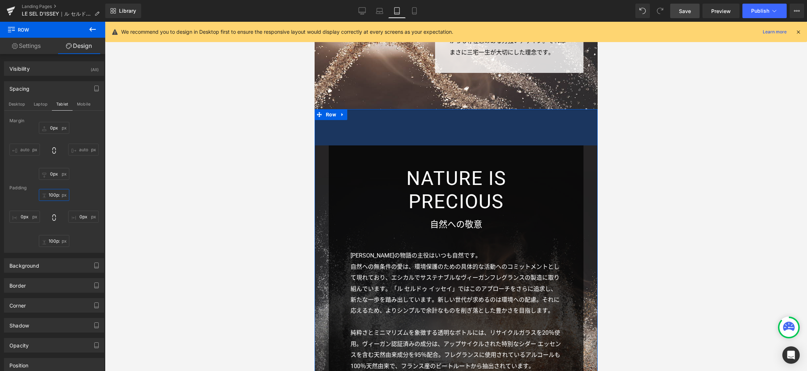
click at [59, 195] on input "100px" at bounding box center [54, 195] width 30 height 12
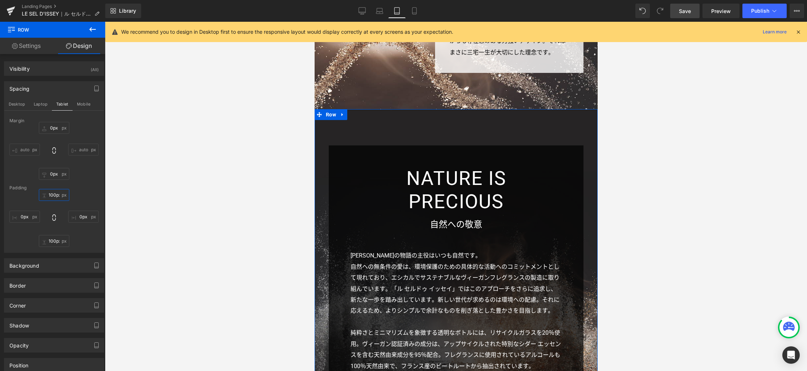
click at [53, 196] on input "100px" at bounding box center [54, 195] width 30 height 12
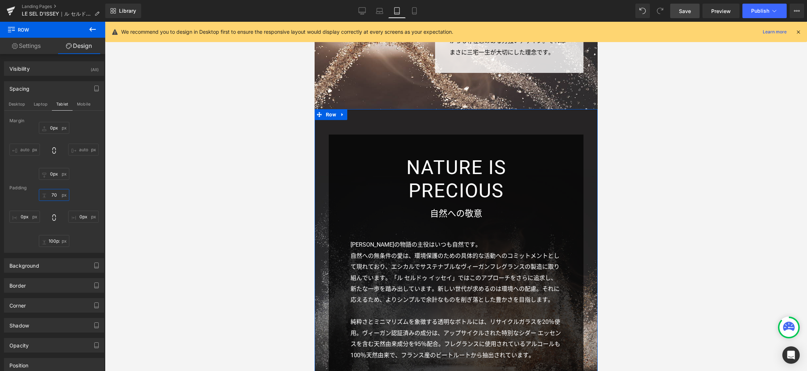
type input "70"
click at [80, 103] on button "Mobile" at bounding box center [84, 104] width 22 height 12
type input "50px"
type input "10px"
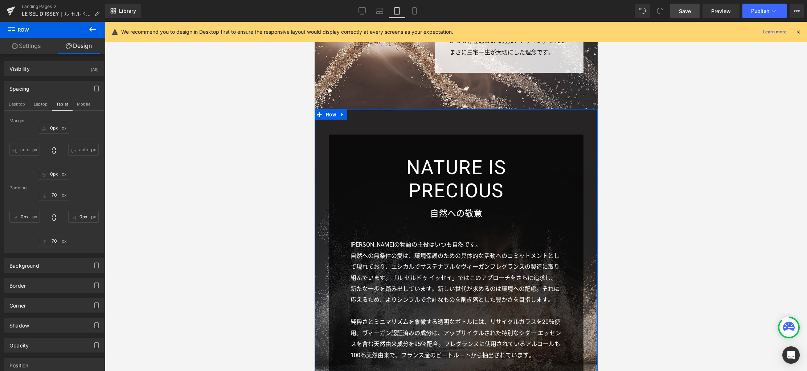
type input "50px"
type input "10px"
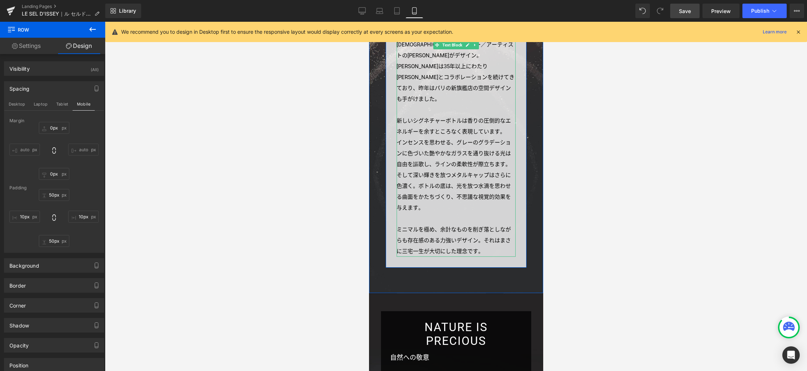
scroll to position [1759, 0]
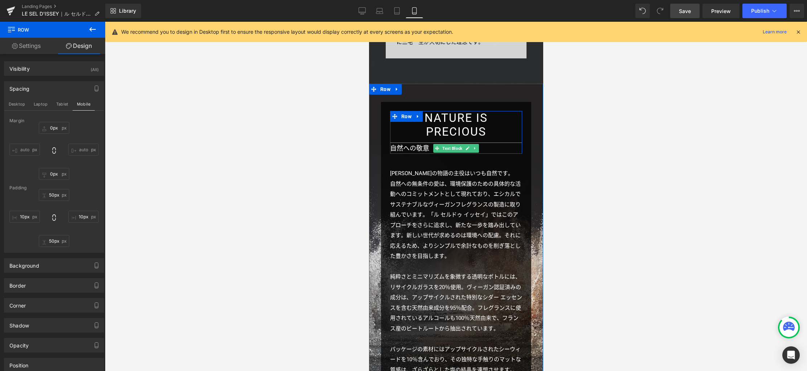
click at [412, 143] on p "自然への敬意" at bounding box center [456, 149] width 132 height 12
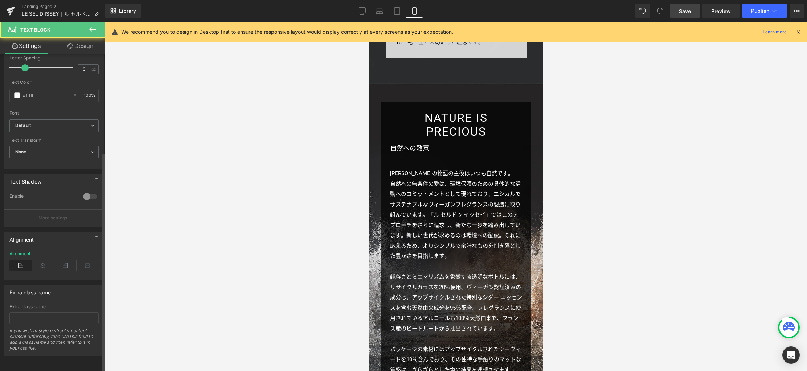
scroll to position [142, 0]
click at [42, 260] on icon at bounding box center [43, 265] width 22 height 11
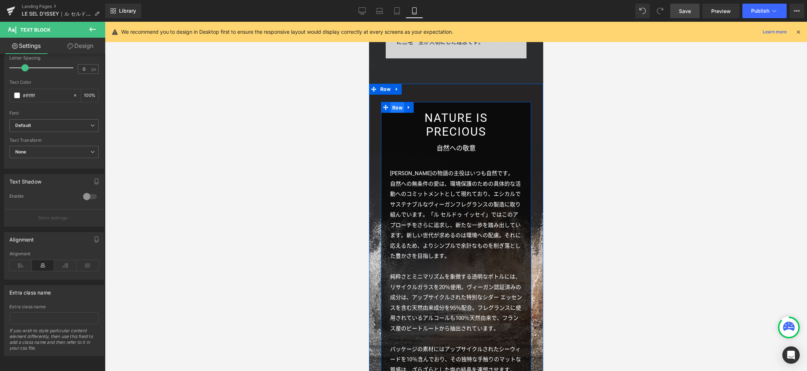
click at [396, 102] on span "Row" at bounding box center [397, 107] width 14 height 11
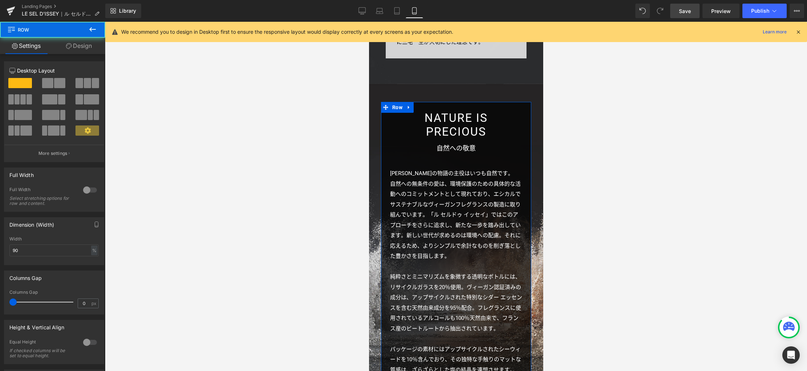
click at [85, 48] on link "Design" at bounding box center [79, 46] width 53 height 16
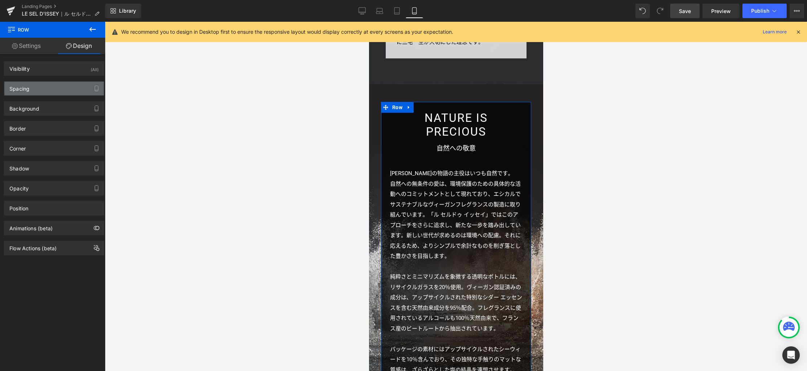
type input "0"
type input "25"
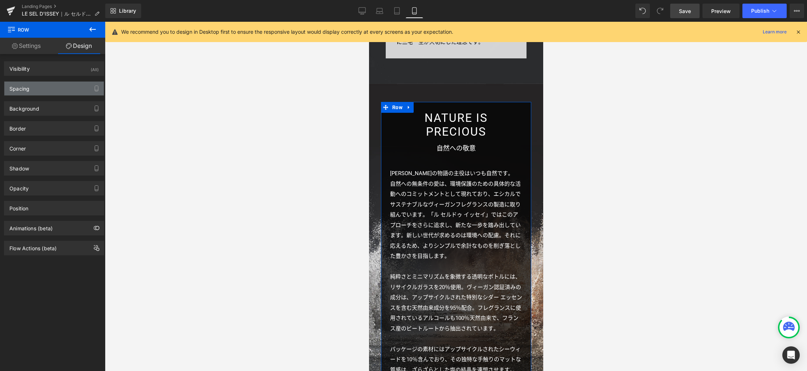
type input "25"
click at [37, 89] on div "Spacing" at bounding box center [53, 89] width 99 height 14
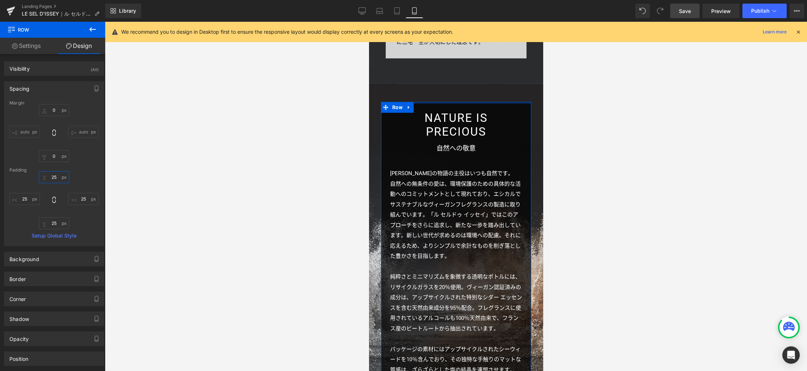
click at [57, 179] on input "25" at bounding box center [54, 177] width 30 height 12
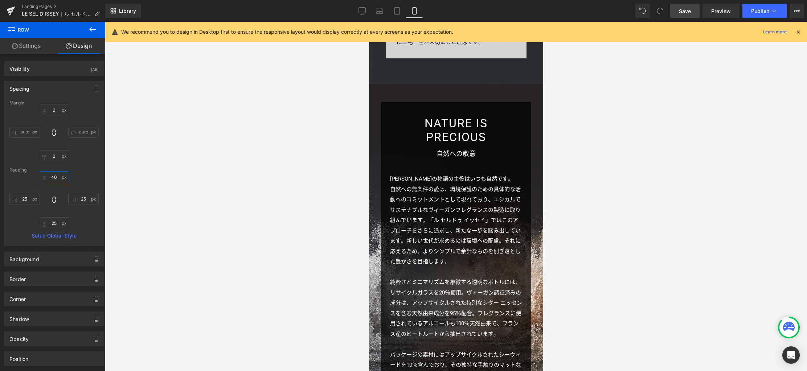
type input "40"
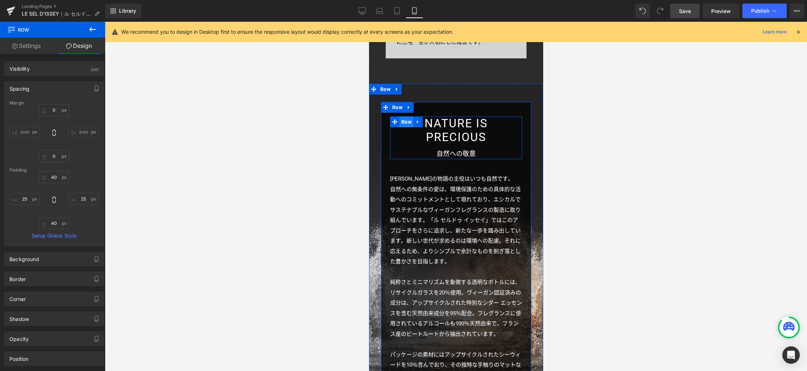
click at [403, 116] on span "Row" at bounding box center [406, 121] width 14 height 11
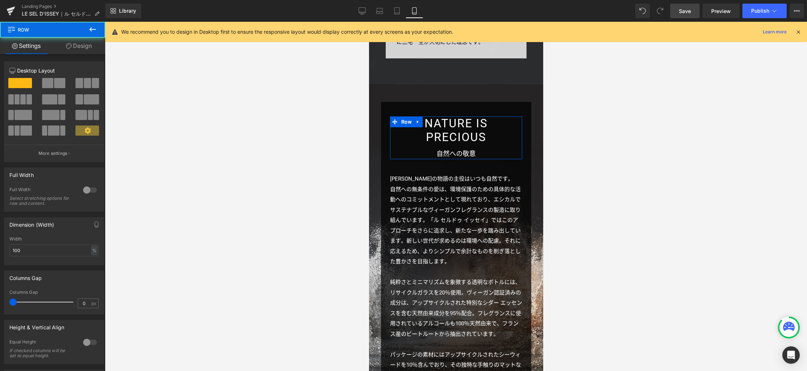
click at [81, 46] on link "Design" at bounding box center [79, 46] width 53 height 16
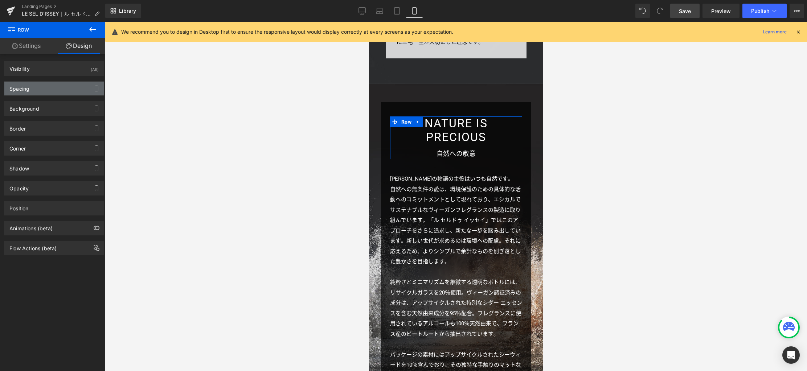
type input "0"
type input "40"
type input "0"
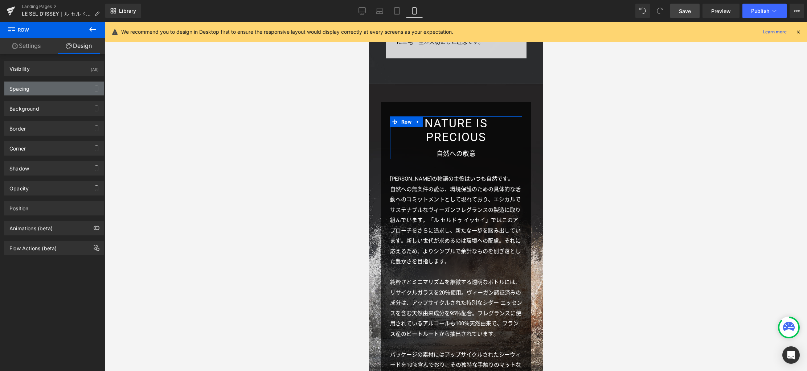
type input "0"
click at [53, 90] on div "Spacing" at bounding box center [53, 89] width 99 height 14
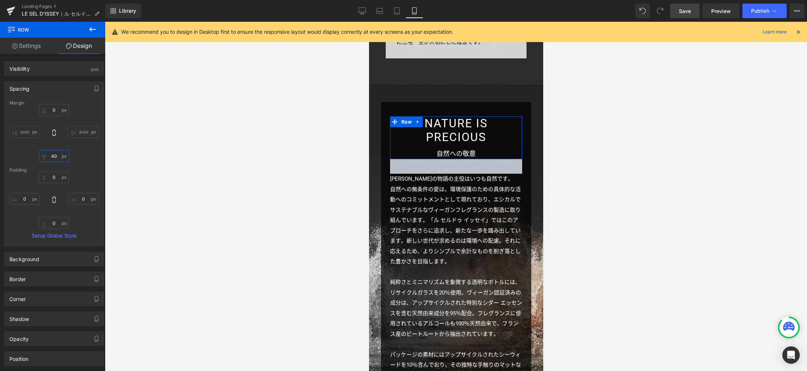
click at [55, 157] on input "40" at bounding box center [54, 156] width 30 height 12
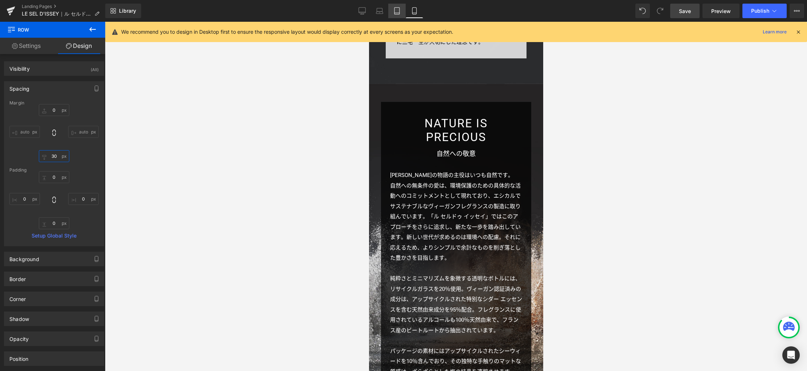
type input "30"
click at [401, 9] on link "Tablet" at bounding box center [396, 11] width 17 height 15
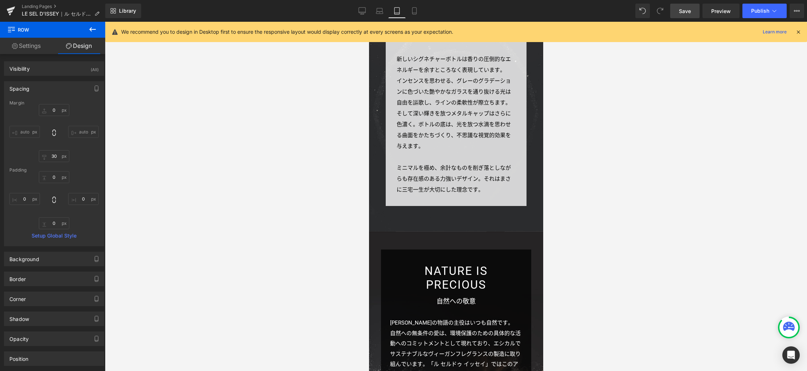
type input "0"
type input "50"
type input "0"
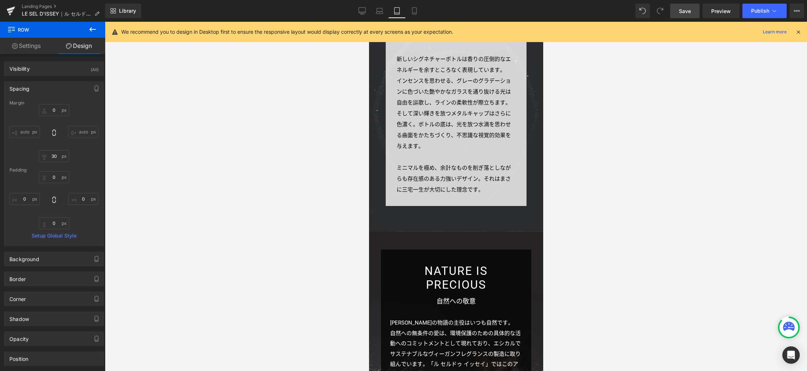
type input "0"
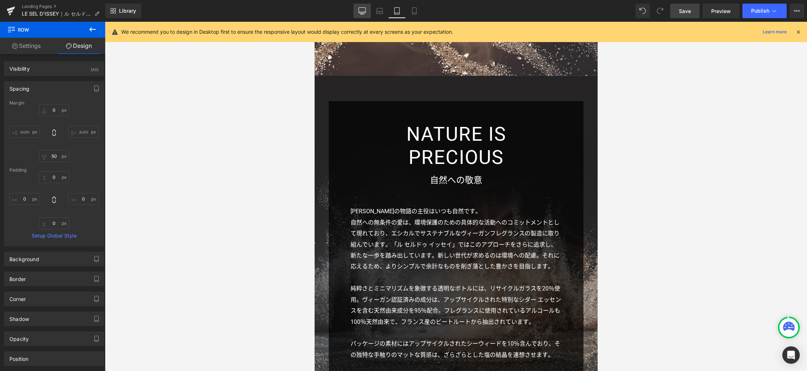
click at [364, 13] on icon at bounding box center [362, 10] width 7 height 5
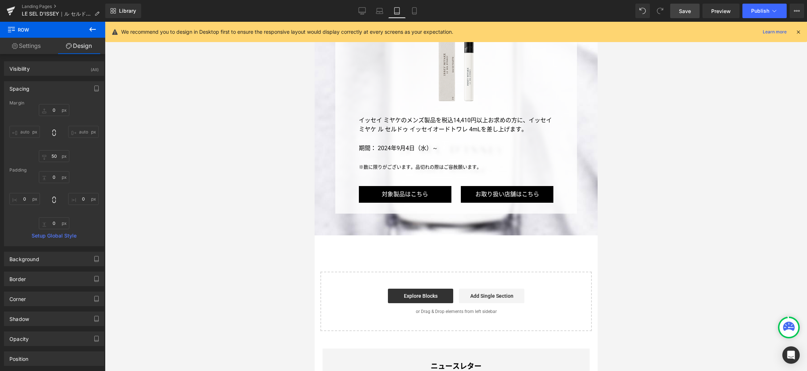
type input "0"
type input "70"
type input "0"
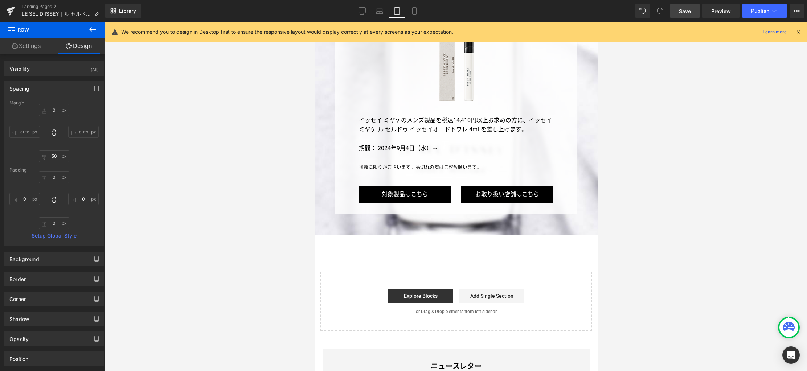
type input "0"
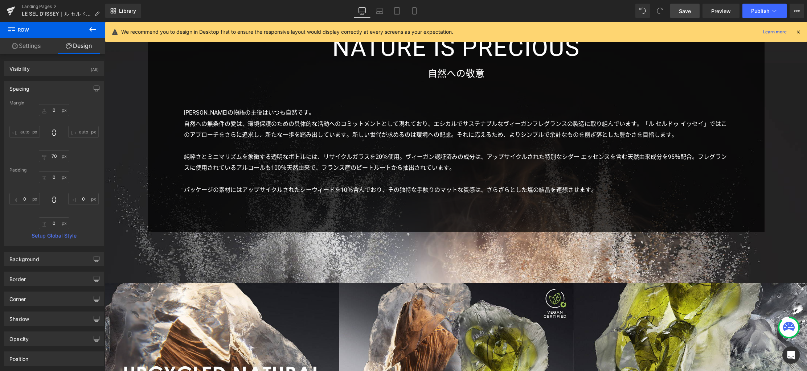
scroll to position [2231, 0]
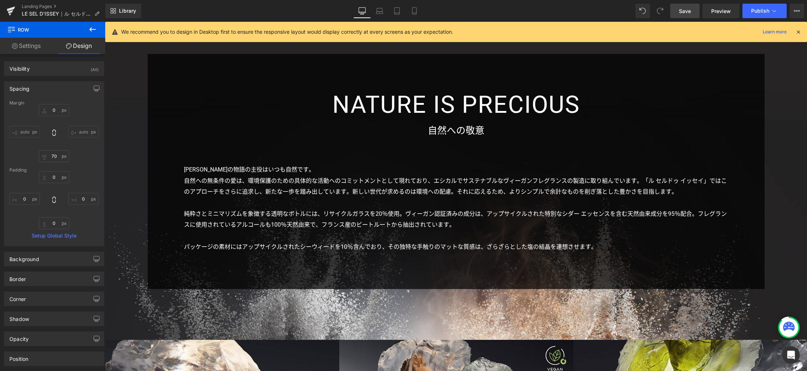
click at [682, 11] on span "Save" at bounding box center [685, 11] width 12 height 8
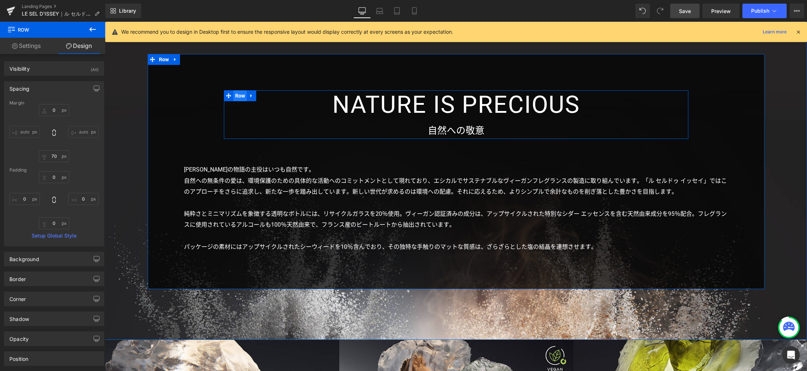
click at [238, 95] on span "Row" at bounding box center [240, 95] width 14 height 11
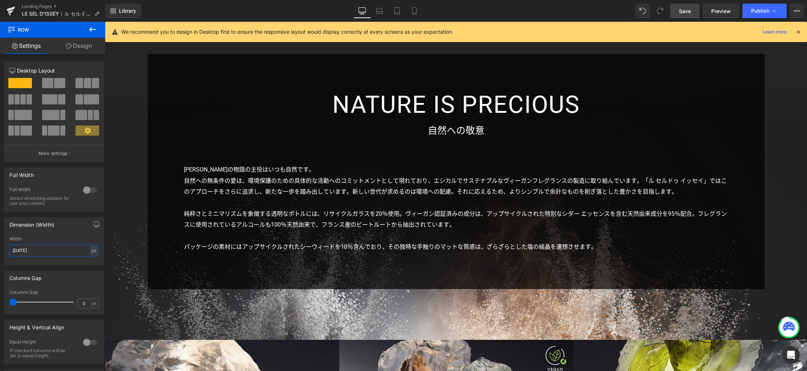
drag, startPoint x: 34, startPoint y: 251, endPoint x: -6, endPoint y: 252, distance: 39.5
click at [0, 252] on html "Row You are previewing how the will restyle your page. You can not edit Element…" at bounding box center [403, 185] width 807 height 371
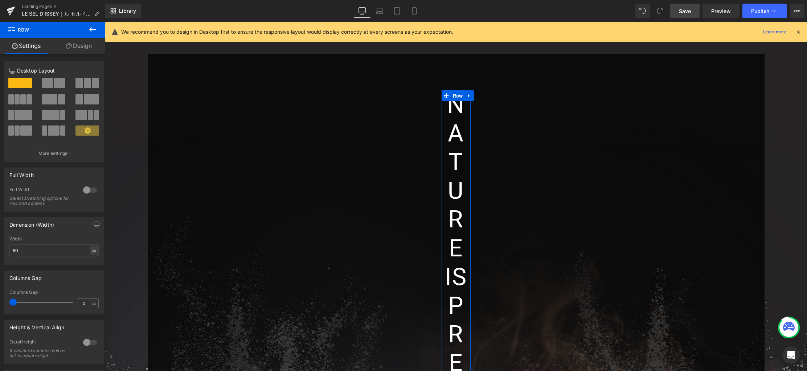
click at [94, 248] on div "px" at bounding box center [93, 251] width 7 height 10
click at [90, 263] on li "%" at bounding box center [93, 261] width 9 height 11
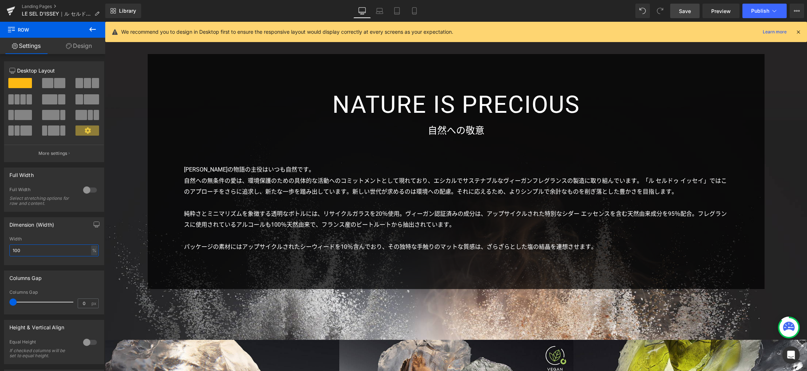
drag, startPoint x: 44, startPoint y: 252, endPoint x: -6, endPoint y: 249, distance: 49.4
click at [0, 249] on html "Row You are previewing how the will restyle your page. You can not edit Element…" at bounding box center [403, 185] width 807 height 371
drag, startPoint x: 19, startPoint y: 253, endPoint x: -6, endPoint y: 252, distance: 24.7
click at [0, 252] on html "Row You are previewing how the will restyle your page. You can not edit Element…" at bounding box center [403, 185] width 807 height 371
click at [94, 224] on icon "button" at bounding box center [97, 225] width 6 height 6
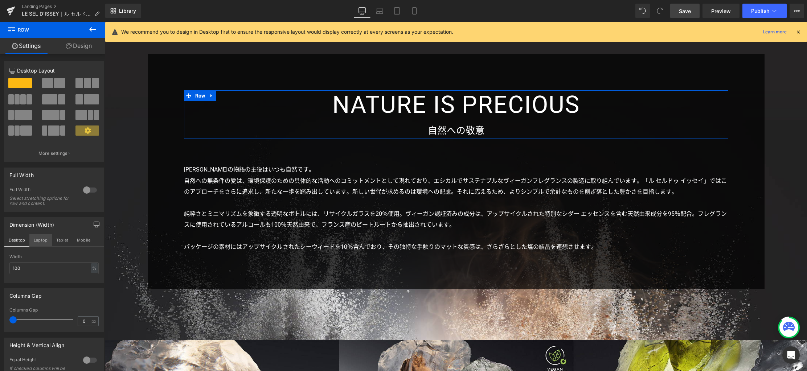
click at [37, 241] on button "Laptop" at bounding box center [40, 240] width 22 height 12
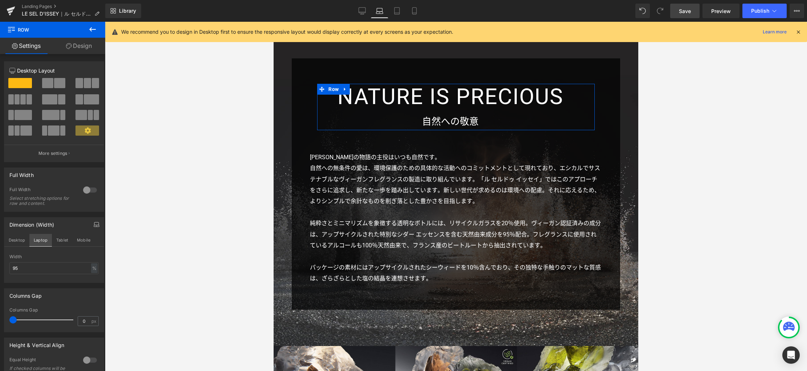
scroll to position [1757, 0]
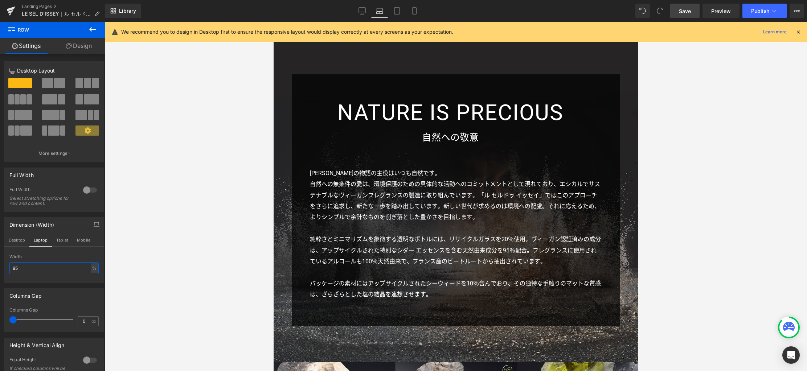
drag, startPoint x: 31, startPoint y: 271, endPoint x: -6, endPoint y: 268, distance: 37.1
click at [0, 268] on html "Row You are previewing how the will restyle your page. You can not edit Element…" at bounding box center [403, 185] width 807 height 371
type input "100"
click at [64, 241] on button "Tablet" at bounding box center [62, 240] width 21 height 12
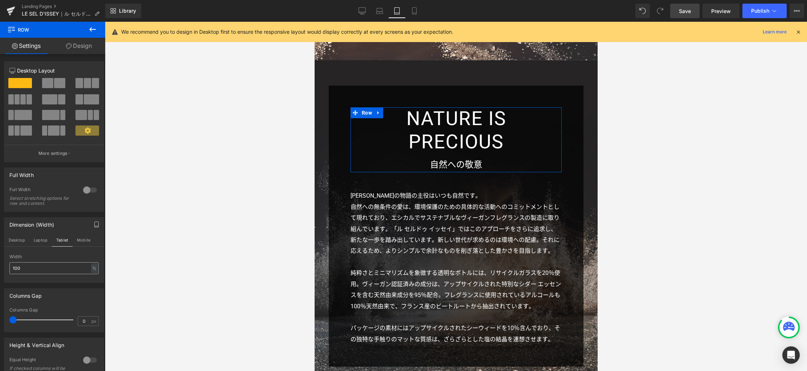
scroll to position [1627, 0]
click at [90, 238] on button "Mobile" at bounding box center [84, 240] width 22 height 12
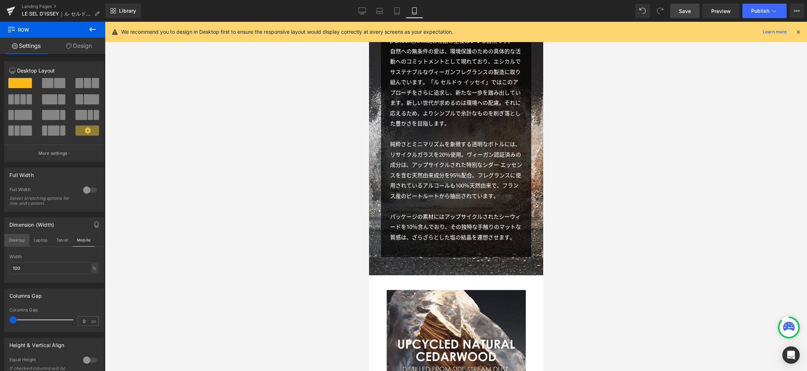
click at [16, 242] on button "Desktop" at bounding box center [16, 240] width 25 height 12
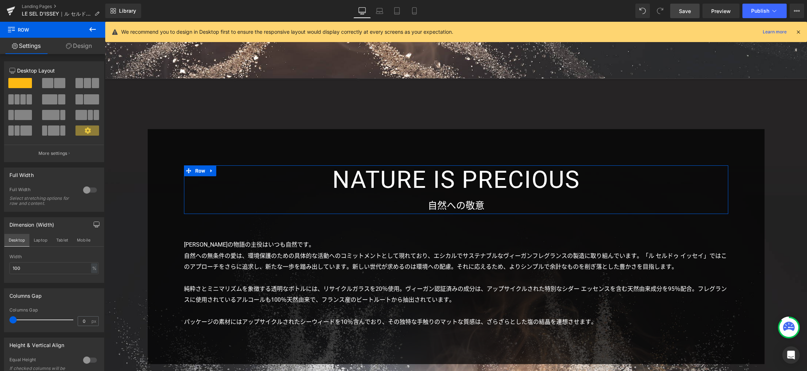
scroll to position [2157, 0]
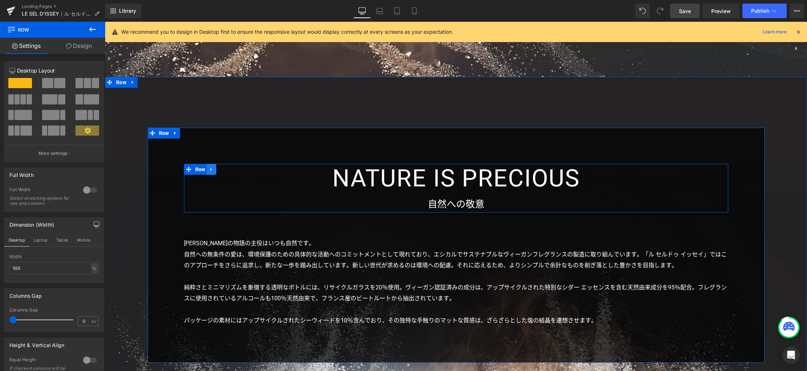
click at [210, 170] on icon at bounding box center [211, 168] width 5 height 5
click at [218, 170] on icon at bounding box center [220, 168] width 5 height 5
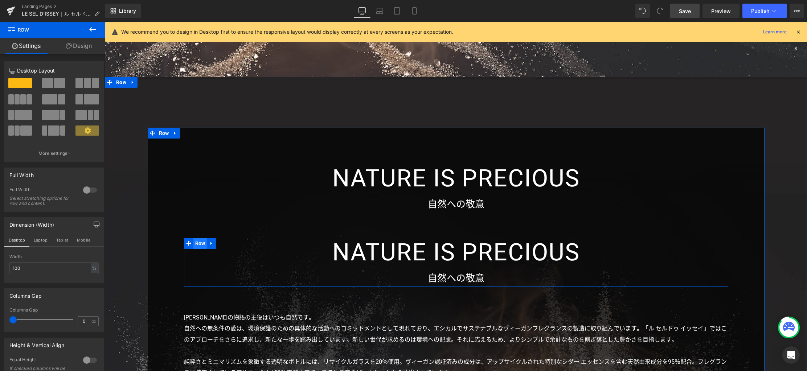
click at [199, 244] on span "Row" at bounding box center [200, 243] width 14 height 11
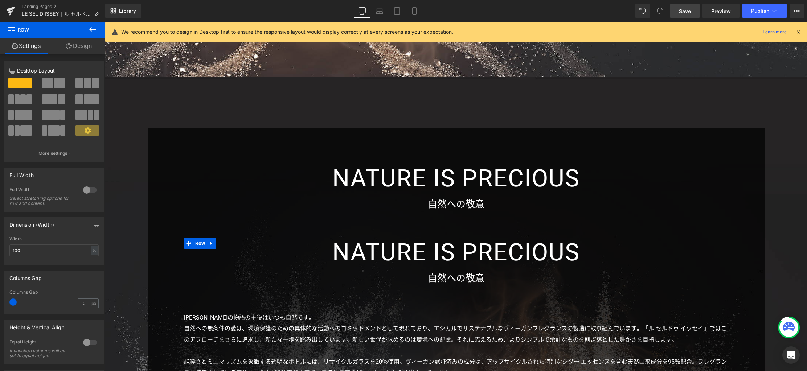
click at [54, 87] on span at bounding box center [59, 83] width 11 height 10
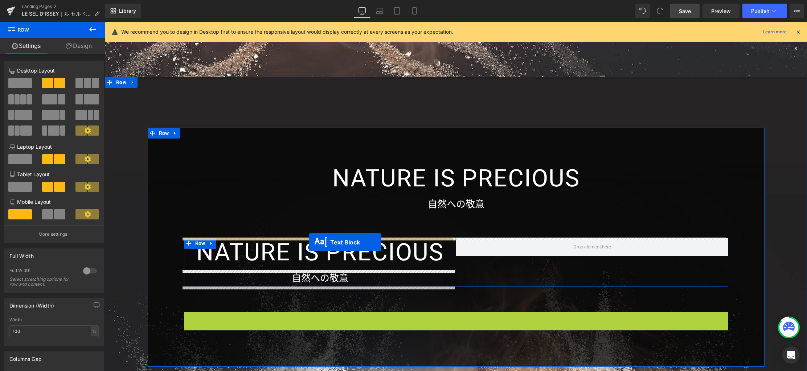
drag, startPoint x: 433, startPoint y: 356, endPoint x: 309, endPoint y: 242, distance: 168.4
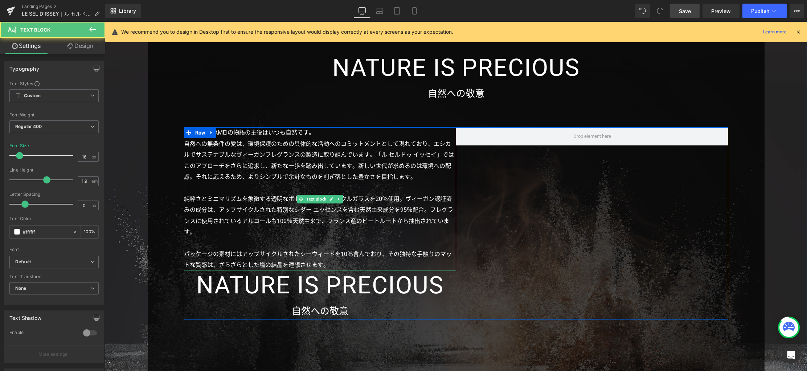
scroll to position [2307, 0]
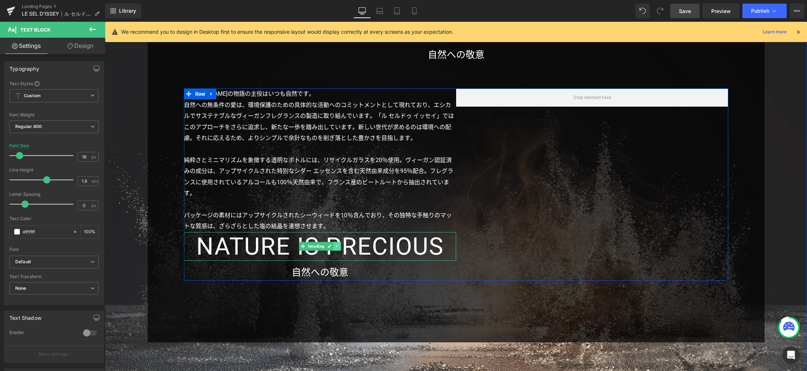
click at [335, 247] on icon at bounding box center [337, 246] width 4 height 4
click at [339, 247] on icon at bounding box center [341, 246] width 4 height 4
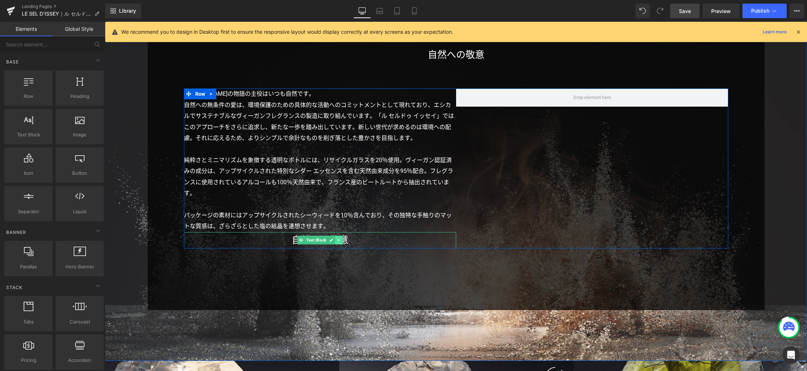
click at [337, 241] on icon at bounding box center [339, 240] width 4 height 4
click at [341, 240] on icon at bounding box center [343, 240] width 4 height 4
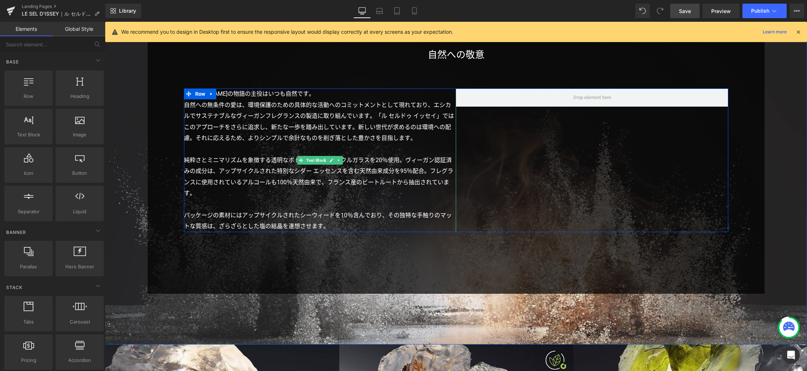
click at [395, 166] on p "純粋さとミニマリズムを象徴する透明なボトルには、リサイクルガラスを20％使用。ヴィーガン認証済みの成分は、アップサイクルされた特別なシダー エッセンスを含む天…" at bounding box center [320, 177] width 272 height 44
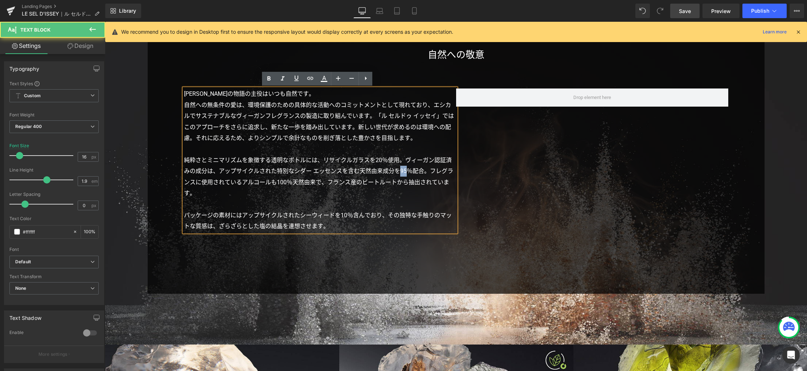
click at [394, 165] on p "純粋さとミニマリズムを象徴する透明なボトルには、リサイクルガラスを20％使用。ヴィーガン認証済みの成分は、アップサイクルされた特別なシダー エッセンスを含む天…" at bounding box center [320, 177] width 272 height 44
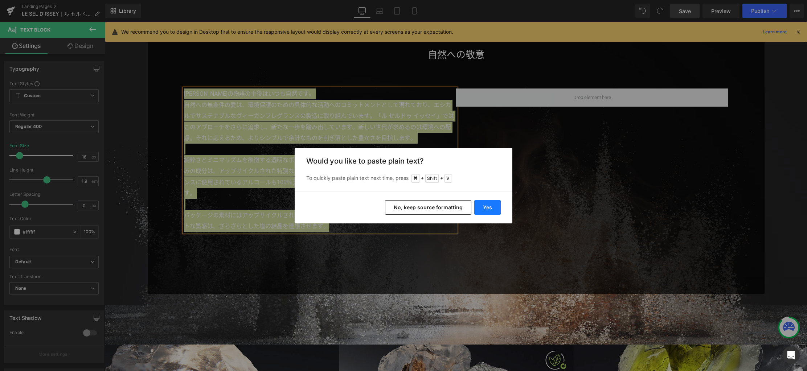
click at [487, 207] on button "Yes" at bounding box center [487, 207] width 26 height 15
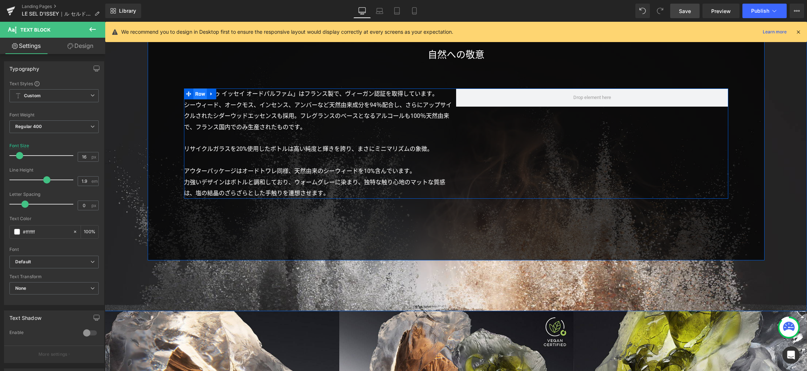
click at [197, 93] on span "Row" at bounding box center [200, 93] width 14 height 11
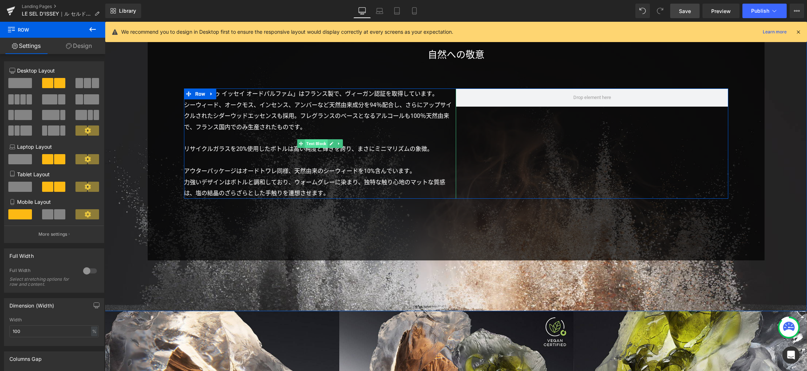
click at [313, 145] on span "Text Block" at bounding box center [316, 143] width 23 height 9
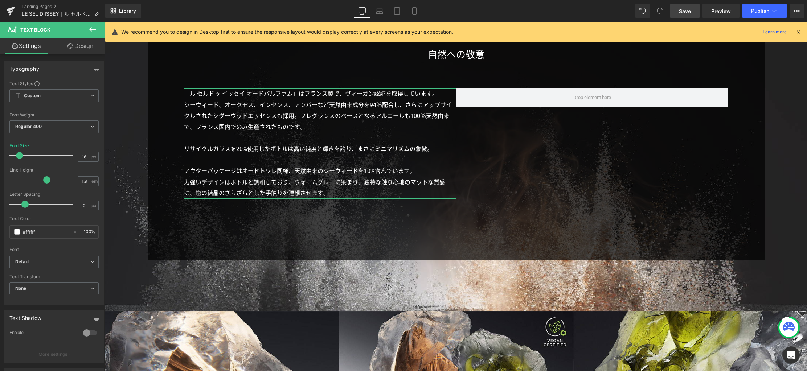
click at [86, 45] on link "Design" at bounding box center [80, 46] width 53 height 16
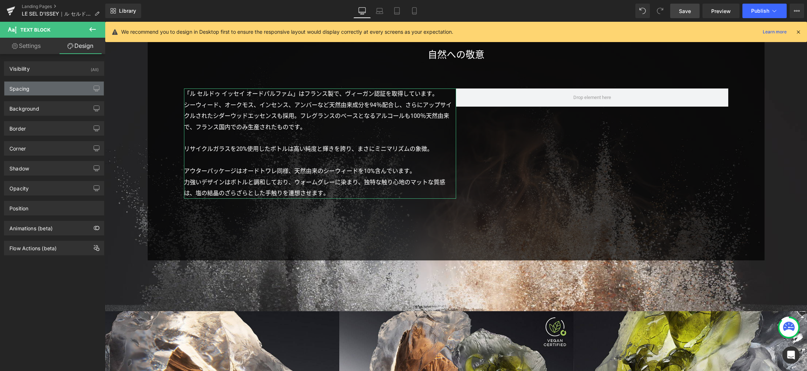
click at [66, 87] on div "Spacing" at bounding box center [53, 89] width 99 height 14
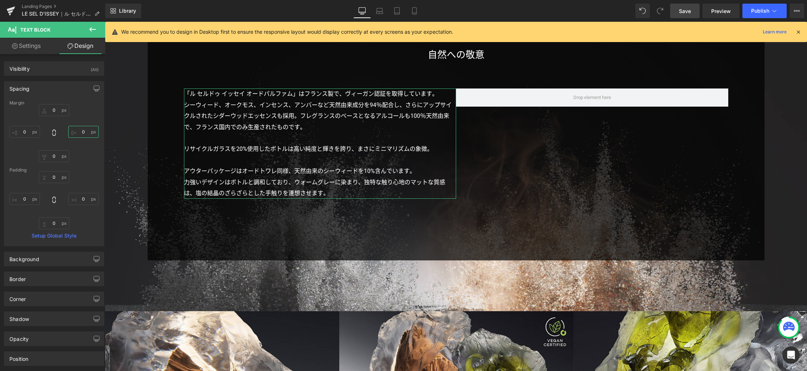
click at [84, 135] on input "0" at bounding box center [83, 132] width 30 height 12
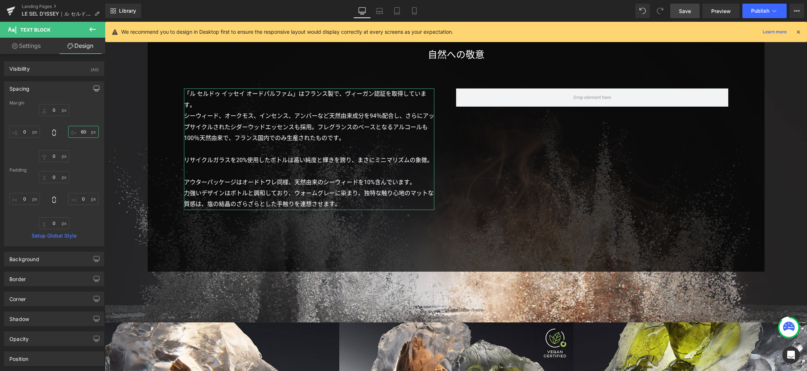
type input "60"
click at [94, 90] on icon "button" at bounding box center [96, 90] width 5 height 0
click at [43, 105] on button "Laptop" at bounding box center [40, 104] width 22 height 12
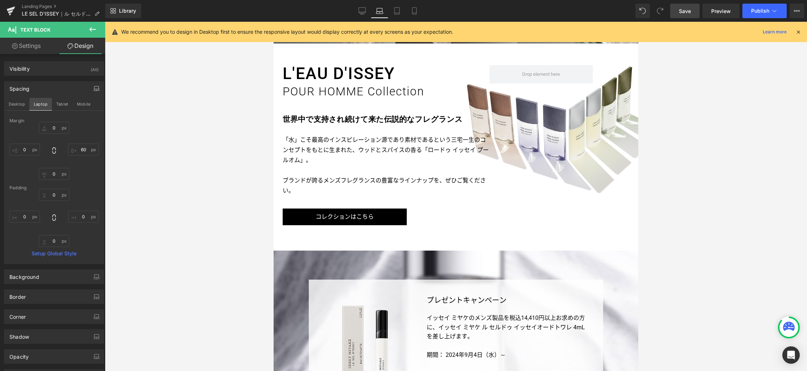
type input "0"
type input "60"
type input "0"
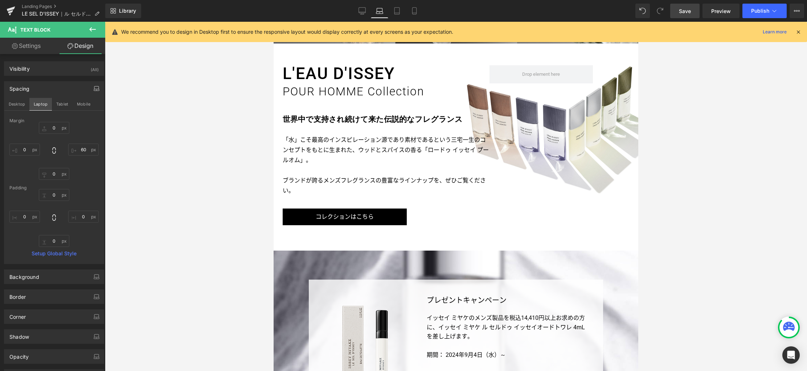
type input "0"
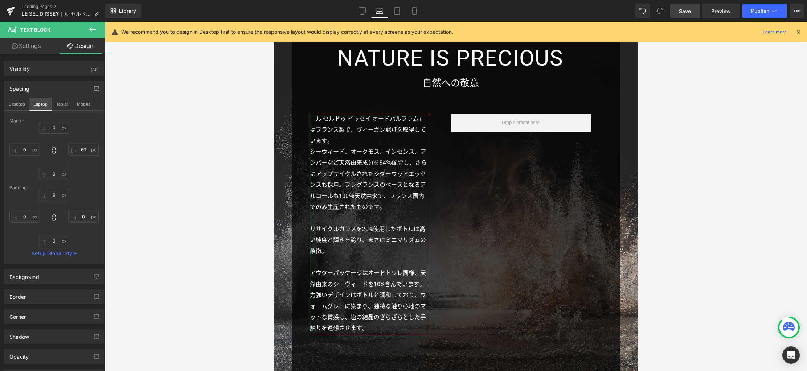
scroll to position [1810, 0]
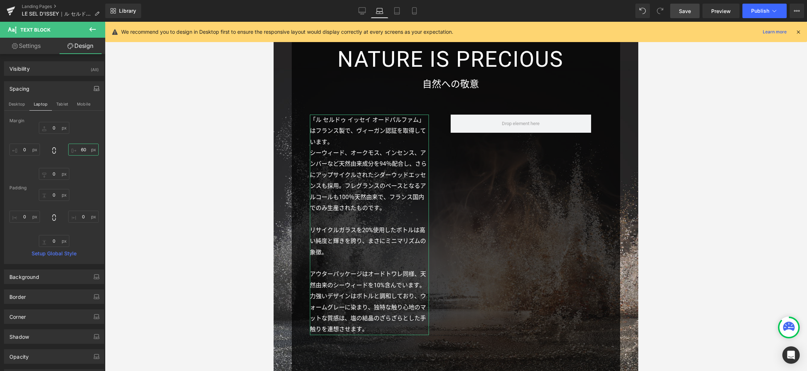
click at [84, 151] on input "60" at bounding box center [83, 150] width 30 height 12
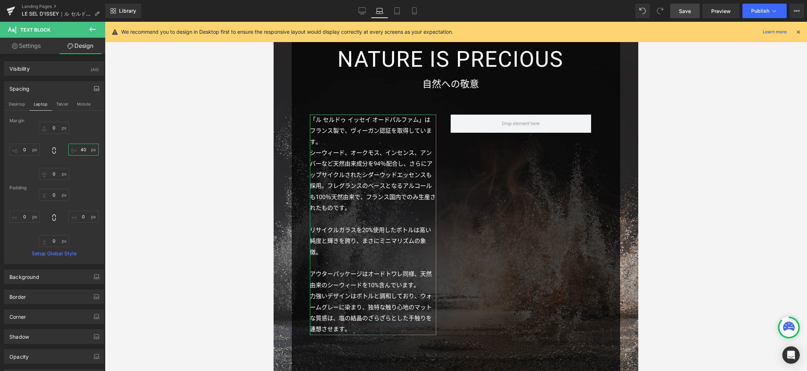
type input "40"
click at [58, 106] on button "Tablet" at bounding box center [62, 104] width 21 height 12
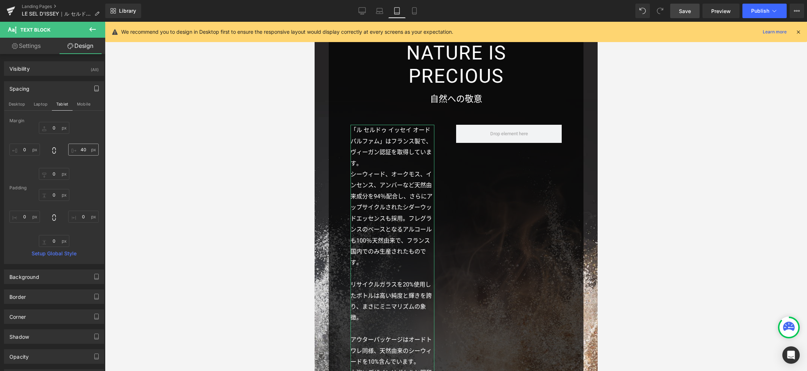
type input "0"
type input "60"
type input "0"
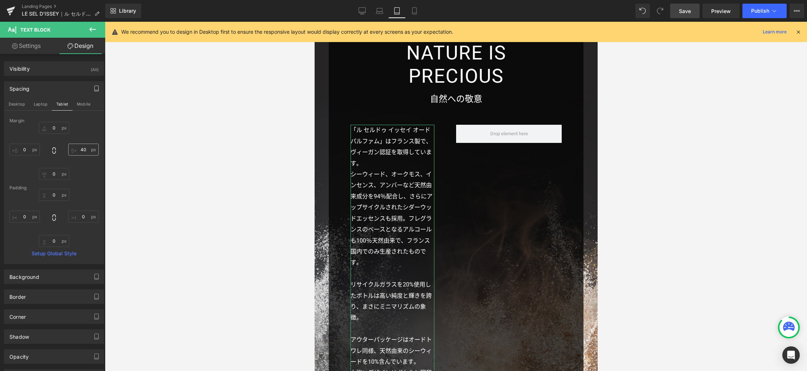
type input "0"
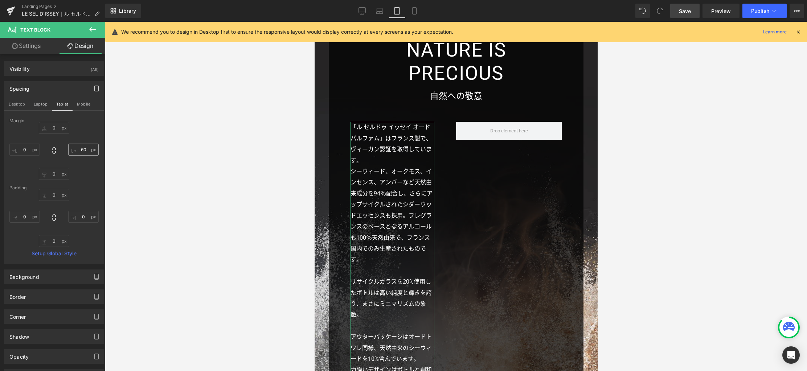
scroll to position [1696, 0]
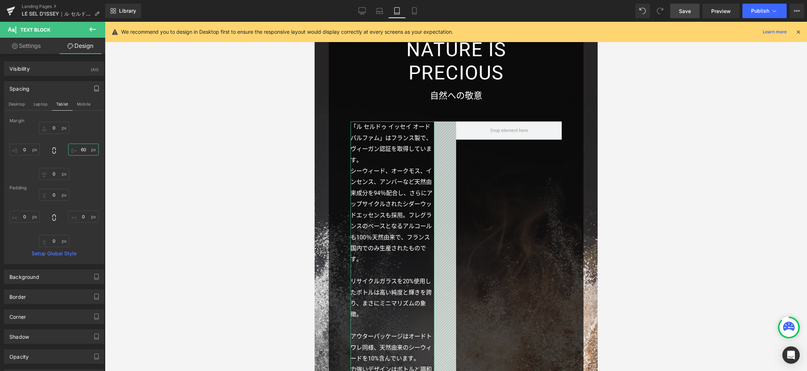
click at [85, 151] on input "60" at bounding box center [83, 150] width 30 height 12
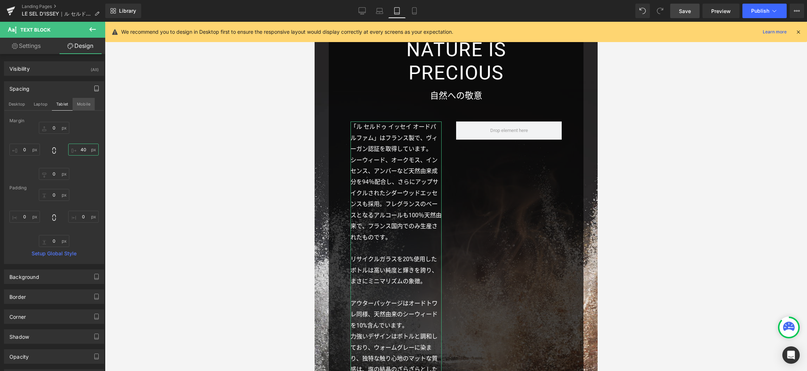
type input "40"
click at [86, 103] on button "Mobile" at bounding box center [84, 104] width 22 height 12
type input "0"
type input "60"
type input "0"
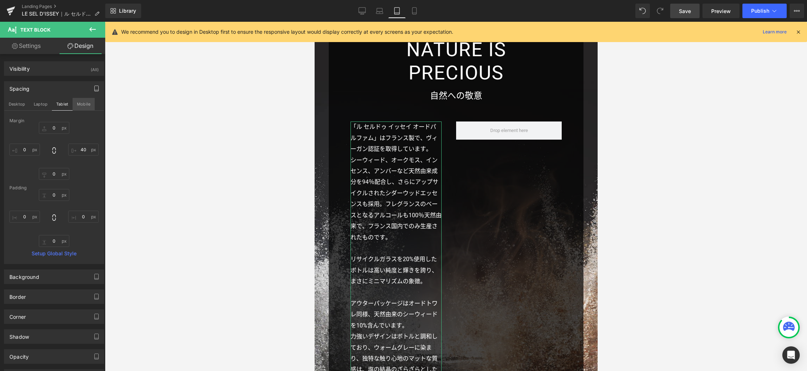
type input "0"
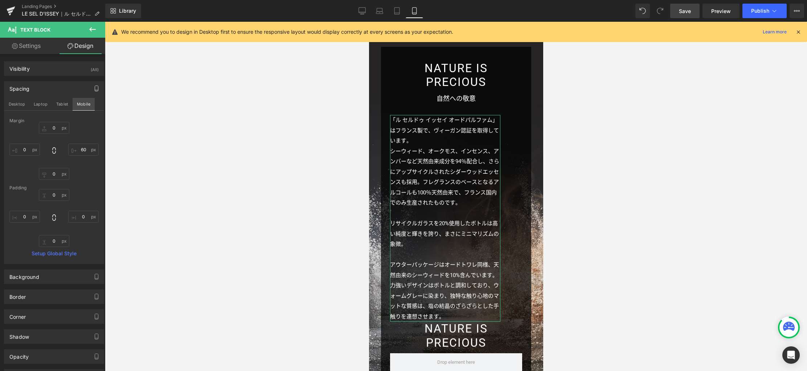
scroll to position [1814, 0]
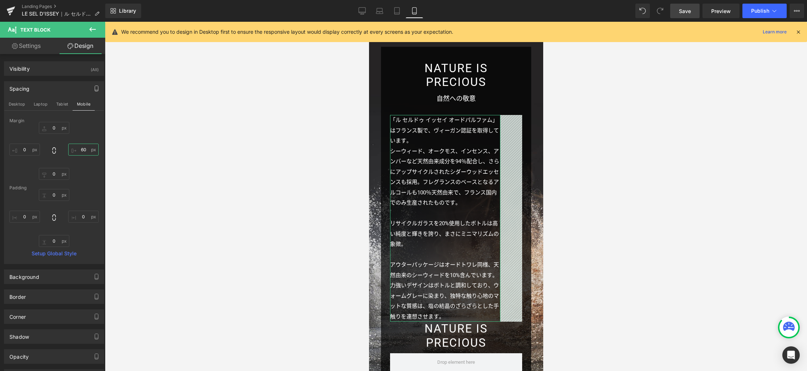
click at [82, 149] on input "60" at bounding box center [83, 150] width 30 height 12
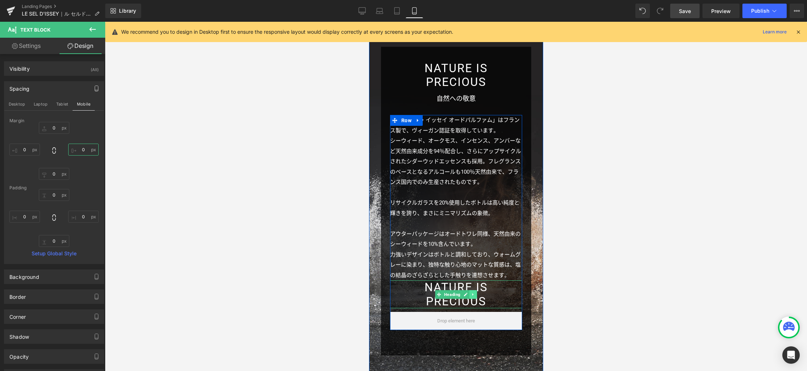
type input "0"
click at [471, 292] on icon at bounding box center [473, 294] width 4 height 4
click at [474, 292] on icon at bounding box center [476, 294] width 4 height 4
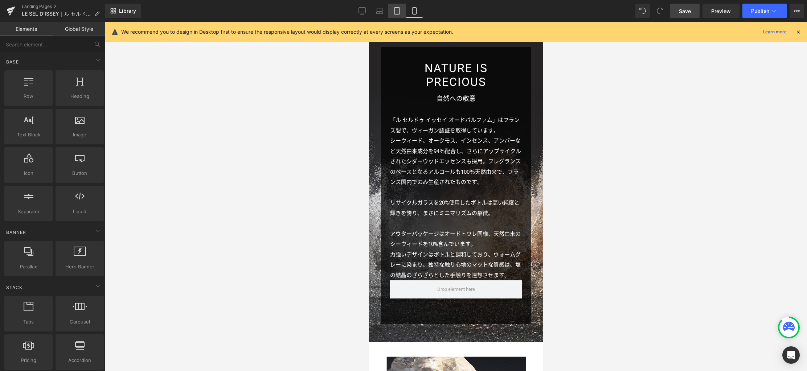
click at [403, 17] on link "Tablet" at bounding box center [396, 11] width 17 height 15
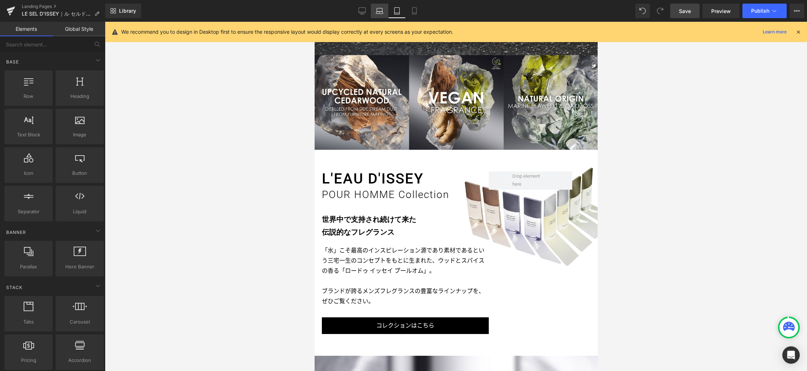
click at [388, 12] on link "Laptop" at bounding box center [379, 11] width 17 height 15
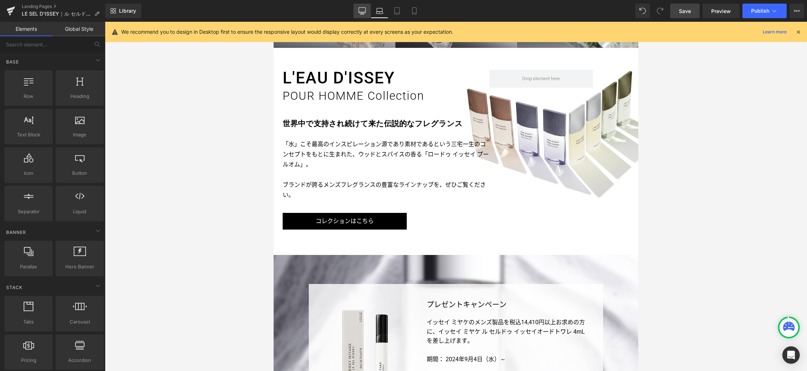
click at [359, 12] on icon at bounding box center [362, 12] width 7 height 0
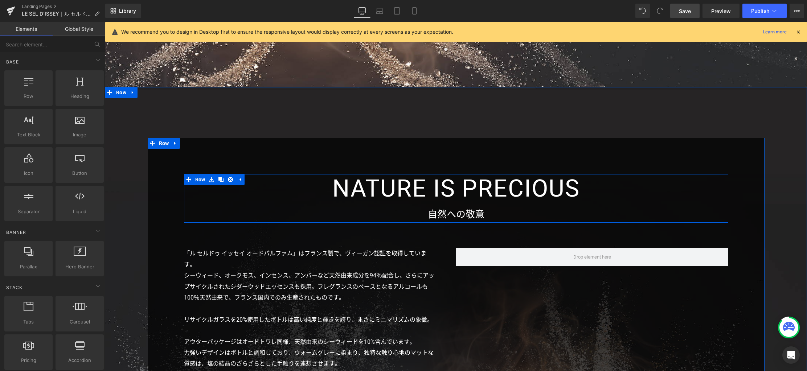
scroll to position [2215, 0]
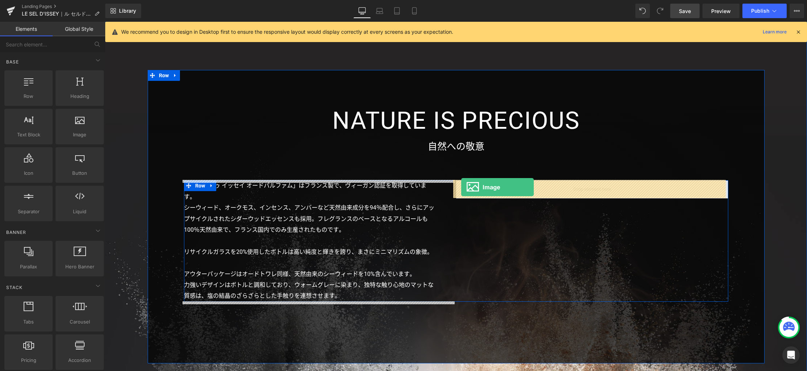
drag, startPoint x: 181, startPoint y: 151, endPoint x: 464, endPoint y: 188, distance: 286.1
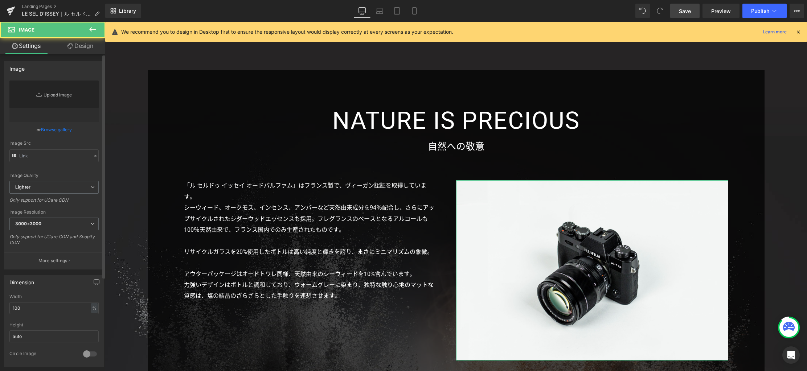
type input "//d1um8515vdn9kb.cloudfront.net/images/parallax.jpg"
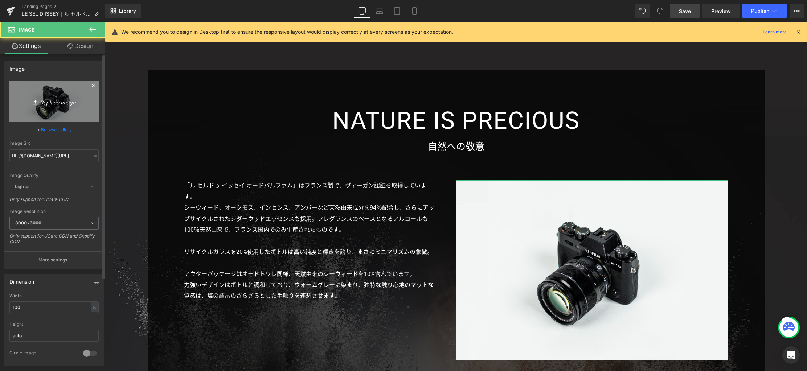
click at [46, 104] on icon "Replace Image" at bounding box center [54, 101] width 58 height 9
type input "C:\fakepath\p02.jpg"
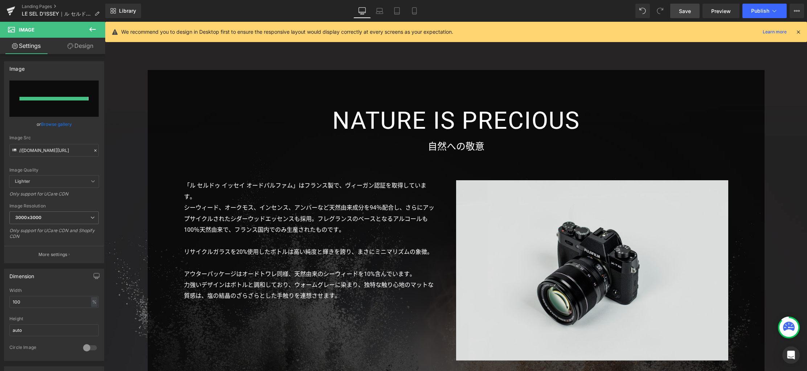
type input "https://ucarecdn.com/7c89d904-a388-4652-a23a-55ccf3e328ea/-/format/auto/-/previ…"
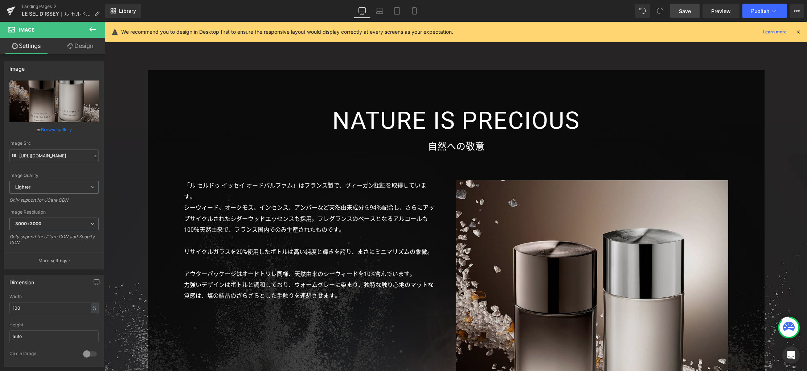
click at [581, 263] on img at bounding box center [592, 350] width 272 height 340
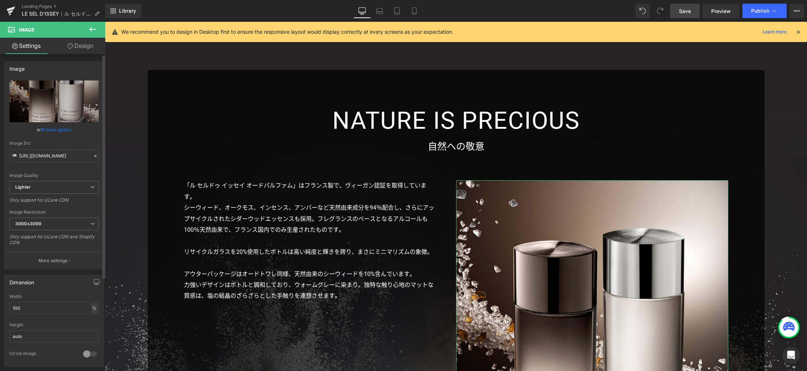
click at [91, 307] on div "%" at bounding box center [94, 308] width 7 height 10
drag, startPoint x: 92, startPoint y: 328, endPoint x: 50, endPoint y: 302, distance: 49.4
click at [91, 328] on li "px" at bounding box center [93, 330] width 9 height 11
click at [50, 301] on div "Width 750 px % px" at bounding box center [53, 308] width 89 height 28
click at [49, 305] on input "750" at bounding box center [53, 308] width 89 height 12
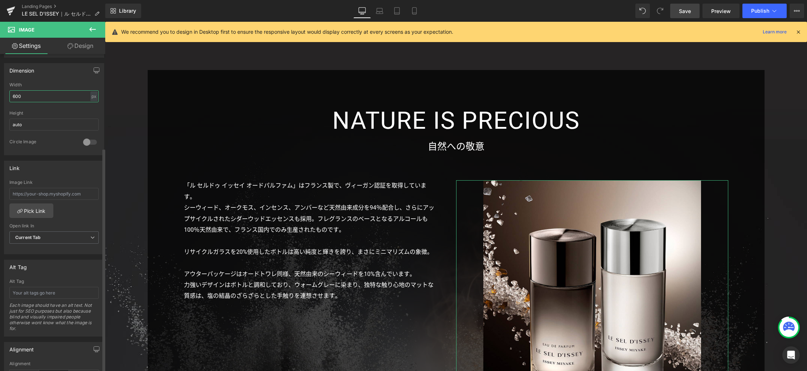
scroll to position [326, 0]
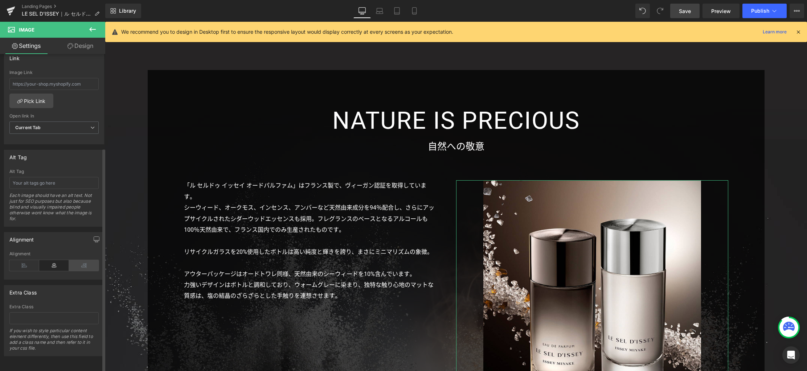
type input "600"
click at [73, 263] on icon at bounding box center [84, 265] width 30 height 11
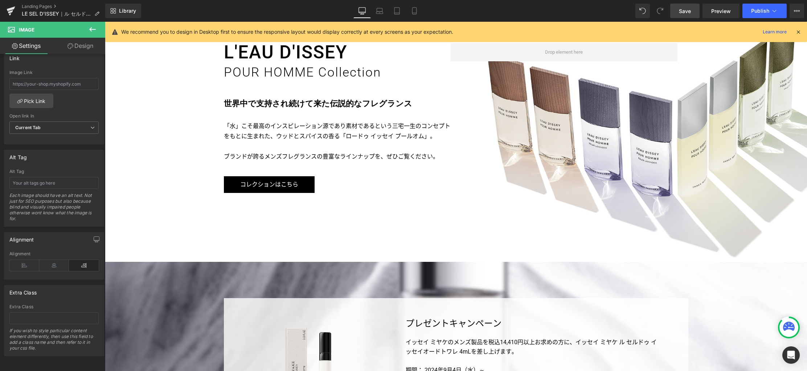
scroll to position [3057, 0]
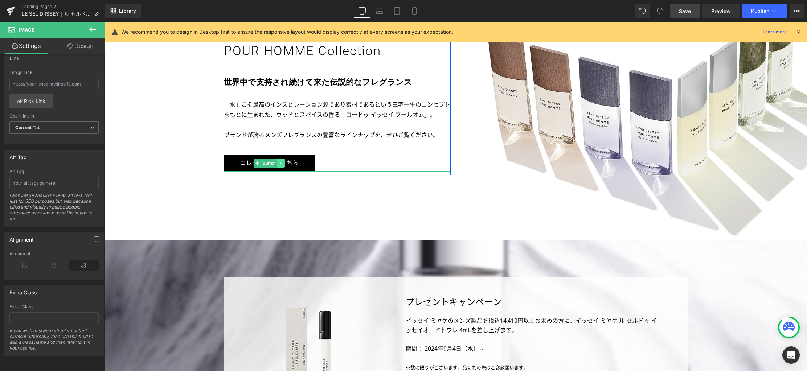
click at [279, 163] on icon at bounding box center [281, 163] width 4 height 4
click at [275, 163] on icon at bounding box center [277, 163] width 4 height 4
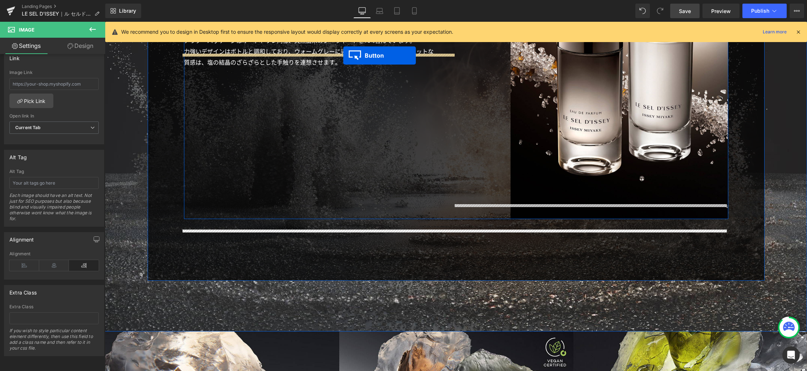
scroll to position [2426, 0]
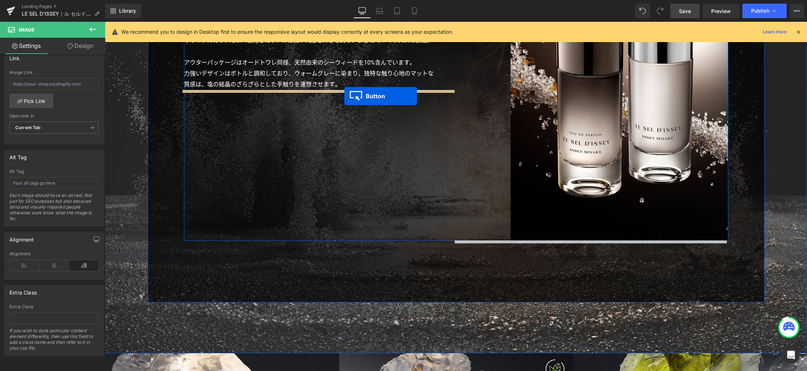
drag, startPoint x: 255, startPoint y: 178, endPoint x: 344, endPoint y: 96, distance: 121.4
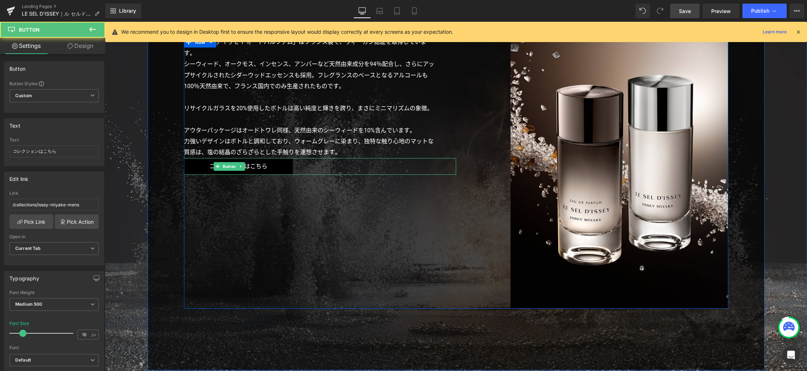
scroll to position [2352, 0]
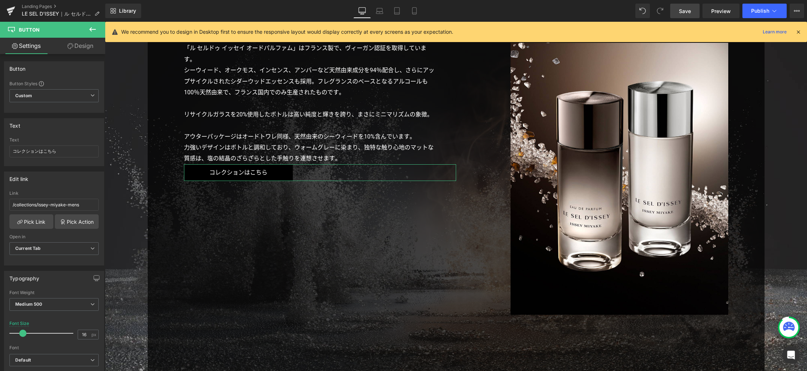
click at [82, 42] on link "Design" at bounding box center [80, 46] width 53 height 16
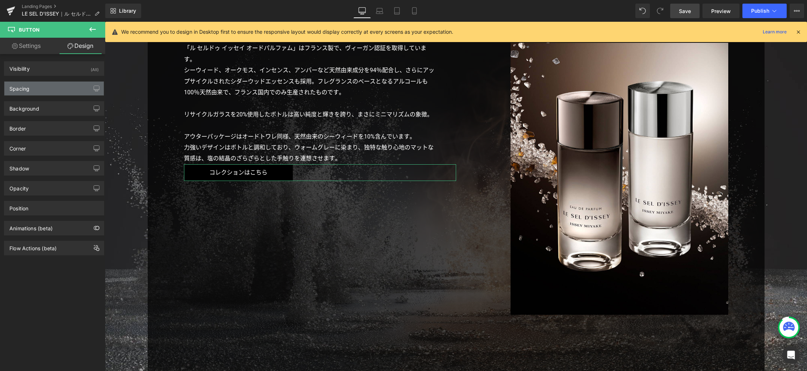
click at [61, 91] on div "Spacing" at bounding box center [53, 89] width 99 height 14
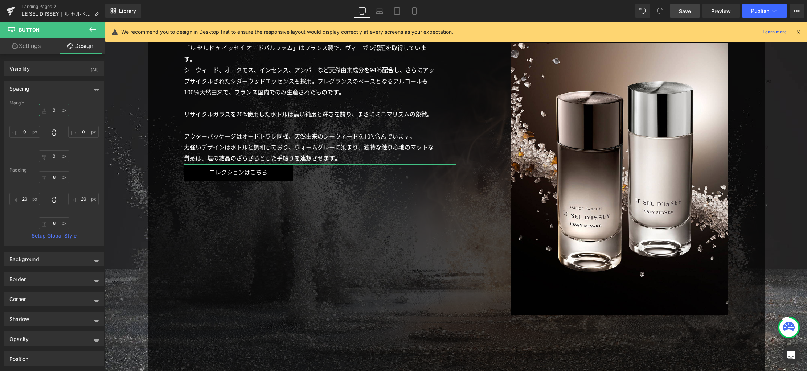
click at [56, 107] on input "0" at bounding box center [54, 110] width 30 height 12
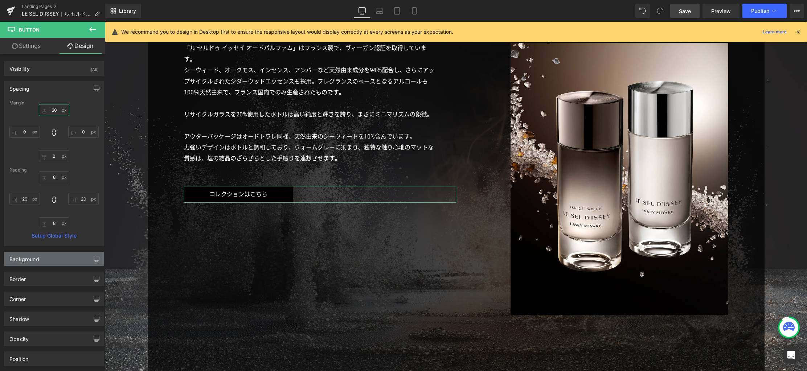
type input "60"
click at [57, 262] on div "Background" at bounding box center [53, 259] width 99 height 14
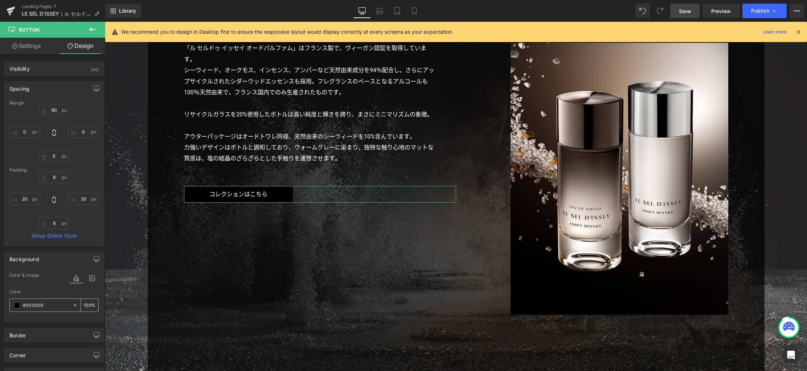
click at [18, 305] on span at bounding box center [17, 305] width 6 height 6
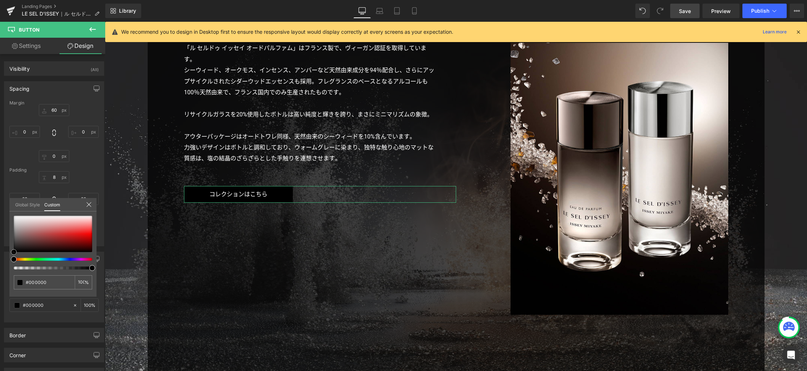
type input "#bc6666"
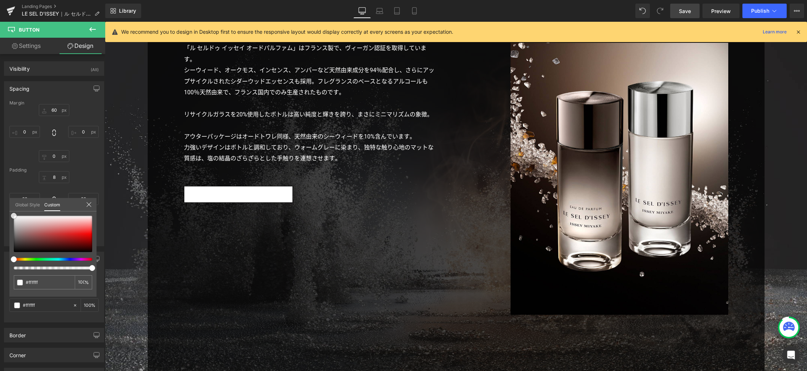
drag, startPoint x: 45, startPoint y: 231, endPoint x: -2, endPoint y: 205, distance: 53.8
click at [0, 205] on html "Button You are previewing how the will restyle your page. You can not edit Elem…" at bounding box center [403, 185] width 807 height 371
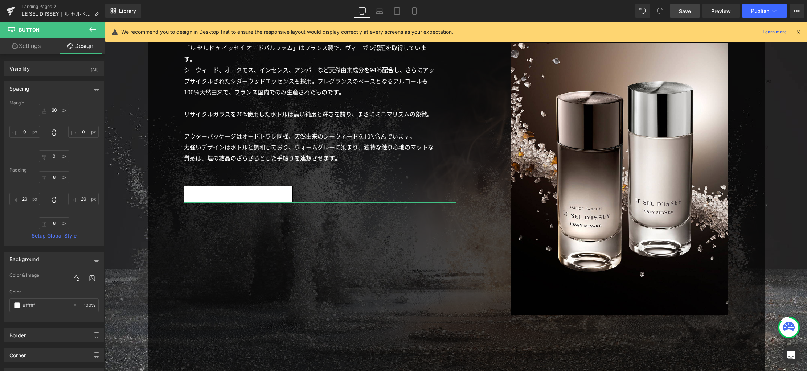
click at [35, 47] on link "Settings" at bounding box center [26, 46] width 53 height 16
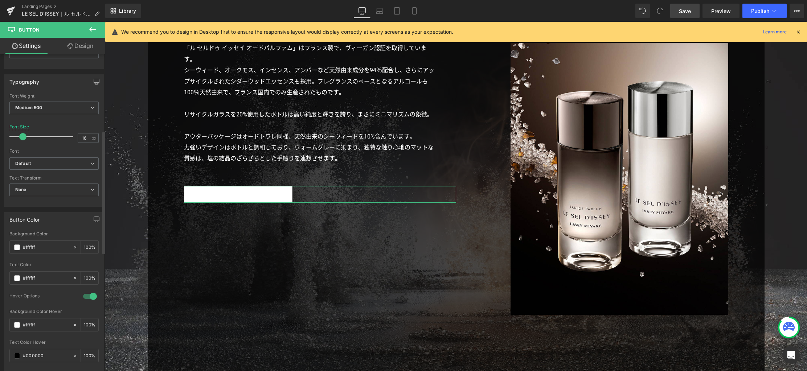
scroll to position [201, 0]
click at [17, 273] on span at bounding box center [17, 274] width 6 height 6
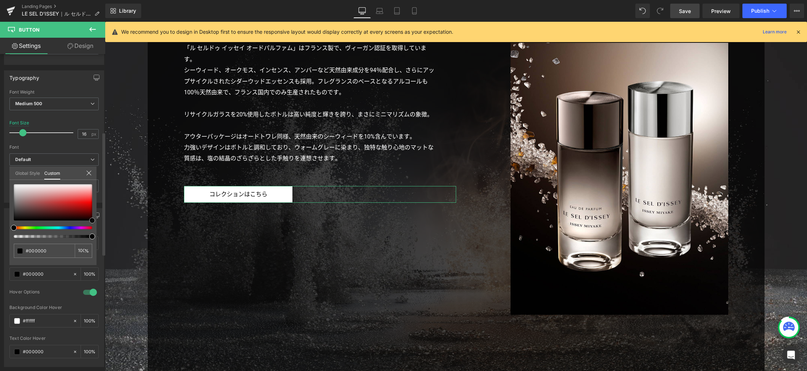
drag, startPoint x: 71, startPoint y: 195, endPoint x: 97, endPoint y: 230, distance: 42.9
click at [97, 230] on div "Button Color rgba(255, 255, 255, 1) Background Color #ffffff 100 % rgba(0, 0, 0…" at bounding box center [54, 285] width 108 height 164
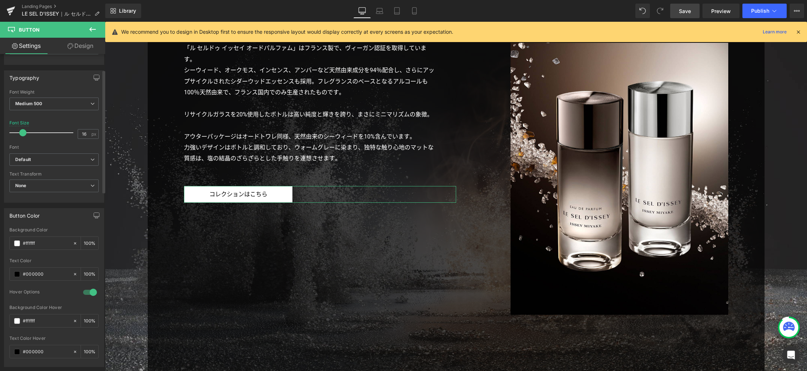
scroll to position [0, 0]
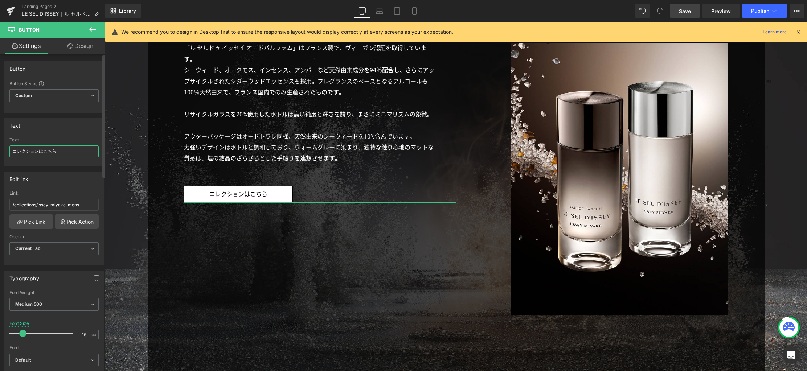
click at [62, 151] on input "コレクションはこちら" at bounding box center [53, 151] width 89 height 12
paste input "ル セル"
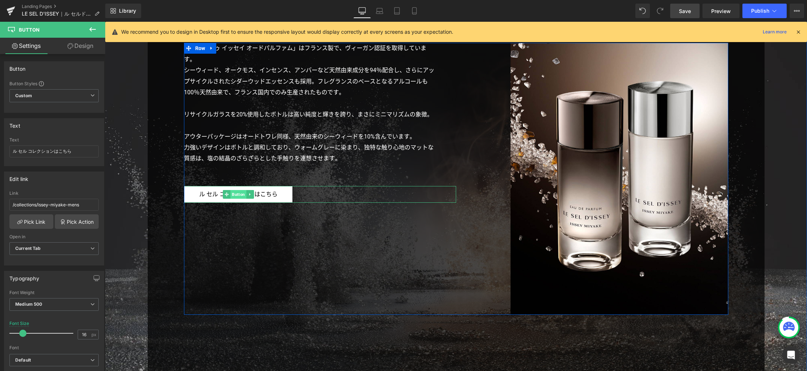
click at [239, 194] on span "Button" at bounding box center [238, 194] width 16 height 9
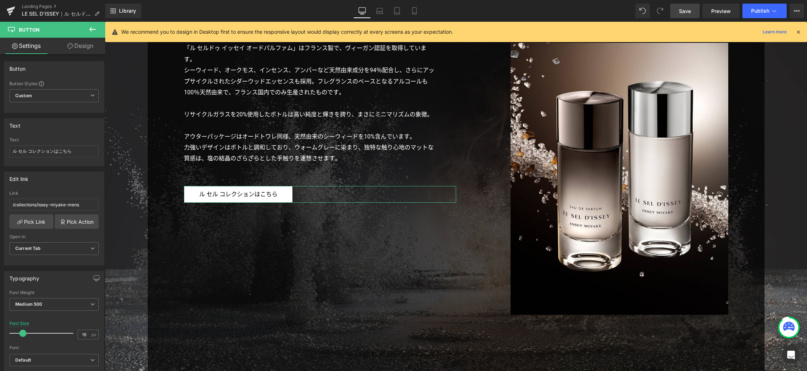
click at [86, 48] on link "Design" at bounding box center [80, 46] width 53 height 16
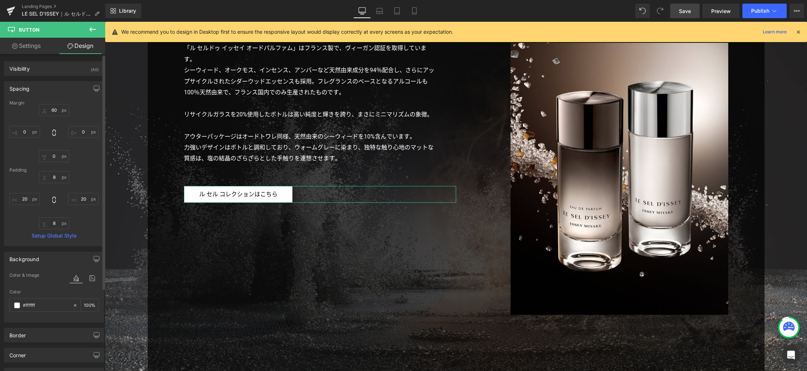
click at [30, 89] on div "Spacing" at bounding box center [53, 89] width 99 height 14
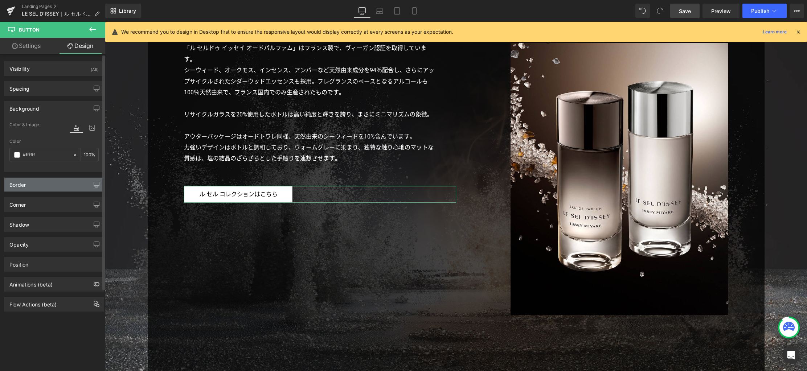
click at [26, 186] on div "Border" at bounding box center [53, 185] width 99 height 14
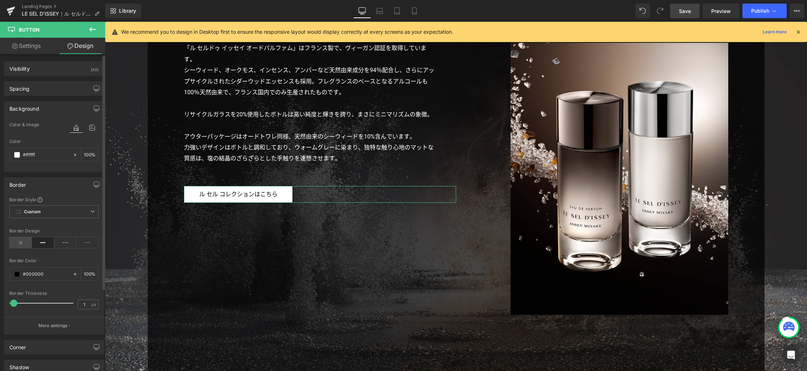
click at [22, 245] on icon at bounding box center [20, 242] width 22 height 11
click at [73, 273] on icon at bounding box center [75, 274] width 5 height 5
drag, startPoint x: 12, startPoint y: 303, endPoint x: -6, endPoint y: 304, distance: 17.8
click at [0, 304] on html "Button You are previewing how the will restyle your page. You can not edit Elem…" at bounding box center [403, 185] width 807 height 371
click at [32, 47] on link "Settings" at bounding box center [26, 46] width 53 height 16
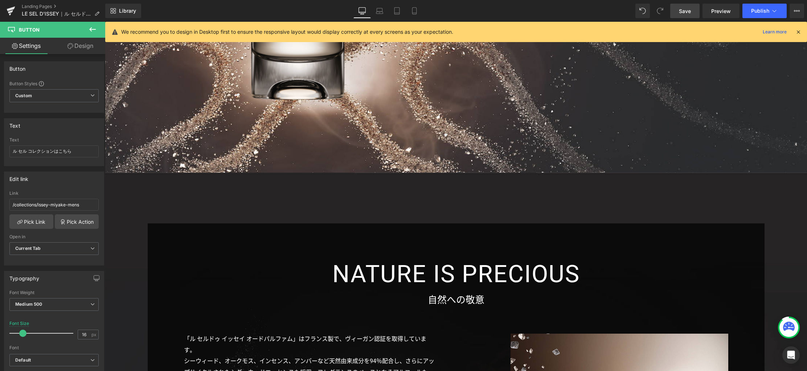
scroll to position [2420, 0]
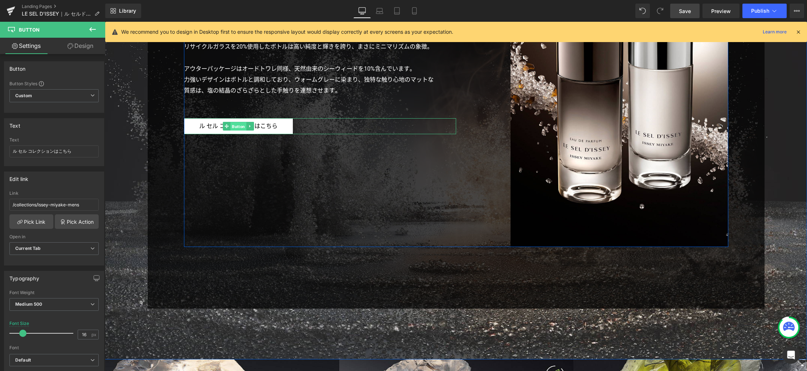
click at [232, 125] on span "Button" at bounding box center [238, 126] width 16 height 9
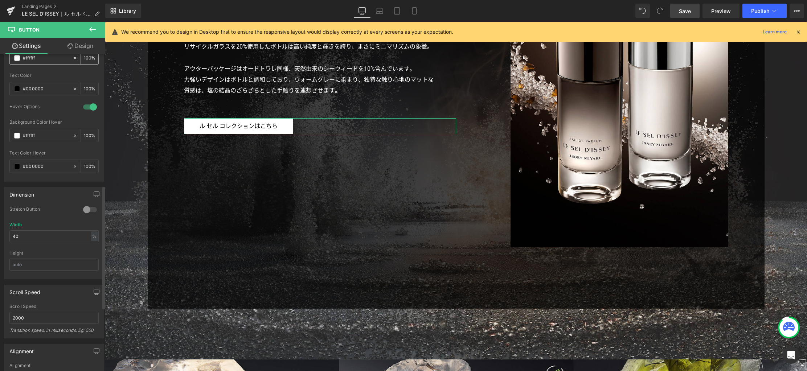
scroll to position [248, 0]
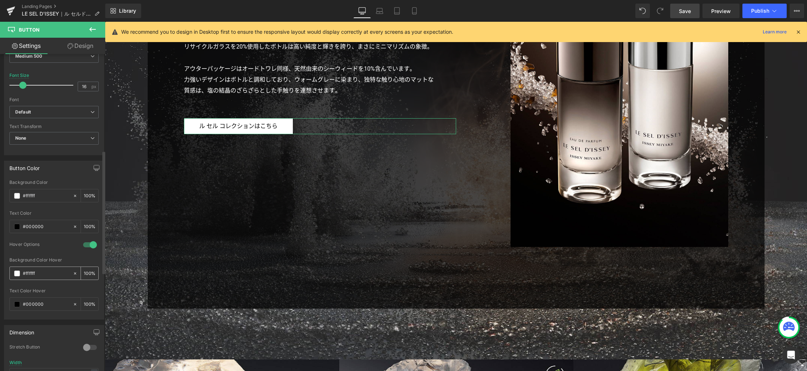
click at [31, 273] on input "#ffffff" at bounding box center [46, 273] width 46 height 8
paste input "c4ab9"
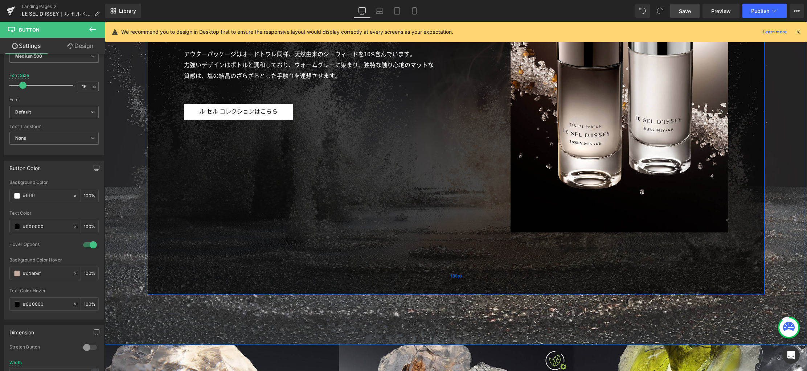
scroll to position [2439, 0]
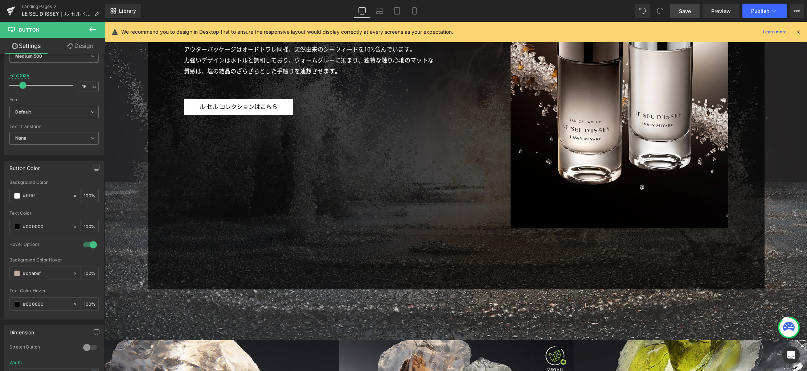
click at [686, 9] on span "Save" at bounding box center [685, 11] width 12 height 8
drag, startPoint x: 376, startPoint y: 9, endPoint x: 379, endPoint y: 12, distance: 4.4
click at [376, 9] on icon at bounding box center [379, 10] width 7 height 7
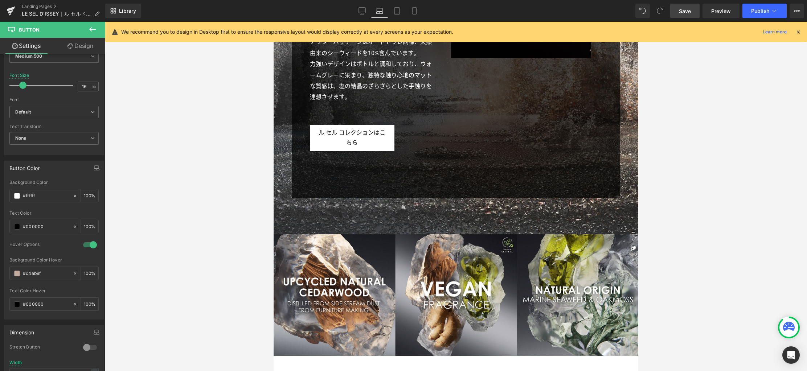
scroll to position [2042, 0]
click at [351, 134] on span "Button" at bounding box center [352, 138] width 16 height 9
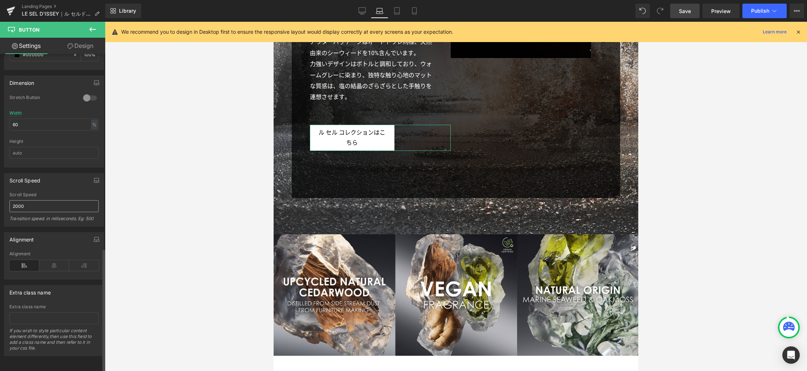
scroll to position [500, 0]
click at [80, 49] on link "Design" at bounding box center [80, 46] width 53 height 16
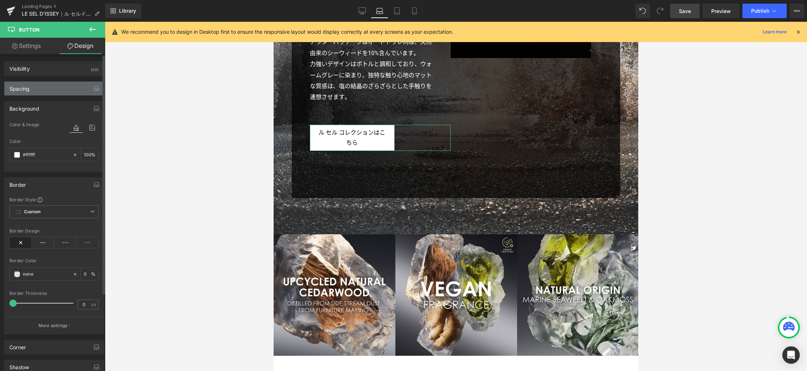
click at [52, 89] on div "Spacing" at bounding box center [53, 89] width 99 height 14
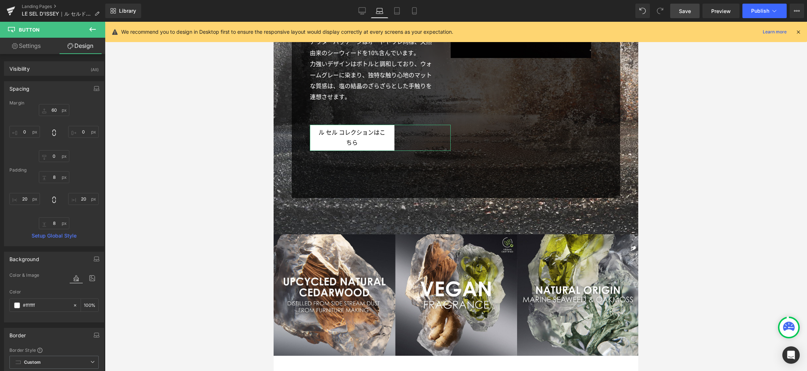
click at [34, 41] on link "Settings" at bounding box center [26, 46] width 53 height 16
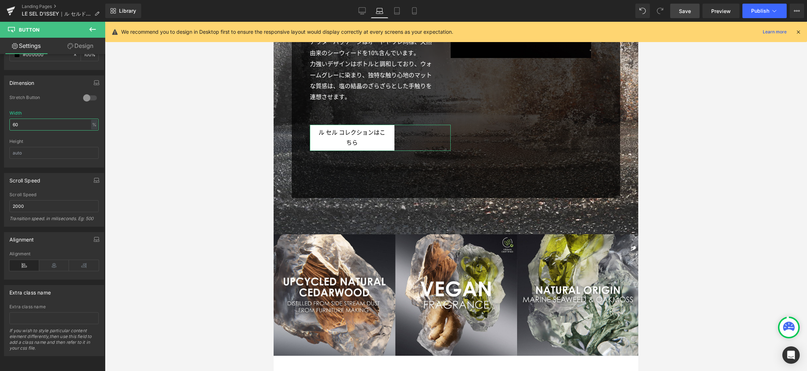
drag, startPoint x: 45, startPoint y: 122, endPoint x: -6, endPoint y: 120, distance: 50.4
click at [0, 120] on html "Button You are previewing how the will restyle your page. You can not edit Elem…" at bounding box center [403, 185] width 807 height 371
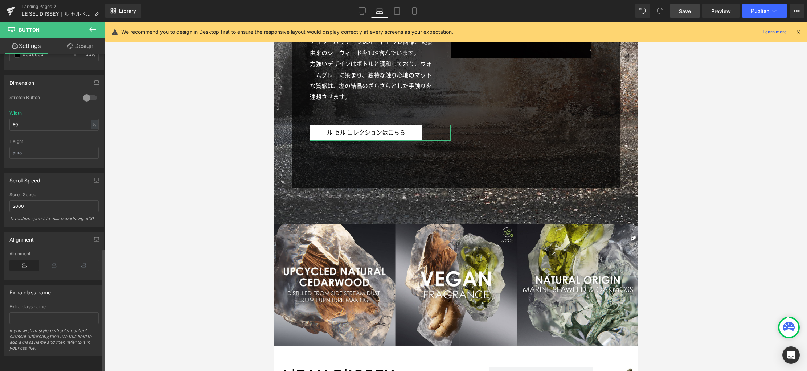
click at [94, 80] on icon "button" at bounding box center [97, 83] width 6 height 6
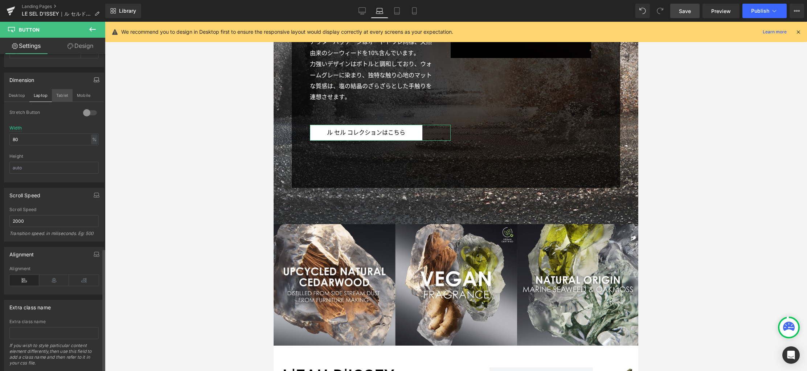
click at [62, 94] on button "Tablet" at bounding box center [62, 95] width 21 height 12
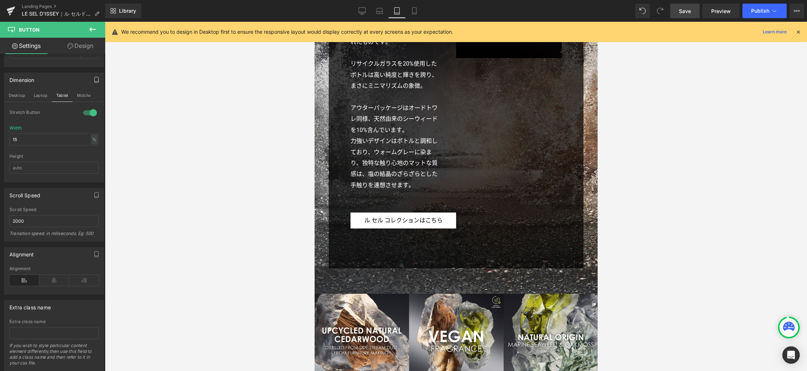
scroll to position [1827, 0]
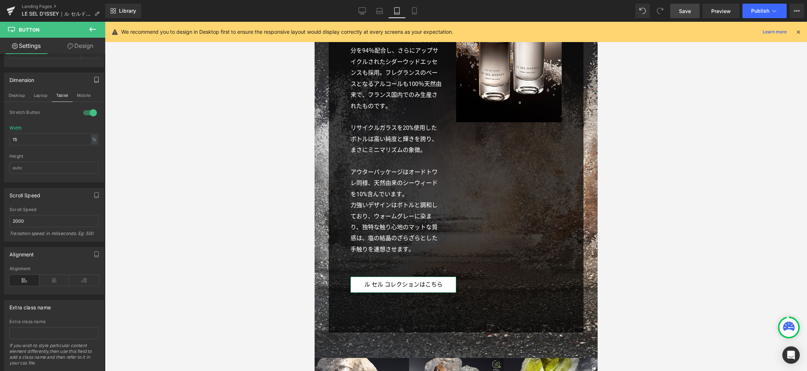
click at [86, 48] on link "Design" at bounding box center [80, 46] width 53 height 16
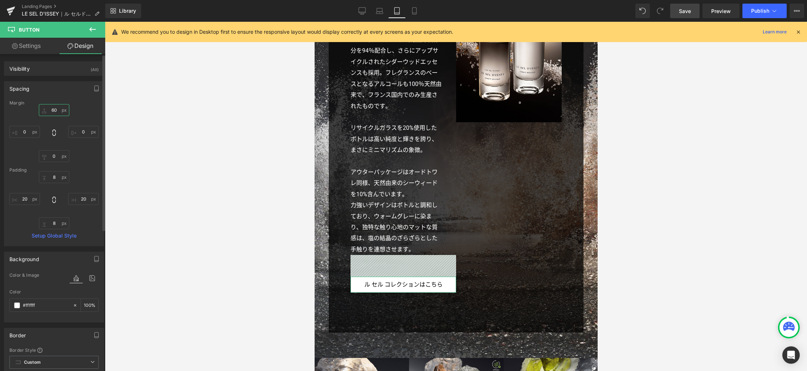
click at [56, 111] on input "60" at bounding box center [54, 110] width 30 height 12
drag, startPoint x: 94, startPoint y: 90, endPoint x: 88, endPoint y: 91, distance: 6.2
click at [94, 90] on icon "button" at bounding box center [97, 89] width 6 height 6
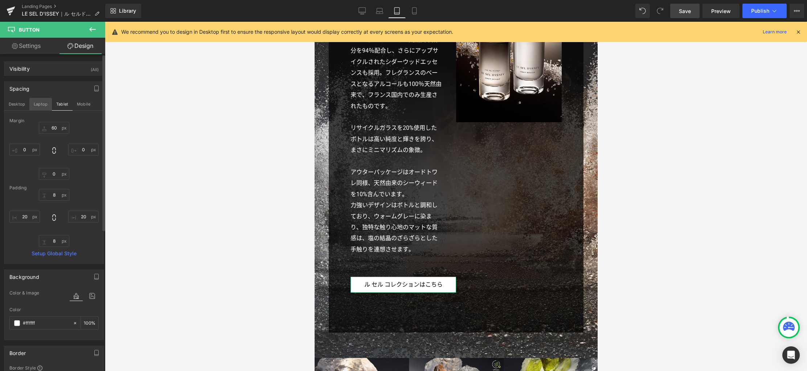
click at [38, 103] on button "Laptop" at bounding box center [40, 104] width 22 height 12
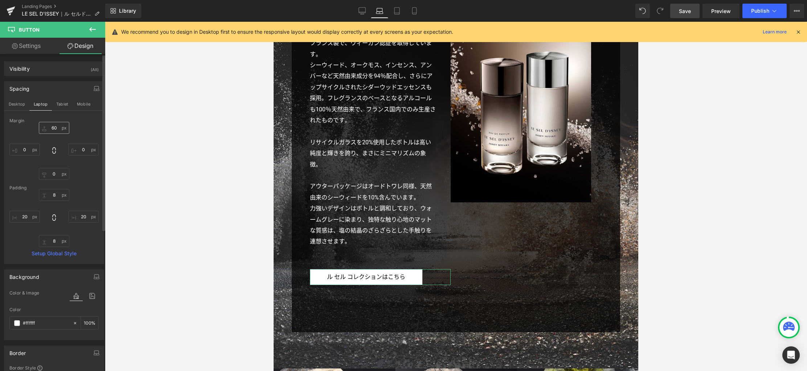
scroll to position [1898, 0]
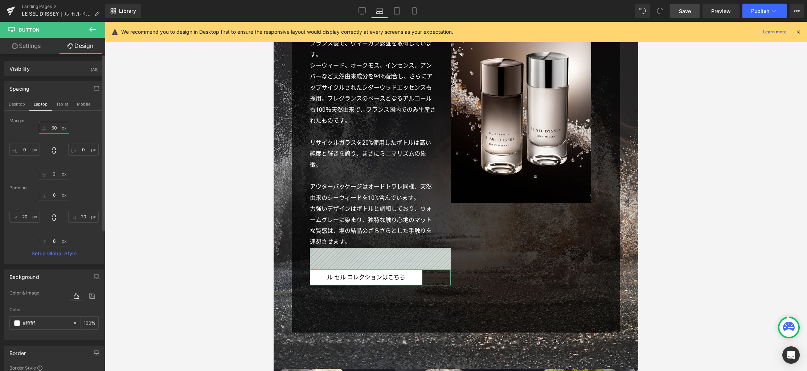
click at [57, 128] on input "60" at bounding box center [54, 128] width 30 height 12
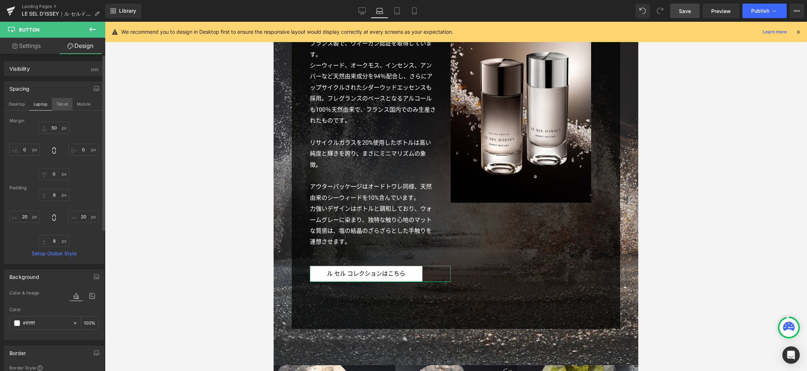
click at [60, 105] on button "Tablet" at bounding box center [62, 104] width 21 height 12
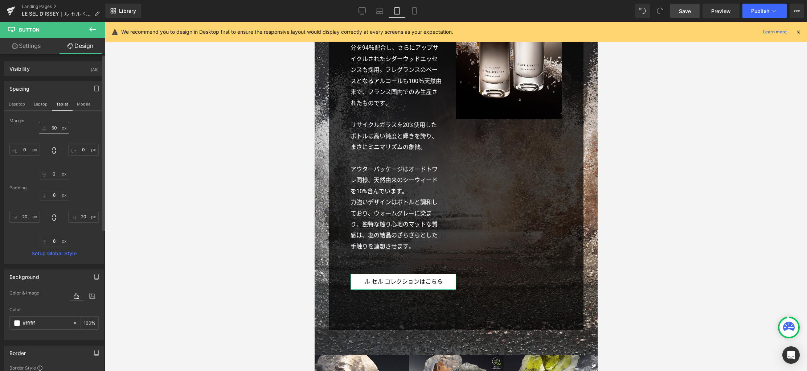
scroll to position [1830, 0]
click at [57, 129] on input "60" at bounding box center [54, 128] width 30 height 12
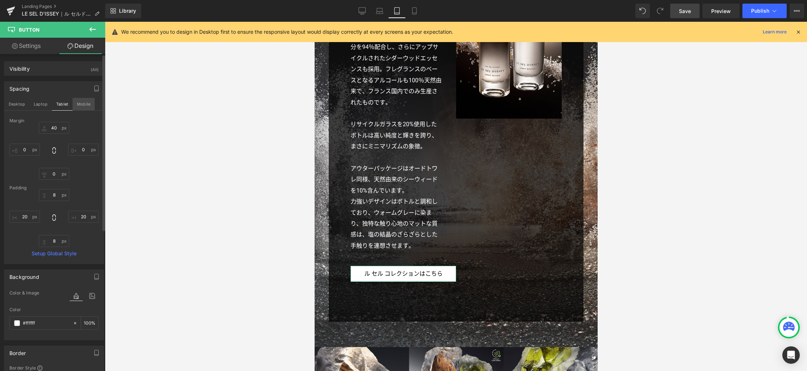
click at [83, 105] on button "Mobile" at bounding box center [84, 104] width 22 height 12
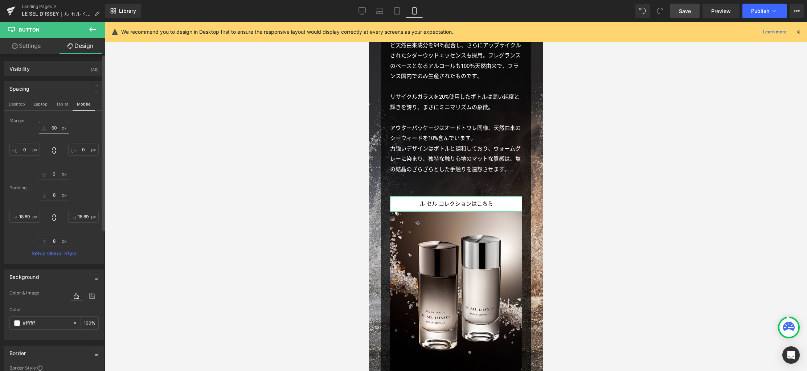
scroll to position [1857, 0]
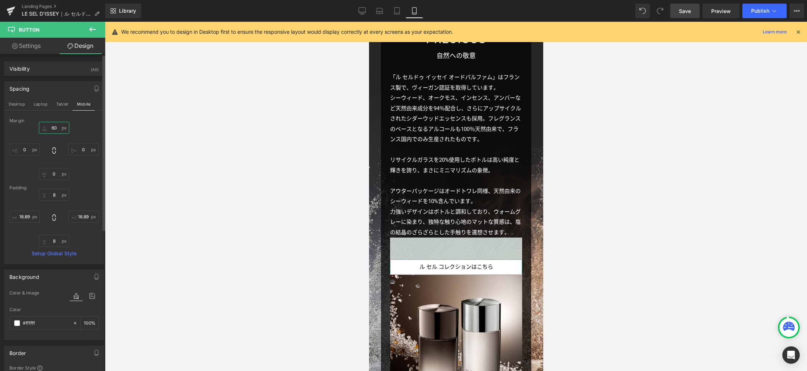
click at [54, 130] on input "60" at bounding box center [54, 128] width 30 height 12
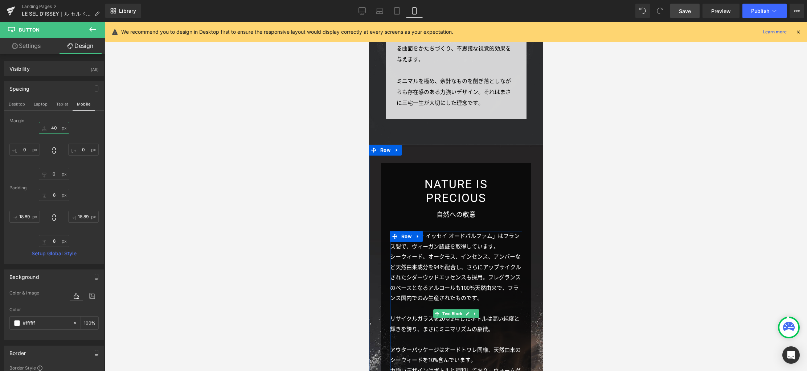
scroll to position [2066, 0]
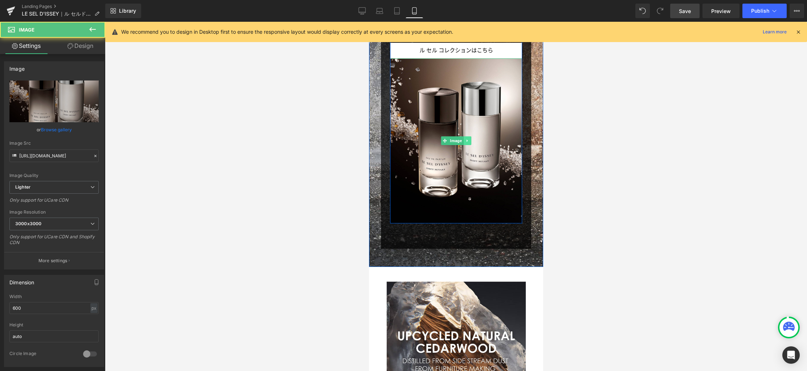
click at [465, 139] on icon at bounding box center [467, 141] width 4 height 4
click at [462, 139] on icon at bounding box center [463, 141] width 4 height 4
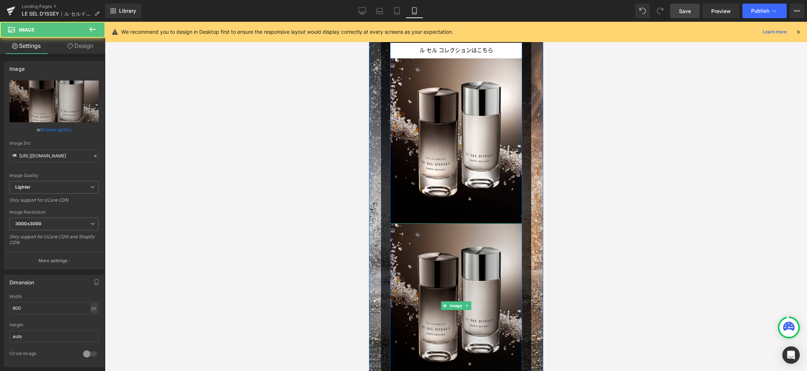
click at [436, 245] on img at bounding box center [456, 305] width 132 height 165
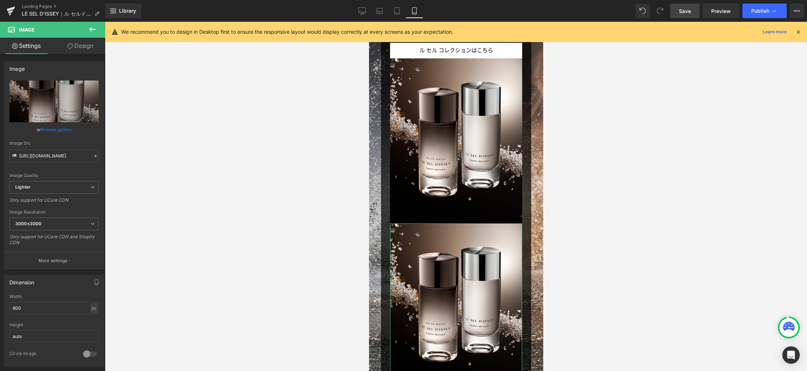
click at [87, 48] on link "Design" at bounding box center [80, 46] width 53 height 16
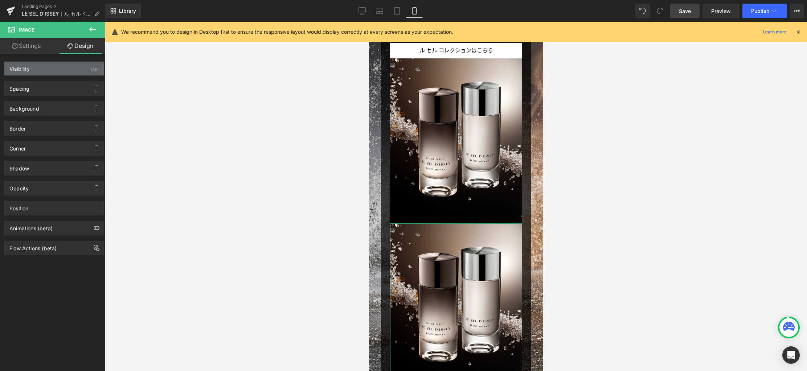
click at [79, 67] on div "Visibility (All)" at bounding box center [53, 69] width 99 height 14
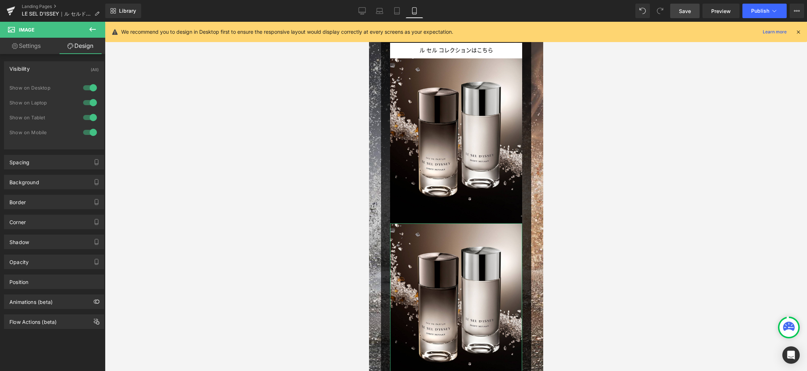
click at [91, 118] on div at bounding box center [89, 118] width 17 height 12
drag, startPoint x: 90, startPoint y: 103, endPoint x: 94, endPoint y: 88, distance: 15.6
click at [90, 103] on div at bounding box center [89, 103] width 17 height 12
click at [93, 85] on div at bounding box center [89, 88] width 17 height 12
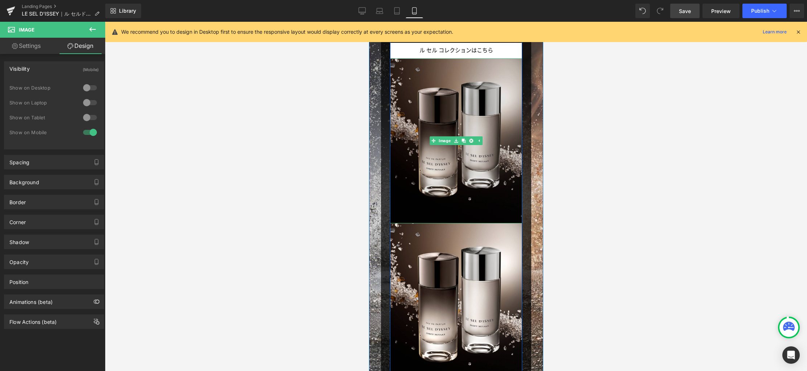
click at [416, 141] on img at bounding box center [456, 140] width 132 height 165
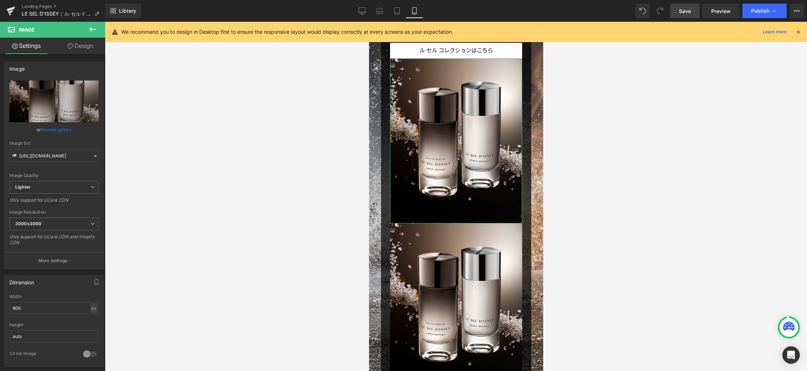
drag, startPoint x: 87, startPoint y: 52, endPoint x: 66, endPoint y: 67, distance: 26.1
click at [87, 52] on link "Design" at bounding box center [80, 46] width 53 height 16
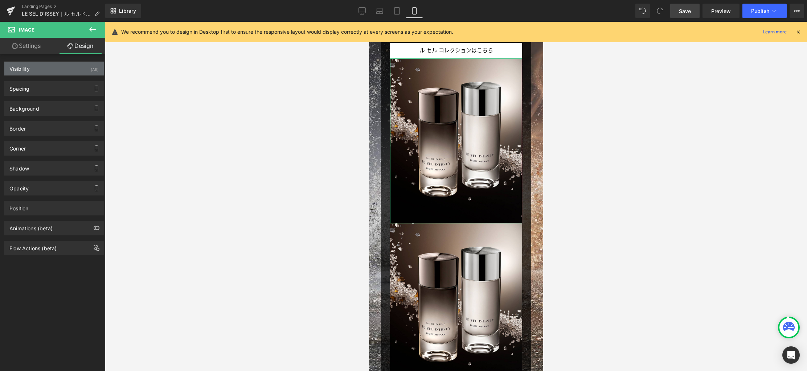
click at [65, 70] on div "Visibility (All)" at bounding box center [53, 69] width 99 height 14
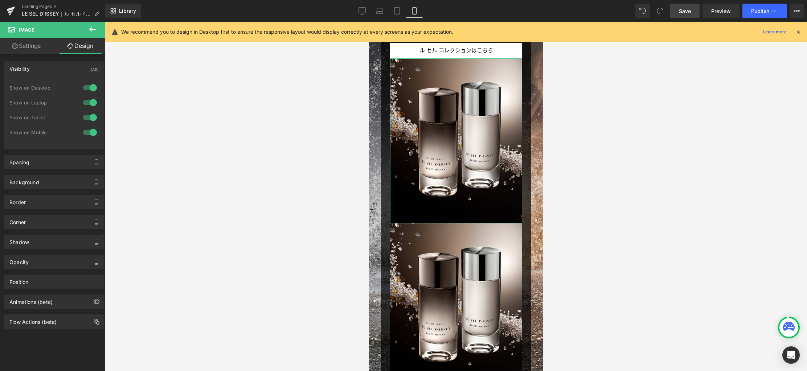
click at [88, 133] on div at bounding box center [89, 133] width 17 height 12
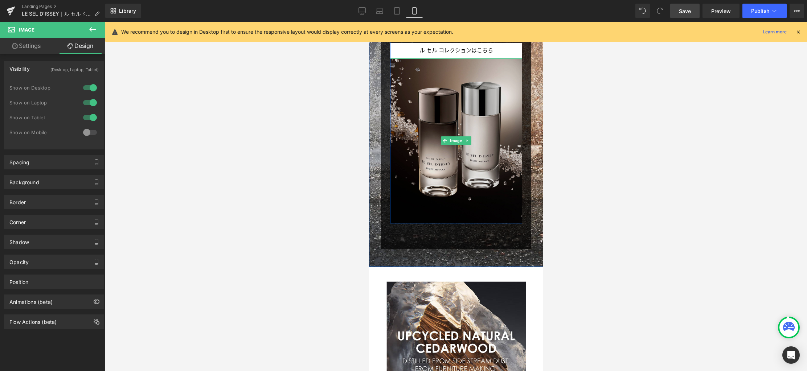
click at [421, 166] on img at bounding box center [456, 140] width 132 height 165
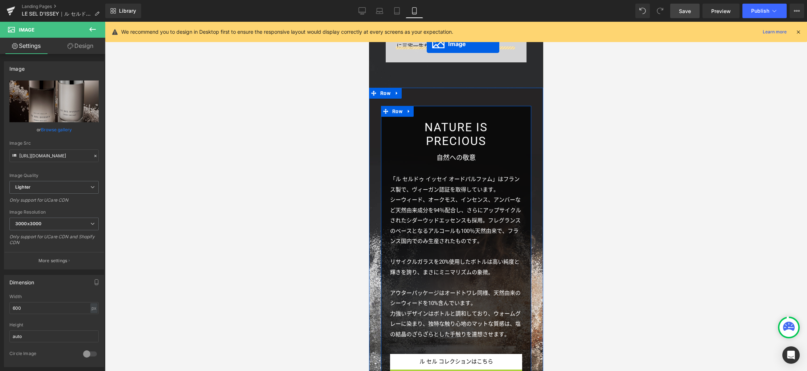
scroll to position [1726, 0]
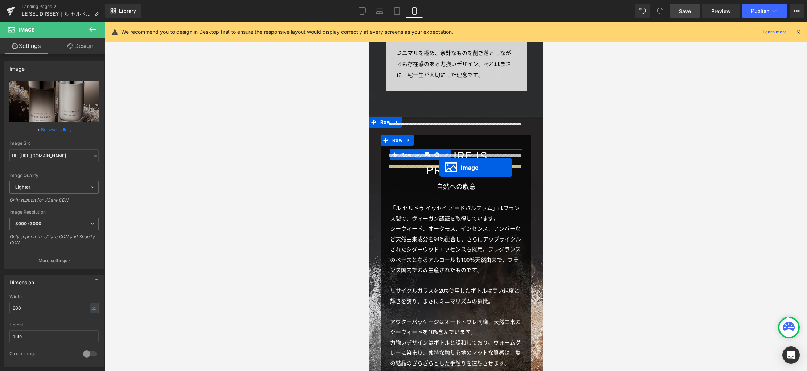
drag, startPoint x: 442, startPoint y: 265, endPoint x: 439, endPoint y: 168, distance: 97.2
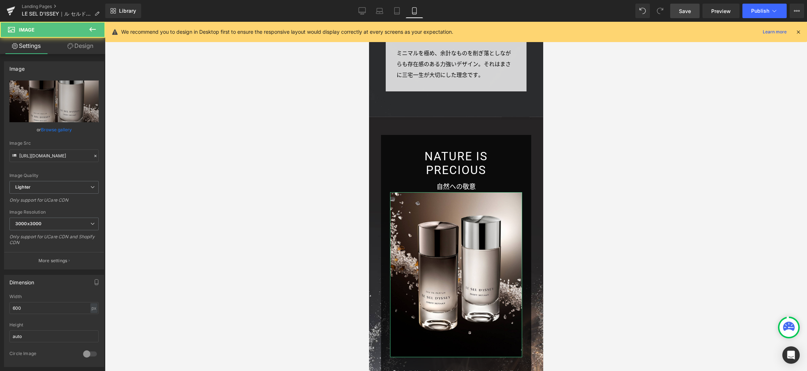
click at [87, 46] on link "Design" at bounding box center [80, 46] width 53 height 16
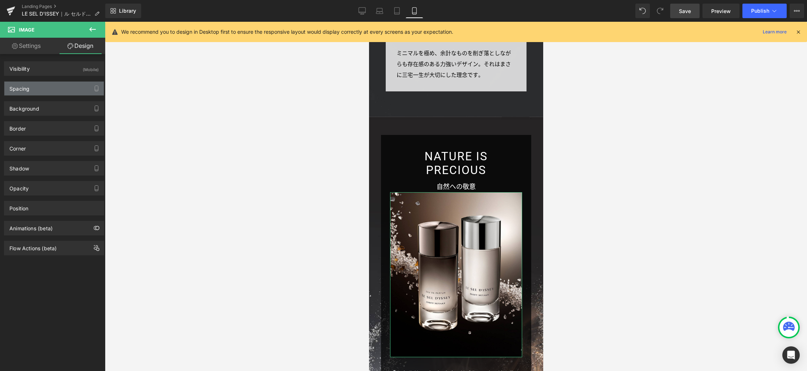
click at [52, 89] on div "Spacing" at bounding box center [53, 89] width 99 height 14
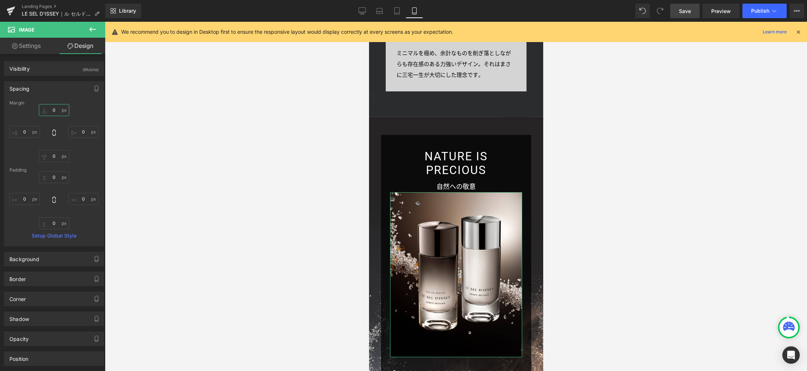
click at [56, 110] on input "0" at bounding box center [54, 110] width 30 height 12
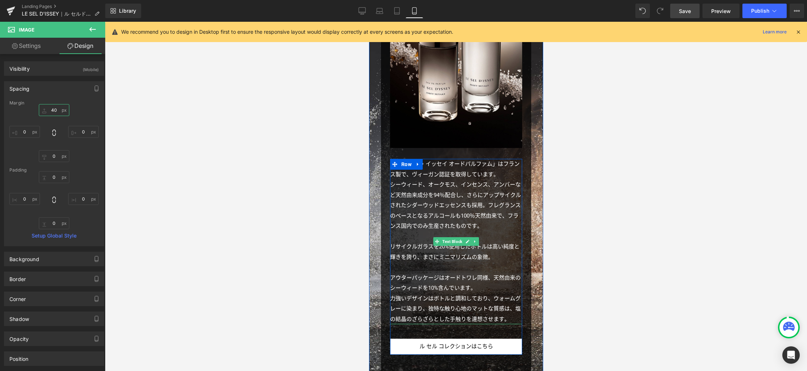
scroll to position [2007, 0]
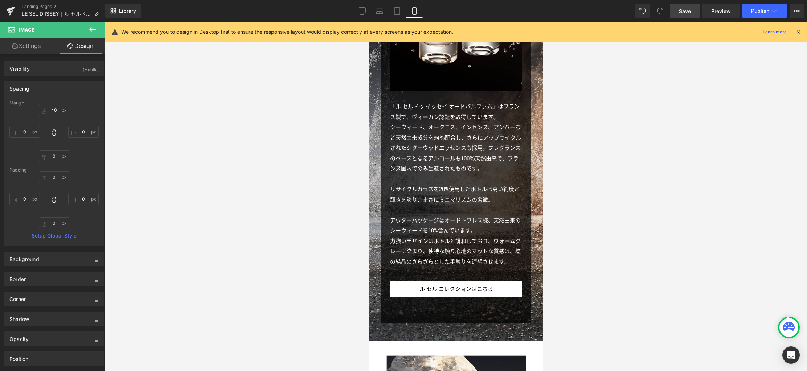
click at [683, 9] on span "Save" at bounding box center [685, 11] width 12 height 8
click at [355, 11] on link "Desktop" at bounding box center [361, 11] width 17 height 15
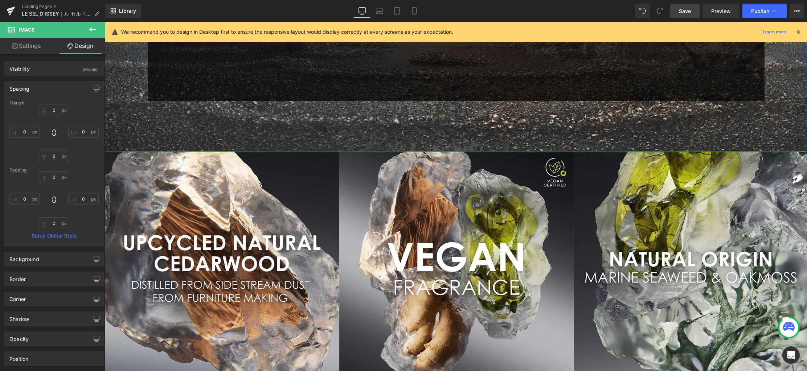
scroll to position [2675, 0]
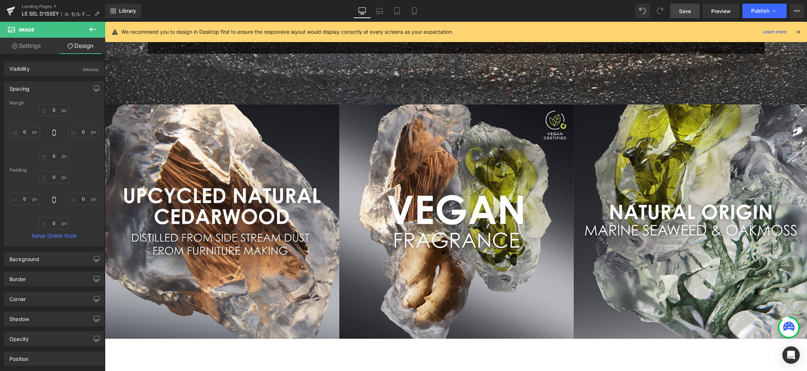
click at [685, 7] on span "Save" at bounding box center [685, 11] width 12 height 8
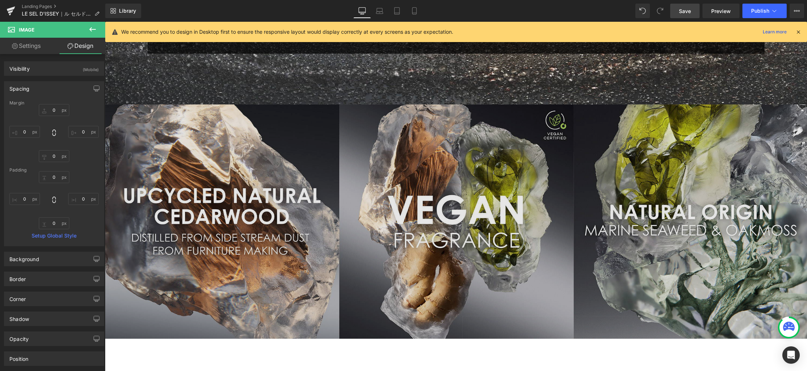
click at [636, 237] on img at bounding box center [456, 221] width 702 height 234
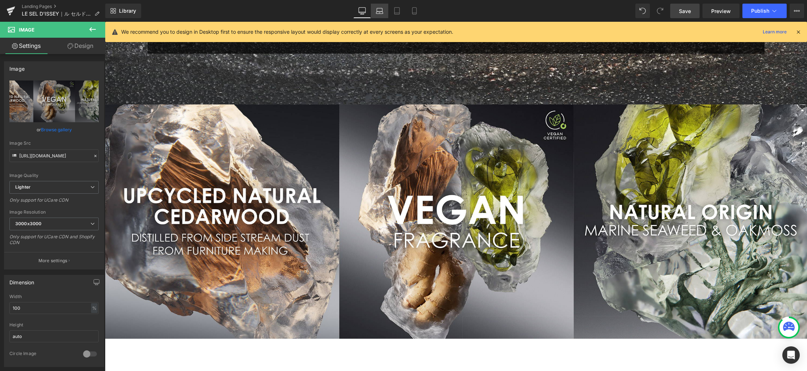
click at [377, 13] on icon at bounding box center [379, 10] width 7 height 7
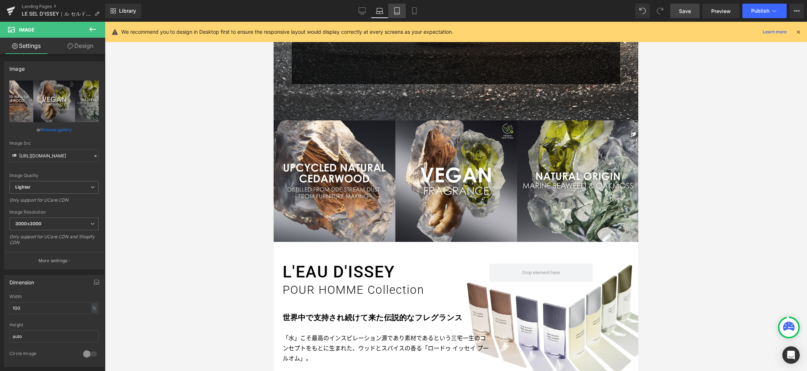
click at [397, 13] on icon at bounding box center [396, 13] width 5 height 0
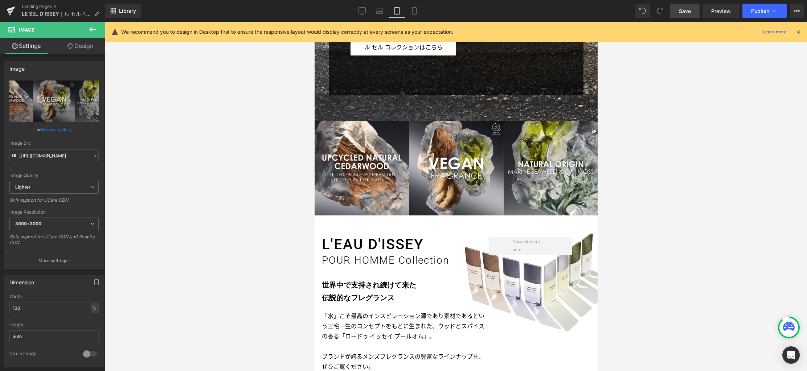
scroll to position [2057, 0]
click at [414, 12] on icon at bounding box center [414, 10] width 7 height 7
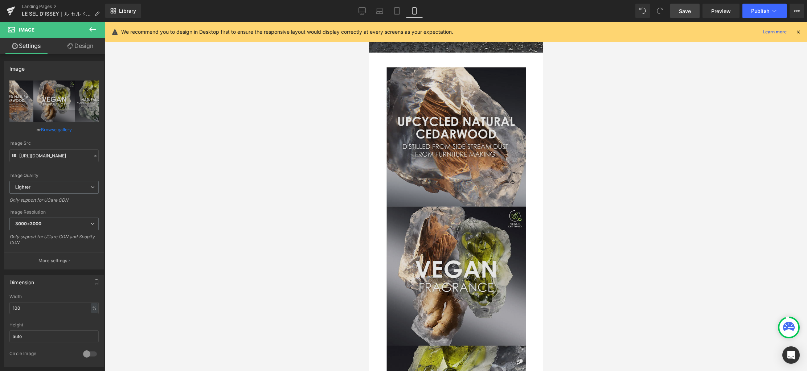
scroll to position [2299, 0]
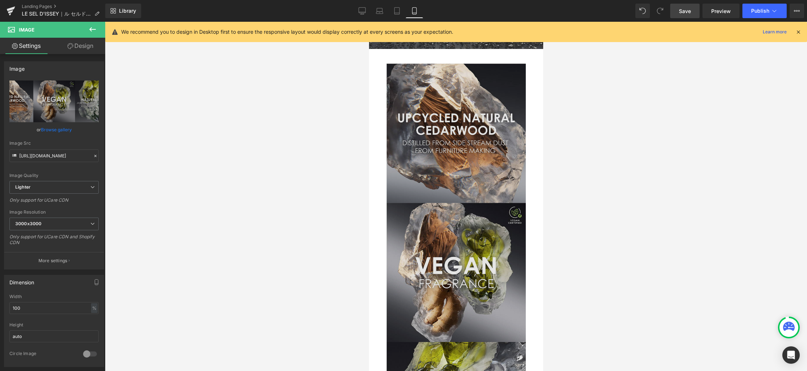
click at [468, 166] on img at bounding box center [455, 272] width 139 height 418
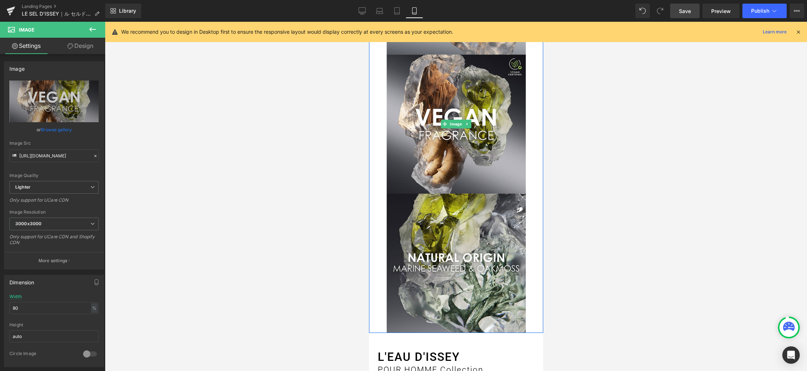
scroll to position [2532, 0]
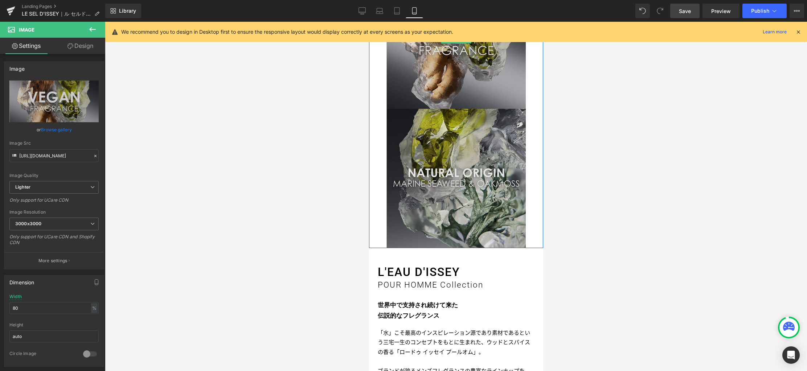
click at [456, 190] on img at bounding box center [455, 39] width 139 height 418
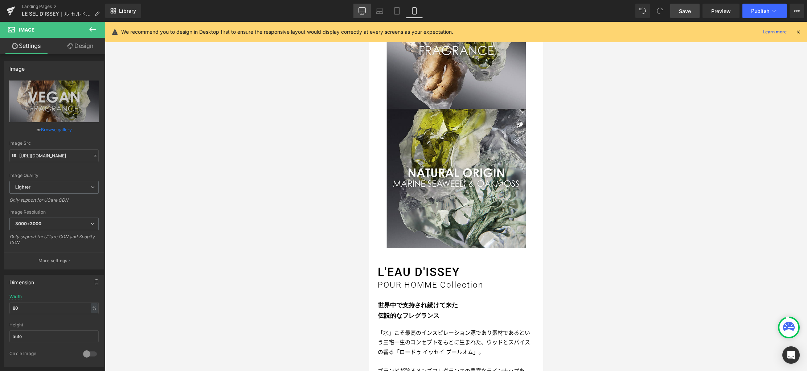
click at [367, 12] on link "Desktop" at bounding box center [361, 11] width 17 height 15
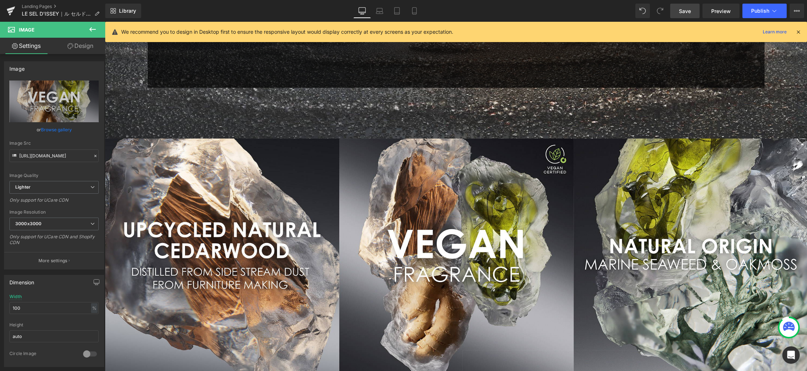
scroll to position [2697, 0]
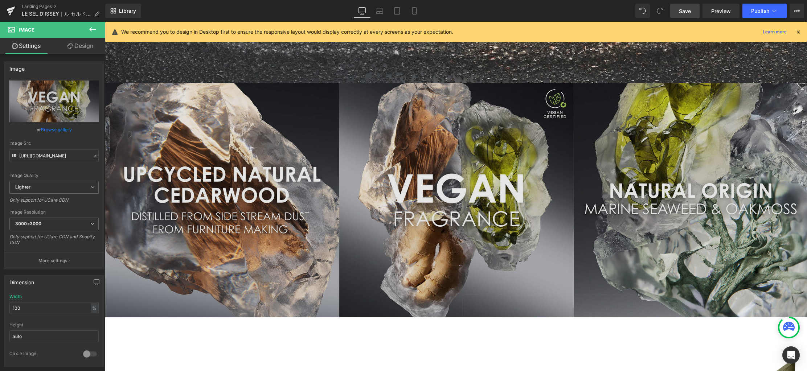
click at [436, 153] on img at bounding box center [456, 200] width 702 height 234
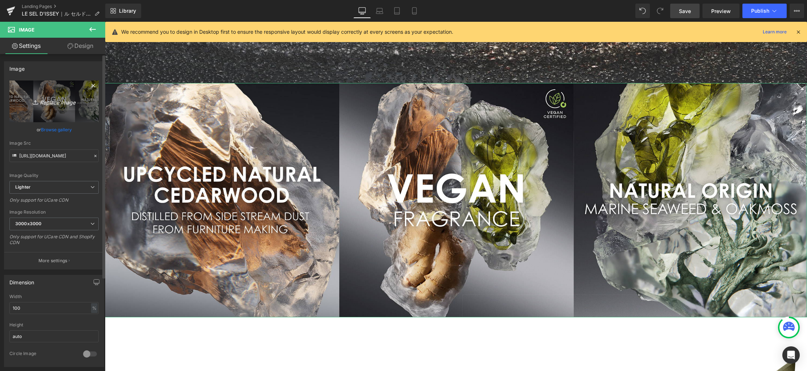
click at [62, 103] on icon "Replace Image" at bounding box center [54, 101] width 58 height 9
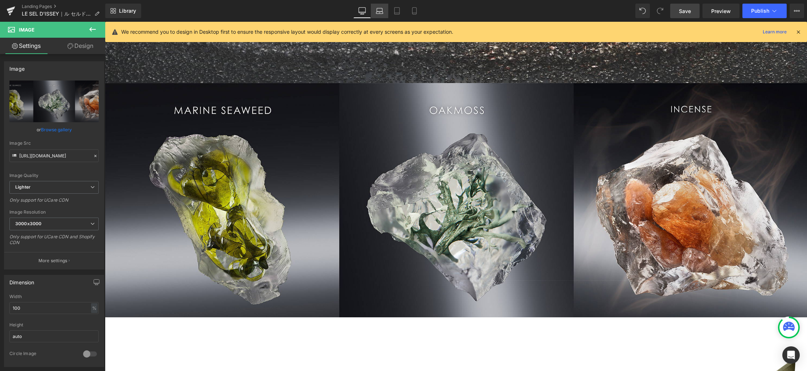
click at [381, 12] on icon at bounding box center [379, 10] width 7 height 7
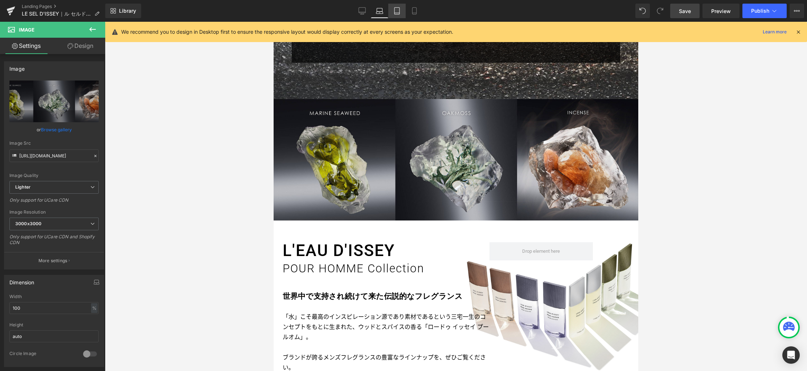
click at [396, 12] on icon at bounding box center [396, 10] width 7 height 7
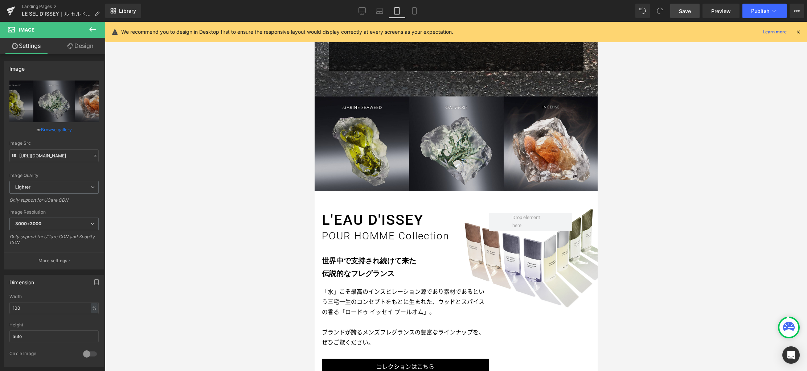
scroll to position [2082, 0]
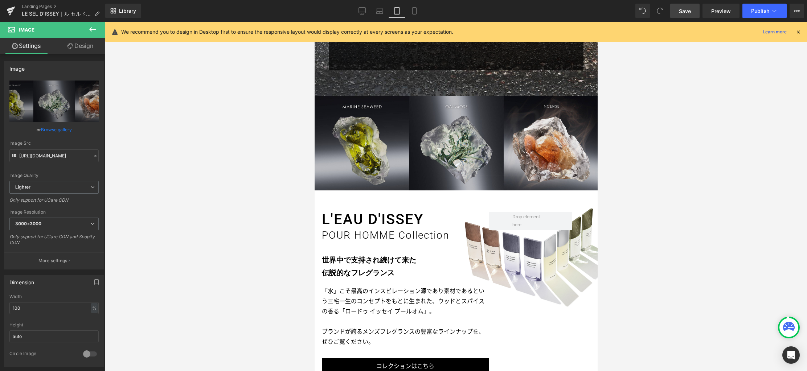
drag, startPoint x: 412, startPoint y: 12, endPoint x: 410, endPoint y: 24, distance: 12.2
click at [412, 12] on icon at bounding box center [414, 10] width 7 height 7
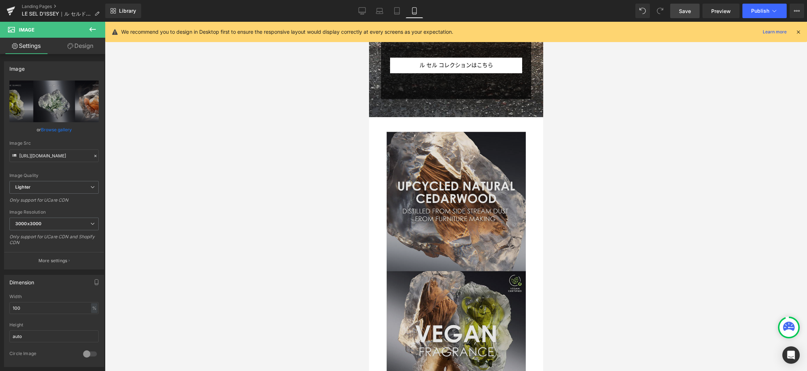
scroll to position [2247, 0]
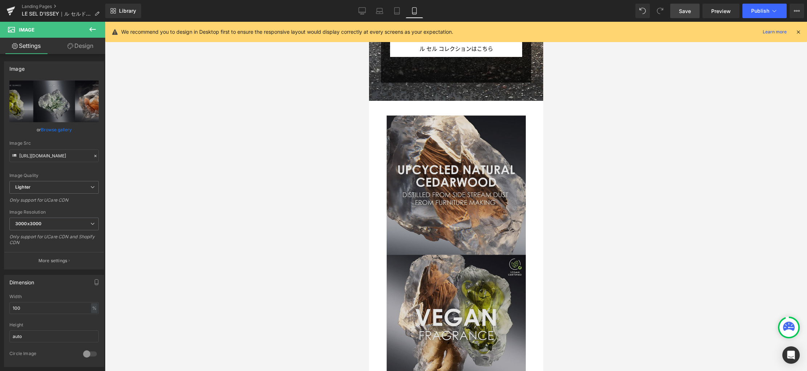
click at [464, 160] on img at bounding box center [455, 324] width 139 height 418
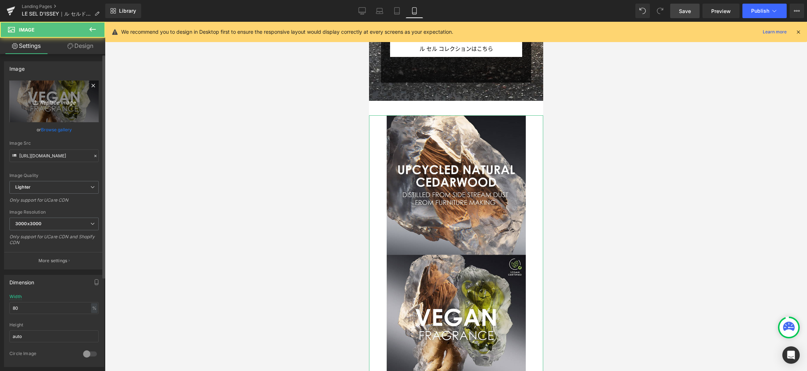
click at [59, 107] on link "Replace Image" at bounding box center [53, 102] width 89 height 42
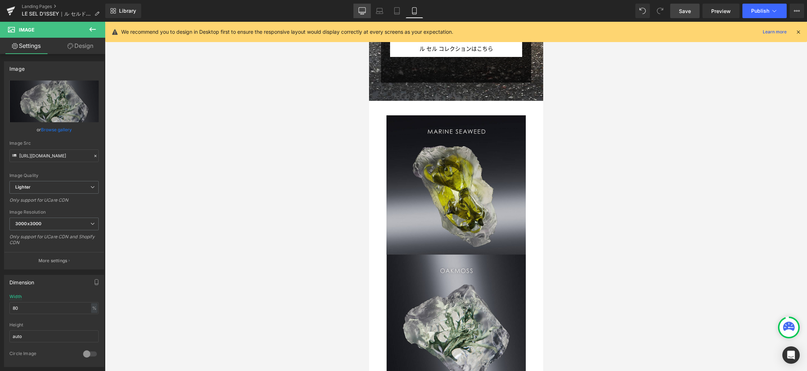
click at [361, 11] on icon at bounding box center [361, 10] width 7 height 7
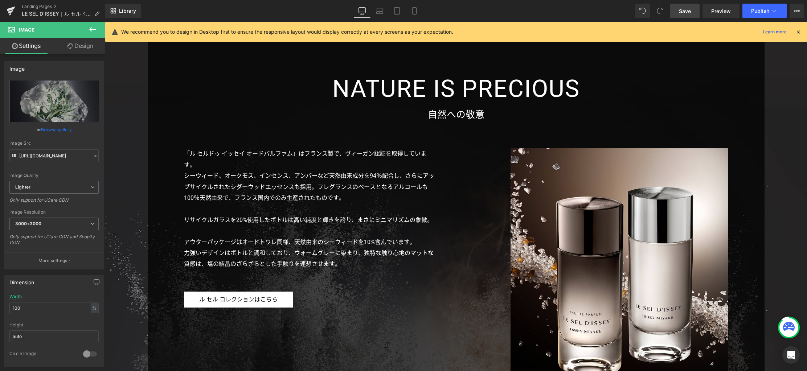
scroll to position [0, 0]
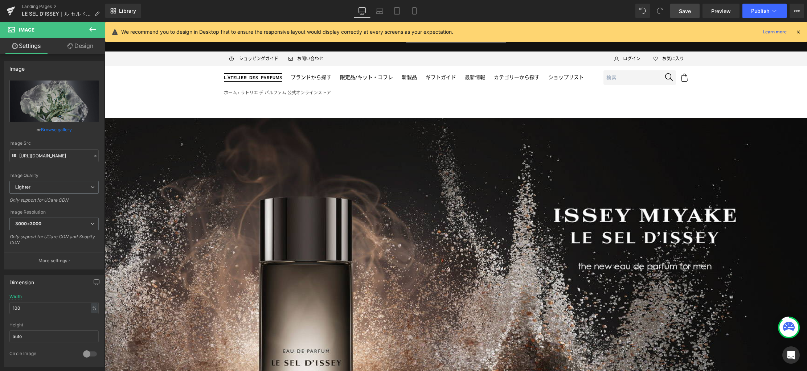
click at [679, 11] on span "Save" at bounding box center [685, 11] width 12 height 8
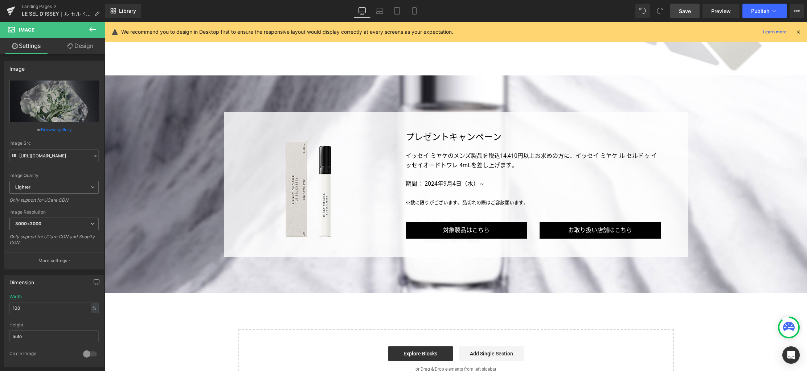
scroll to position [3206, 0]
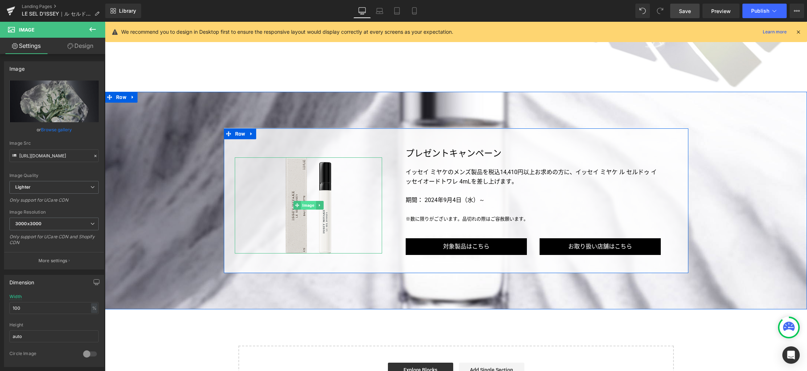
click at [308, 205] on span "Image" at bounding box center [308, 205] width 15 height 9
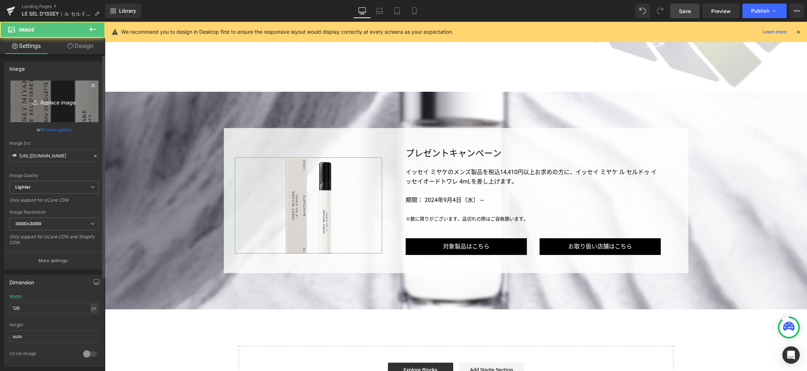
click at [50, 107] on link "Replace Image" at bounding box center [53, 102] width 89 height 42
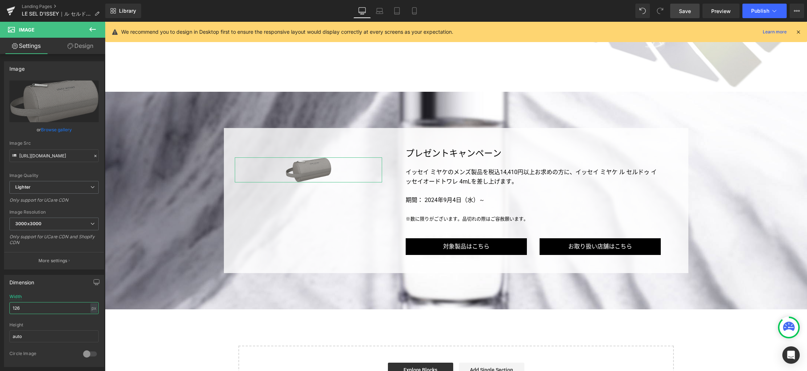
click at [0, 308] on html "Image You are previewing how the will restyle your page. You can not edit Eleme…" at bounding box center [403, 185] width 807 height 371
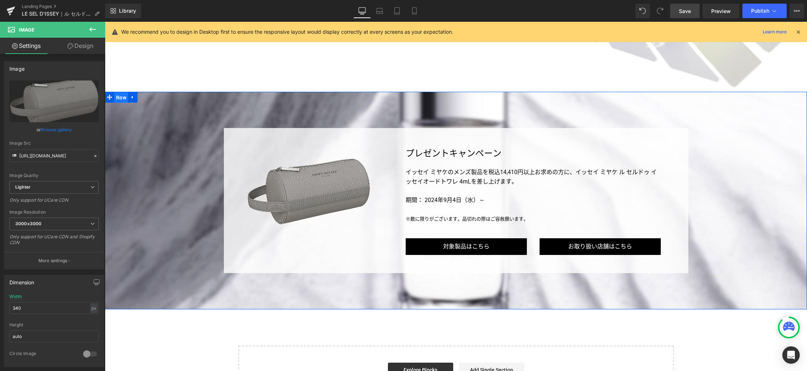
click at [121, 99] on span "Row" at bounding box center [121, 97] width 14 height 11
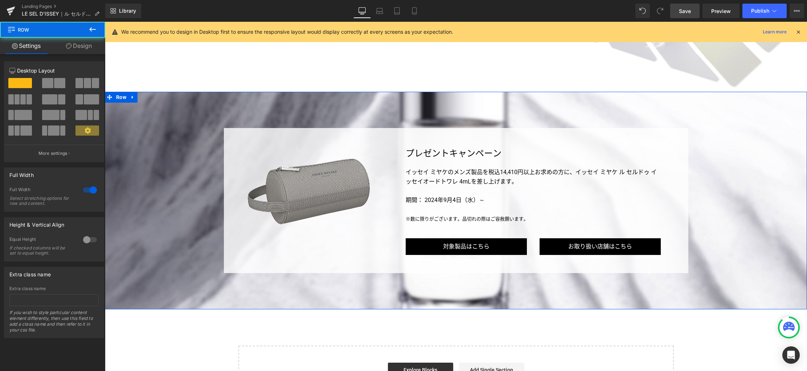
drag, startPoint x: 80, startPoint y: 49, endPoint x: 50, endPoint y: 83, distance: 45.5
click at [80, 49] on link "Design" at bounding box center [79, 46] width 53 height 16
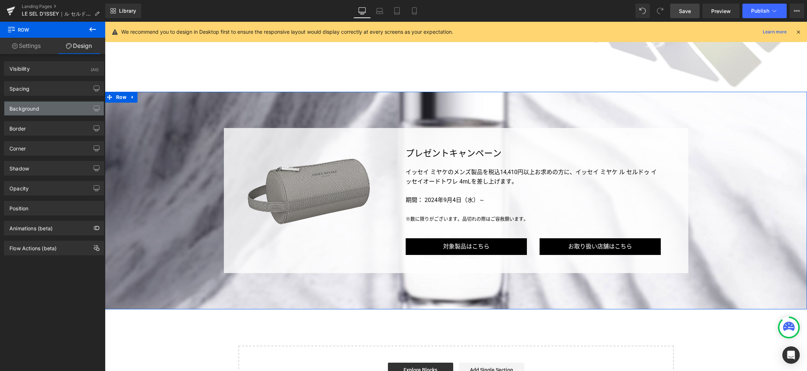
click at [44, 107] on div "Background" at bounding box center [53, 109] width 99 height 14
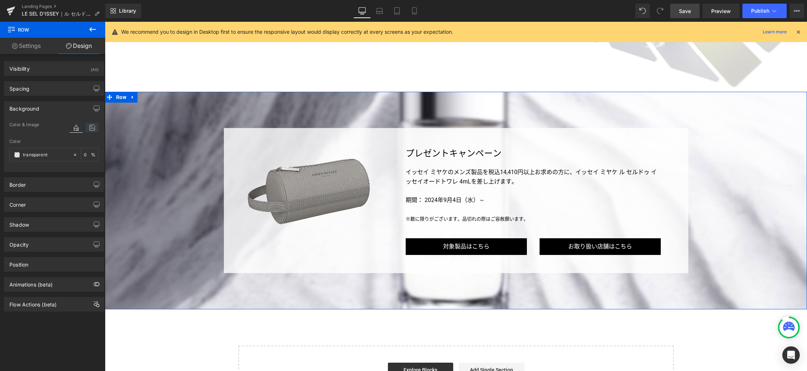
click at [90, 126] on icon at bounding box center [92, 127] width 13 height 9
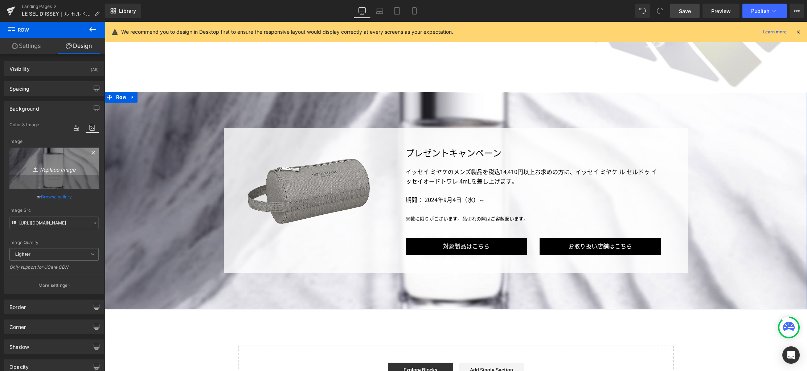
click at [59, 169] on icon "Replace Image" at bounding box center [54, 168] width 58 height 9
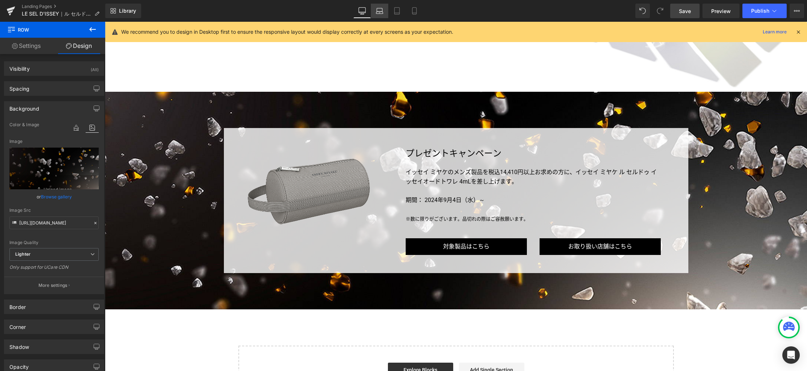
click at [381, 13] on icon at bounding box center [379, 10] width 7 height 7
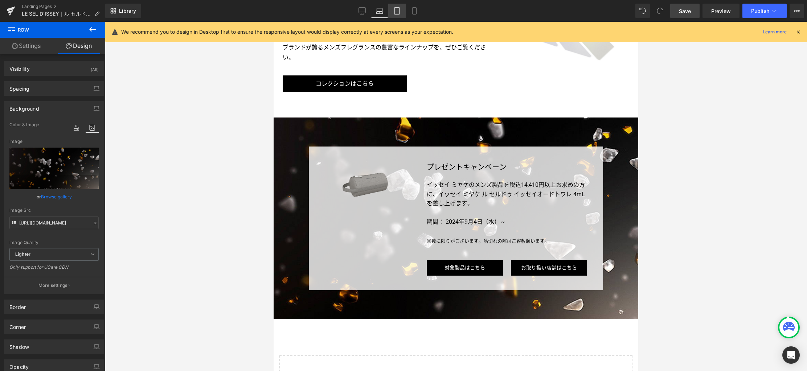
click at [399, 11] on icon at bounding box center [396, 10] width 7 height 7
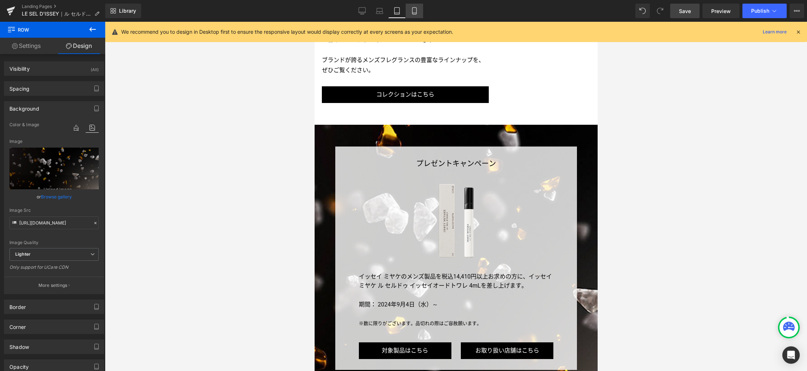
scroll to position [2353, 0]
click at [415, 12] on icon at bounding box center [414, 10] width 7 height 7
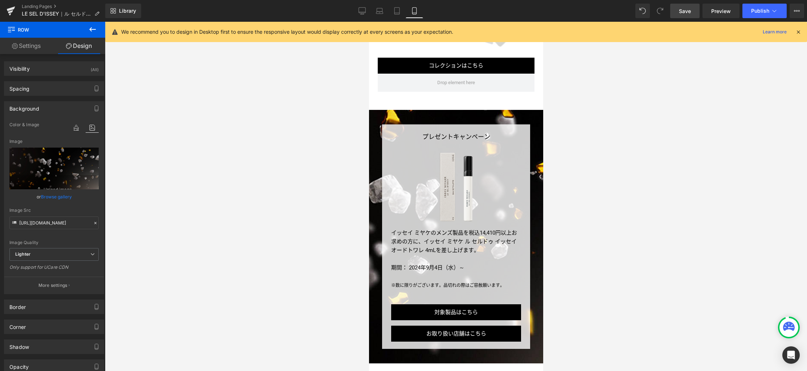
scroll to position [2987, 0]
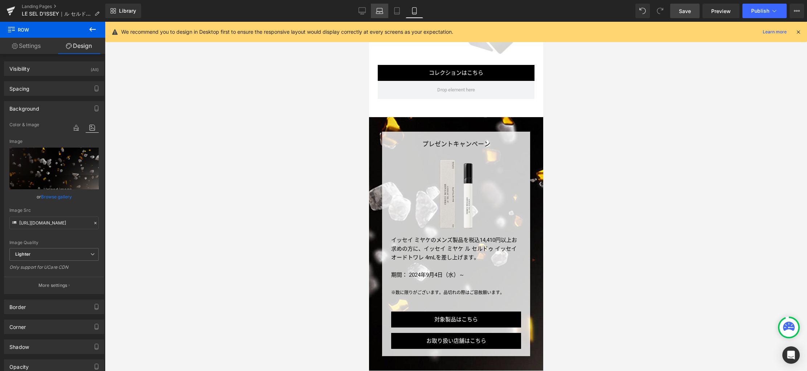
click at [372, 12] on link "Laptop" at bounding box center [379, 11] width 17 height 15
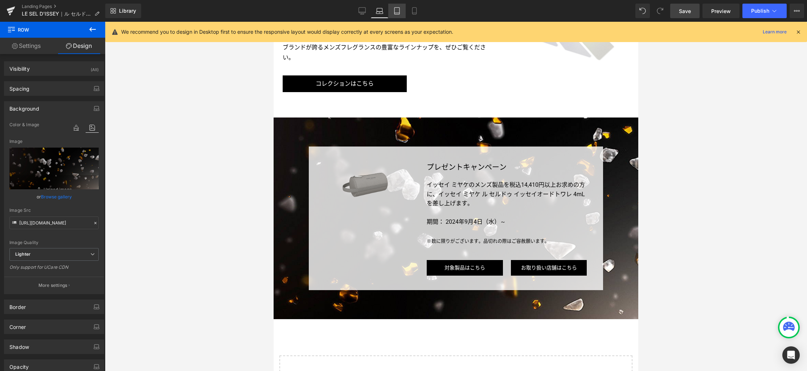
click at [396, 12] on icon at bounding box center [396, 10] width 7 height 7
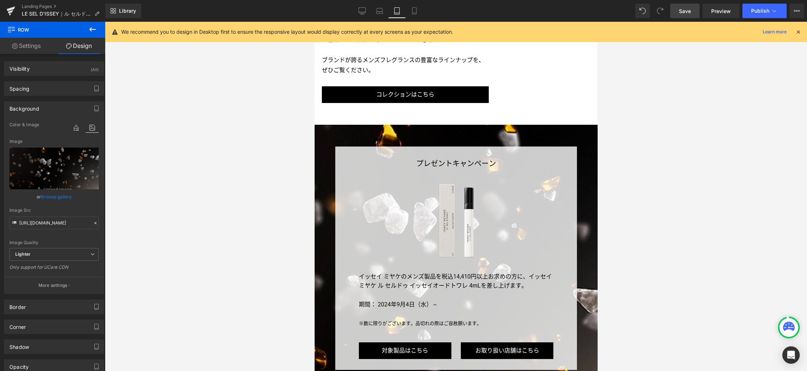
scroll to position [2353, 0]
click at [378, 12] on icon at bounding box center [379, 10] width 7 height 7
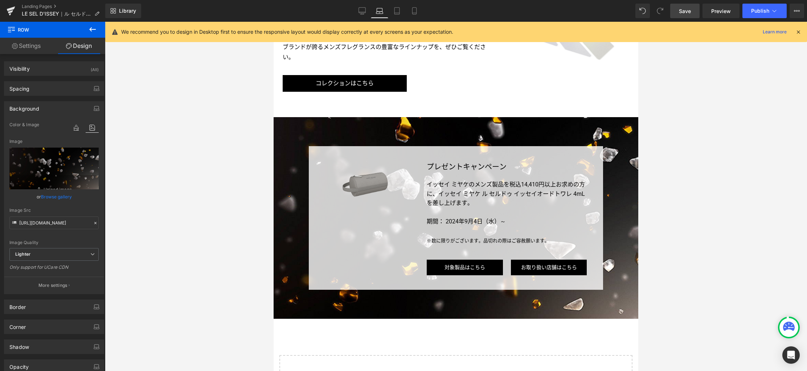
scroll to position [2474, 0]
click at [367, 172] on div "Image" at bounding box center [365, 184] width 91 height 25
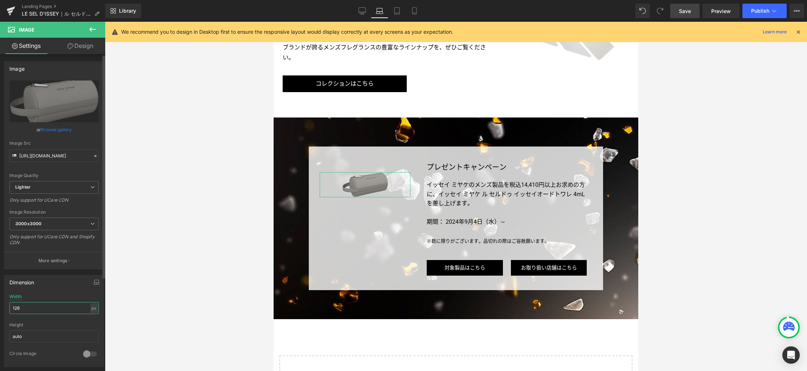
drag, startPoint x: 10, startPoint y: 302, endPoint x: 3, endPoint y: 302, distance: 7.3
click at [5, 302] on div "126px Width 126 px % px auto Height auto 0 Circle Image" at bounding box center [53, 330] width 99 height 73
click at [94, 284] on icon "button" at bounding box center [97, 282] width 6 height 6
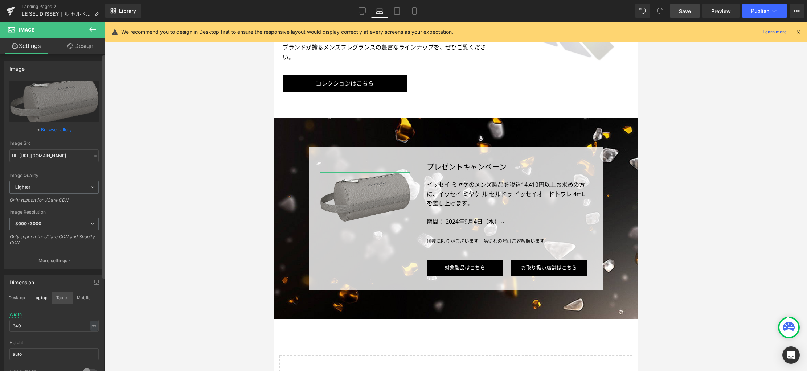
click at [66, 296] on button "Tablet" at bounding box center [62, 298] width 21 height 12
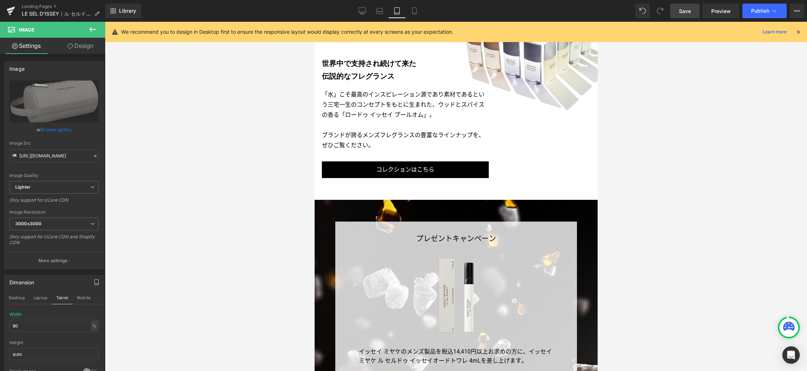
scroll to position [2406, 0]
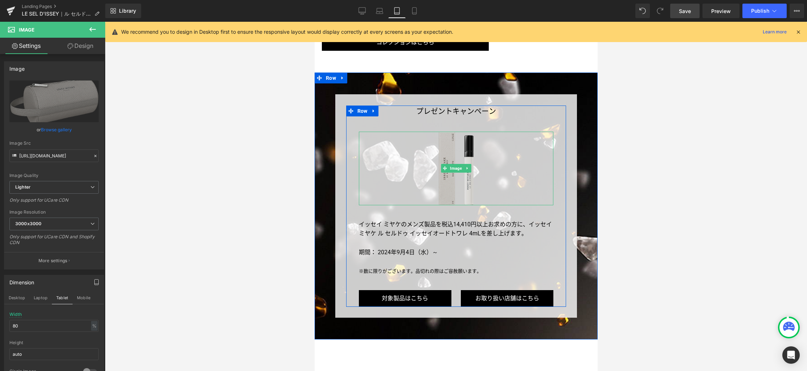
click at [461, 152] on img at bounding box center [455, 169] width 35 height 74
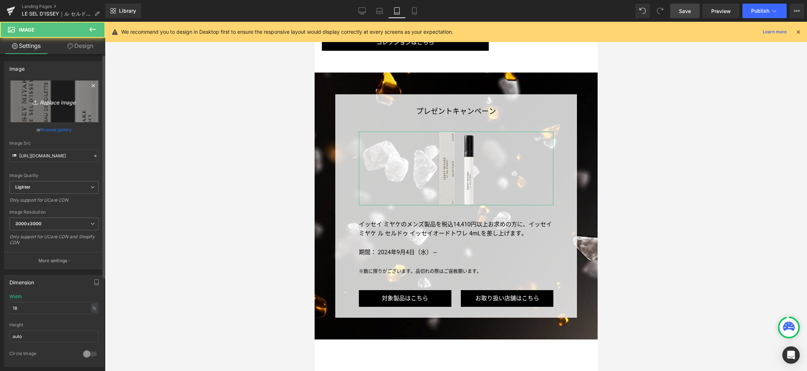
click at [51, 94] on link "Replace Image" at bounding box center [53, 102] width 89 height 42
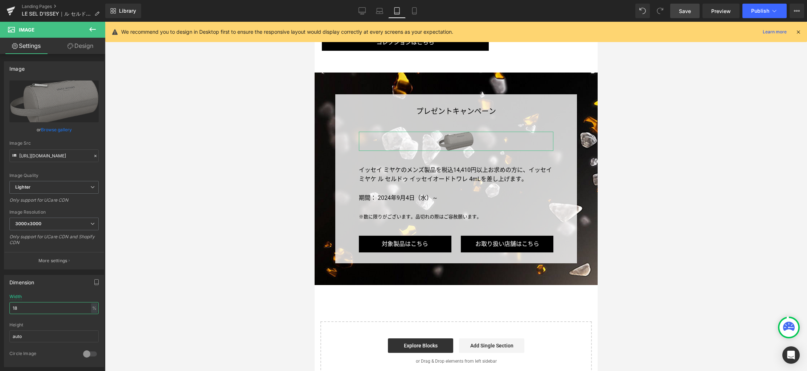
drag, startPoint x: 50, startPoint y: 310, endPoint x: -6, endPoint y: 306, distance: 55.6
click at [0, 306] on html "Row You are previewing how the will restyle your page. You can not edit Element…" at bounding box center [403, 185] width 807 height 371
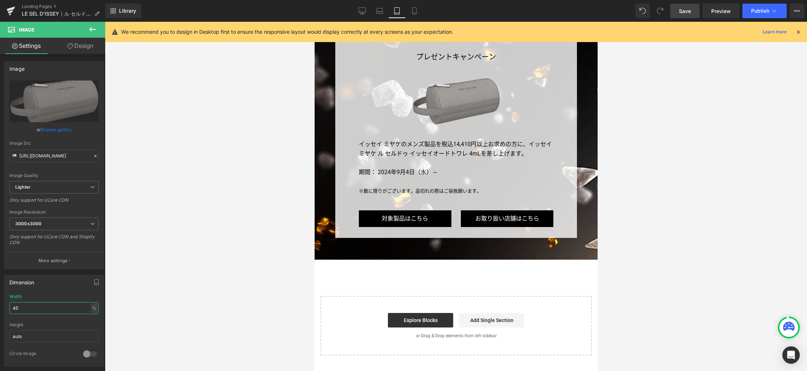
scroll to position [2339, 0]
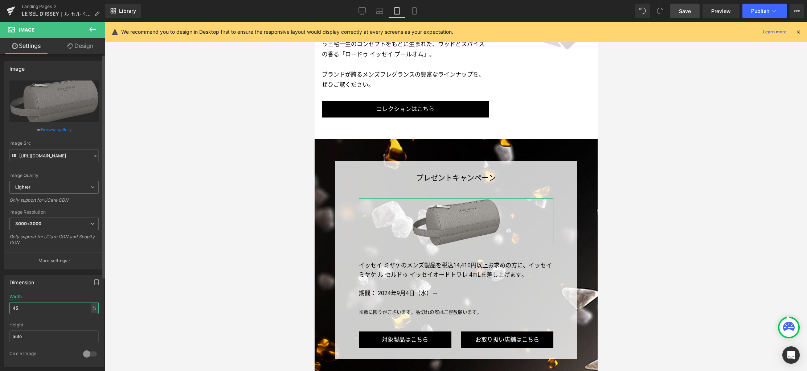
drag, startPoint x: 39, startPoint y: 309, endPoint x: 4, endPoint y: 307, distance: 34.8
click at [4, 307] on div "45% Width 45 % % px auto Height auto 0 Circle Image" at bounding box center [53, 330] width 99 height 73
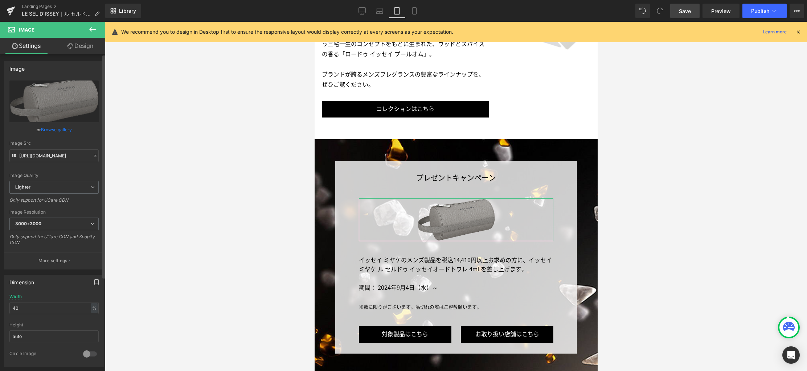
click at [96, 283] on icon "button" at bounding box center [97, 282] width 6 height 6
click at [82, 298] on button "Mobile" at bounding box center [84, 298] width 22 height 12
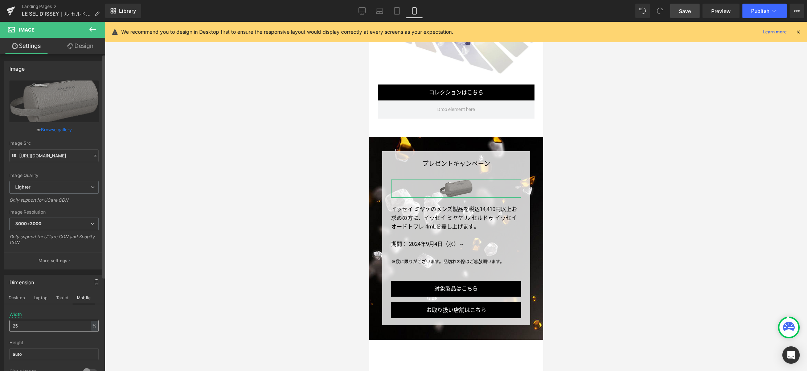
scroll to position [2957, 0]
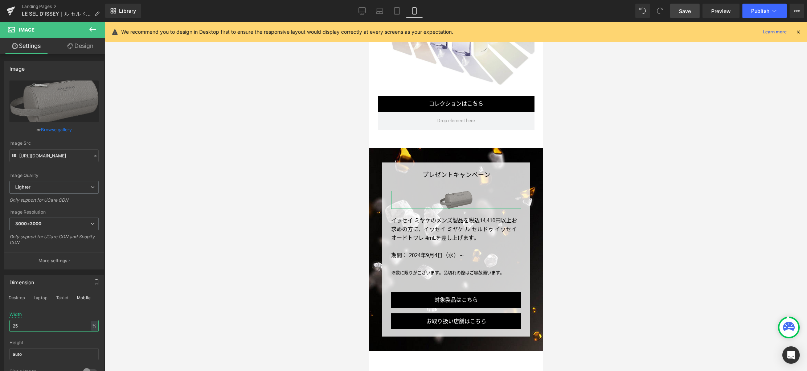
drag, startPoint x: 31, startPoint y: 325, endPoint x: -6, endPoint y: 321, distance: 36.8
click at [0, 321] on html "Row You are previewing how the will restyle your page. You can not edit Element…" at bounding box center [403, 185] width 807 height 371
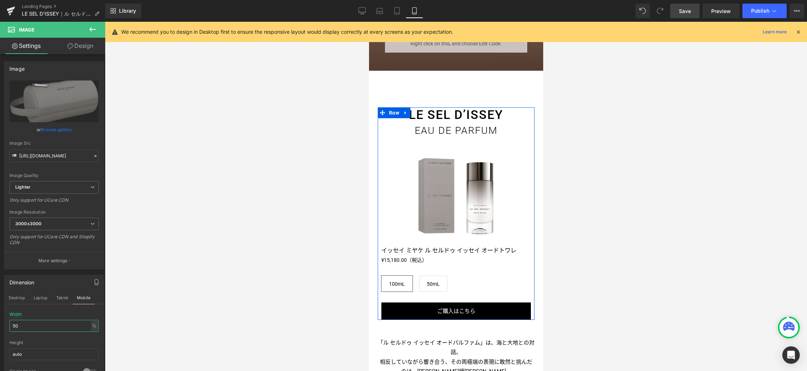
scroll to position [655, 0]
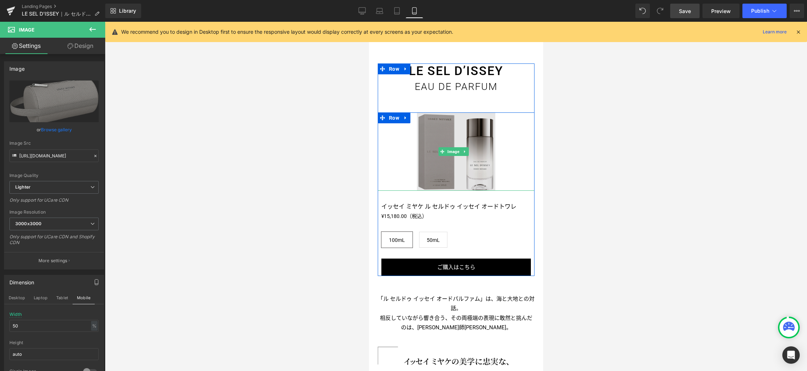
click at [442, 166] on img at bounding box center [455, 151] width 78 height 78
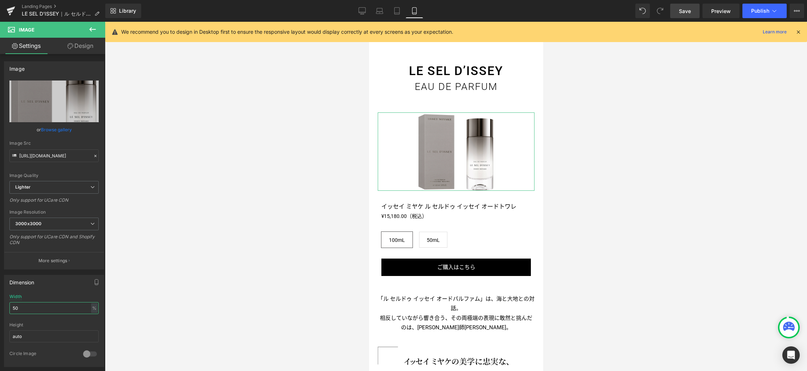
drag, startPoint x: 23, startPoint y: 309, endPoint x: -6, endPoint y: 304, distance: 29.0
click at [0, 304] on html "Row You are previewing how the will restyle your page. You can not edit Element…" at bounding box center [403, 185] width 807 height 371
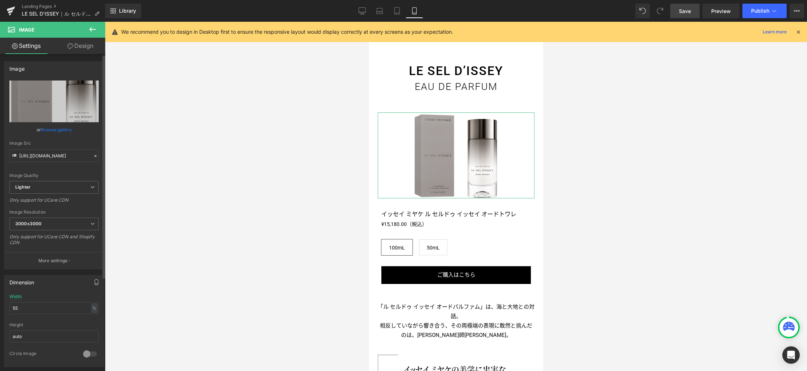
click at [94, 282] on icon "button" at bounding box center [97, 282] width 6 height 6
drag, startPoint x: 61, startPoint y: 299, endPoint x: 115, endPoint y: 297, distance: 54.8
click at [61, 299] on button "Tablet" at bounding box center [62, 298] width 21 height 12
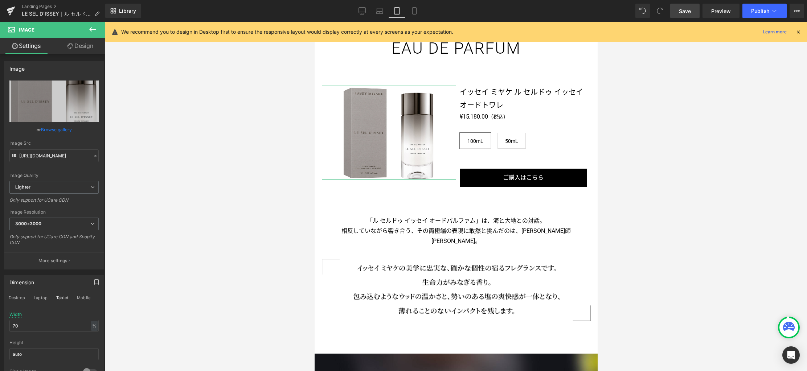
scroll to position [627, 0]
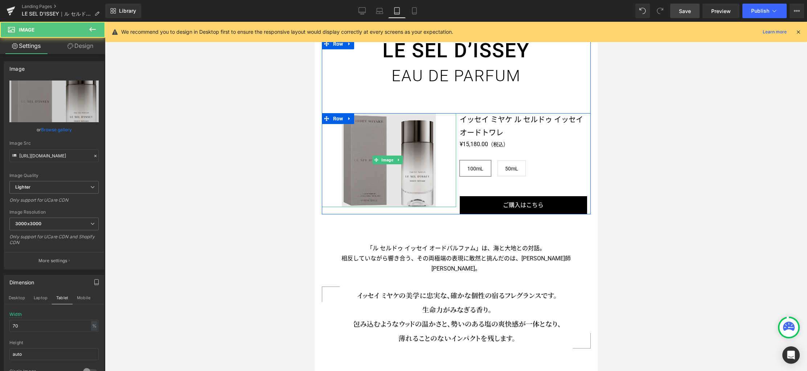
drag, startPoint x: 373, startPoint y: 185, endPoint x: 596, endPoint y: 257, distance: 234.5
click at [373, 185] on img at bounding box center [388, 160] width 94 height 94
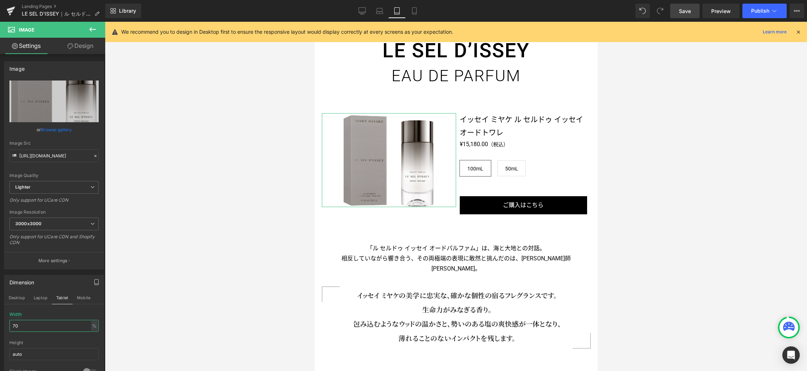
drag, startPoint x: 37, startPoint y: 326, endPoint x: -6, endPoint y: 320, distance: 42.9
click at [0, 320] on html "Row You are previewing how the will restyle your page. You can not edit Element…" at bounding box center [403, 185] width 807 height 371
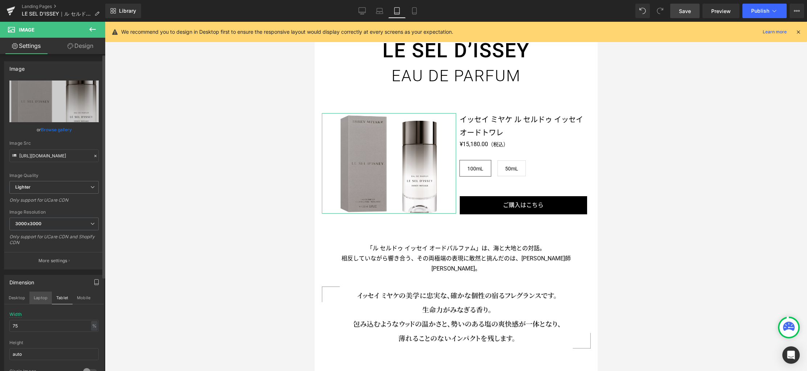
click at [41, 299] on button "Laptop" at bounding box center [40, 298] width 22 height 12
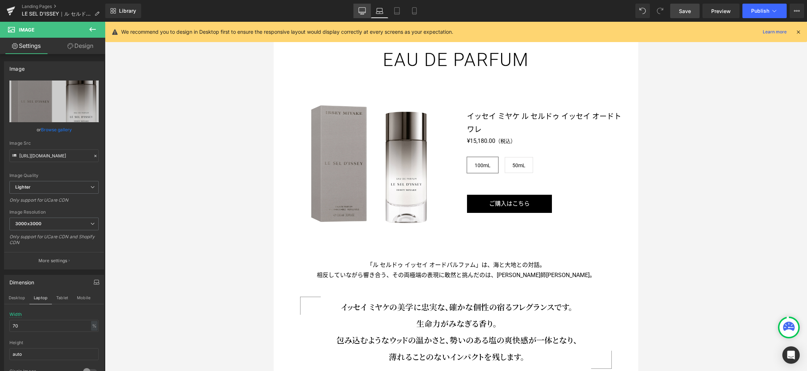
click at [364, 10] on icon at bounding box center [361, 10] width 7 height 7
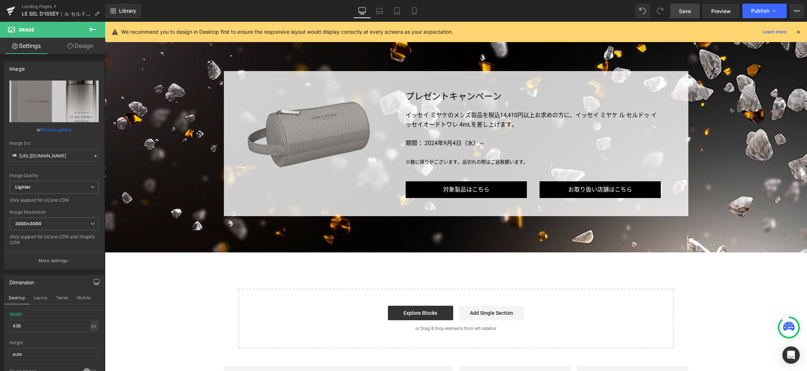
scroll to position [3262, 0]
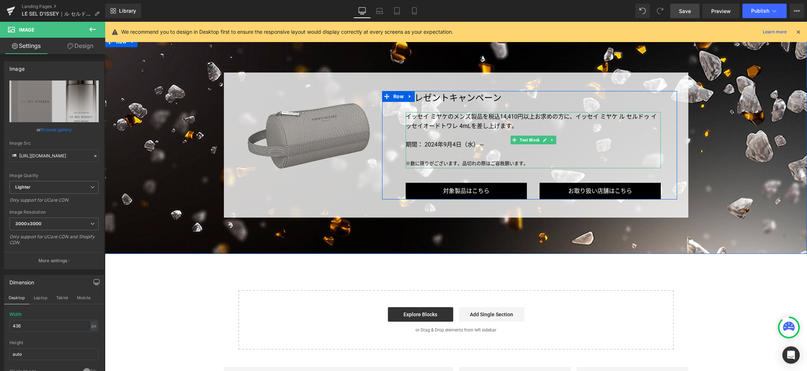
click at [448, 143] on p "期間： 2024年9月4日（水）～" at bounding box center [532, 144] width 255 height 9
click at [449, 143] on p "期間： 2024年9月4日（水）～" at bounding box center [532, 144] width 255 height 9
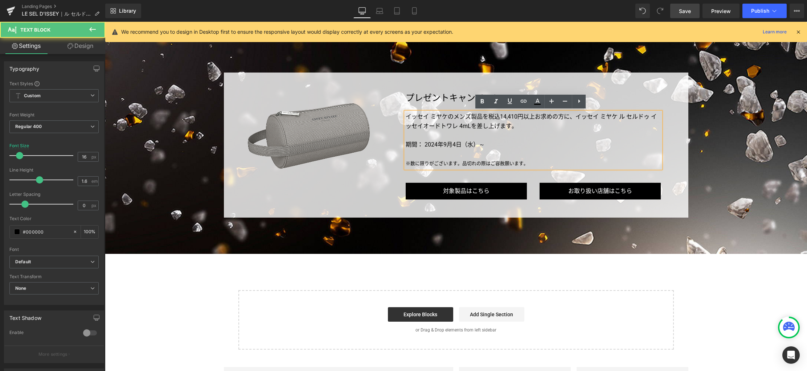
click at [475, 144] on p "期間： 2024年9月4日（水）～" at bounding box center [532, 144] width 255 height 9
drag, startPoint x: 487, startPoint y: 144, endPoint x: 411, endPoint y: 142, distance: 76.2
click at [411, 142] on p "期間： 2024年9月4日（水）～" at bounding box center [532, 144] width 255 height 9
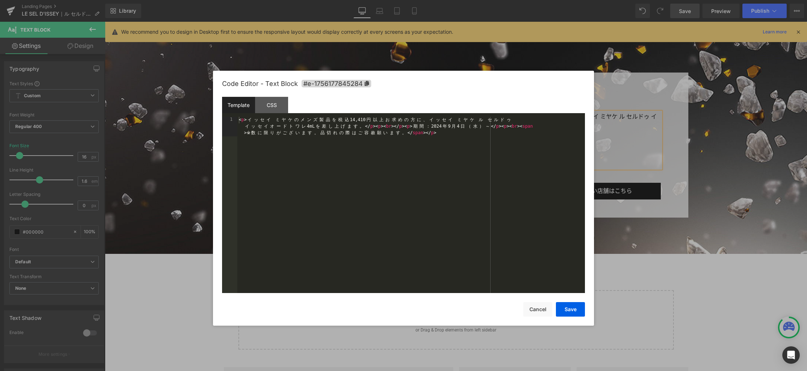
click at [444, 0] on div "Row You are previewing how the will restyle your page. You can not edit Element…" at bounding box center [403, 0] width 807 height 0
click at [431, 185] on div "< p > イ ッ セ イ ミ ヤ ケ の メ ン ズ 製 品 を 税 込 14,410 円 以 上 お 求 め の 方 に 、 イ ッ セ イ ミ ヤ ケ …" at bounding box center [410, 224] width 347 height 215
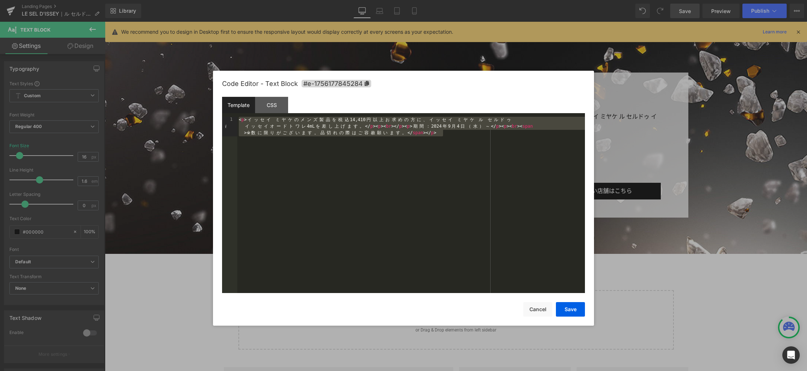
click at [368, 194] on div "< p > イ ッ セ イ ミ ヤ ケ の メ ン ズ 製 品 を 税 込 14,410 円 以 上 お 求 め の 方 に 、 イ ッ セ イ ミ ヤ ケ …" at bounding box center [410, 224] width 347 height 215
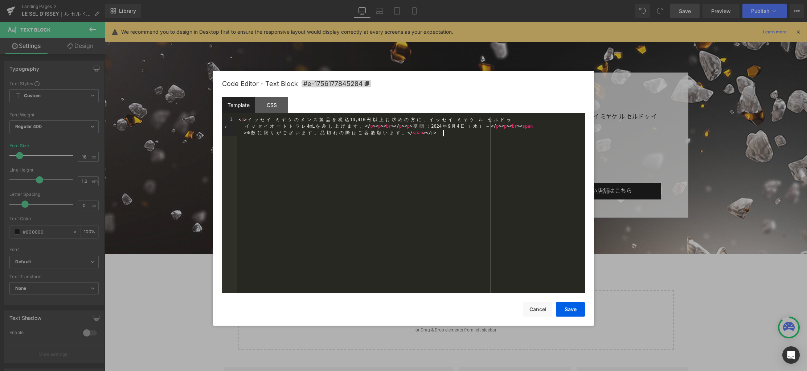
click at [368, 193] on div "< p > イ ッ セ イ ミ ヤ ケ の メ ン ズ 製 品 を 税 込 14,410 円 以 上 お 求 め の 方 に 、 イ ッ セ イ ミ ヤ ケ …" at bounding box center [410, 224] width 347 height 215
click at [565, 309] on button "Save" at bounding box center [570, 309] width 29 height 15
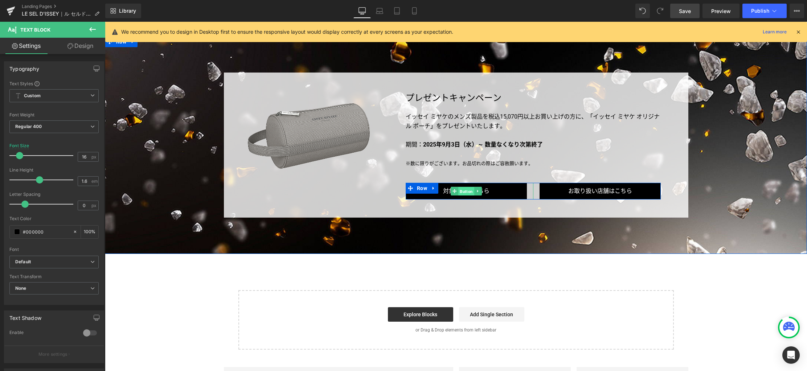
click at [462, 190] on span "Button" at bounding box center [466, 191] width 16 height 9
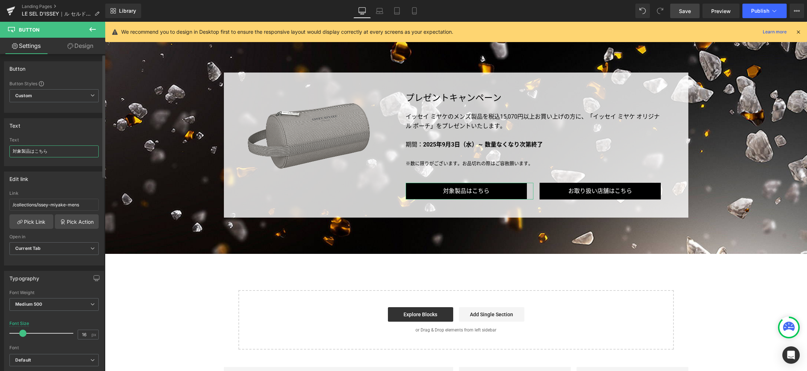
click at [67, 151] on input "対象製品はこちら" at bounding box center [53, 151] width 89 height 12
paste input "キャンペーン対象製品"
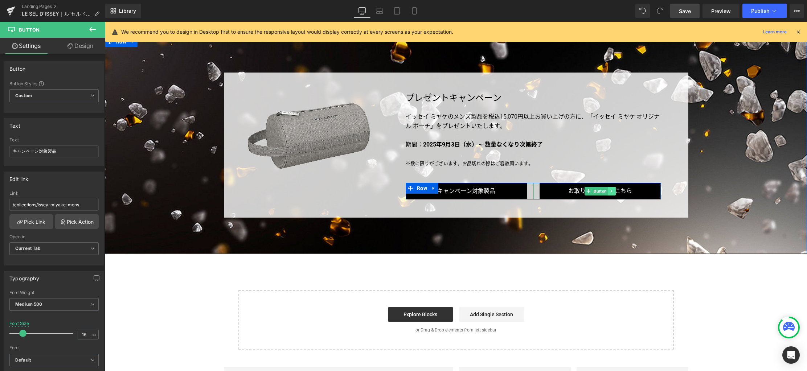
click at [611, 190] on icon at bounding box center [611, 191] width 1 height 3
click at [614, 191] on icon at bounding box center [616, 191] width 4 height 4
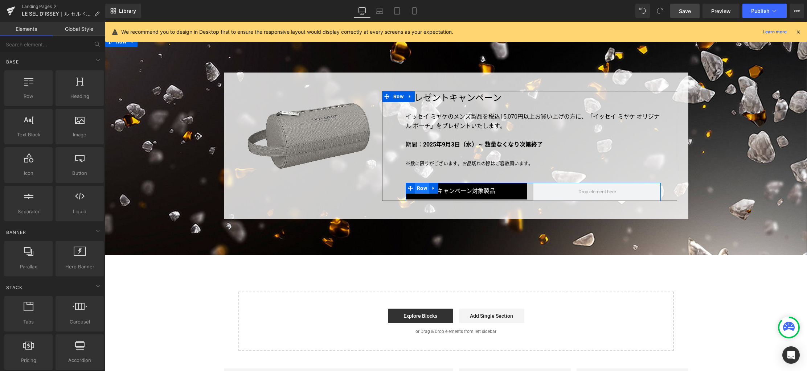
click at [420, 186] on span "Row" at bounding box center [422, 188] width 14 height 11
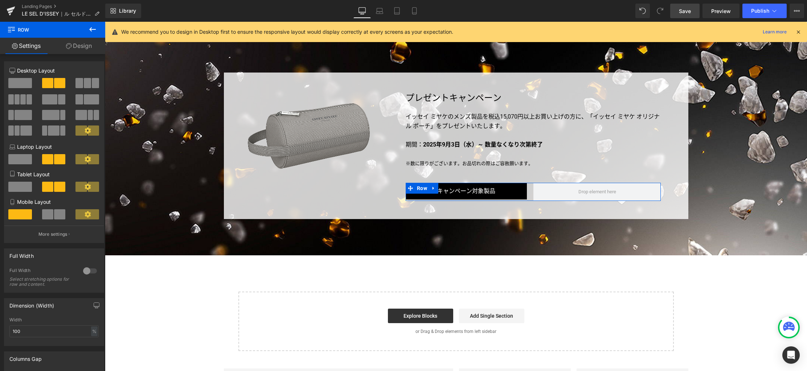
click at [25, 87] on span at bounding box center [20, 83] width 24 height 10
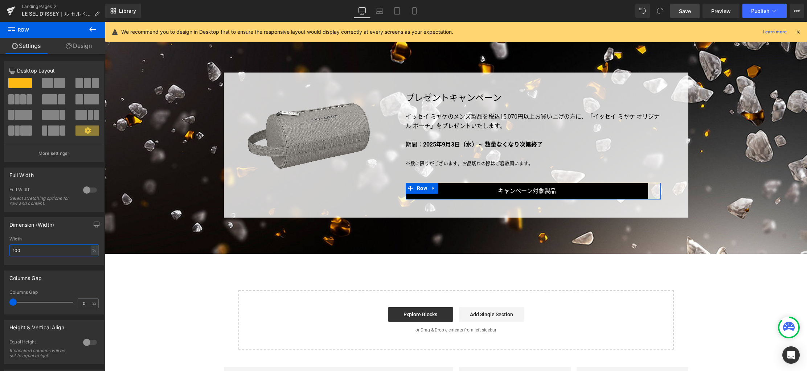
drag, startPoint x: 32, startPoint y: 252, endPoint x: -6, endPoint y: 246, distance: 37.8
click at [0, 246] on html "Row You are previewing how the will restyle your page. You can not edit Element…" at bounding box center [403, 185] width 807 height 371
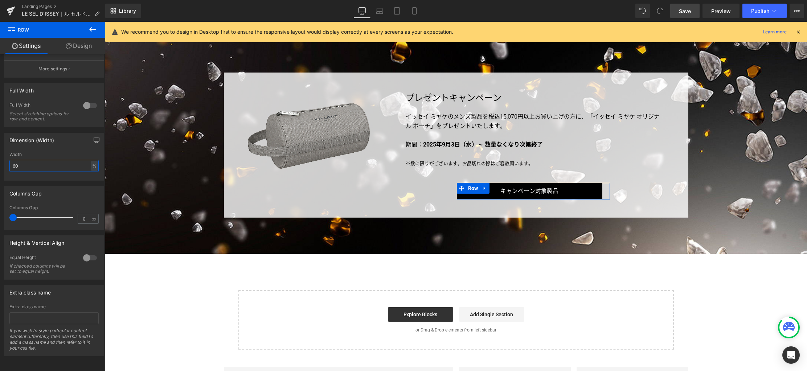
scroll to position [90, 0]
click at [527, 189] on span "Button" at bounding box center [529, 191] width 16 height 9
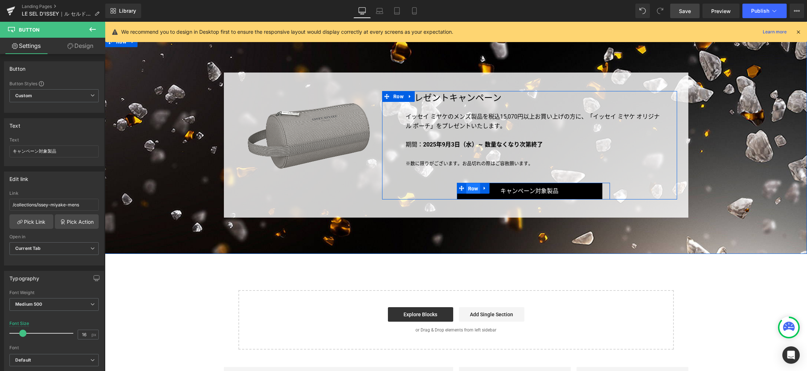
click at [472, 187] on span "Row" at bounding box center [473, 188] width 14 height 11
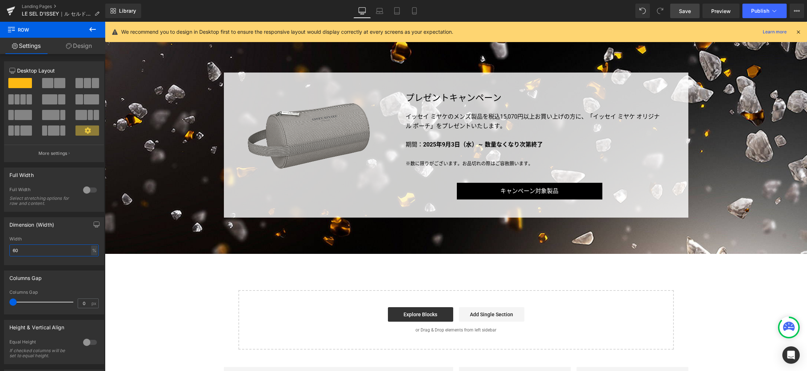
drag, startPoint x: 2, startPoint y: 252, endPoint x: -6, endPoint y: 252, distance: 7.6
click at [0, 252] on html "Row You are previewing how the will restyle your page. You can not edit Element…" at bounding box center [403, 185] width 807 height 371
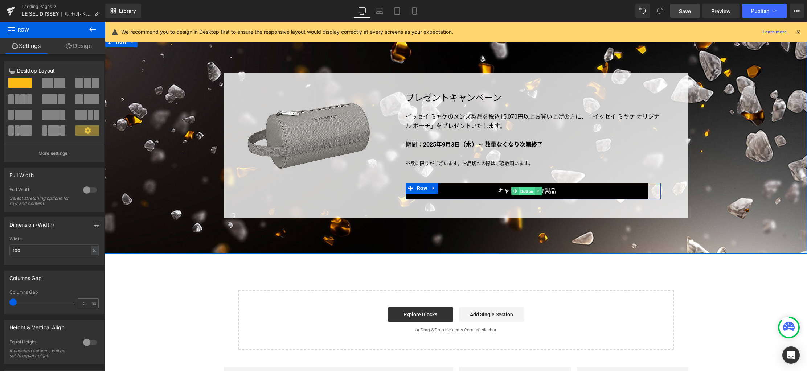
click at [525, 191] on span "Button" at bounding box center [527, 191] width 16 height 9
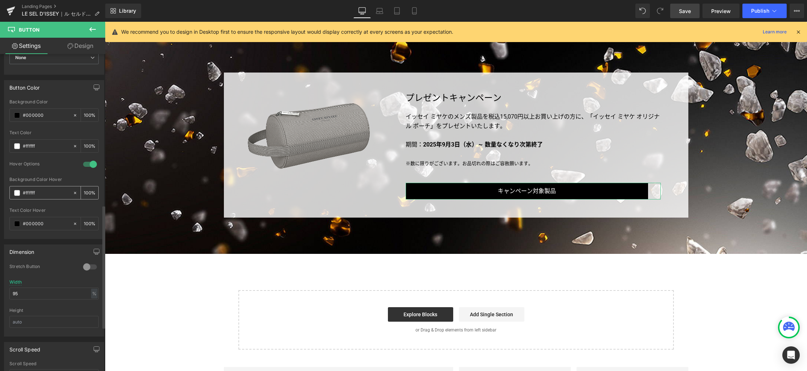
scroll to position [388, 0]
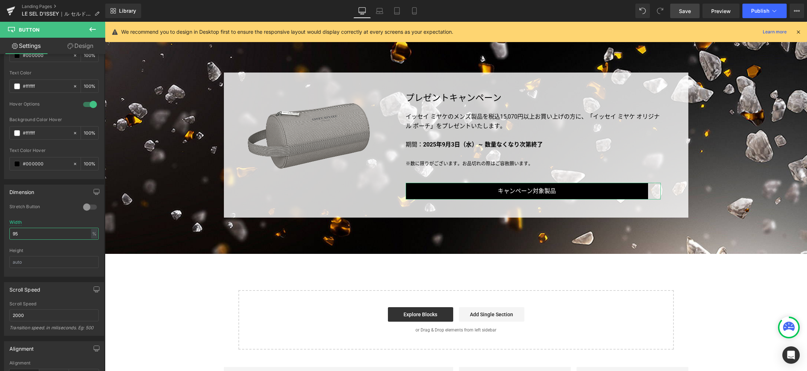
drag, startPoint x: 36, startPoint y: 234, endPoint x: -6, endPoint y: 232, distance: 41.4
click at [0, 232] on html "Button You are previewing how the will restyle your page. You can not edit Elem…" at bounding box center [403, 185] width 807 height 371
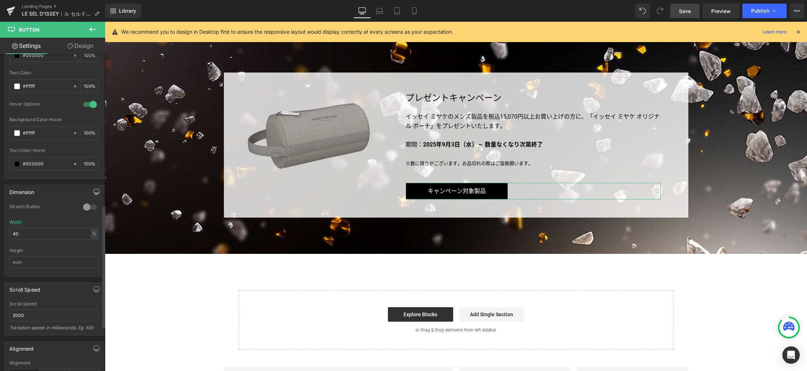
click at [94, 190] on icon "button" at bounding box center [97, 192] width 6 height 6
click at [42, 206] on button "Laptop" at bounding box center [40, 207] width 22 height 12
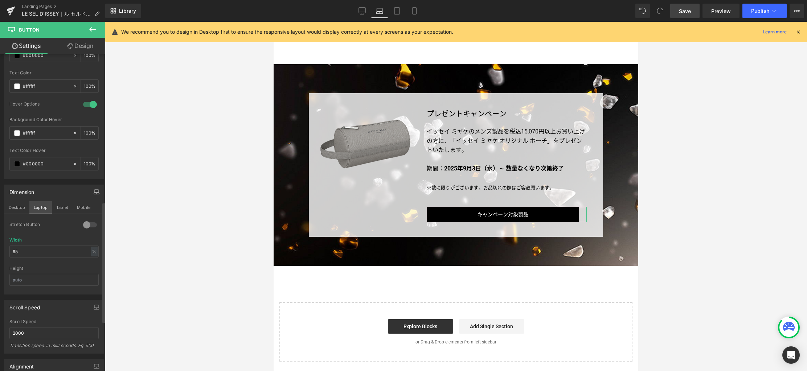
scroll to position [2526, 0]
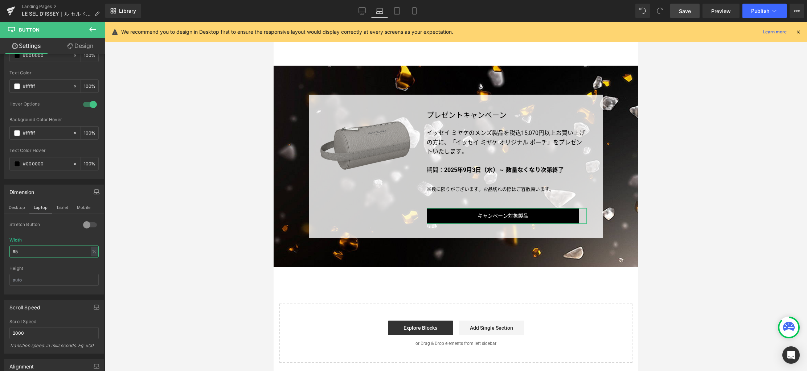
drag, startPoint x: 29, startPoint y: 251, endPoint x: -6, endPoint y: 247, distance: 34.6
click at [0, 247] on html "Button You are previewing how the will restyle your page. You can not edit Elem…" at bounding box center [403, 185] width 807 height 371
click at [56, 209] on button "Tablet" at bounding box center [62, 207] width 21 height 12
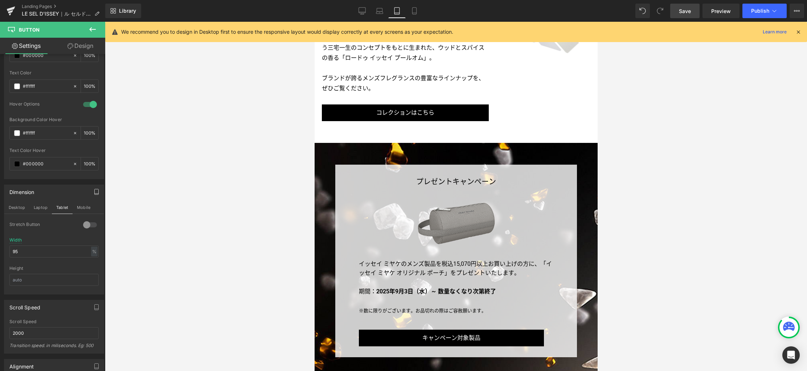
scroll to position [2479, 0]
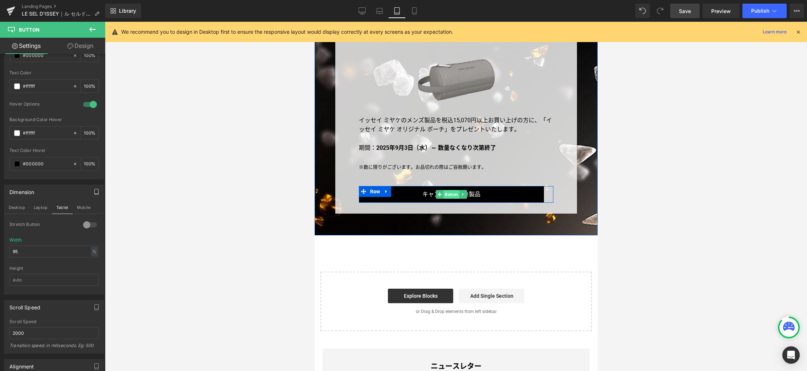
click at [453, 190] on span "Button" at bounding box center [451, 194] width 16 height 9
click at [85, 223] on div at bounding box center [89, 225] width 17 height 12
click at [85, 209] on button "Mobile" at bounding box center [84, 207] width 22 height 12
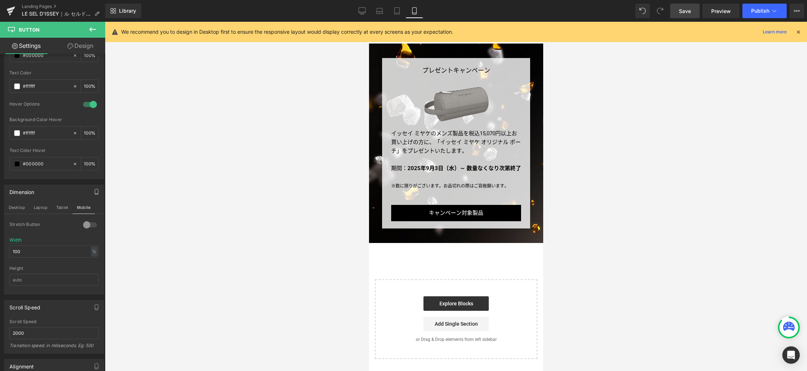
scroll to position [3029, 0]
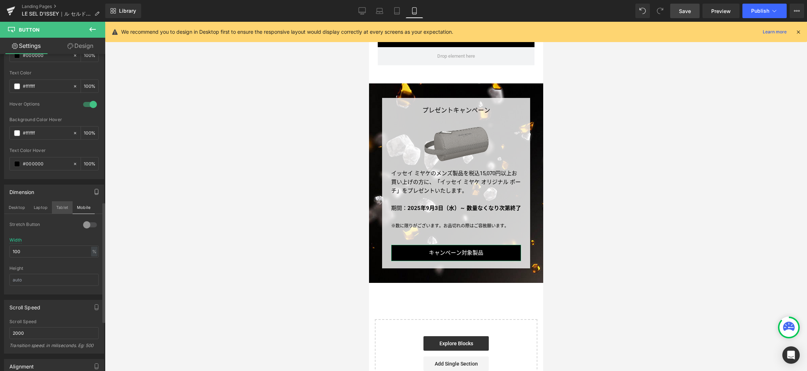
click at [59, 207] on button "Tablet" at bounding box center [62, 207] width 21 height 12
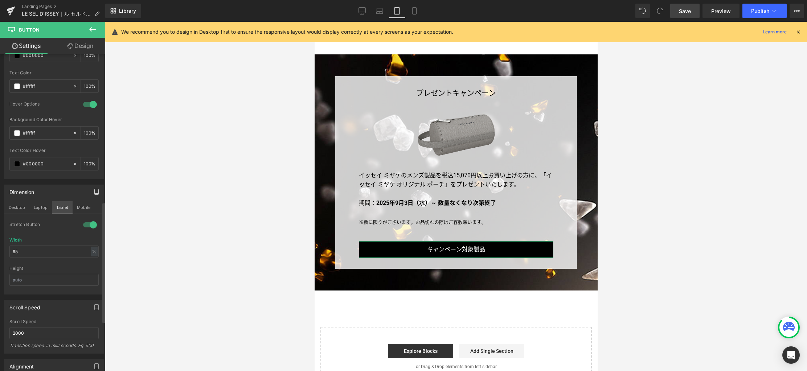
scroll to position [2425, 0]
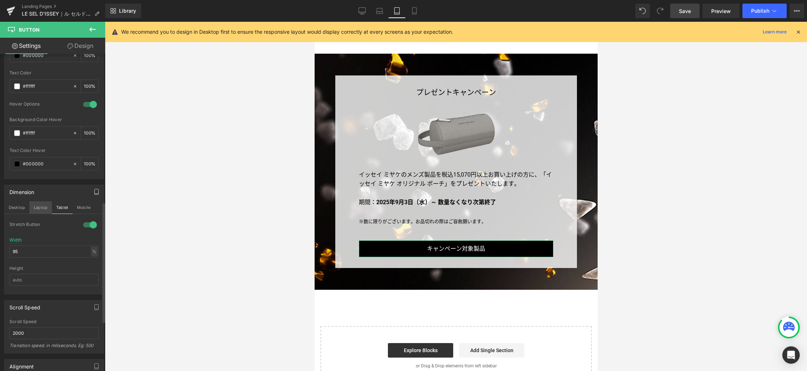
click at [39, 206] on button "Laptop" at bounding box center [40, 207] width 22 height 12
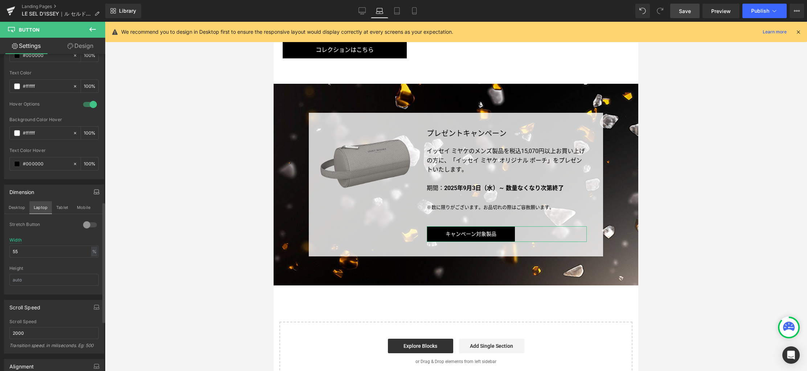
scroll to position [2500, 0]
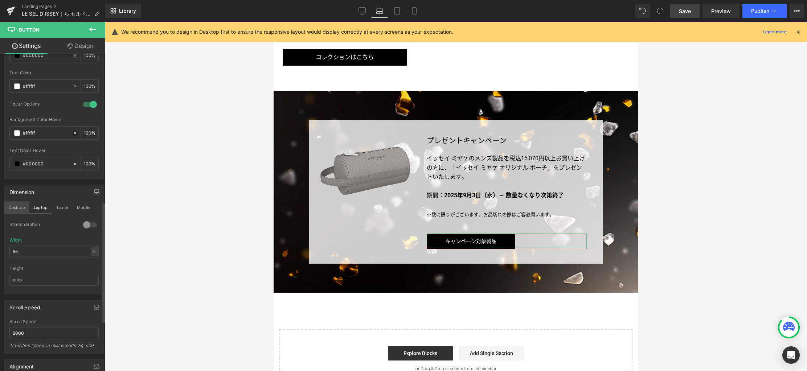
click at [20, 208] on button "Desktop" at bounding box center [16, 207] width 25 height 12
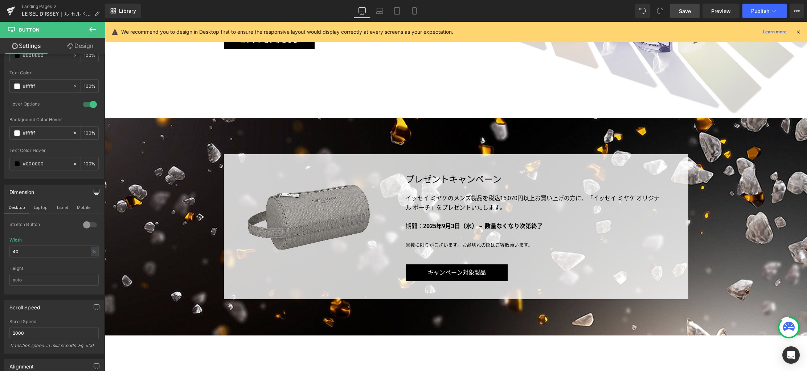
scroll to position [3089, 0]
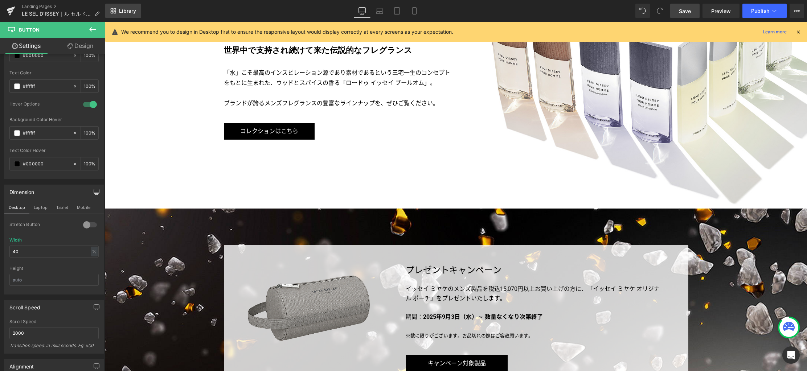
click at [131, 12] on span "Library" at bounding box center [127, 11] width 17 height 7
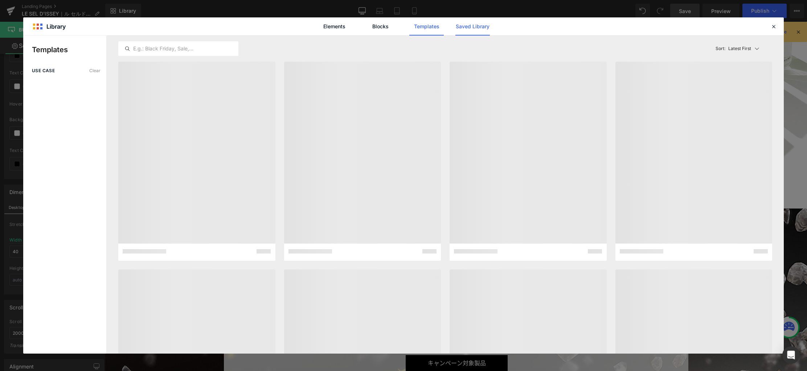
click at [469, 26] on link "Saved Library" at bounding box center [472, 26] width 34 height 18
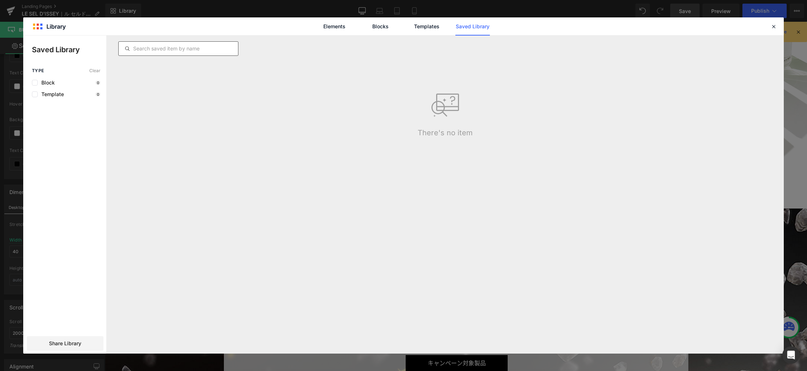
click at [196, 49] on input "text" at bounding box center [178, 48] width 119 height 9
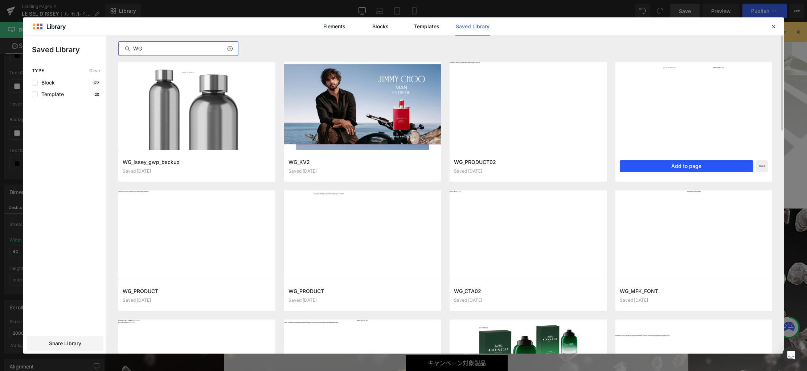
click at [694, 167] on button "Add to page" at bounding box center [686, 166] width 134 height 12
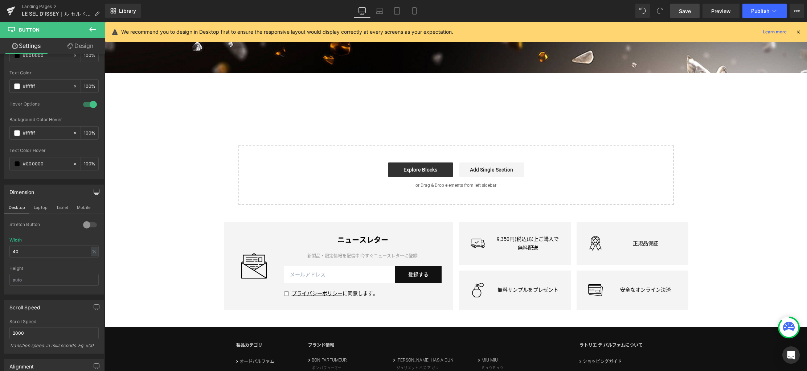
scroll to position [3457, 0]
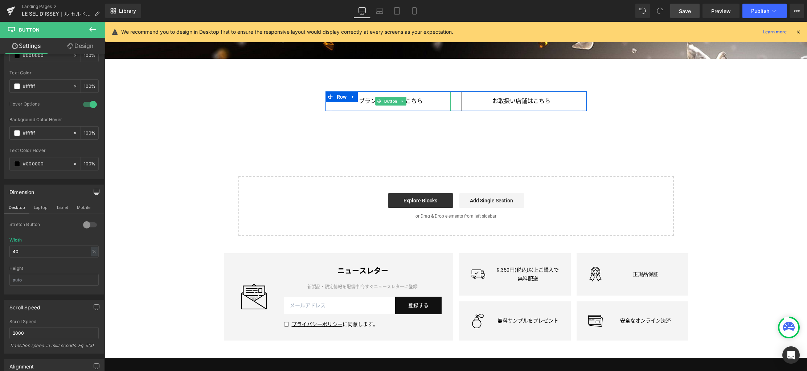
drag, startPoint x: 388, startPoint y: 101, endPoint x: 232, endPoint y: 165, distance: 169.3
click at [388, 101] on span "Button" at bounding box center [391, 101] width 16 height 9
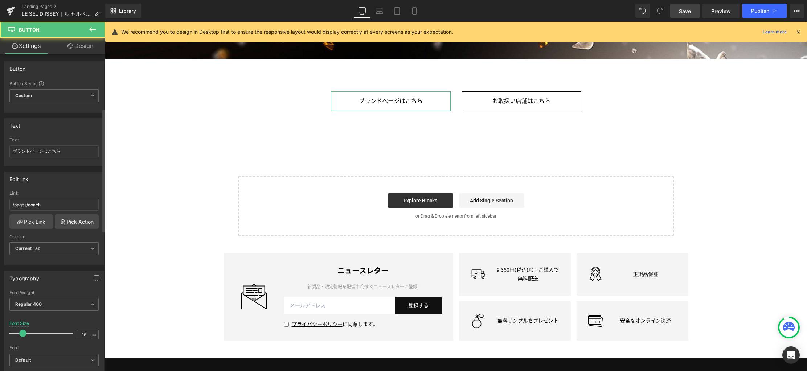
scroll to position [247, 0]
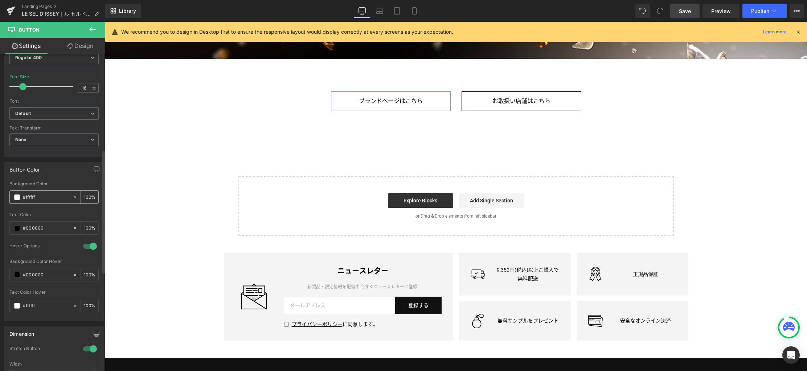
click at [16, 197] on span at bounding box center [17, 197] width 6 height 6
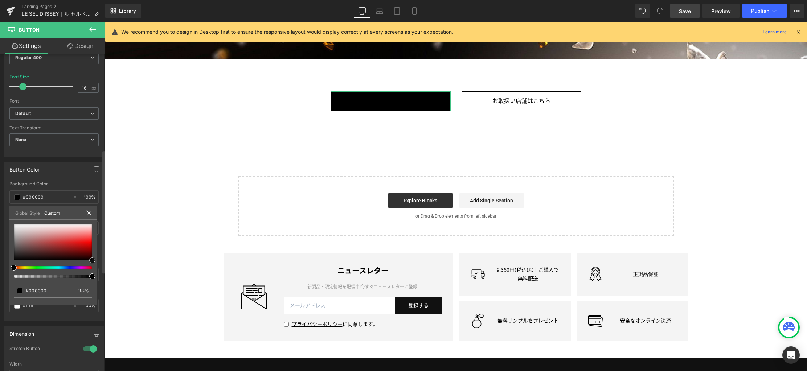
drag, startPoint x: 59, startPoint y: 228, endPoint x: 94, endPoint y: 261, distance: 48.0
click at [98, 276] on div "Button Color rgba(0, 0, 0, 1) Background Color #000000 100 % rgb(0, 0, 0) Text …" at bounding box center [54, 239] width 108 height 164
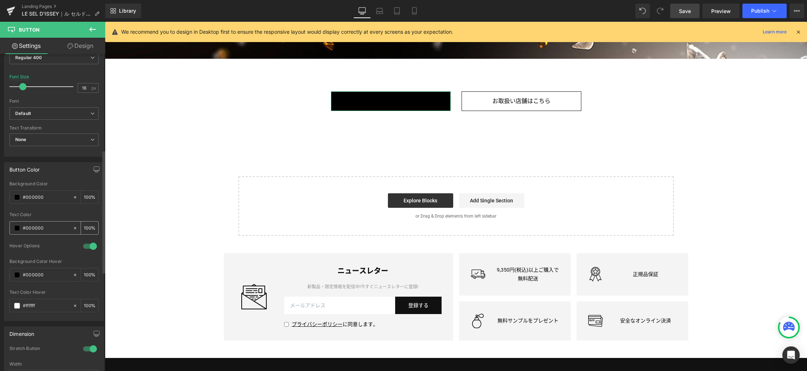
click at [17, 227] on span at bounding box center [17, 228] width 6 height 6
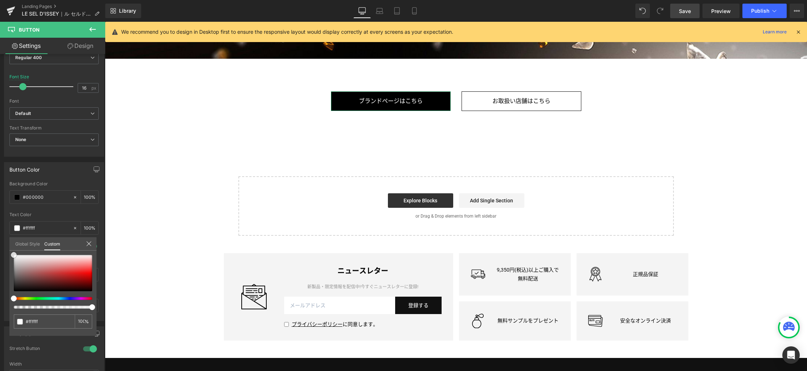
drag, startPoint x: 23, startPoint y: 256, endPoint x: -3, endPoint y: 233, distance: 34.9
click at [0, 233] on html "Button You are previewing how the will restyle your page. You can not edit Elem…" at bounding box center [403, 185] width 807 height 371
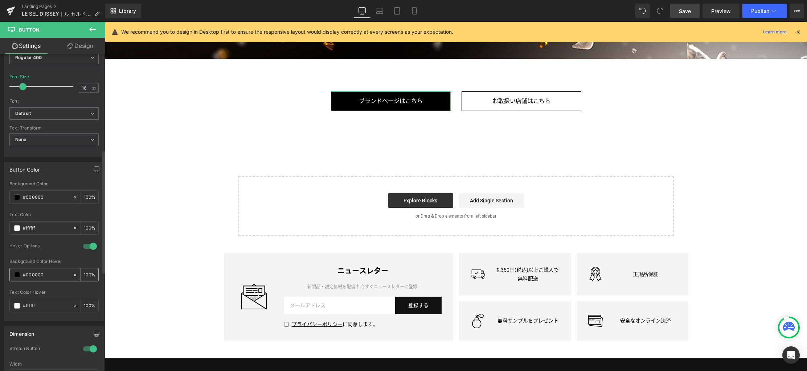
click at [17, 275] on span at bounding box center [17, 275] width 6 height 6
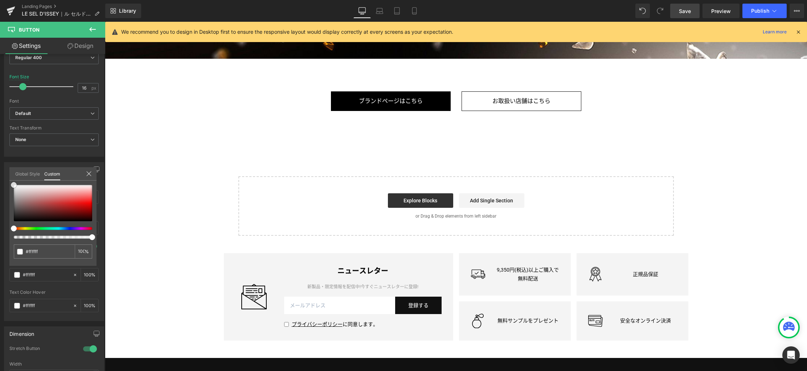
drag, startPoint x: 25, startPoint y: 194, endPoint x: -3, endPoint y: 170, distance: 37.3
click at [0, 170] on html "Button You are previewing how the will restyle your page. You can not edit Elem…" at bounding box center [403, 185] width 807 height 371
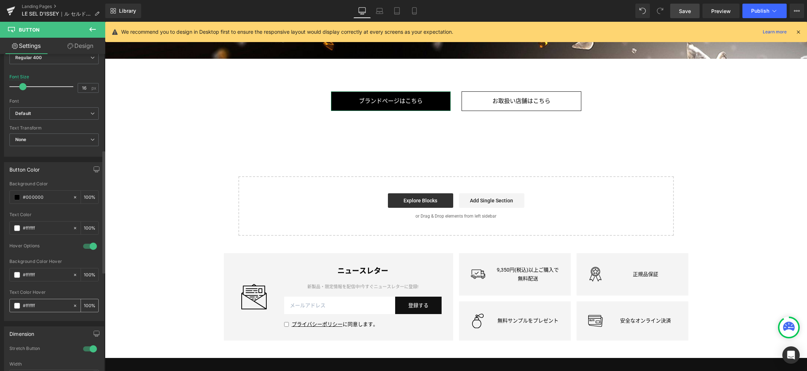
click at [17, 306] on span at bounding box center [17, 306] width 6 height 6
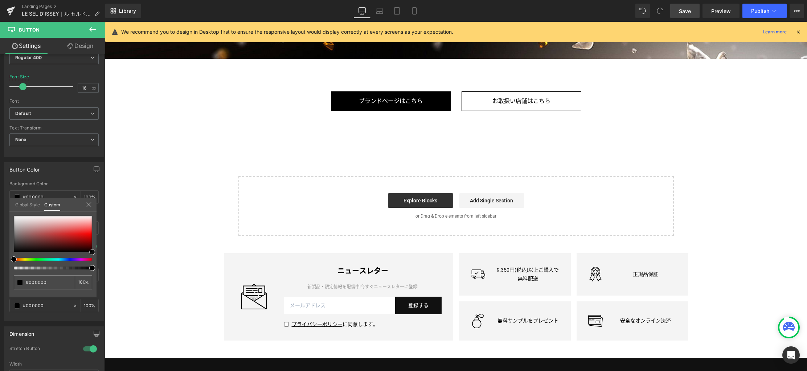
drag, startPoint x: 127, startPoint y: 243, endPoint x: 112, endPoint y: 263, distance: 25.5
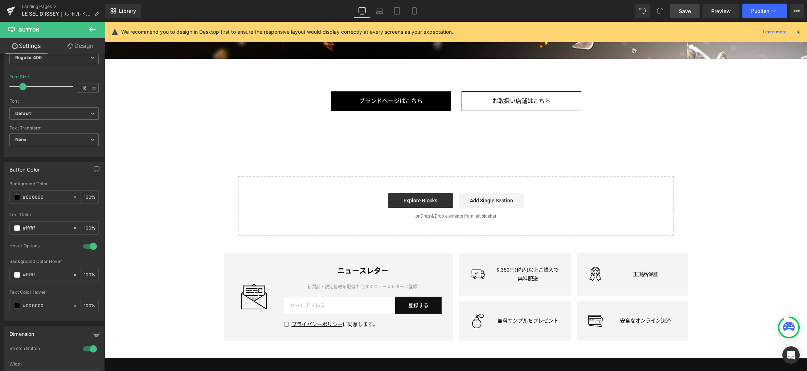
click at [513, 99] on span "Button" at bounding box center [521, 101] width 16 height 9
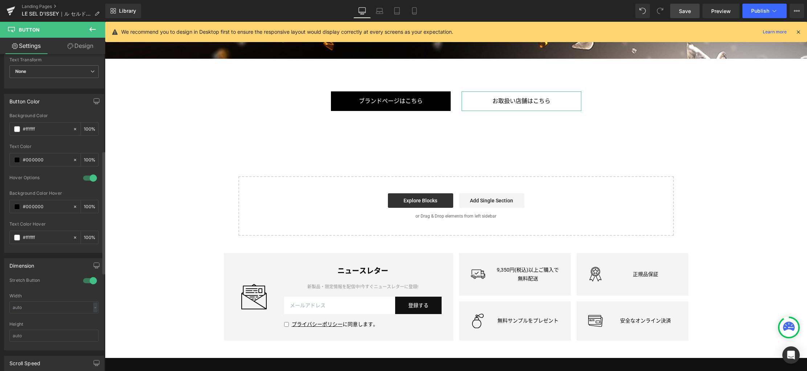
scroll to position [249, 0]
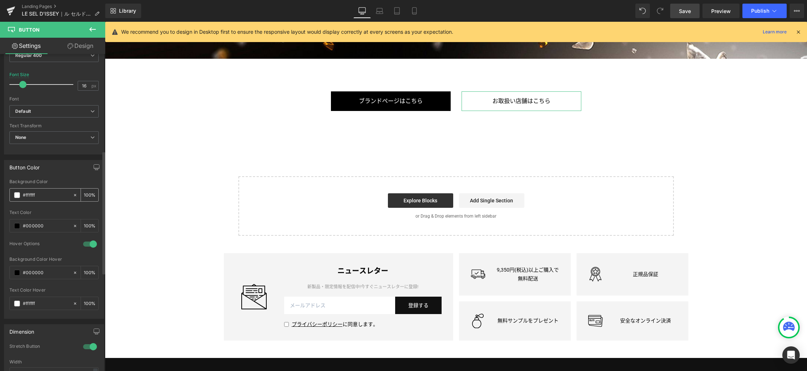
click at [17, 195] on span at bounding box center [17, 195] width 6 height 6
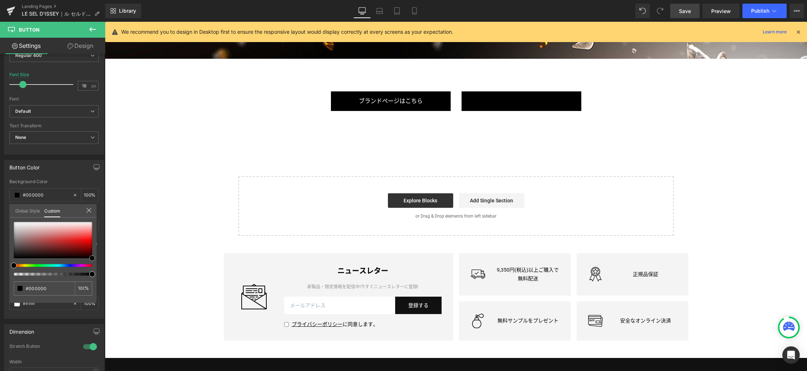
drag, startPoint x: 155, startPoint y: 254, endPoint x: 121, endPoint y: 293, distance: 51.4
click at [103, 260] on b at bounding box center [103, 213] width 4 height 122
drag, startPoint x: 59, startPoint y: 168, endPoint x: 56, endPoint y: 170, distance: 4.6
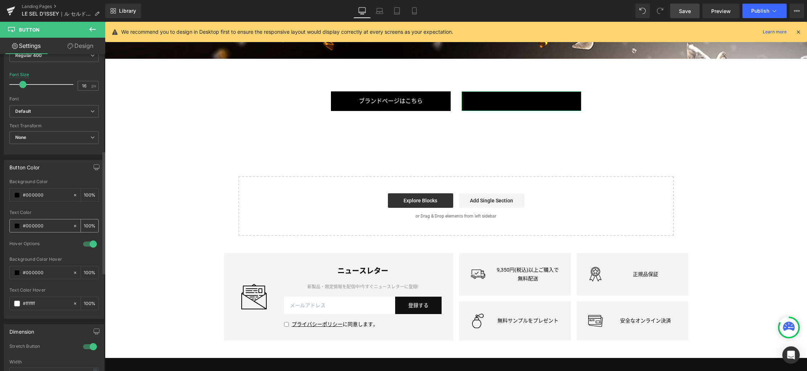
click at [17, 226] on span at bounding box center [17, 226] width 6 height 6
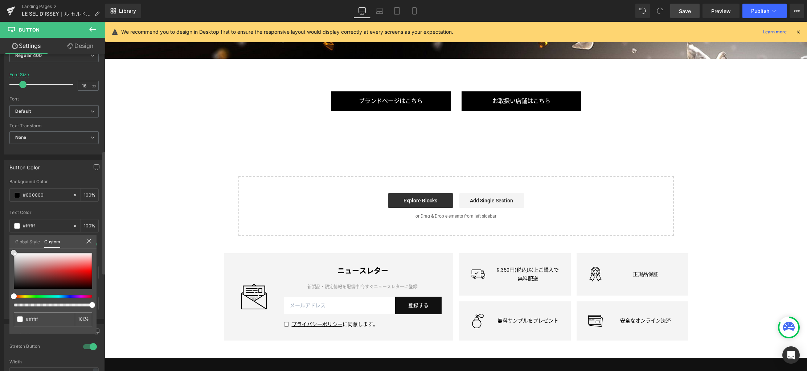
drag, startPoint x: 22, startPoint y: 250, endPoint x: 24, endPoint y: 201, distance: 48.3
click at [0, 227] on html "Button You are previewing how the will restyle your page. You can not edit Elem…" at bounding box center [403, 185] width 807 height 371
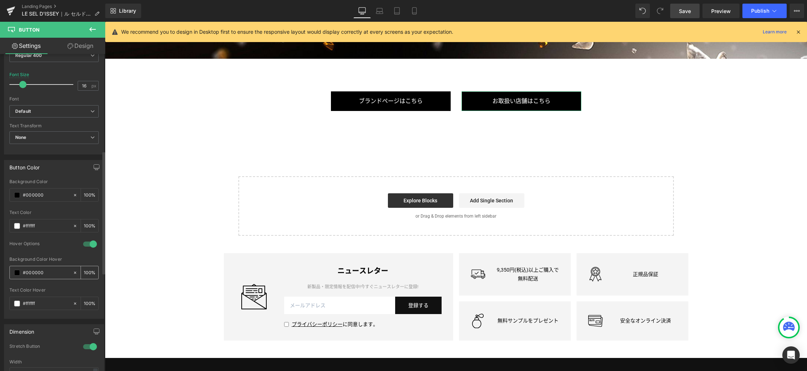
click at [18, 271] on span at bounding box center [17, 273] width 6 height 6
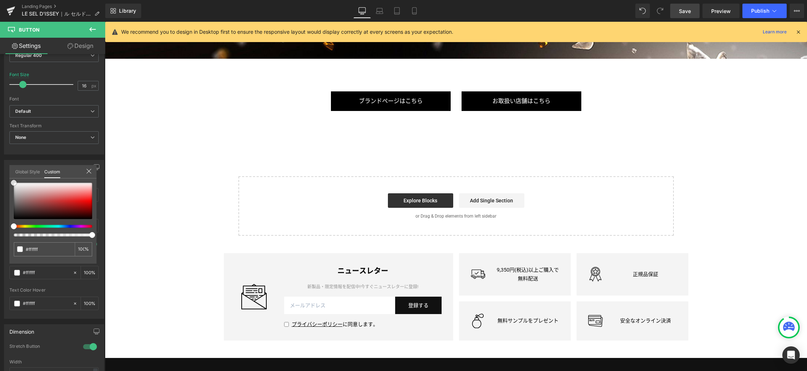
drag, startPoint x: 22, startPoint y: 180, endPoint x: -6, endPoint y: 156, distance: 36.5
click at [0, 156] on html "Button You are previewing how the will restyle your page. You can not edit Elem…" at bounding box center [403, 185] width 807 height 371
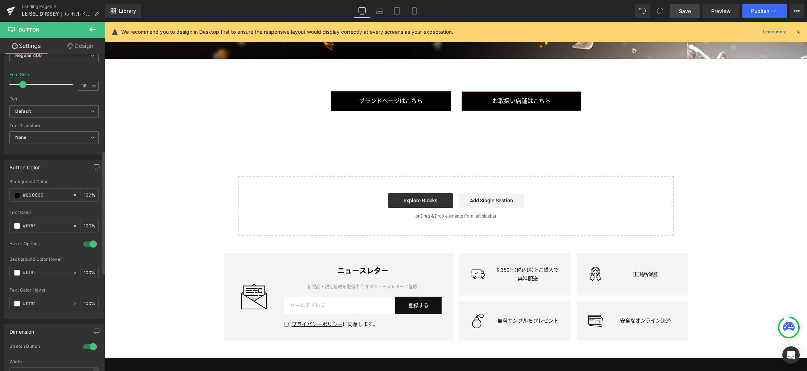
drag, startPoint x: 36, startPoint y: 151, endPoint x: 27, endPoint y: 234, distance: 83.2
click at [16, 304] on span at bounding box center [17, 304] width 6 height 6
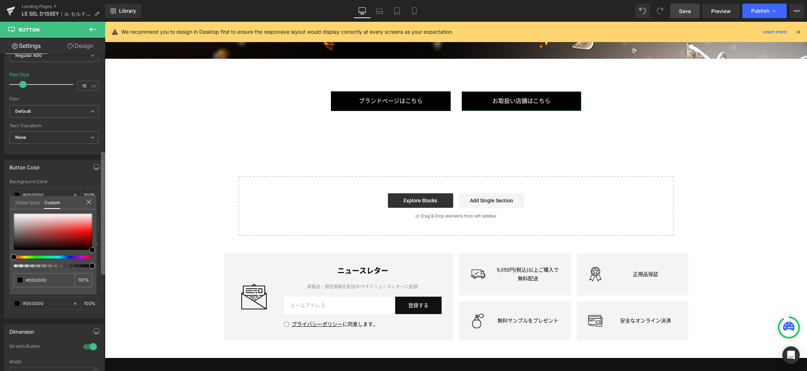
drag, startPoint x: 50, startPoint y: 239, endPoint x: 104, endPoint y: 265, distance: 59.9
click at [104, 265] on div "Button Button Styles Custom Custom Setup Global Style Custom Setup Global Style…" at bounding box center [52, 214] width 105 height 320
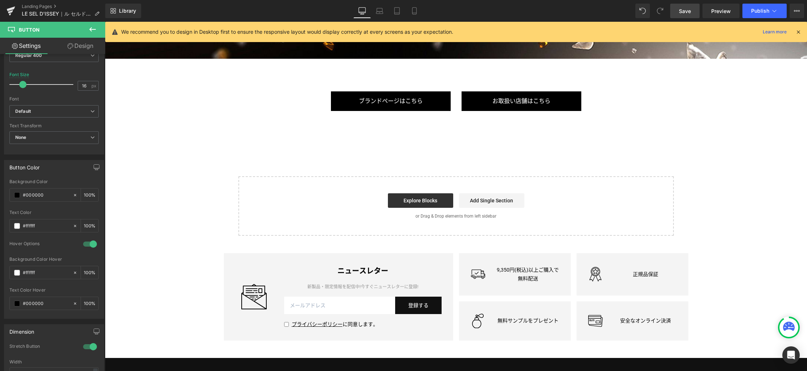
click at [688, 9] on span "Save" at bounding box center [685, 11] width 12 height 8
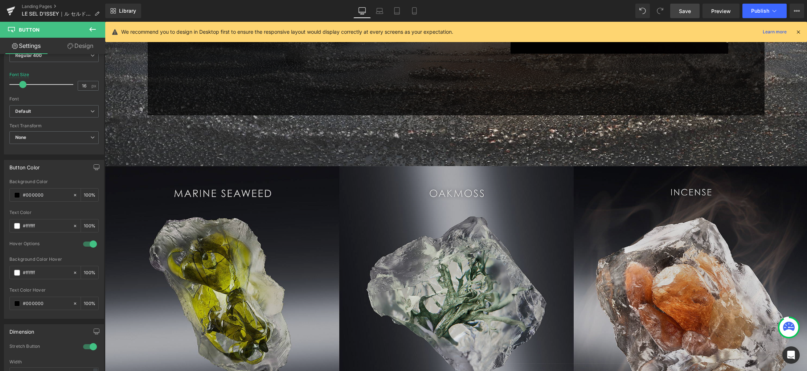
scroll to position [2248, 0]
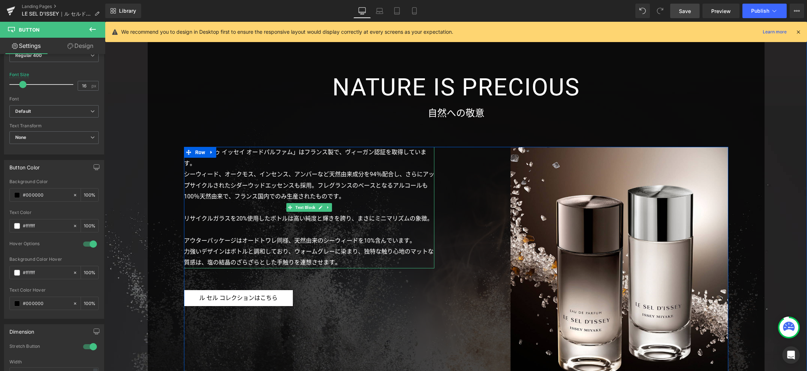
click at [297, 242] on p "アウターパッケージはオードトワレ同様、天然由来のシーウィードを10%含んでいます。" at bounding box center [309, 240] width 250 height 11
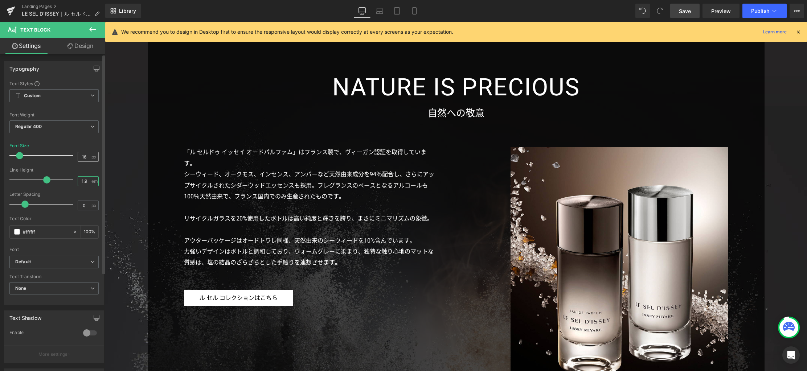
drag, startPoint x: 85, startPoint y: 181, endPoint x: 83, endPoint y: 157, distance: 23.3
click at [54, 180] on div "Line Height 1.9 em" at bounding box center [53, 180] width 89 height 24
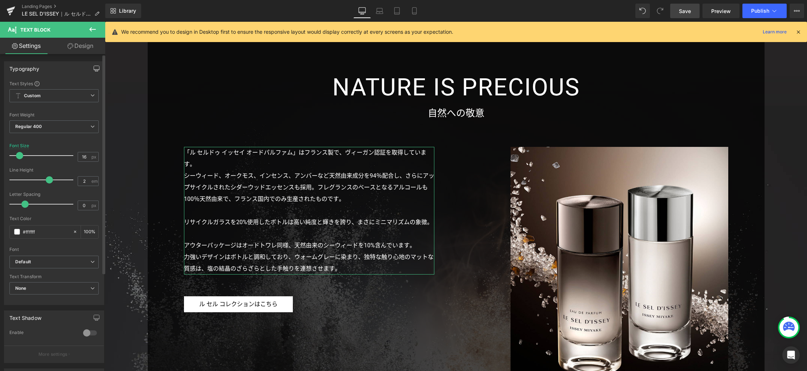
click at [94, 70] on icon "button" at bounding box center [96, 68] width 5 height 4
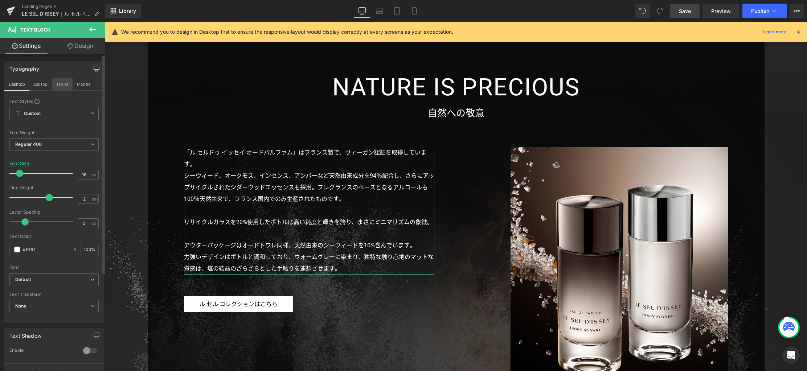
drag, startPoint x: 44, startPoint y: 87, endPoint x: 60, endPoint y: 86, distance: 16.3
click at [44, 87] on button "Laptop" at bounding box center [40, 84] width 22 height 12
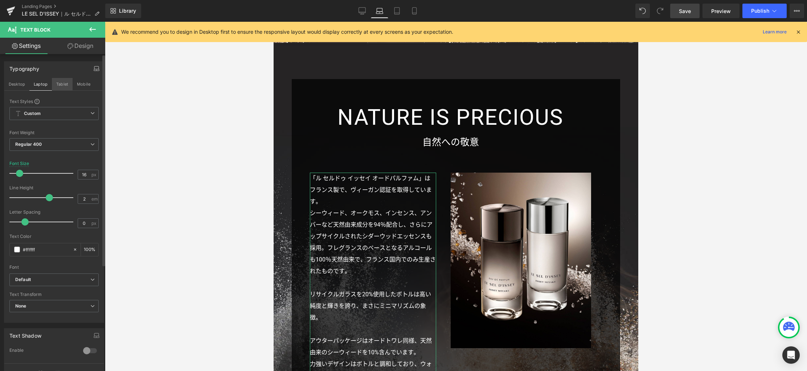
drag, startPoint x: 61, startPoint y: 86, endPoint x: 70, endPoint y: 85, distance: 9.1
click at [61, 86] on button "Tablet" at bounding box center [62, 84] width 21 height 12
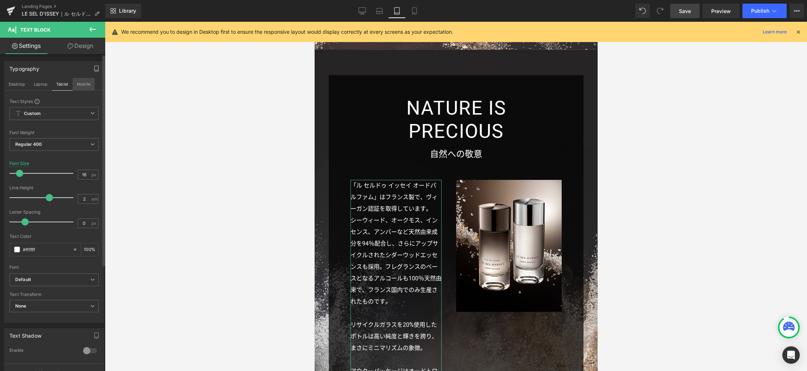
click at [74, 85] on button "Mobile" at bounding box center [84, 84] width 22 height 12
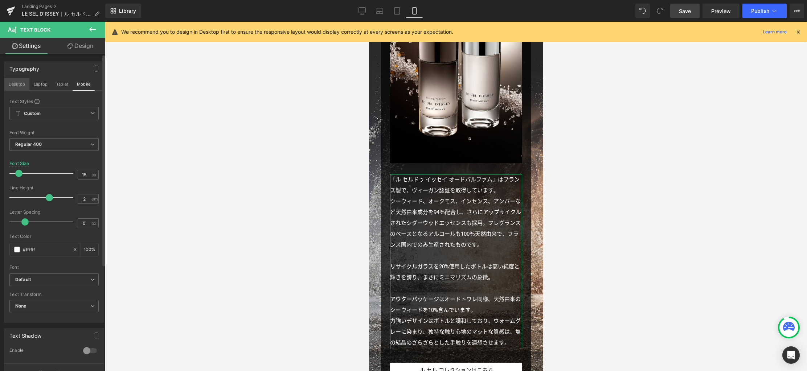
click at [22, 84] on button "Desktop" at bounding box center [16, 84] width 25 height 12
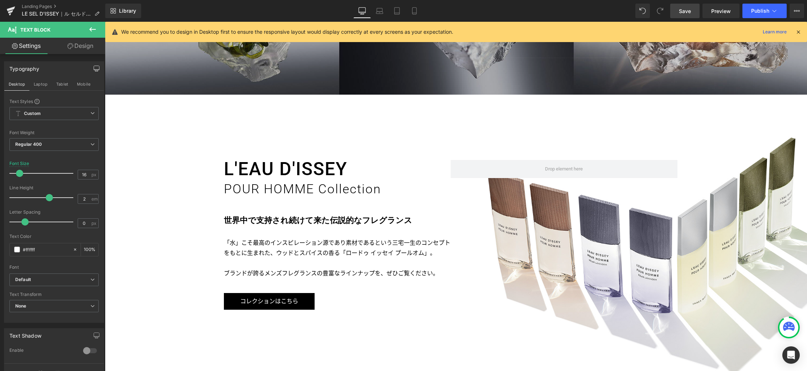
scroll to position [3010, 0]
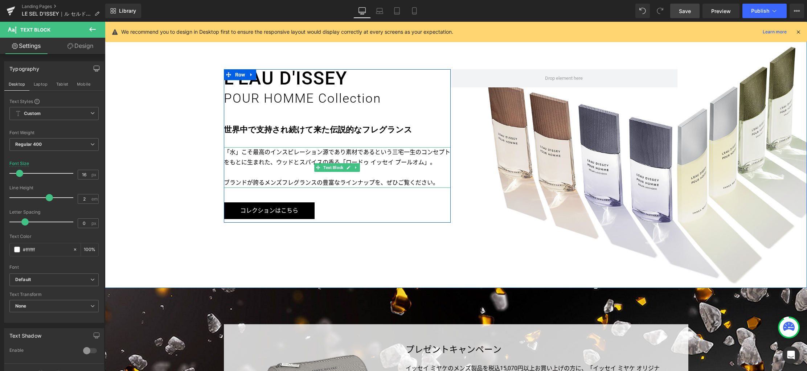
click at [367, 160] on p "「水」こそ最高のインスピレーション源であり素材であるという三宅一生のコンセプトをもとに生まれた、ウッドとスパイスの香る「ロードゥ イッセイ プールオム」。" at bounding box center [337, 157] width 227 height 20
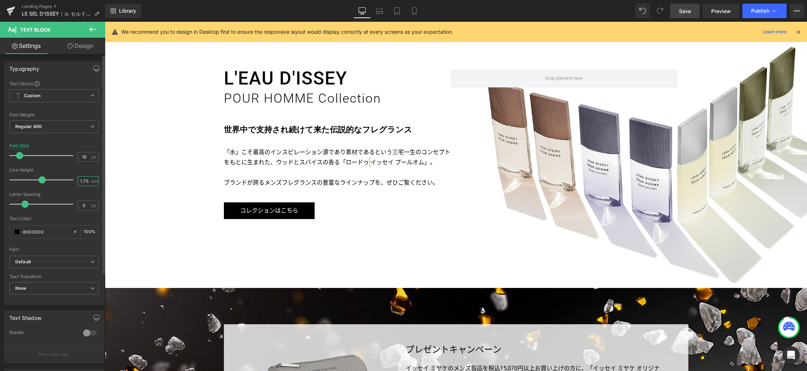
drag, startPoint x: 87, startPoint y: 181, endPoint x: 39, endPoint y: 177, distance: 48.0
click at [39, 178] on div "Line Height 1.75 em" at bounding box center [53, 180] width 89 height 24
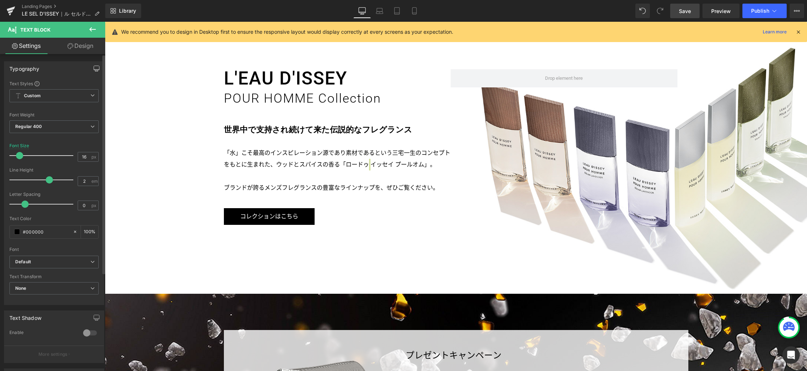
click at [96, 71] on icon "button" at bounding box center [97, 69] width 6 height 6
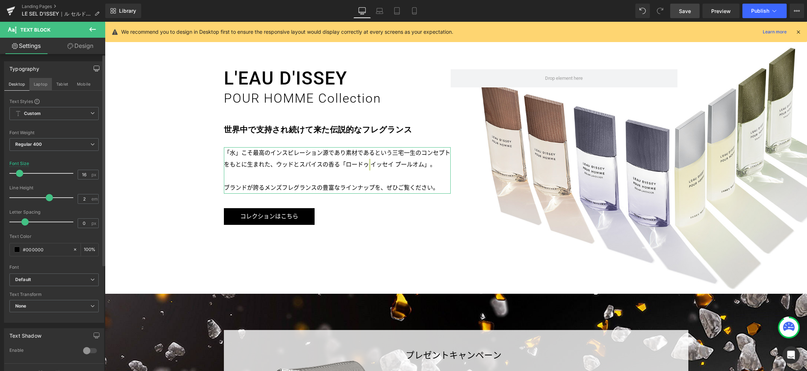
click at [38, 83] on button "Laptop" at bounding box center [40, 84] width 22 height 12
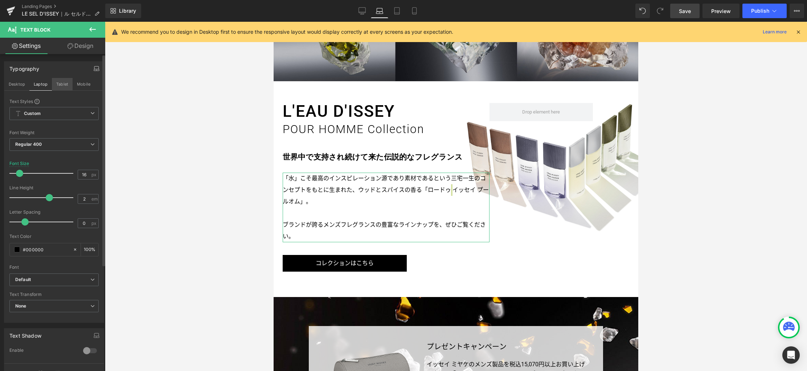
click at [65, 83] on button "Tablet" at bounding box center [62, 84] width 21 height 12
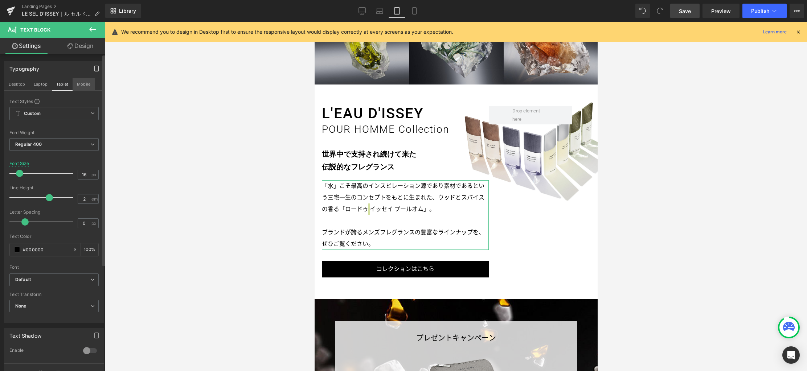
click at [86, 84] on button "Mobile" at bounding box center [84, 84] width 22 height 12
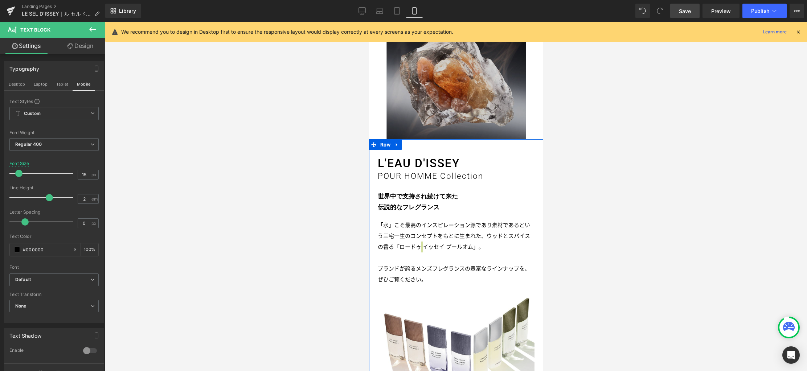
scroll to position [2559, 0]
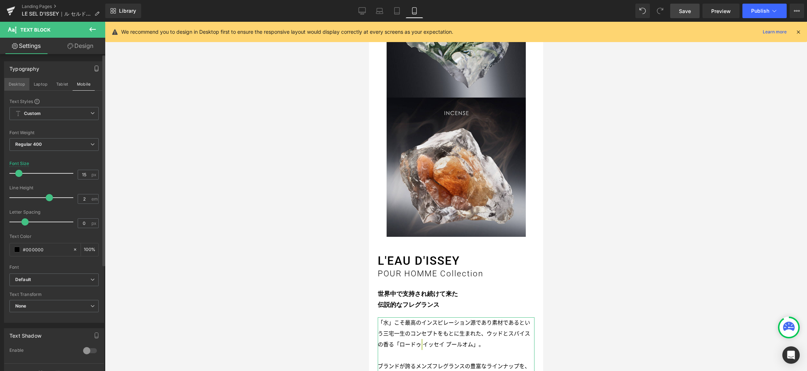
click at [18, 83] on button "Desktop" at bounding box center [16, 84] width 25 height 12
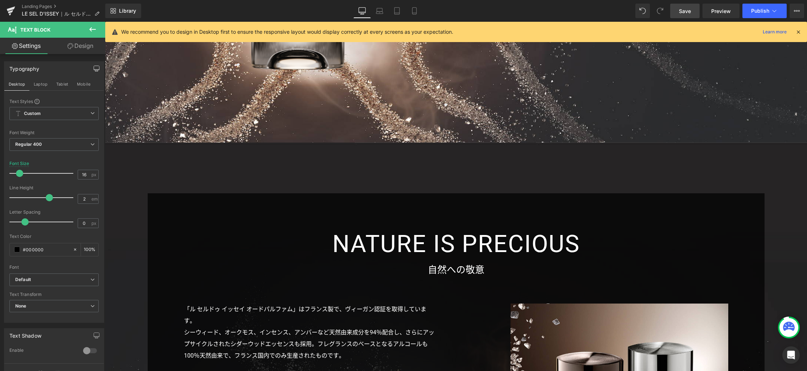
scroll to position [1841, 0]
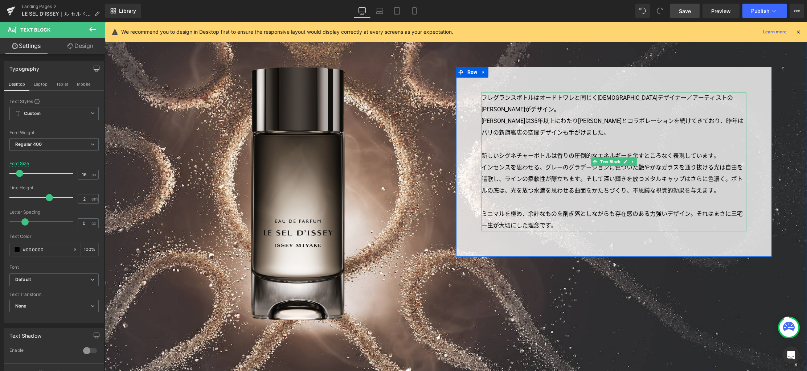
click at [524, 171] on p "インセンスを思わせる、グレーのグラデーションに色づいた艶やかなガラスを通り抜ける光は自由を謳歌し、ラインの柔軟性が際立ちます。そして深い輝きを放つメタルキャッ…" at bounding box center [613, 179] width 265 height 35
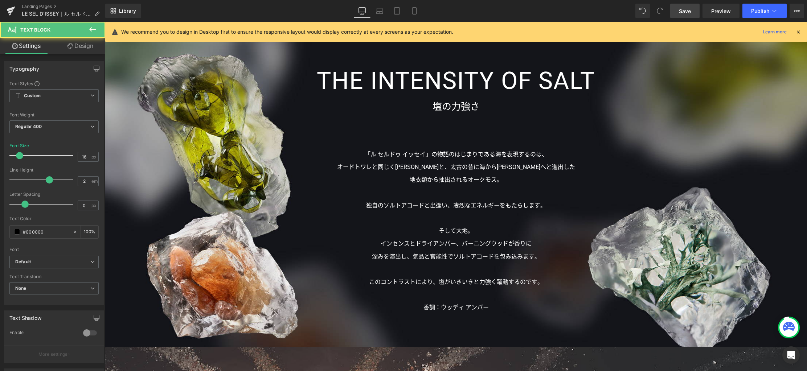
scroll to position [1488, 0]
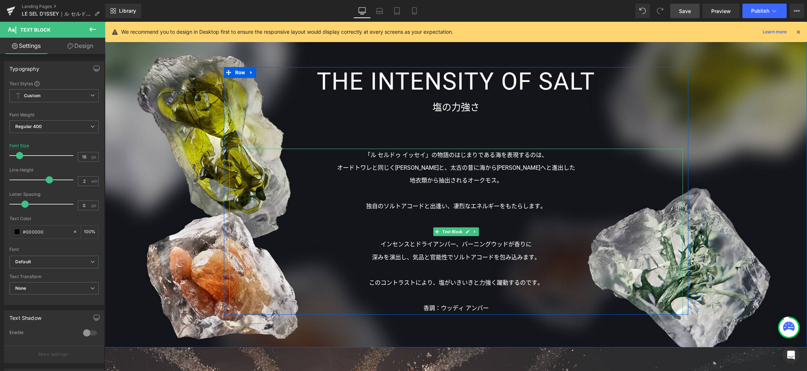
click at [448, 178] on p "地衣類から抽出されるオークモス。" at bounding box center [455, 180] width 453 height 13
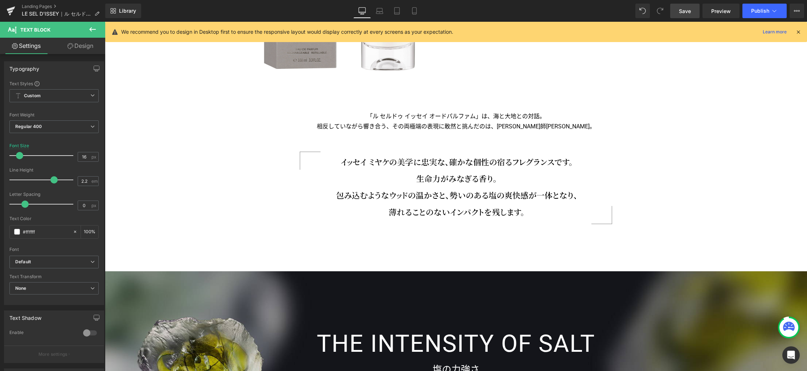
scroll to position [1215, 0]
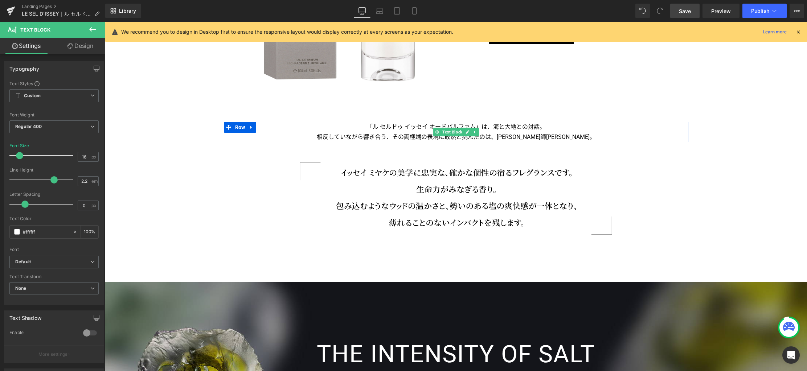
click at [454, 137] on p "相反していながら響き合う、その両極端の表現に敢然と挑んだのは、[PERSON_NAME]師[PERSON_NAME]。" at bounding box center [456, 137] width 464 height 10
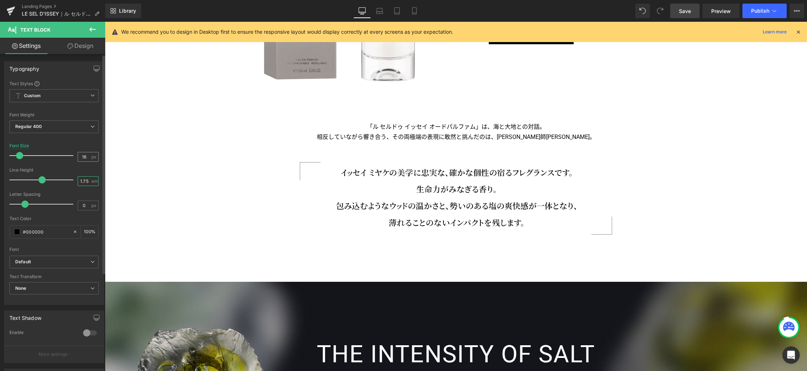
drag, startPoint x: 86, startPoint y: 181, endPoint x: 81, endPoint y: 159, distance: 22.6
click at [52, 181] on div "Line Height 1.75 em" at bounding box center [53, 180] width 89 height 24
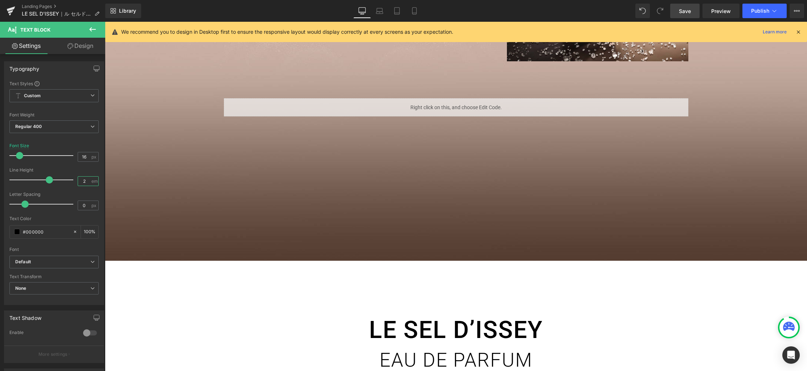
scroll to position [493, 0]
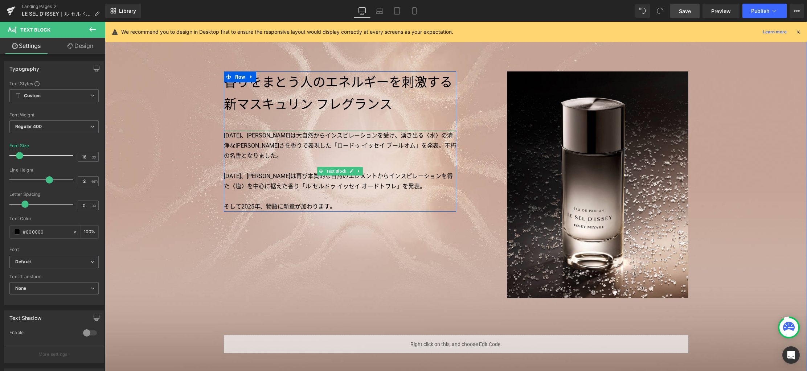
click at [347, 179] on p "[DATE]、[PERSON_NAME]は再び本質的な自然のエレメントからインスピレーションを得た〈塩〉を中心に据えた香り「ル セルドゥ イッセイ オードトワ…" at bounding box center [340, 181] width 232 height 20
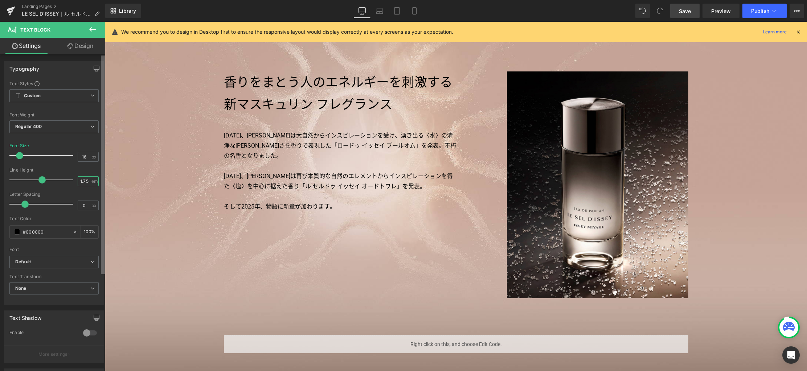
click at [79, 182] on input "1.75" at bounding box center [84, 181] width 13 height 9
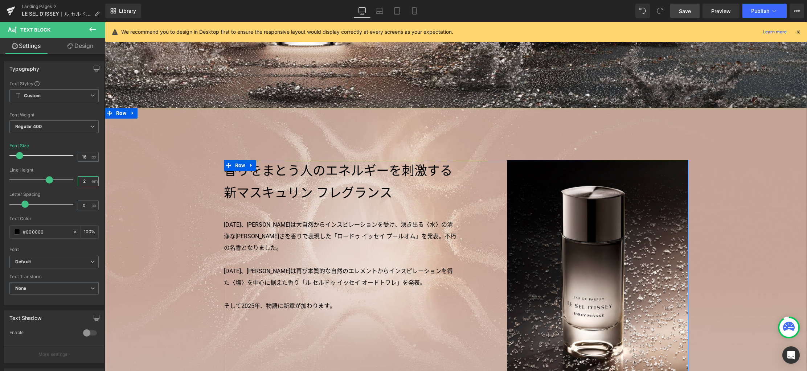
scroll to position [347, 0]
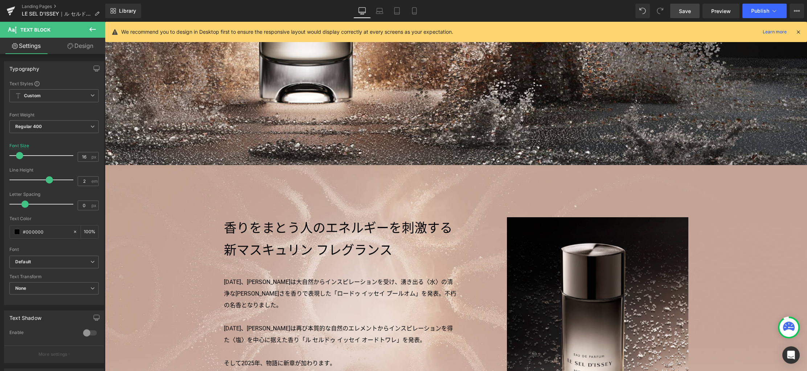
click at [686, 7] on link "Save" at bounding box center [684, 11] width 29 height 15
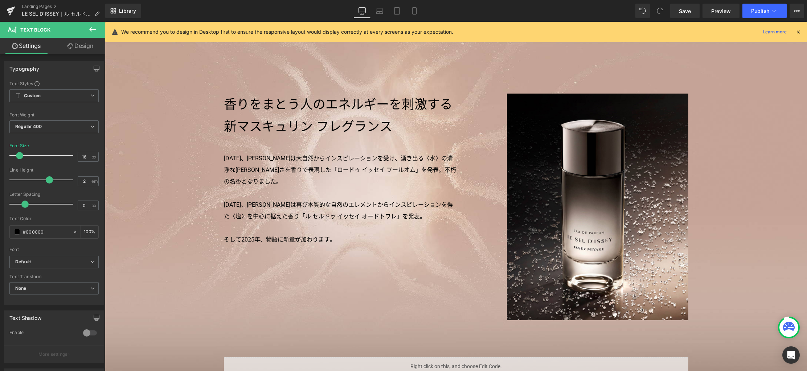
scroll to position [0, 0]
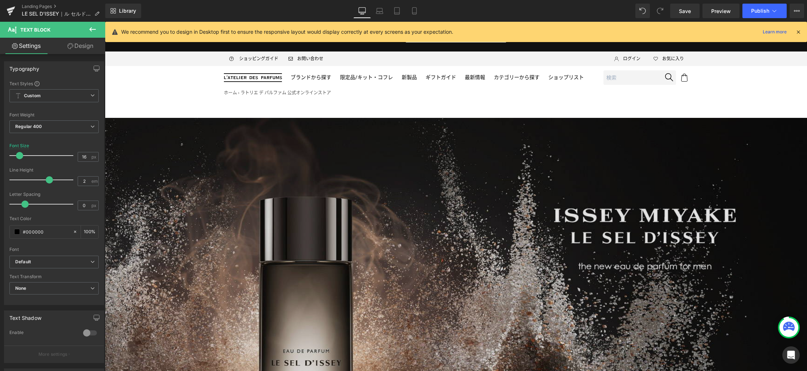
click at [391, 186] on img at bounding box center [456, 315] width 702 height 394
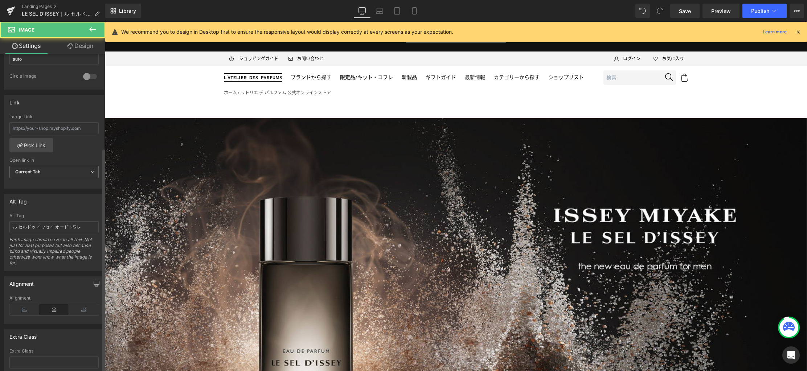
scroll to position [326, 0]
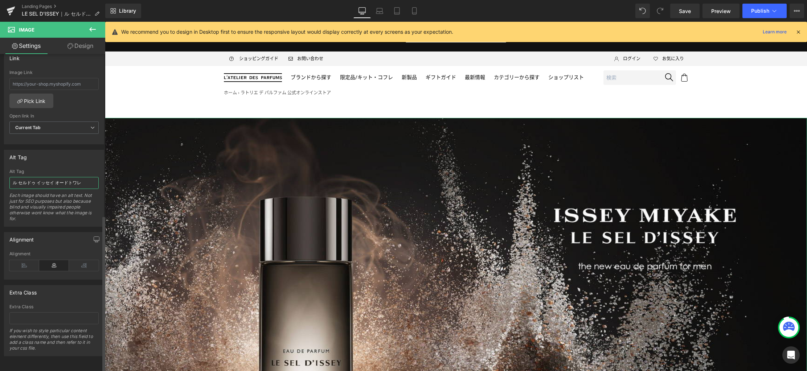
click at [55, 178] on input "ル セルドゥ イッセイ オードトワレ" at bounding box center [53, 183] width 89 height 12
paste input "ッセイ ミヤケ ル セルドゥ イッセイ オードパルファム"
click at [381, 13] on icon at bounding box center [379, 13] width 7 height 2
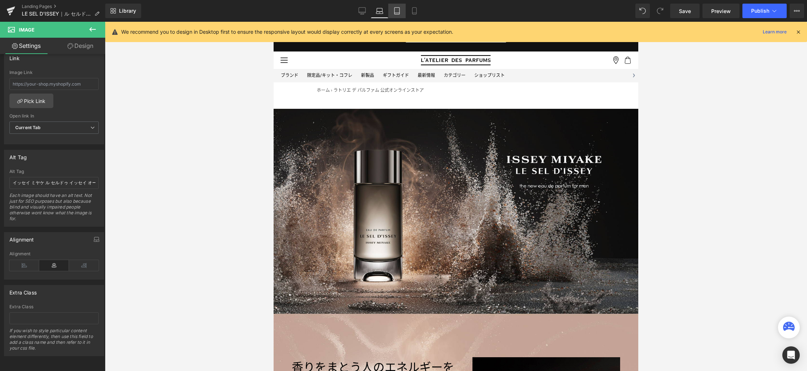
click at [396, 13] on icon at bounding box center [396, 10] width 7 height 7
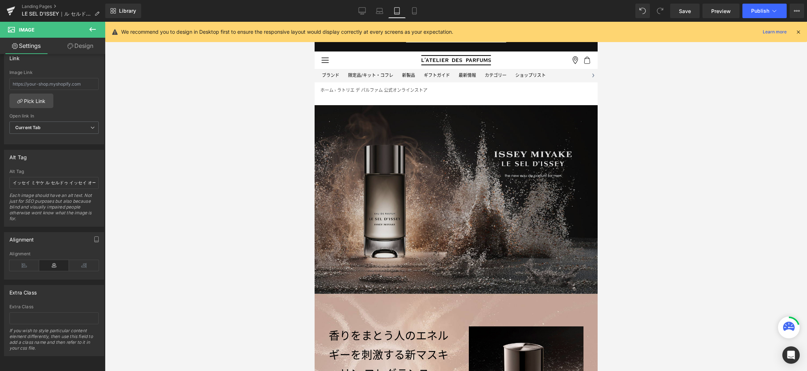
click at [399, 135] on img at bounding box center [455, 199] width 283 height 189
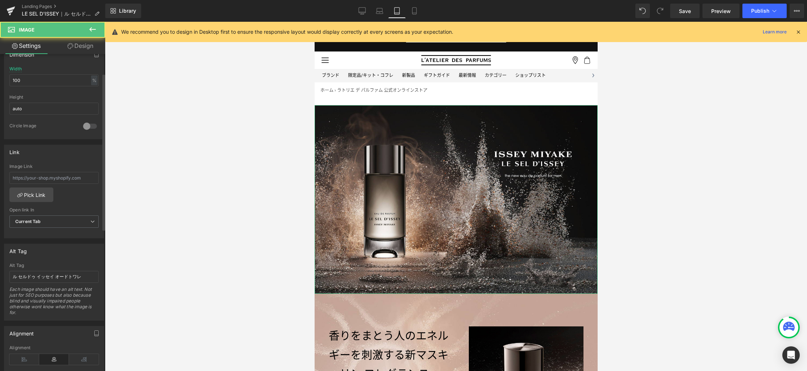
scroll to position [326, 0]
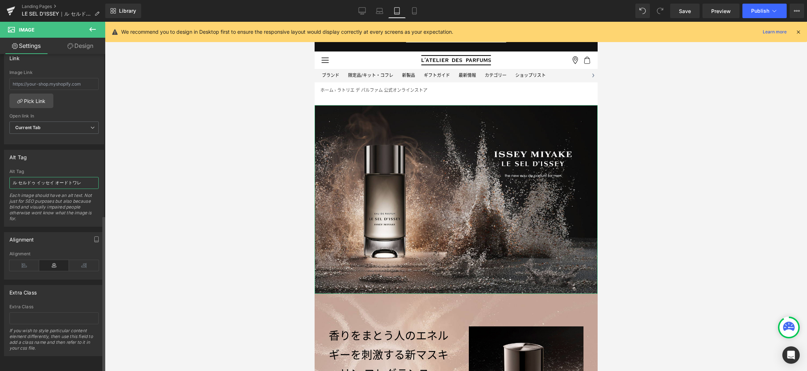
click at [62, 178] on input "ル セルドゥ イッセイ オードトワレ" at bounding box center [53, 183] width 89 height 12
paste input "ッセイ ミヤケ ル セルドゥ イッセイ オードパルファム"
click at [415, 11] on icon at bounding box center [414, 10] width 7 height 7
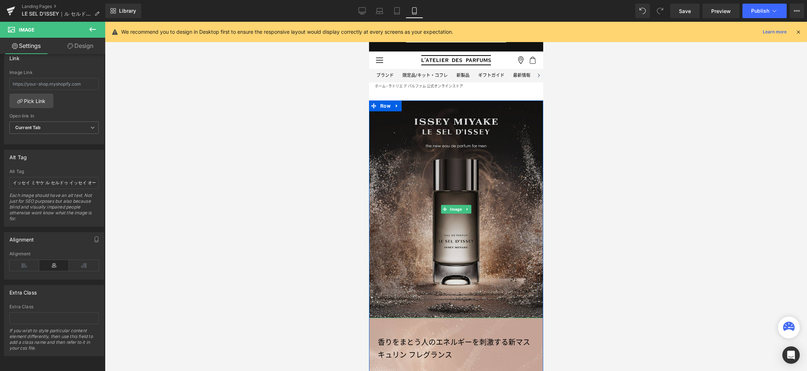
click at [424, 140] on img at bounding box center [455, 209] width 174 height 218
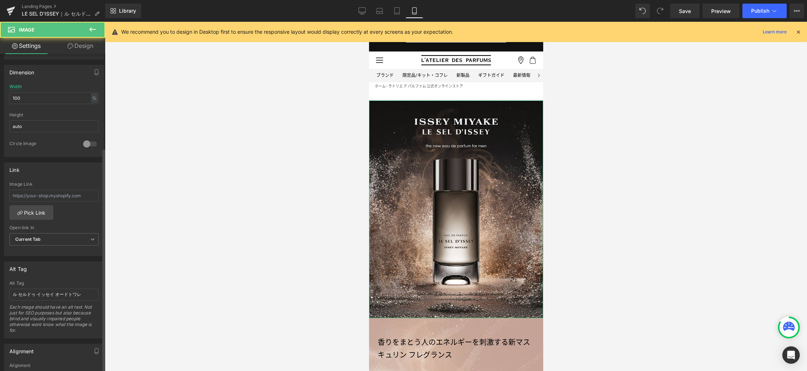
scroll to position [326, 0]
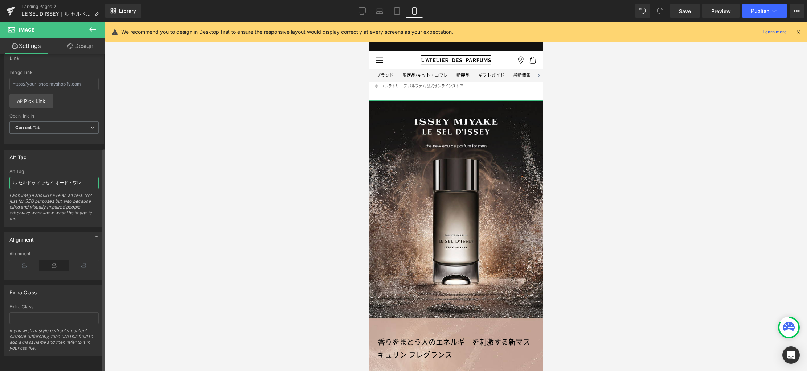
click at [75, 180] on input "ル セルドゥ イッセイ オードトワレ" at bounding box center [53, 183] width 89 height 12
paste input "ッセイ ミヤケ ル セルドゥ イッセイ オードパルファム"
click at [367, 10] on link "Desktop" at bounding box center [361, 11] width 17 height 15
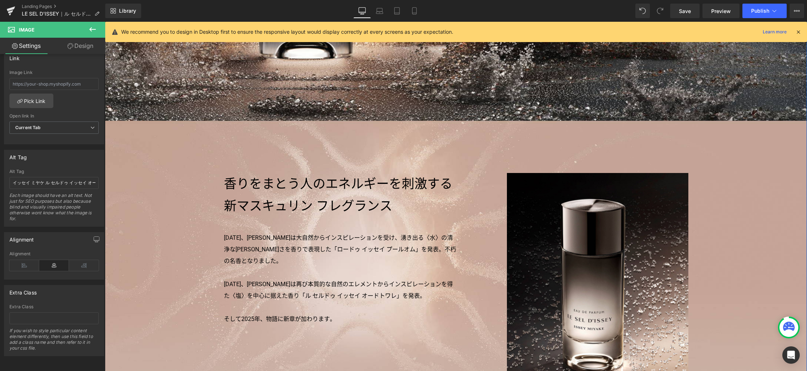
scroll to position [507, 0]
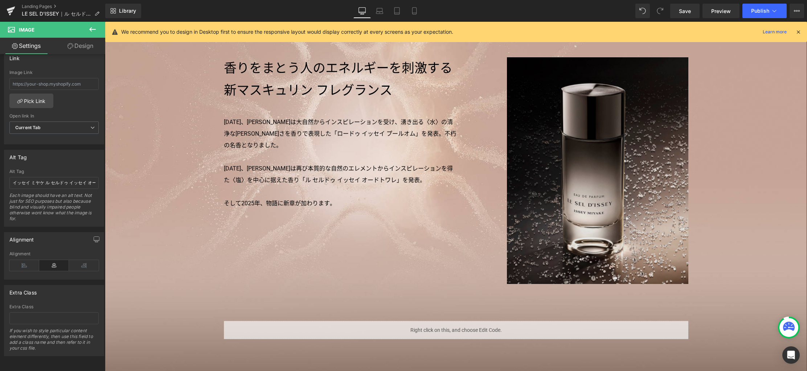
click at [559, 191] on img at bounding box center [597, 170] width 181 height 227
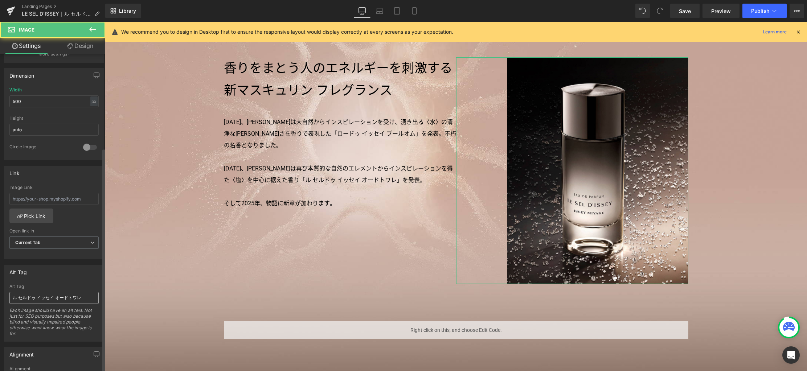
scroll to position [326, 0]
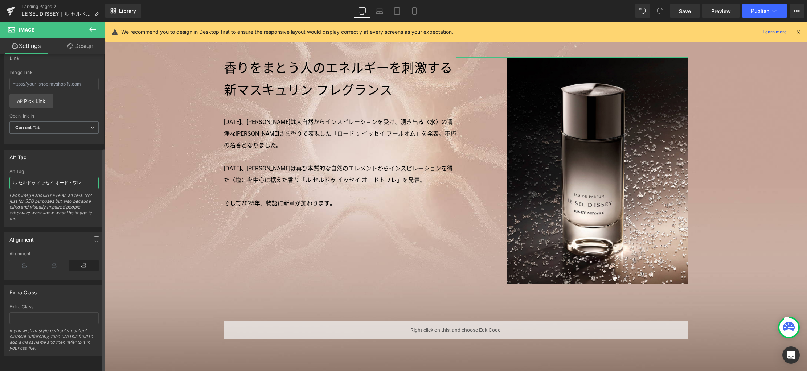
click at [45, 180] on input "ル セルドゥ イッセイ オードトワレ" at bounding box center [53, 183] width 89 height 12
paste input "ッセイ ミヤケ ル セルドゥ イッセイ オードパルファム"
click at [382, 12] on icon at bounding box center [379, 10] width 7 height 7
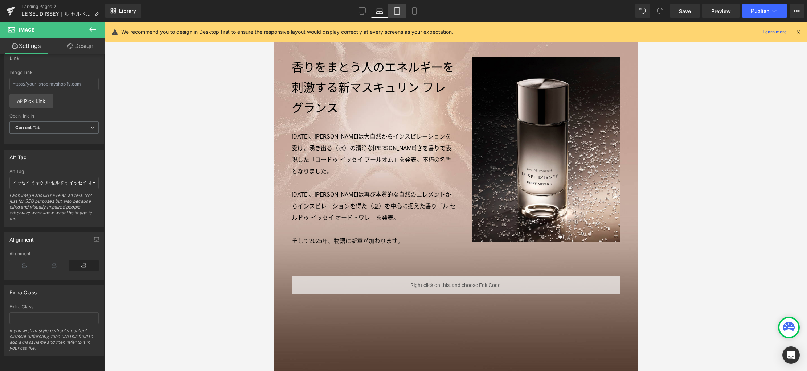
click at [395, 12] on icon at bounding box center [396, 10] width 7 height 7
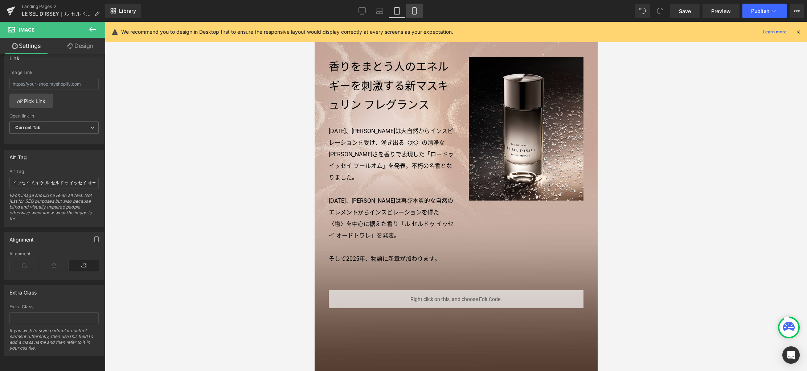
click at [412, 13] on icon at bounding box center [414, 10] width 7 height 7
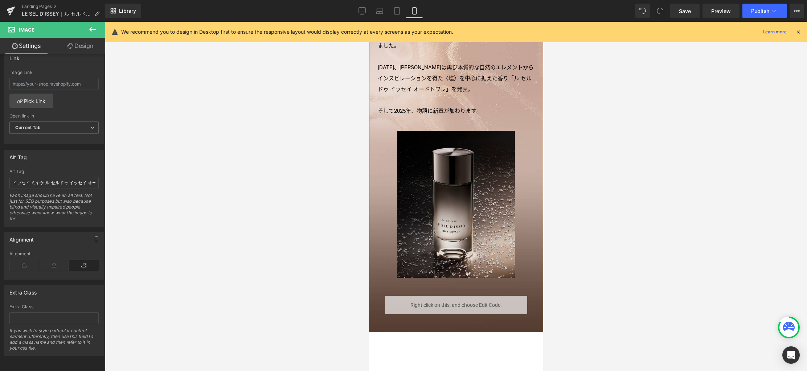
scroll to position [369, 0]
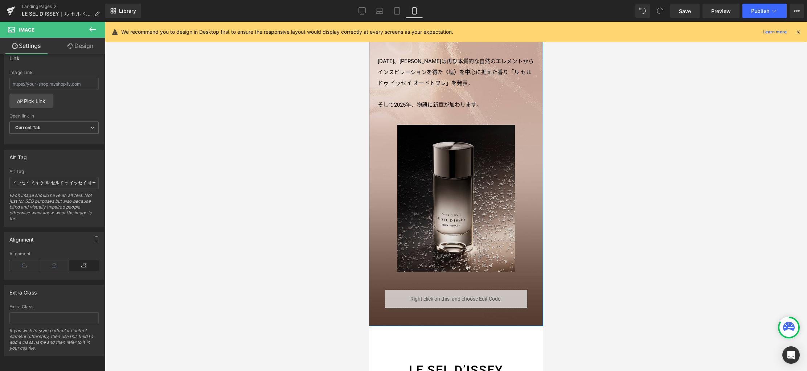
click at [427, 197] on img at bounding box center [456, 198] width 118 height 147
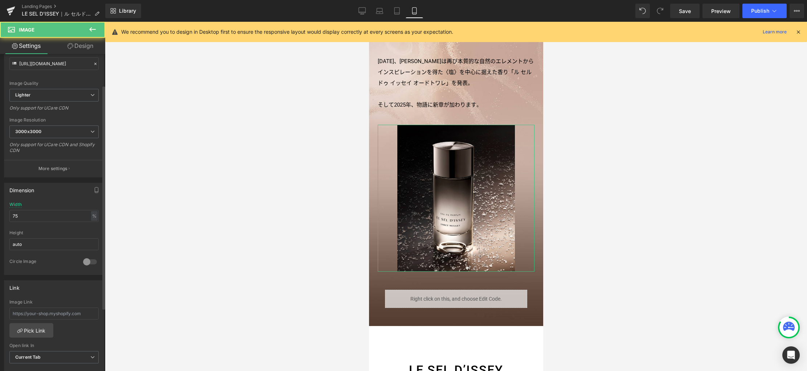
scroll to position [326, 0]
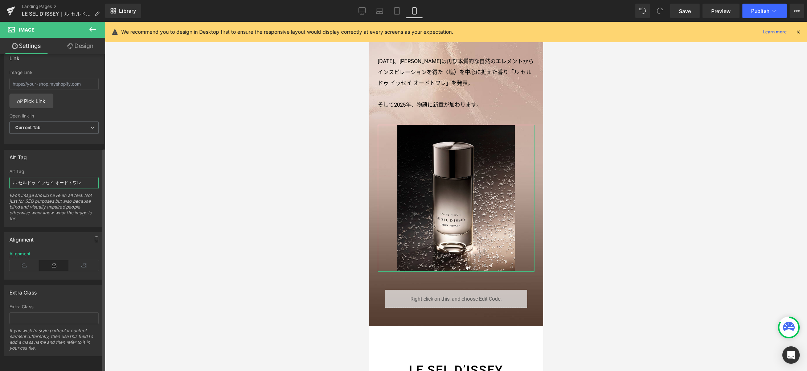
click at [62, 179] on input "ル セルドゥ イッセイ オードトワレ" at bounding box center [53, 183] width 89 height 12
paste input "ッセイ ミヤケ ル セルドゥ イッセイ オードパルファム"
click at [362, 13] on icon at bounding box center [362, 10] width 7 height 5
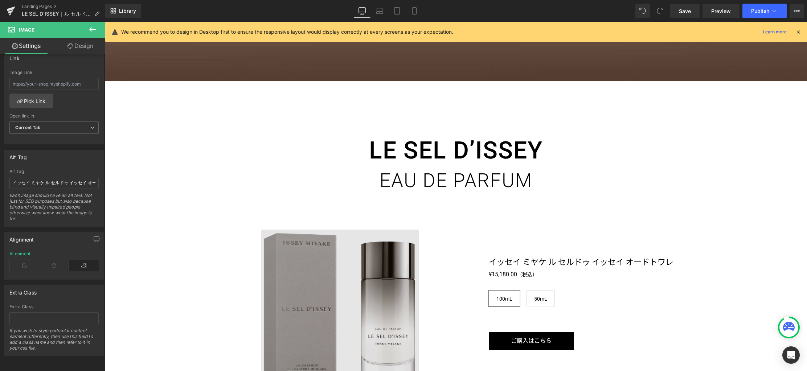
scroll to position [1066, 0]
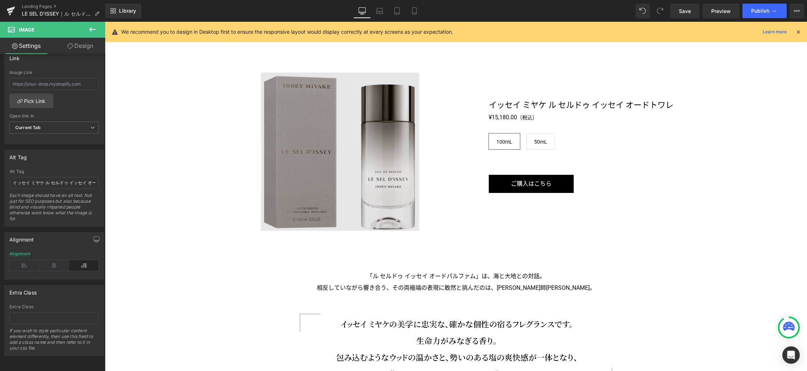
click at [367, 201] on img at bounding box center [340, 152] width 158 height 158
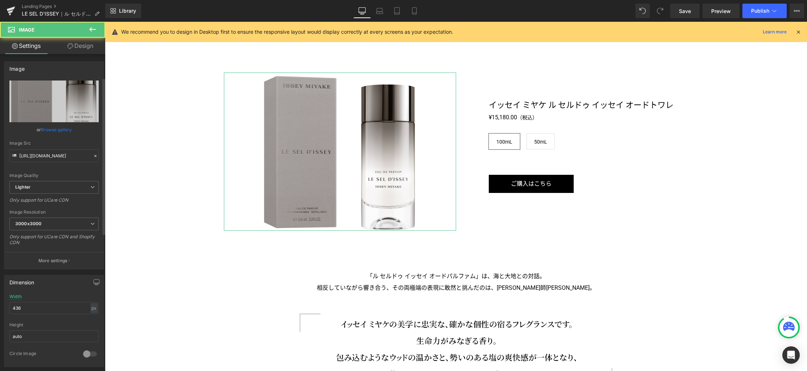
scroll to position [326, 0]
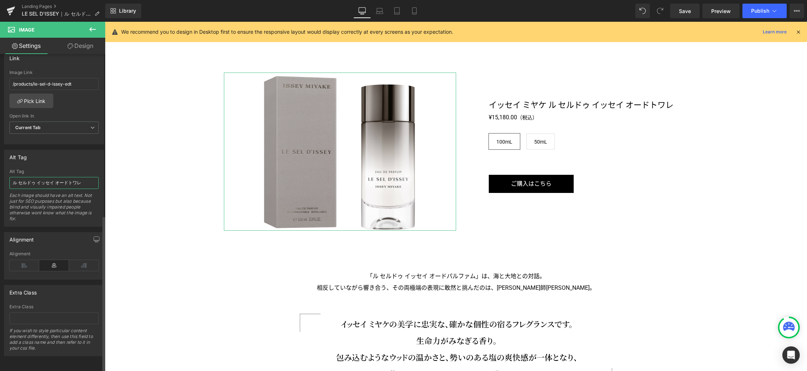
click at [68, 178] on input "ル セルドゥ イッセイ オードトワレ" at bounding box center [53, 183] width 89 height 12
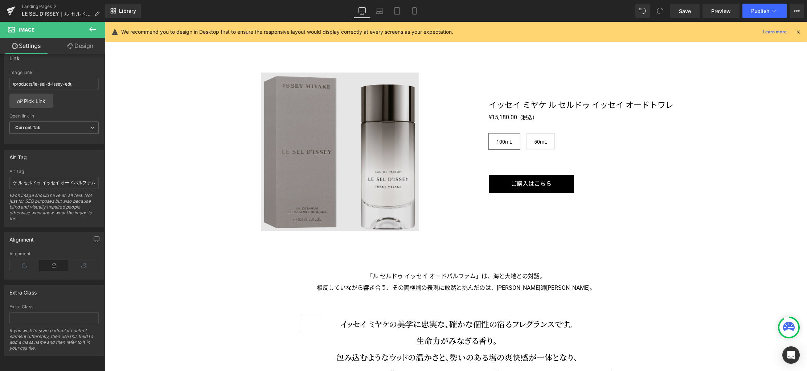
scroll to position [0, 0]
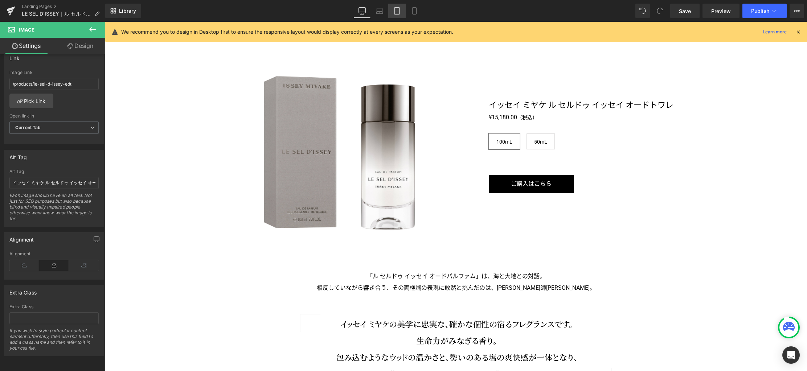
drag, startPoint x: 385, startPoint y: 8, endPoint x: 393, endPoint y: 13, distance: 9.2
click at [385, 8] on link "Laptop" at bounding box center [379, 11] width 17 height 15
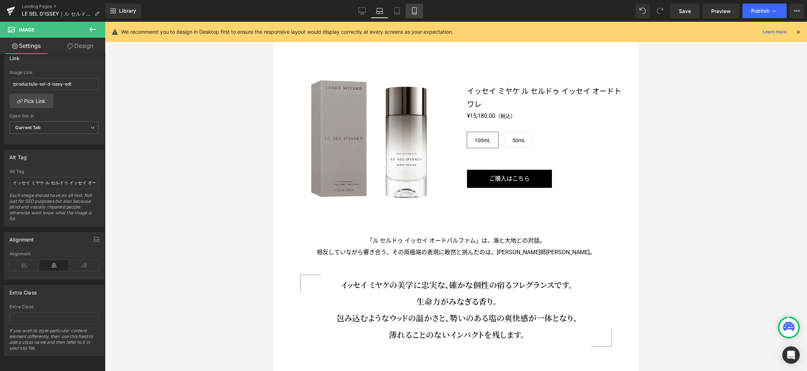
click at [396, 13] on icon at bounding box center [396, 10] width 7 height 7
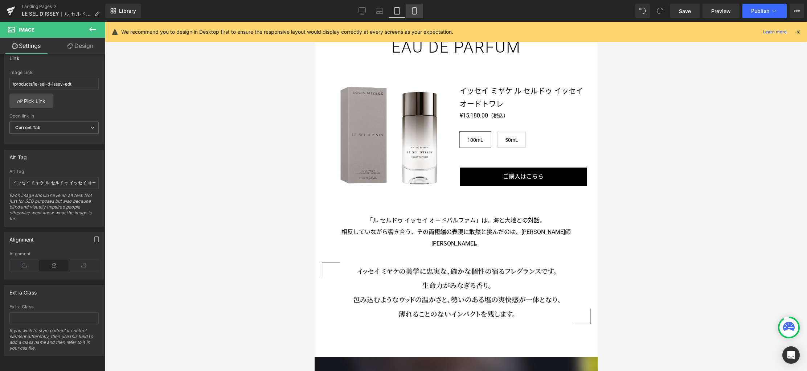
click at [417, 12] on icon at bounding box center [414, 10] width 7 height 7
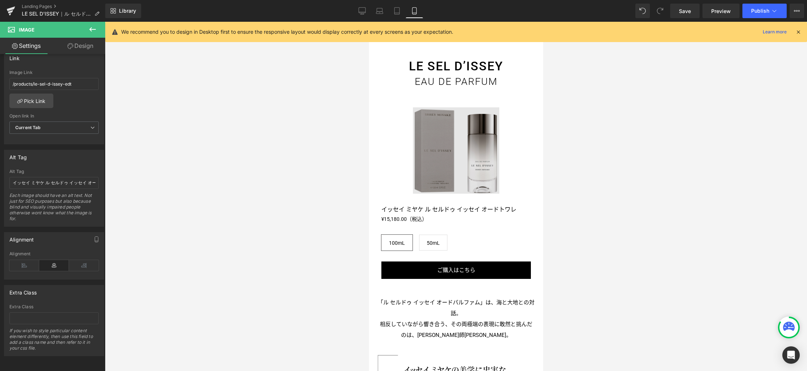
scroll to position [697, 0]
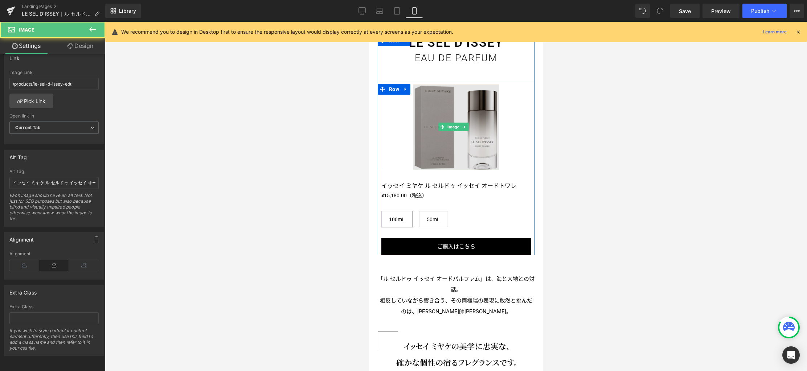
click at [441, 107] on img at bounding box center [455, 127] width 86 height 86
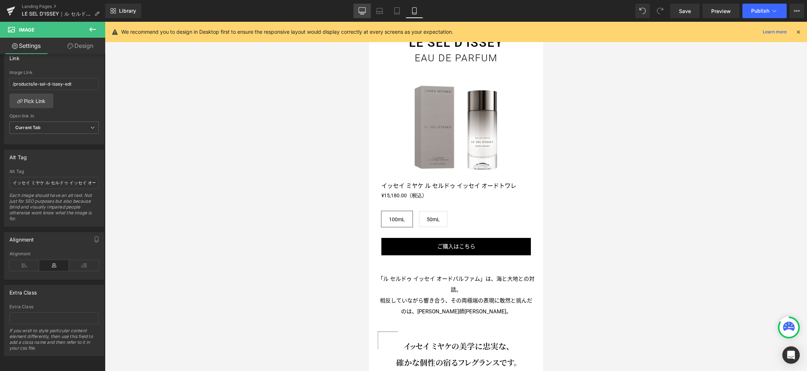
click at [363, 14] on icon at bounding box center [361, 10] width 7 height 7
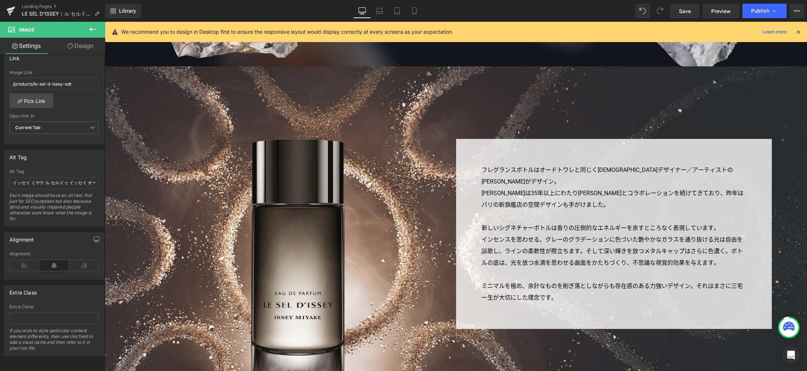
scroll to position [1890, 0]
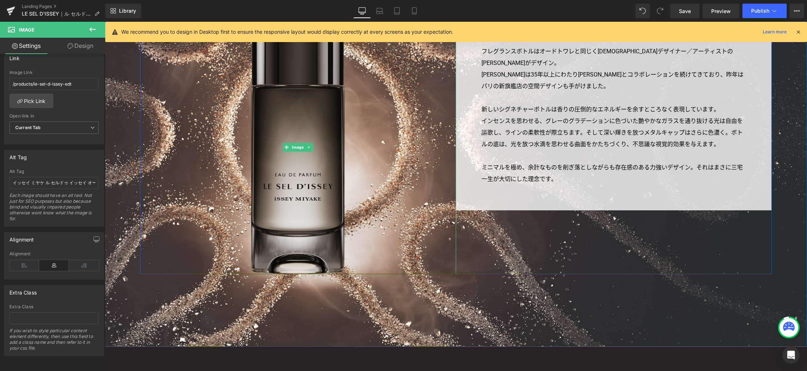
click at [293, 213] on img at bounding box center [298, 147] width 94 height 254
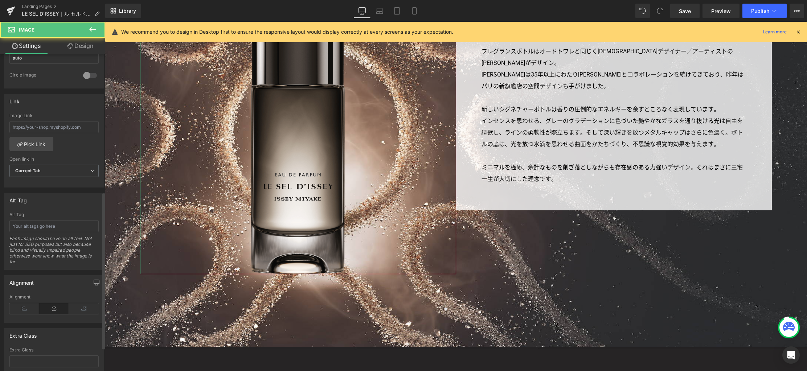
scroll to position [0, 0]
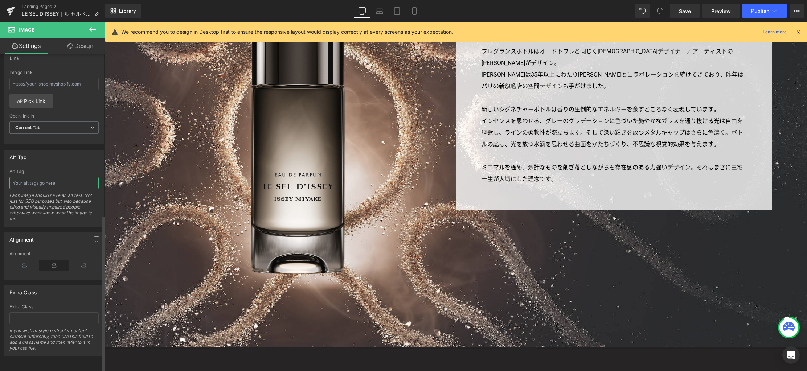
click at [68, 179] on input "text" at bounding box center [53, 183] width 89 height 12
paste input "イッセイ ミヤケ ル セルドゥ イッセイ オードパルファム"
click at [382, 10] on icon at bounding box center [379, 10] width 7 height 7
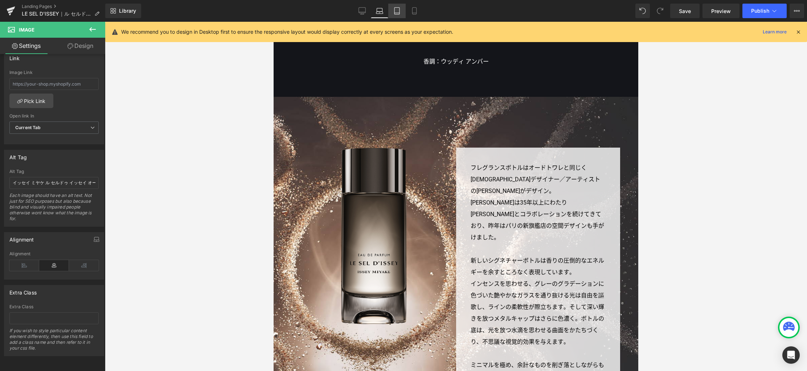
drag, startPoint x: 400, startPoint y: 11, endPoint x: 408, endPoint y: 11, distance: 7.6
click at [400, 11] on link "Tablet" at bounding box center [396, 11] width 17 height 15
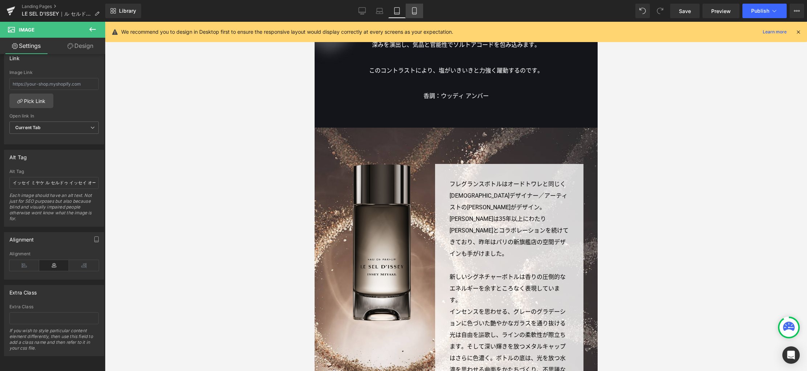
click at [413, 11] on icon at bounding box center [414, 10] width 7 height 7
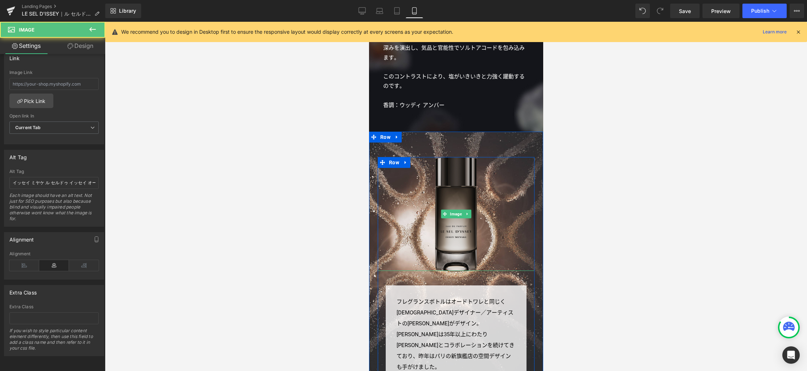
click at [453, 171] on img at bounding box center [455, 214] width 42 height 114
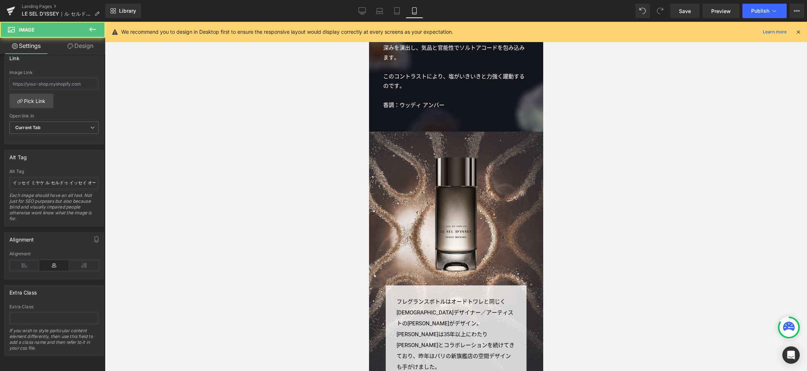
drag, startPoint x: 361, startPoint y: 12, endPoint x: 368, endPoint y: 27, distance: 16.7
click at [362, 12] on icon at bounding box center [361, 10] width 7 height 7
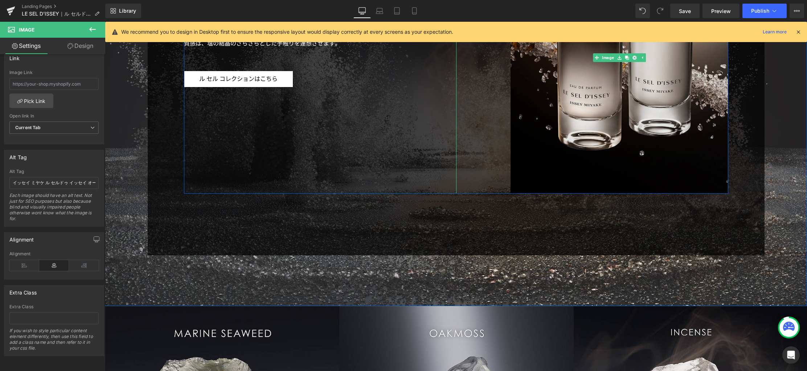
click at [554, 154] on img at bounding box center [619, 58] width 218 height 272
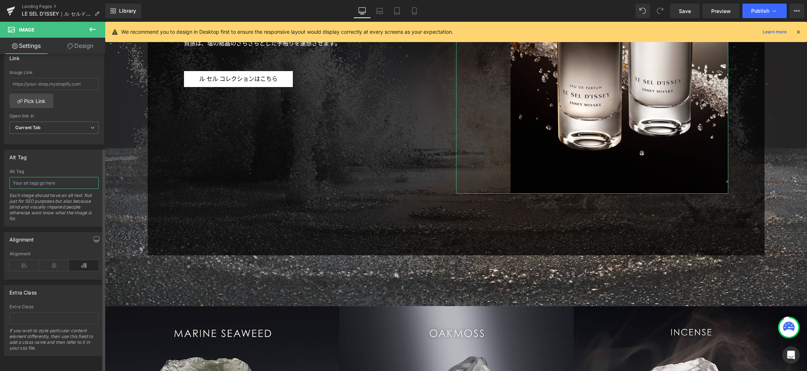
click at [66, 181] on input "text" at bounding box center [53, 183] width 89 height 12
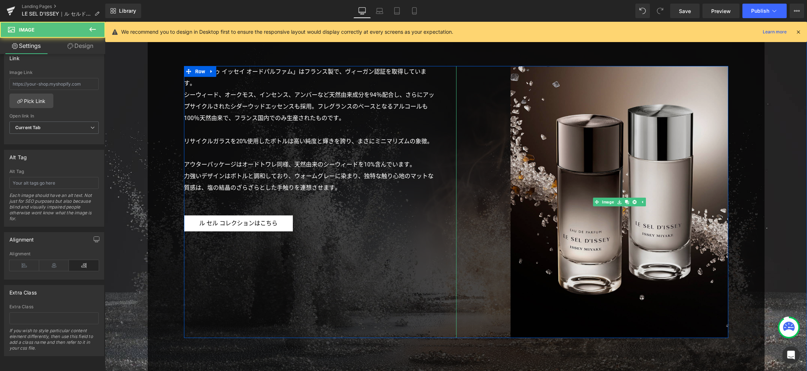
click at [546, 279] on img at bounding box center [619, 202] width 218 height 272
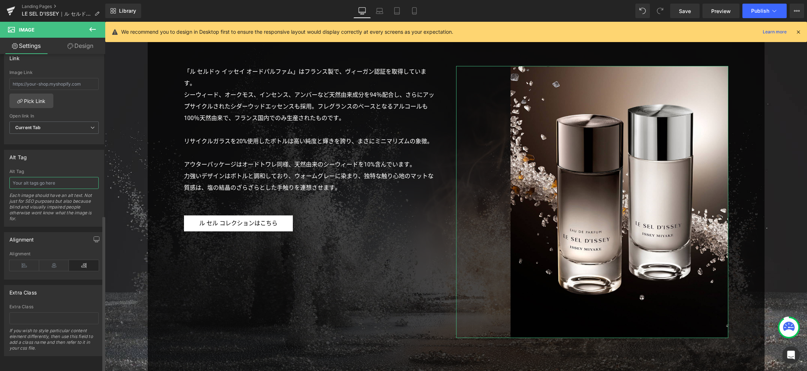
click at [60, 177] on input "text" at bounding box center [53, 183] width 89 height 12
paste input "イッセイ ミヤケ ル セルドゥ イッセイ オードパルファム"
click at [385, 10] on link "Laptop" at bounding box center [379, 11] width 17 height 15
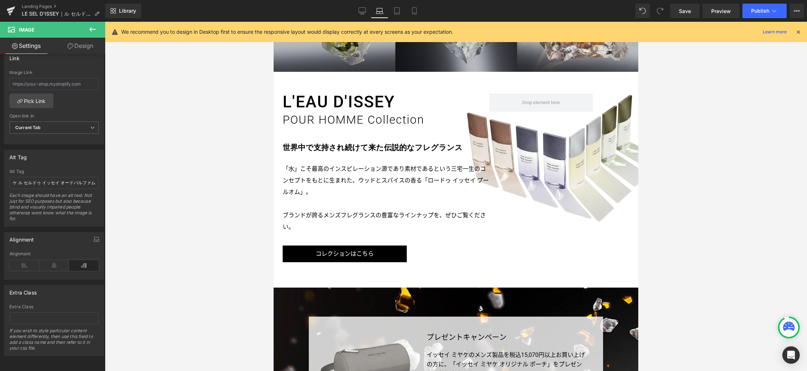
scroll to position [0, 0]
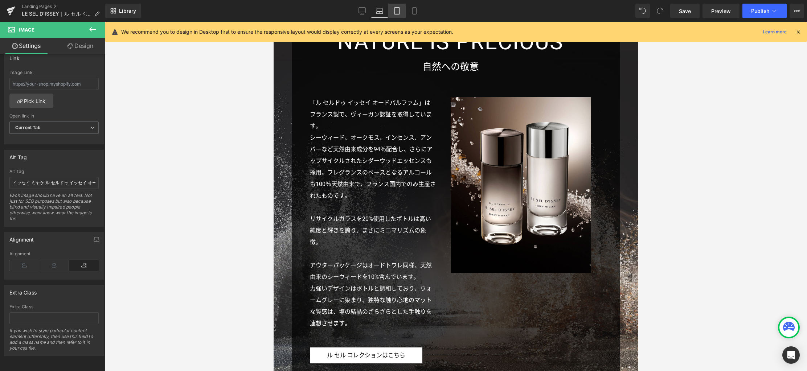
click at [397, 14] on icon at bounding box center [396, 11] width 5 height 7
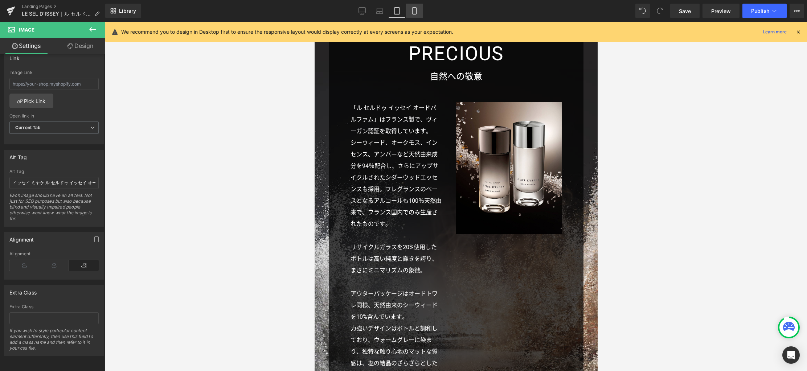
scroll to position [1737, 0]
click at [414, 11] on icon at bounding box center [414, 10] width 7 height 7
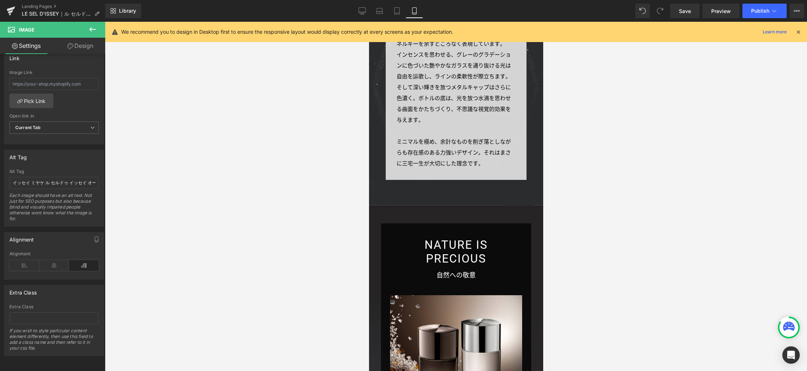
scroll to position [1812, 0]
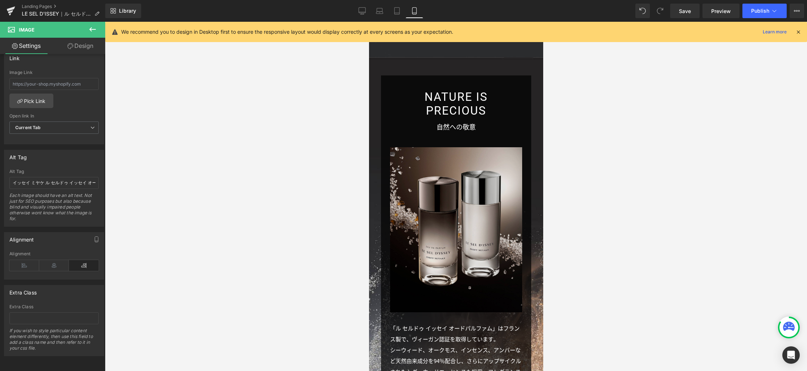
click at [449, 181] on img at bounding box center [456, 229] width 132 height 165
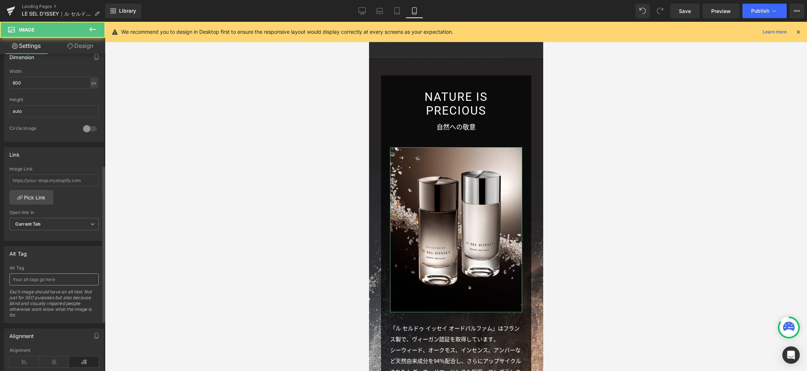
scroll to position [326, 0]
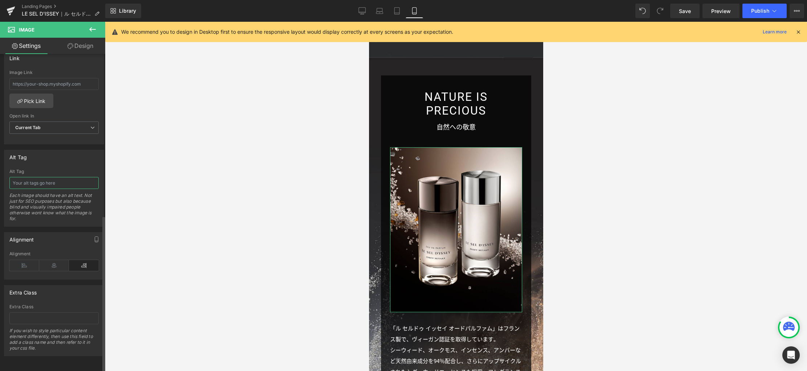
click at [41, 178] on input "text" at bounding box center [53, 183] width 89 height 12
paste input "イッセイ ミヤケ ル セルドゥ イッセイ オードパルファム"
click at [360, 15] on link "Desktop" at bounding box center [361, 11] width 17 height 15
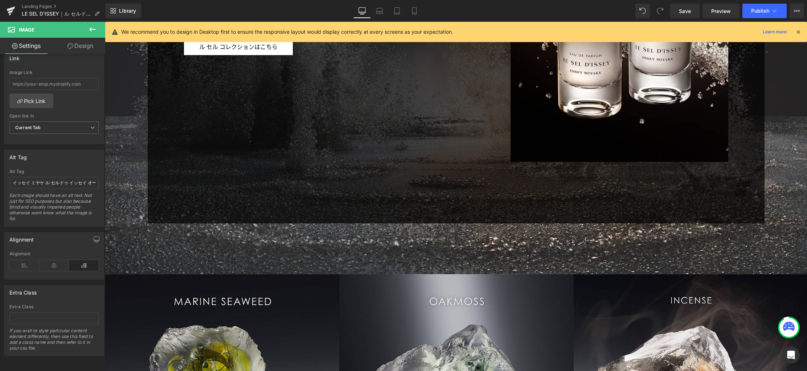
scroll to position [2756, 0]
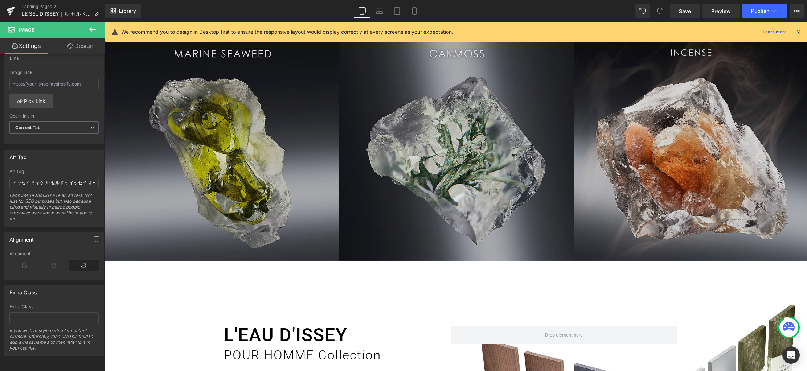
click at [462, 173] on img at bounding box center [456, 143] width 702 height 234
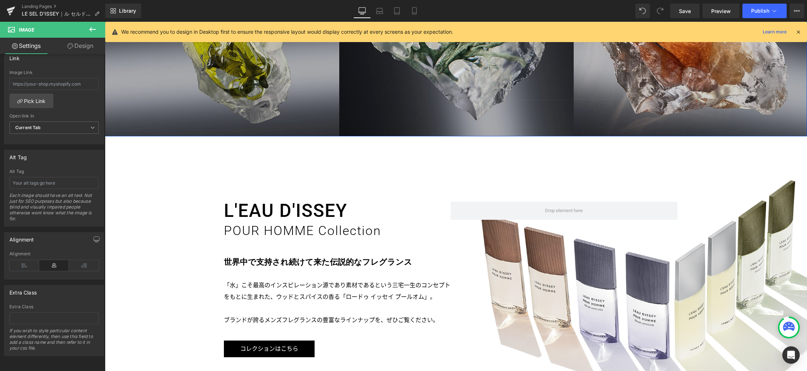
scroll to position [2996, 0]
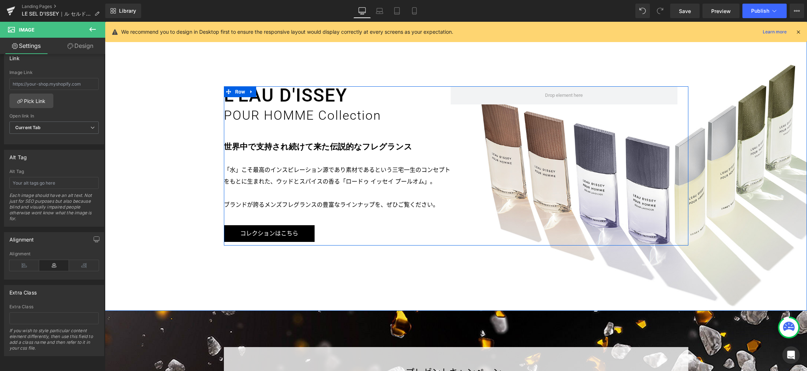
click at [553, 168] on div "L'EAU D'ISSEY POUR HOMME Collection Heading 世界中で支持され続けて来た伝説的なフレグランス Text Block …" at bounding box center [456, 165] width 464 height 159
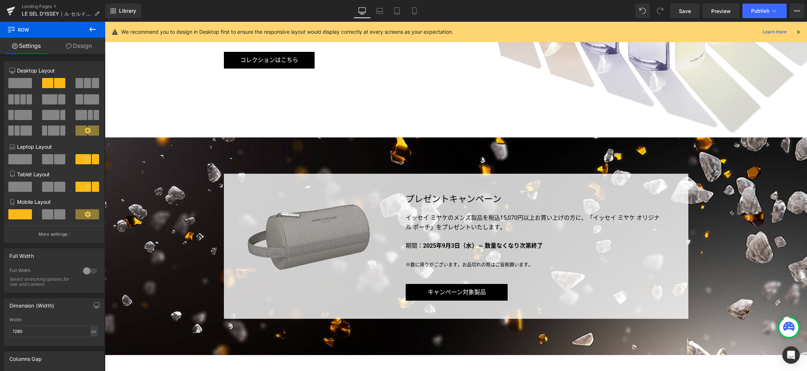
scroll to position [3252, 0]
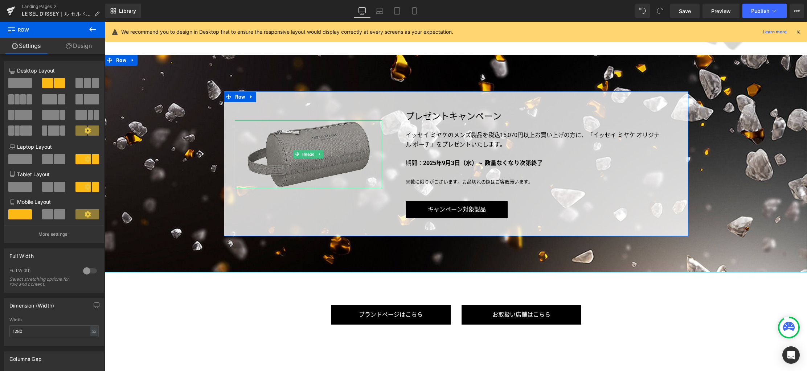
click at [314, 164] on img at bounding box center [308, 154] width 123 height 68
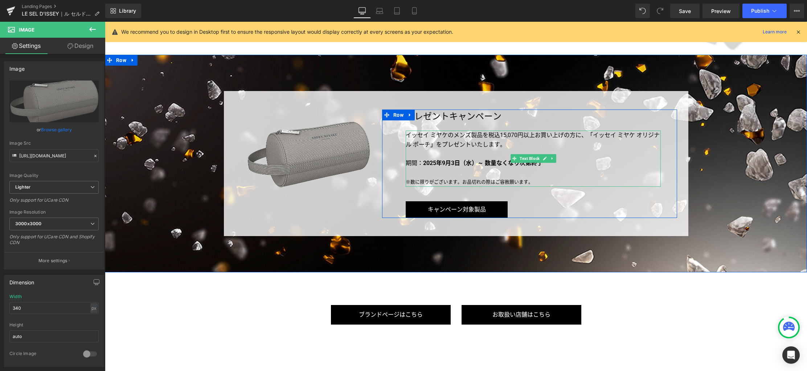
click at [591, 134] on p "イッセイ ミヤケのメンズ製品を税込15,070円以上お買い上げの方に、「イッセイ ミヤケ オリジナル ポーチ」をプレゼントいたします。" at bounding box center [532, 140] width 255 height 18
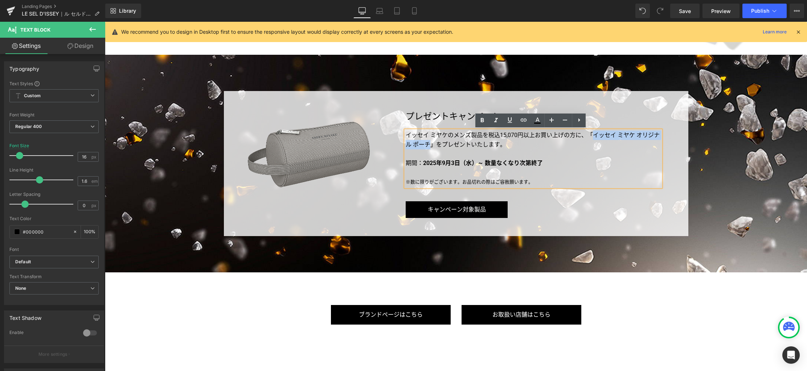
click at [427, 144] on p "イッセイ ミヤケのメンズ製品を税込15,070円以上お買い上げの方に、「イッセイ ミヤケ オリジナル ポーチ」をプレゼントいたします。" at bounding box center [532, 140] width 255 height 18
copy p "イッセイ ミヤケ オリジナル ポーチ"
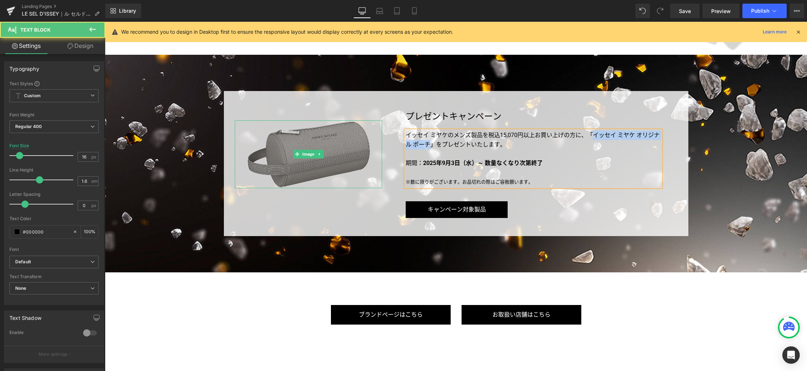
click at [320, 161] on img at bounding box center [308, 154] width 123 height 68
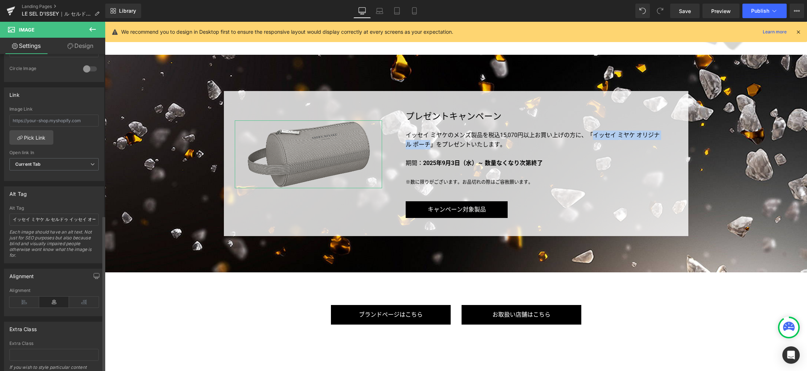
scroll to position [326, 0]
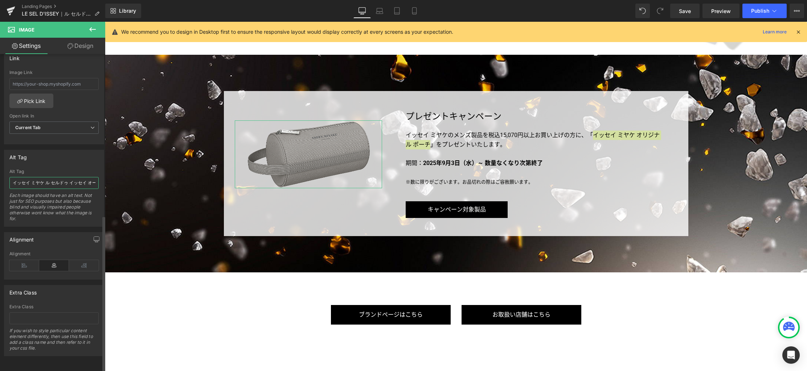
click at [58, 177] on input "イッセイ ミヤケ ル セルドゥ イッセイ オードトワレ 4mL" at bounding box center [53, 183] width 89 height 12
paste input "リジナル ポーチ"
click at [391, 13] on link "Tablet" at bounding box center [396, 11] width 17 height 15
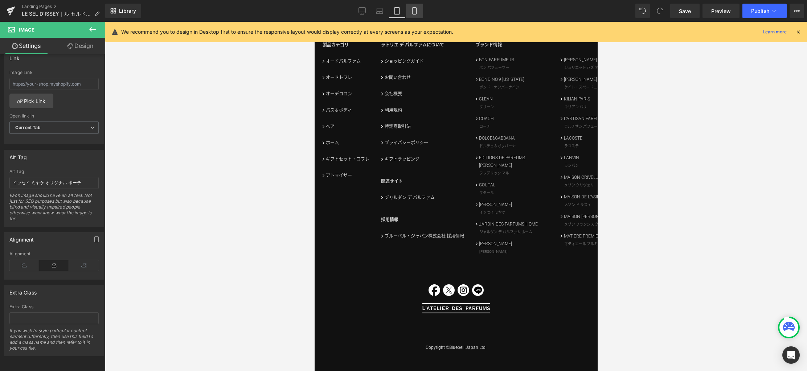
scroll to position [0, 0]
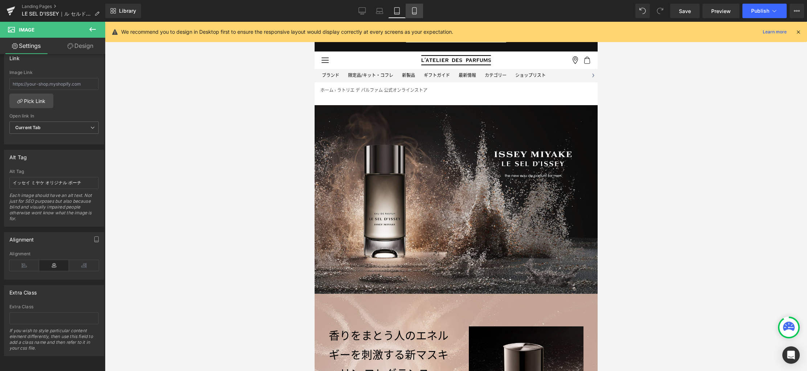
click at [415, 12] on icon at bounding box center [414, 10] width 7 height 7
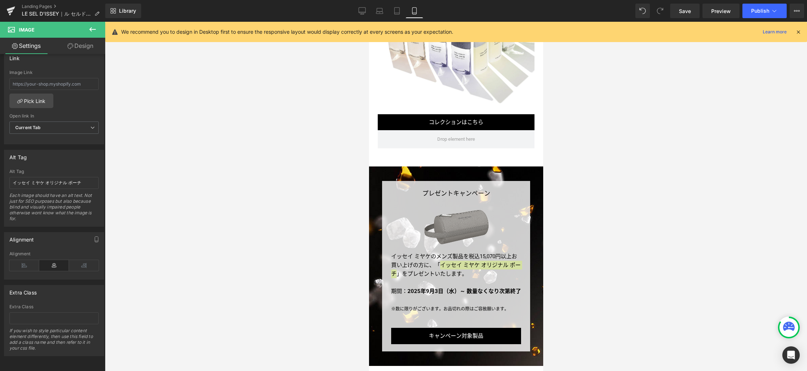
scroll to position [2896, 0]
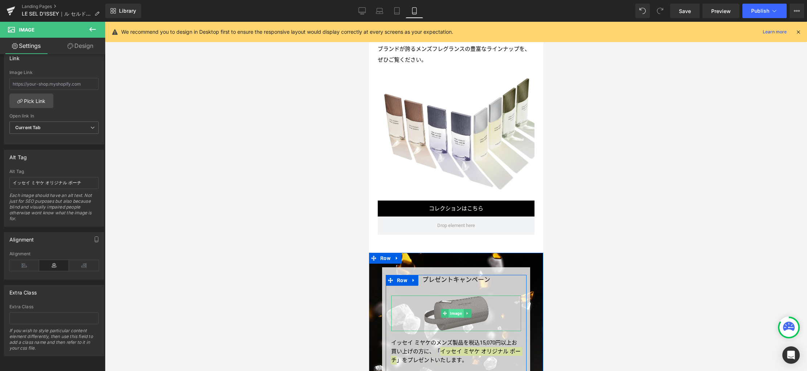
click at [454, 309] on span "Image" at bounding box center [455, 313] width 15 height 9
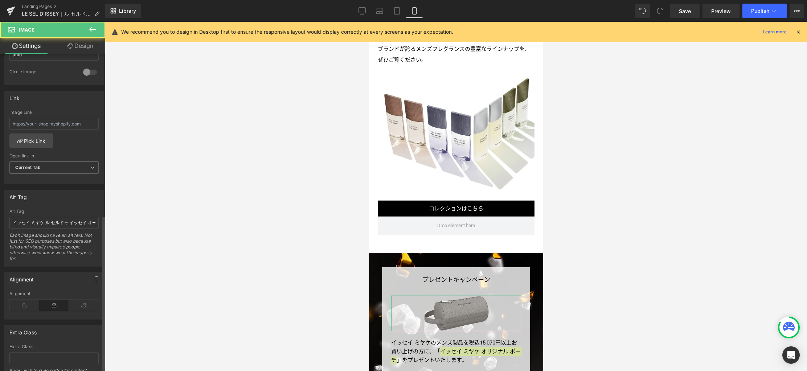
scroll to position [326, 0]
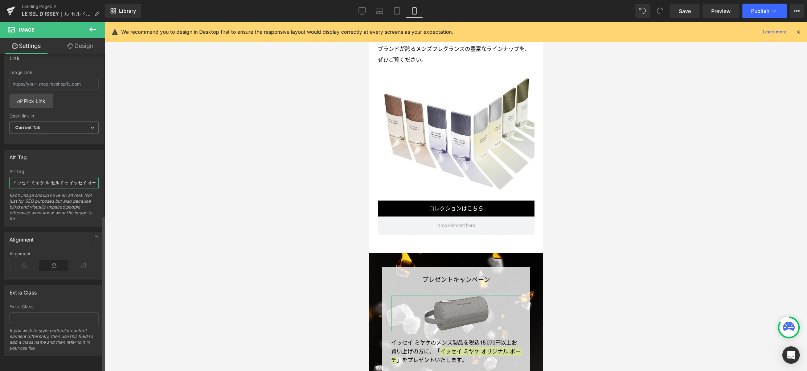
click at [61, 178] on input "イッセイ ミヤケ ル セルドゥ イッセイ オードトワレ 4mL" at bounding box center [53, 183] width 89 height 12
paste input "リジナル ポーチ"
click at [396, 11] on icon at bounding box center [396, 10] width 7 height 7
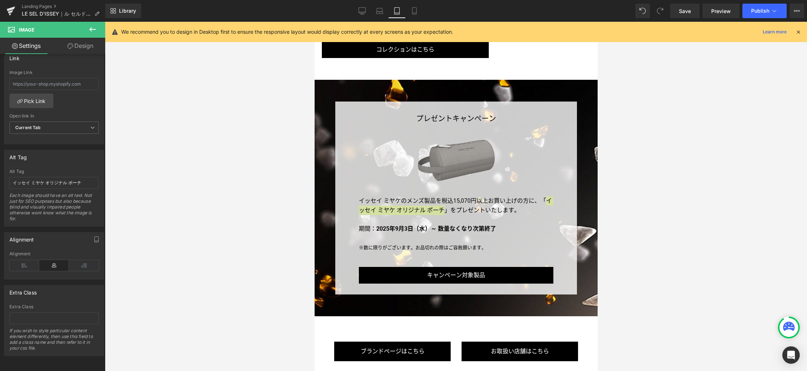
scroll to position [2467, 0]
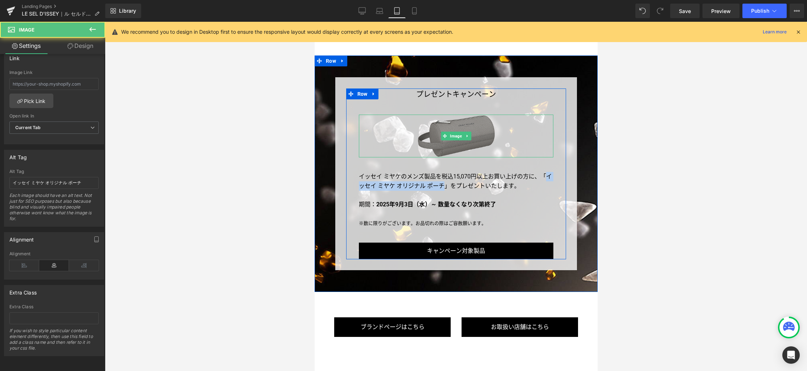
click at [446, 115] on img at bounding box center [456, 136] width 78 height 43
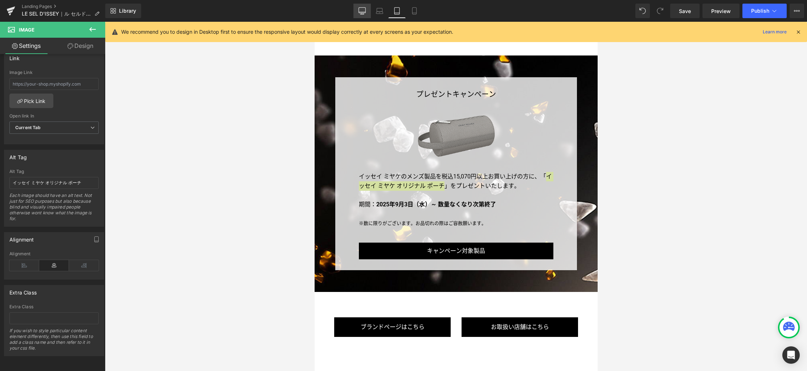
click at [364, 14] on icon at bounding box center [362, 14] width 4 height 0
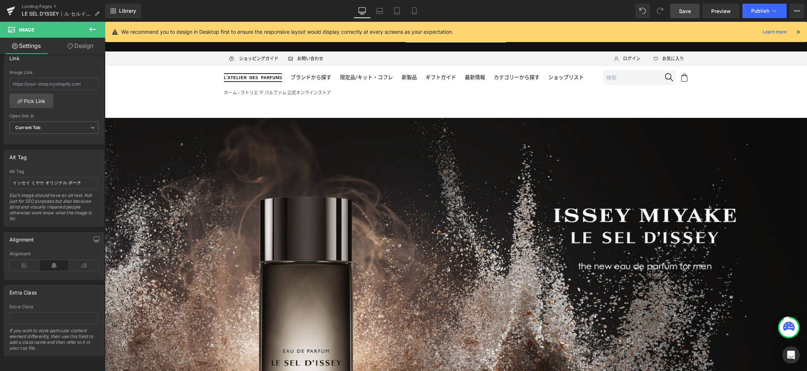
click at [686, 13] on span "Save" at bounding box center [685, 11] width 12 height 8
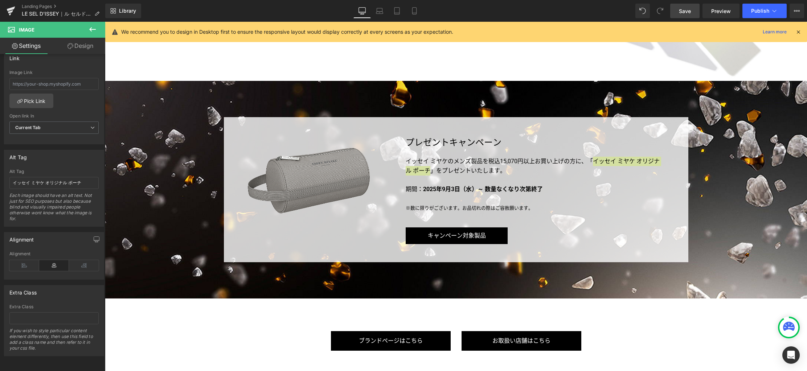
scroll to position [3292, 0]
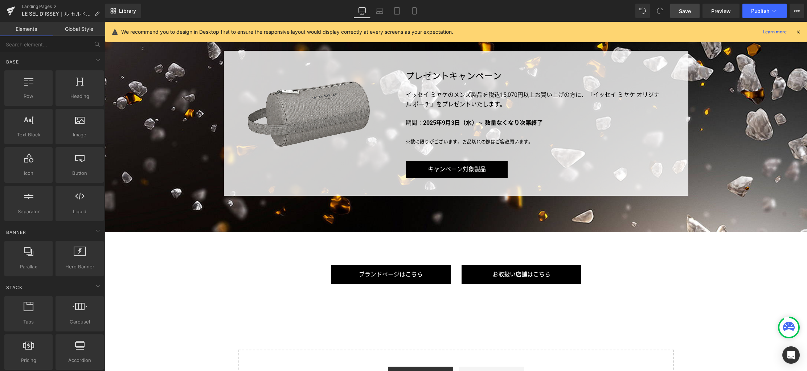
click at [454, 168] on span "Button" at bounding box center [457, 169] width 16 height 9
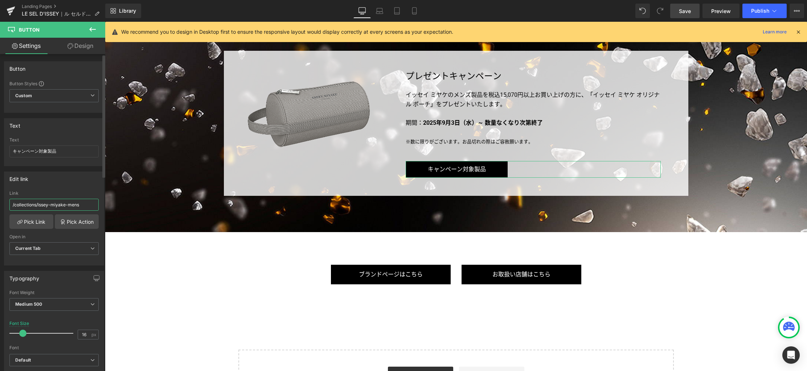
click at [81, 207] on input "/collections/issey-miyake-mens" at bounding box center [53, 205] width 89 height 12
click at [413, 12] on icon at bounding box center [414, 10] width 7 height 7
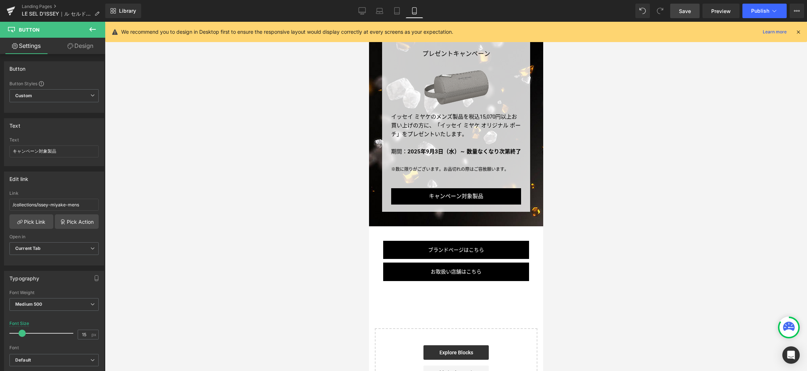
scroll to position [3121, 0]
click at [360, 9] on icon at bounding box center [361, 10] width 7 height 7
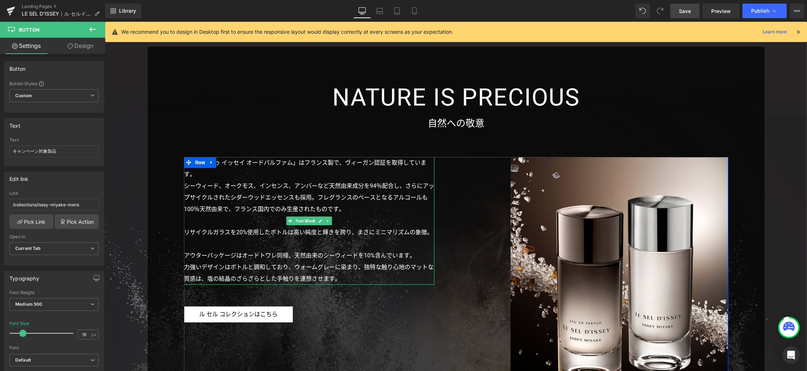
scroll to position [2248, 0]
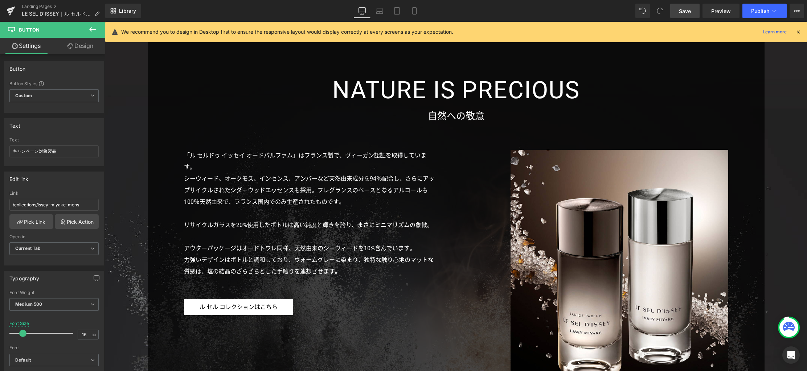
click at [681, 14] on span "Save" at bounding box center [685, 11] width 12 height 8
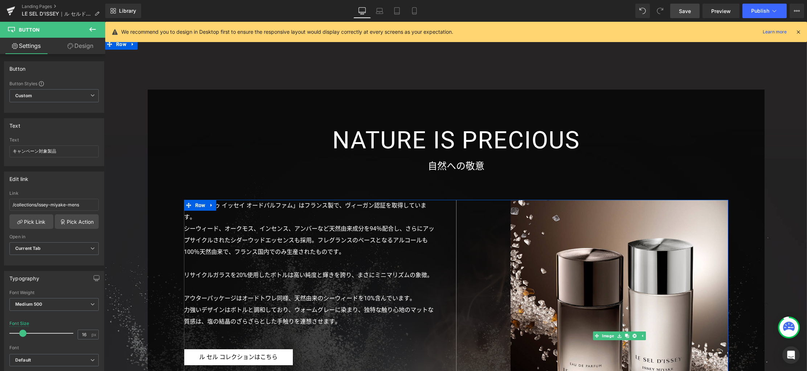
scroll to position [2350, 0]
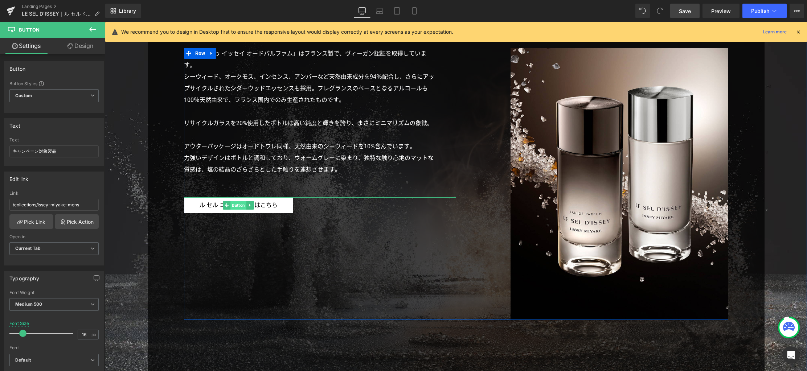
click at [232, 206] on span "Button" at bounding box center [238, 205] width 16 height 9
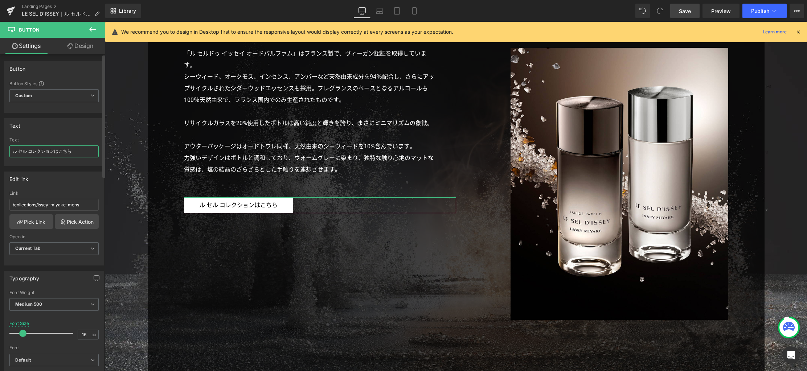
drag, startPoint x: 53, startPoint y: 152, endPoint x: 8, endPoint y: 166, distance: 47.7
click at [0, 151] on html "Button You are previewing how the will restyle your page. You can not edit Elem…" at bounding box center [403, 185] width 807 height 371
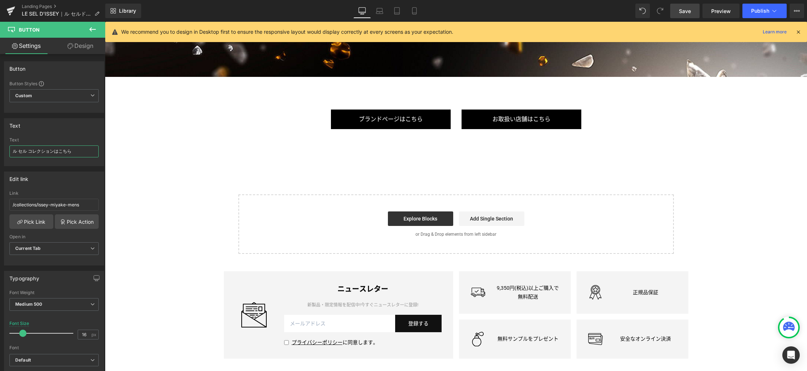
scroll to position [3303, 0]
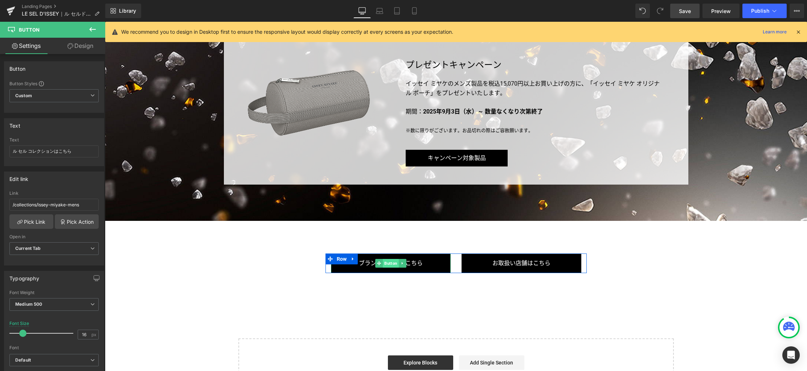
click at [383, 263] on span "Button" at bounding box center [391, 263] width 16 height 9
drag, startPoint x: 85, startPoint y: 203, endPoint x: -6, endPoint y: 199, distance: 91.1
click at [0, 199] on html "Button You are previewing how the will restyle your page. You can not edit Elem…" at bounding box center [403, 185] width 807 height 371
paste input "issey-miyake"
click at [519, 264] on span "Button" at bounding box center [521, 263] width 16 height 9
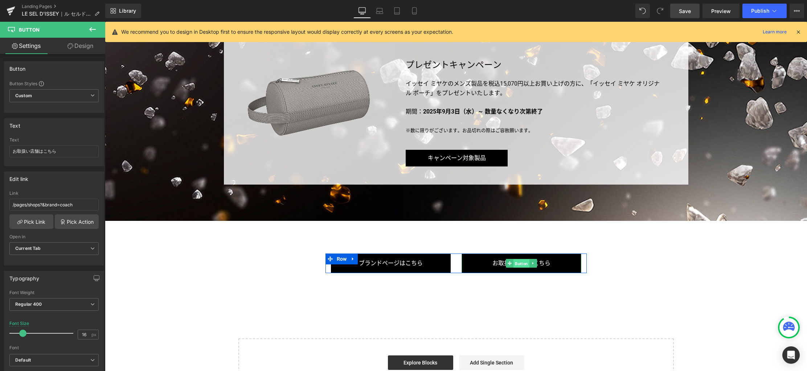
click at [514, 263] on span "Button" at bounding box center [521, 263] width 16 height 9
click at [80, 205] on input "/pages/shops?&brand=coach" at bounding box center [53, 205] width 89 height 12
paste input "issey-miyake"
click at [676, 13] on link "Save" at bounding box center [684, 11] width 29 height 15
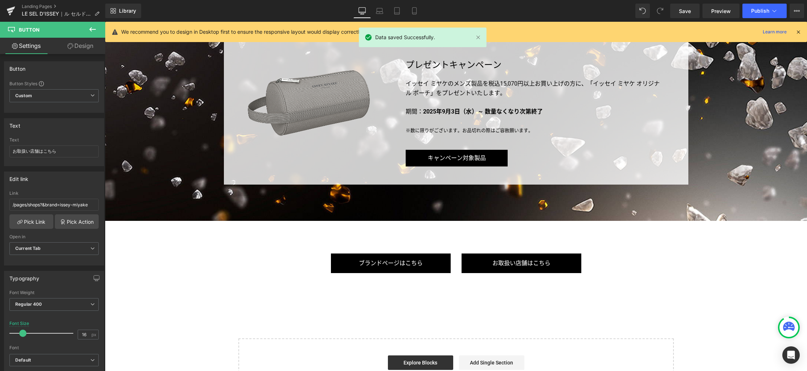
click at [799, 32] on icon at bounding box center [798, 32] width 7 height 7
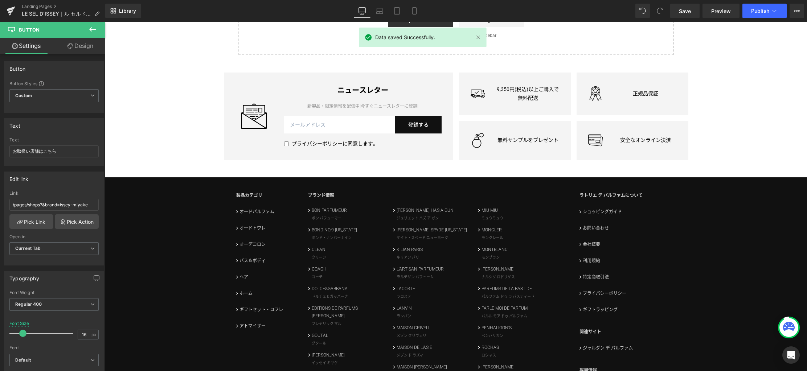
scroll to position [3280, 0]
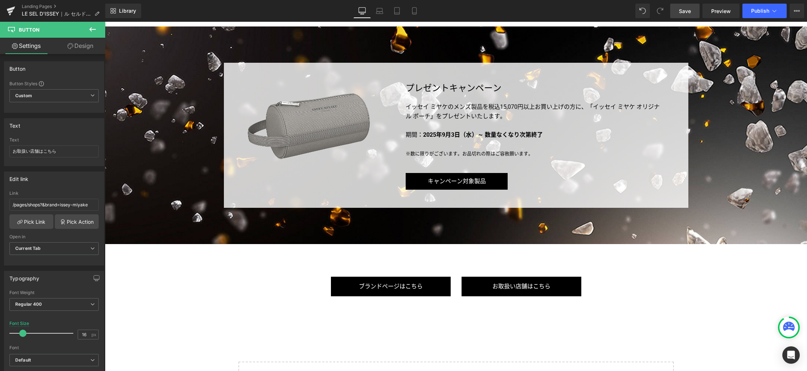
click at [682, 10] on span "Save" at bounding box center [685, 11] width 12 height 8
click at [415, 12] on icon at bounding box center [414, 10] width 7 height 7
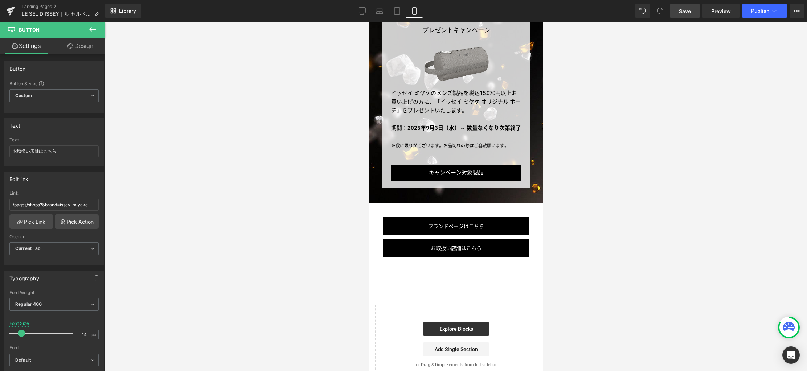
scroll to position [3103, 0]
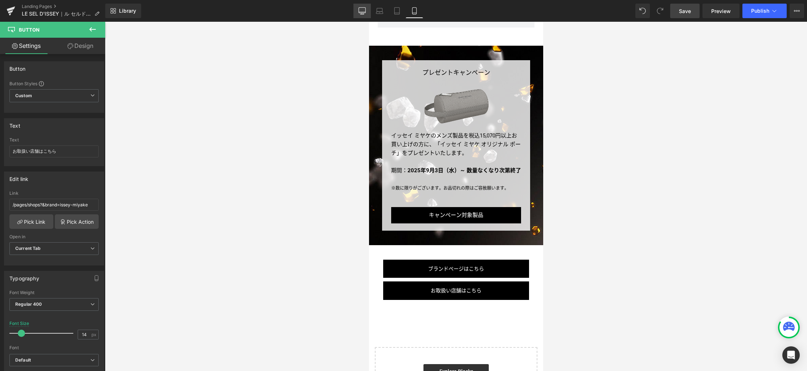
click at [360, 12] on icon at bounding box center [362, 12] width 7 height 0
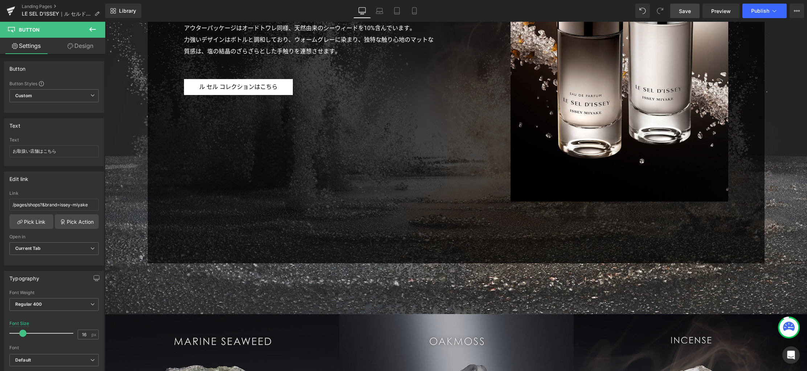
scroll to position [2324, 0]
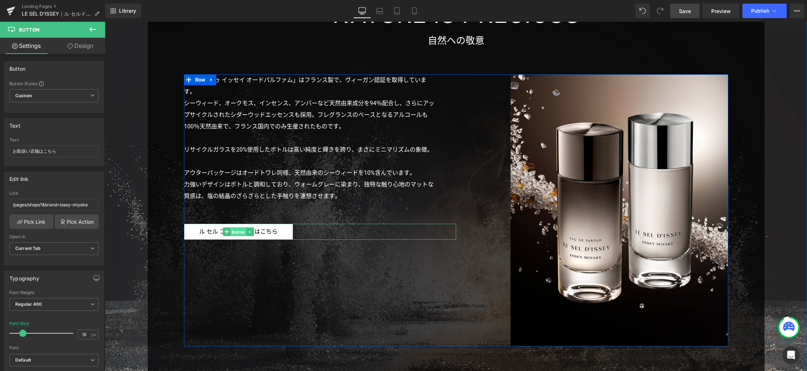
click at [237, 232] on span "Button" at bounding box center [238, 232] width 16 height 9
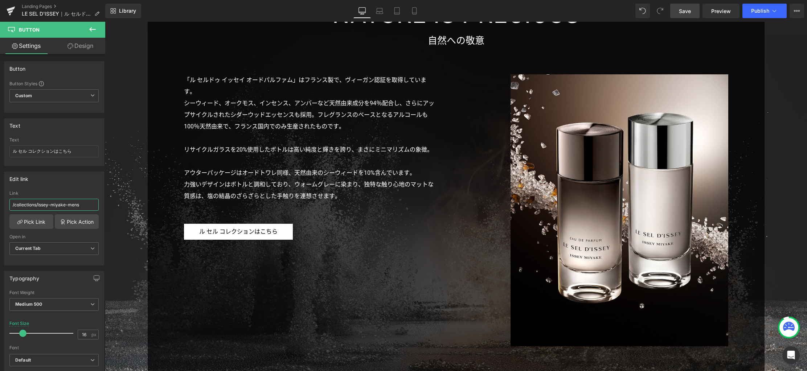
drag, startPoint x: 61, startPoint y: 205, endPoint x: -6, endPoint y: 205, distance: 66.7
click at [0, 205] on html "Button You are previewing how the will restyle your page. You can not edit Elem…" at bounding box center [403, 185] width 807 height 371
click at [381, 9] on icon at bounding box center [379, 10] width 7 height 7
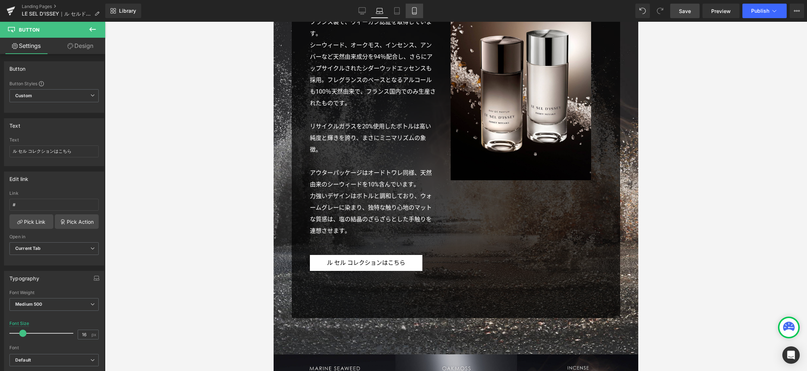
click at [392, 12] on link "Tablet" at bounding box center [396, 11] width 17 height 15
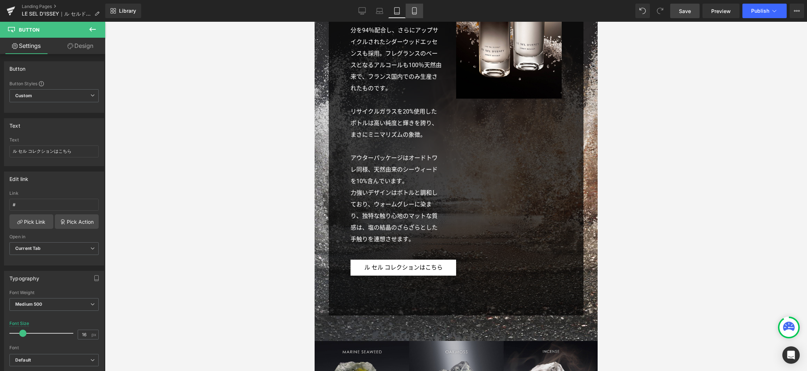
click at [411, 10] on icon at bounding box center [414, 10] width 7 height 7
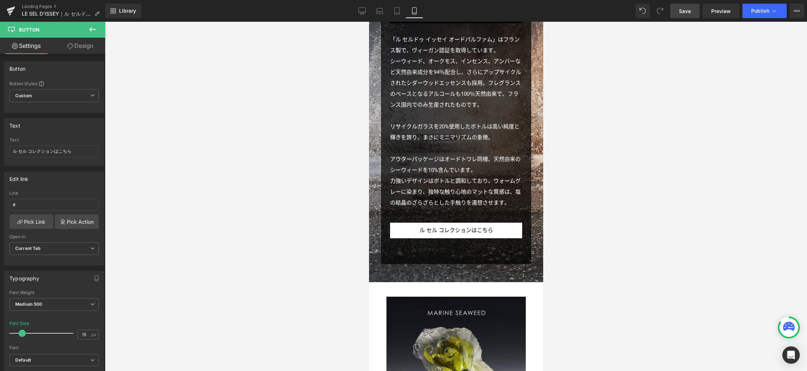
scroll to position [2072, 0]
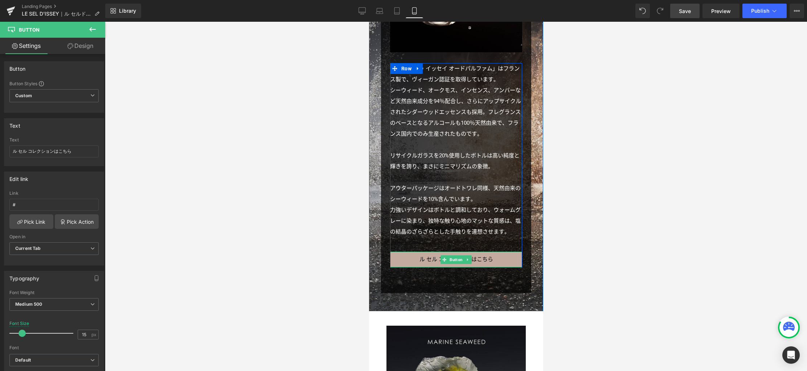
click at [449, 252] on div "ル セル コレクションはこちら Button" at bounding box center [456, 259] width 132 height 15
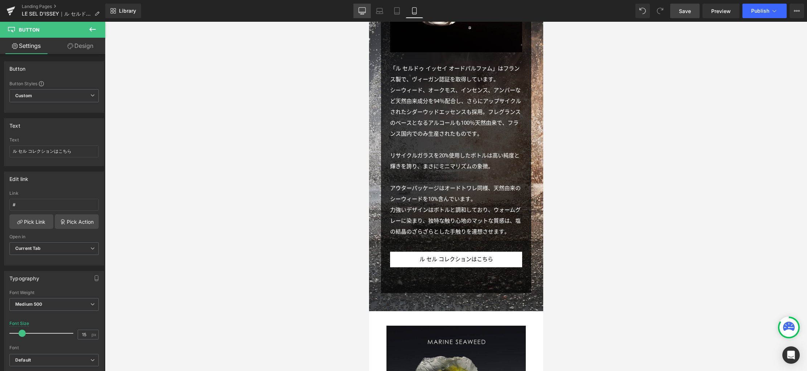
click at [364, 9] on icon at bounding box center [361, 10] width 7 height 7
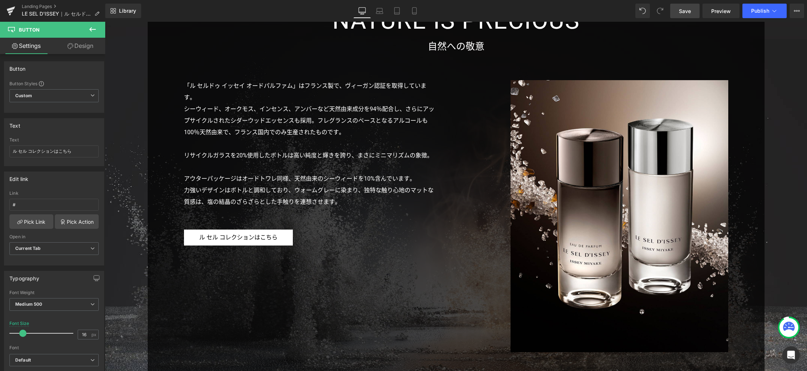
scroll to position [2324, 0]
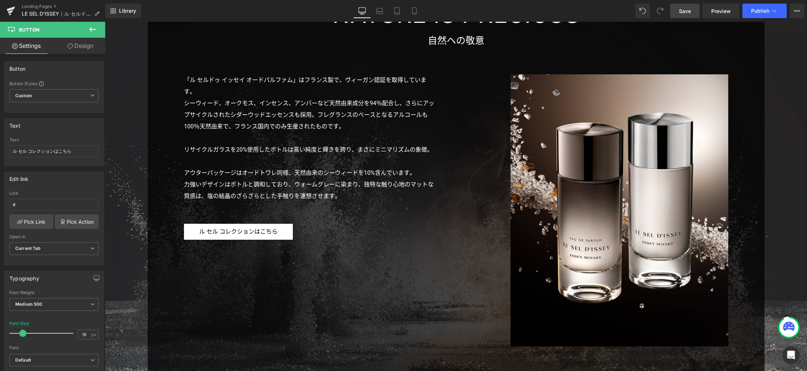
click at [681, 12] on span "Save" at bounding box center [685, 11] width 12 height 8
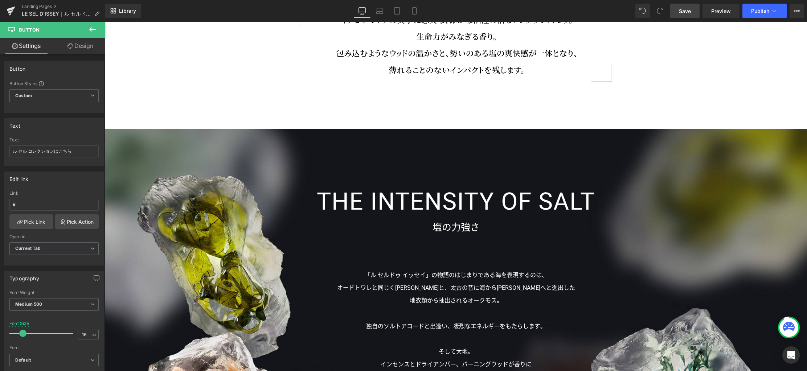
scroll to position [1215, 0]
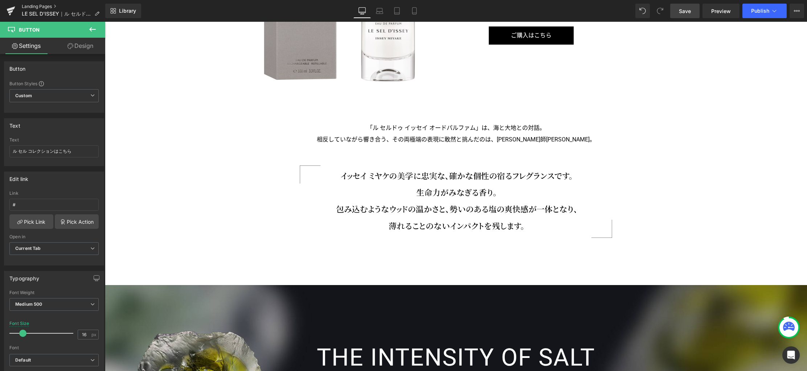
click at [43, 4] on link "Landing Pages" at bounding box center [63, 7] width 83 height 6
